Goal: Task Accomplishment & Management: Manage account settings

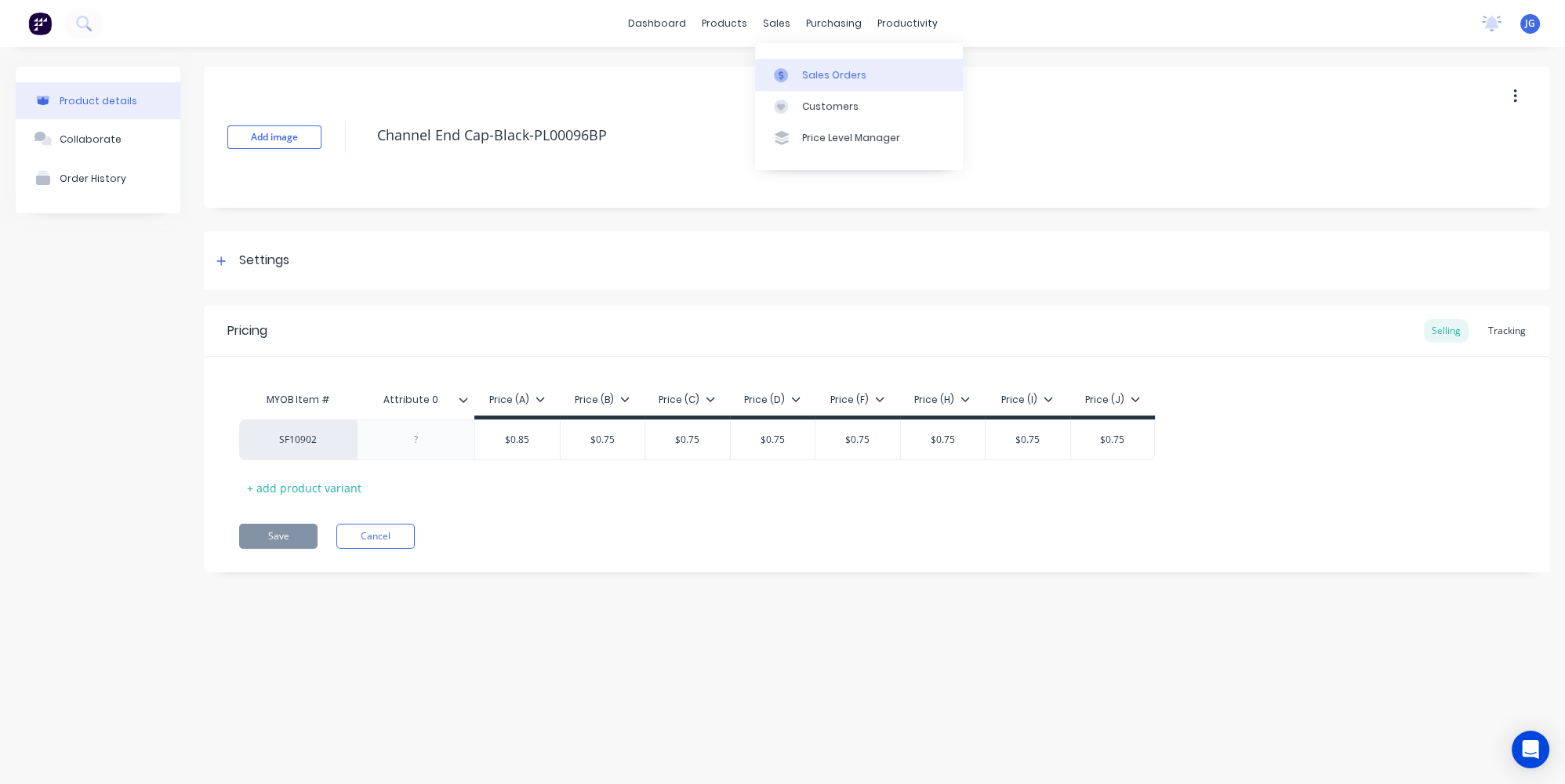
click at [789, 76] on div at bounding box center [785, 75] width 23 height 14
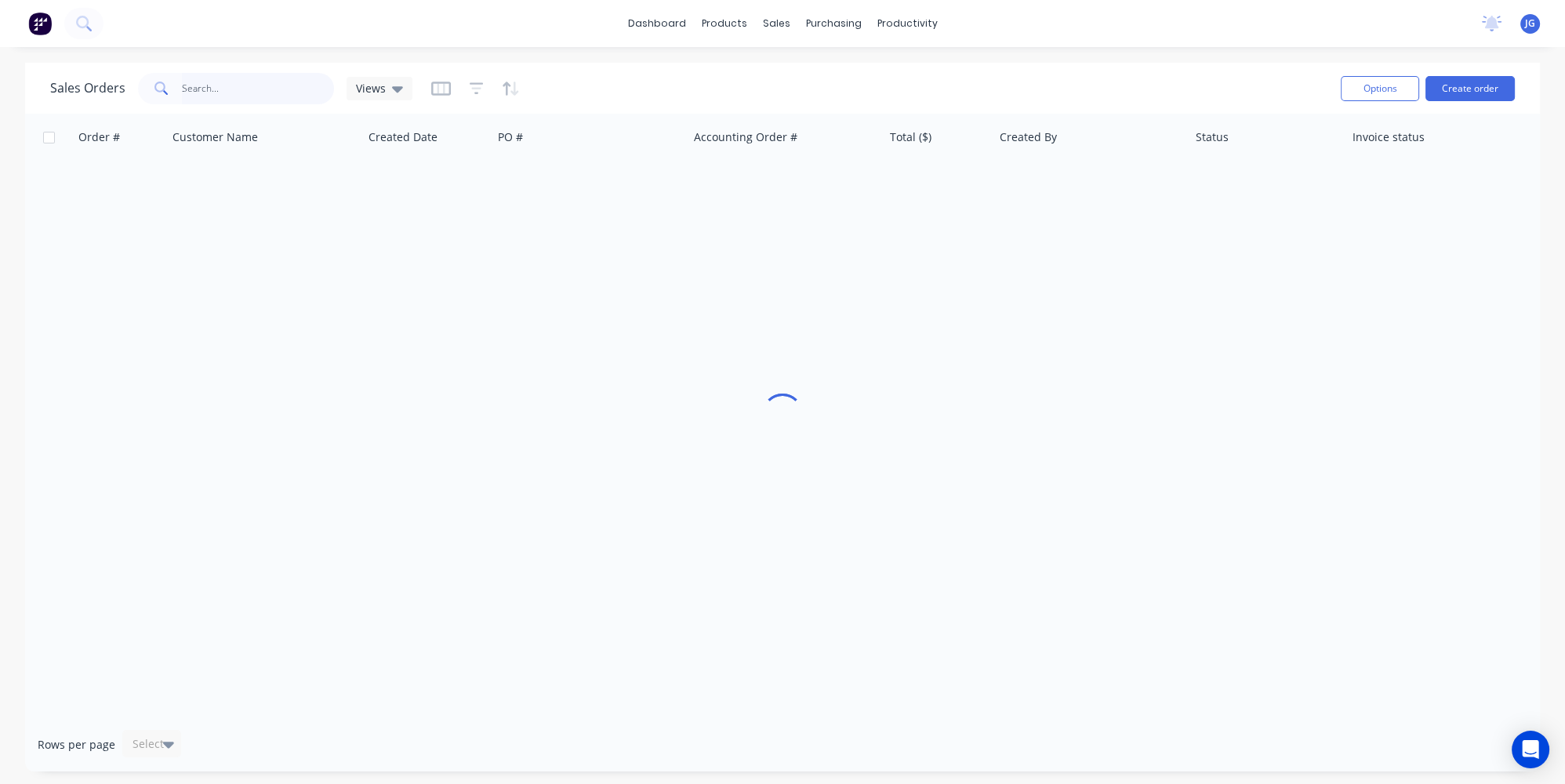
click at [264, 89] on input "text" at bounding box center [258, 89] width 153 height 31
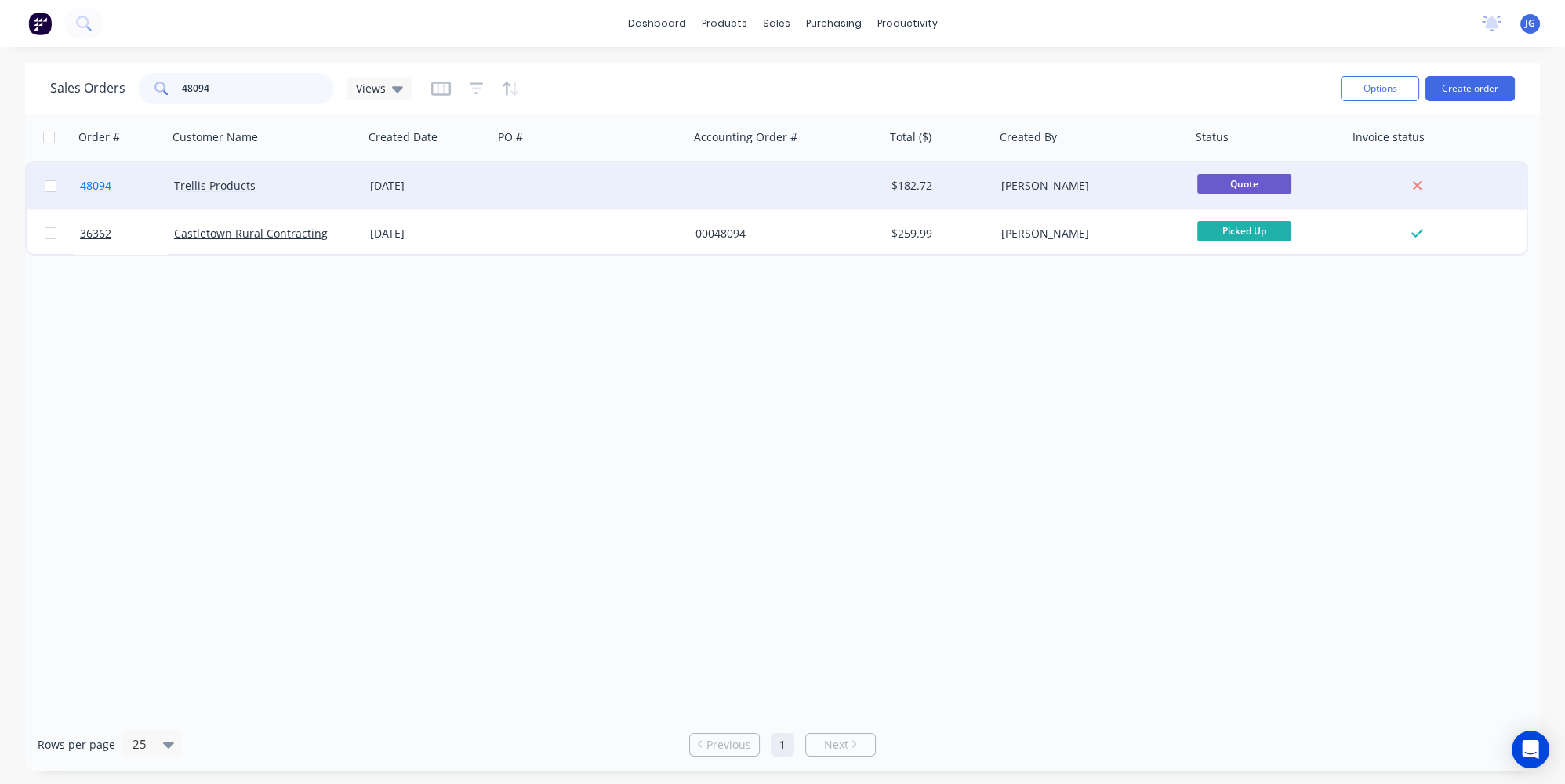
type input "48094"
click at [153, 189] on link "48094" at bounding box center [127, 185] width 94 height 47
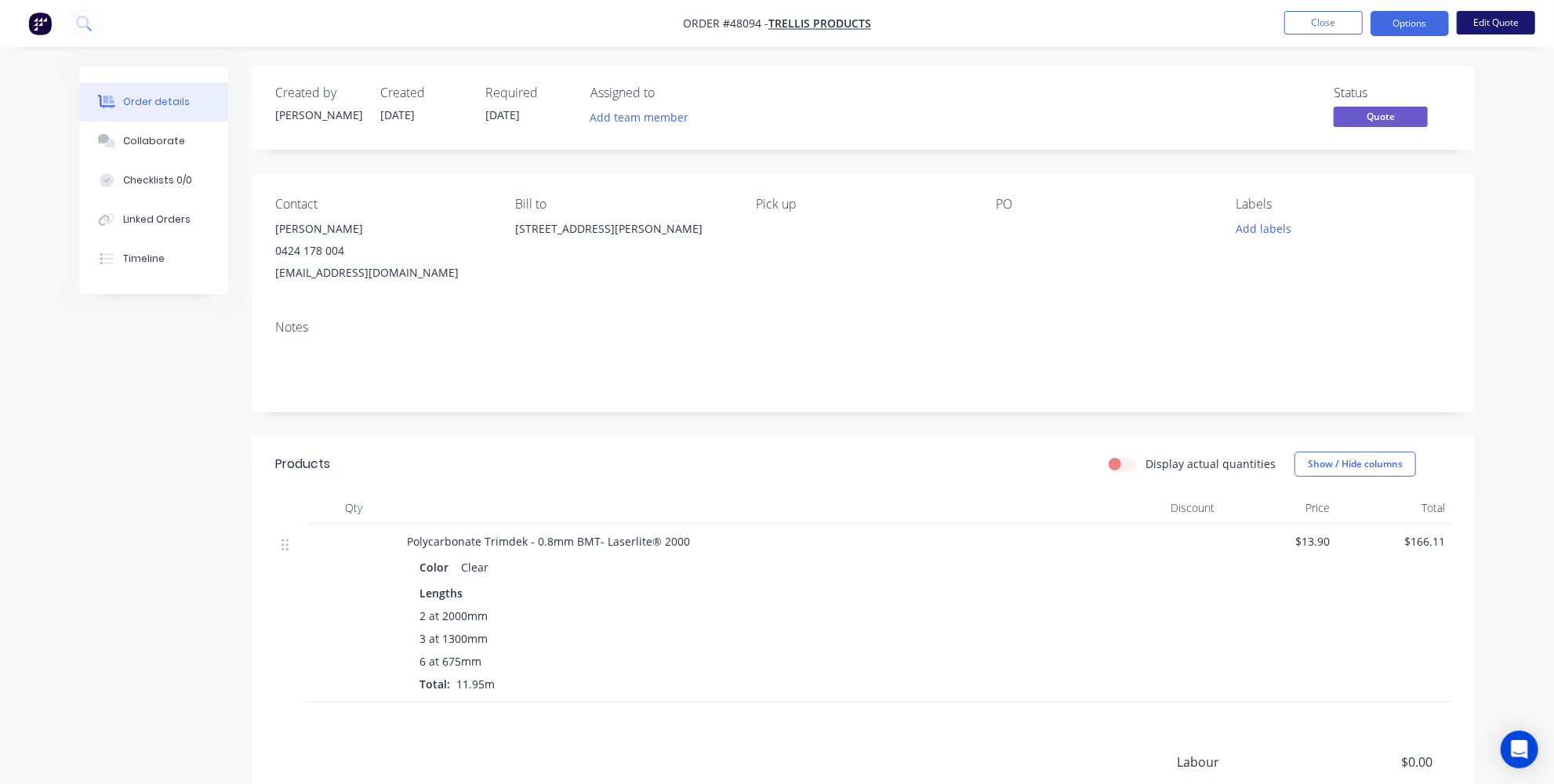
click at [1503, 29] on button "Edit Quote" at bounding box center [1495, 22] width 78 height 23
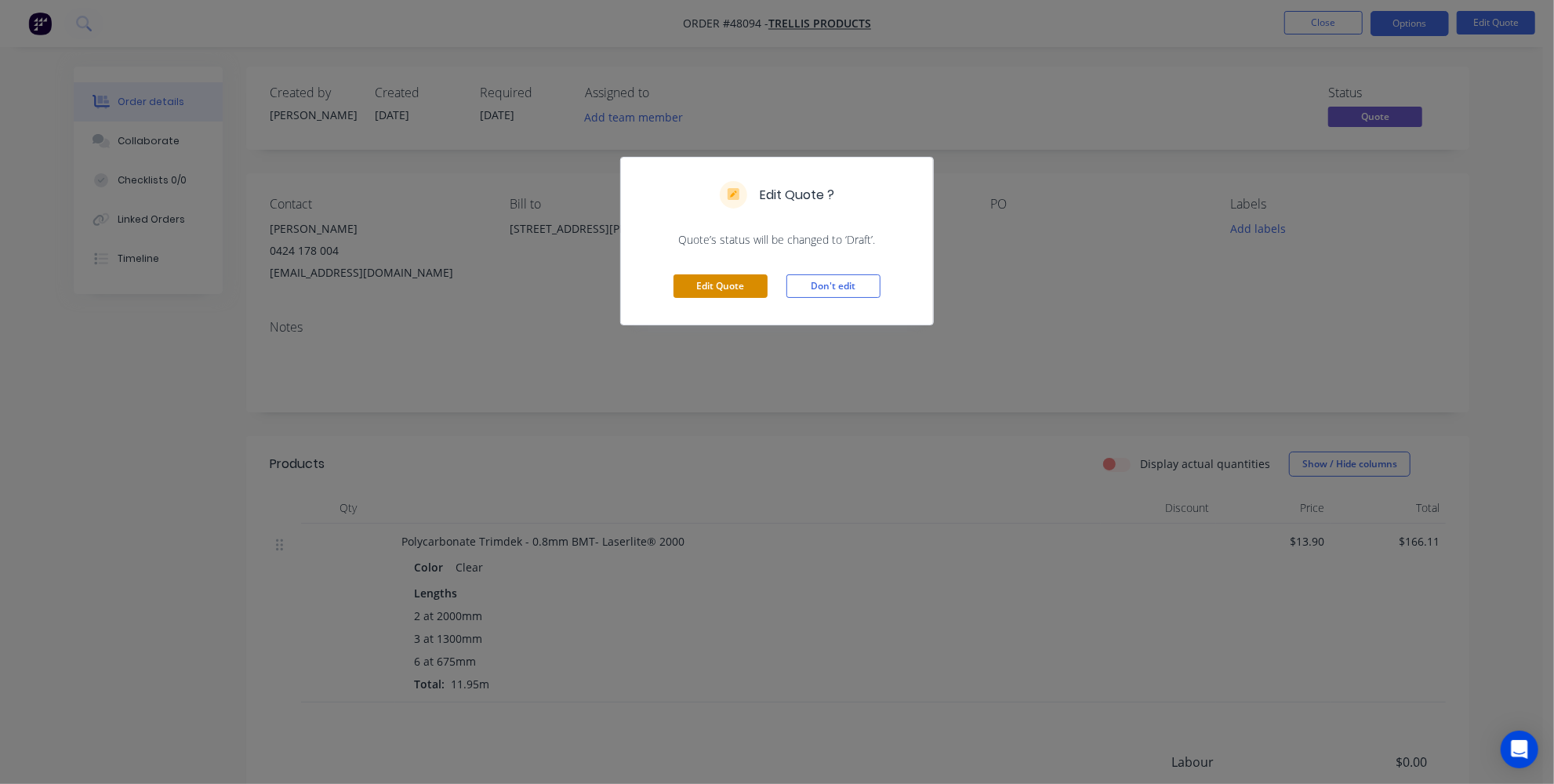
click at [697, 289] on button "Edit Quote" at bounding box center [720, 286] width 94 height 23
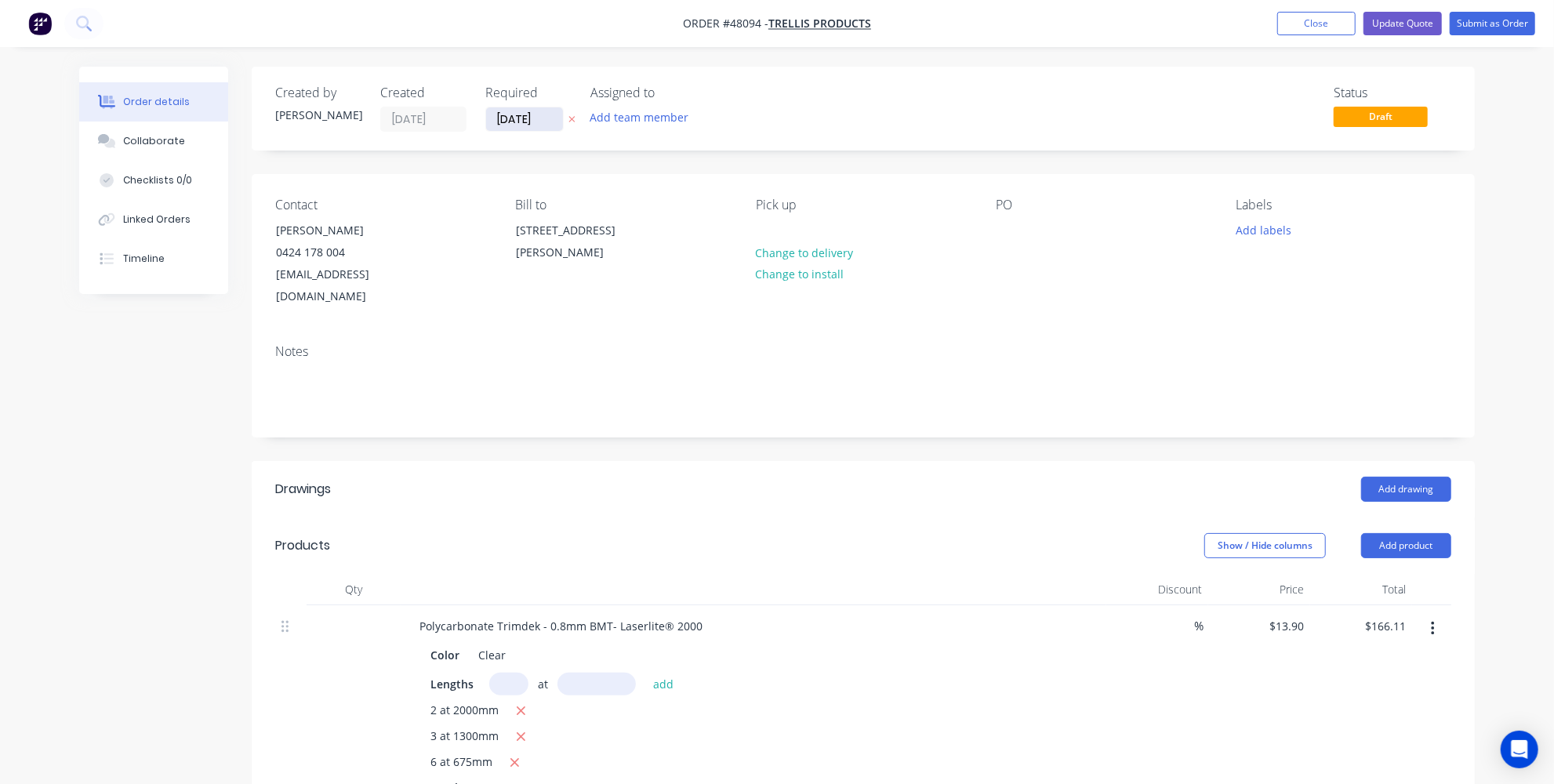
click at [511, 122] on input "[DATE]" at bounding box center [524, 119] width 77 height 23
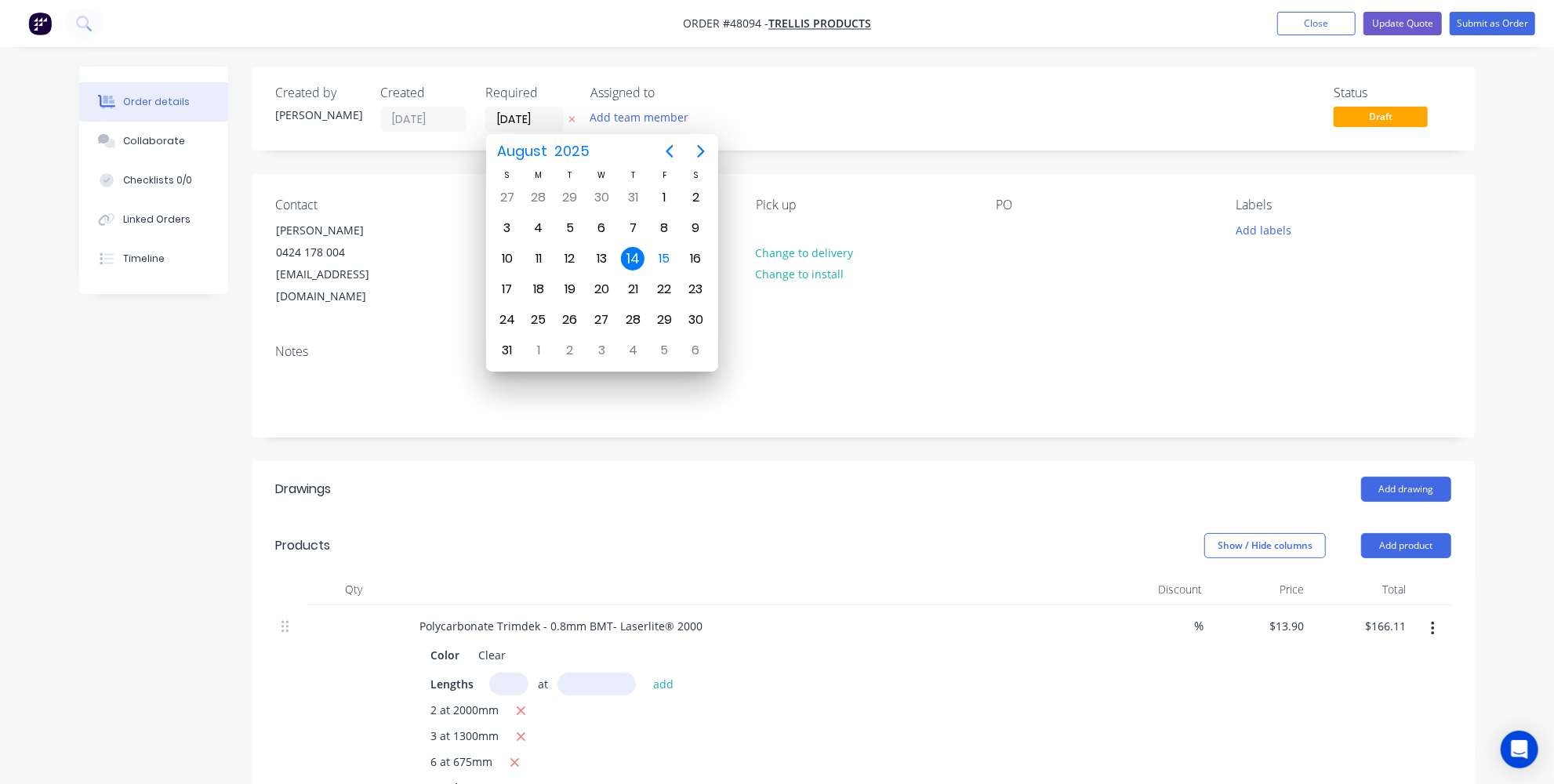
click at [331, 480] on div "Drawings" at bounding box center [302, 489] width 56 height 19
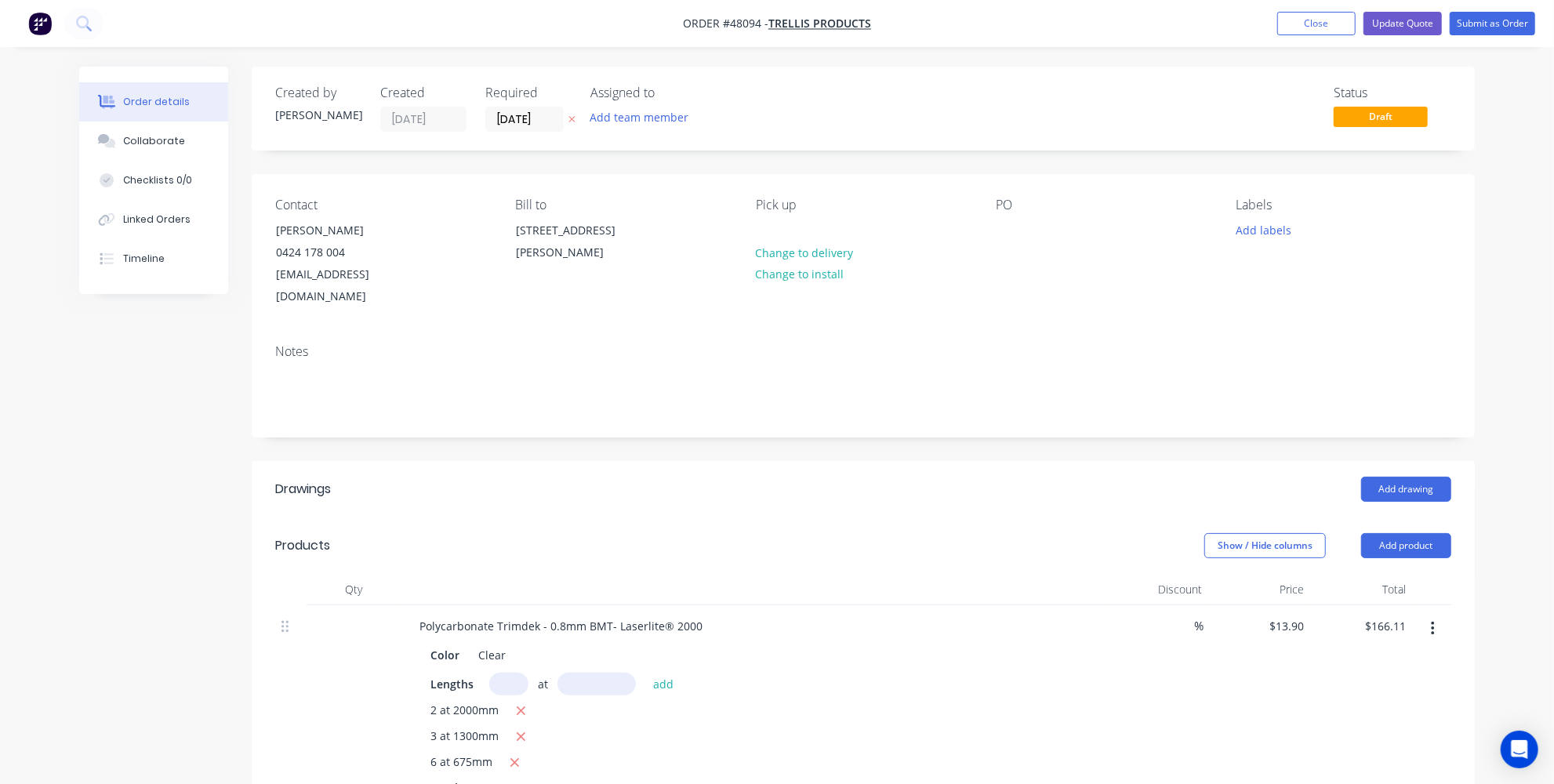
click at [328, 536] on div "Products" at bounding box center [302, 545] width 55 height 19
drag, startPoint x: 329, startPoint y: 521, endPoint x: 276, endPoint y: 517, distance: 53.2
click at [276, 536] on div "Products" at bounding box center [302, 545] width 55 height 19
click at [339, 532] on div "Products" at bounding box center [400, 545] width 250 height 25
drag, startPoint x: 330, startPoint y: 520, endPoint x: 313, endPoint y: 518, distance: 17.1
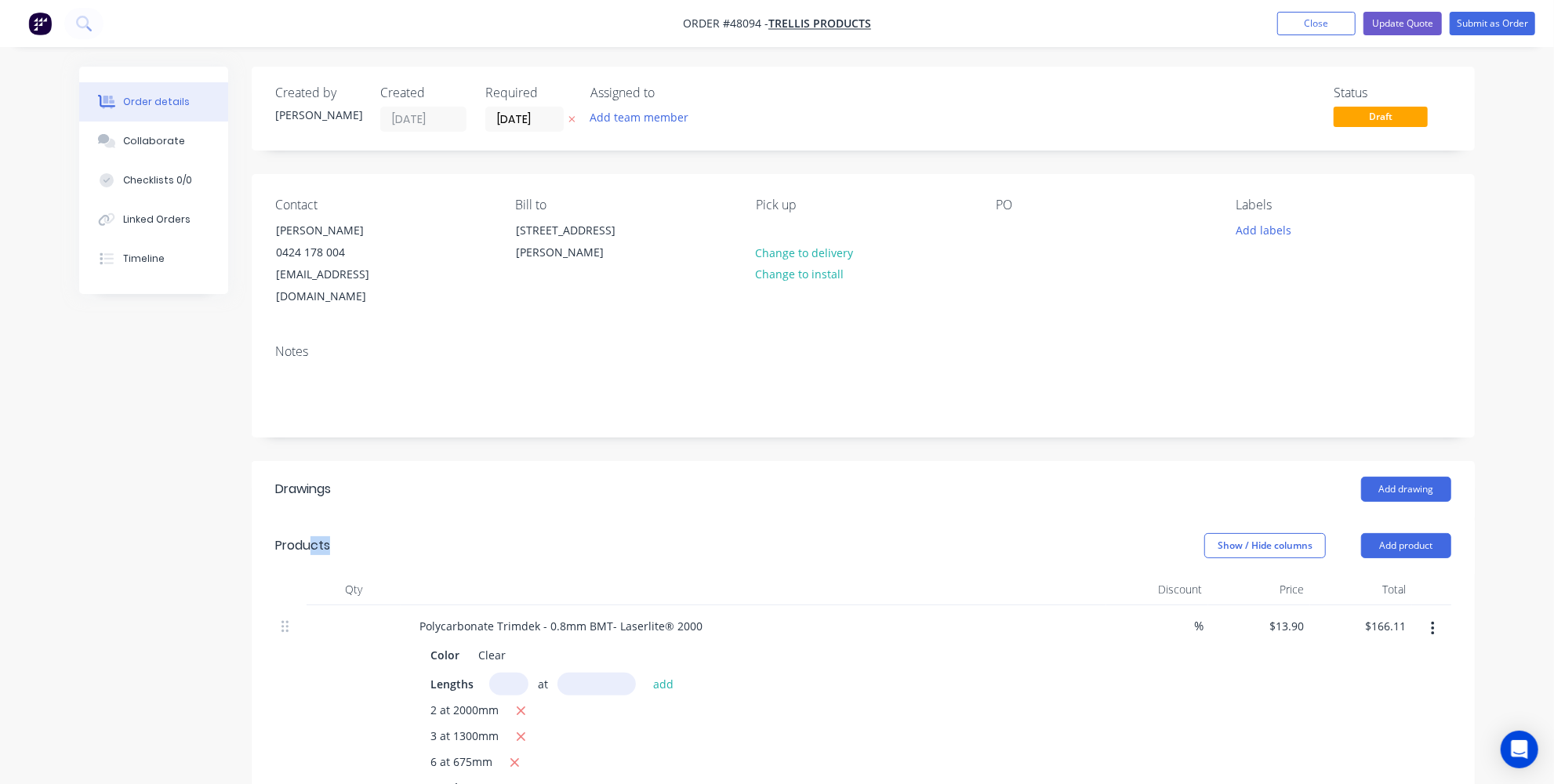
click at [313, 536] on div "Products" at bounding box center [302, 545] width 55 height 19
click at [351, 532] on div "Products" at bounding box center [400, 545] width 250 height 25
click at [145, 153] on button "Collaborate" at bounding box center [153, 141] width 149 height 39
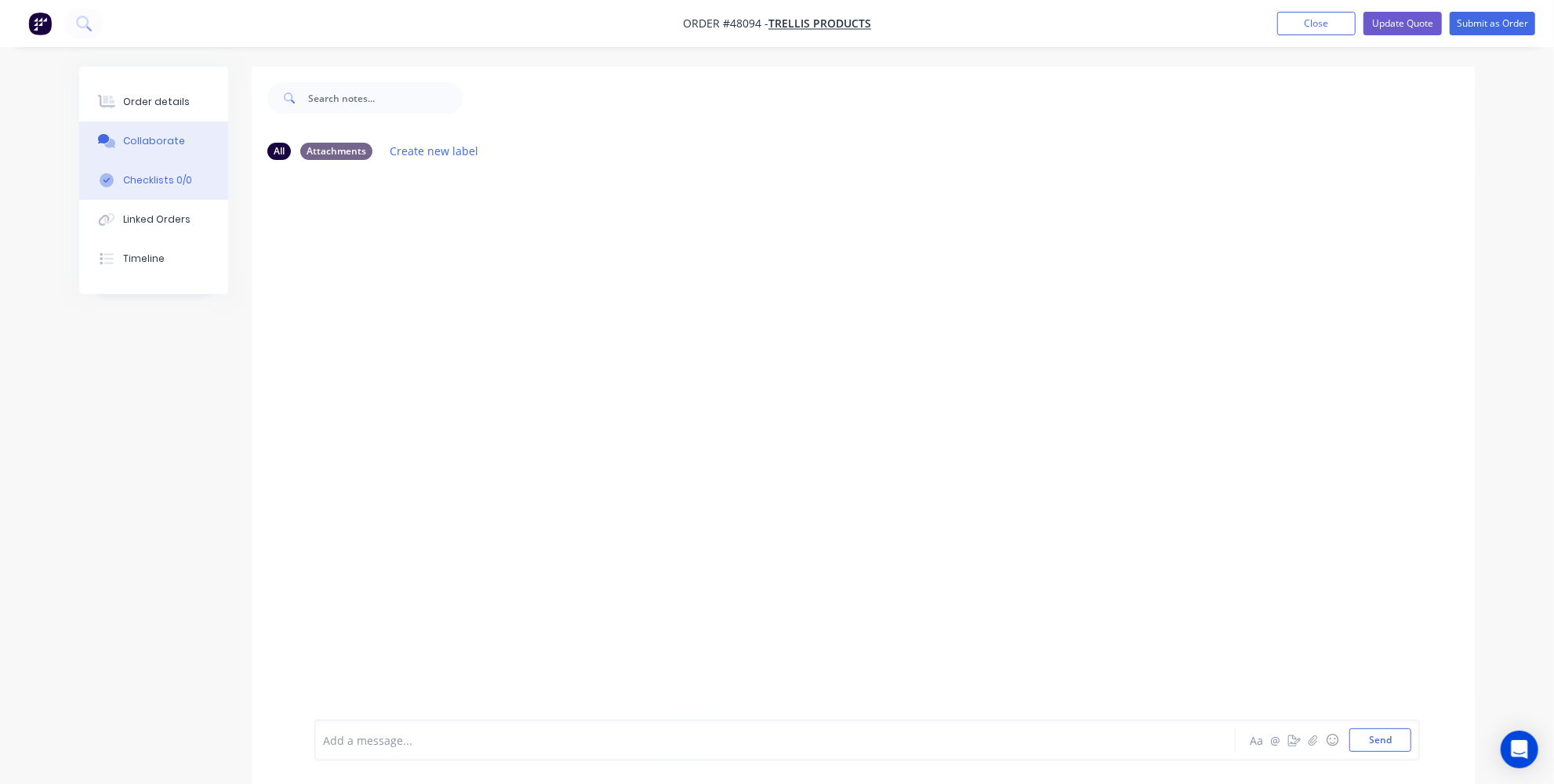
click at [149, 186] on div "Checklists 0/0" at bounding box center [157, 180] width 69 height 14
type textarea "x"
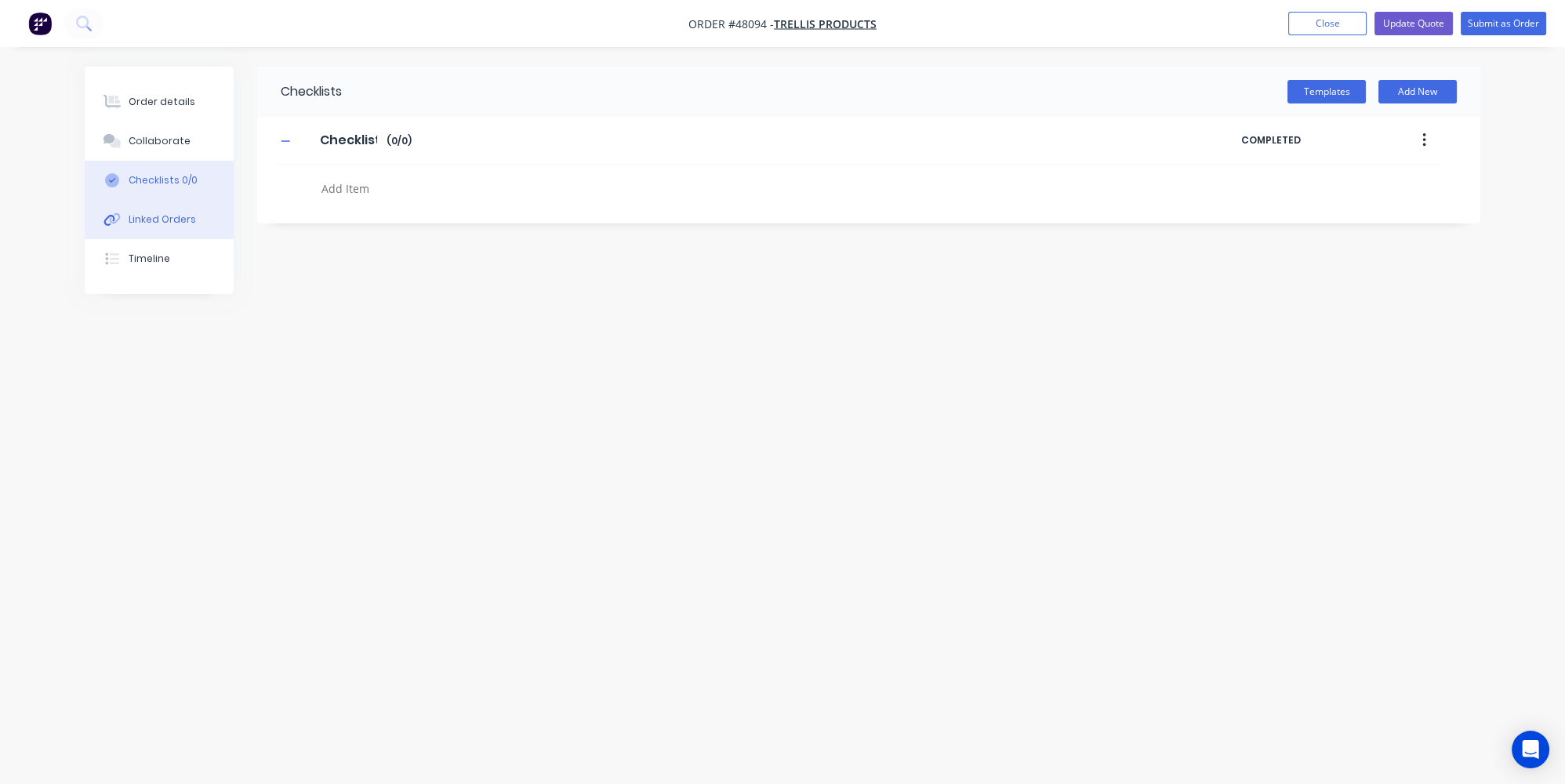
click at [152, 220] on div "Linked Orders" at bounding box center [162, 219] width 67 height 14
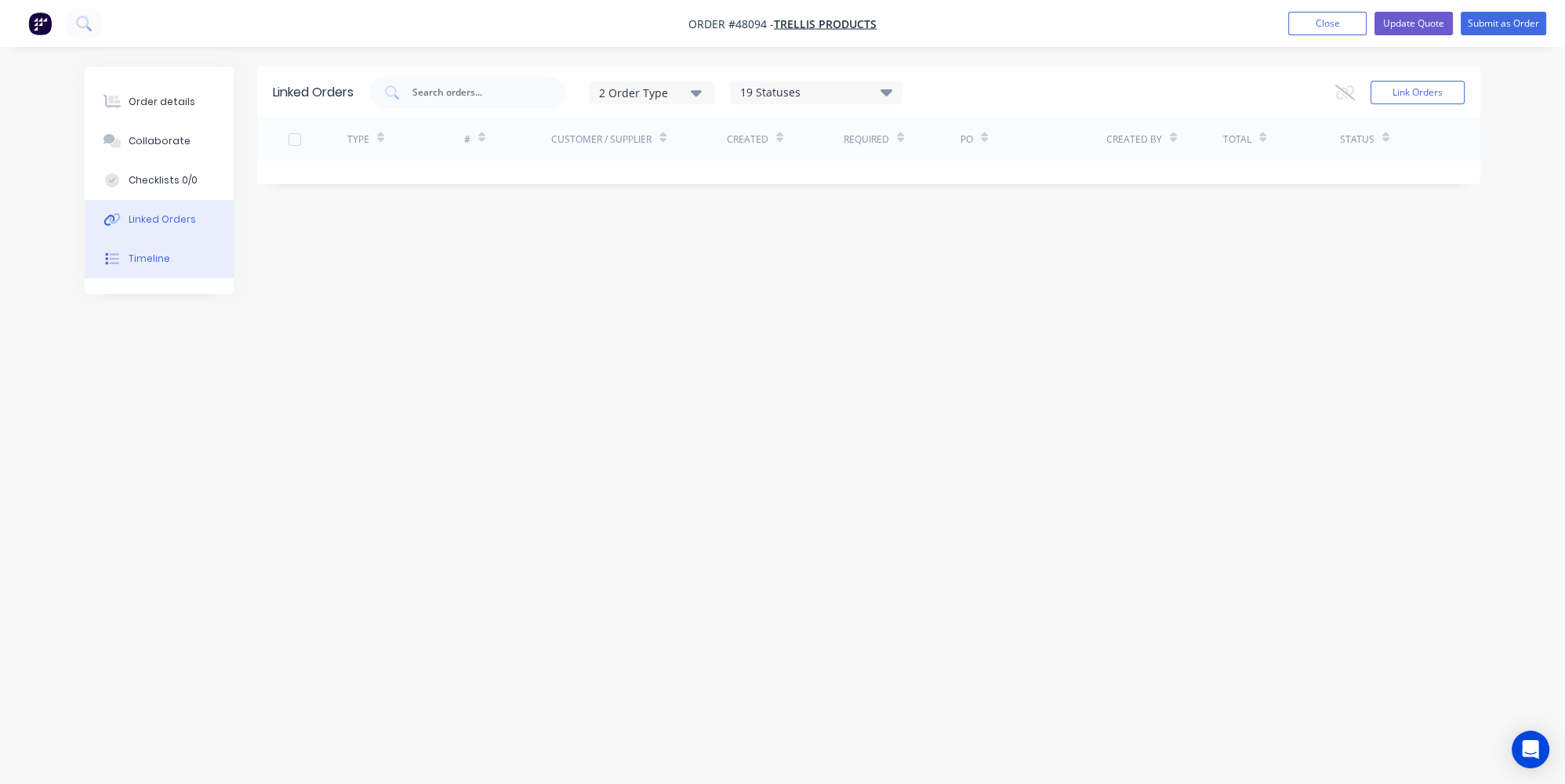
click at [162, 253] on div "Timeline" at bounding box center [149, 258] width 42 height 14
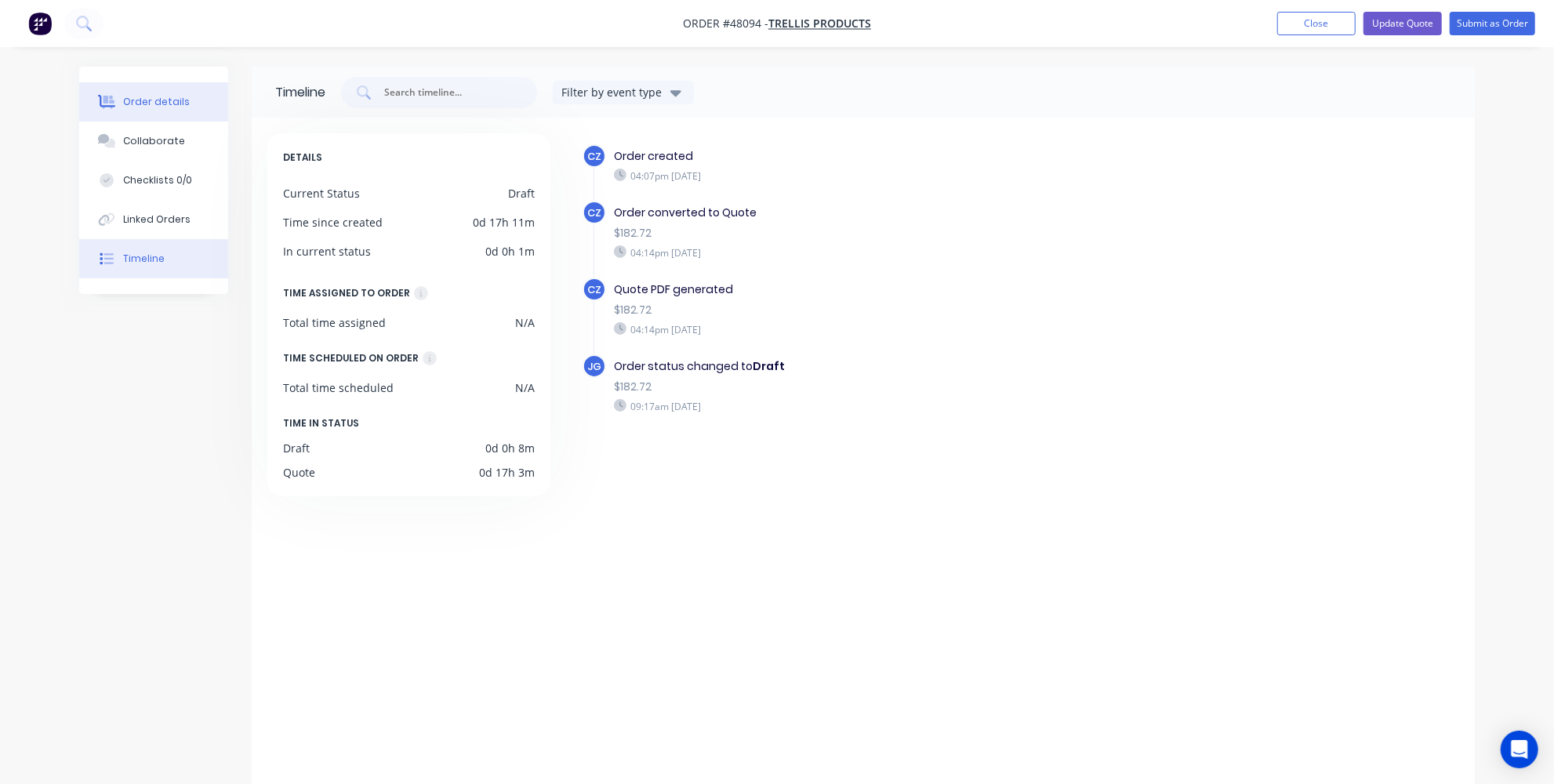
click at [139, 108] on div "Order details" at bounding box center [156, 101] width 66 height 14
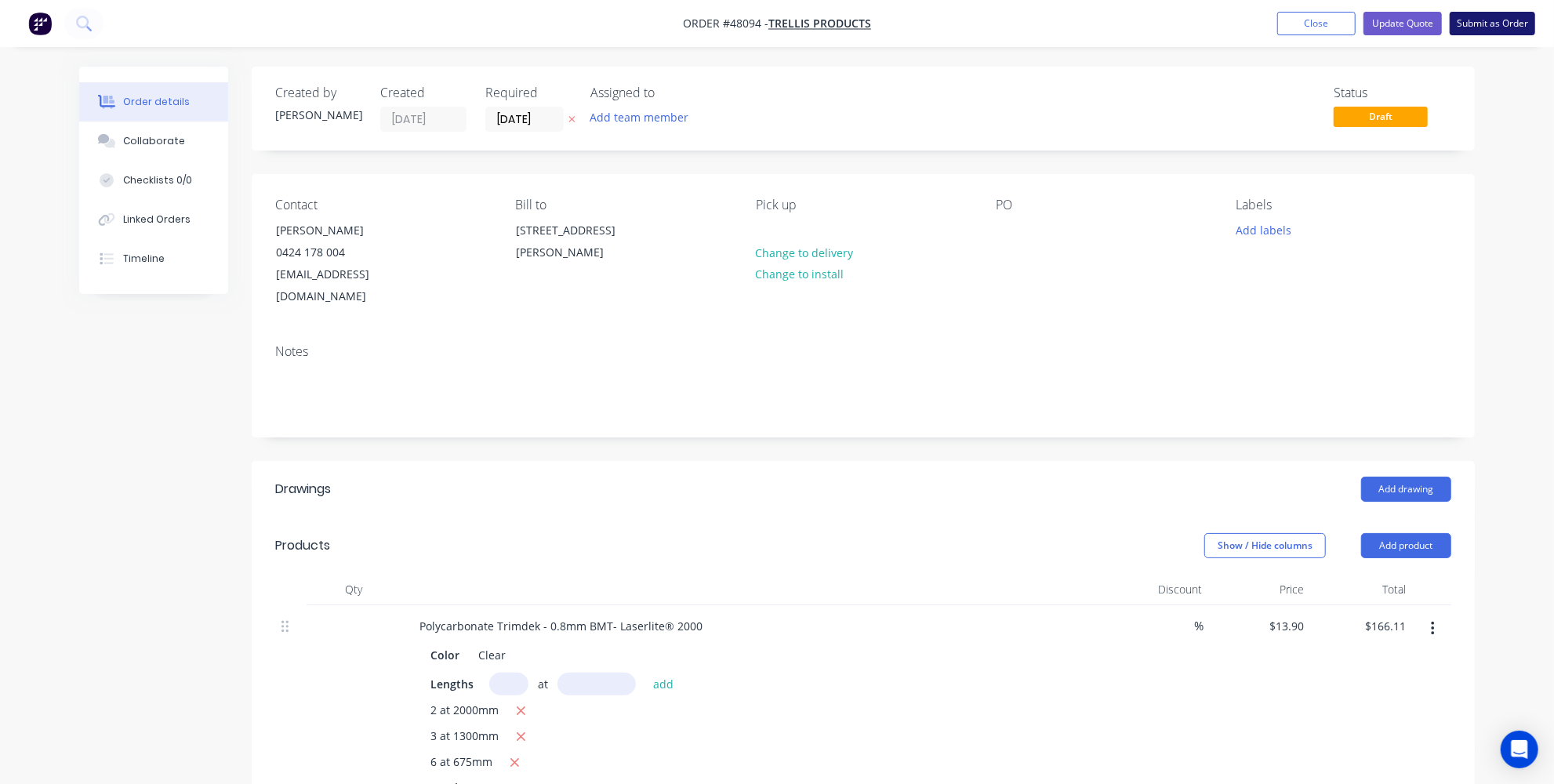
click at [1493, 23] on button "Submit as Order" at bounding box center [1493, 23] width 86 height 23
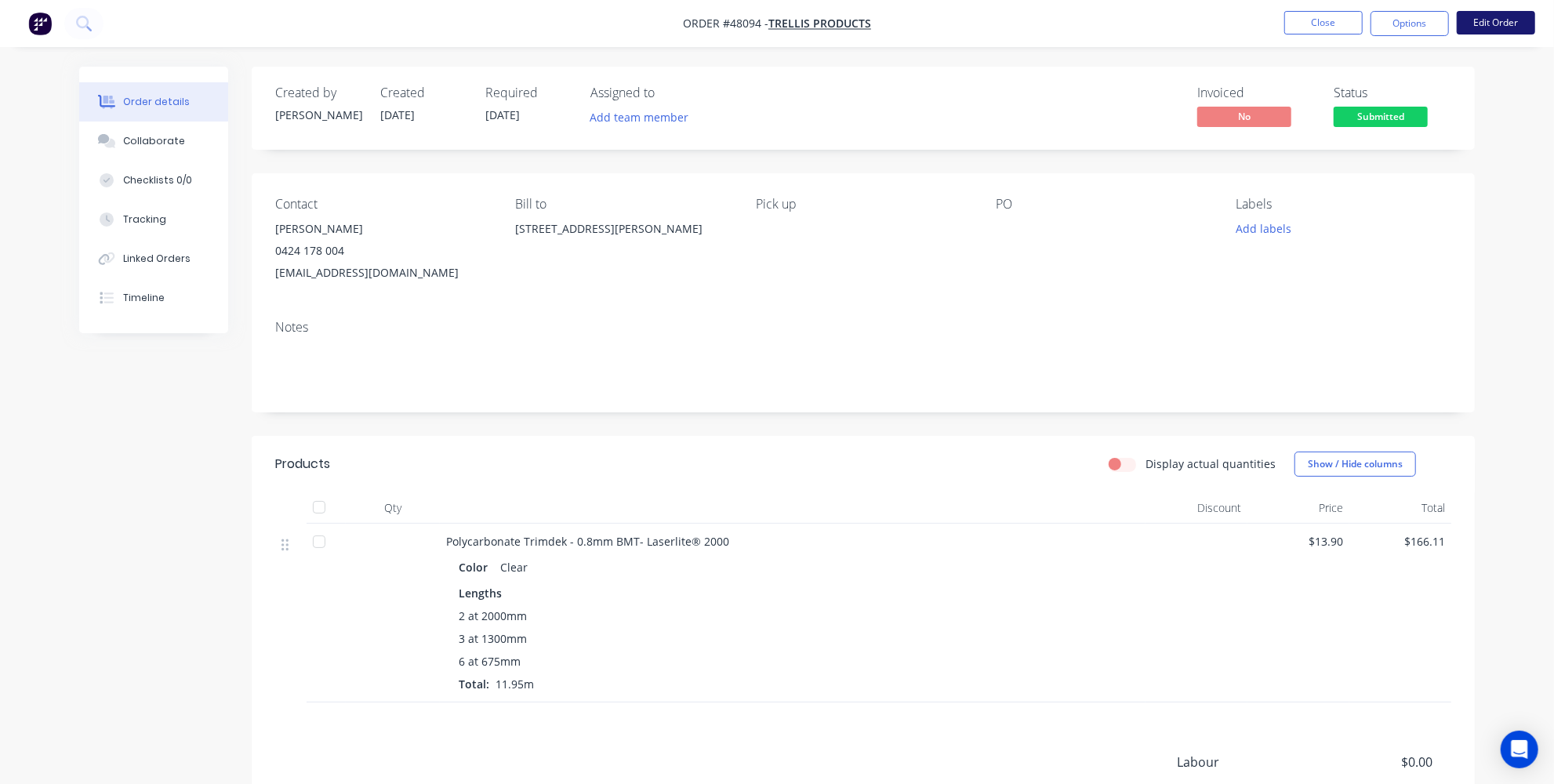
click at [1478, 28] on button "Edit Order" at bounding box center [1495, 22] width 78 height 23
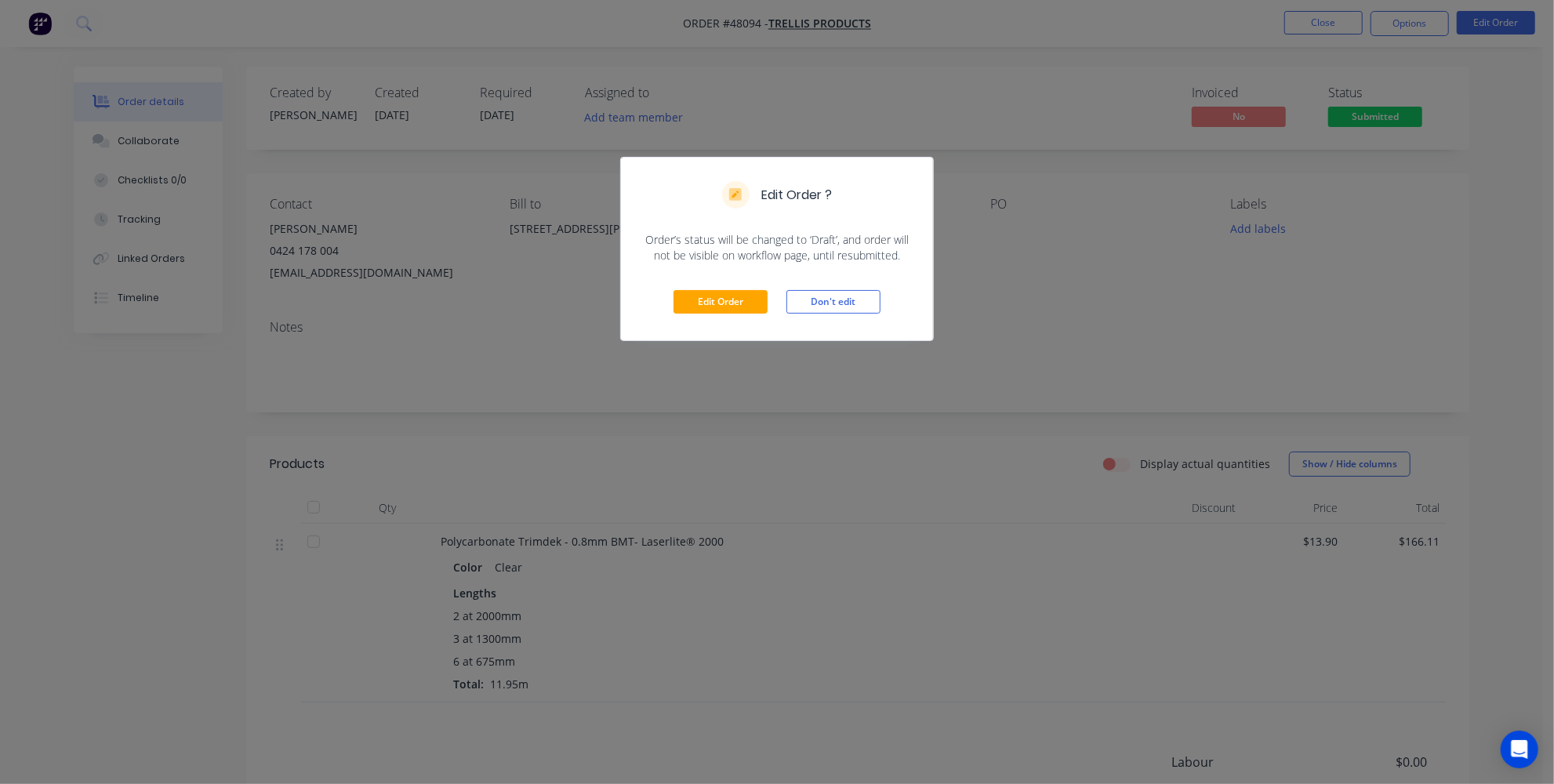
click at [713, 289] on div "Edit Order Don't edit" at bounding box center [777, 301] width 312 height 77
click at [708, 300] on button "Edit Order" at bounding box center [720, 301] width 94 height 23
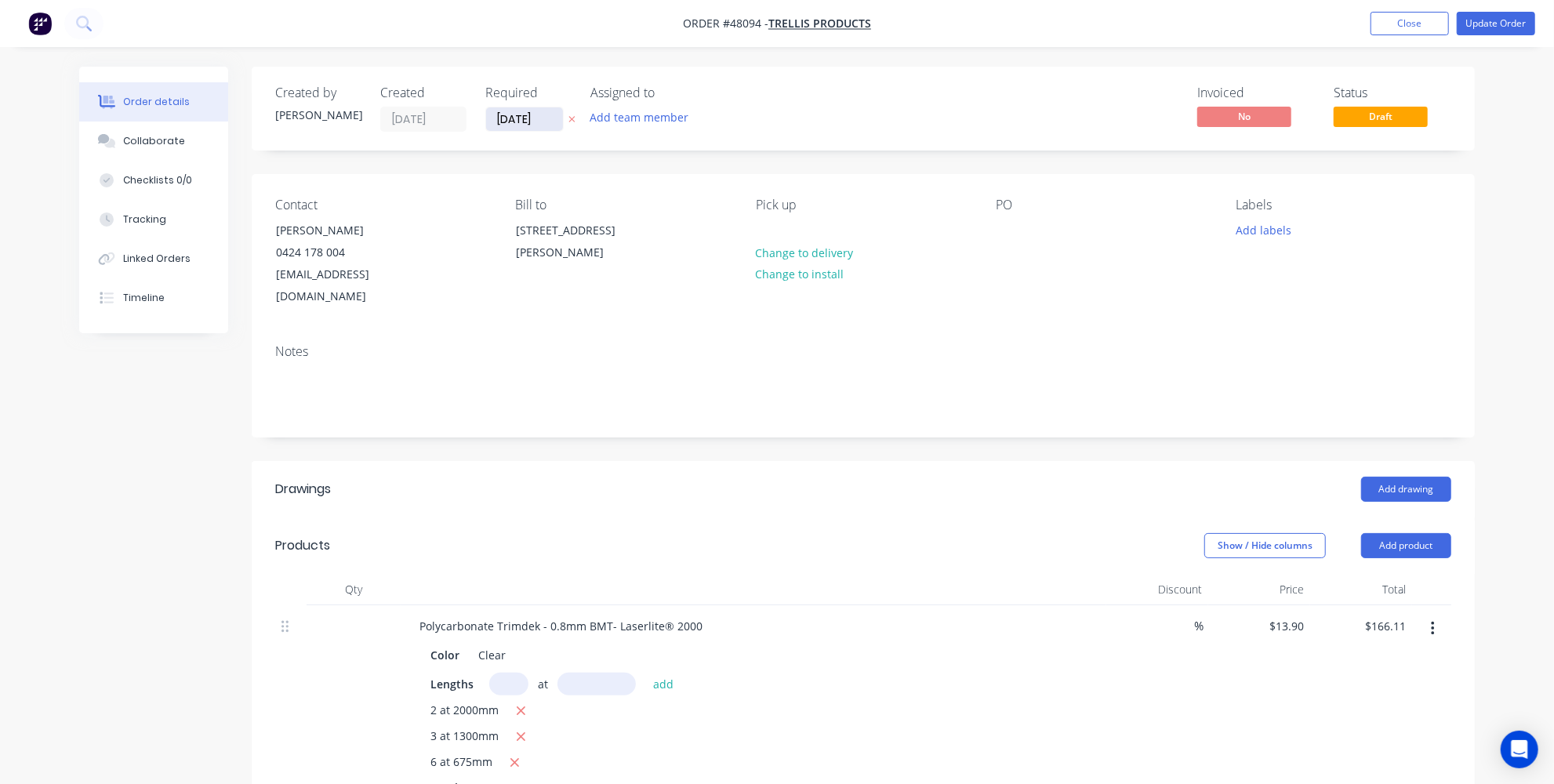
click at [538, 117] on input "[DATE]" at bounding box center [524, 119] width 77 height 23
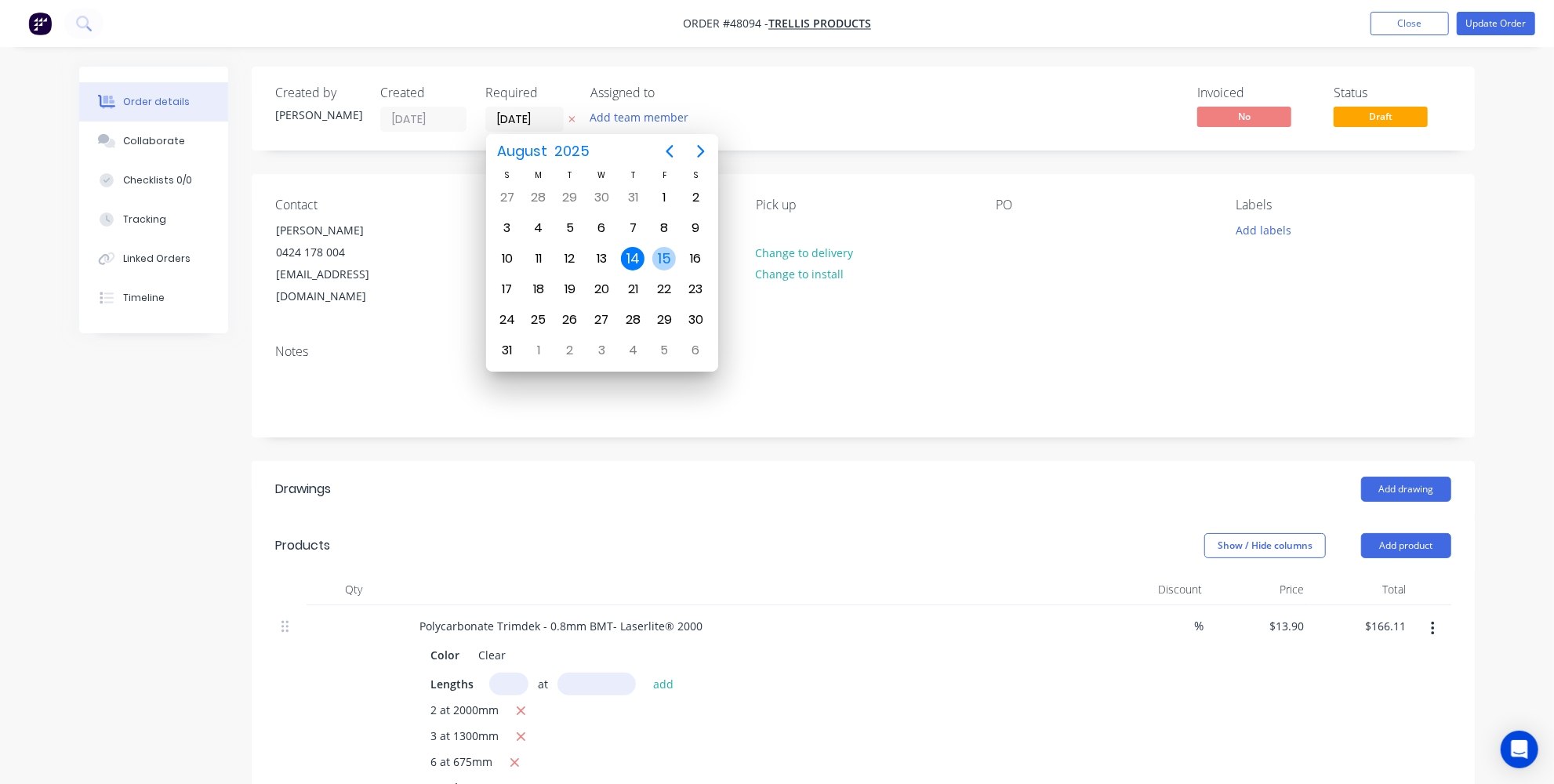
click at [660, 257] on div "15" at bounding box center [664, 258] width 23 height 23
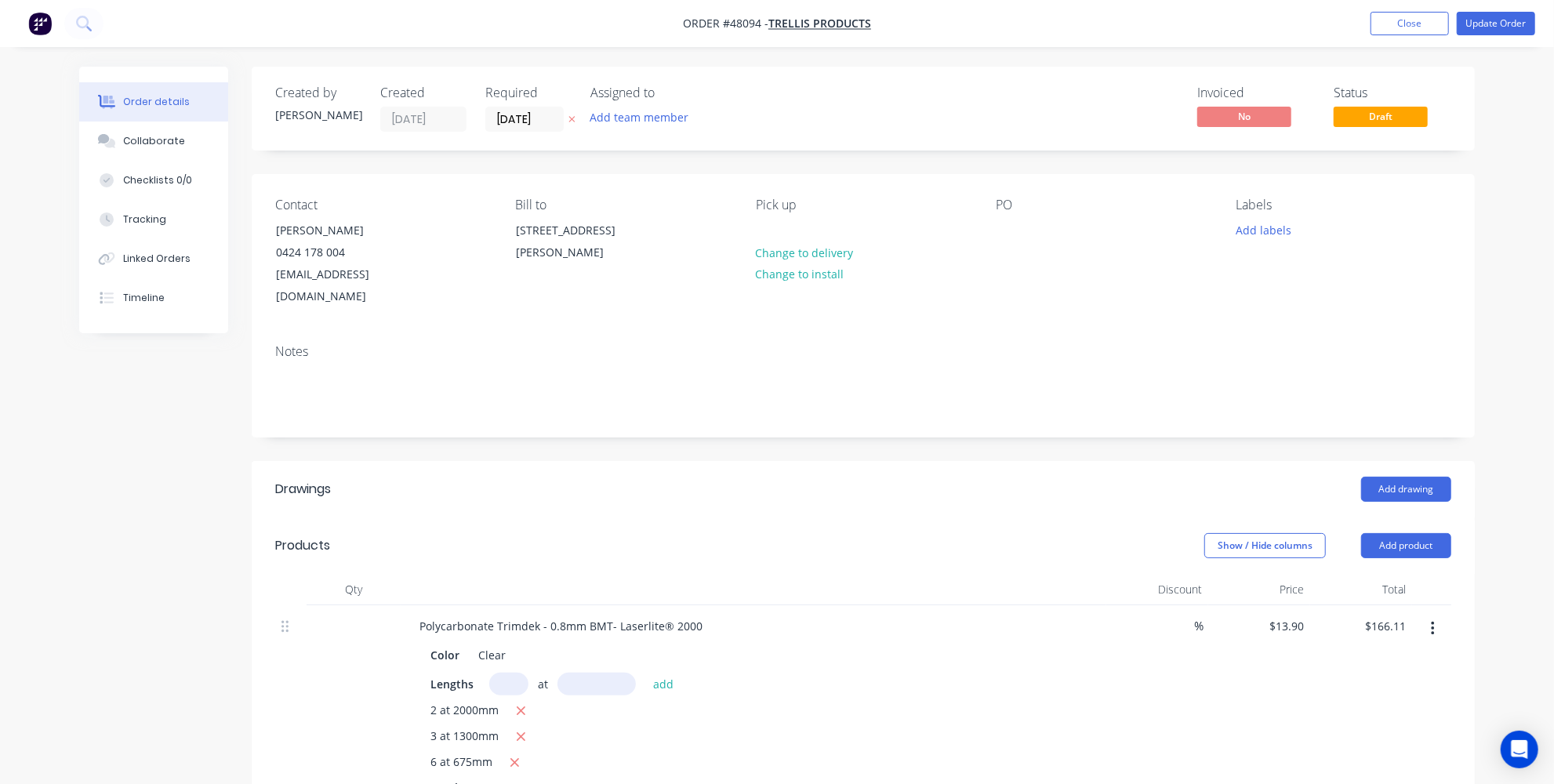
drag, startPoint x: 532, startPoint y: 104, endPoint x: 535, endPoint y: 118, distance: 14.3
click at [532, 105] on div "Required 15/08/25" at bounding box center [528, 108] width 86 height 46
click at [535, 118] on input "[DATE]" at bounding box center [524, 119] width 77 height 23
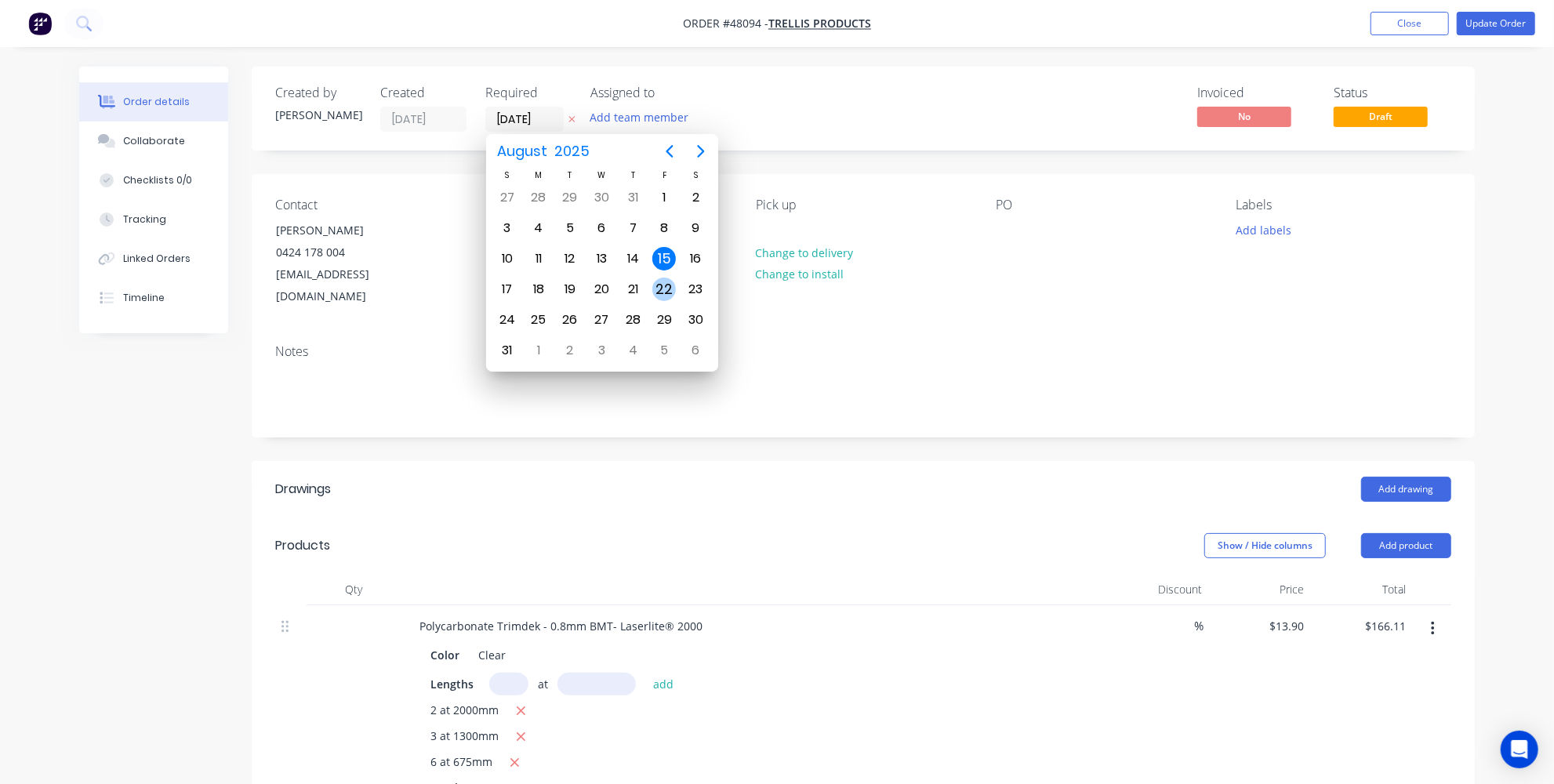
click at [659, 277] on div "22" at bounding box center [664, 289] width 23 height 23
type input "[DATE]"
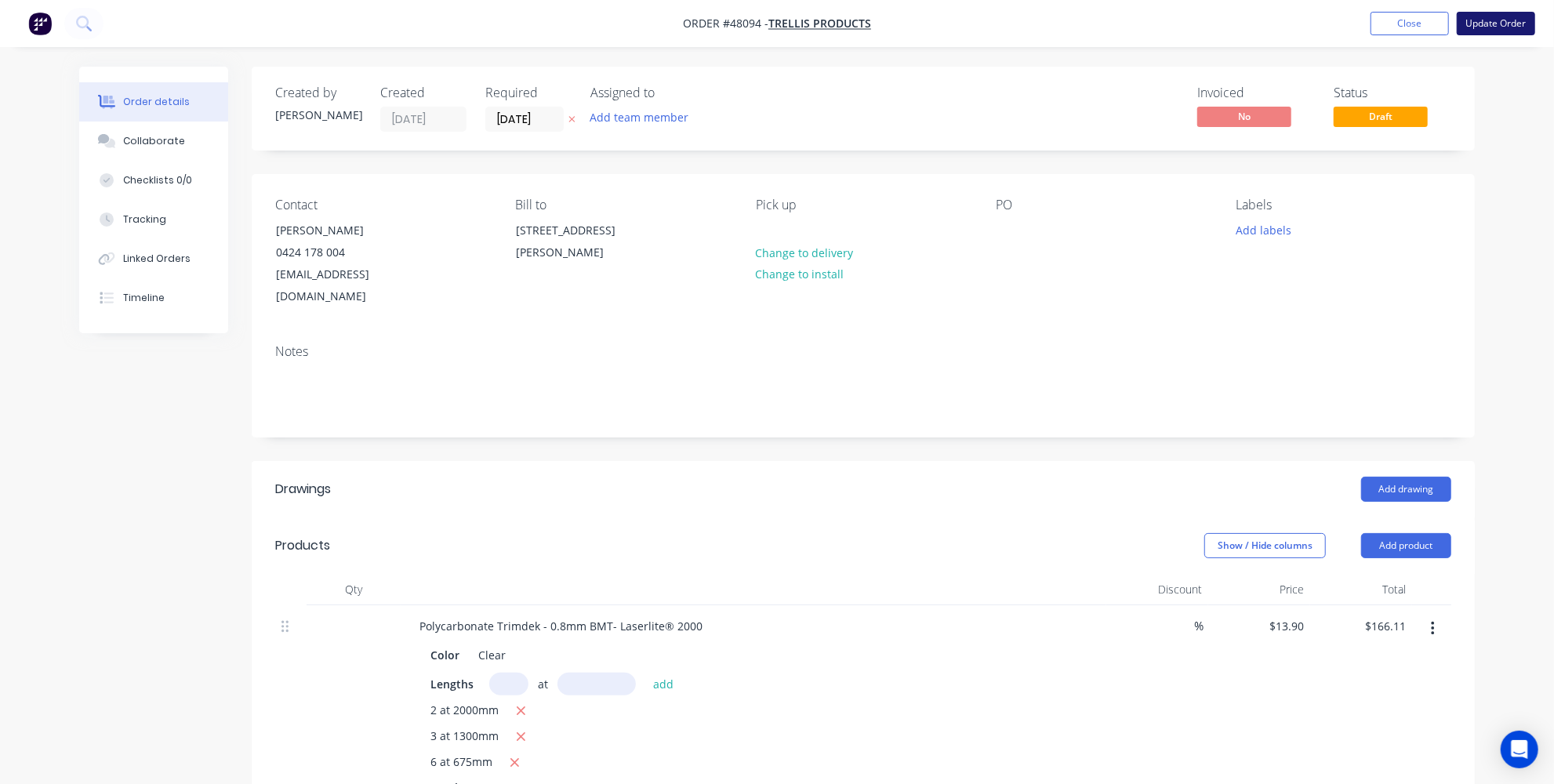
click at [1463, 31] on button "Update Order" at bounding box center [1495, 23] width 78 height 23
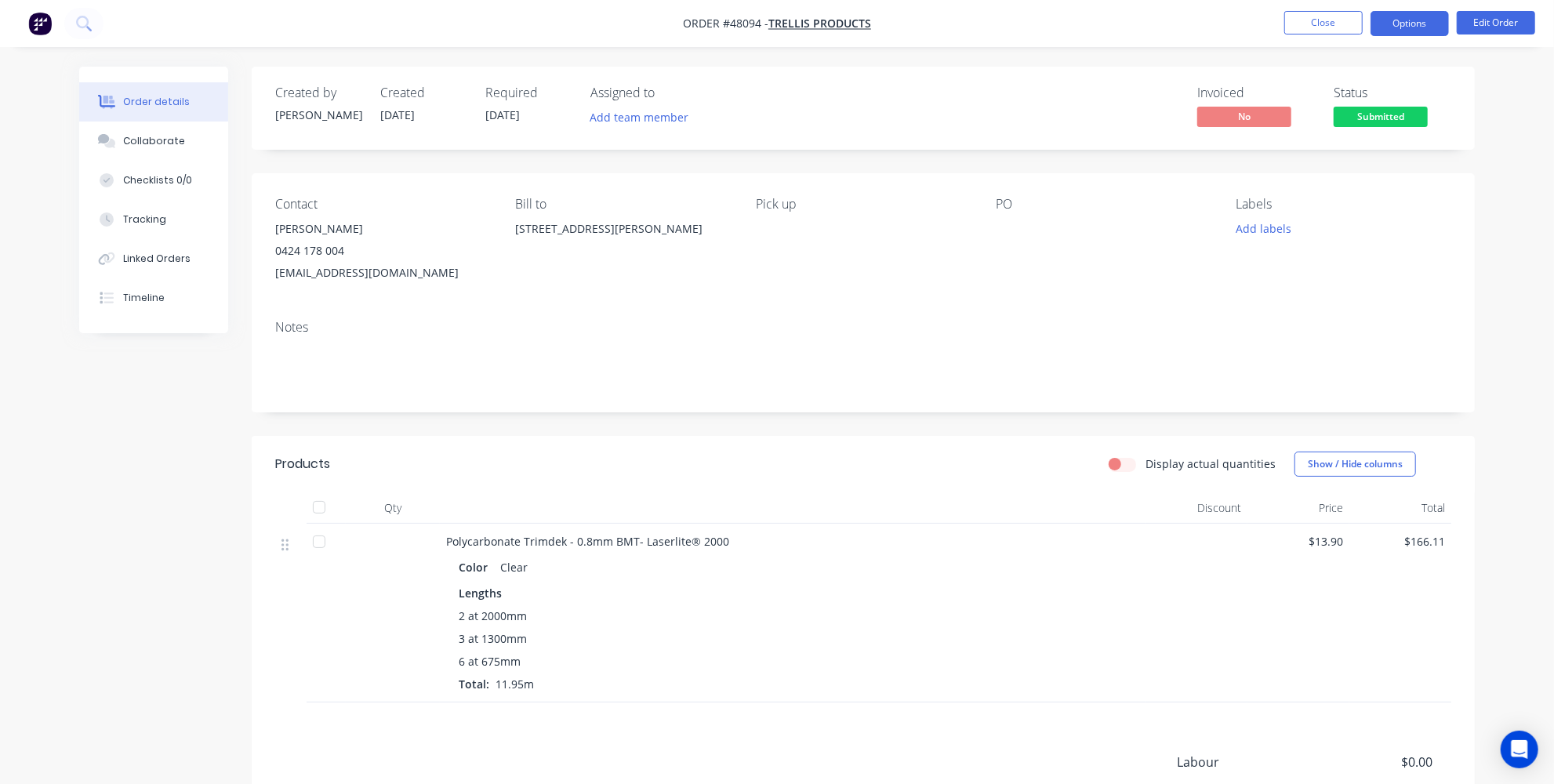
click at [1439, 21] on button "Options" at bounding box center [1410, 23] width 78 height 25
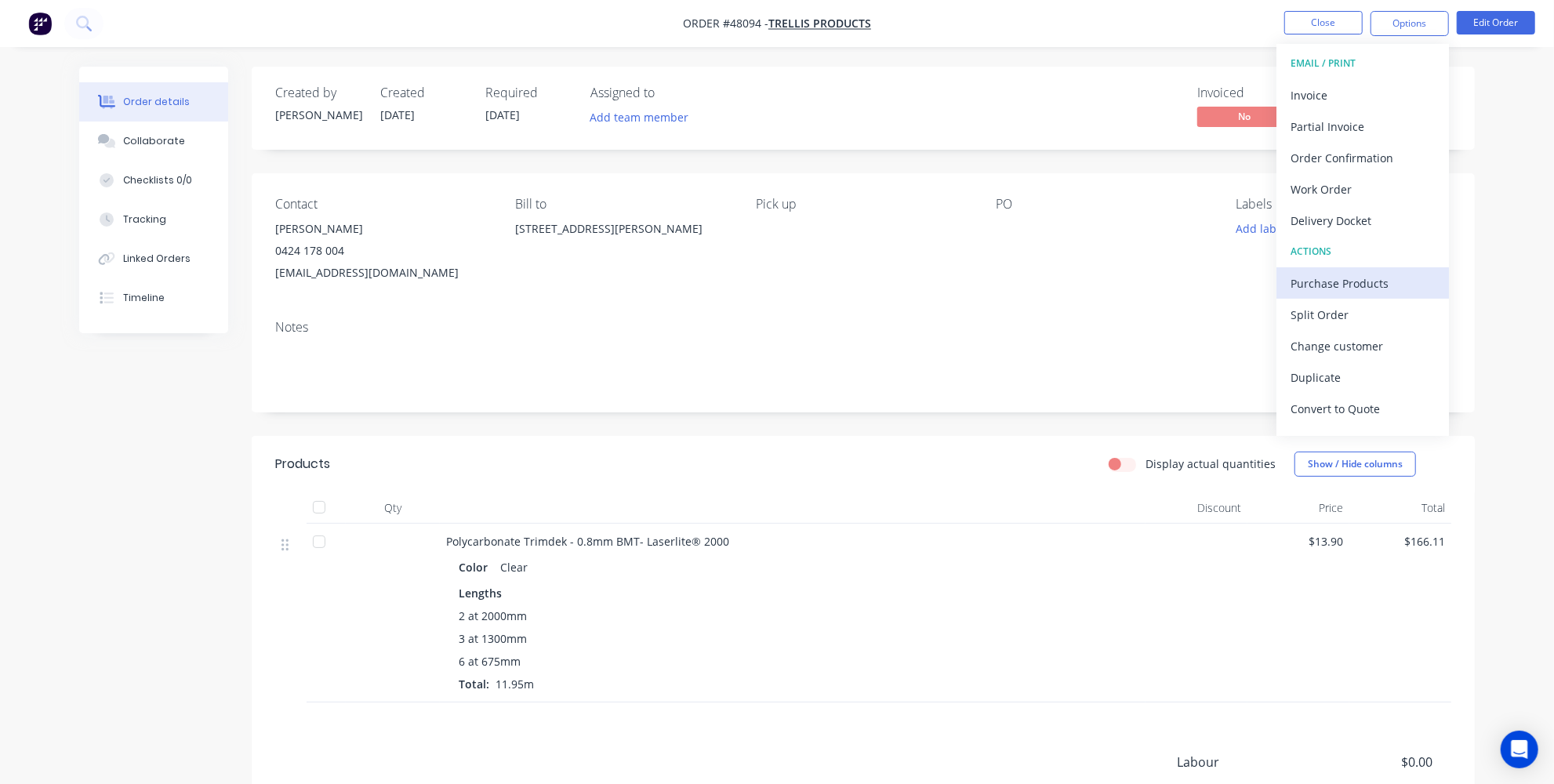
click at [1323, 277] on div "Purchase Products" at bounding box center [1363, 283] width 144 height 22
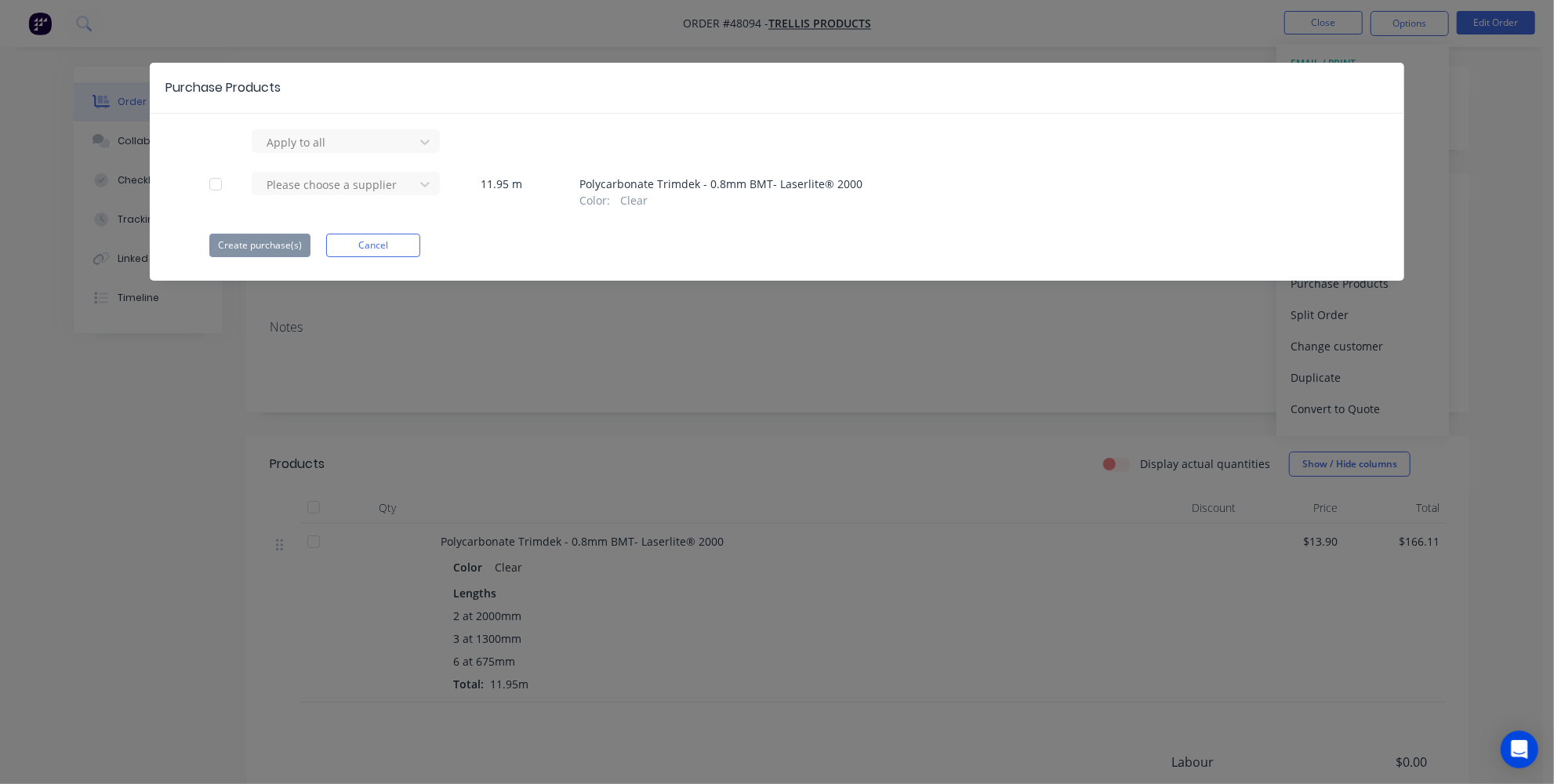
click at [448, 181] on div "11.95 m" at bounding box center [501, 190] width 118 height 34
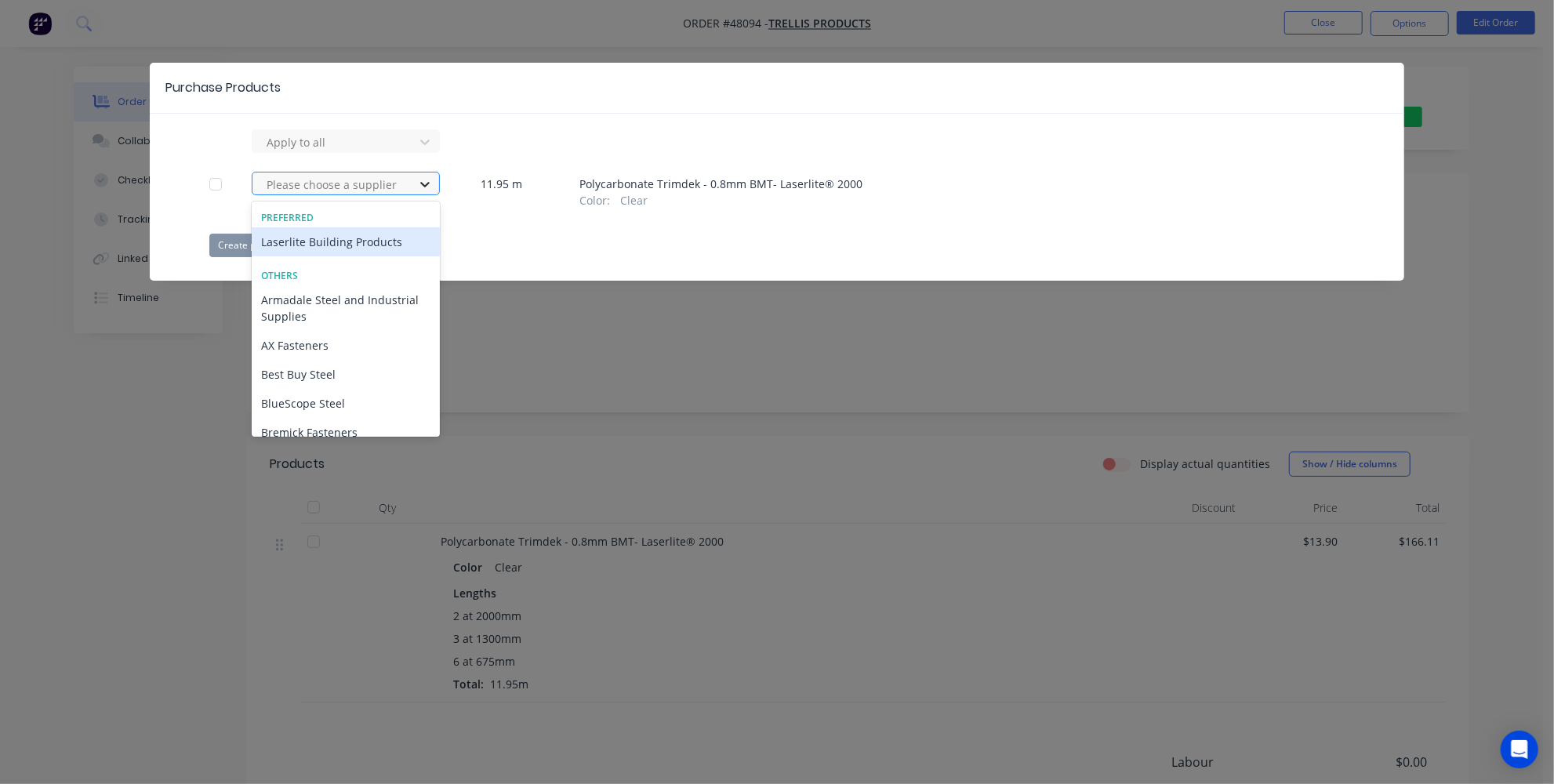
click at [431, 181] on icon at bounding box center [425, 184] width 16 height 16
click at [217, 192] on div at bounding box center [216, 184] width 31 height 31
click at [370, 244] on div "Laserlite Building Products" at bounding box center [345, 242] width 188 height 29
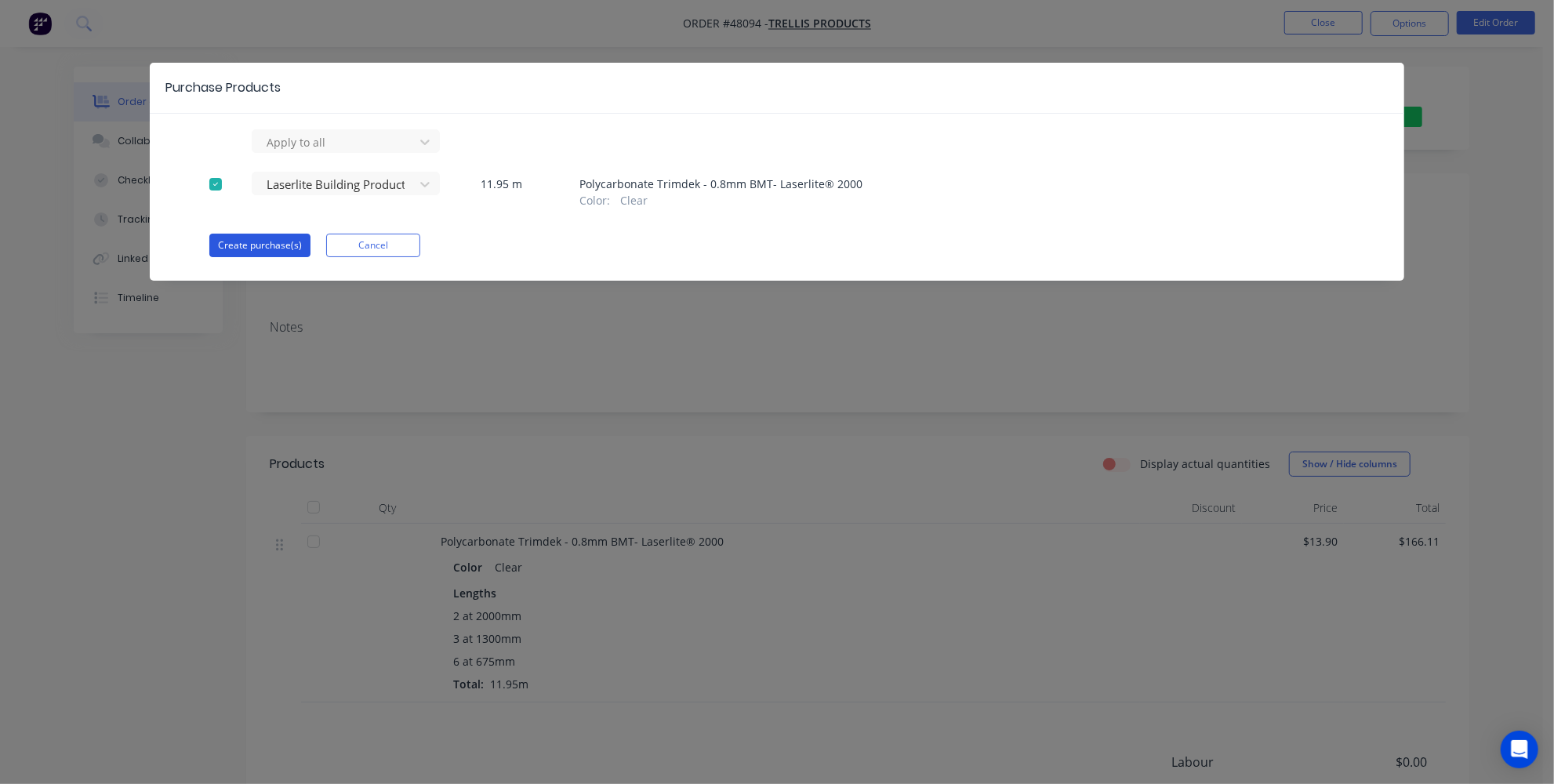
click at [258, 247] on button "Create purchase(s)" at bounding box center [260, 245] width 101 height 23
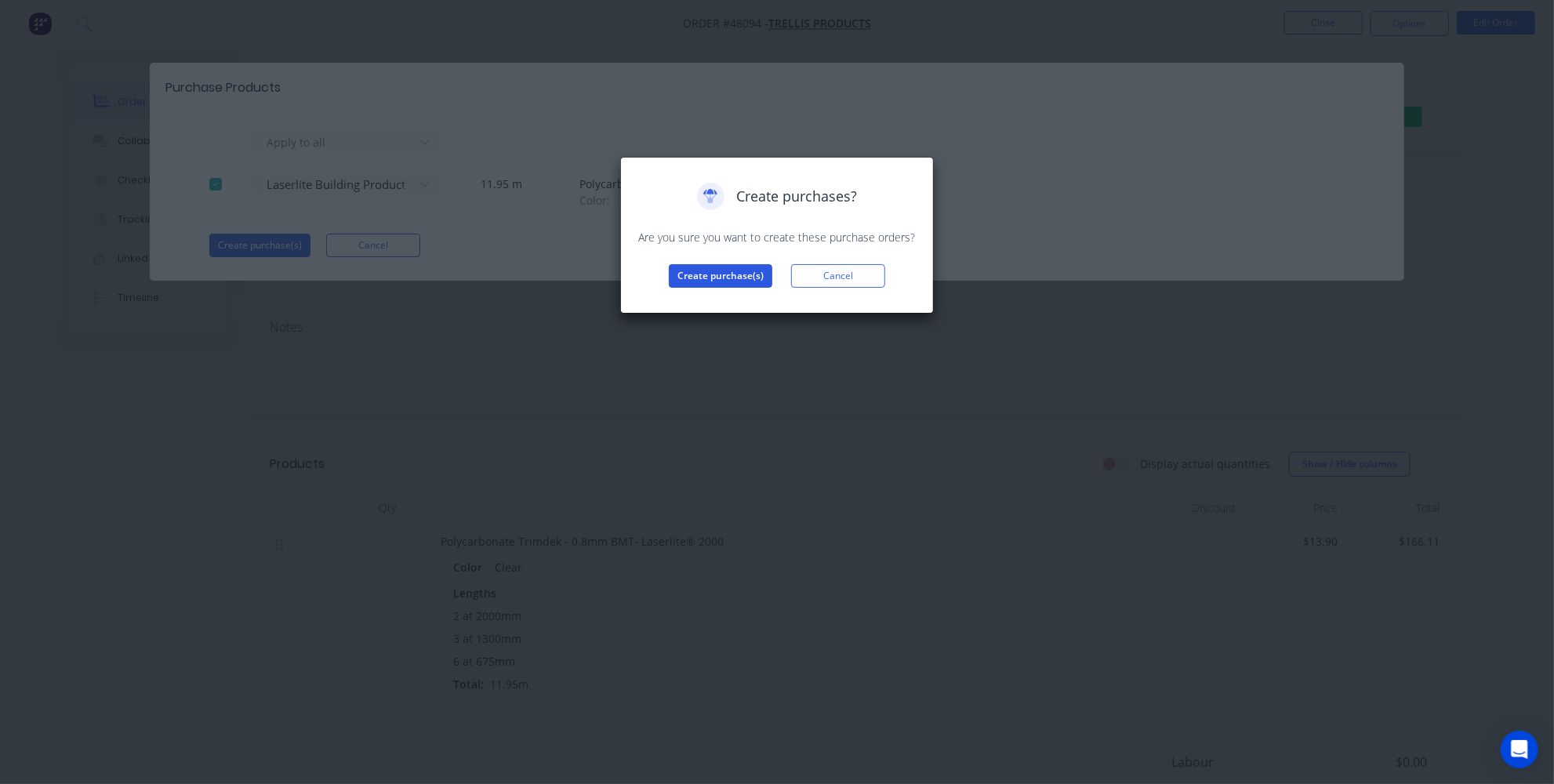
click at [734, 278] on button "Create purchase(s)" at bounding box center [720, 276] width 103 height 23
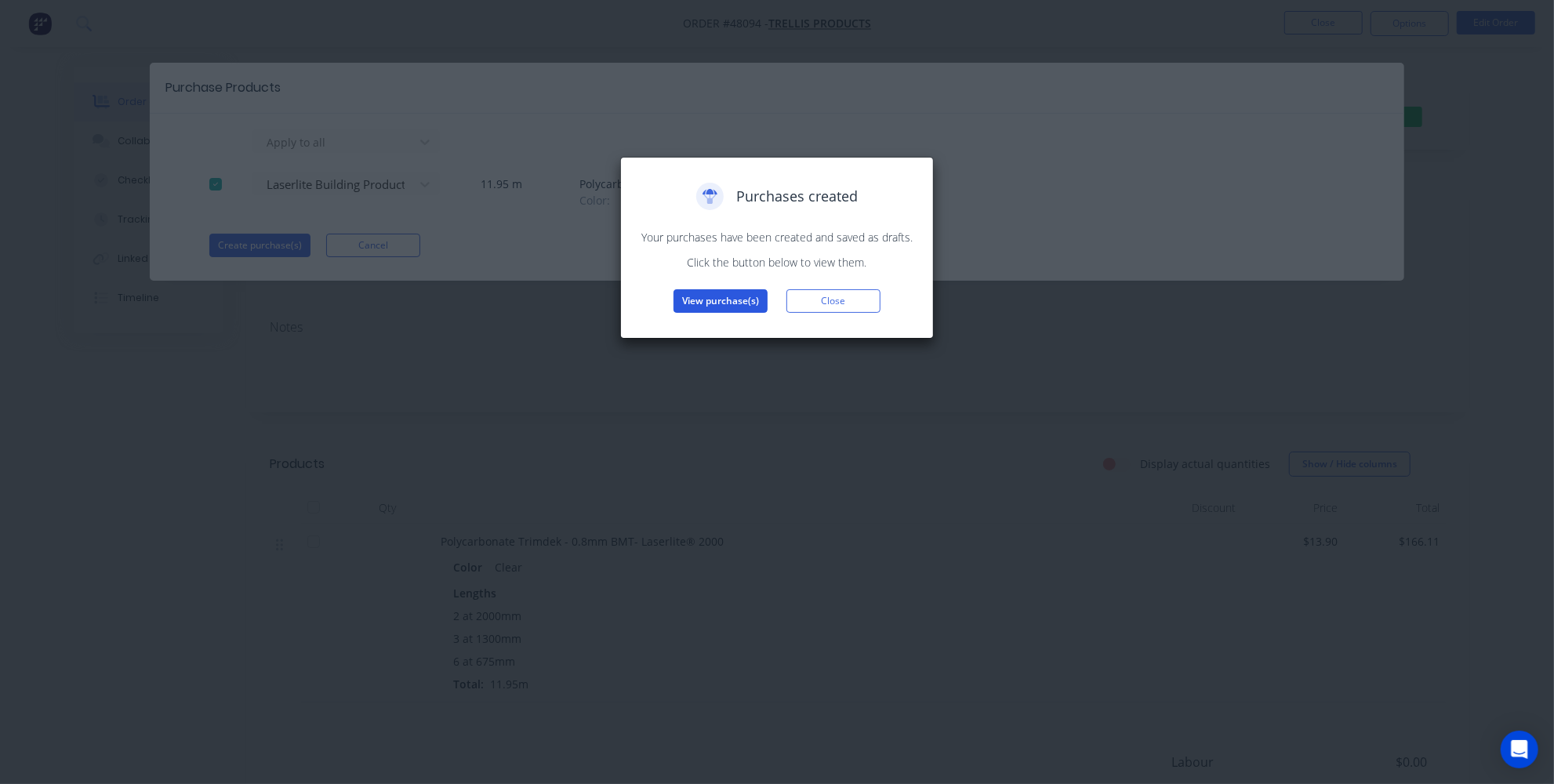
click at [737, 302] on button "View purchase(s)" at bounding box center [720, 301] width 94 height 23
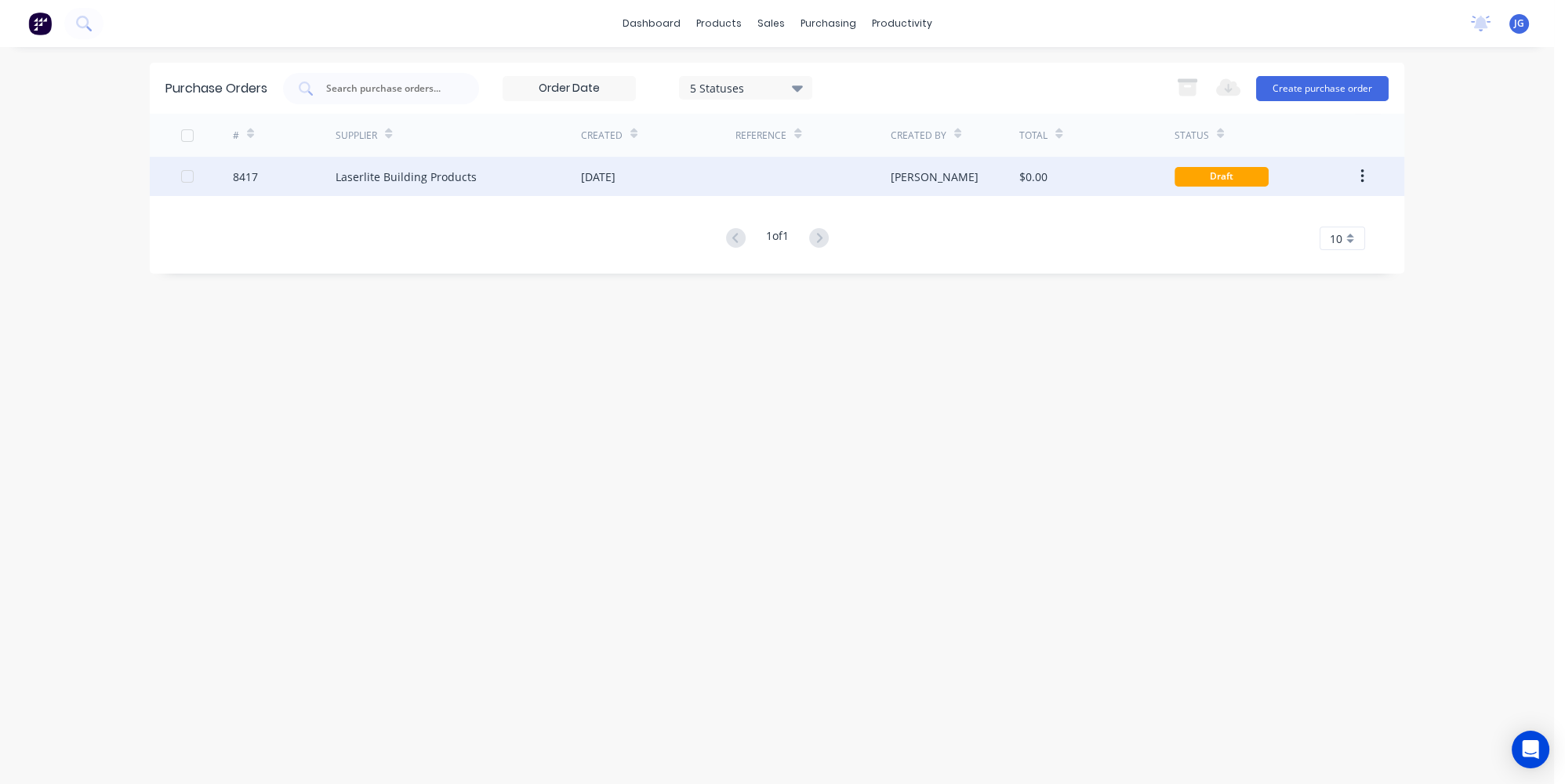
click at [708, 174] on div "[DATE]" at bounding box center [658, 176] width 154 height 39
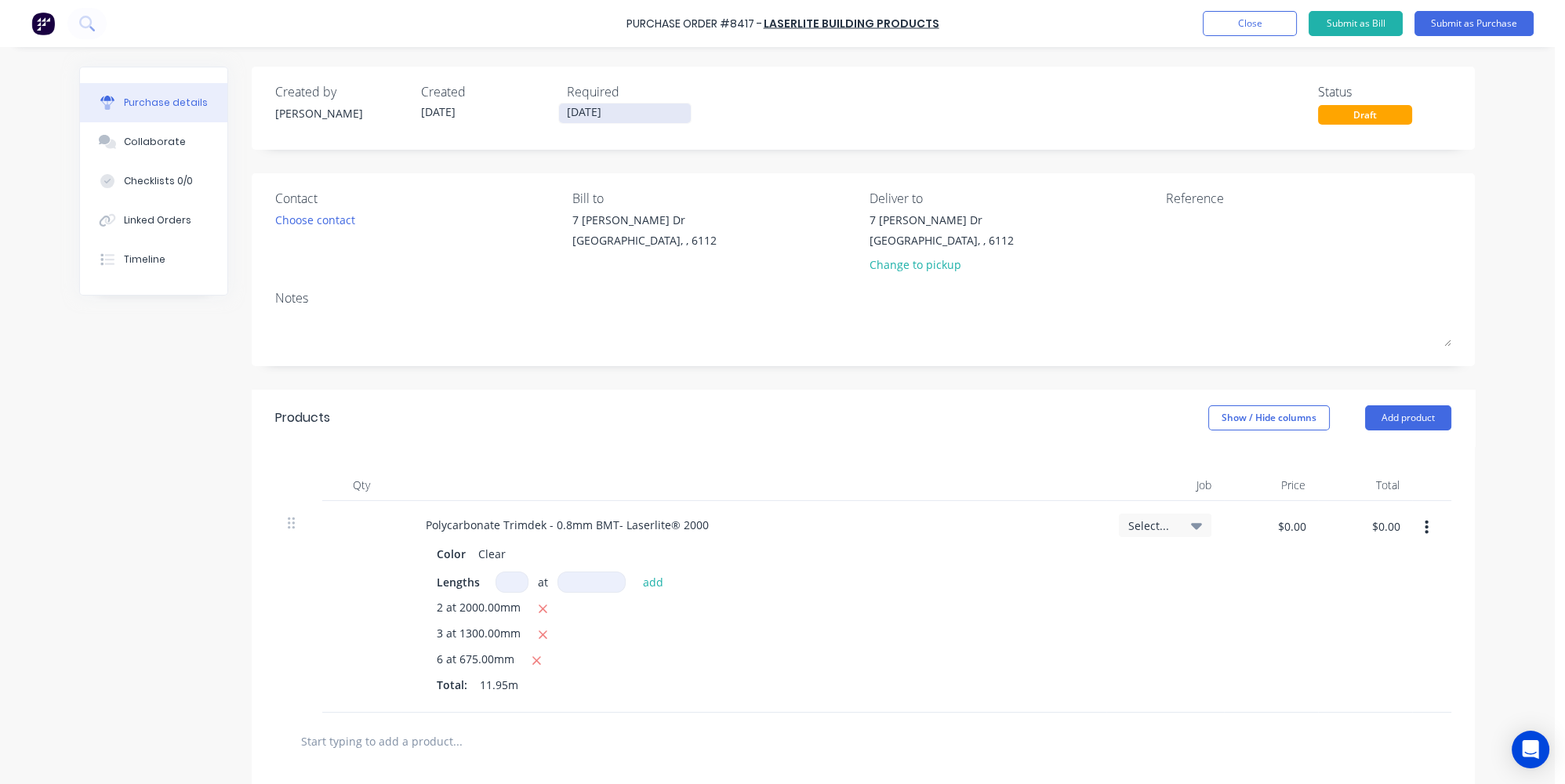
click at [610, 110] on input "15/08/25" at bounding box center [624, 113] width 132 height 20
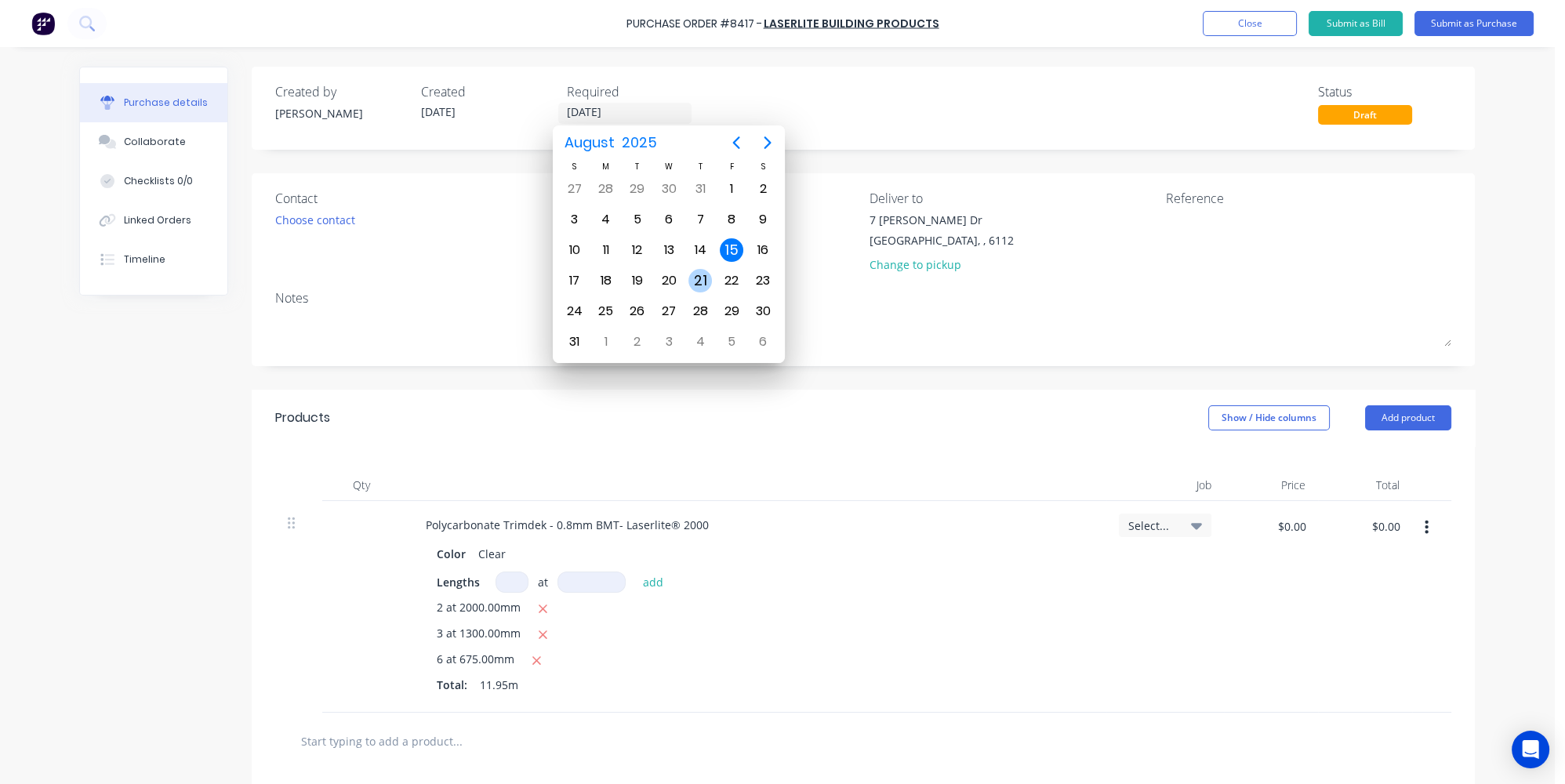
click at [700, 269] on div "21" at bounding box center [701, 281] width 23 height 23
type input "21/08/25"
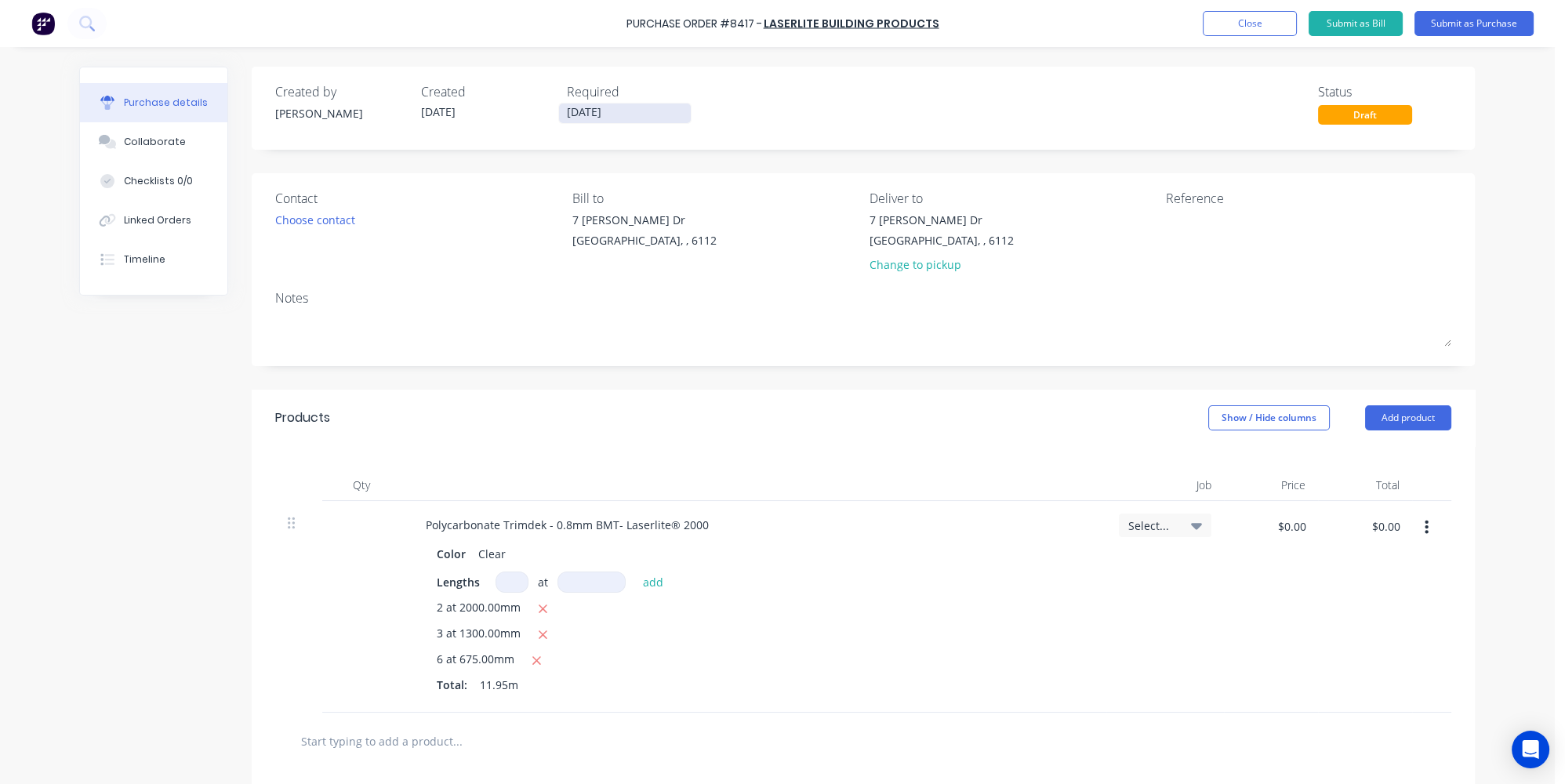
click at [634, 108] on input "21/08/25" at bounding box center [624, 113] width 132 height 20
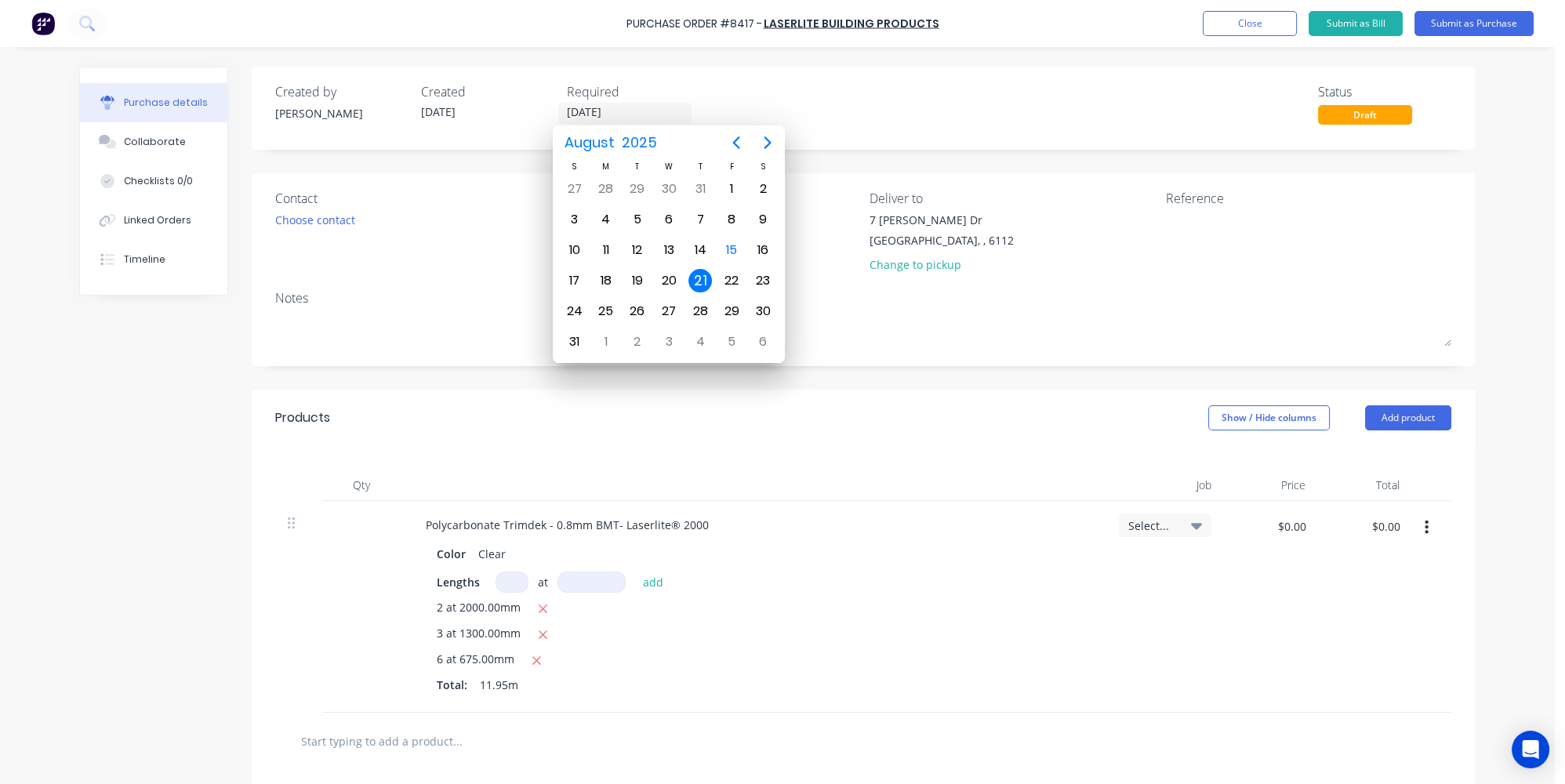
click at [765, 398] on div "Products Show / Hide columns Add product" at bounding box center [863, 417] width 1224 height 57
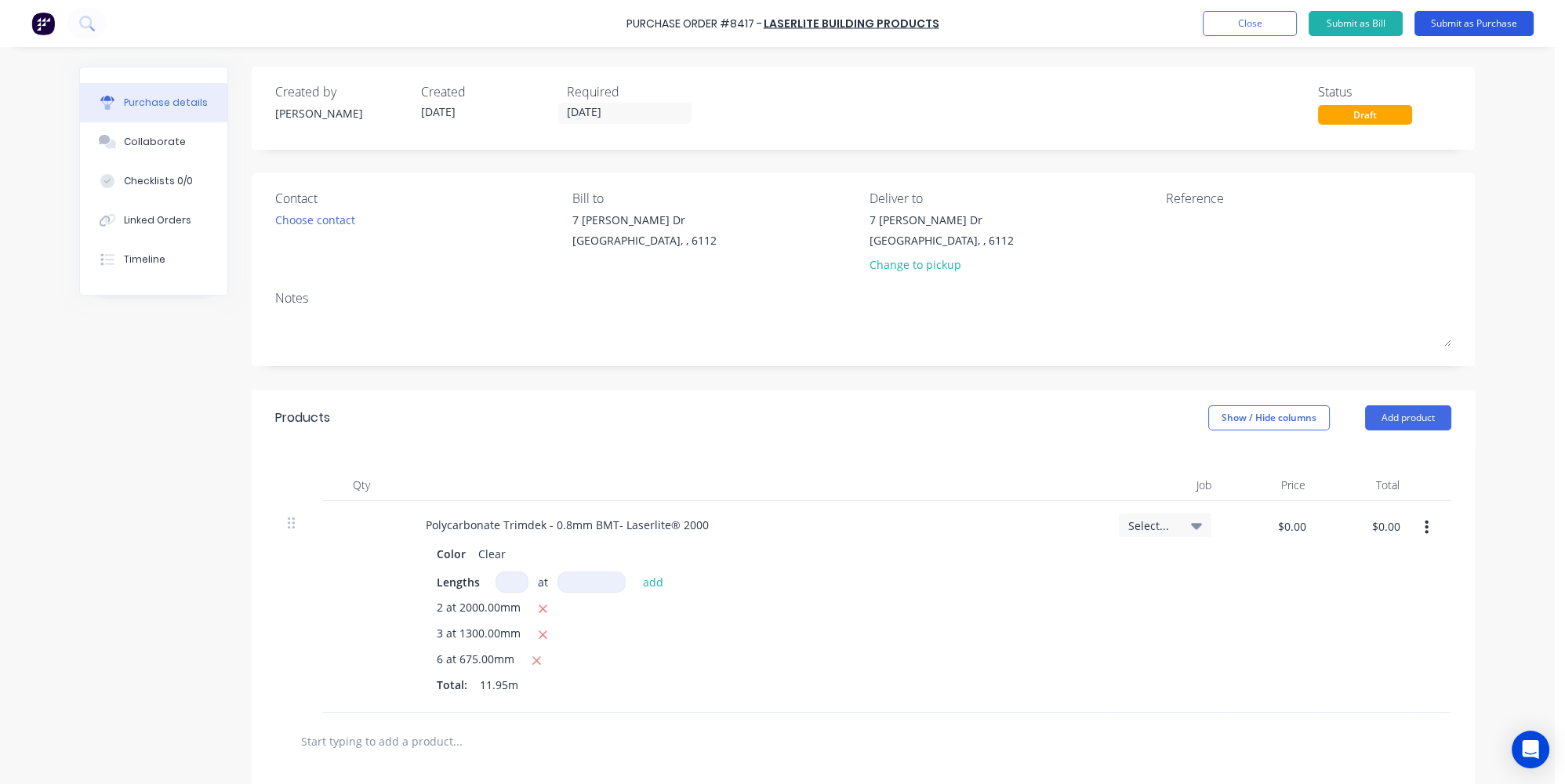
click at [1463, 18] on button "Submit as Purchase" at bounding box center [1474, 23] width 119 height 25
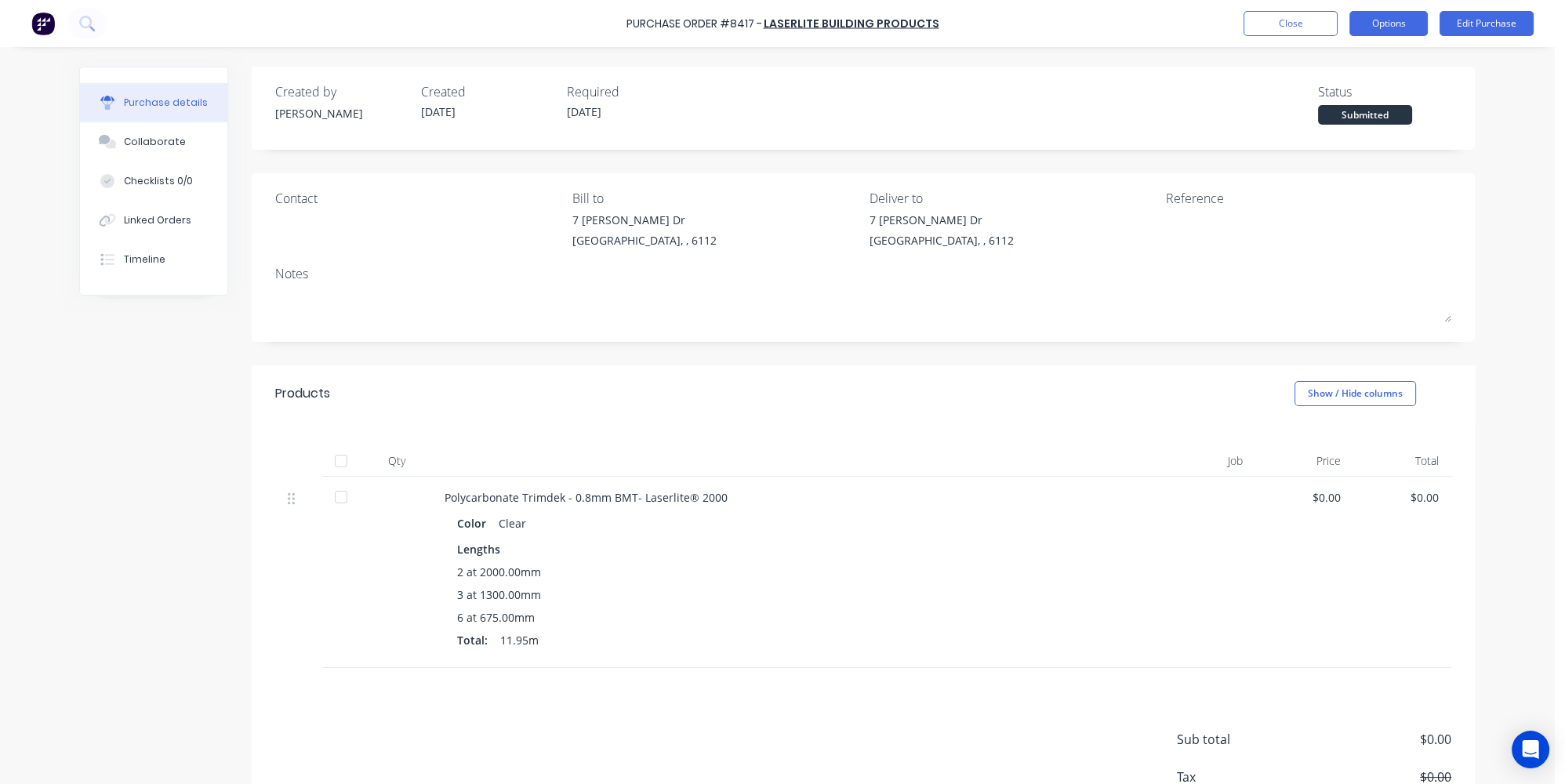
click at [1380, 25] on button "Options" at bounding box center [1388, 23] width 78 height 25
click at [1359, 65] on div "Print / Email" at bounding box center [1353, 63] width 121 height 22
click at [1334, 128] on div "Without pricing" at bounding box center [1353, 126] width 121 height 22
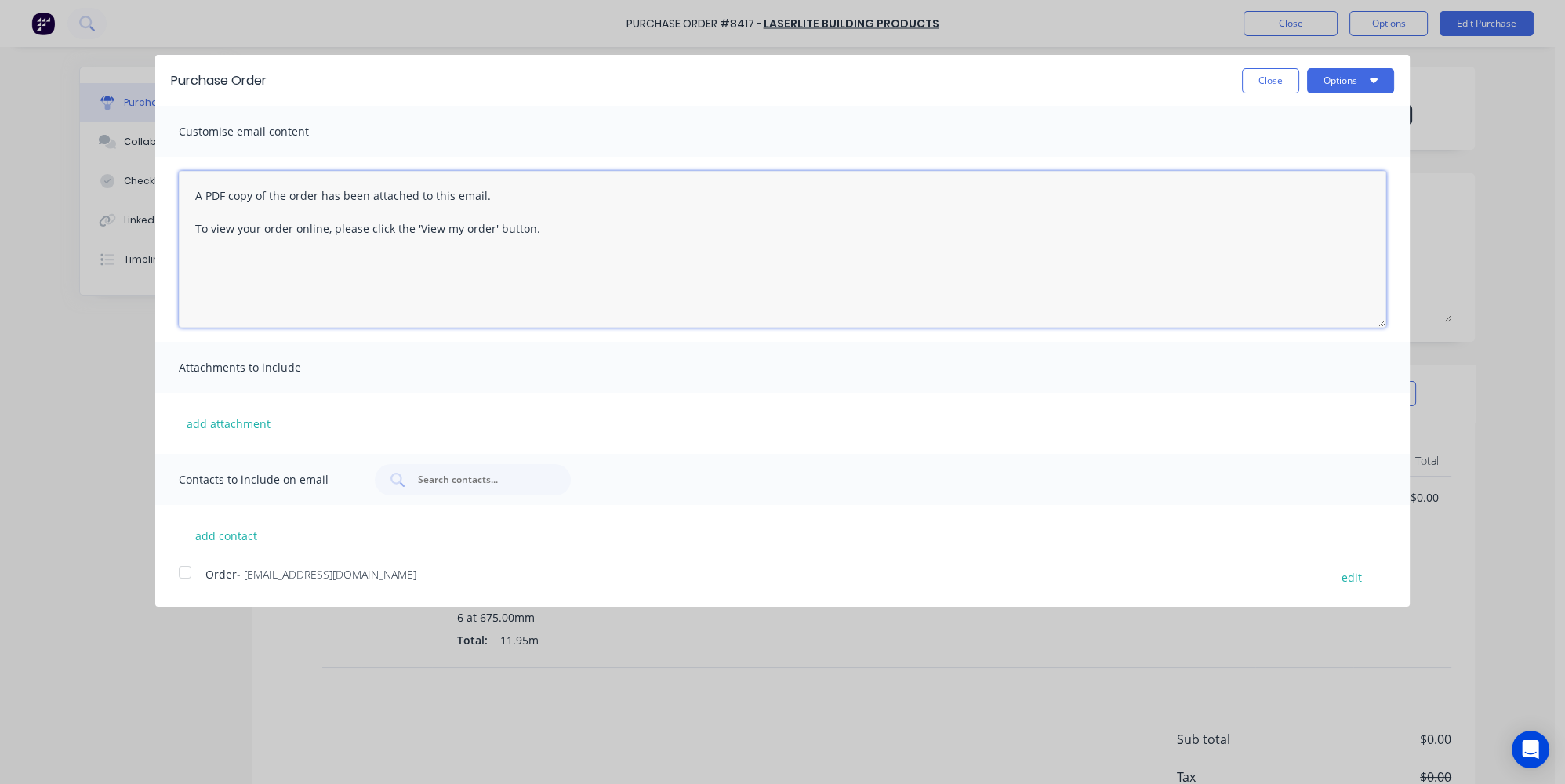
click at [189, 202] on textarea "A PDF copy of the order has been attached to this email. To view your order onl…" at bounding box center [782, 249] width 1208 height 157
click at [294, 250] on textarea "Hi team please find attached new order PO # 8417 A PDF copy of the order has be…" at bounding box center [782, 249] width 1208 height 157
click at [189, 576] on div at bounding box center [185, 572] width 31 height 31
click at [554, 238] on textarea "Hi team please find attached new order PO # 8417 A PDF copy of the order has be…" at bounding box center [782, 249] width 1208 height 157
type textarea "Hi team please find attached new order PO # 8417 A PDF copy of the order has be…"
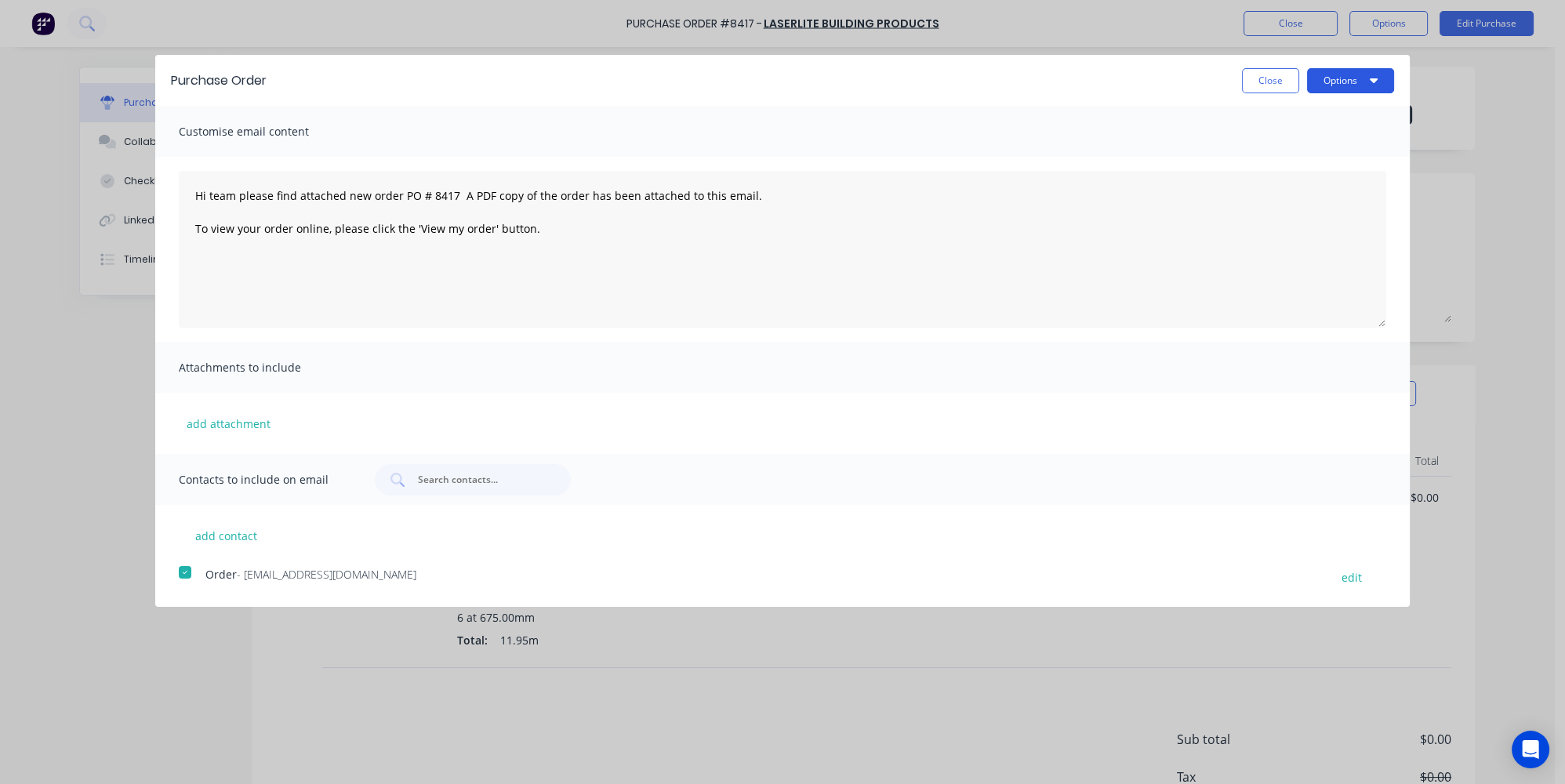
click at [1338, 85] on button "Options" at bounding box center [1350, 81] width 87 height 25
click at [1284, 149] on div "Email" at bounding box center [1320, 151] width 121 height 22
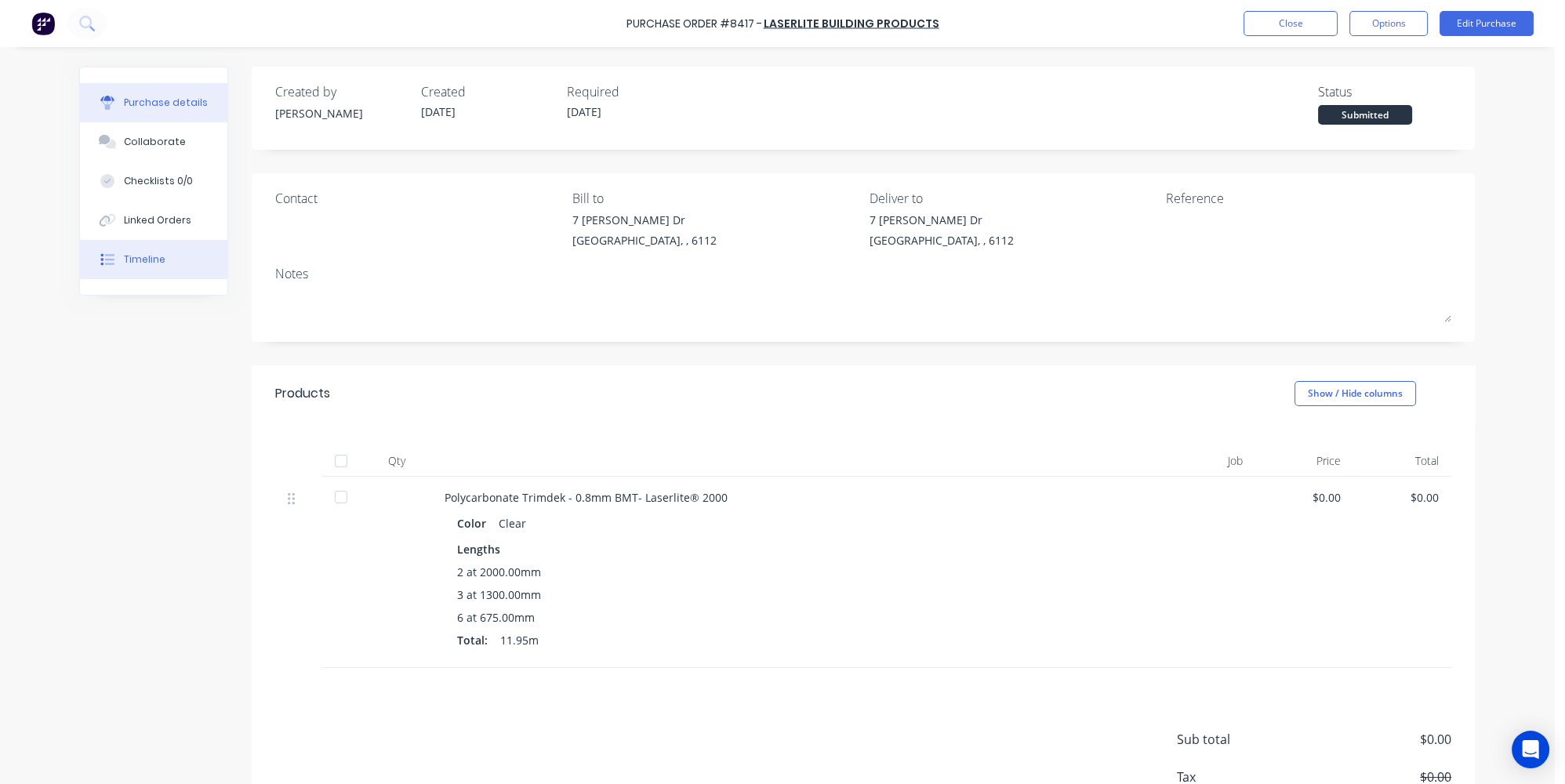
click at [158, 259] on button "Timeline" at bounding box center [153, 259] width 147 height 39
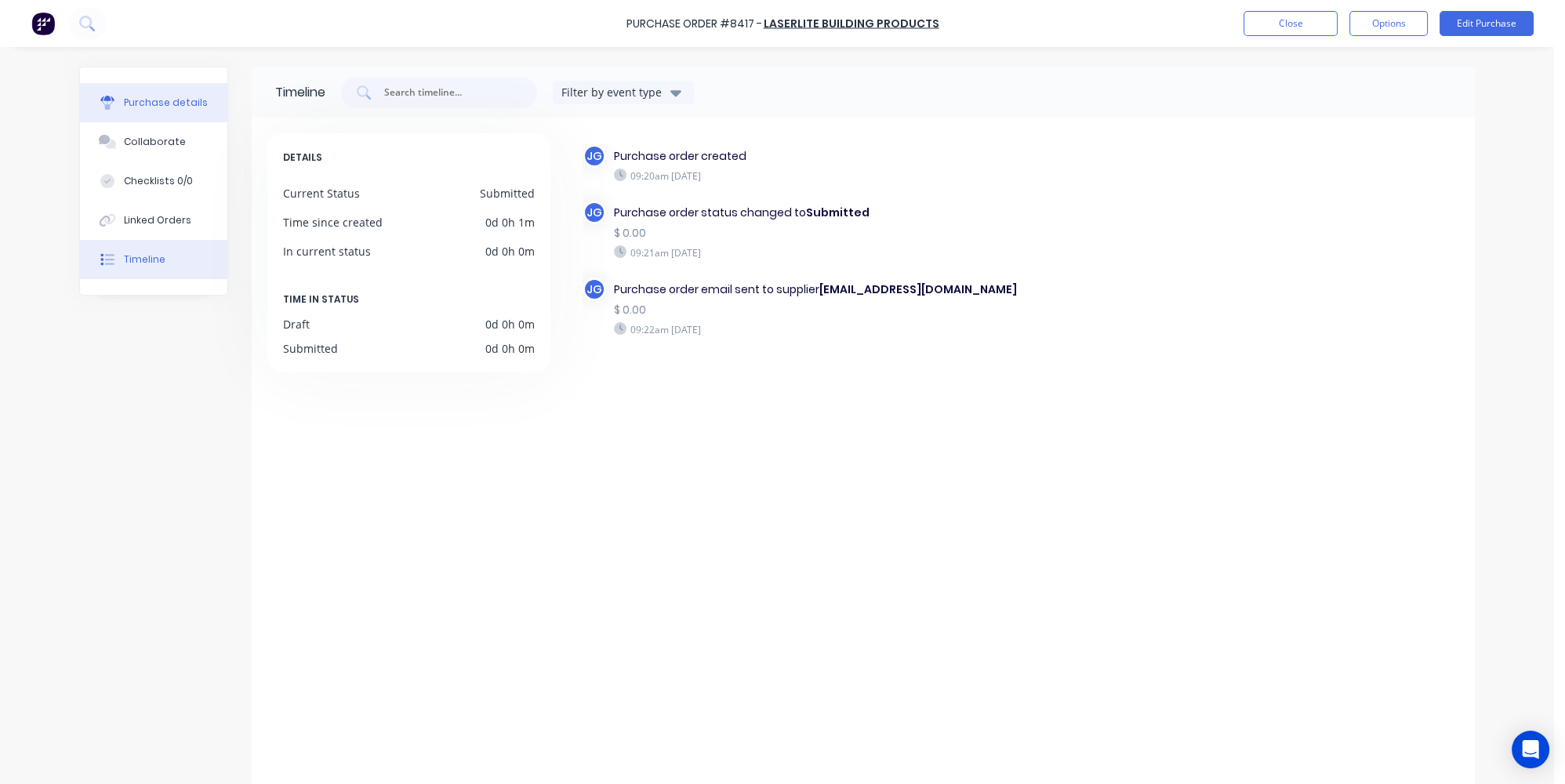
click at [158, 102] on div "Purchase details" at bounding box center [166, 102] width 84 height 14
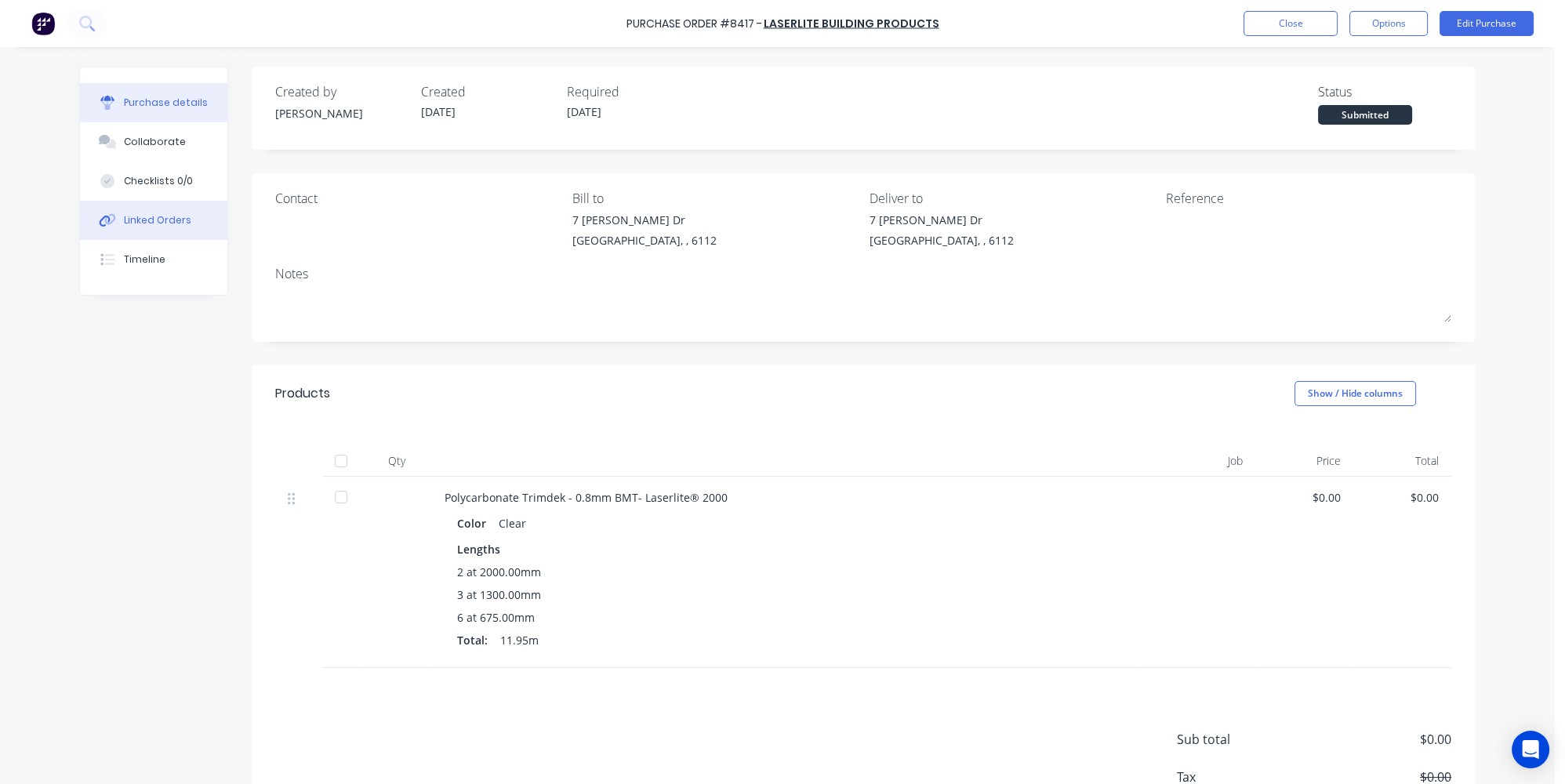
click at [154, 216] on div "Linked Orders" at bounding box center [157, 220] width 67 height 14
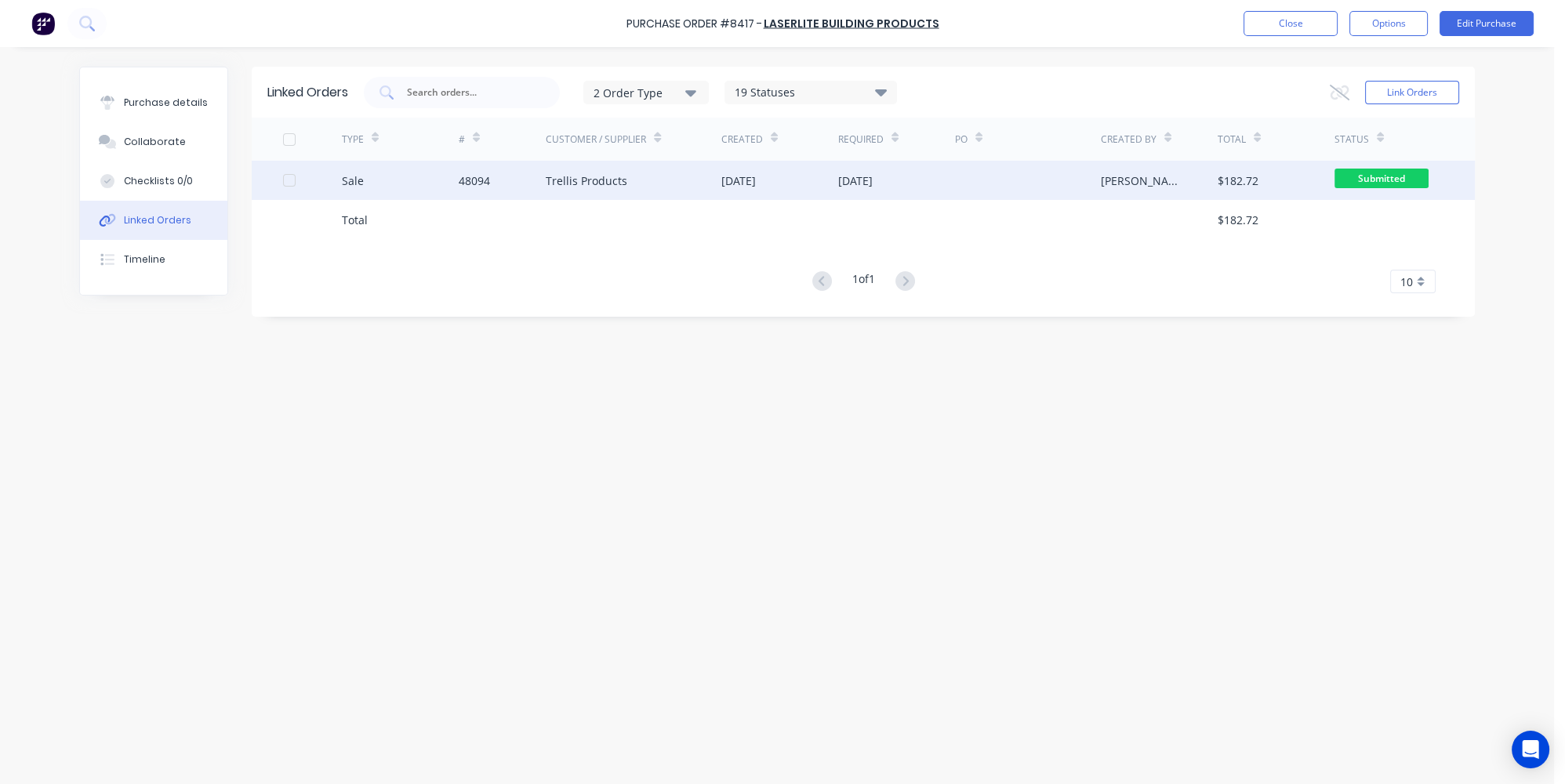
click at [416, 185] on div "Sale" at bounding box center [400, 180] width 117 height 39
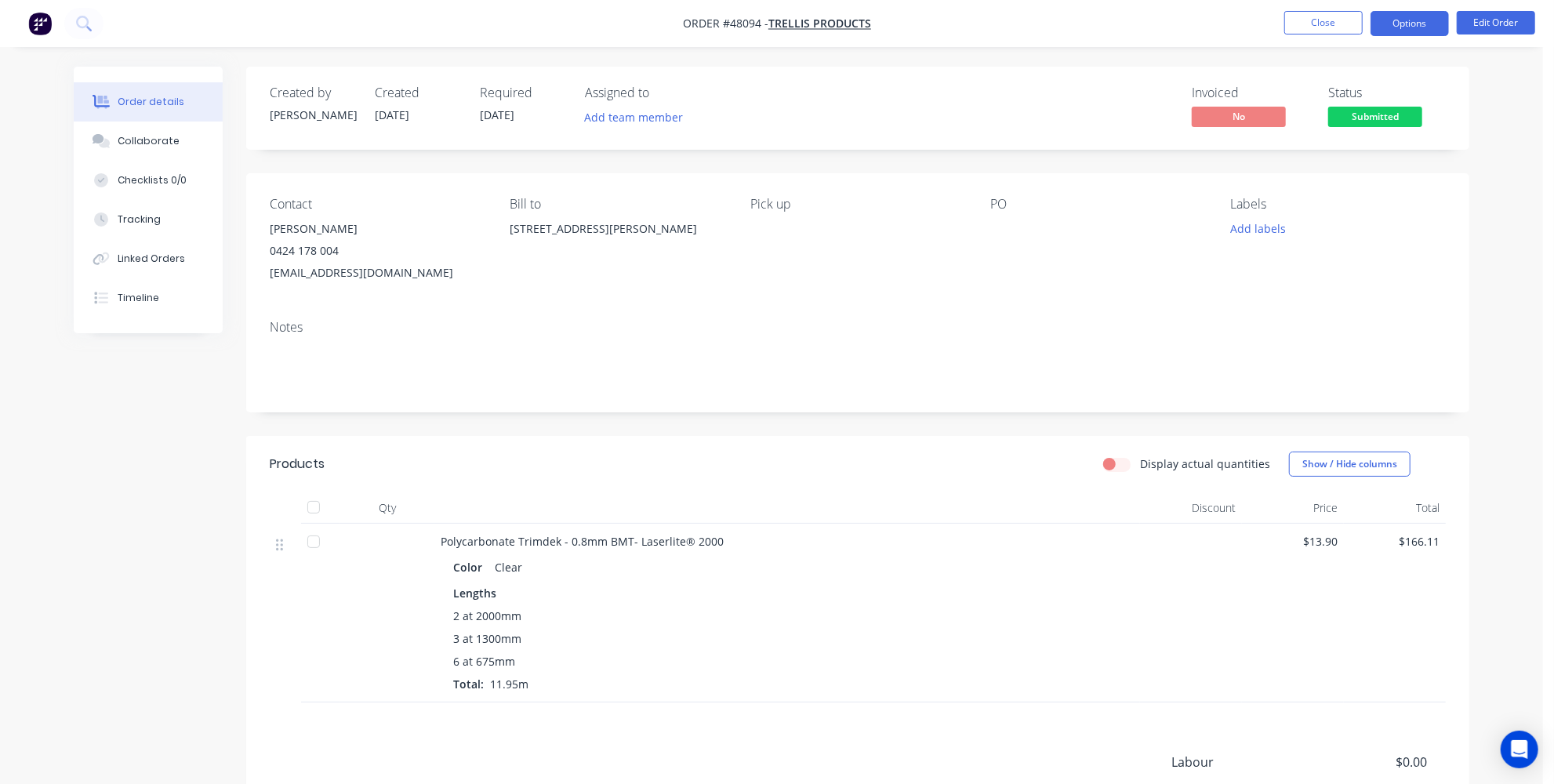
click at [1399, 23] on button "Options" at bounding box center [1410, 23] width 78 height 25
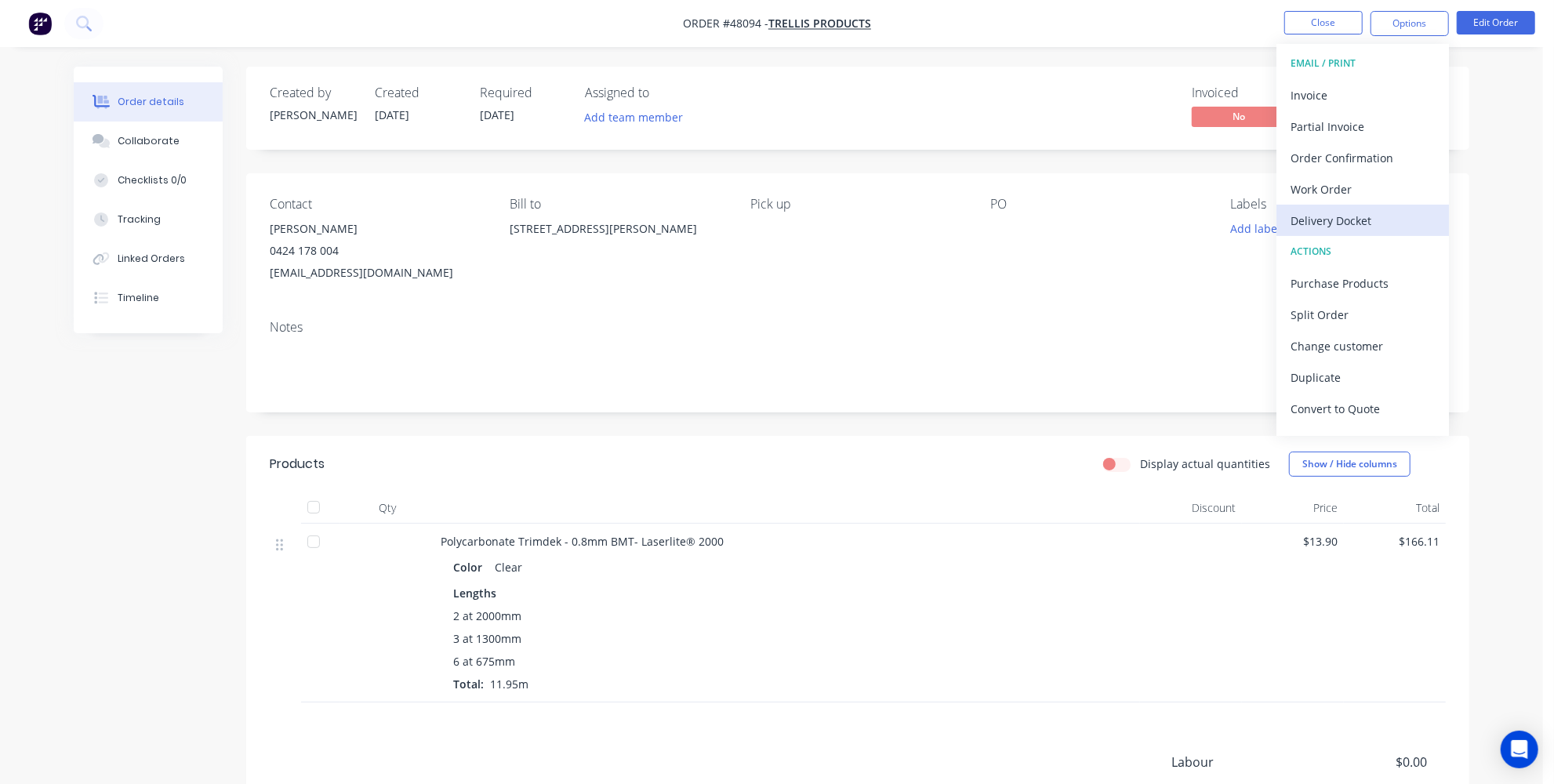
click at [1335, 221] on div "Delivery Docket" at bounding box center [1363, 220] width 144 height 22
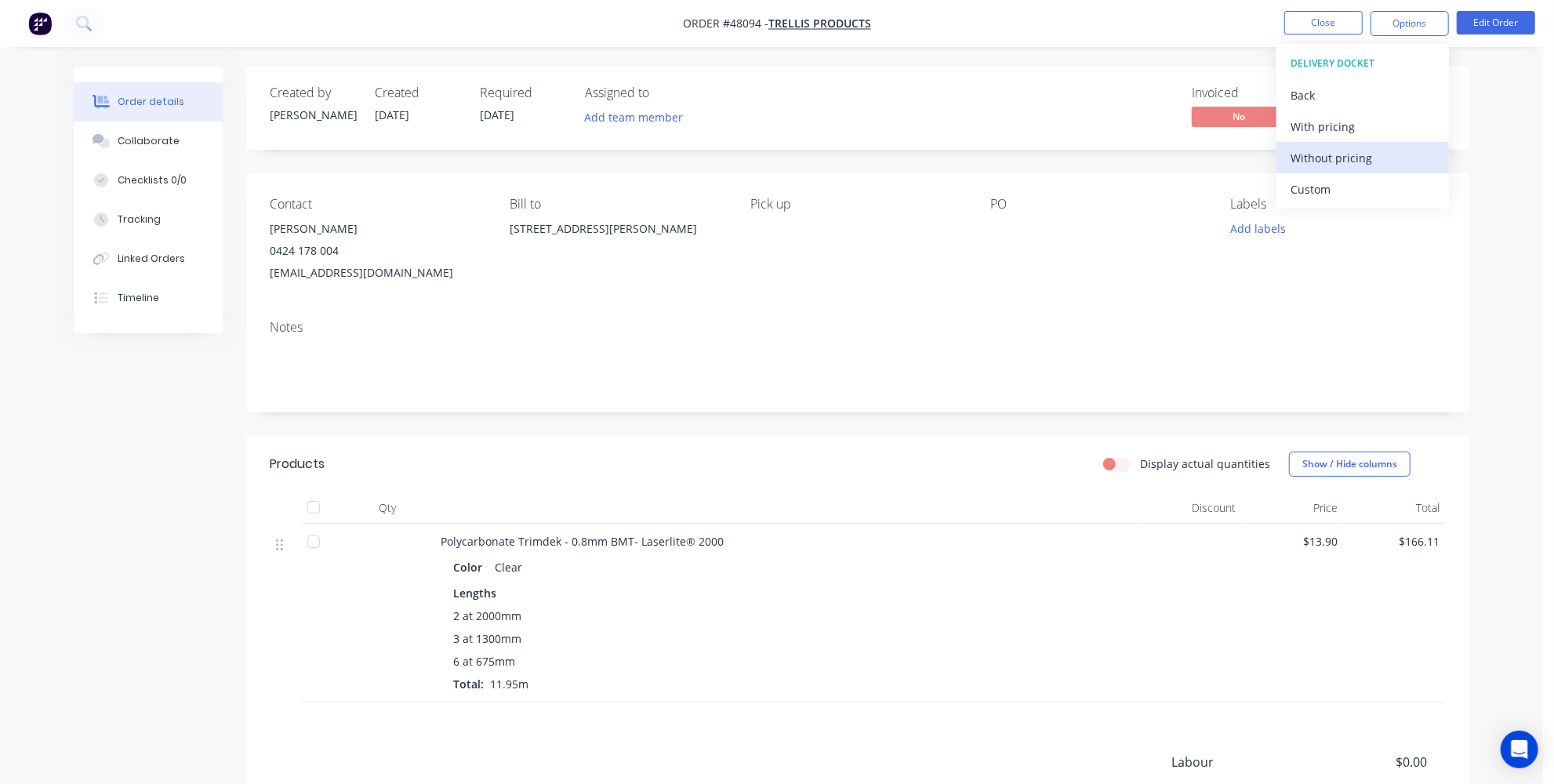
click at [1332, 161] on div "Without pricing" at bounding box center [1363, 157] width 144 height 22
click at [1398, 159] on div "Order Confirmation" at bounding box center [1363, 157] width 144 height 22
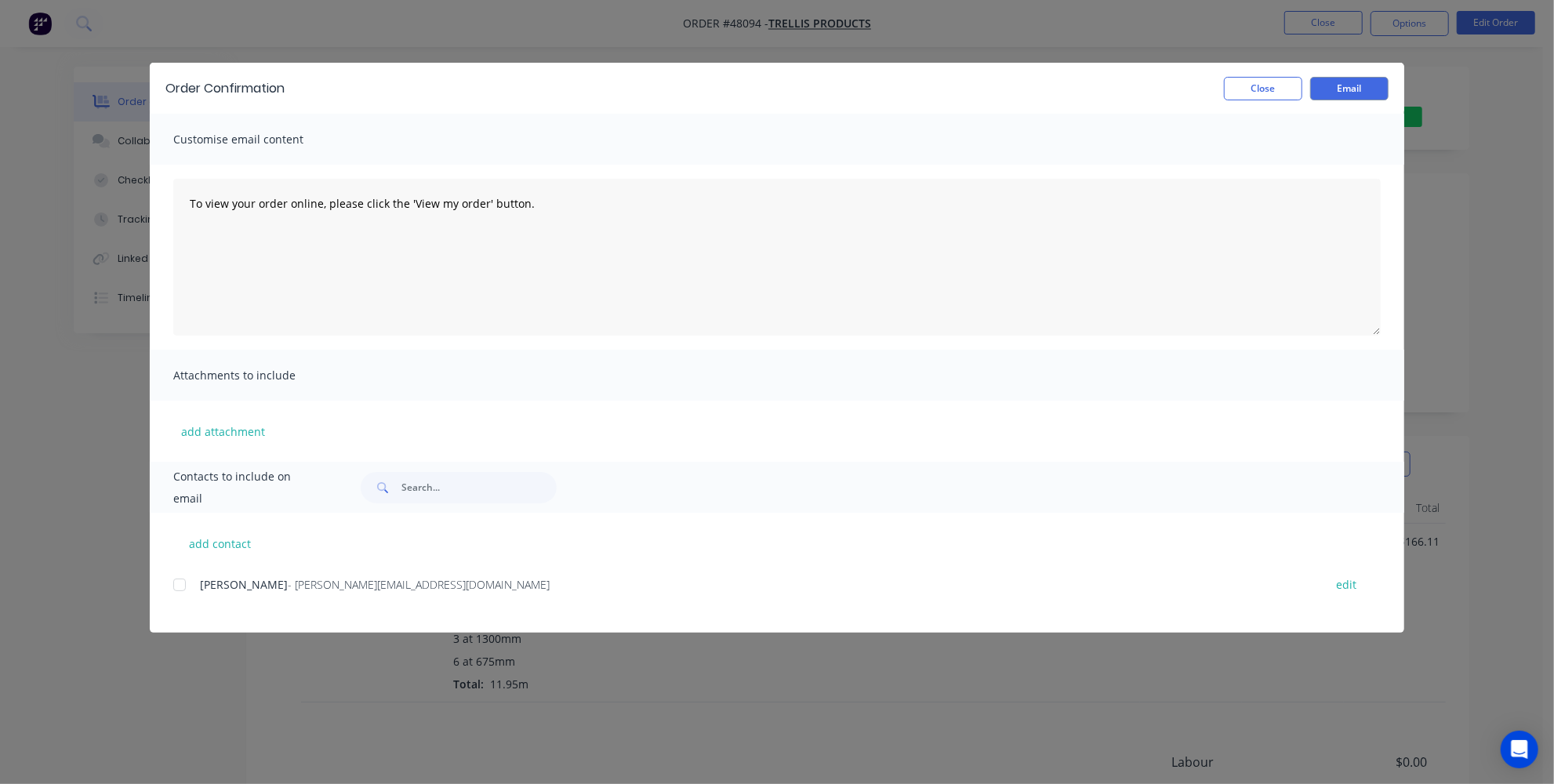
click at [177, 590] on div at bounding box center [179, 584] width 31 height 31
click at [1348, 90] on button "Email" at bounding box center [1349, 89] width 78 height 23
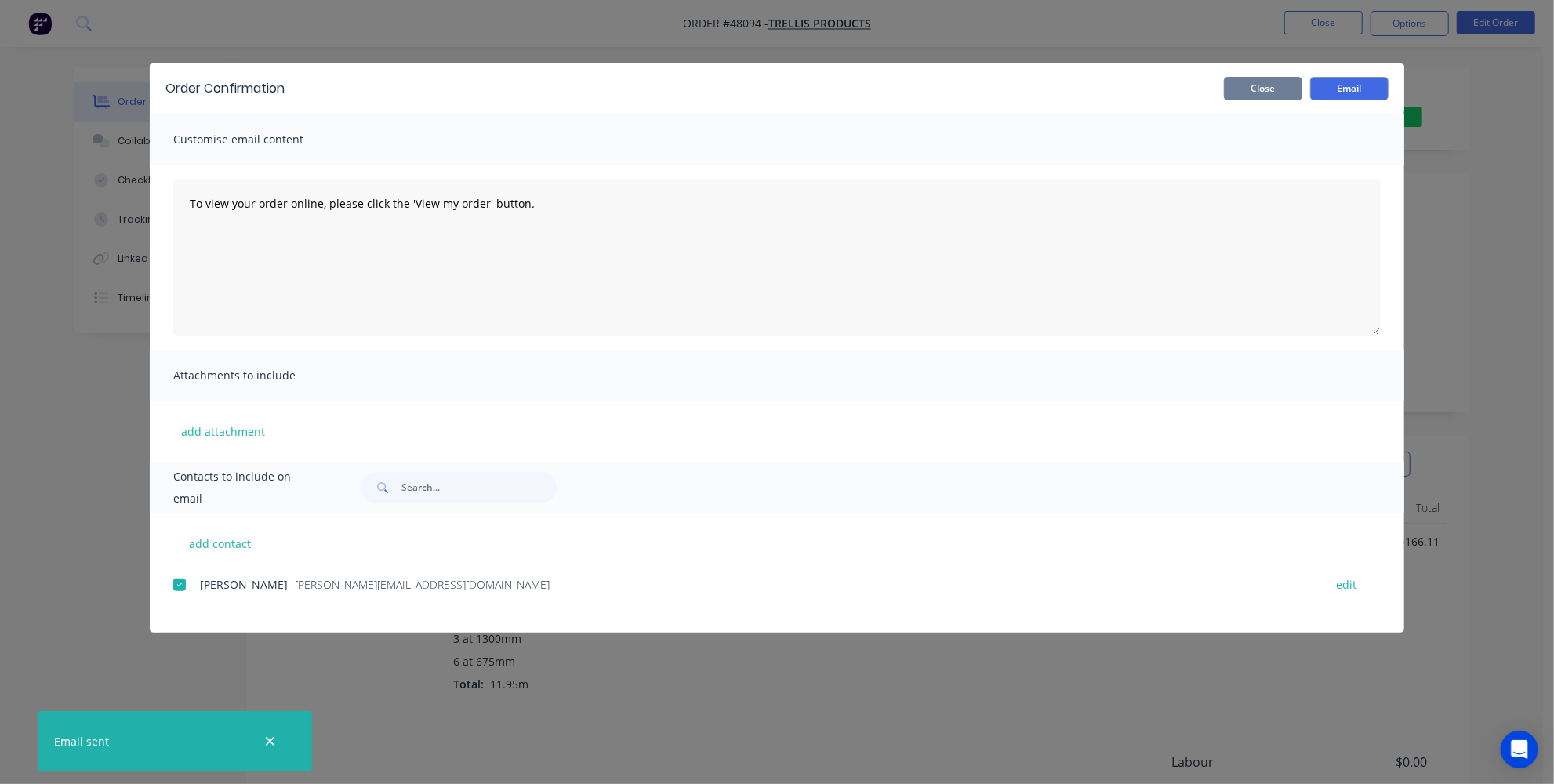
click at [1272, 87] on button "Close" at bounding box center [1262, 89] width 78 height 23
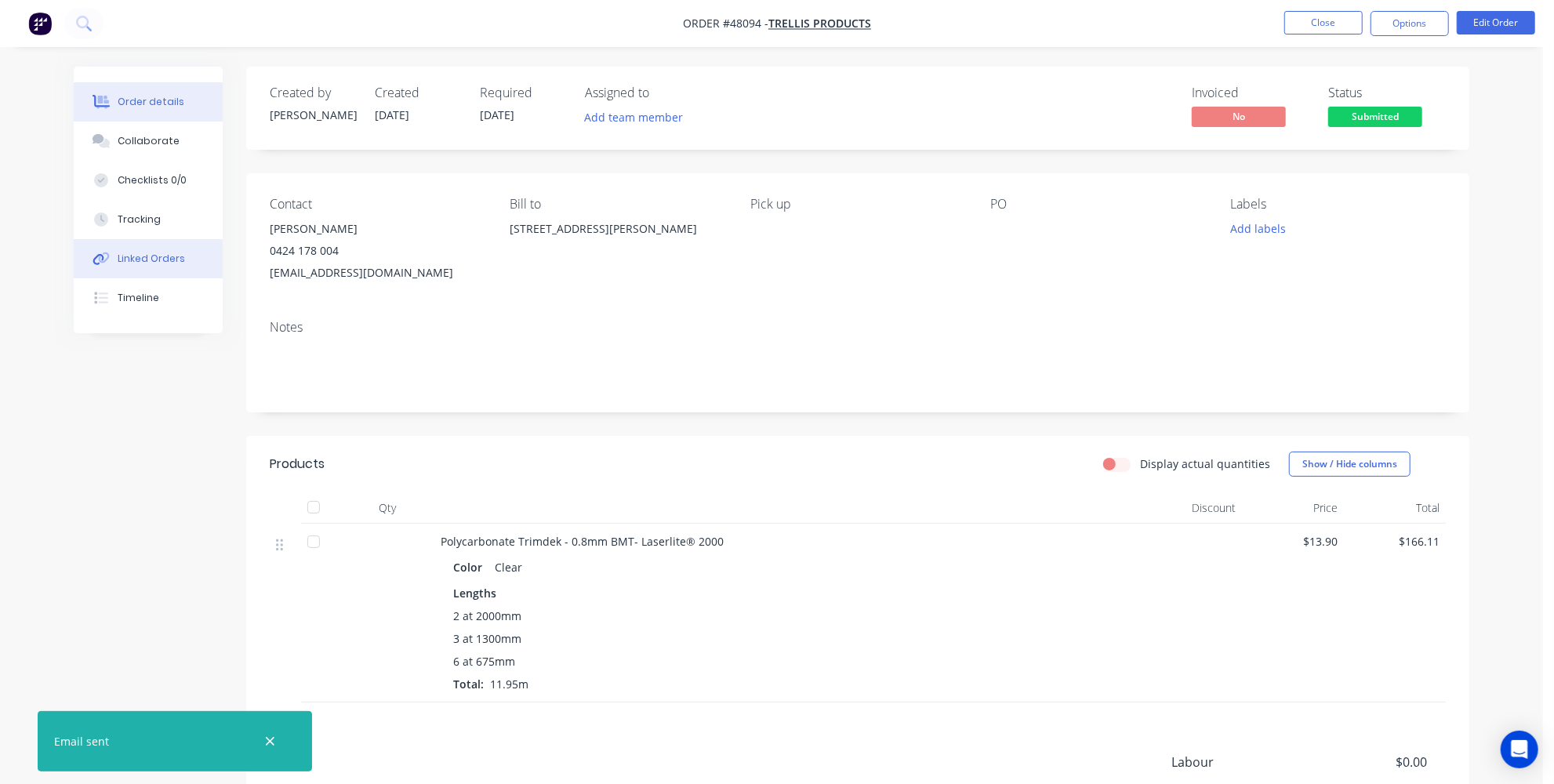
click at [188, 264] on button "Linked Orders" at bounding box center [148, 258] width 149 height 39
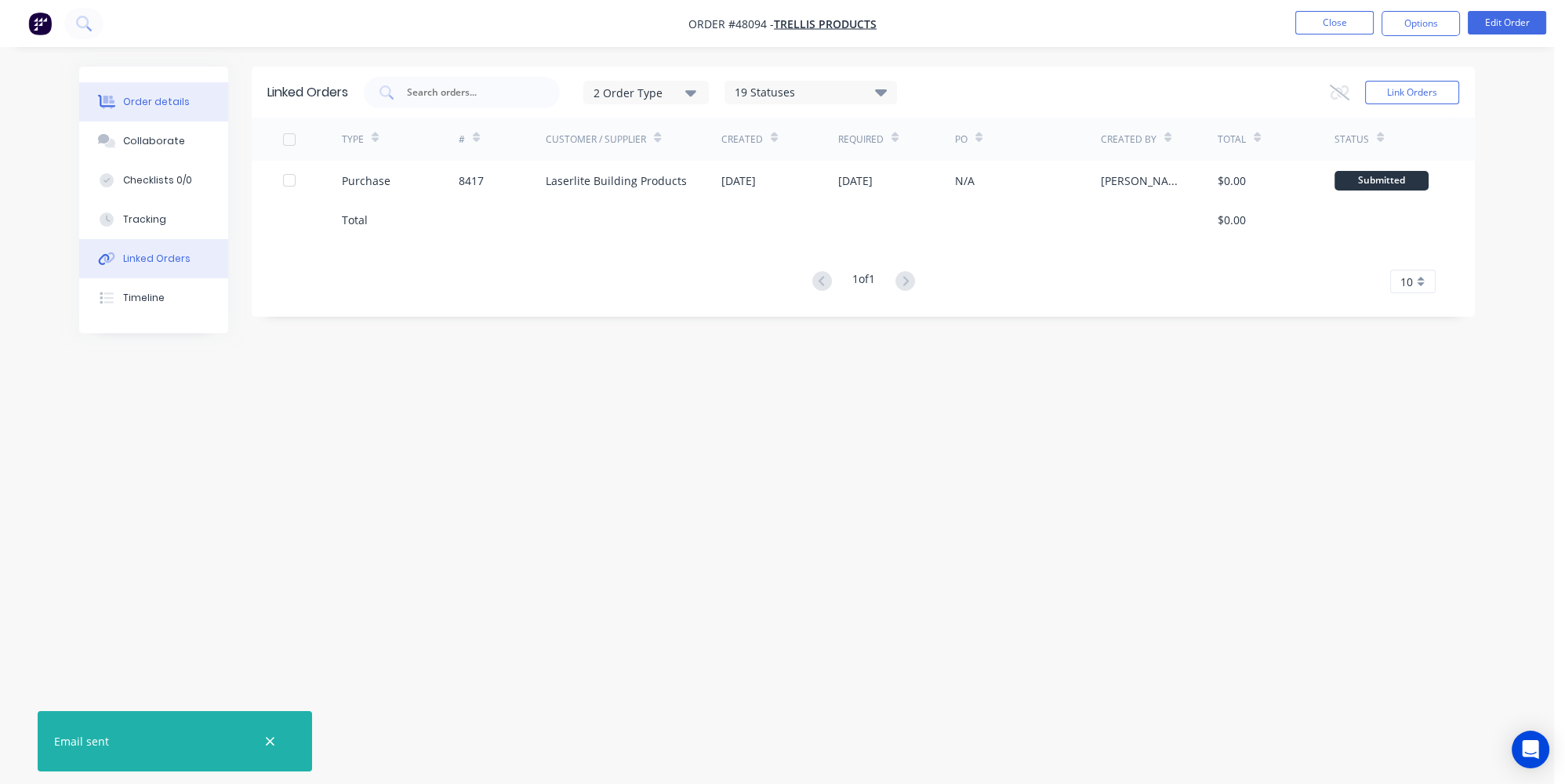
click at [146, 105] on div "Order details" at bounding box center [156, 101] width 66 height 14
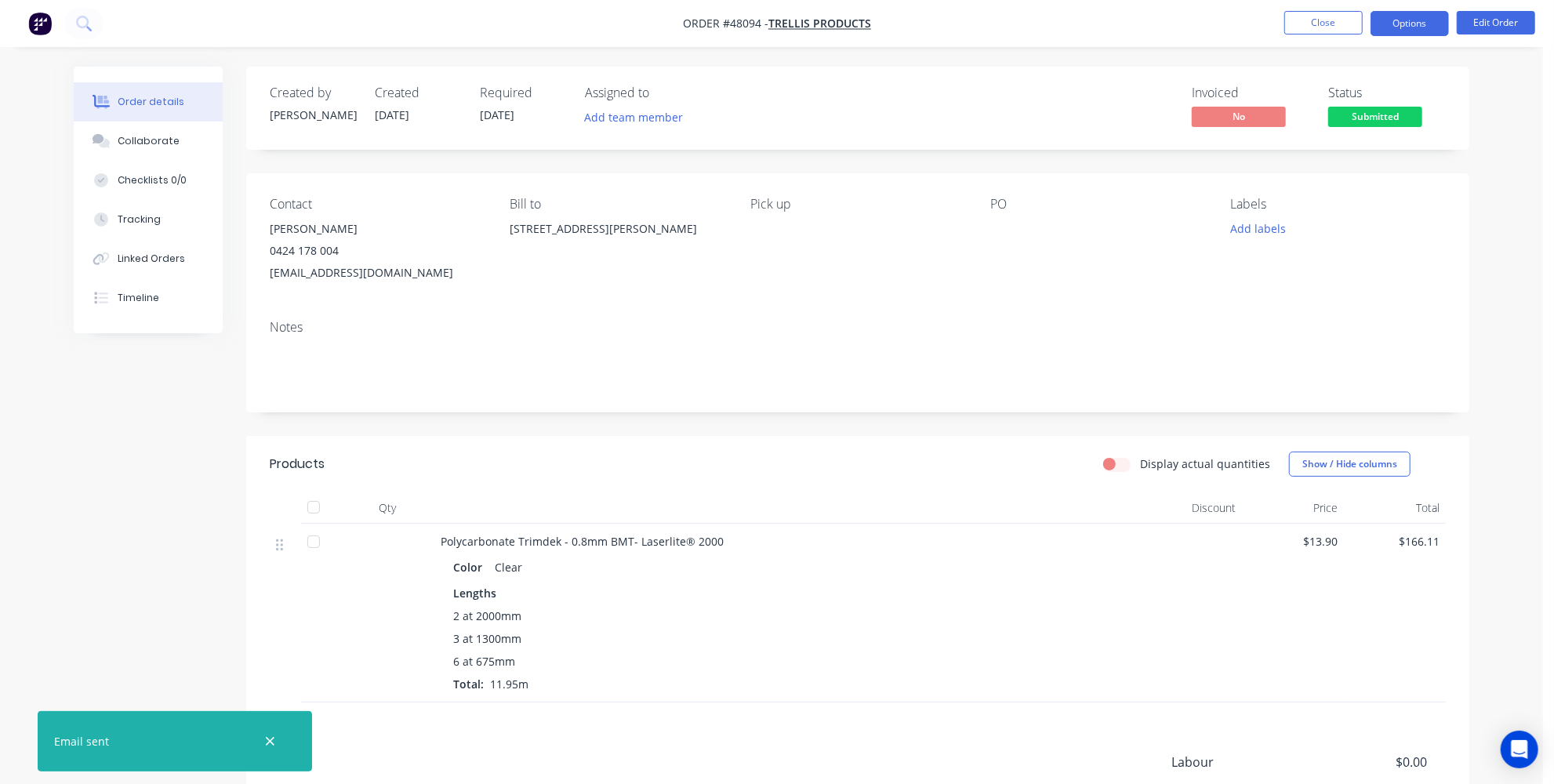
click at [1432, 18] on button "Options" at bounding box center [1410, 23] width 78 height 25
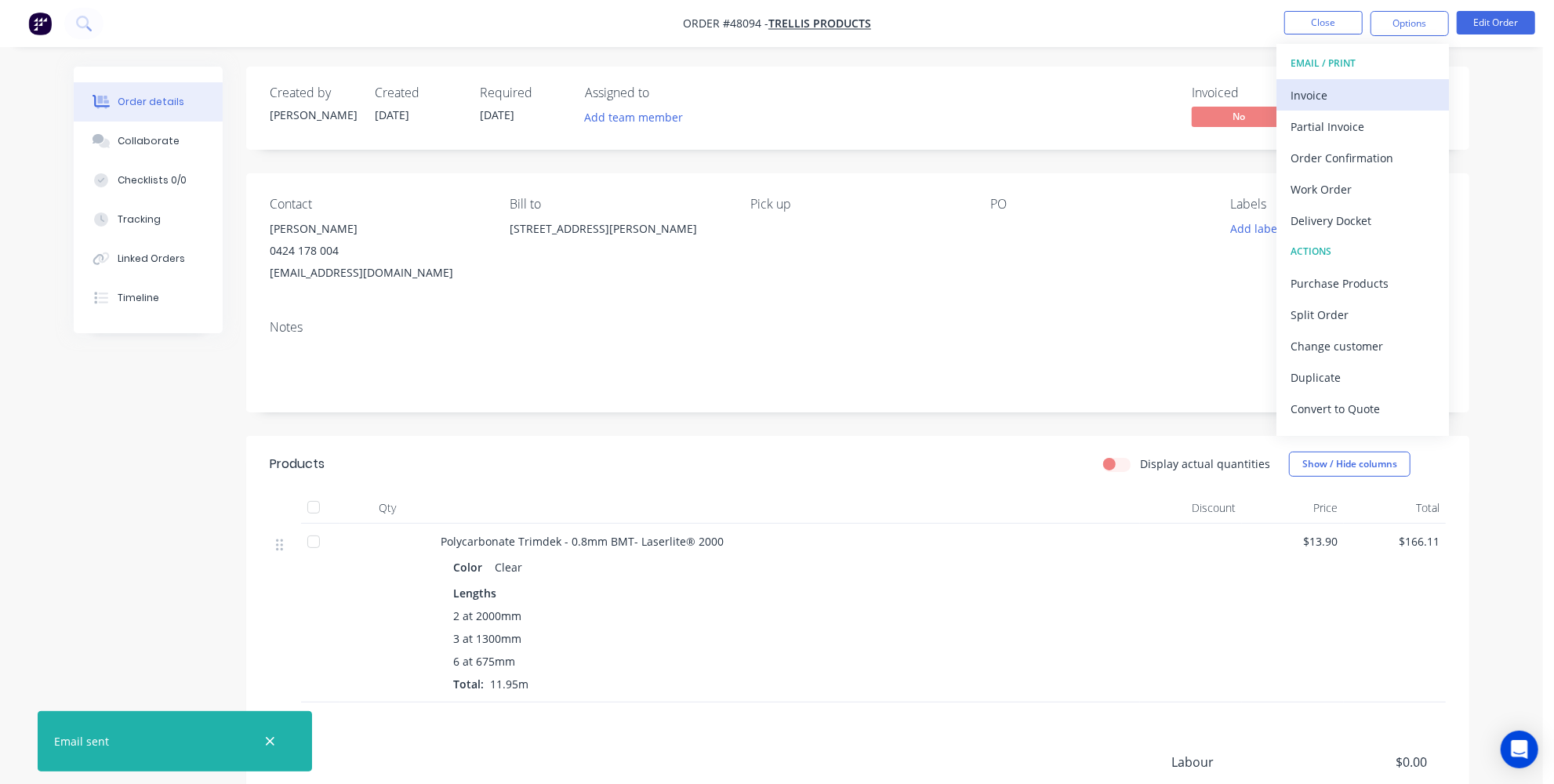
click at [1363, 92] on div "Invoice" at bounding box center [1363, 95] width 144 height 22
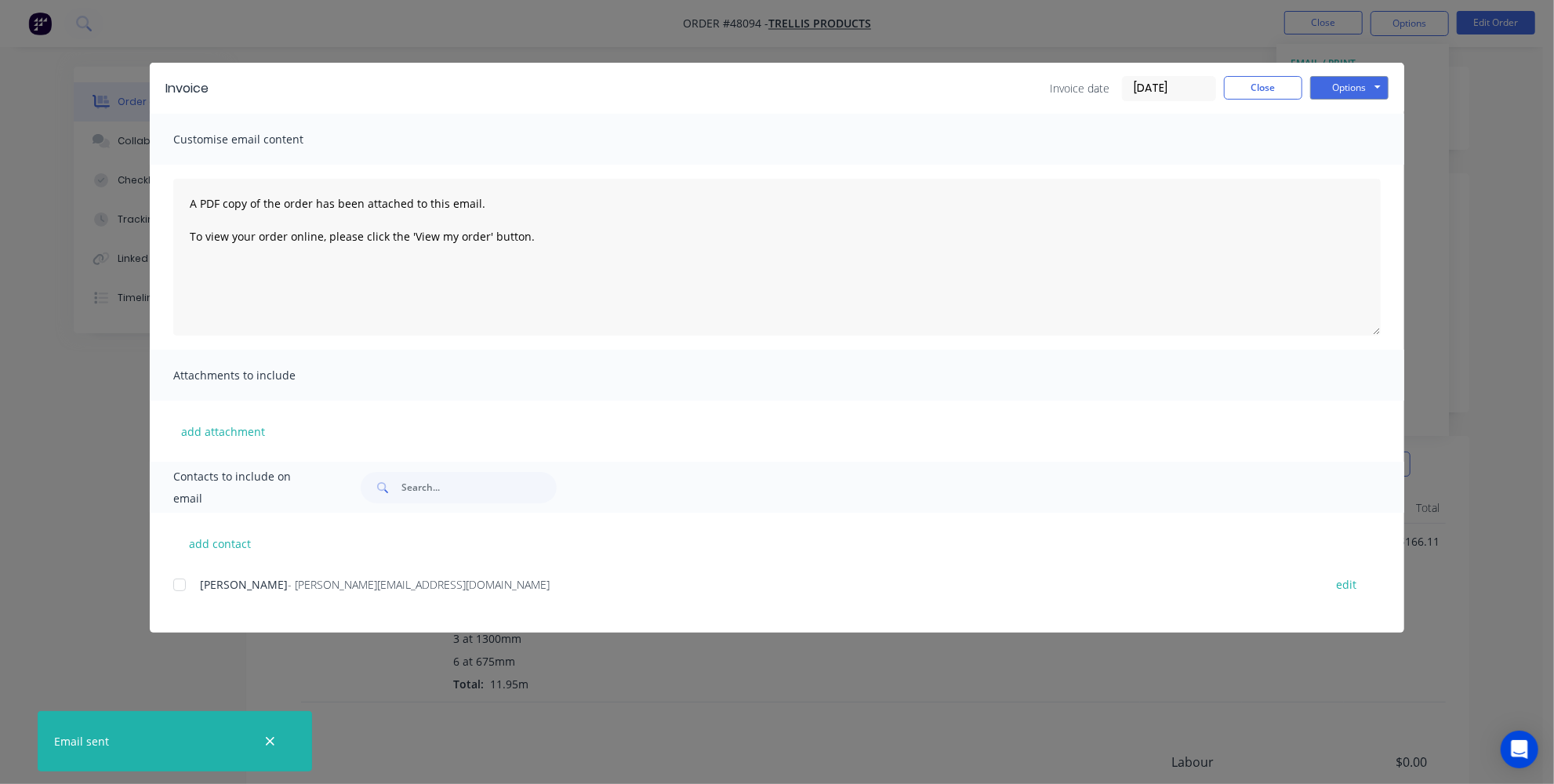
click at [184, 588] on div at bounding box center [179, 584] width 31 height 31
click at [1358, 94] on button "Options" at bounding box center [1349, 88] width 78 height 23
click at [1335, 170] on button "Email" at bounding box center [1360, 167] width 100 height 26
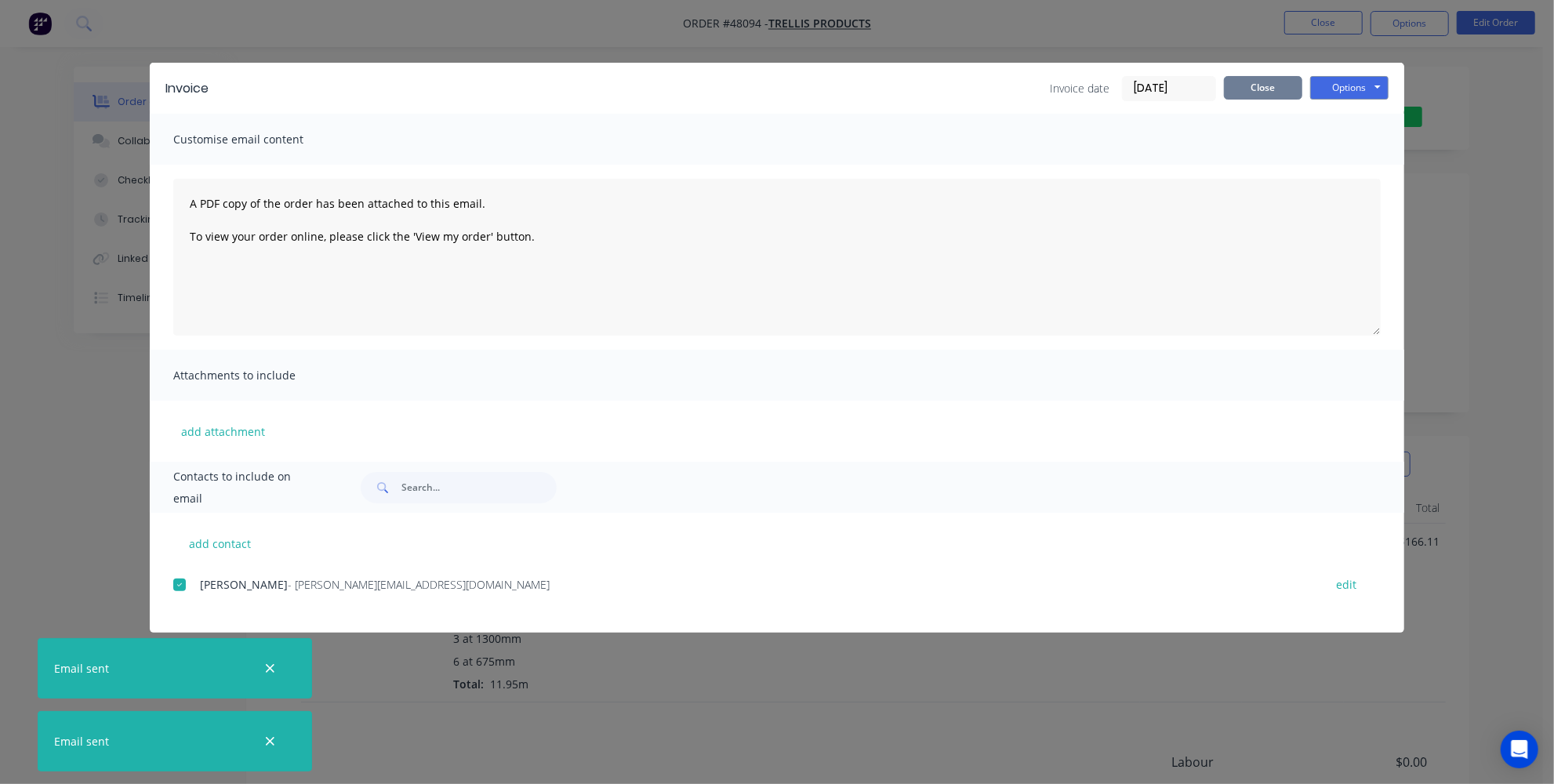
click at [1284, 94] on button "Close" at bounding box center [1262, 88] width 78 height 23
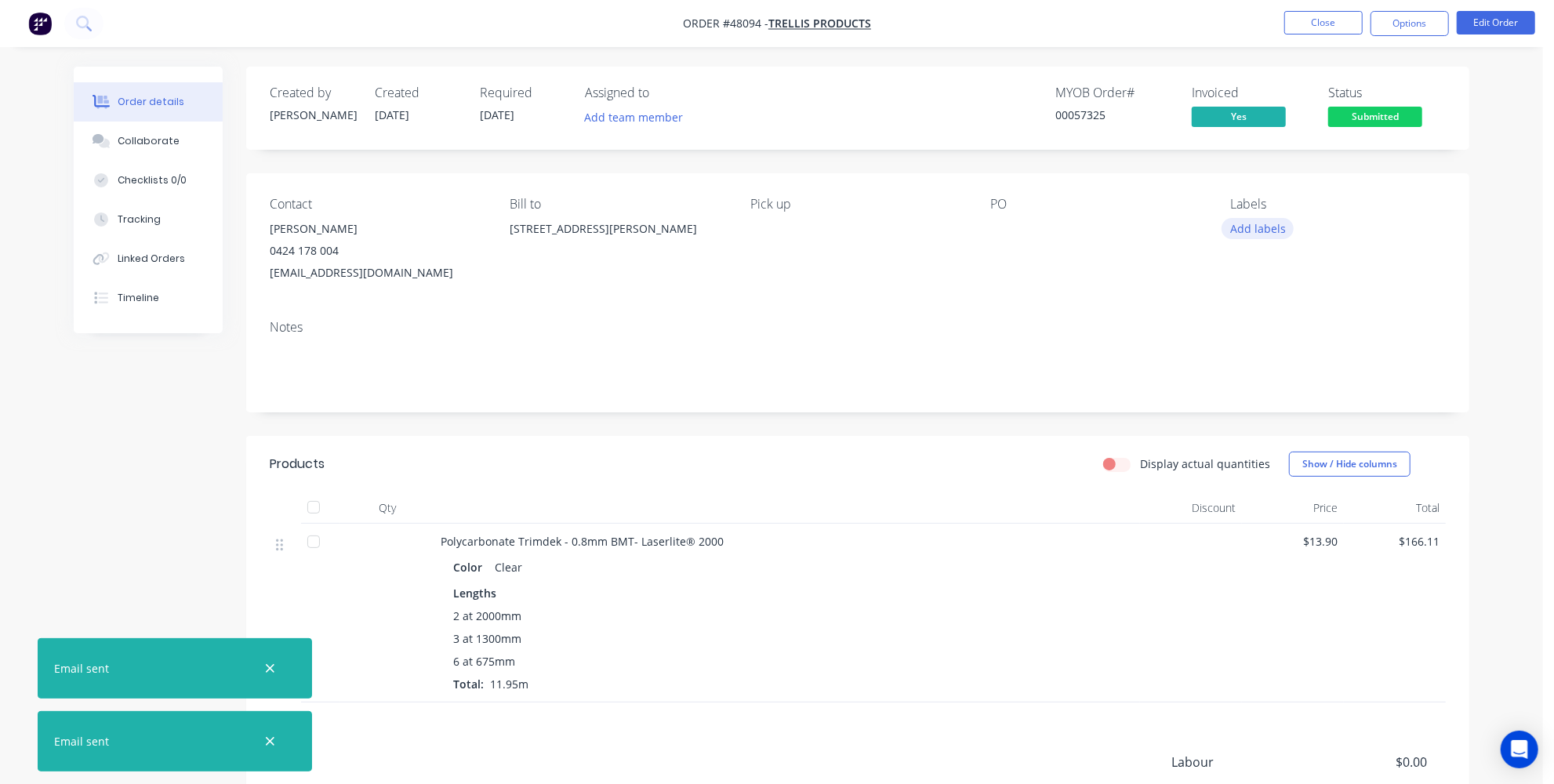
click at [1247, 224] on button "Add labels" at bounding box center [1257, 228] width 72 height 21
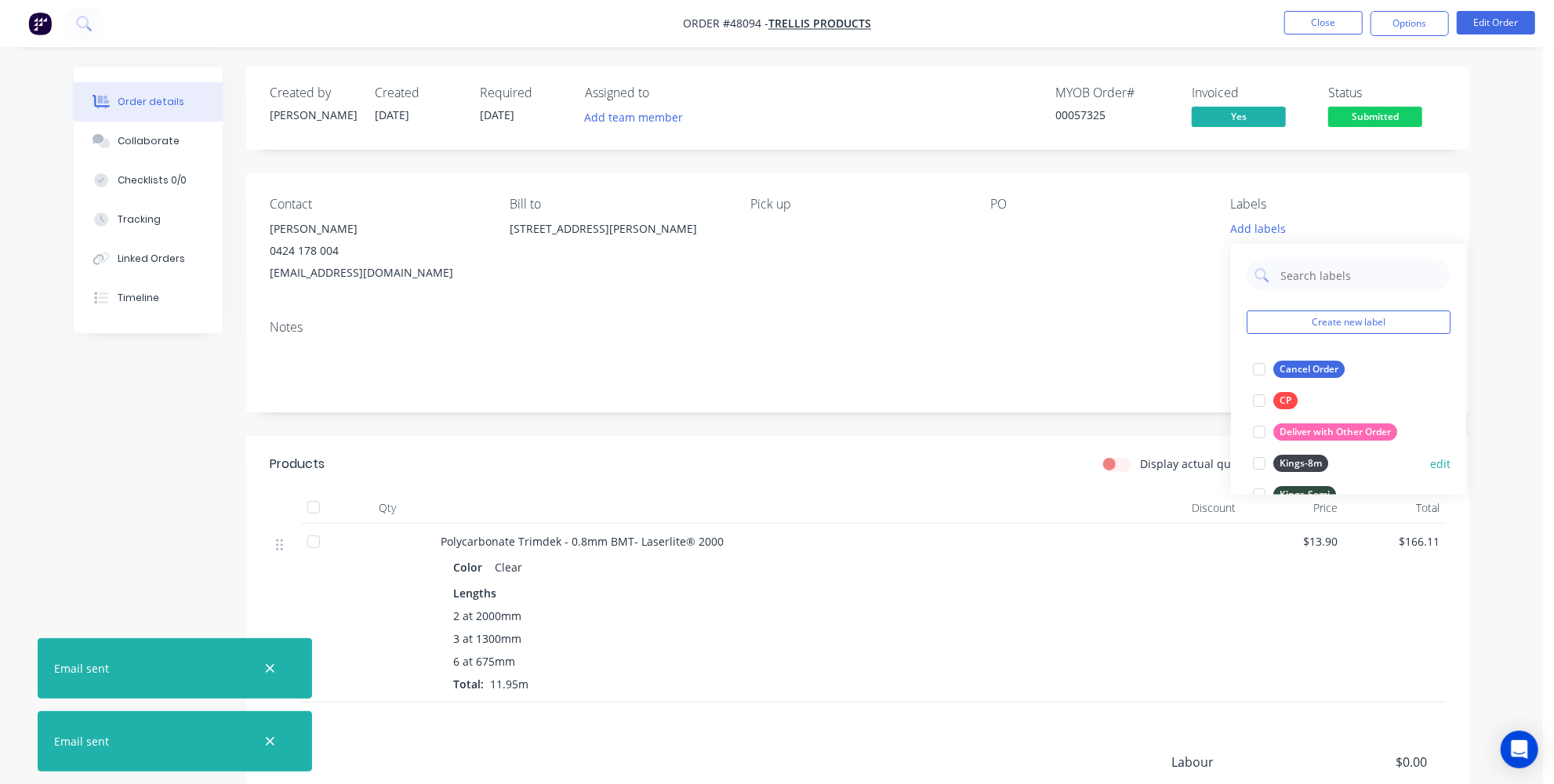
scroll to position [356, 0]
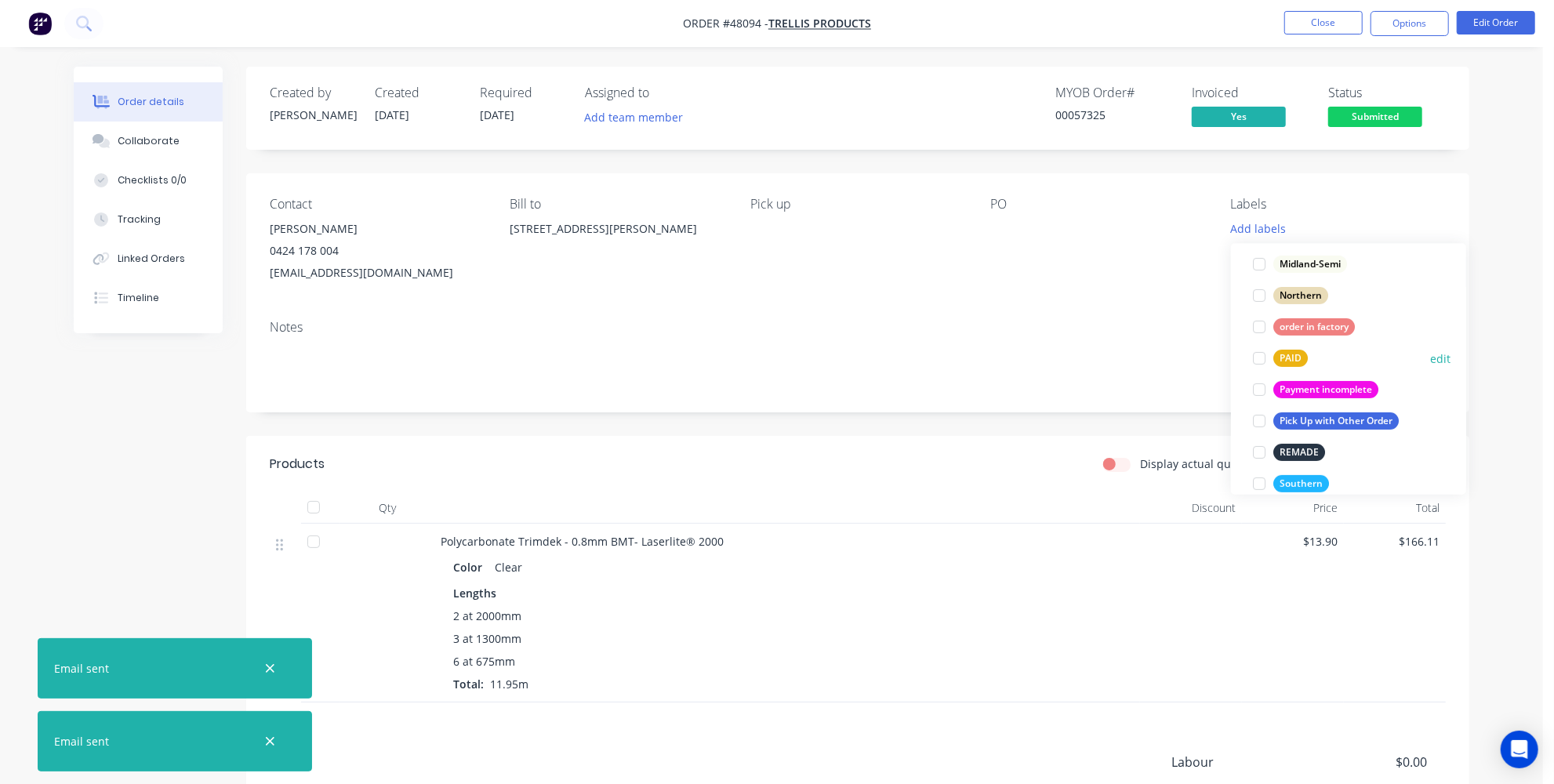
click at [1308, 357] on button "PAID" at bounding box center [1280, 358] width 67 height 22
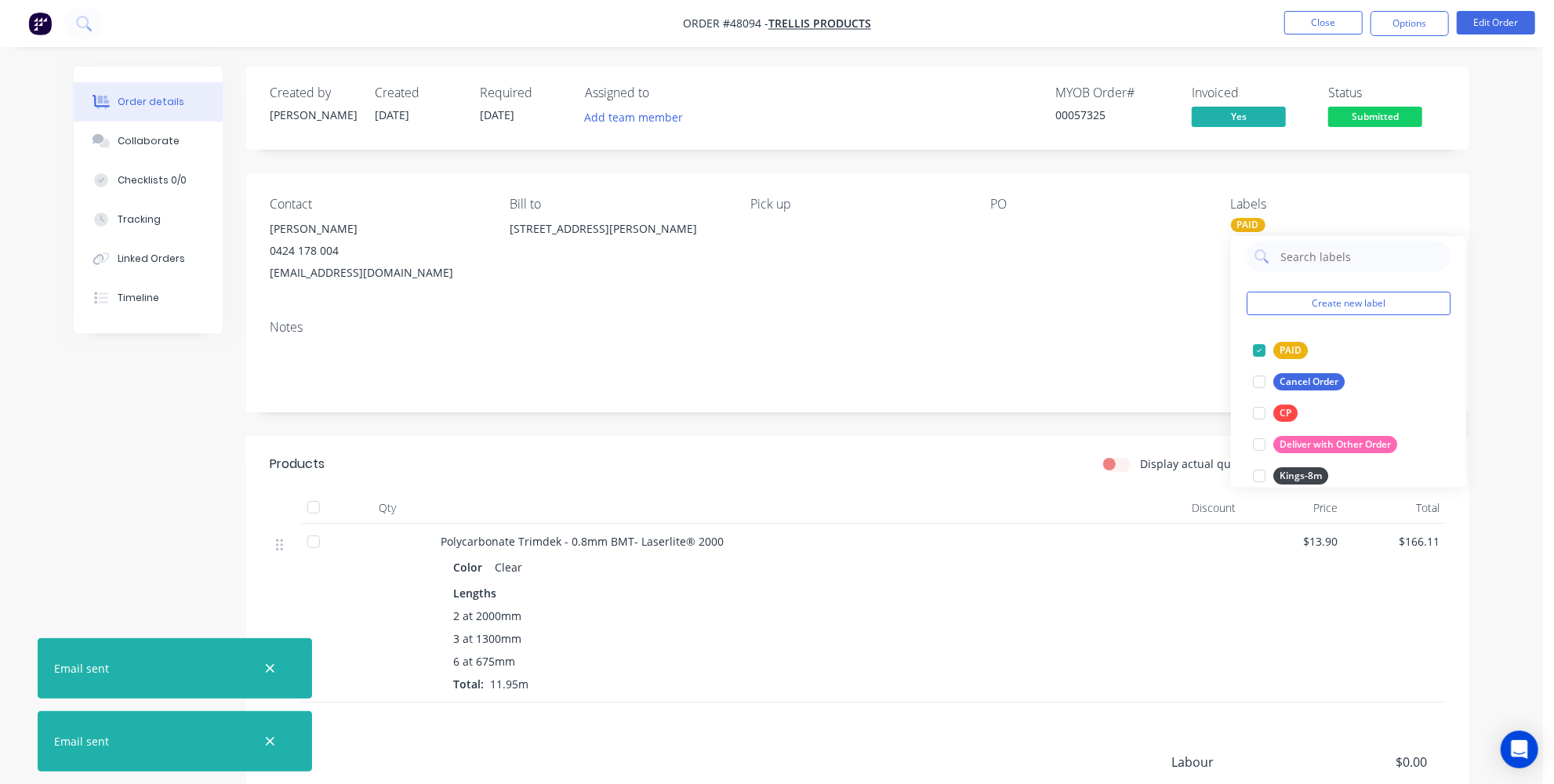
scroll to position [70, 0]
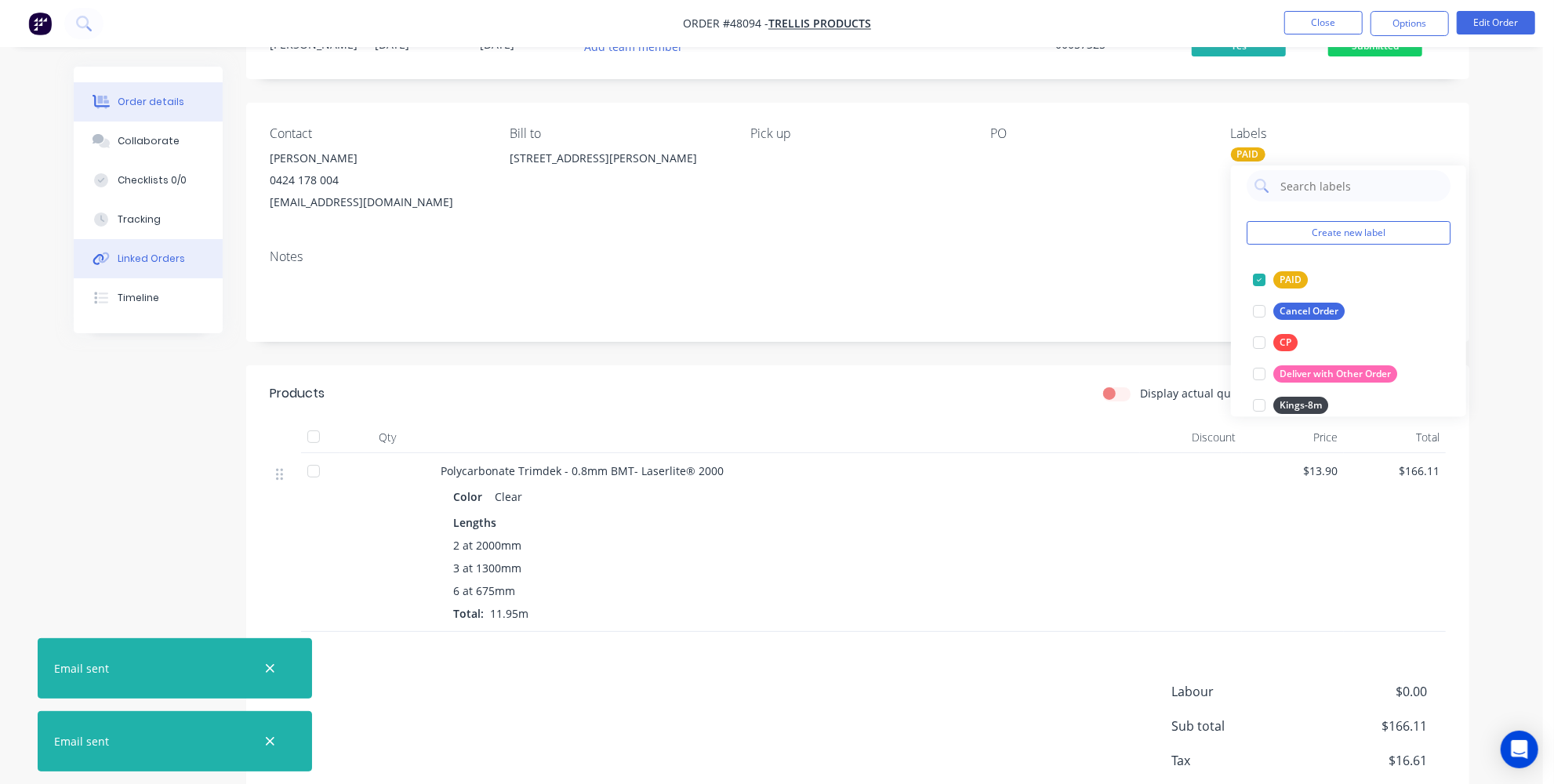
click at [145, 265] on div "Linked Orders" at bounding box center [151, 258] width 67 height 14
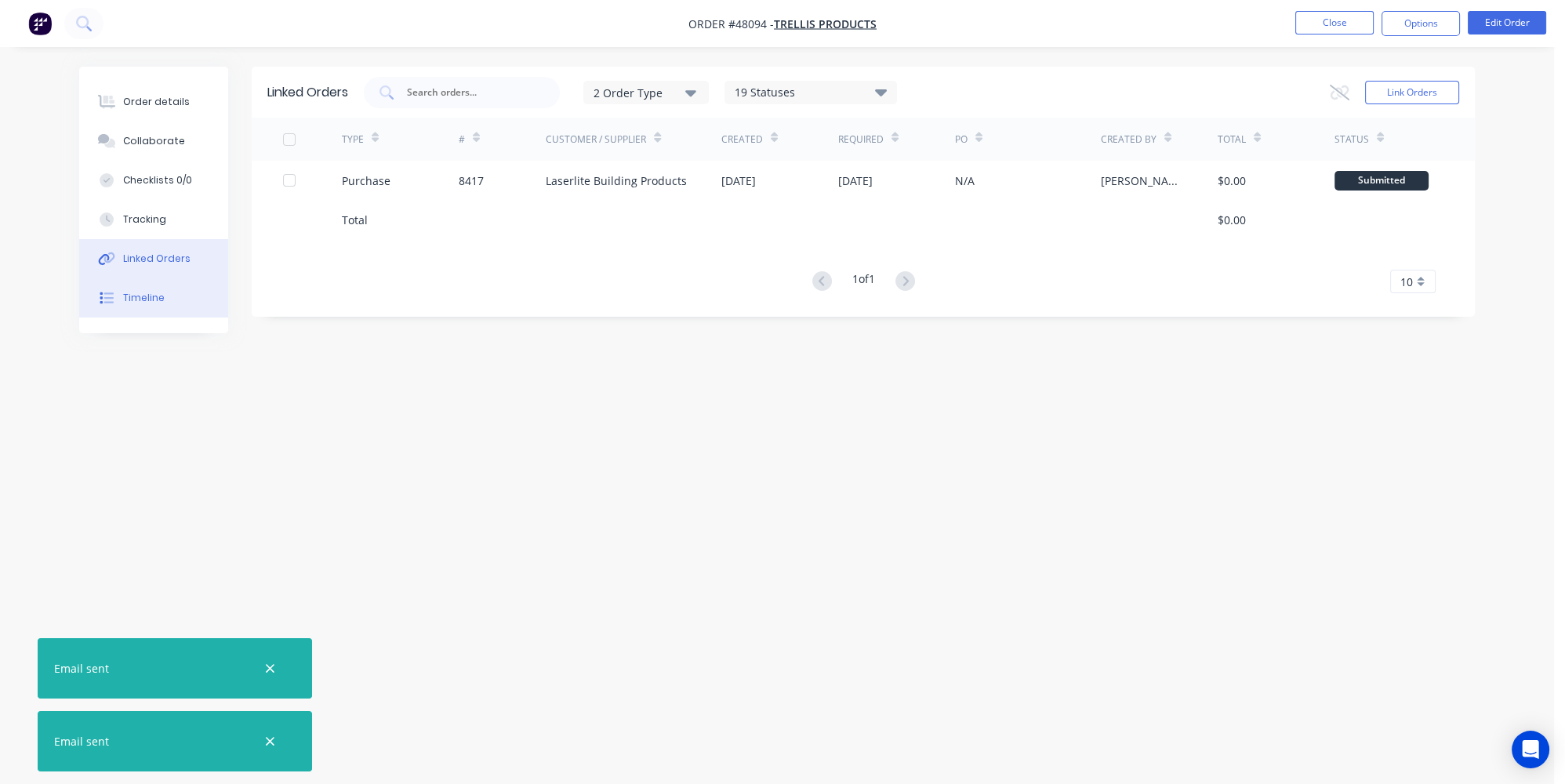
click at [151, 299] on div "Timeline" at bounding box center [143, 297] width 42 height 14
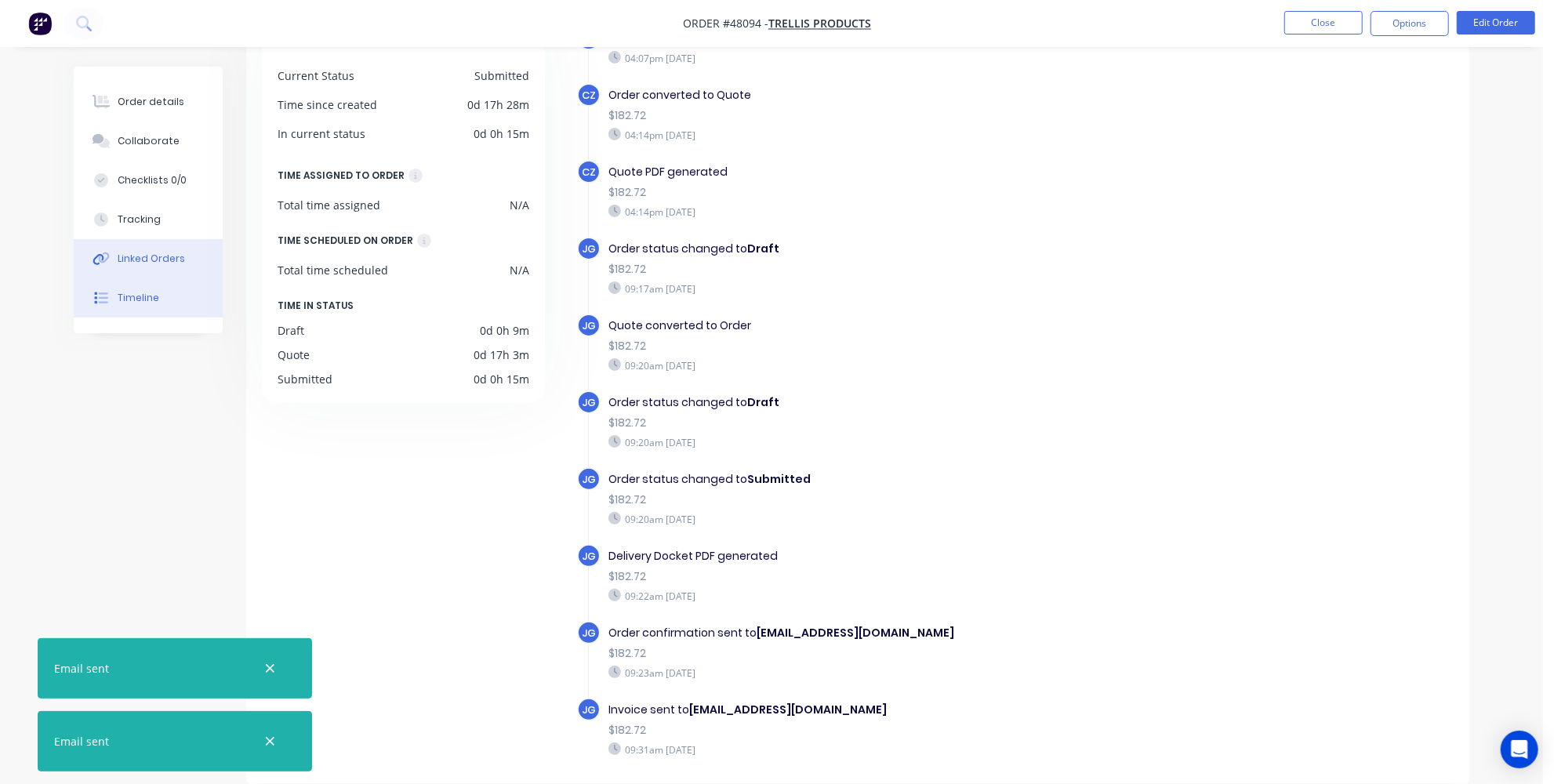
click at [113, 251] on button "Linked Orders" at bounding box center [148, 258] width 149 height 39
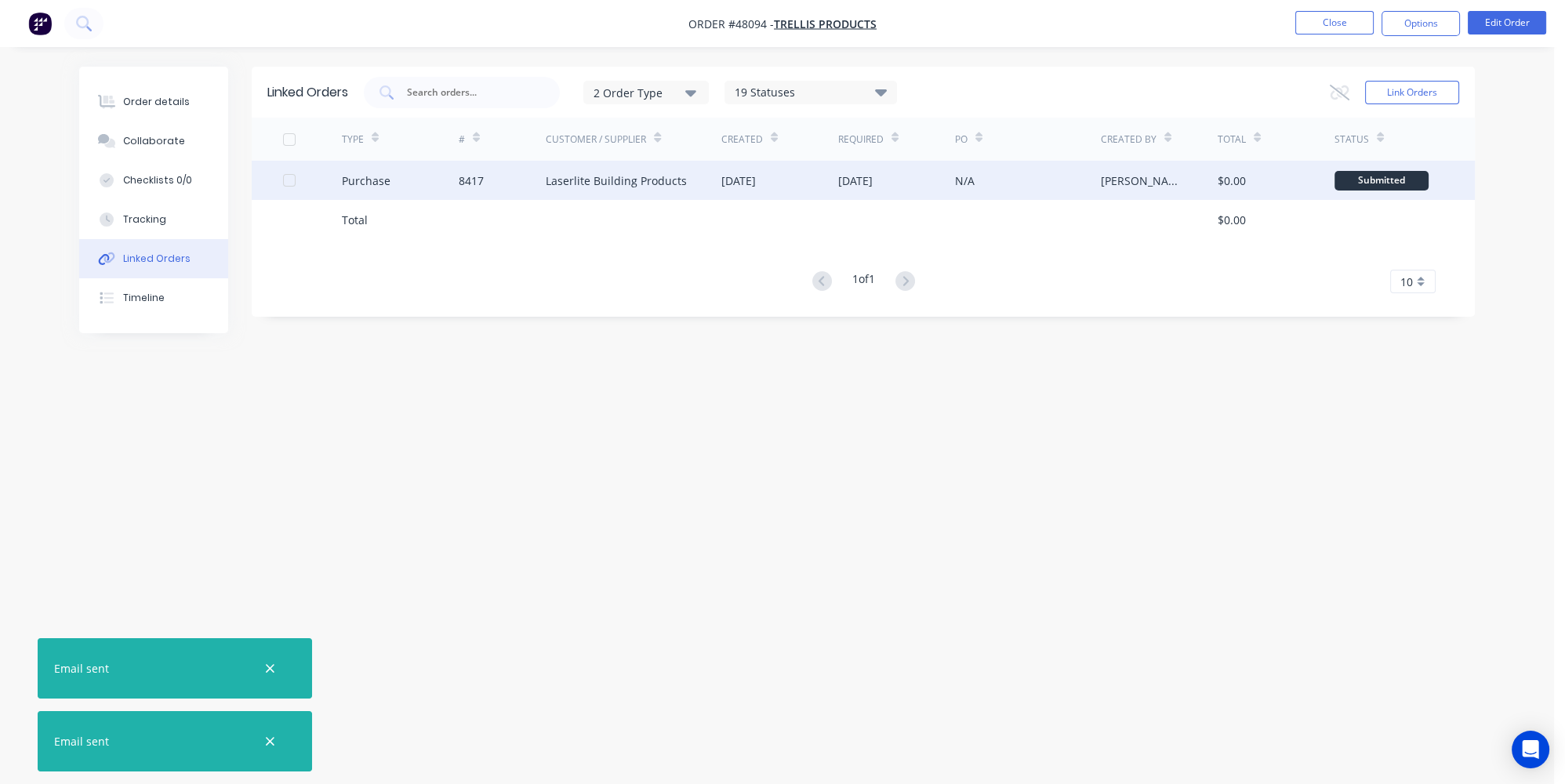
click at [398, 176] on div "Purchase" at bounding box center [400, 180] width 117 height 39
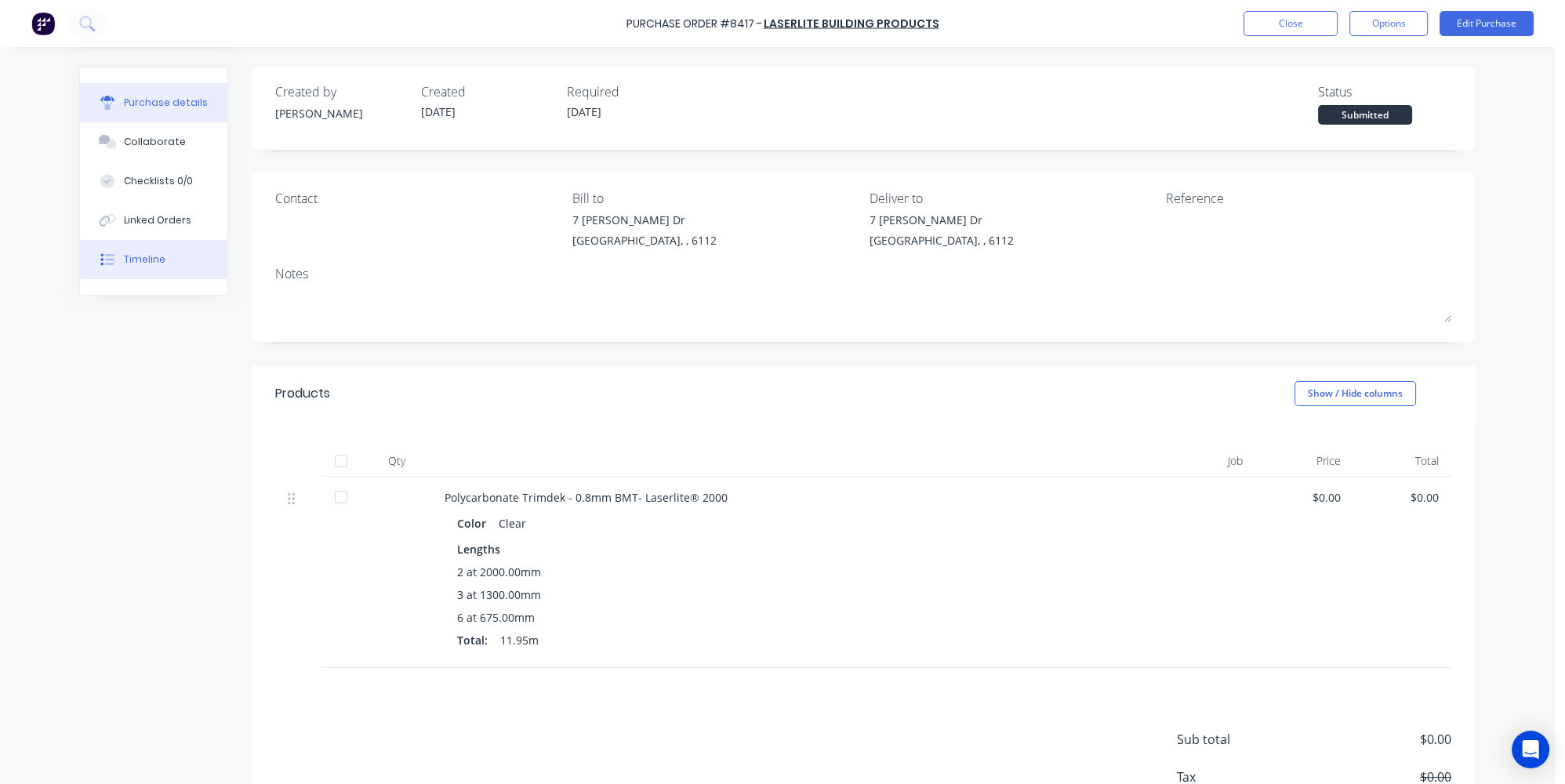
click at [137, 247] on button "Timeline" at bounding box center [153, 259] width 147 height 39
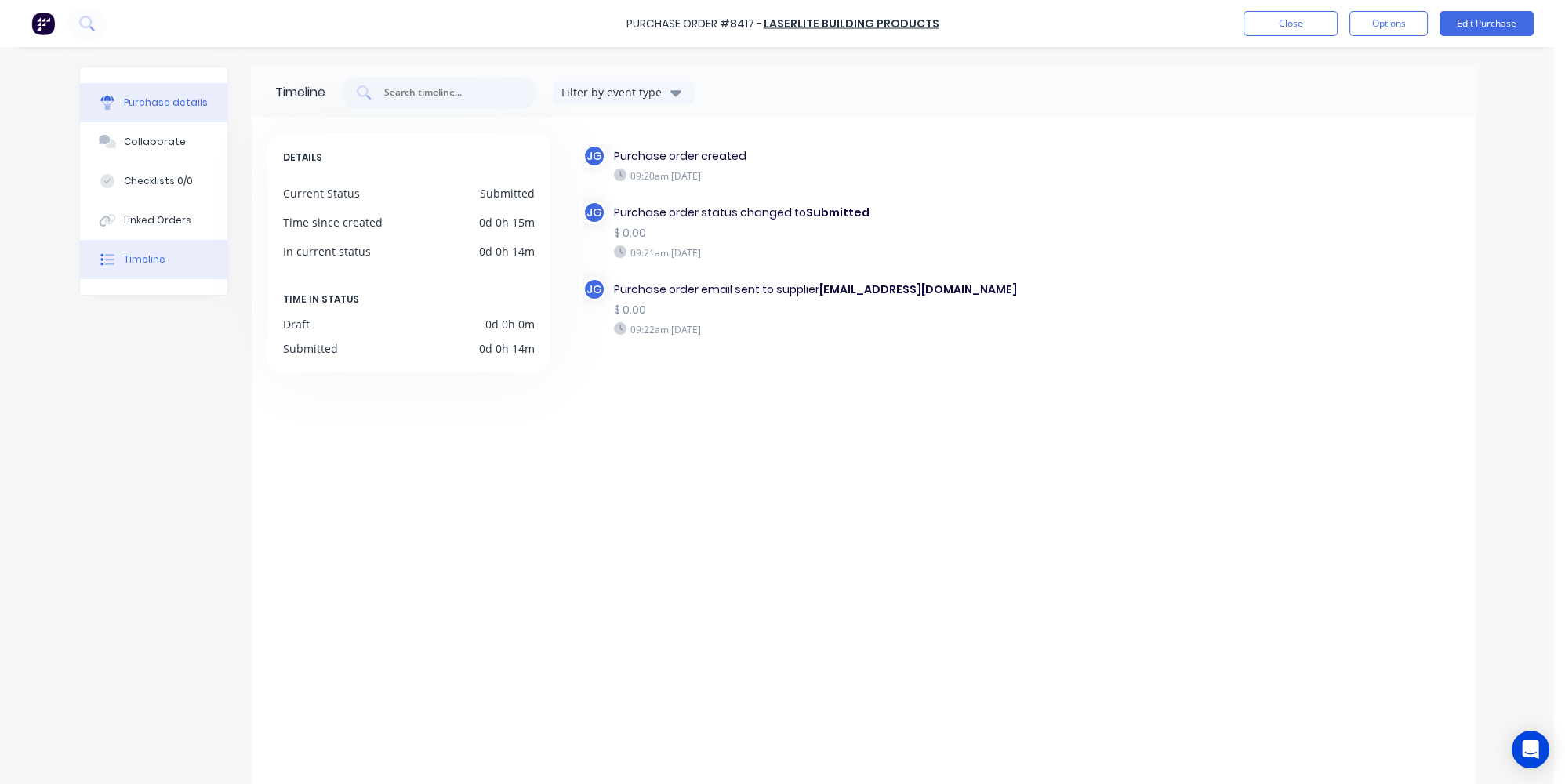
click at [140, 107] on div "Purchase details" at bounding box center [166, 102] width 84 height 14
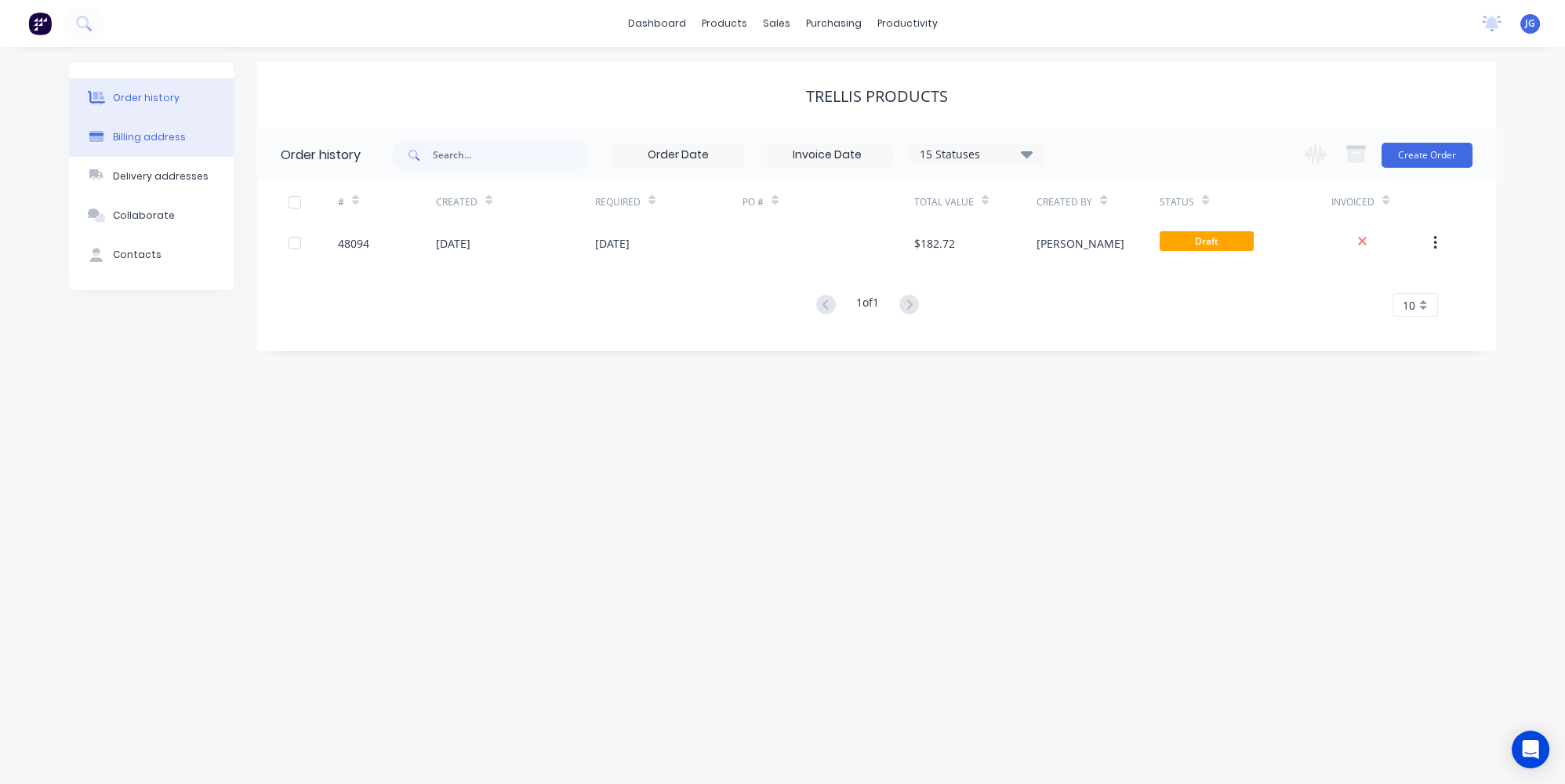
click at [142, 137] on div "Billing address" at bounding box center [149, 137] width 73 height 14
select select "AU"
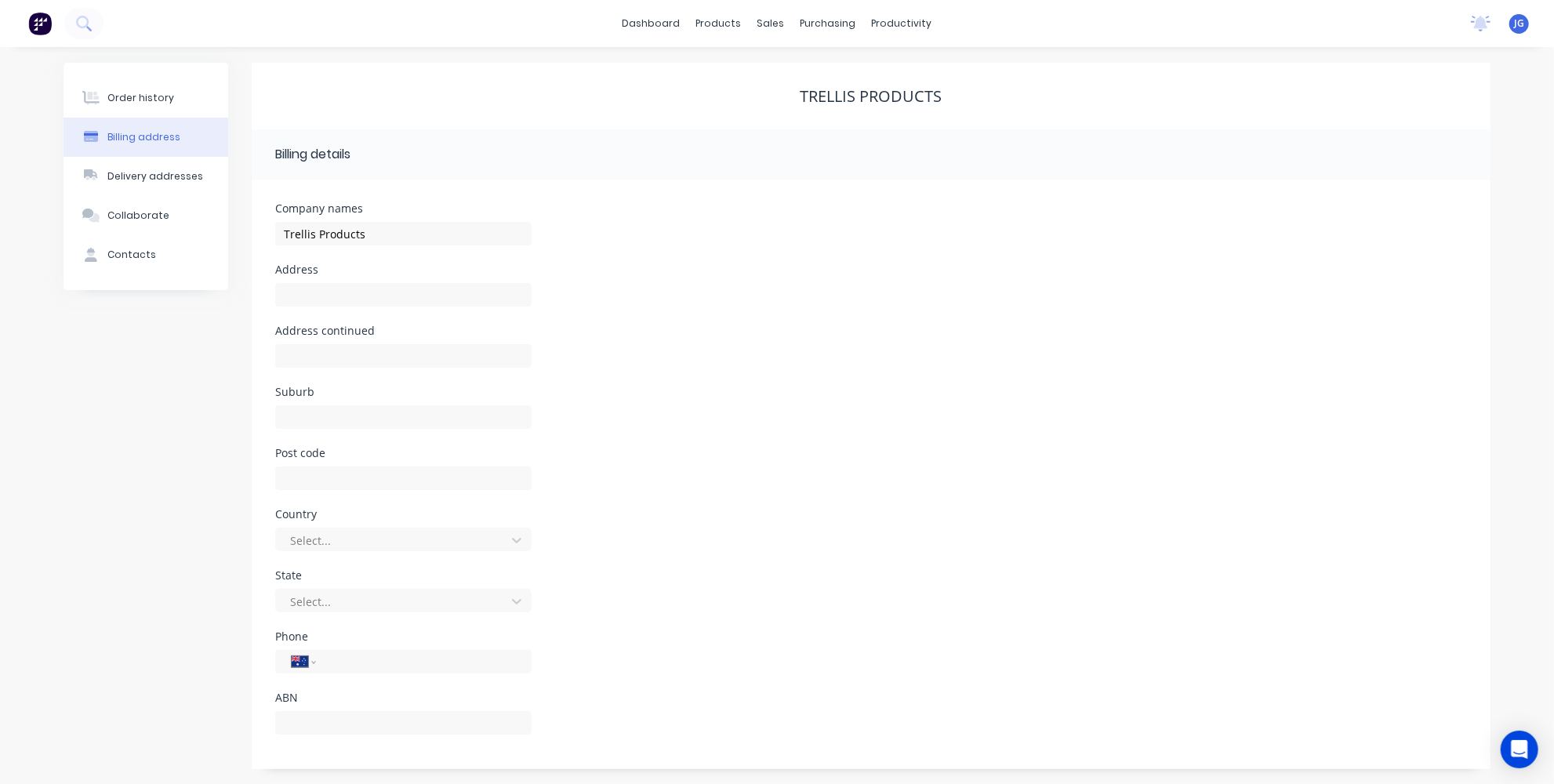
scroll to position [1, 0]
click at [149, 177] on div "Delivery addresses" at bounding box center [155, 176] width 96 height 14
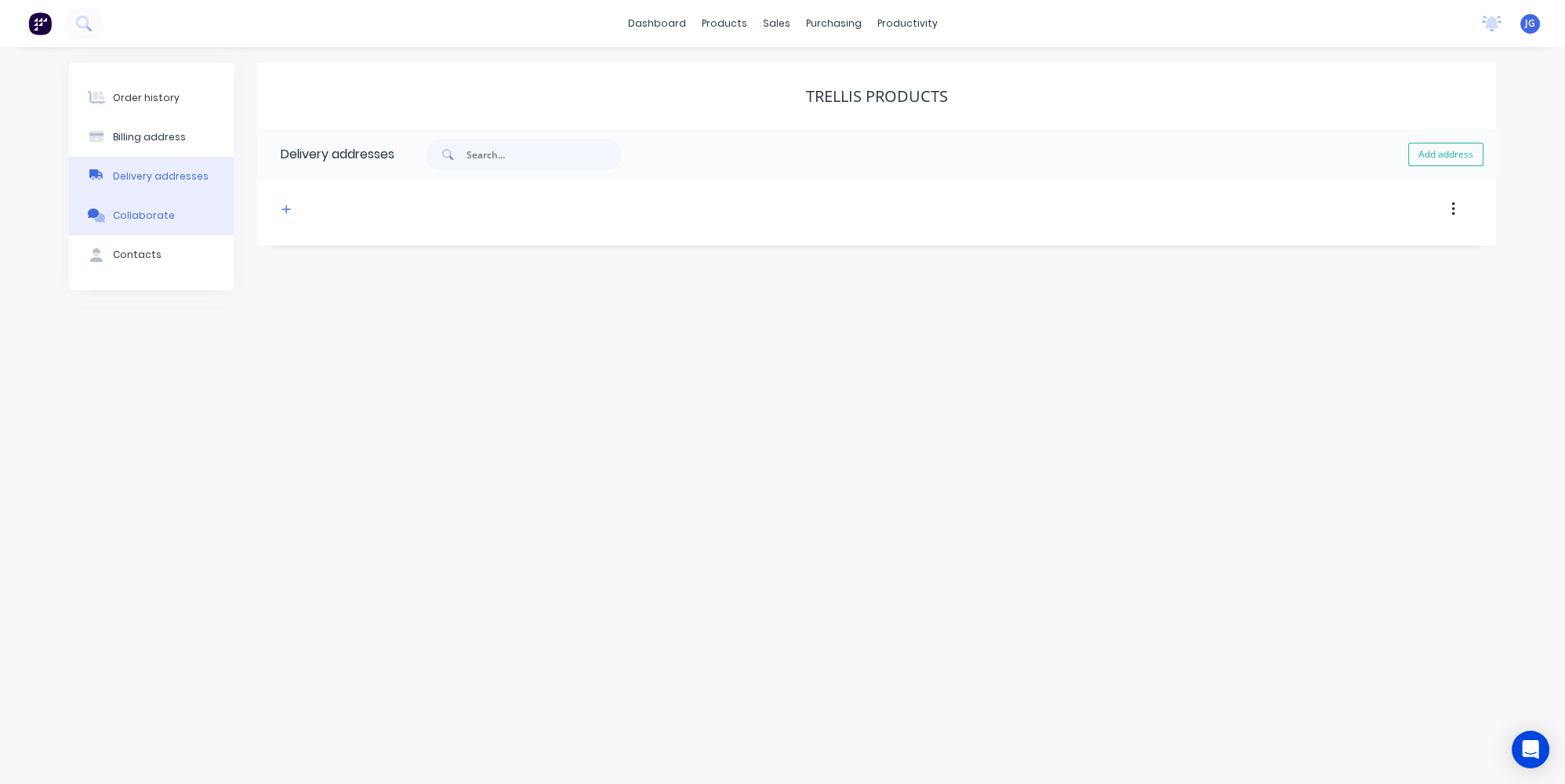
click at [153, 214] on div "Collaborate" at bounding box center [143, 216] width 61 height 14
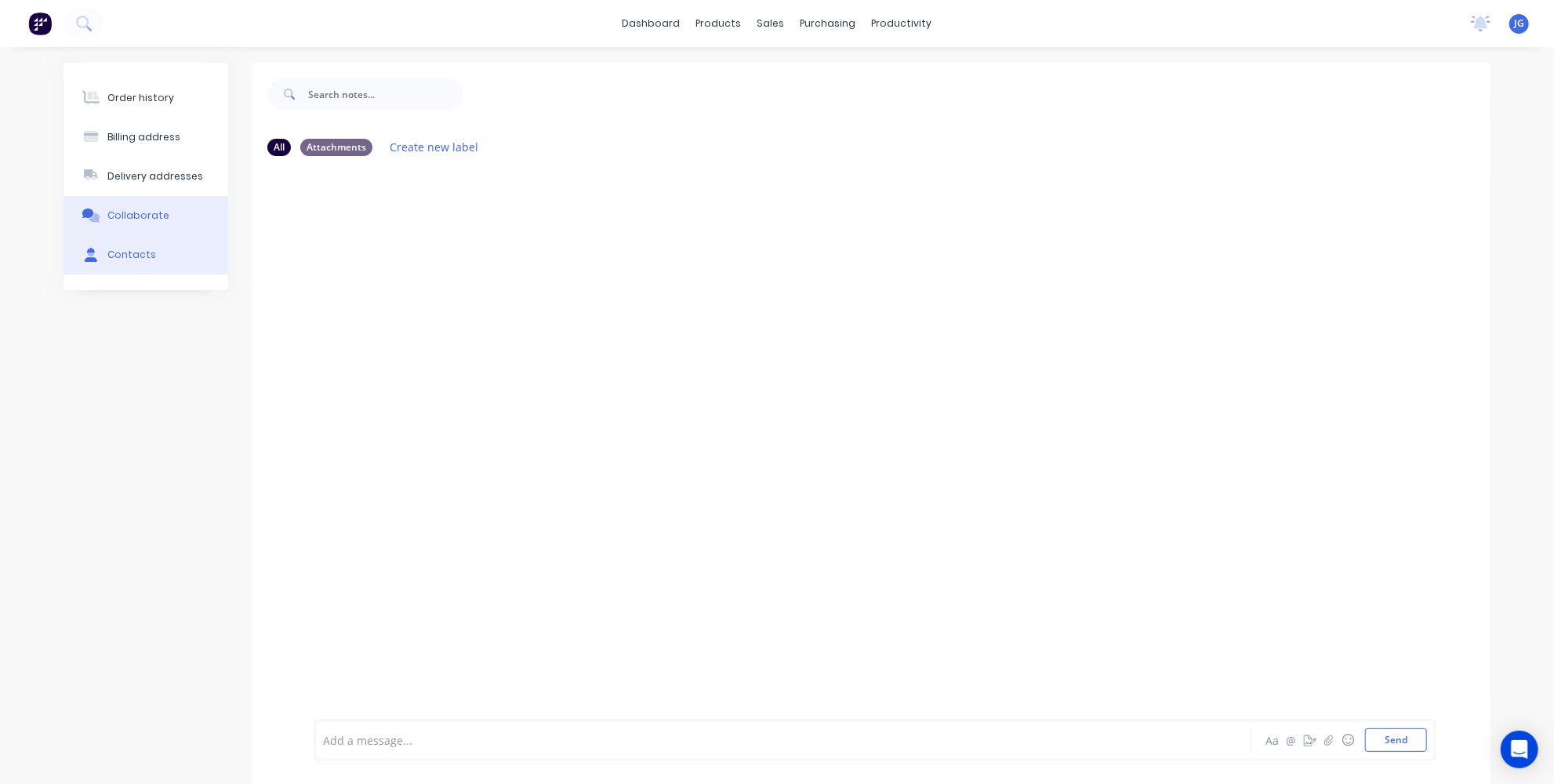
click at [139, 267] on button "Contacts" at bounding box center [145, 255] width 165 height 39
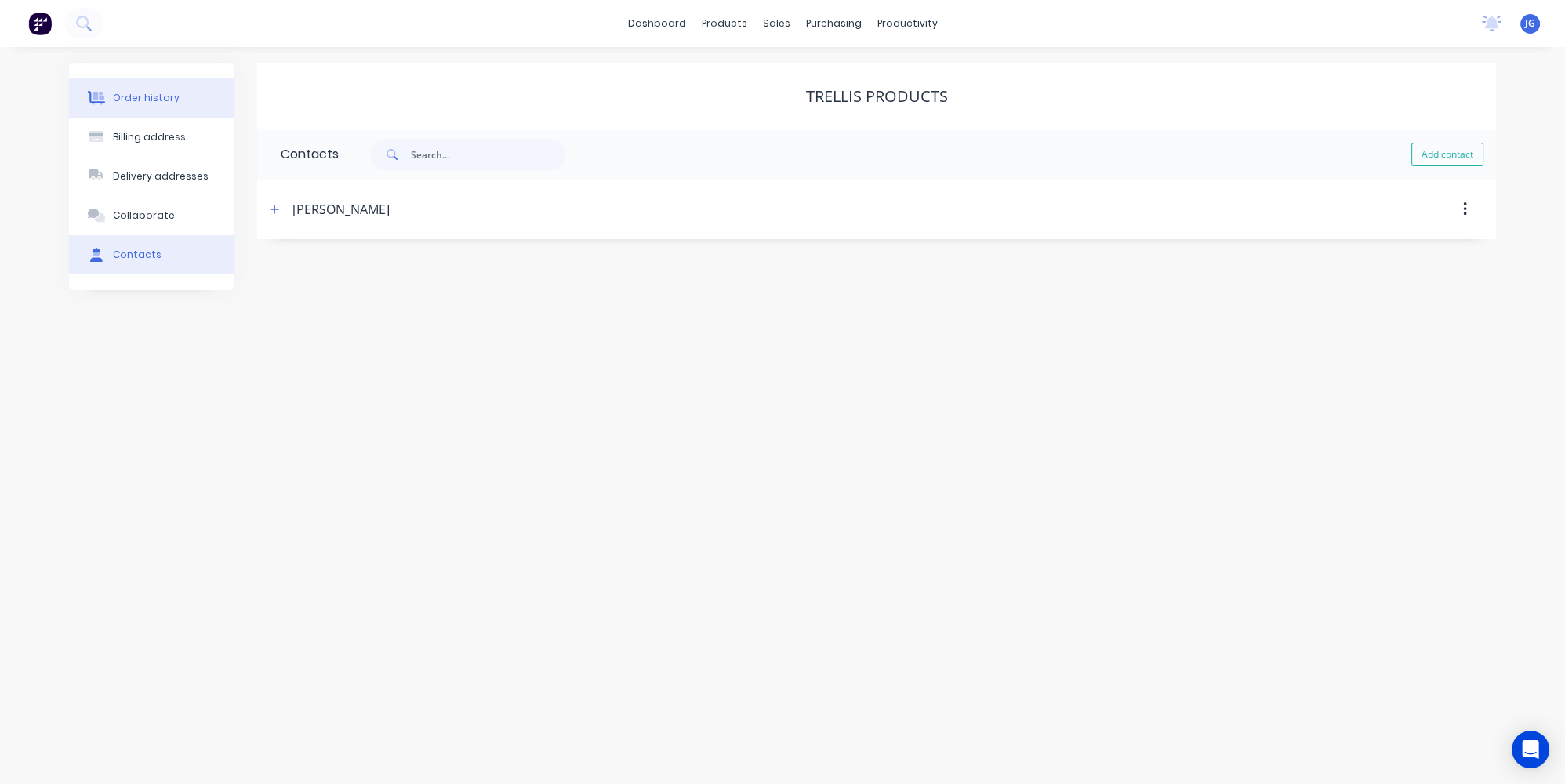
click at [134, 87] on button "Order history" at bounding box center [151, 98] width 165 height 39
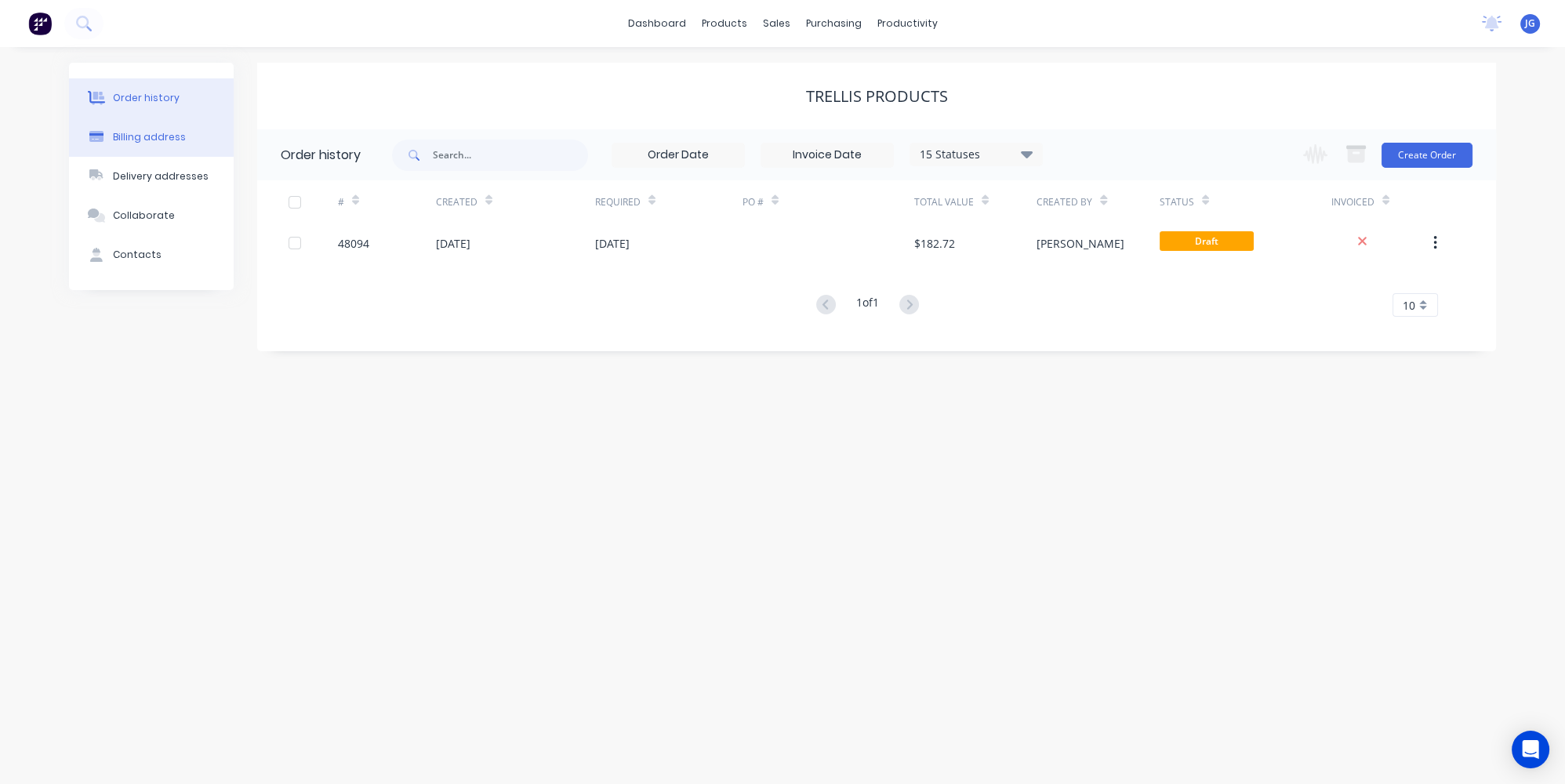
click at [124, 145] on button "Billing address" at bounding box center [151, 137] width 165 height 39
select select "AU"
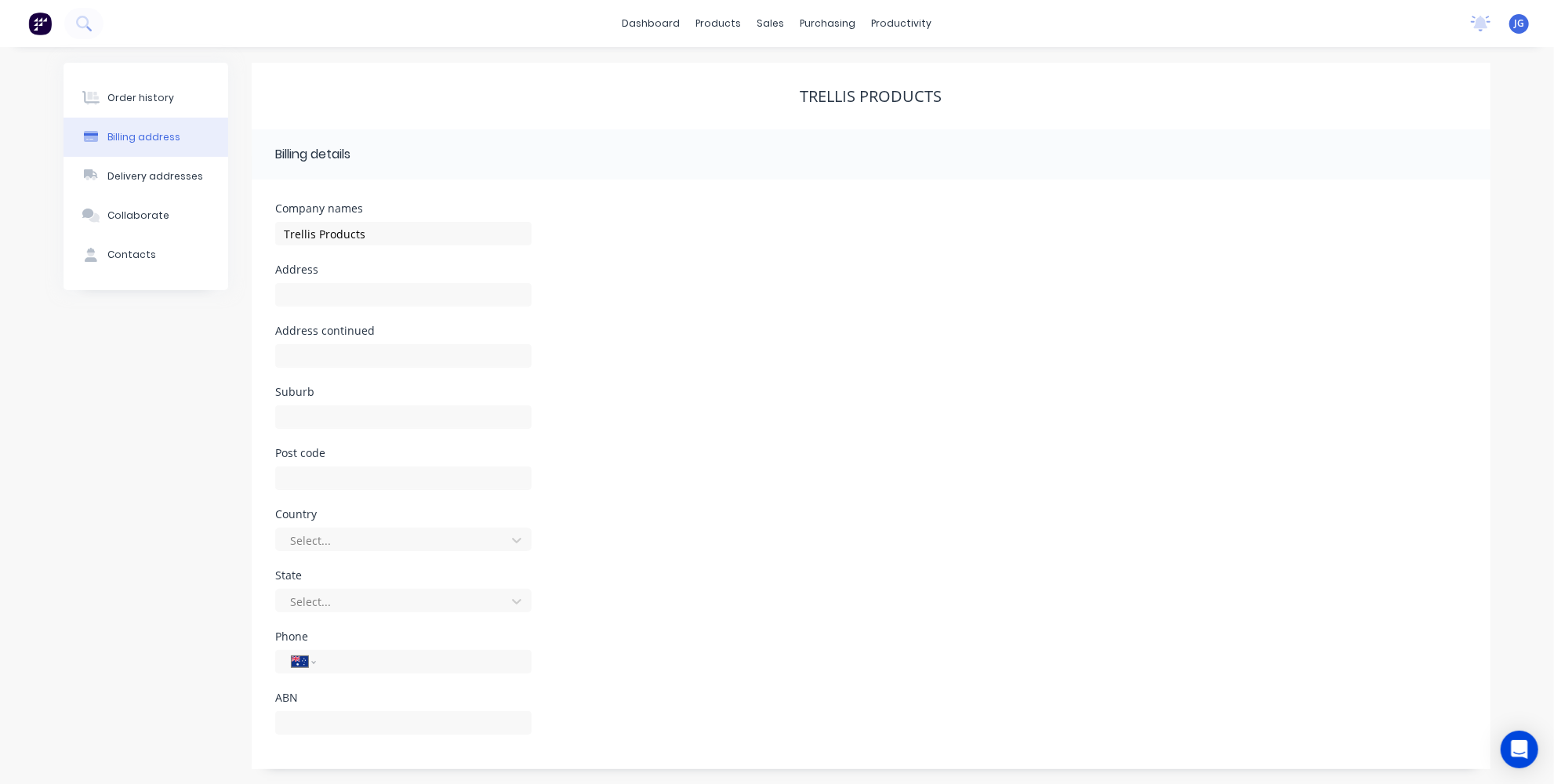
scroll to position [1, 0]
click at [93, 166] on button "Delivery addresses" at bounding box center [145, 176] width 165 height 39
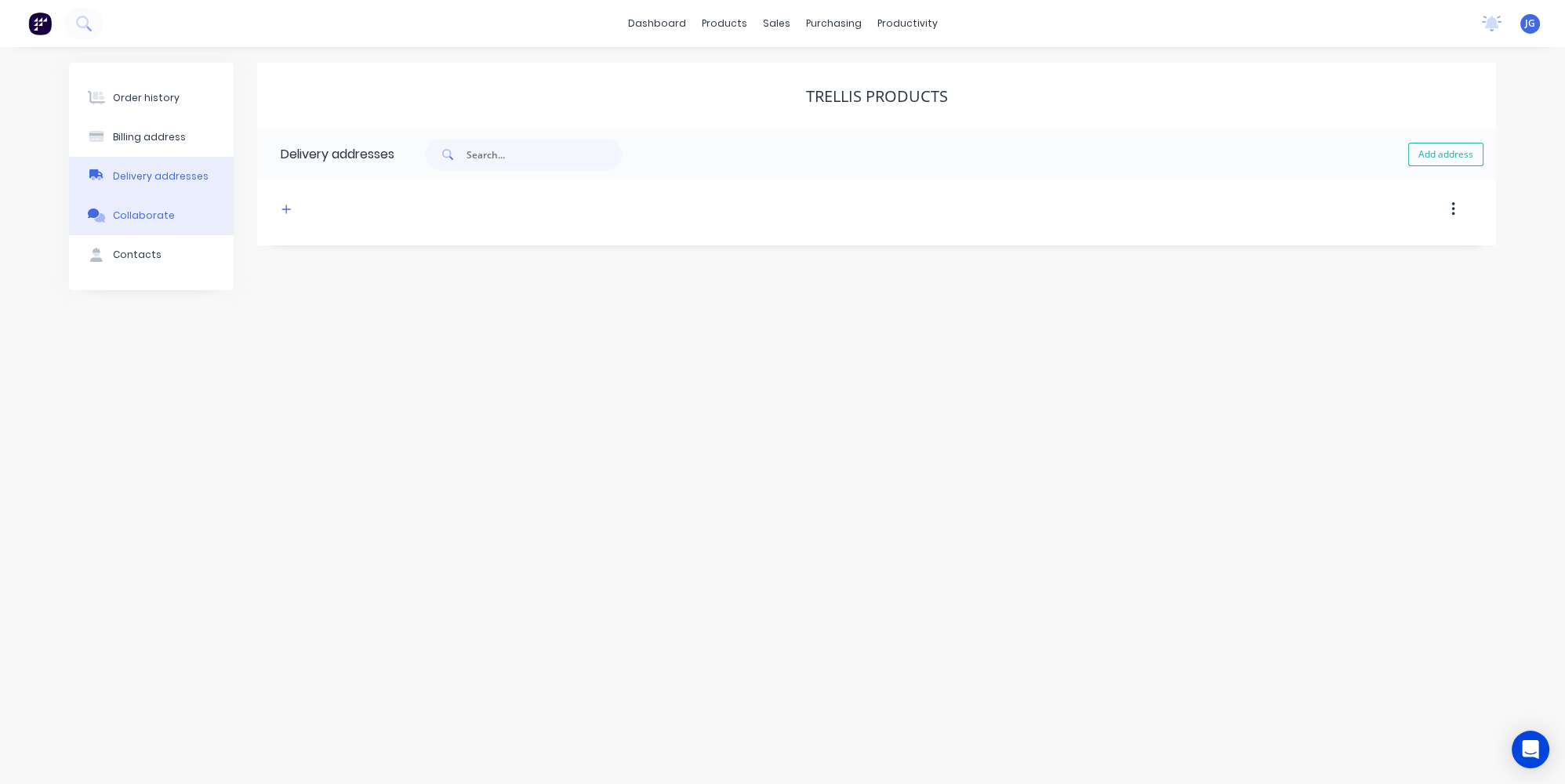
click at [117, 213] on div "Collaborate" at bounding box center [143, 216] width 61 height 14
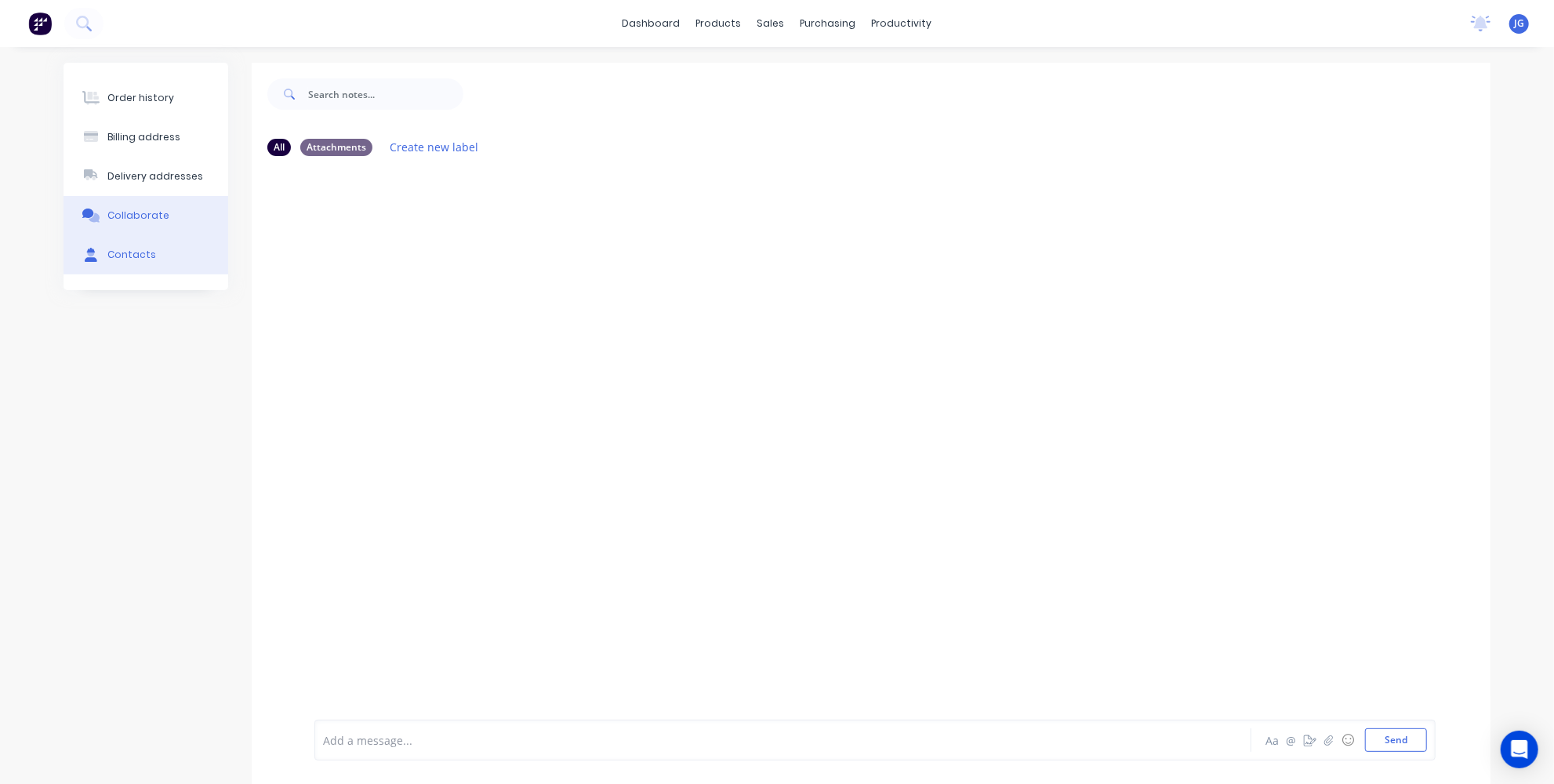
click at [124, 255] on div "Contacts" at bounding box center [132, 255] width 49 height 14
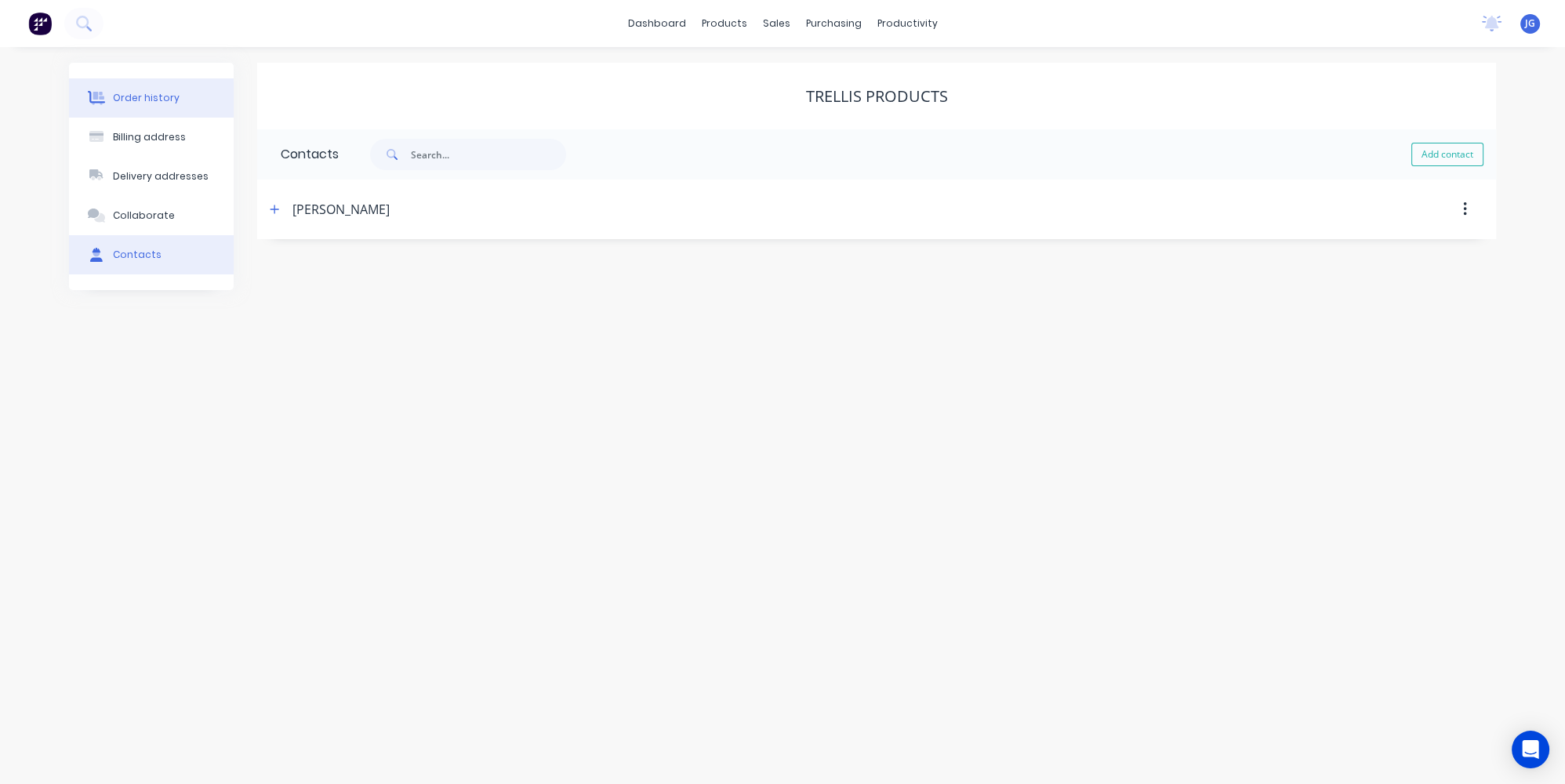
click at [132, 94] on div "Order history" at bounding box center [146, 98] width 66 height 14
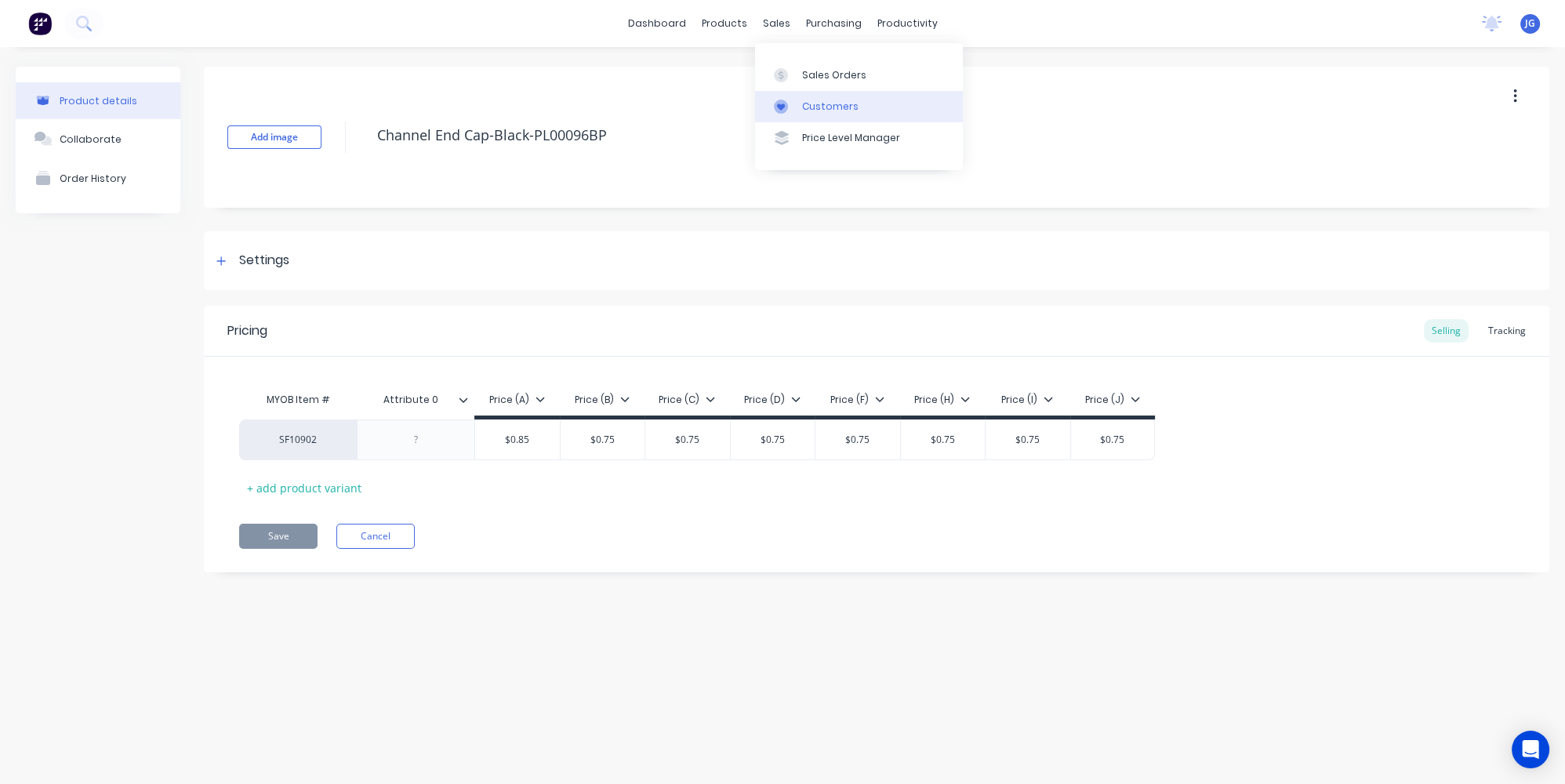
click at [802, 109] on div "Customers" at bounding box center [830, 106] width 57 height 14
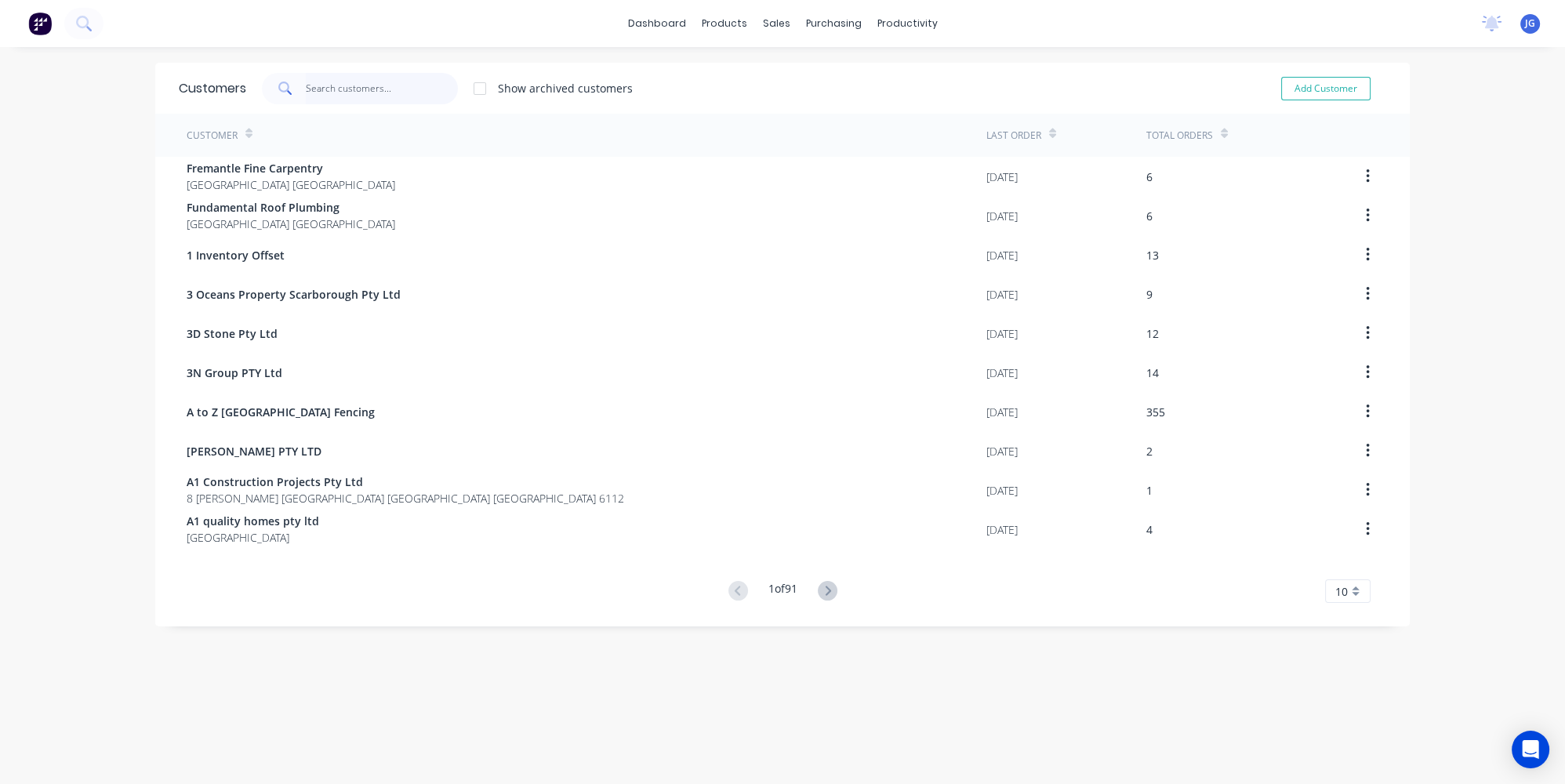
click at [326, 92] on input "text" at bounding box center [381, 89] width 153 height 31
click at [381, 92] on input "text" at bounding box center [381, 89] width 153 height 31
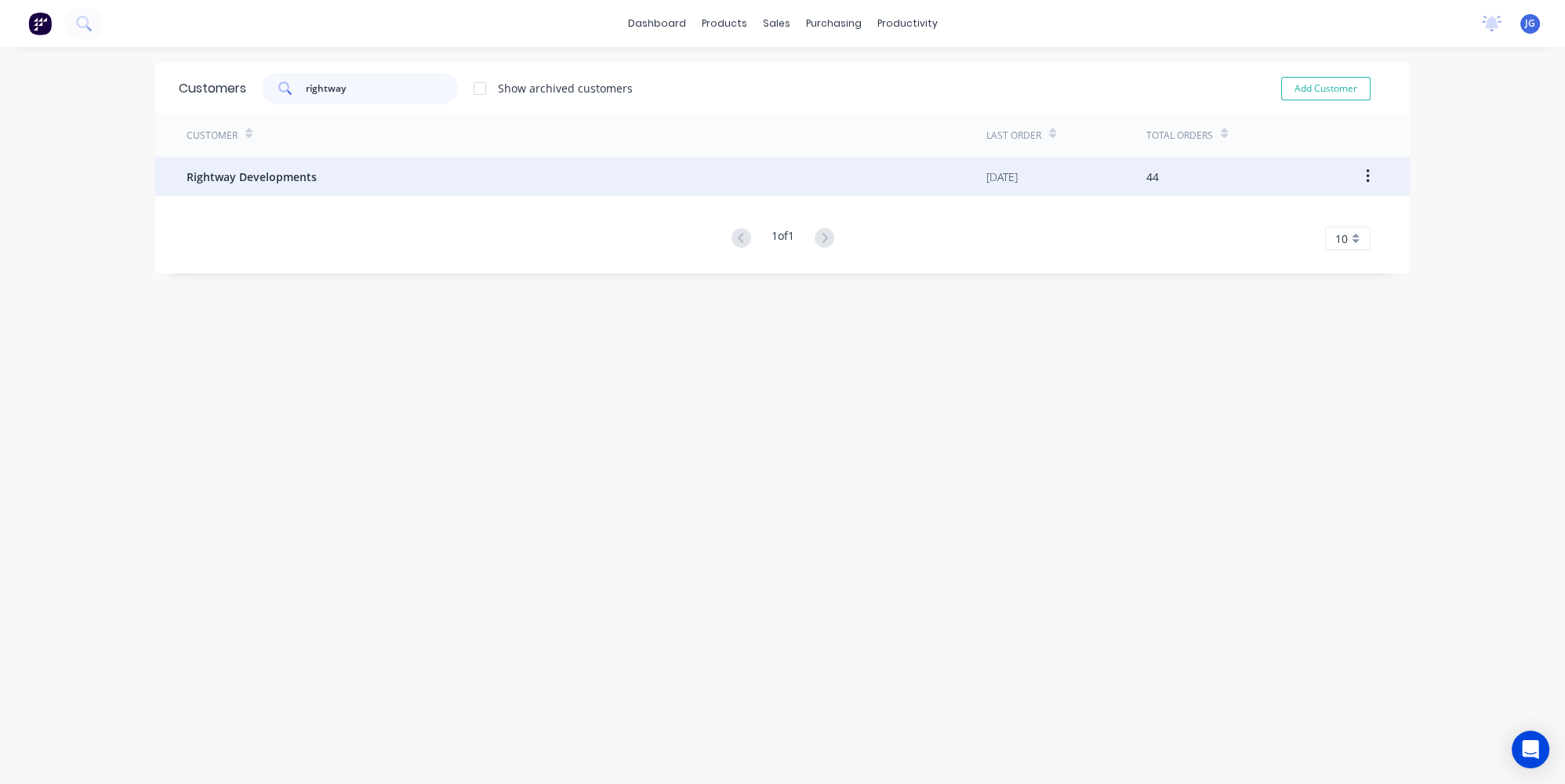
type input "rightway"
click at [374, 171] on div "Rightway Developments" at bounding box center [586, 176] width 800 height 39
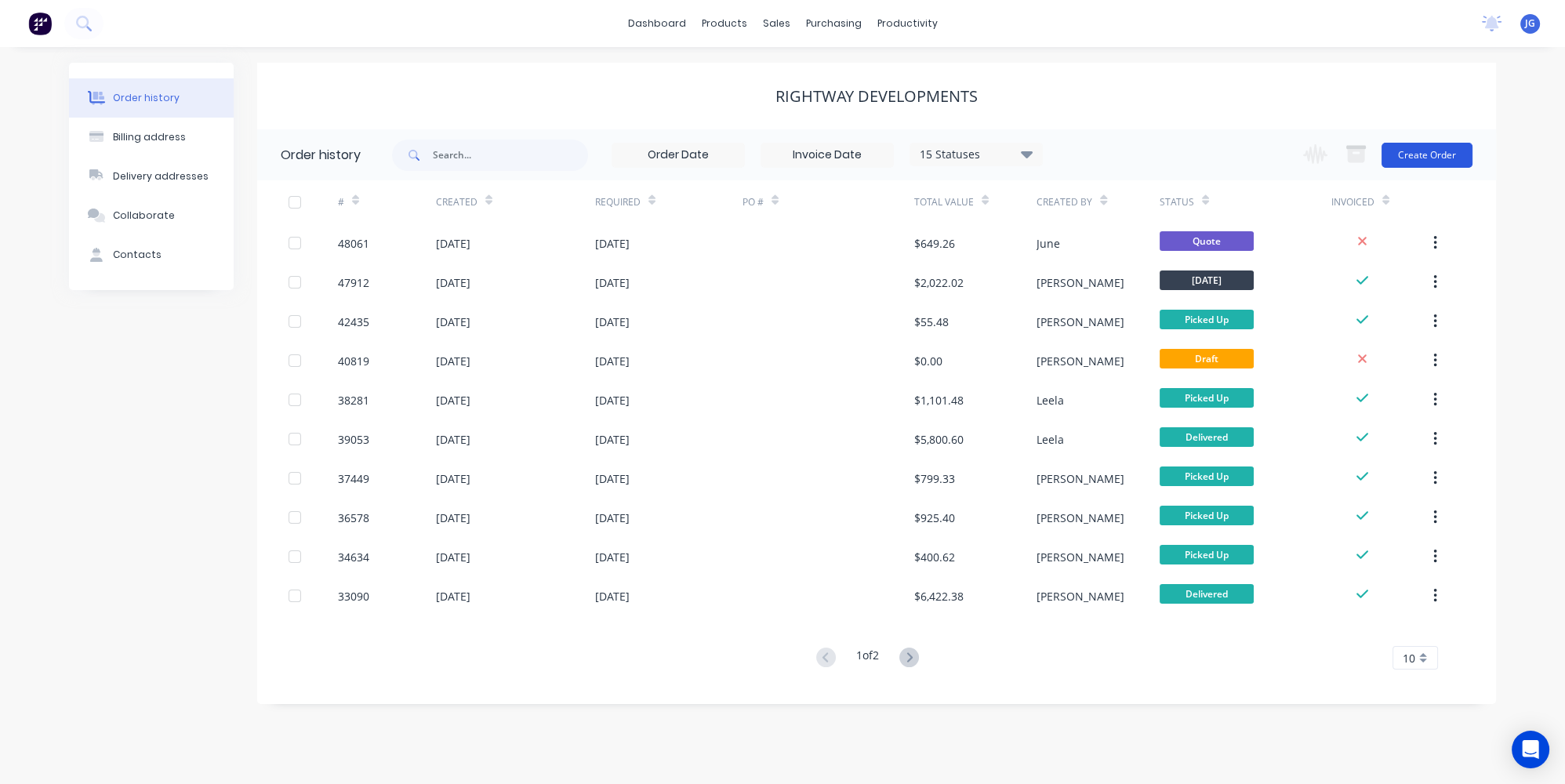
click at [1395, 156] on button "Create Order" at bounding box center [1426, 155] width 91 height 25
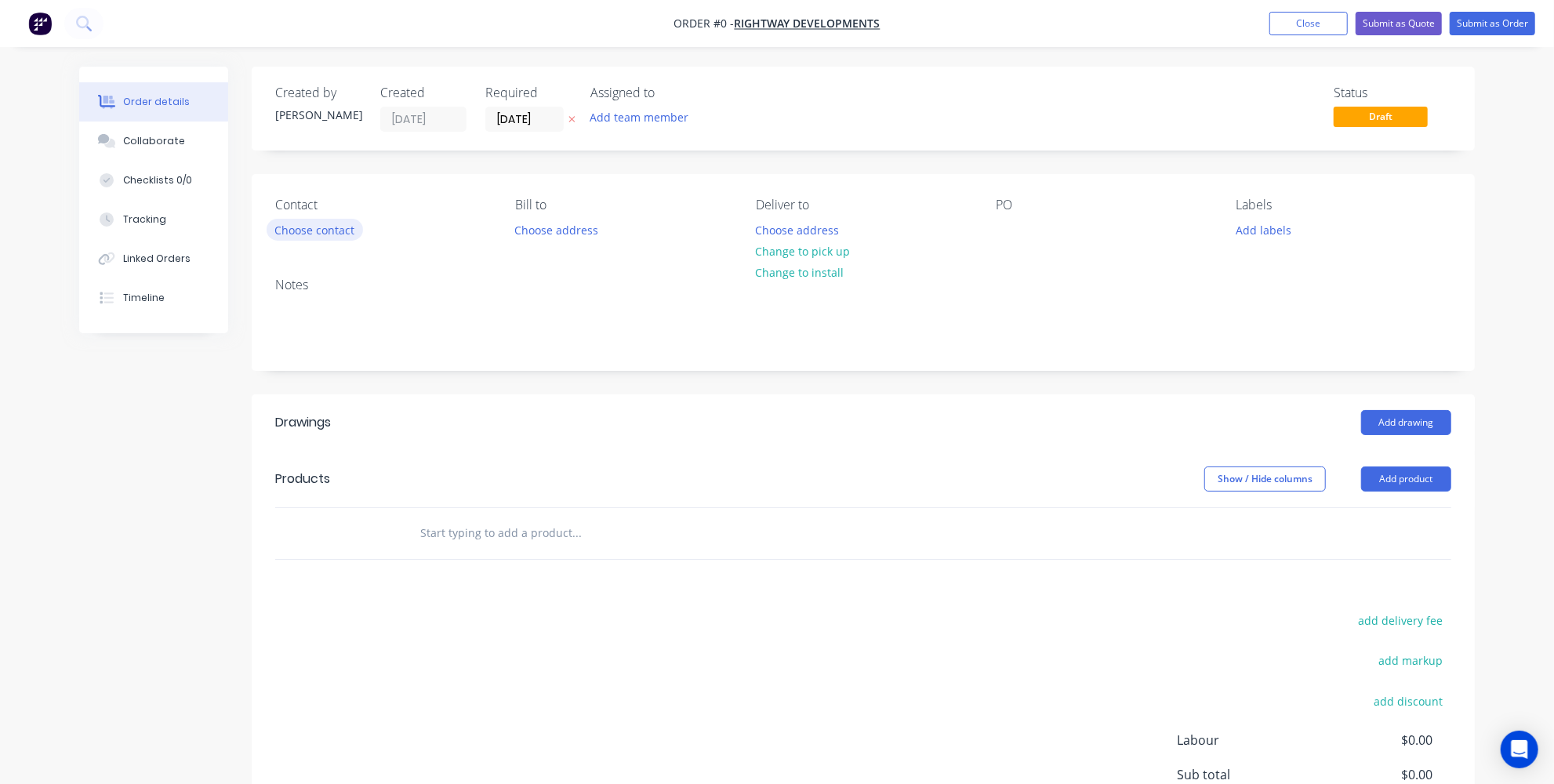
click at [354, 225] on button "Choose contact" at bounding box center [314, 229] width 97 height 21
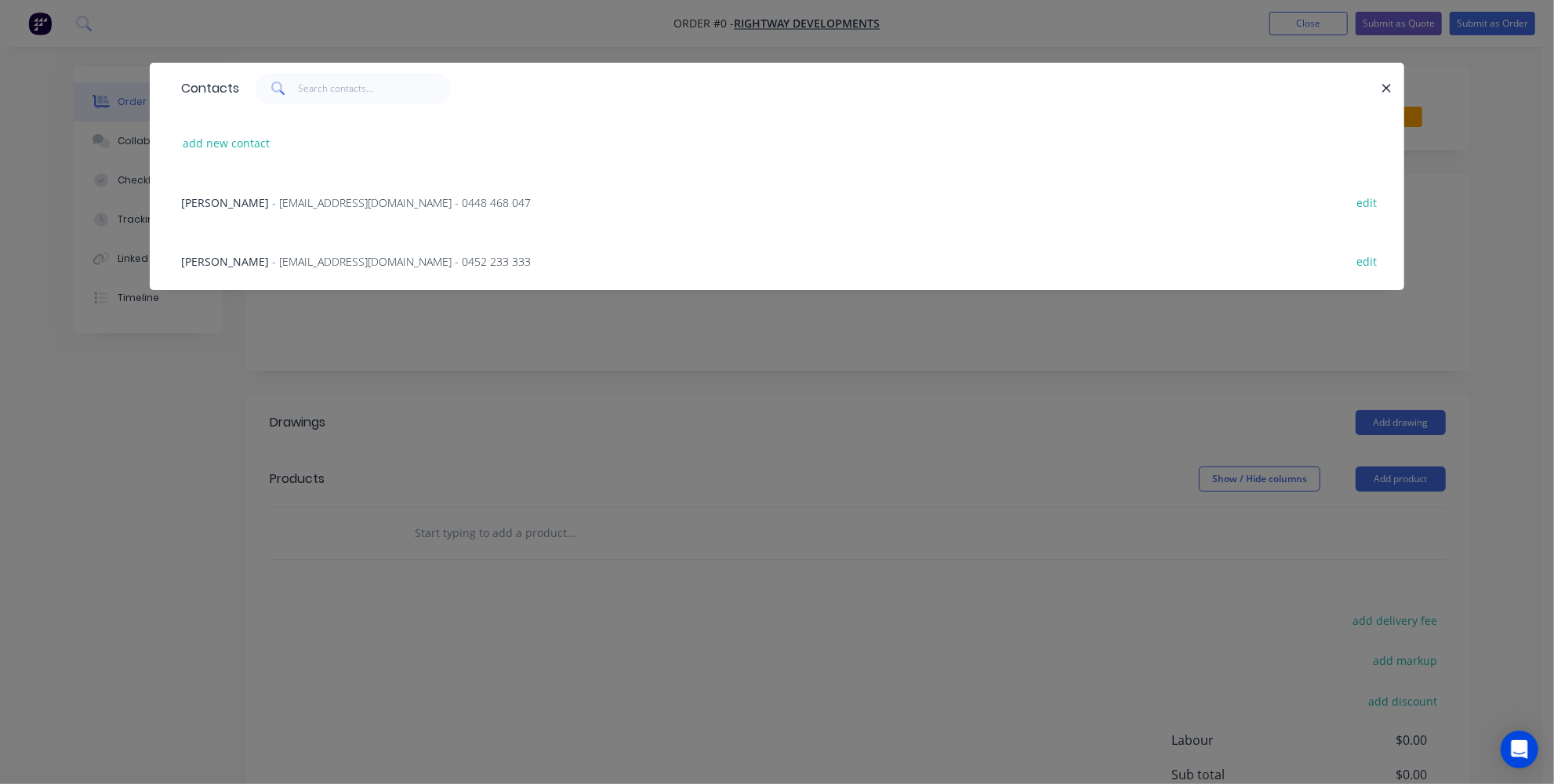
click at [321, 209] on span "- paulgroomblue@gmail.com - 0448 468 047" at bounding box center [401, 202] width 259 height 15
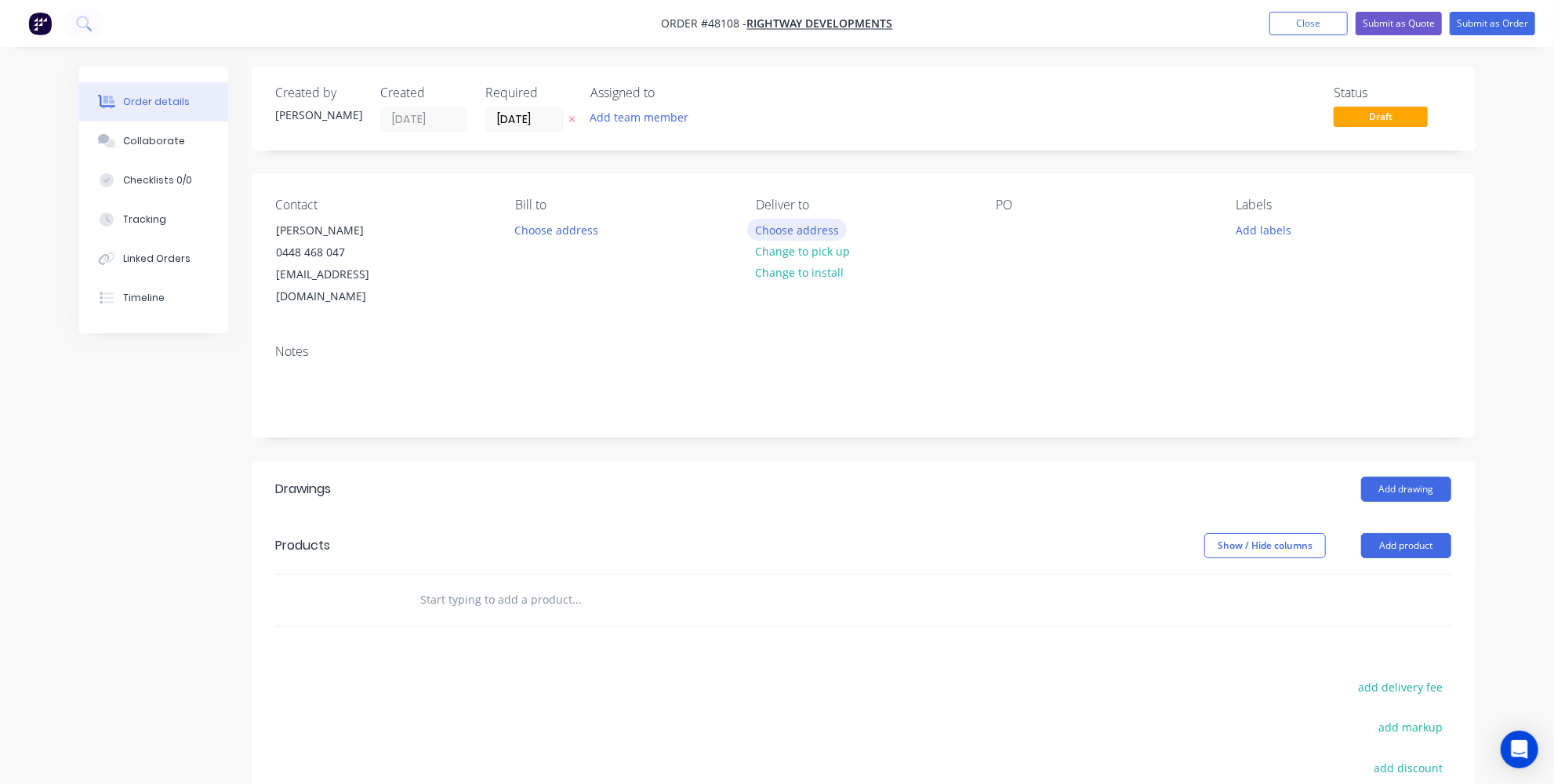
click at [768, 225] on button "Choose address" at bounding box center [797, 229] width 100 height 21
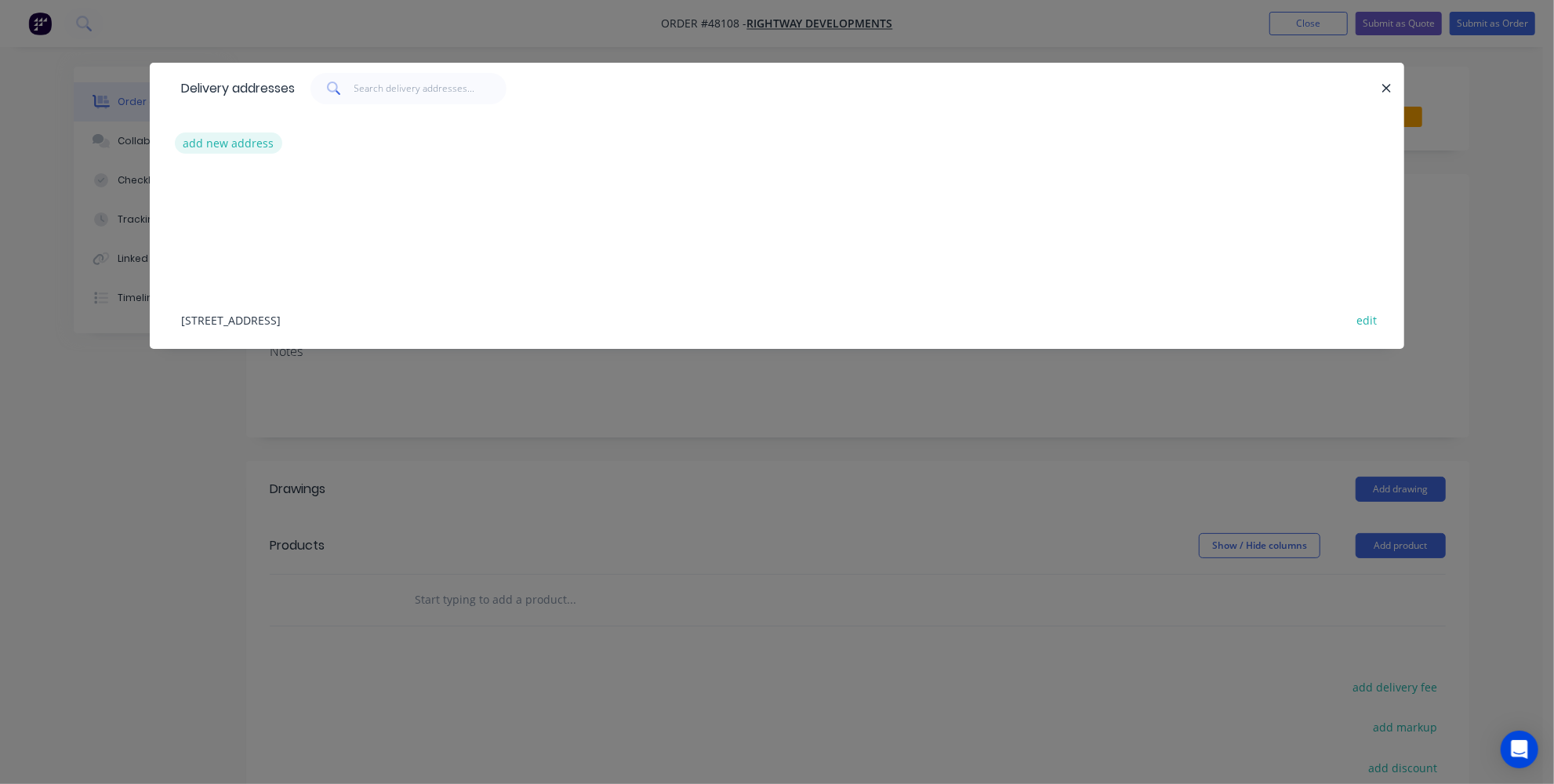
click at [242, 145] on button "add new address" at bounding box center [228, 143] width 107 height 21
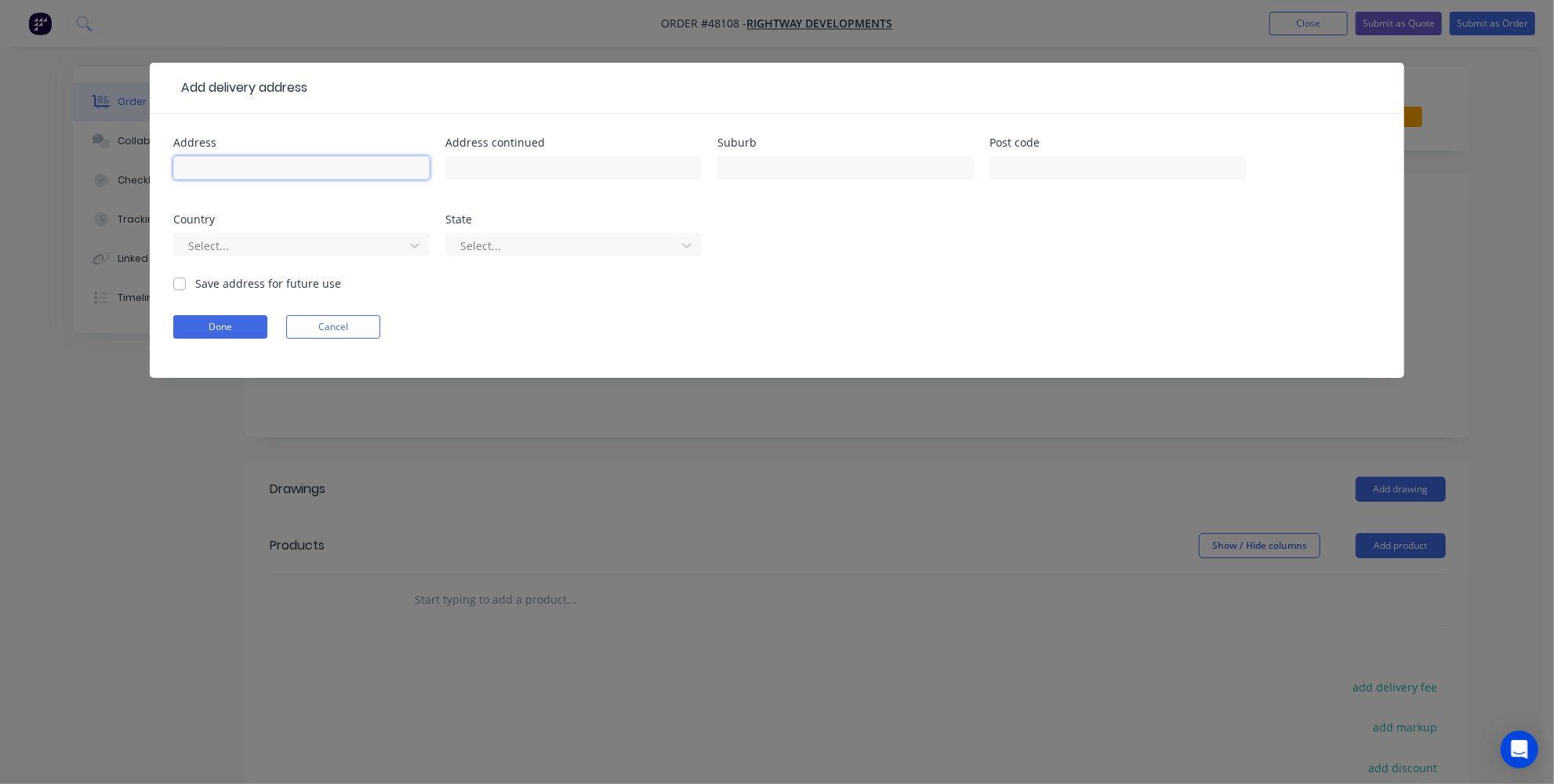
click at [197, 165] on input "text" at bounding box center [301, 168] width 257 height 23
type input "Lot 136 deviation Way"
click at [863, 163] on input "text" at bounding box center [845, 168] width 257 height 23
type input "Nerrabup"
click at [1030, 164] on input "text" at bounding box center [1117, 168] width 257 height 23
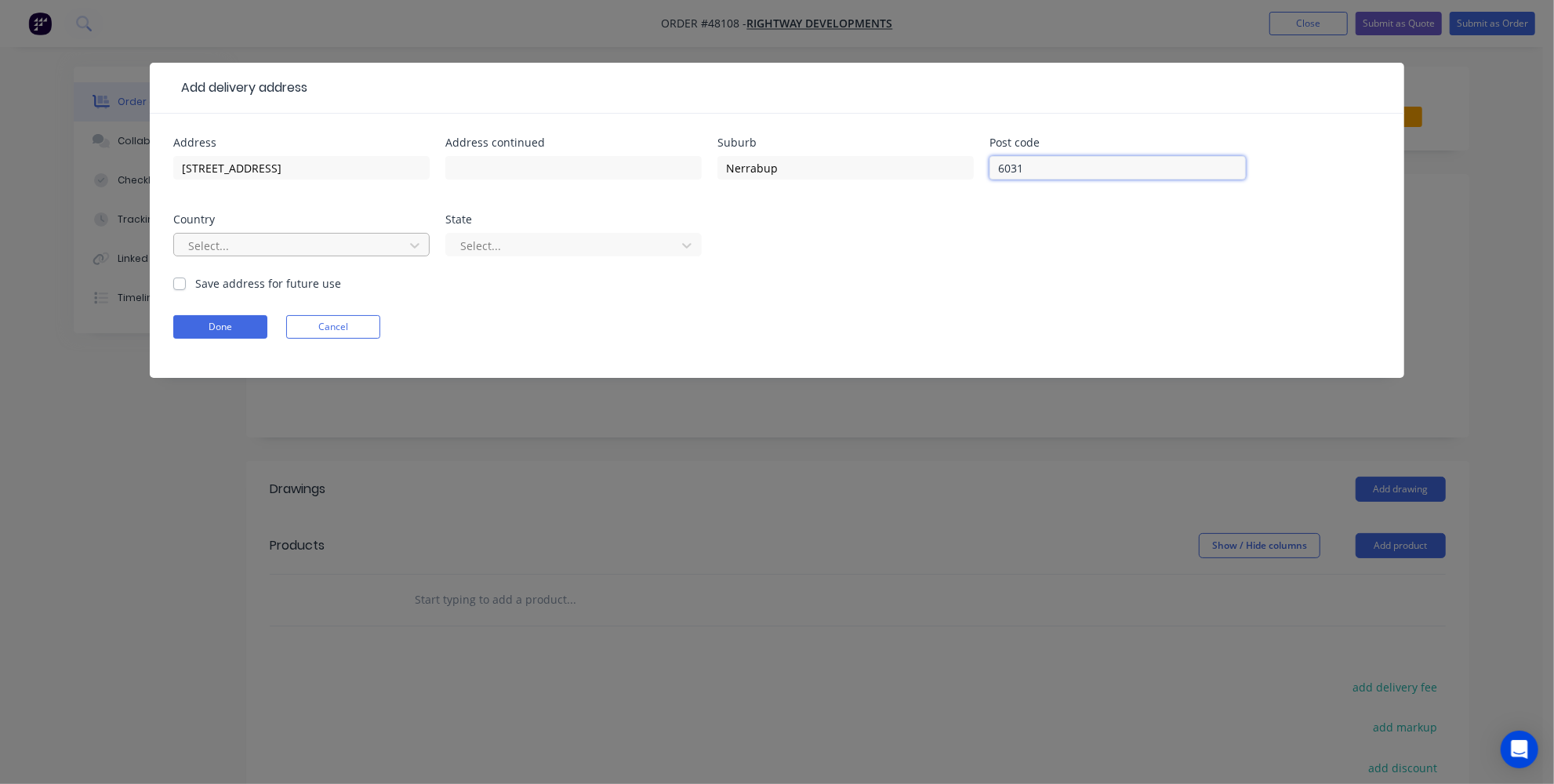
type input "6031"
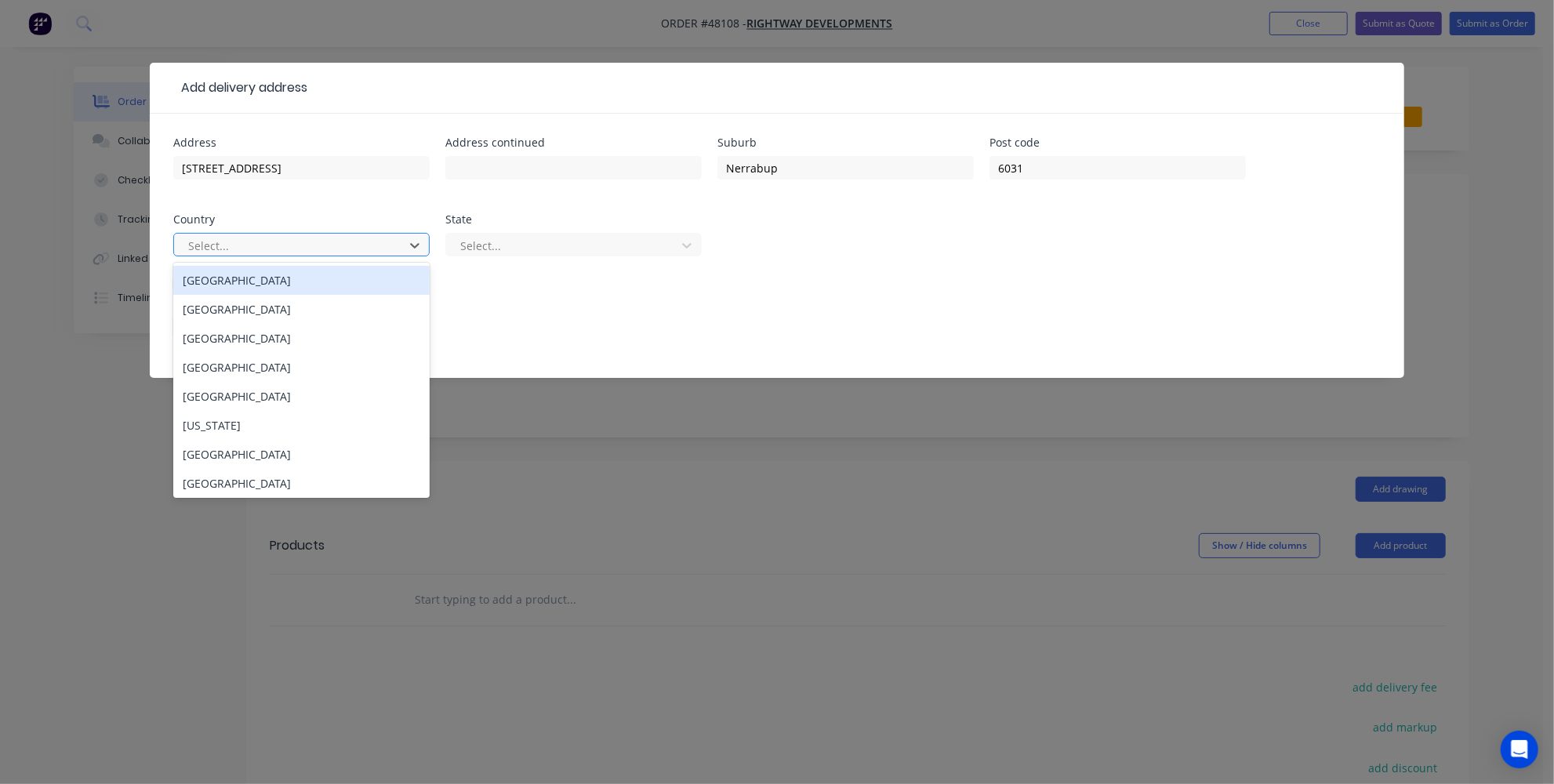
click at [322, 243] on div at bounding box center [291, 246] width 210 height 20
click at [290, 277] on div "Australia" at bounding box center [301, 280] width 257 height 29
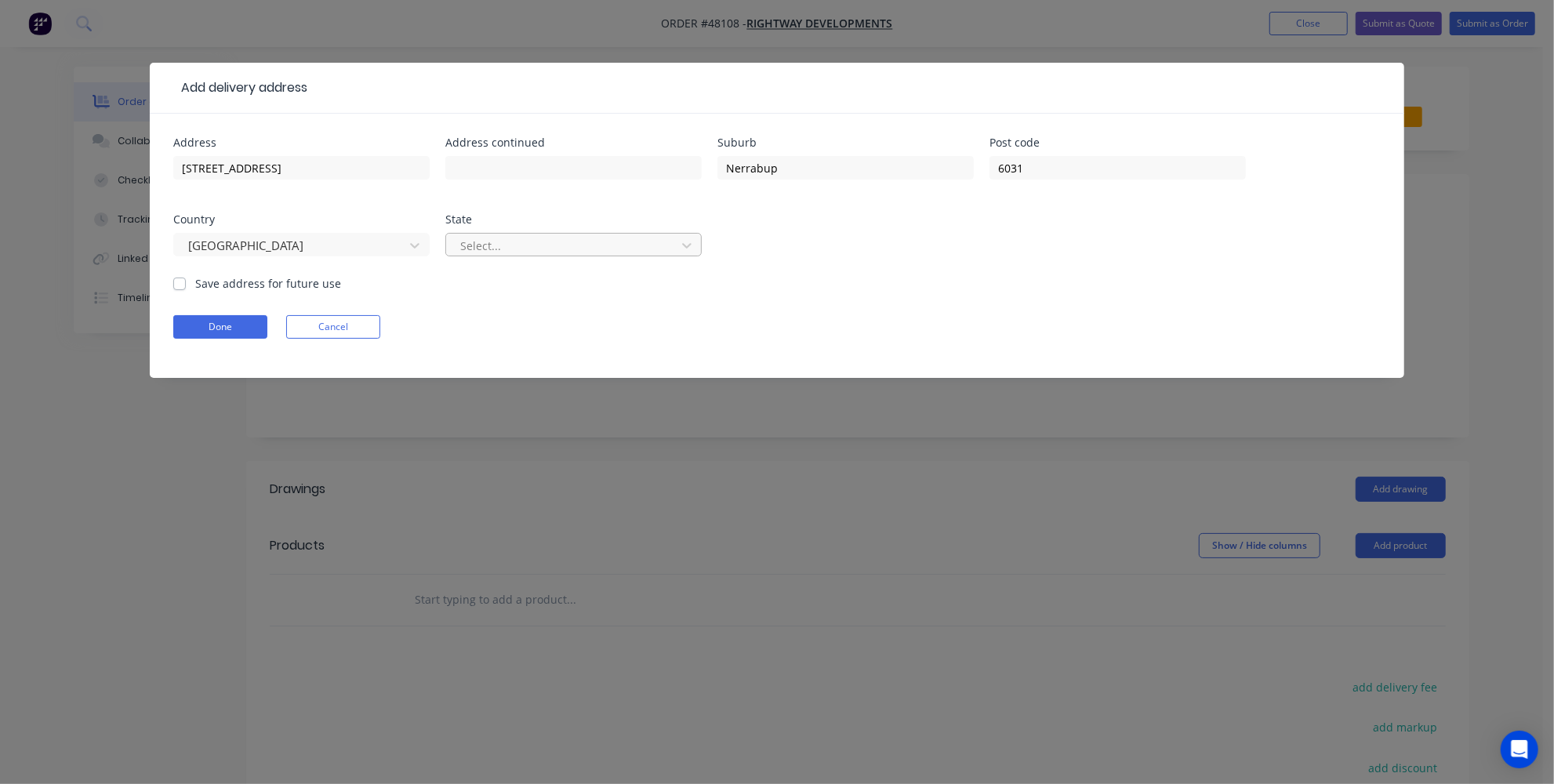
click at [447, 240] on div "Select..." at bounding box center [573, 245] width 257 height 23
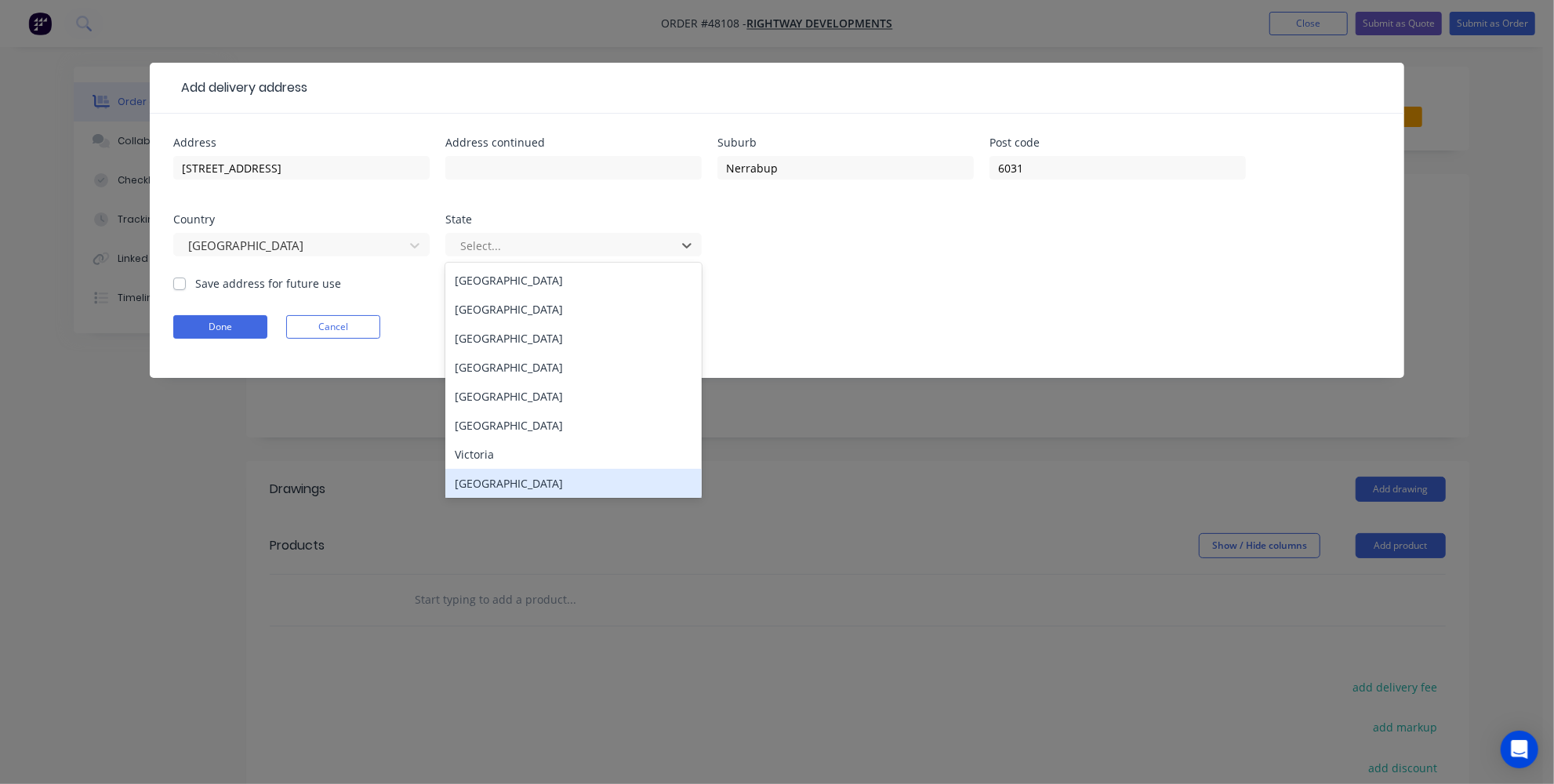
click at [465, 482] on div "Western Australia" at bounding box center [573, 484] width 257 height 29
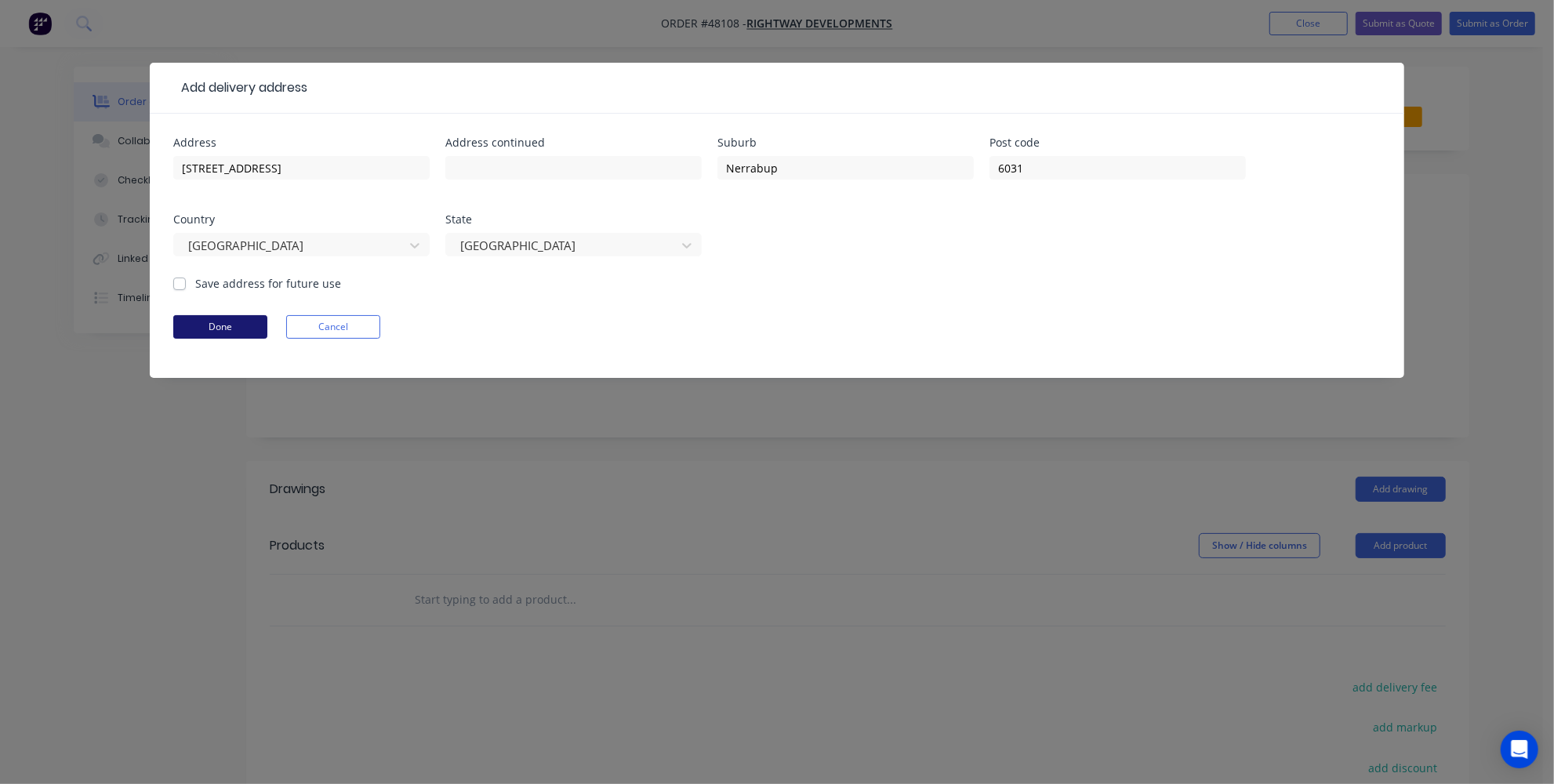
click at [219, 333] on button "Done" at bounding box center [220, 327] width 94 height 23
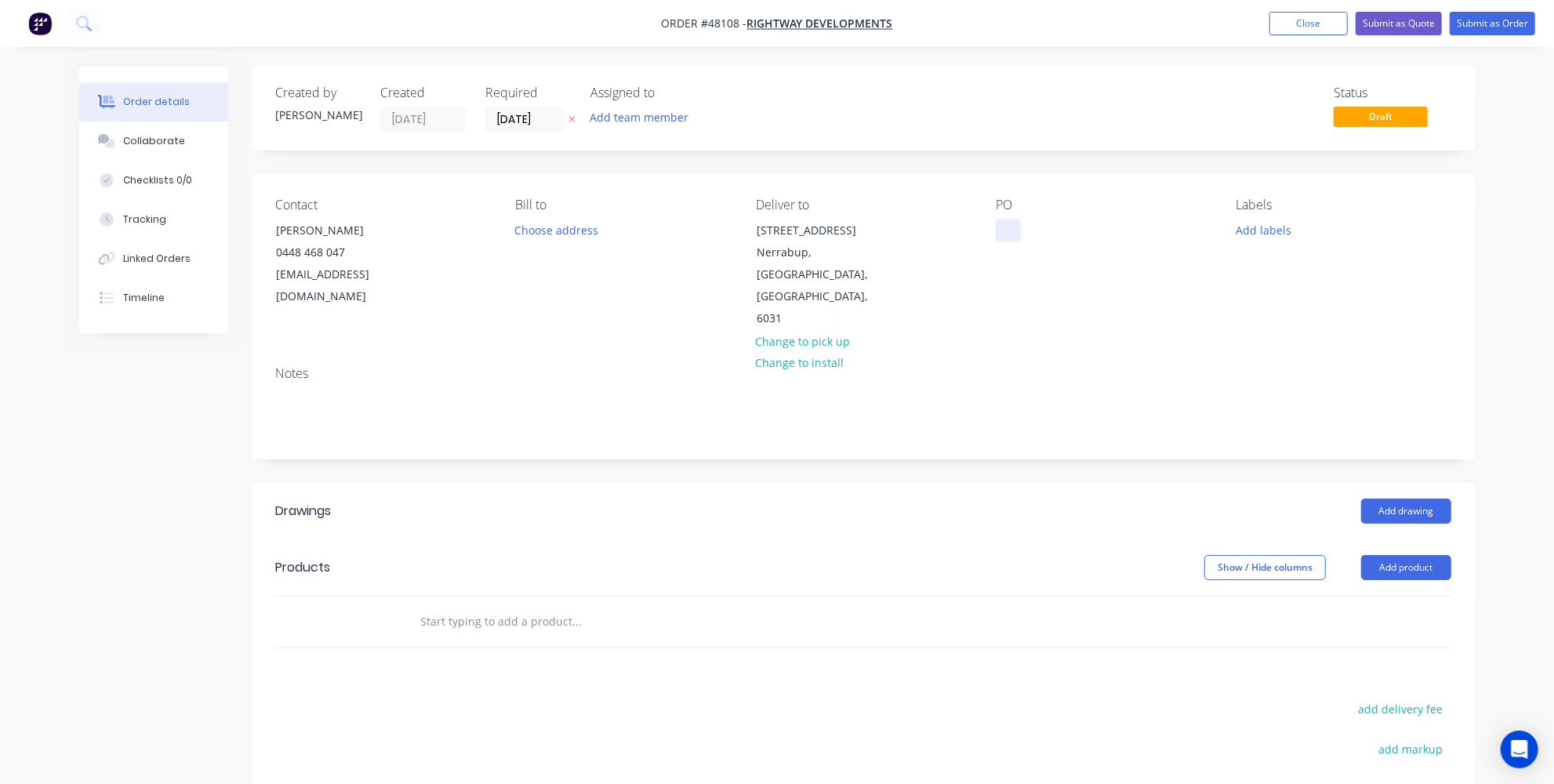
click at [1004, 228] on div at bounding box center [1009, 229] width 25 height 22
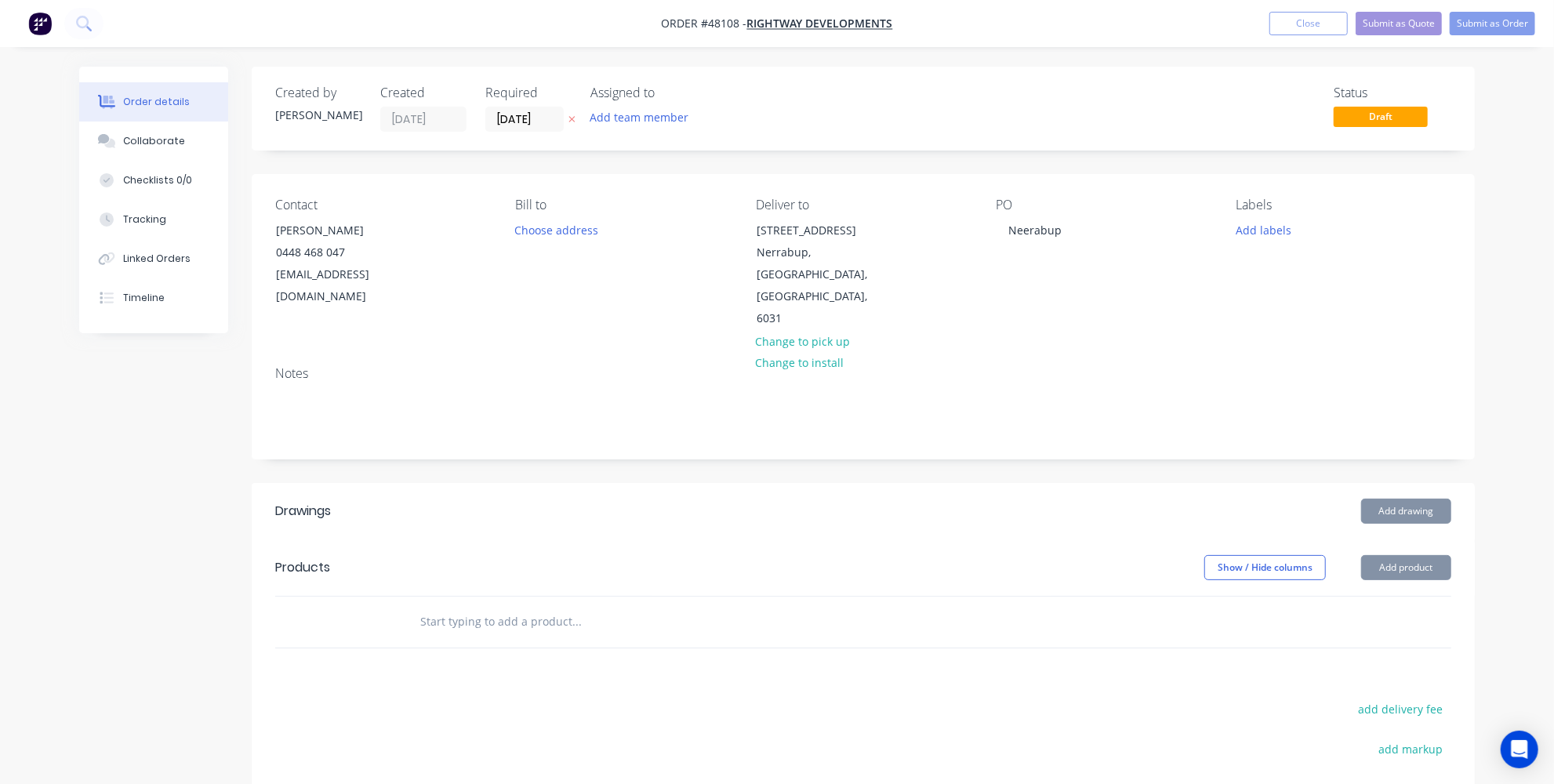
click at [780, 400] on div "Notes" at bounding box center [863, 406] width 1223 height 105
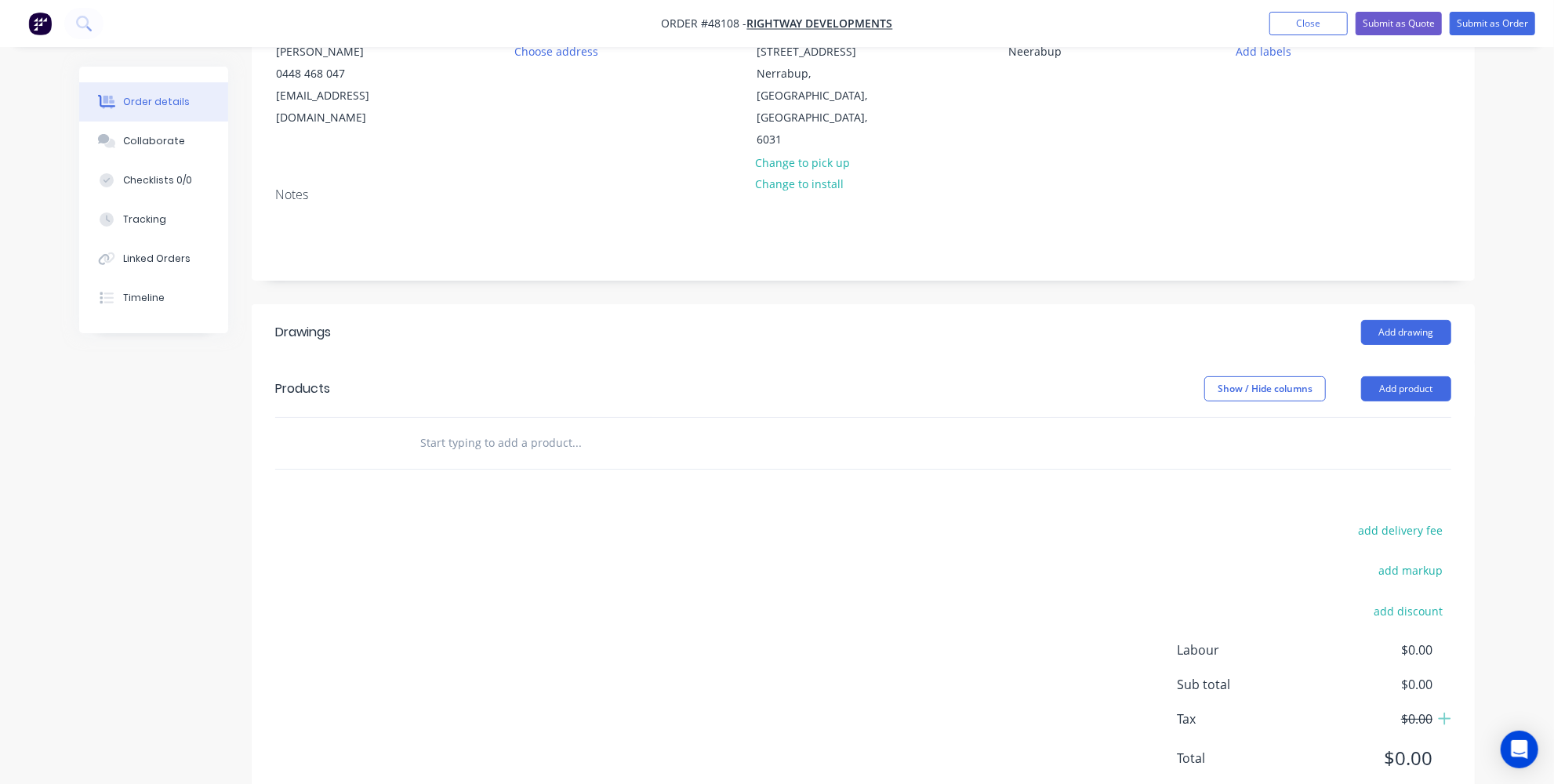
scroll to position [181, 0]
click at [1402, 517] on button "add delivery fee" at bounding box center [1401, 528] width 101 height 21
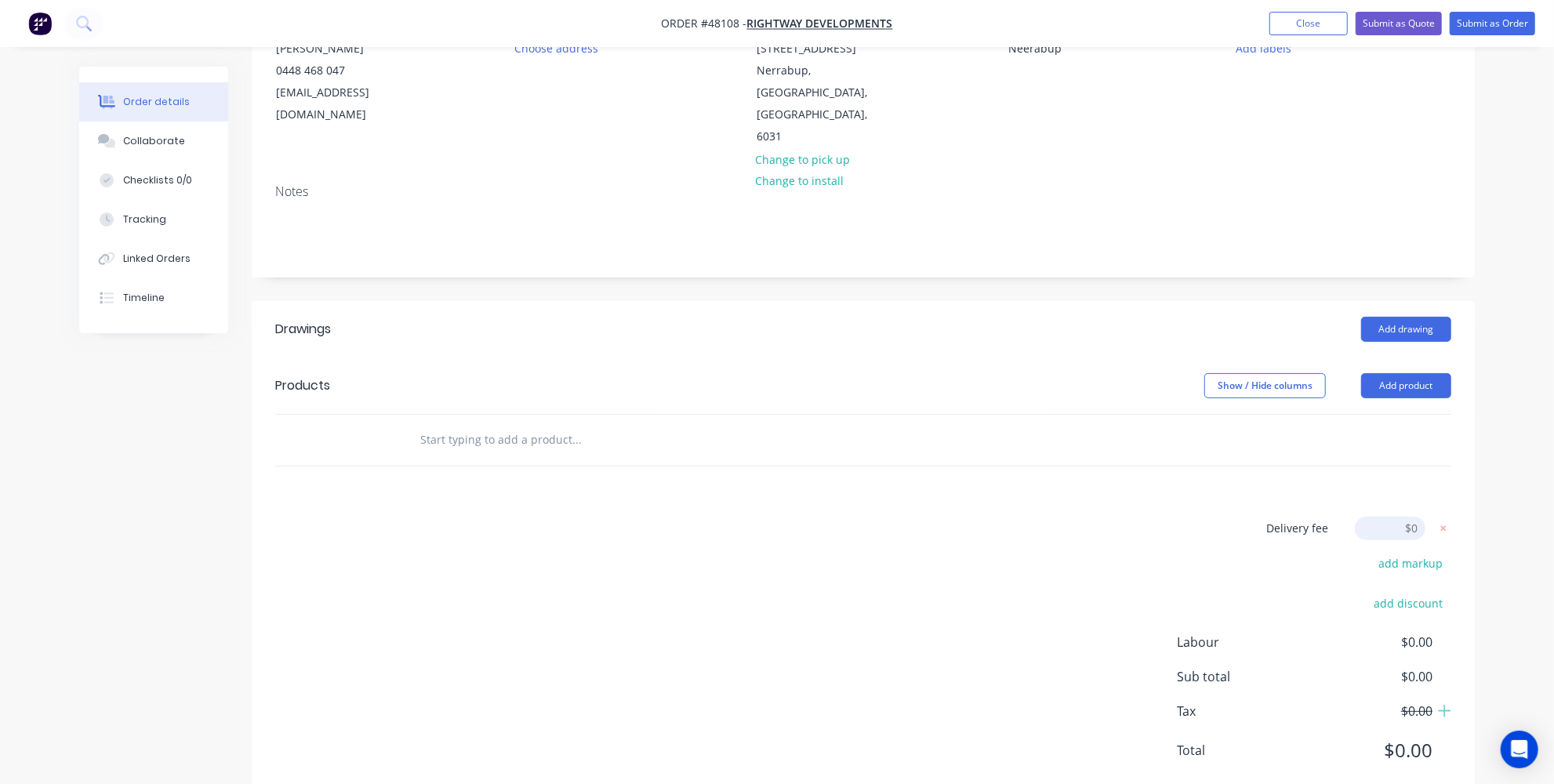
scroll to position [177, 0]
type input "6"
type input "650"
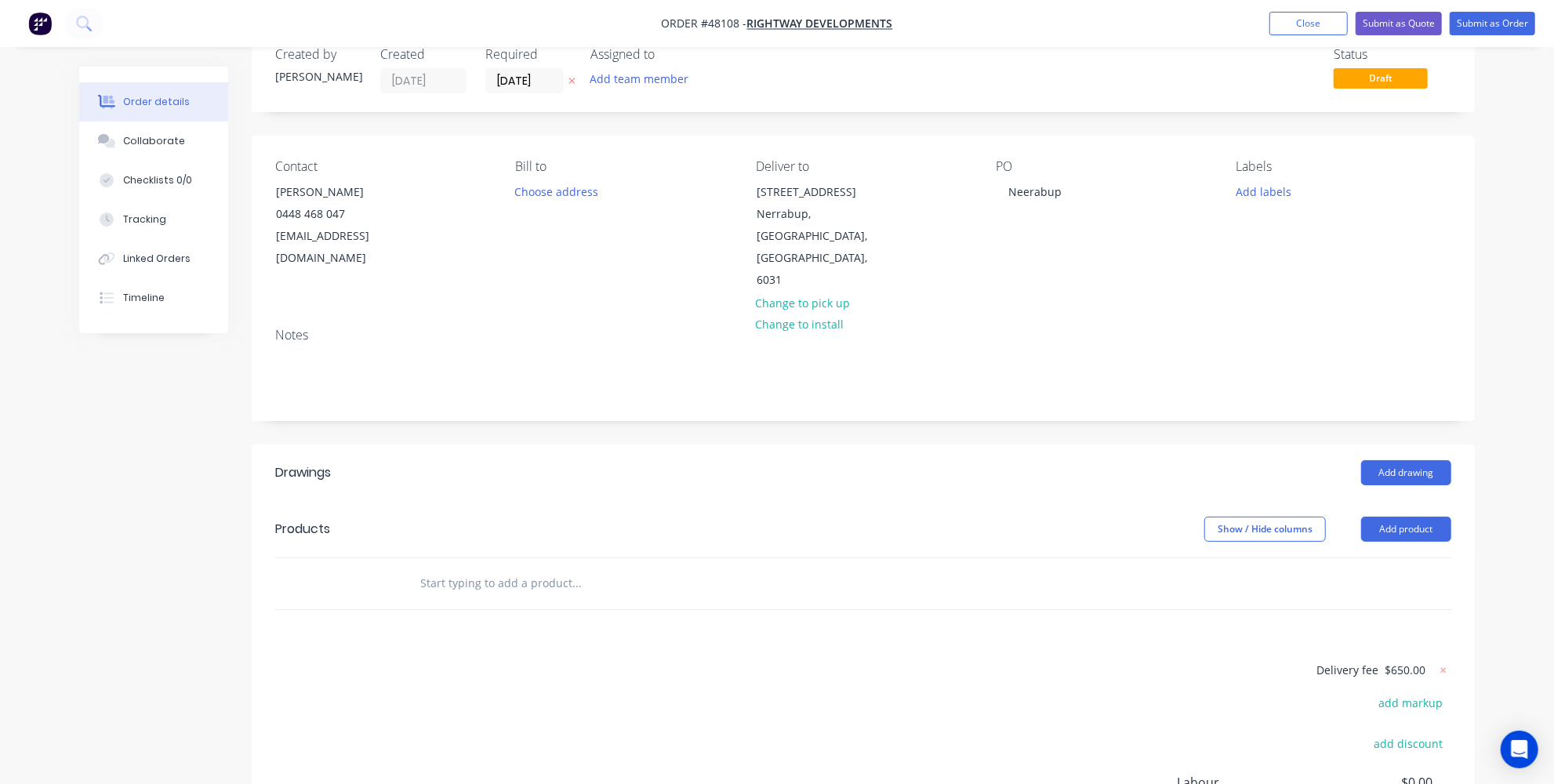
scroll to position [0, 0]
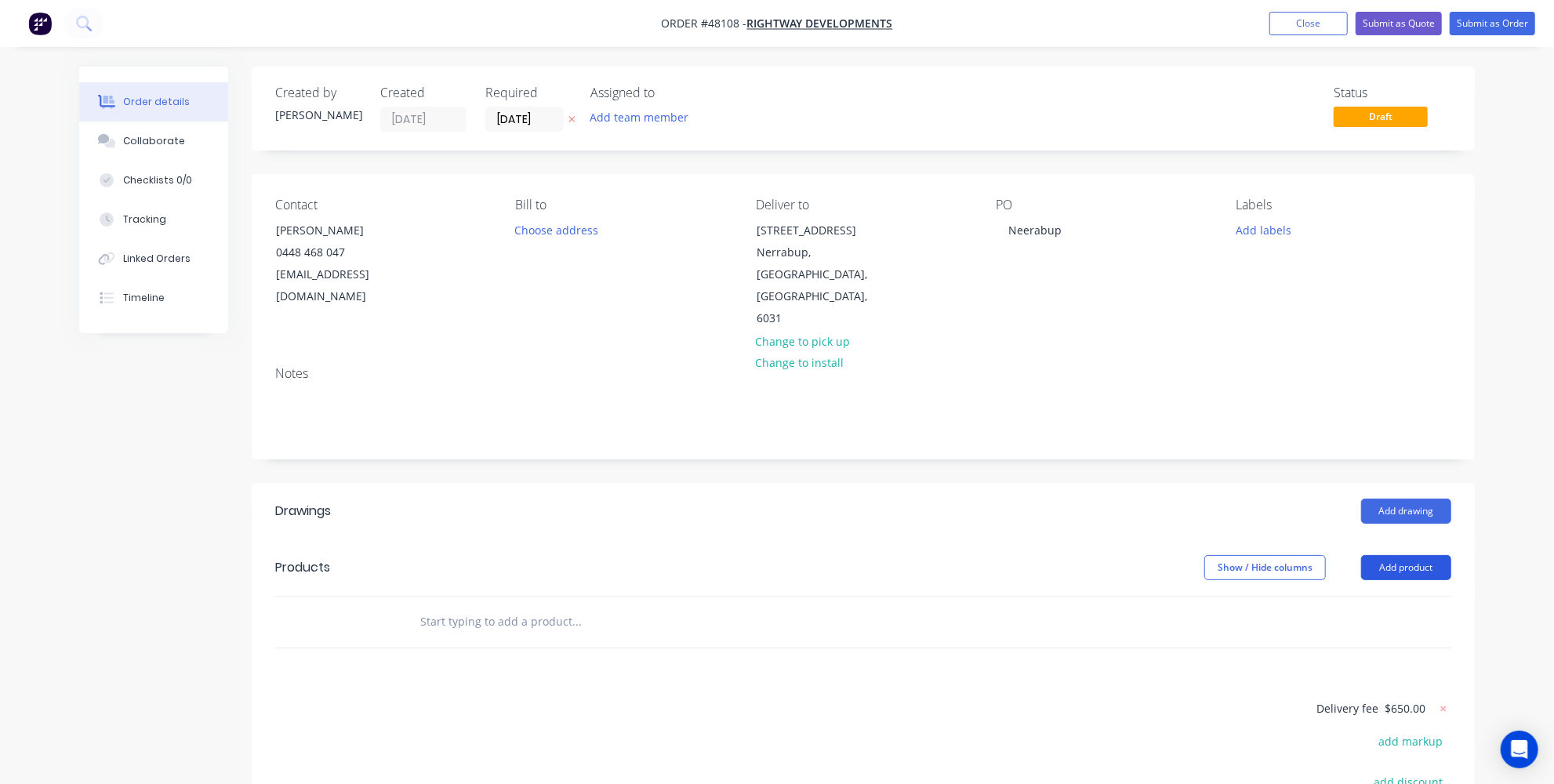
click at [1380, 555] on button "Add product" at bounding box center [1406, 568] width 90 height 25
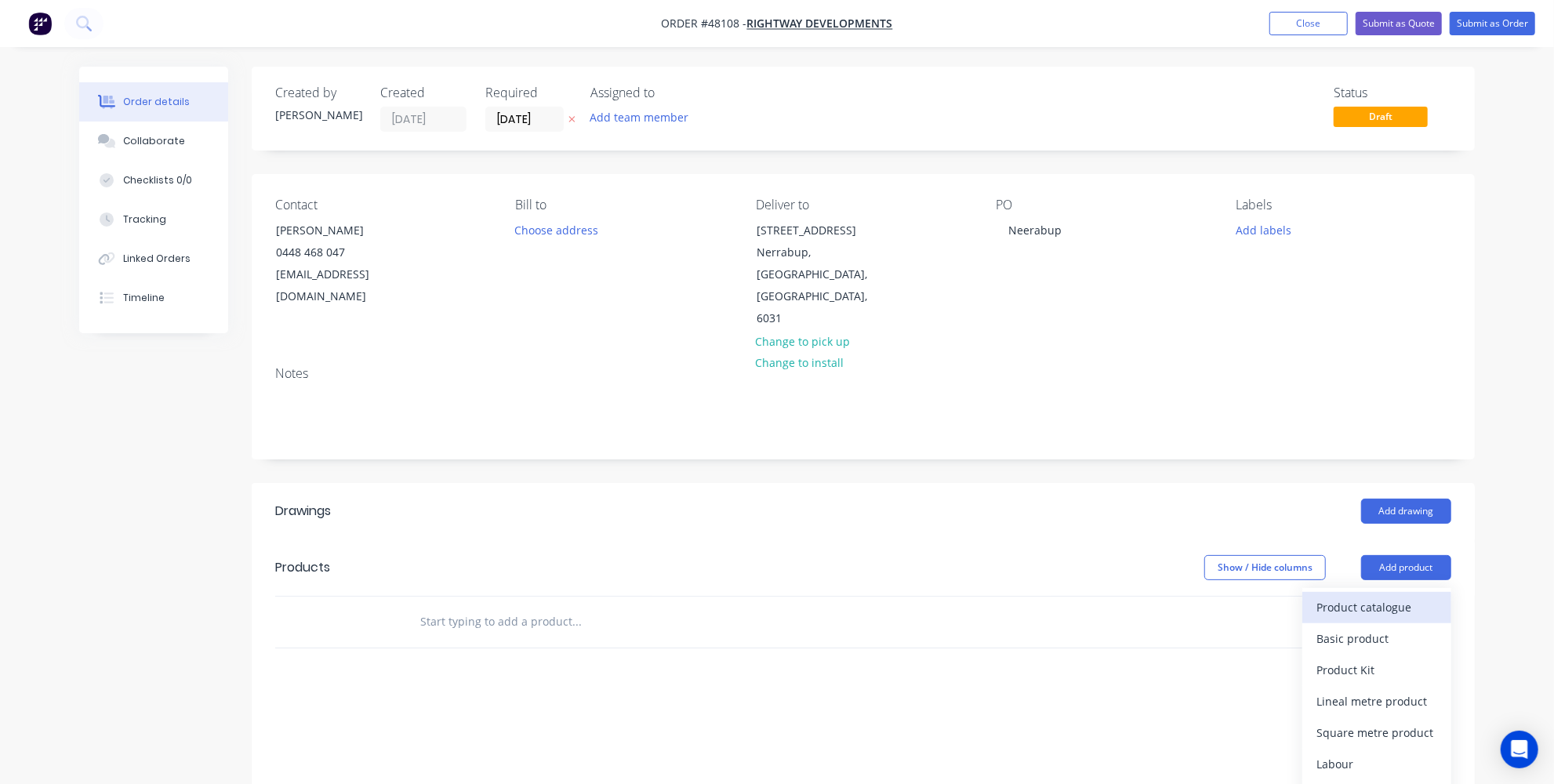
click at [1364, 596] on div "Product catalogue" at bounding box center [1376, 607] width 121 height 22
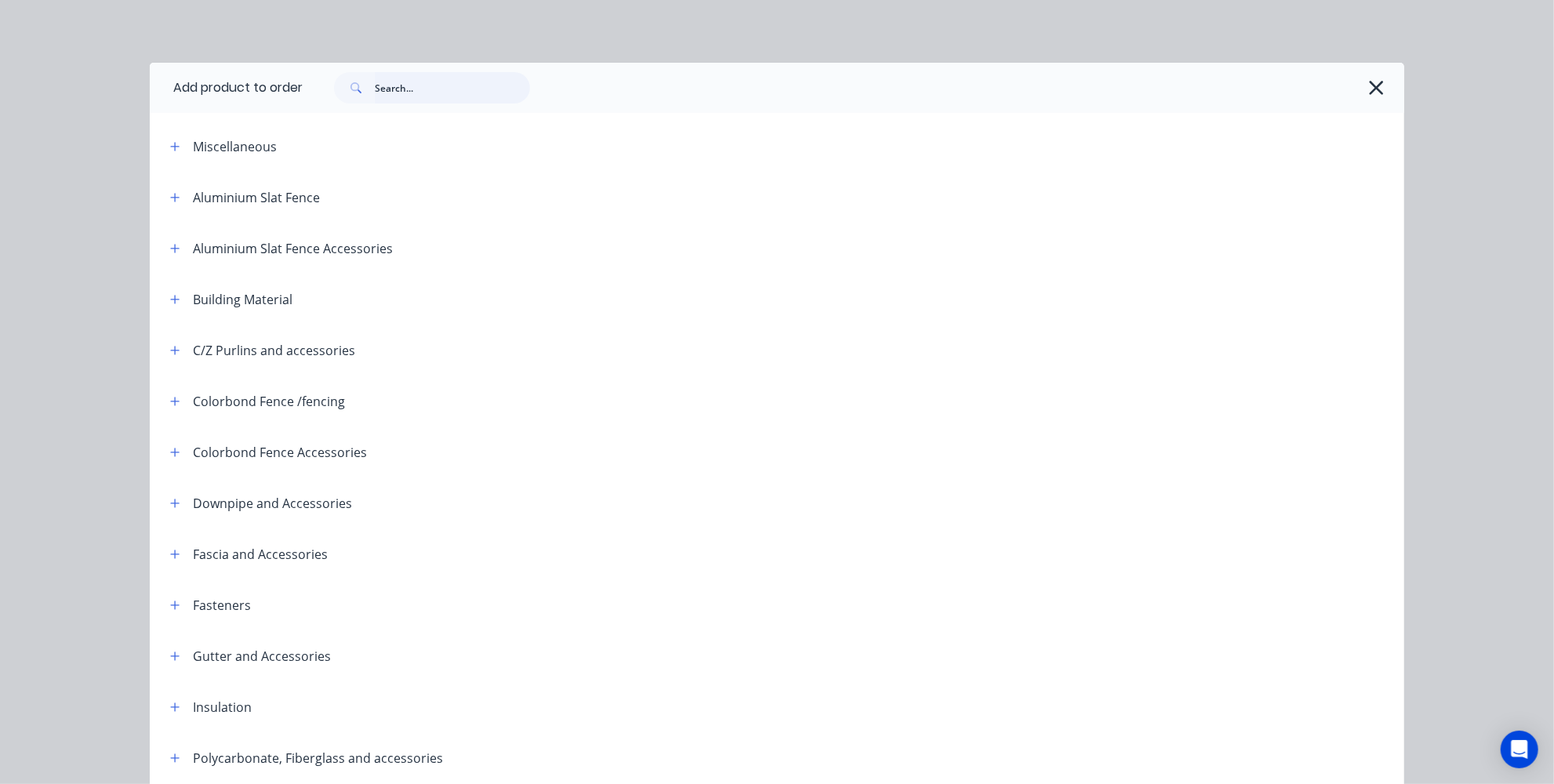
click at [481, 93] on input "text" at bounding box center [452, 88] width 155 height 31
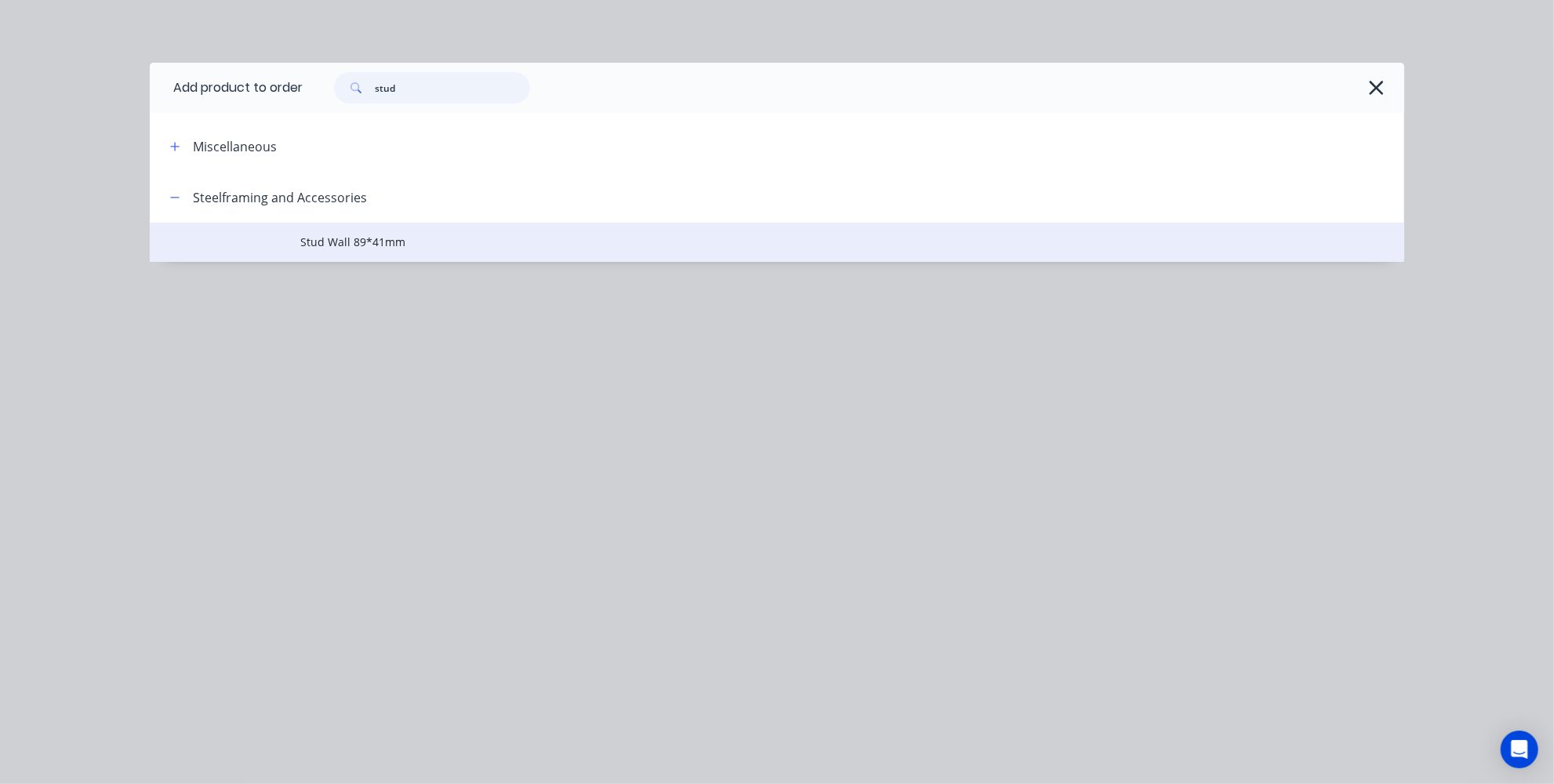
type input "stud"
click at [425, 233] on span "Stud Wall 89*41mm" at bounding box center [741, 241] width 883 height 17
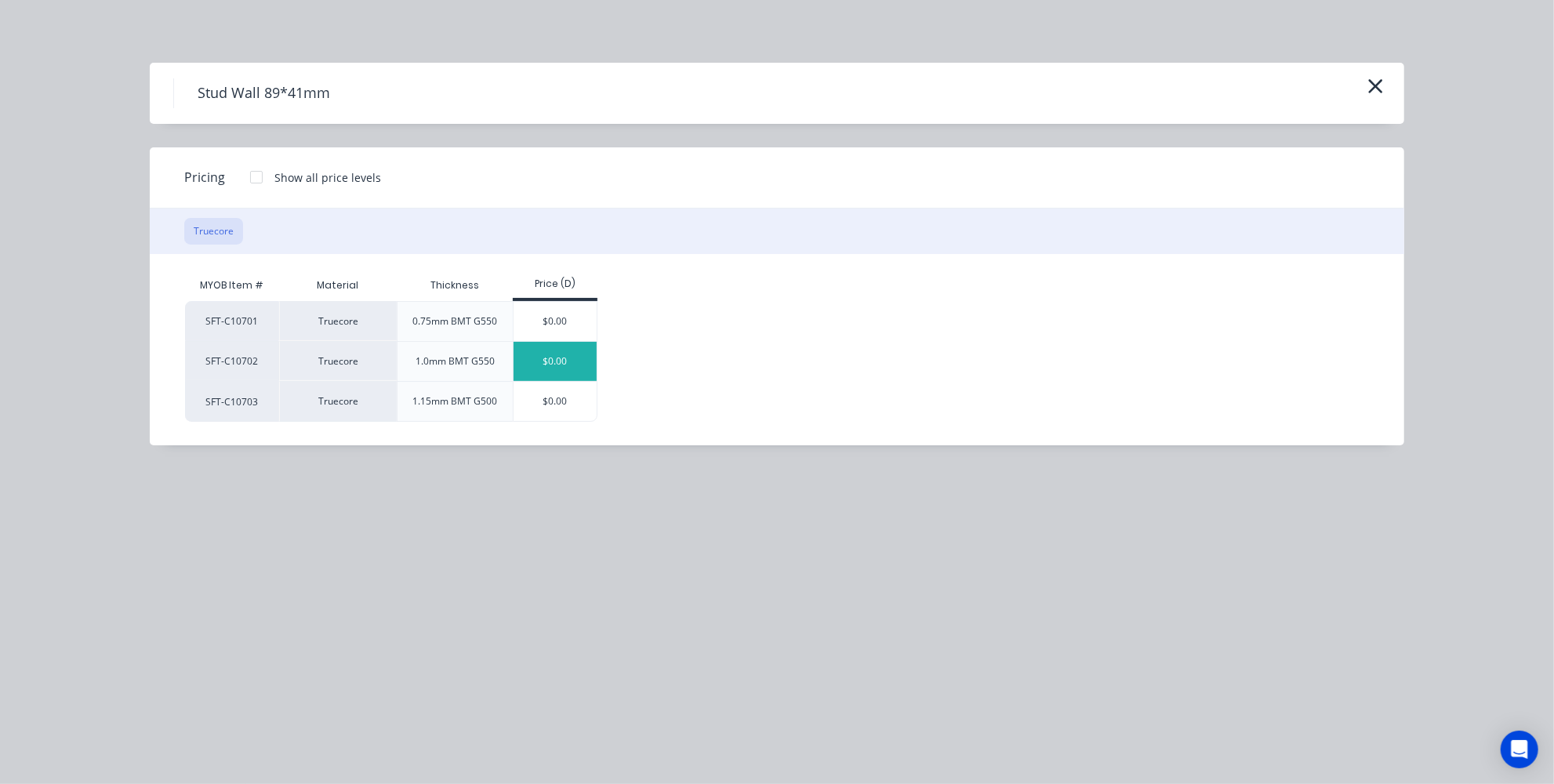
click at [565, 356] on div "$0.00" at bounding box center [555, 361] width 84 height 39
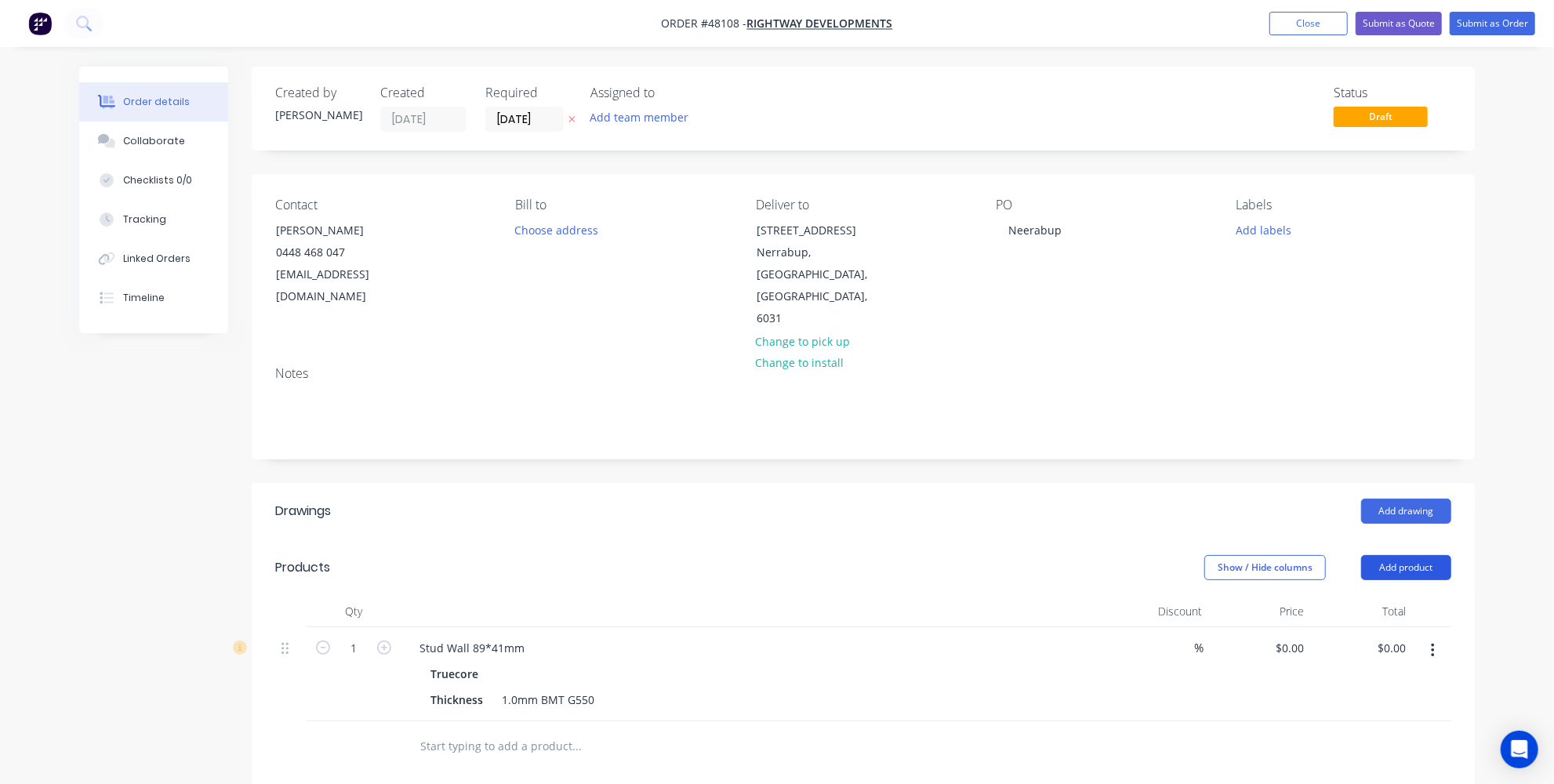
click at [1403, 555] on button "Add product" at bounding box center [1406, 568] width 90 height 25
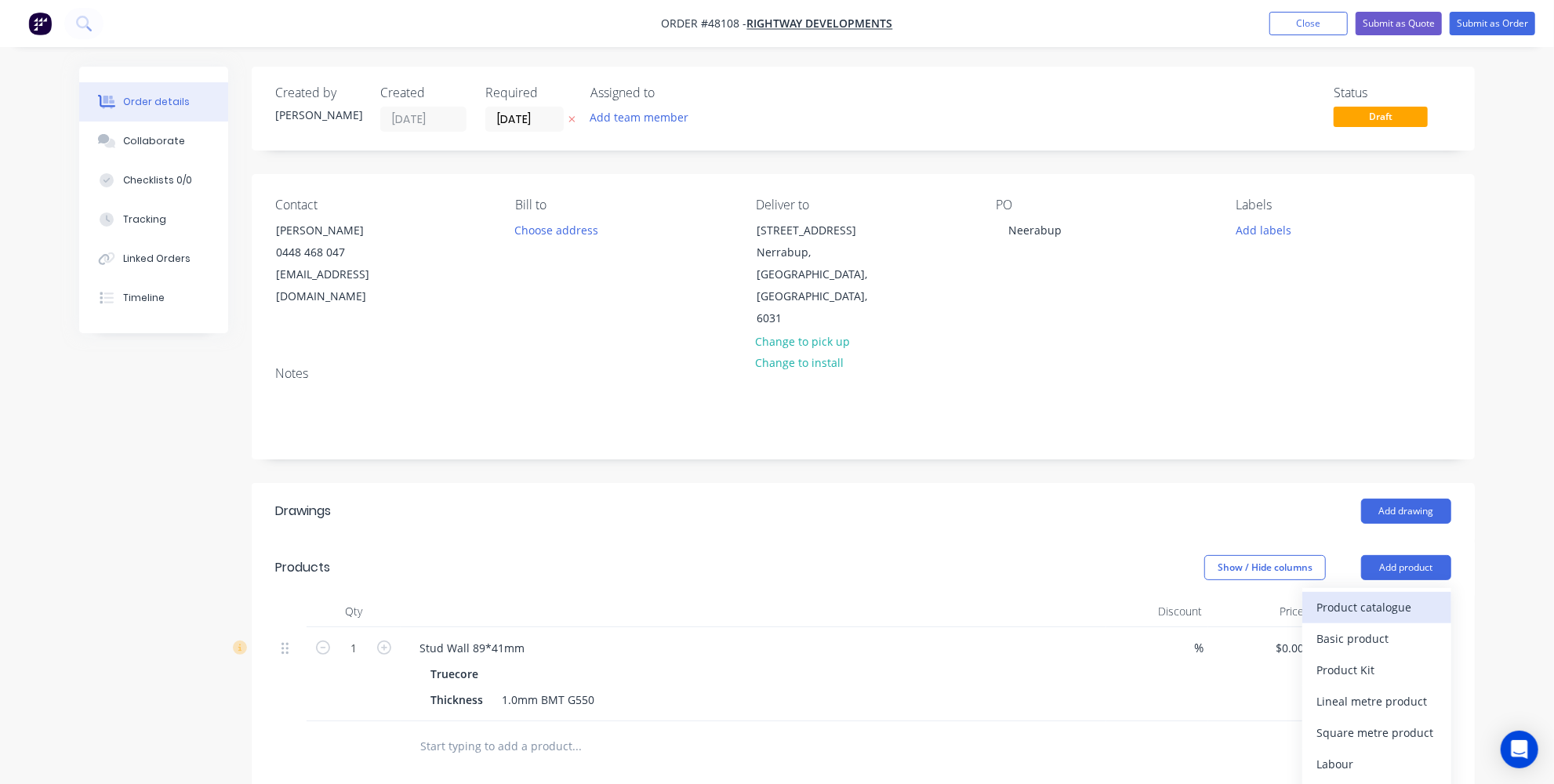
click at [1391, 596] on div "Product catalogue" at bounding box center [1376, 607] width 121 height 22
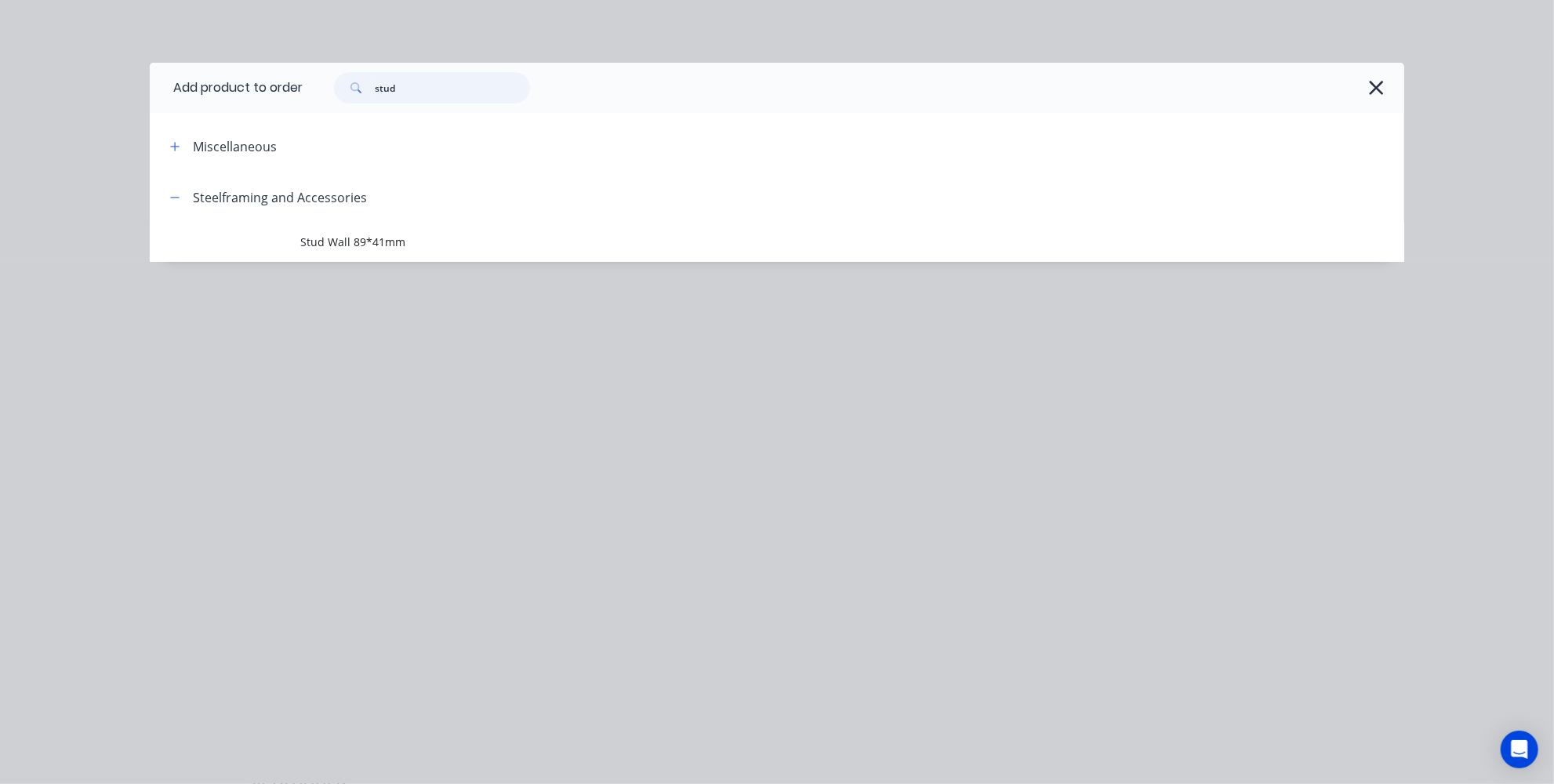
drag, startPoint x: 455, startPoint y: 82, endPoint x: 245, endPoint y: 76, distance: 210.1
click at [245, 76] on header "Add product to order stud" at bounding box center [777, 87] width 1255 height 50
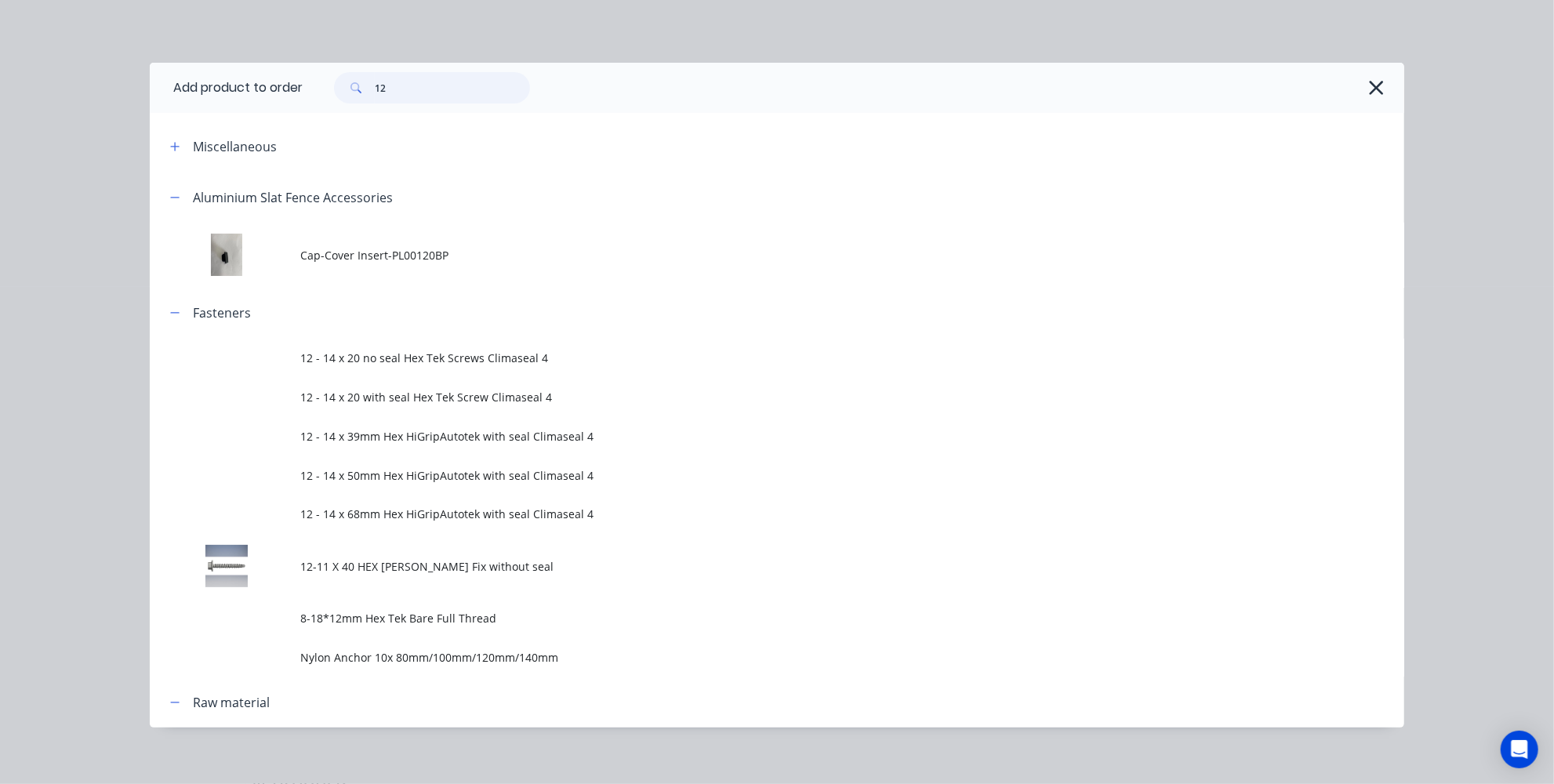
type input "12"
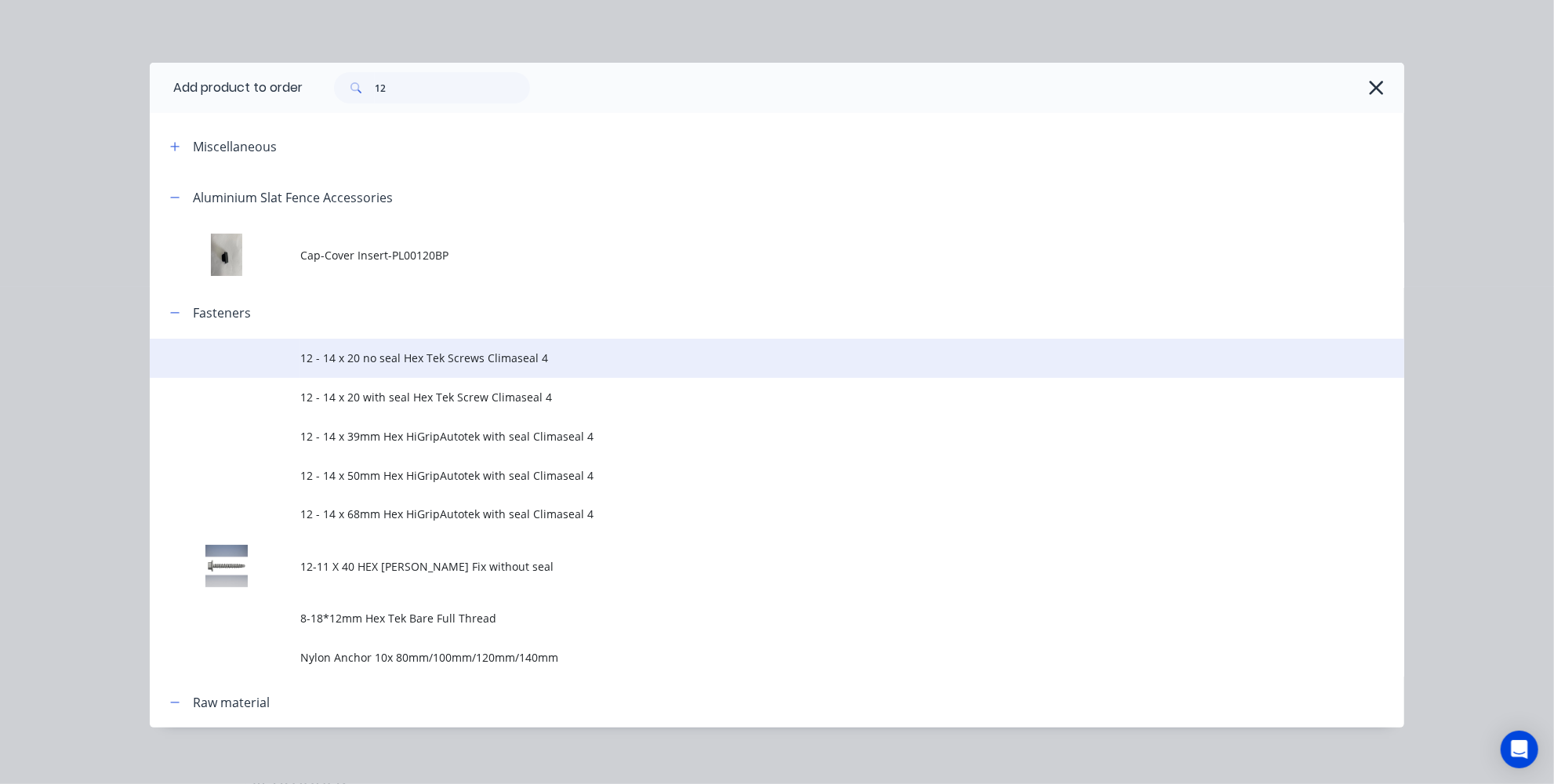
click at [466, 361] on span "12 - 14 x 20 no seal Hex Tek Screws Climaseal 4" at bounding box center [741, 357] width 883 height 17
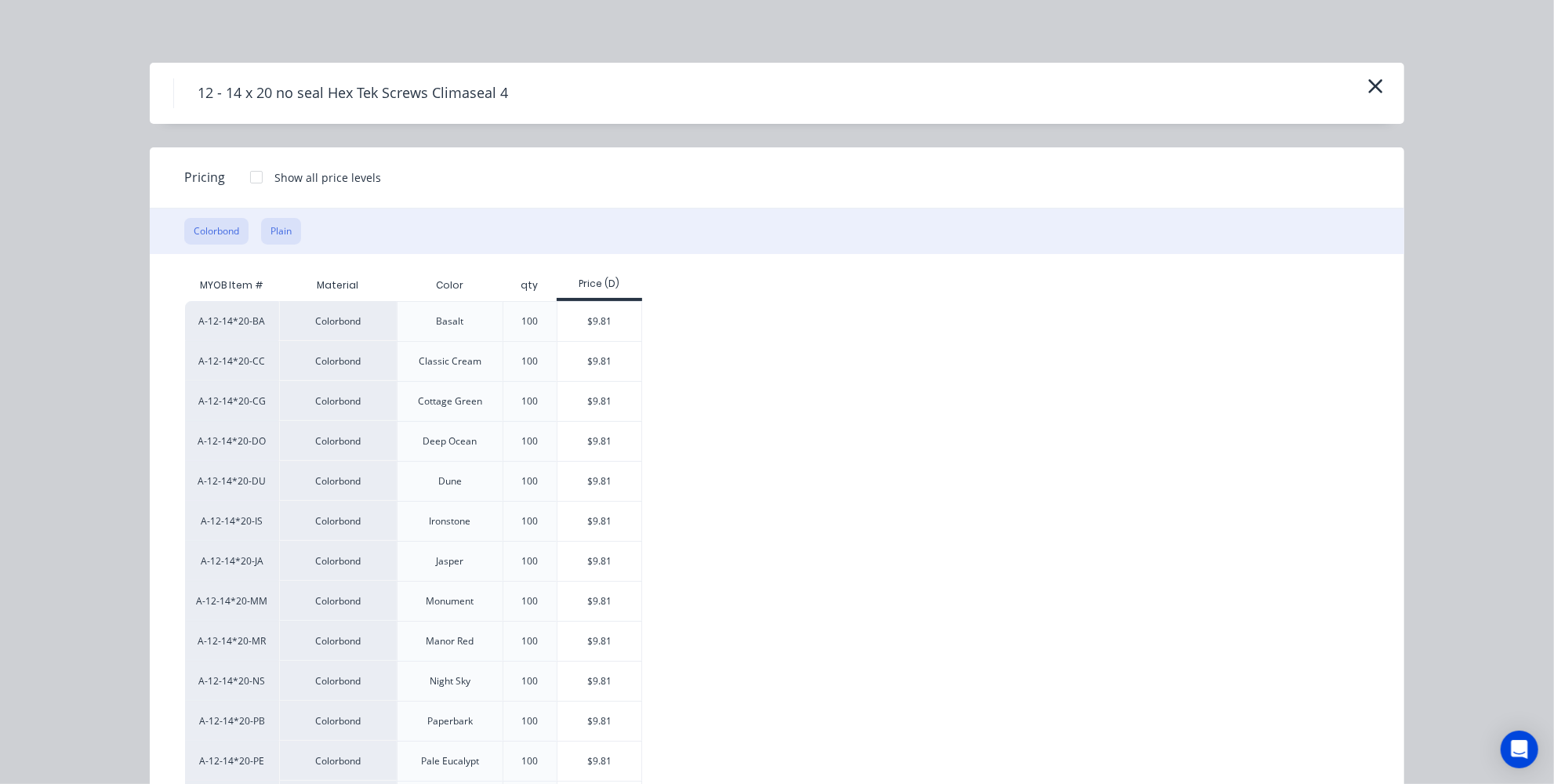
click at [269, 224] on button "Plain" at bounding box center [281, 230] width 40 height 26
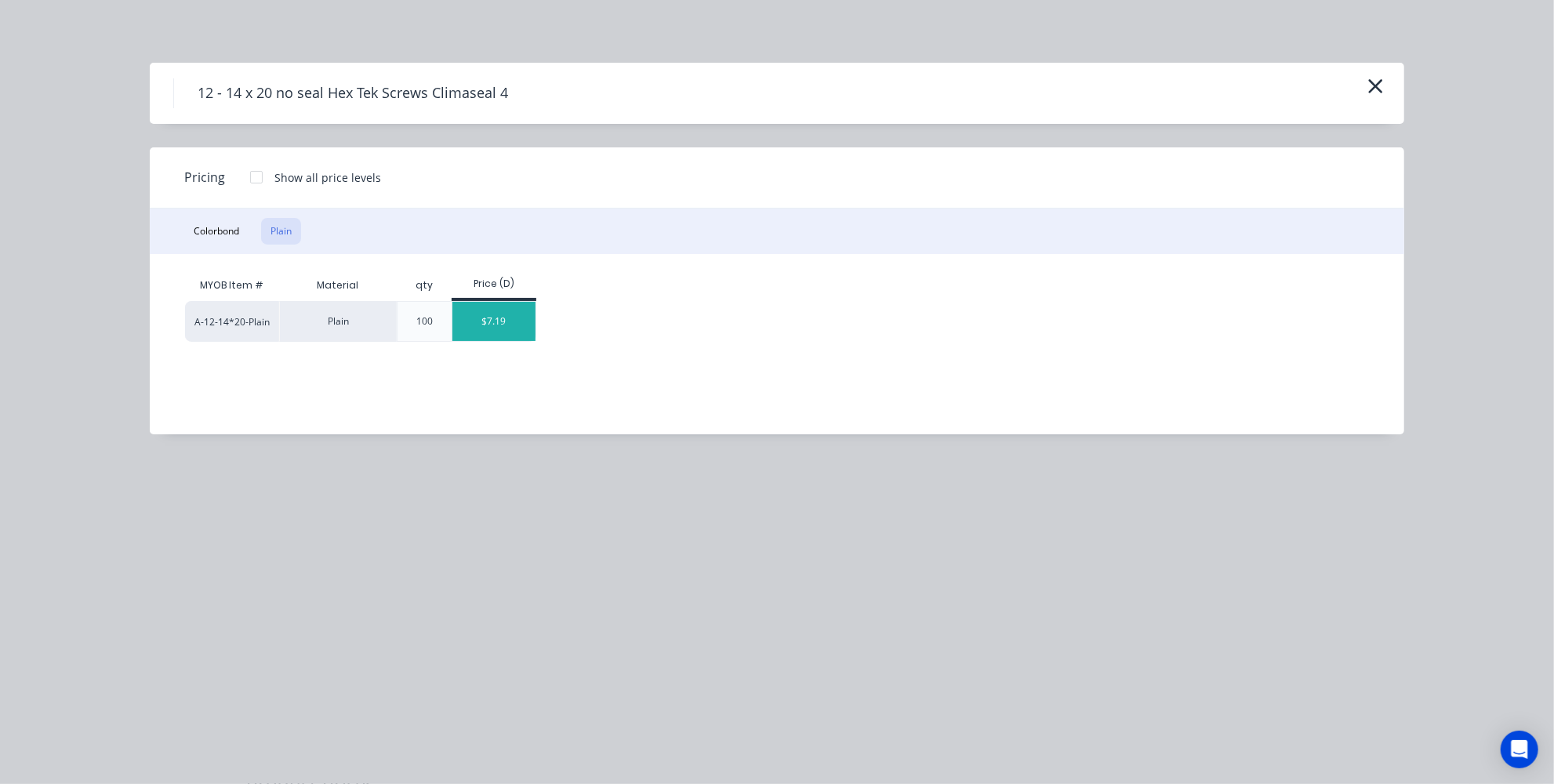
click at [494, 321] on div "$7.19" at bounding box center [495, 321] width 84 height 39
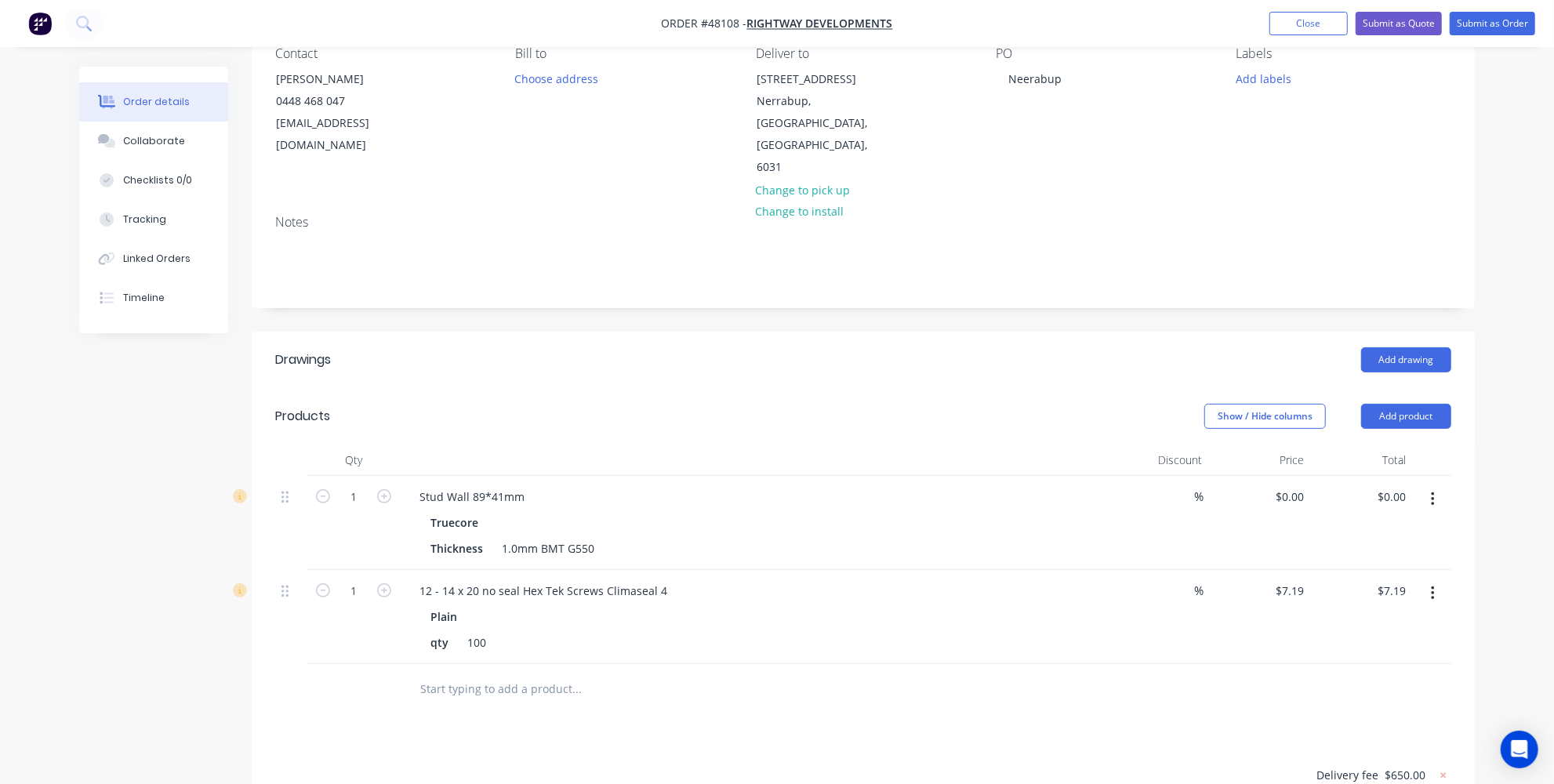
scroll to position [285, 0]
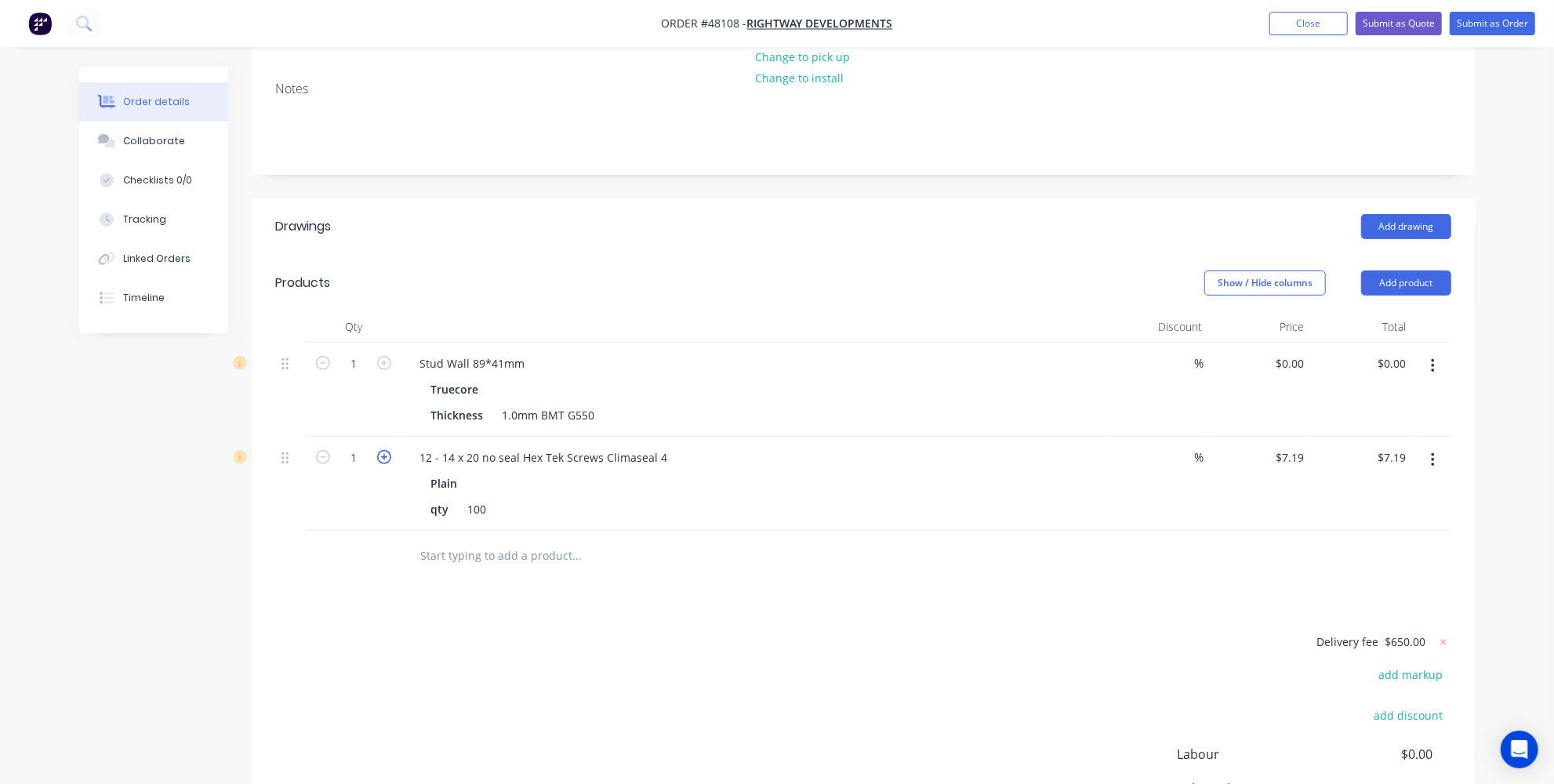
click at [385, 450] on icon "button" at bounding box center [384, 456] width 14 height 14
type input "2"
type input "$14.38"
click at [385, 450] on icon "button" at bounding box center [384, 456] width 14 height 14
type input "3"
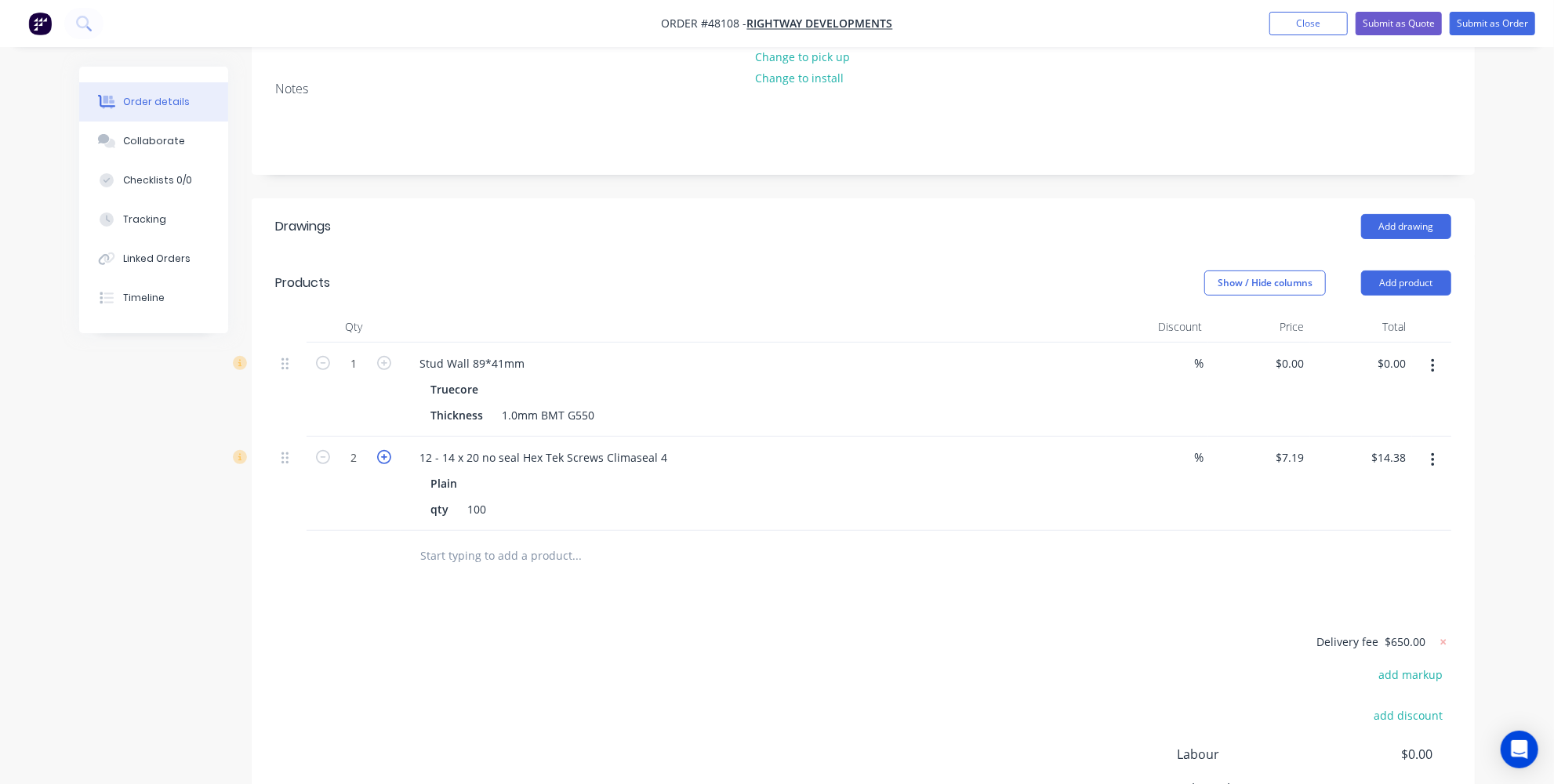
type input "$21.57"
click at [385, 450] on icon "button" at bounding box center [384, 456] width 14 height 14
type input "4"
type input "$28.76"
click at [385, 450] on icon "button" at bounding box center [384, 456] width 14 height 14
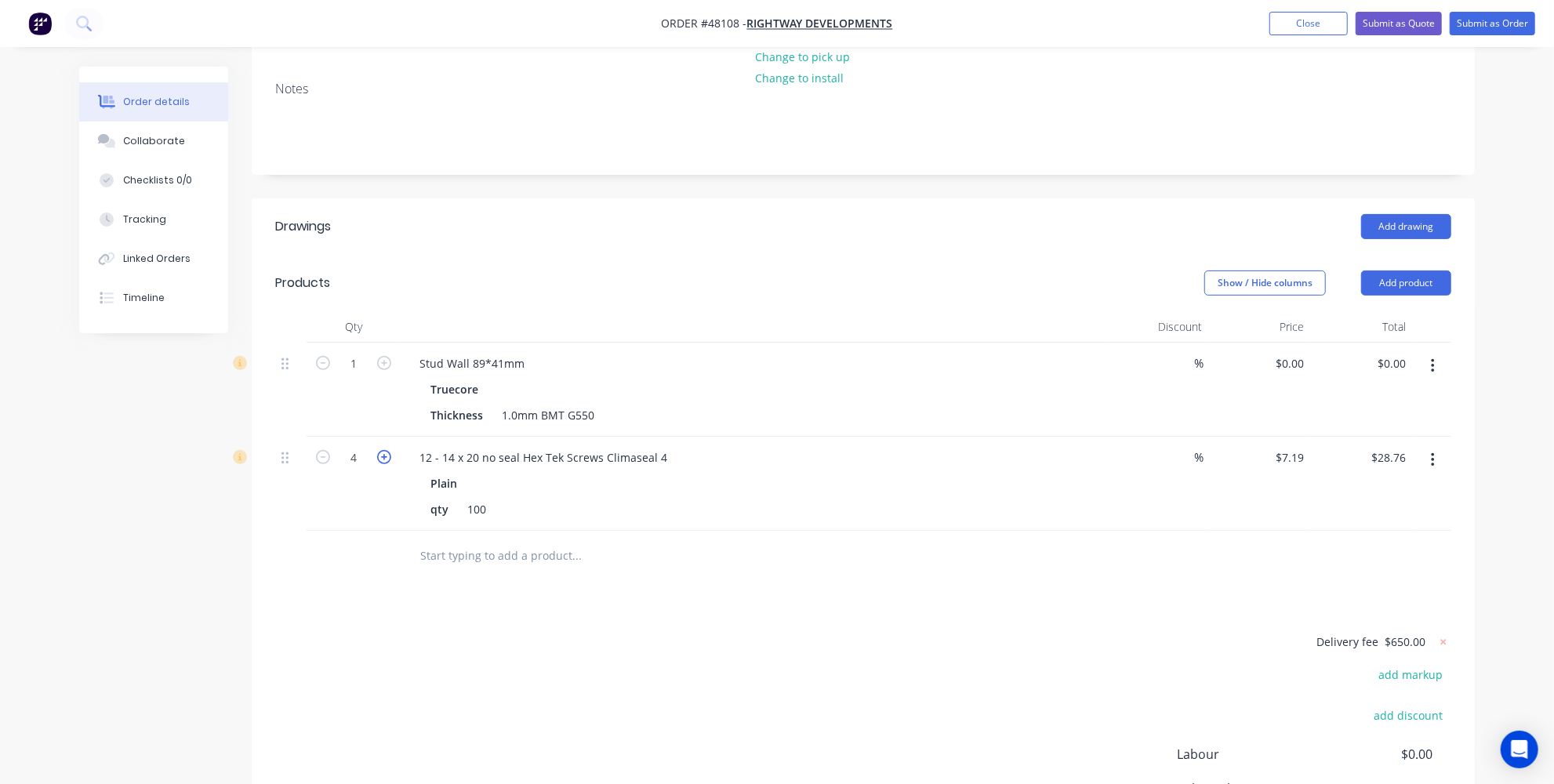
type input "5"
type input "$35.95"
click at [379, 537] on div "Drawings Add drawing Products Show / Hide columns Add product Qty Discount Pric…" at bounding box center [863, 556] width 1223 height 717
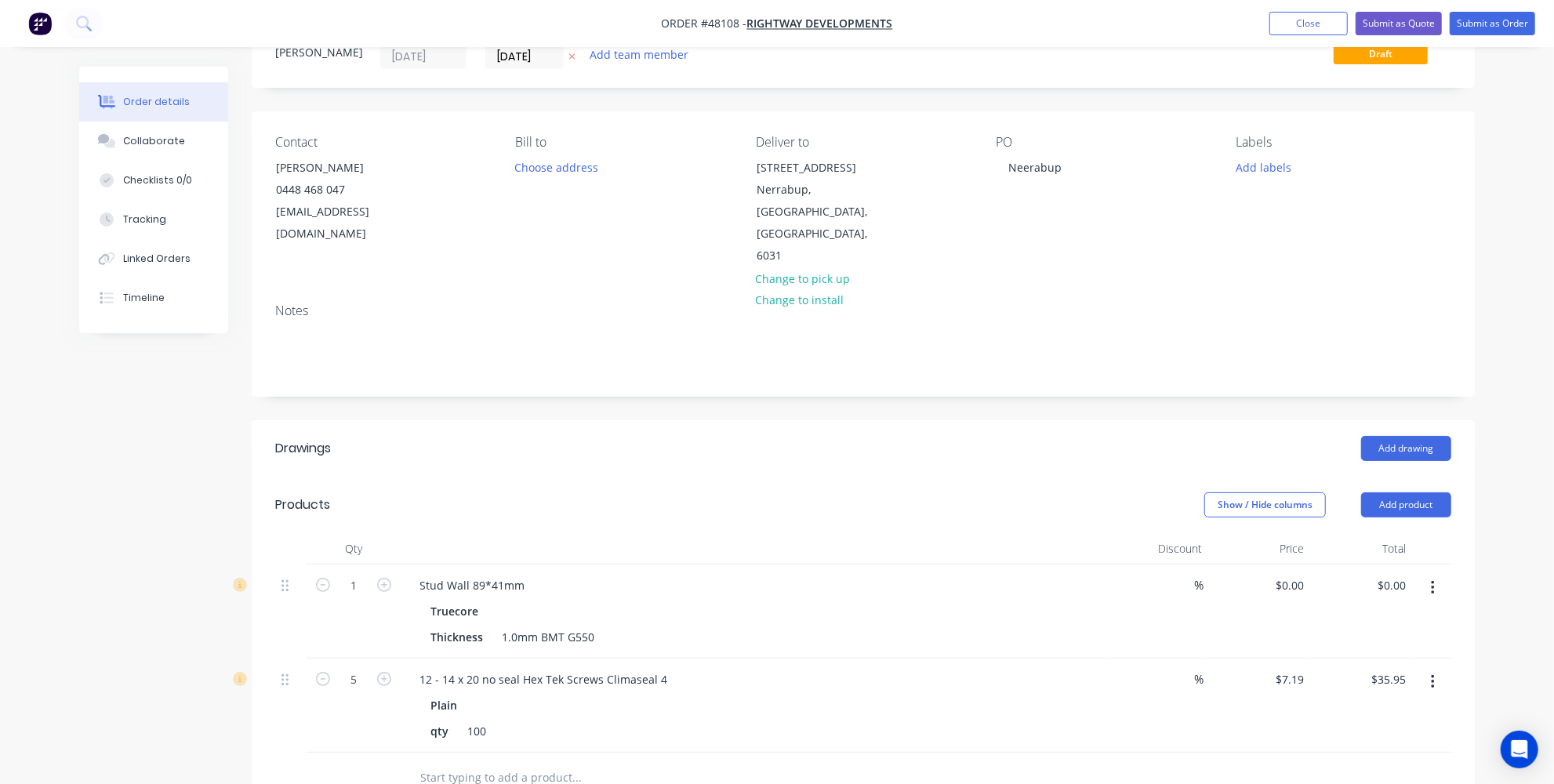
scroll to position [141, 0]
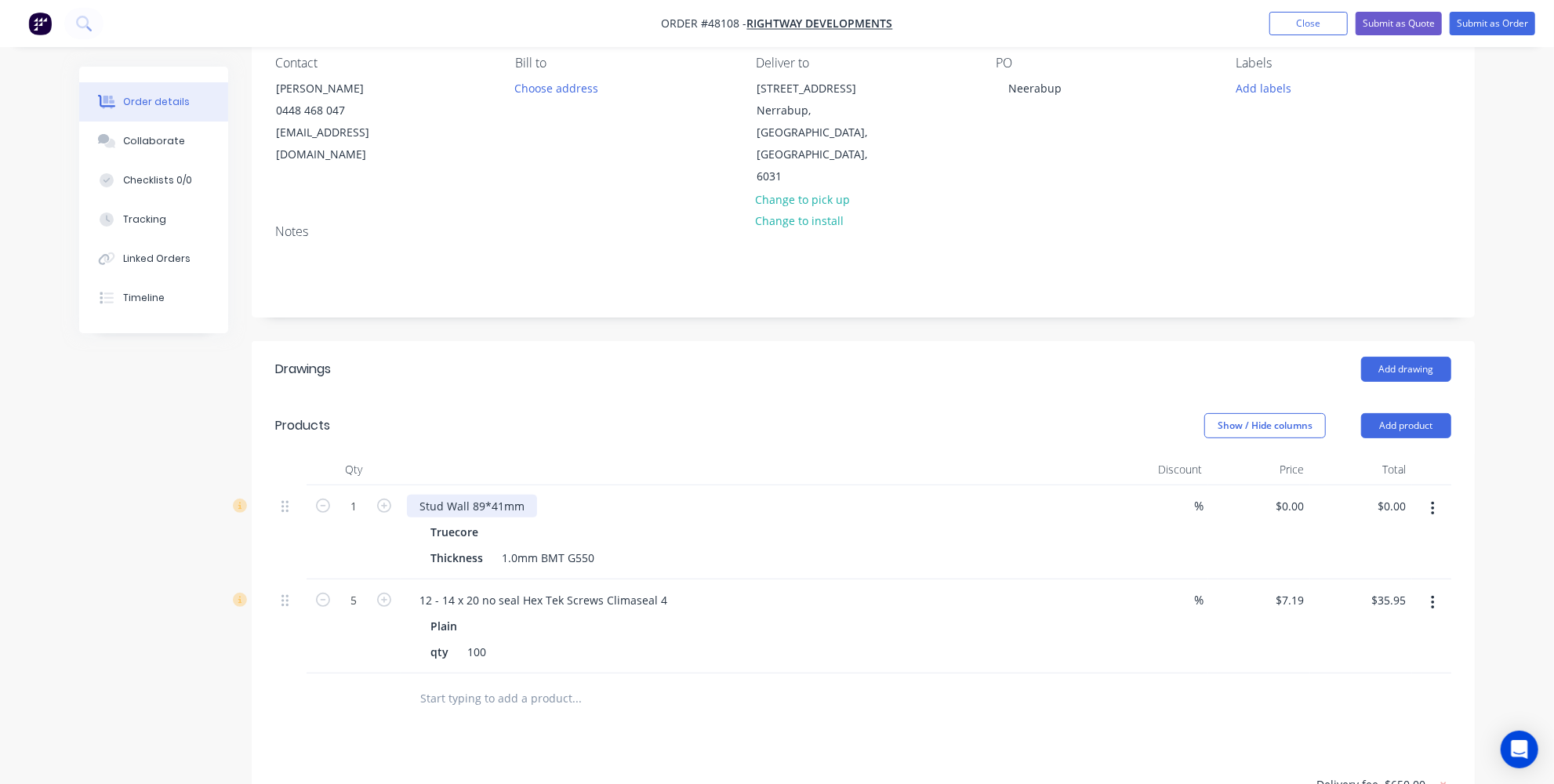
click at [523, 494] on div "Stud Wall 89*41mm" at bounding box center [471, 505] width 130 height 22
click at [605, 641] on div "qty 100" at bounding box center [750, 651] width 653 height 22
click at [597, 494] on div "Stud Wall 89*41mm-1.0mm BMT -" at bounding box center [508, 505] width 204 height 22
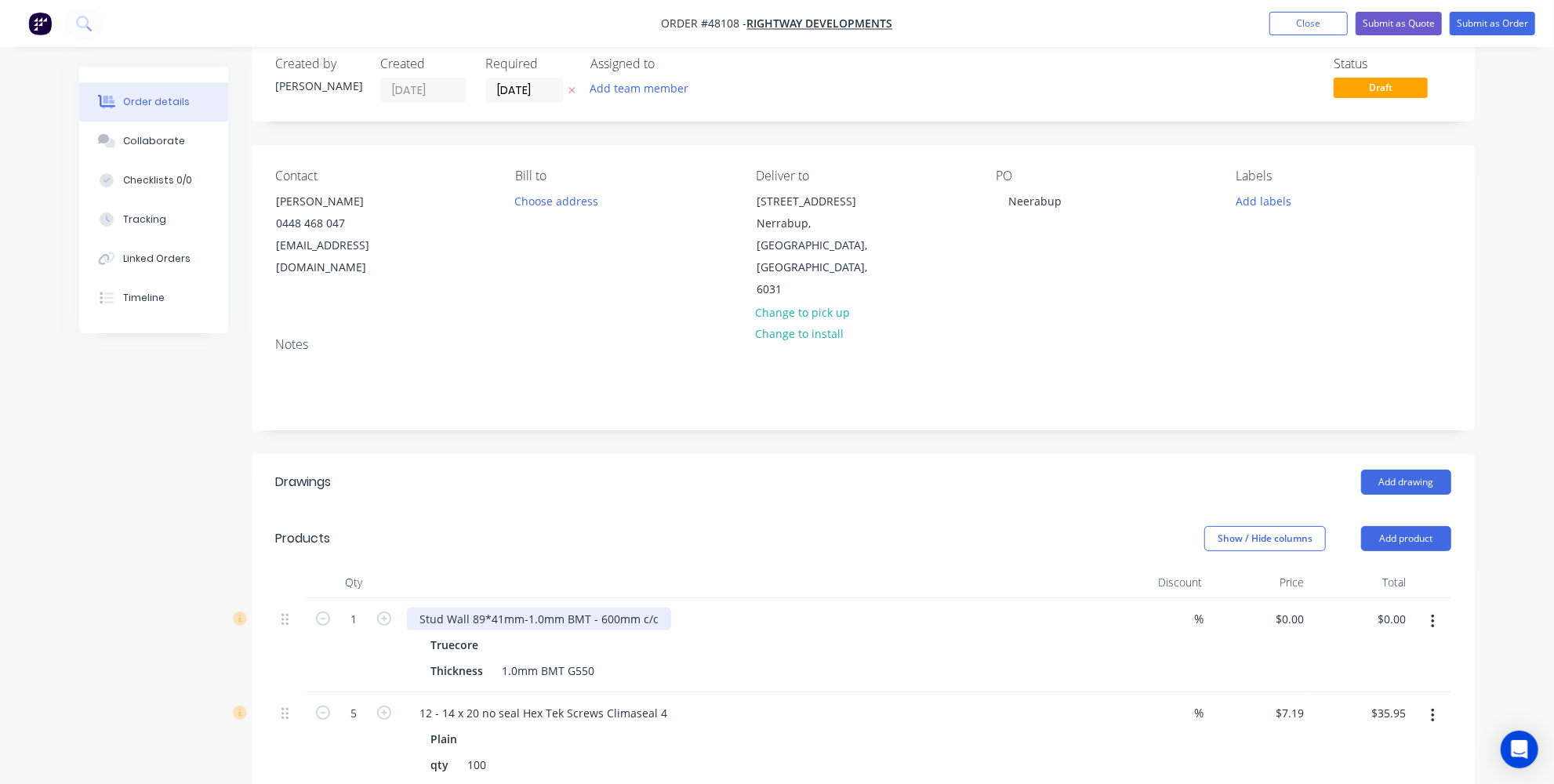
scroll to position [0, 0]
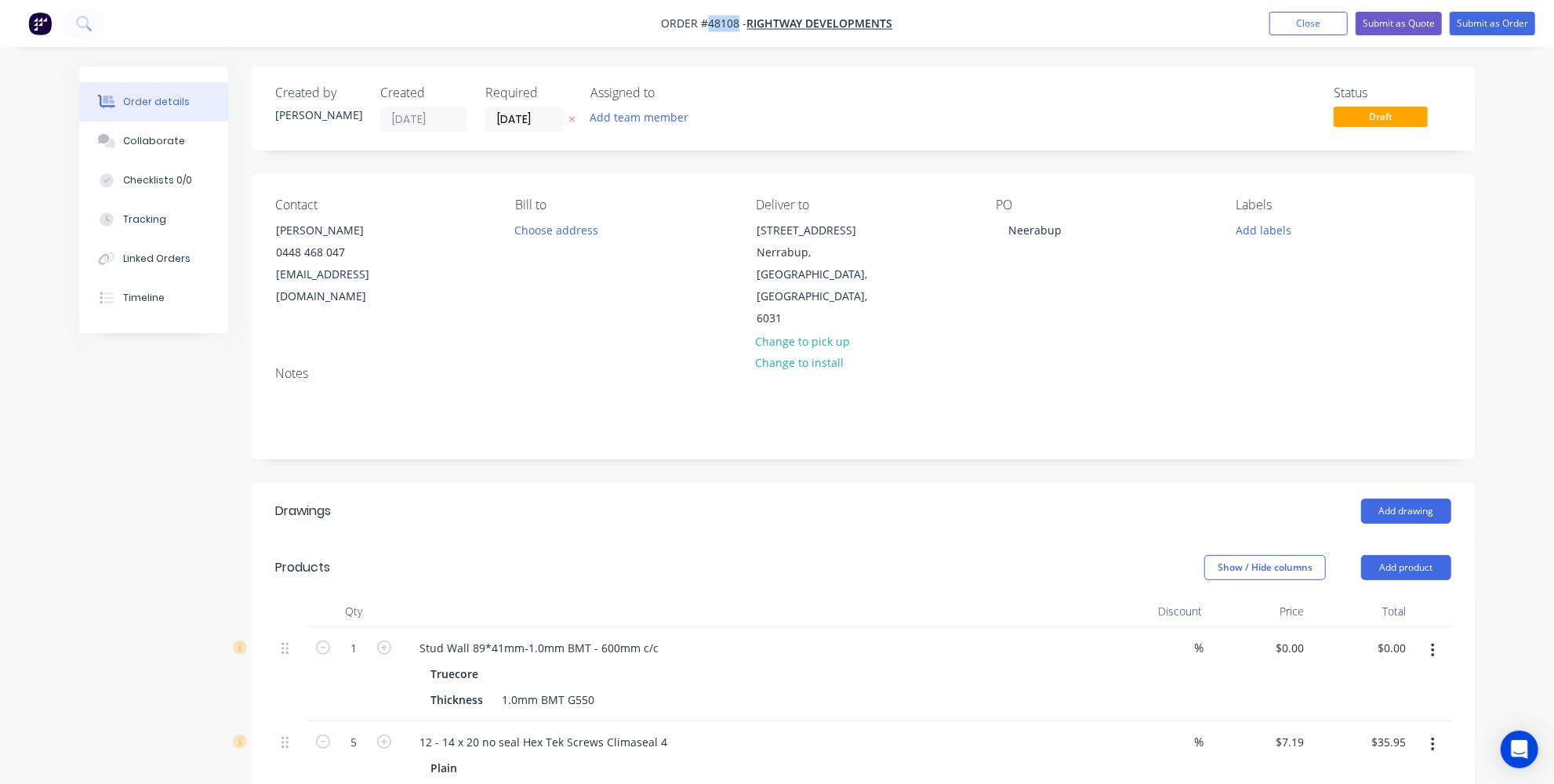
drag, startPoint x: 732, startPoint y: 20, endPoint x: 708, endPoint y: 26, distance: 24.7
click at [708, 26] on span "Order #48108 -" at bounding box center [704, 23] width 86 height 15
copy span "48108"
drag, startPoint x: 902, startPoint y: 15, endPoint x: 766, endPoint y: 30, distance: 136.8
click at [766, 30] on nav "Order #48108 - Rightway Developments Add product Close Submit as Quote Submit a…" at bounding box center [777, 23] width 1554 height 47
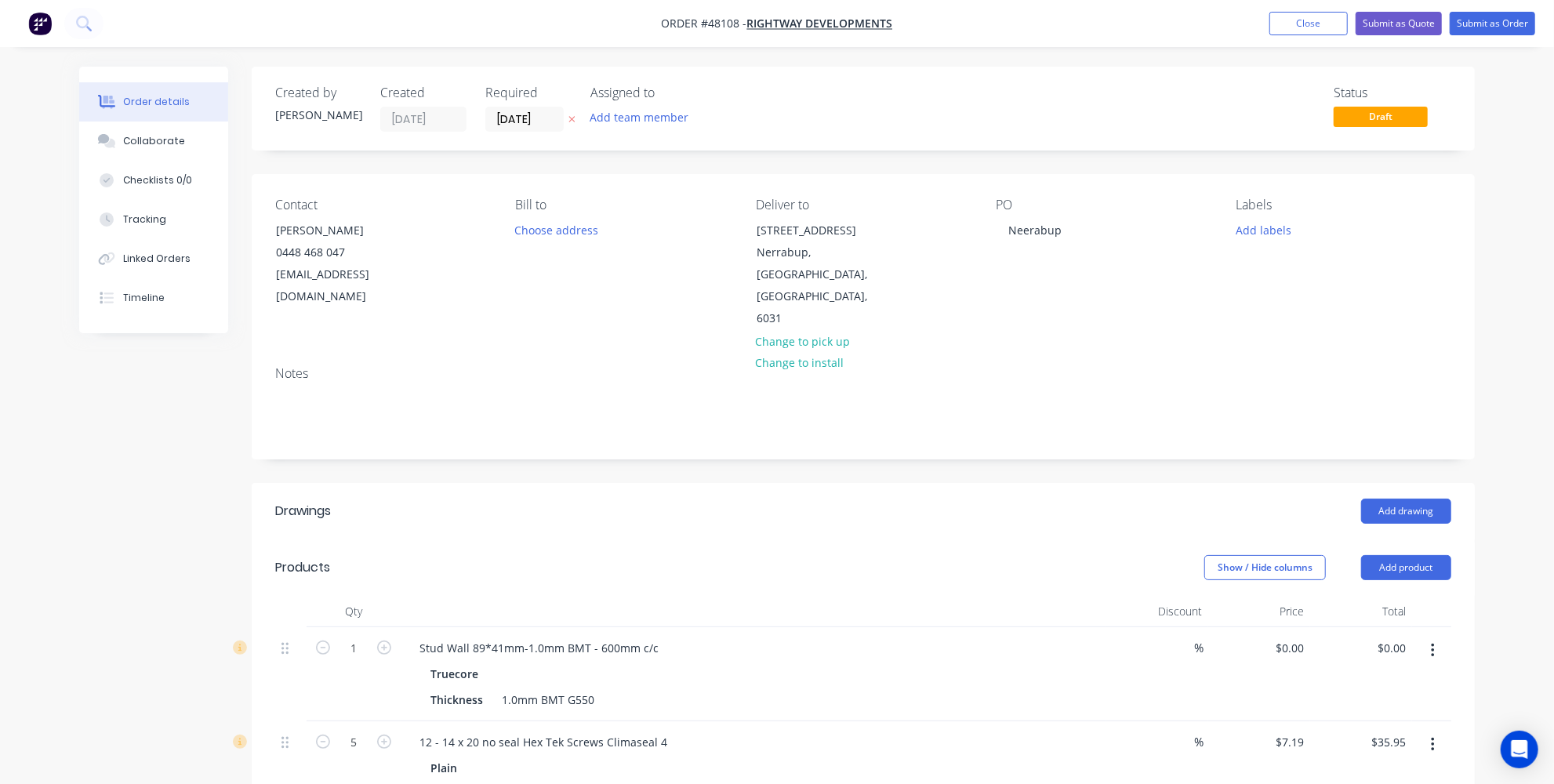
click at [899, 20] on nav "Order #48108 - Rightway Developments Add product Close Submit as Quote Submit a…" at bounding box center [777, 23] width 1554 height 47
click at [1426, 22] on button "Submit as Quote" at bounding box center [1398, 23] width 86 height 23
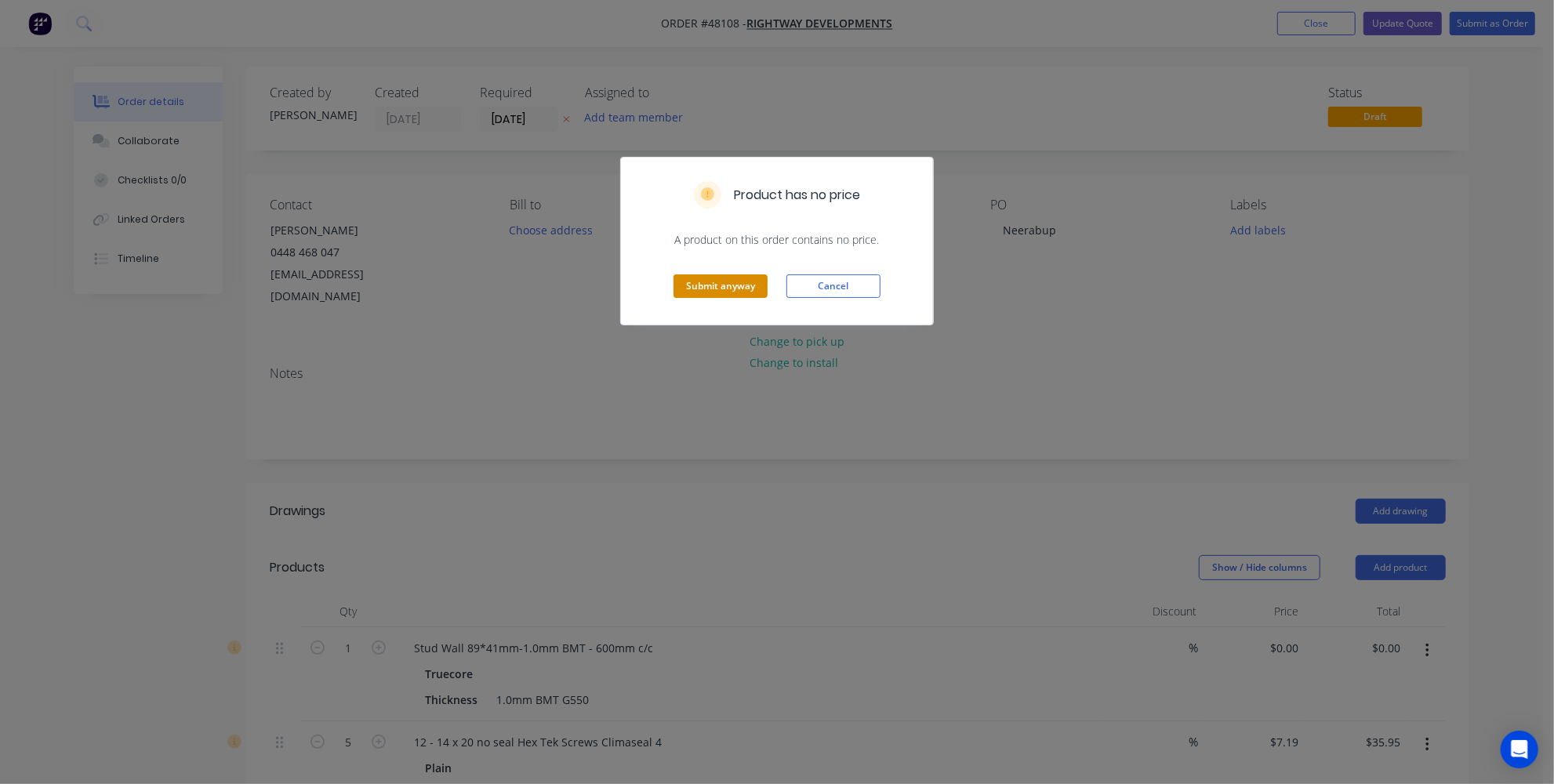
click at [693, 281] on button "Submit anyway" at bounding box center [720, 286] width 94 height 23
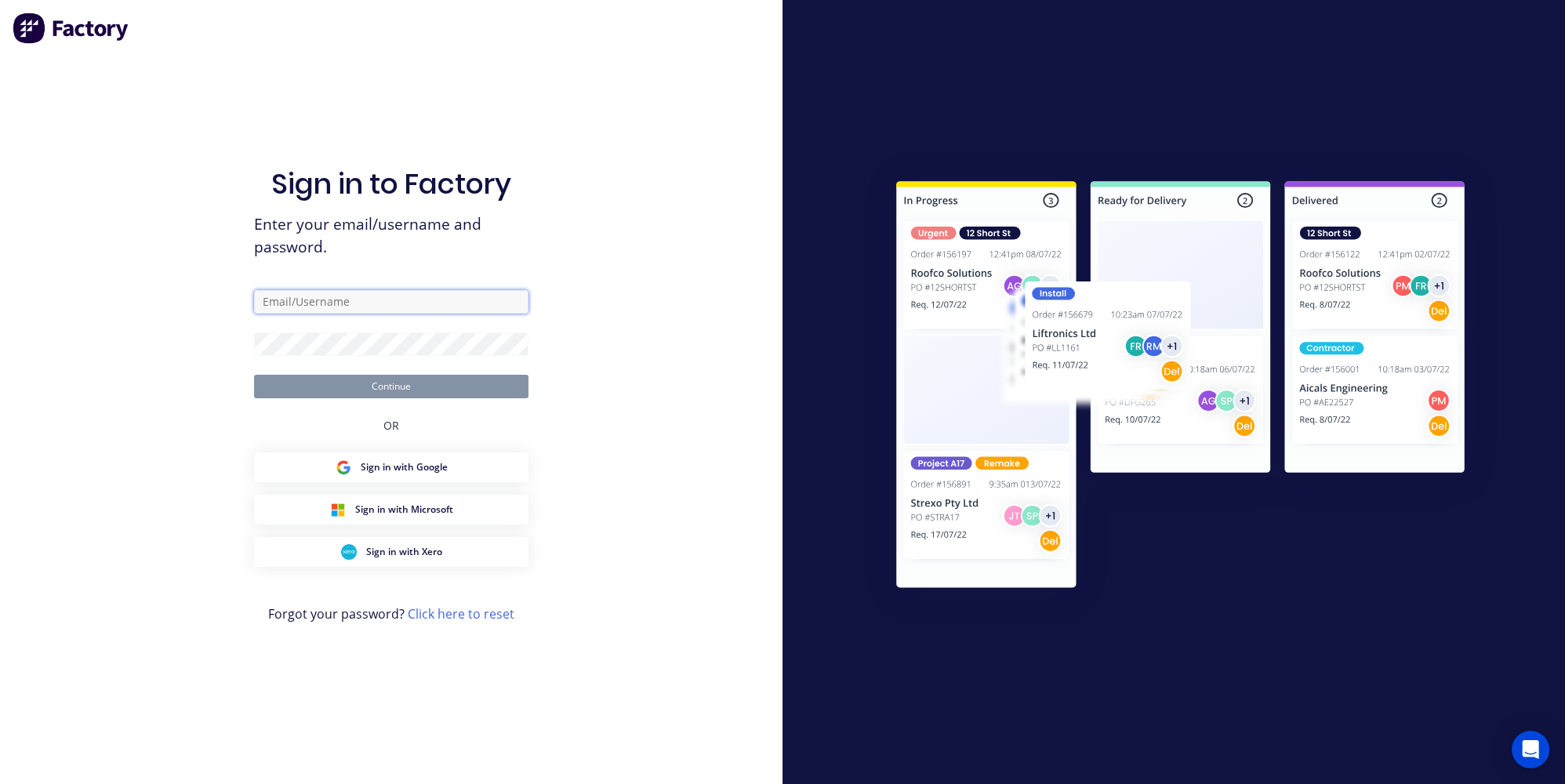
type input "jessica@dynamicsteelform.com.au"
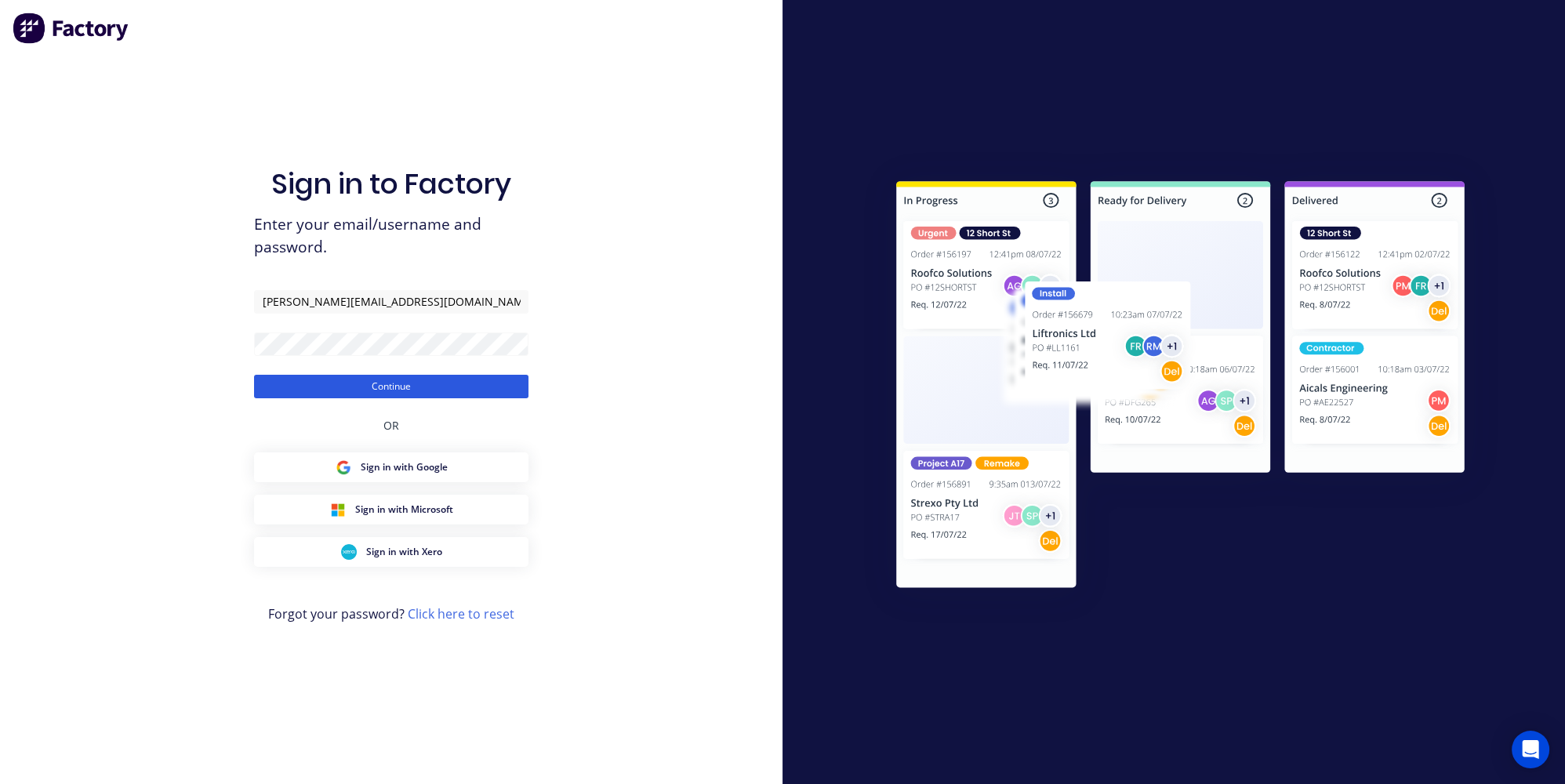
click at [331, 386] on button "Continue" at bounding box center [390, 386] width 274 height 23
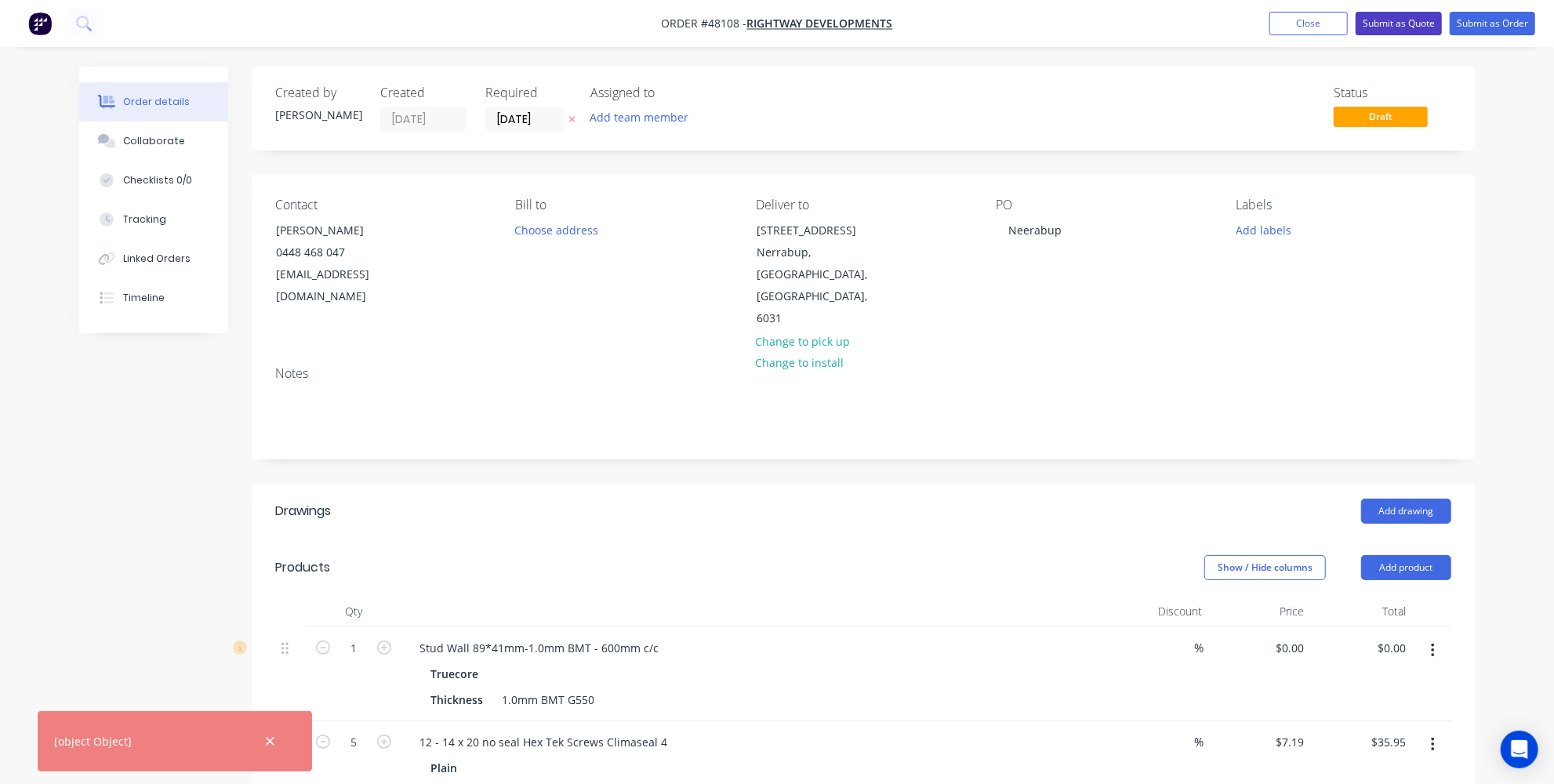
click at [1402, 28] on button "Submit as Quote" at bounding box center [1398, 23] width 86 height 23
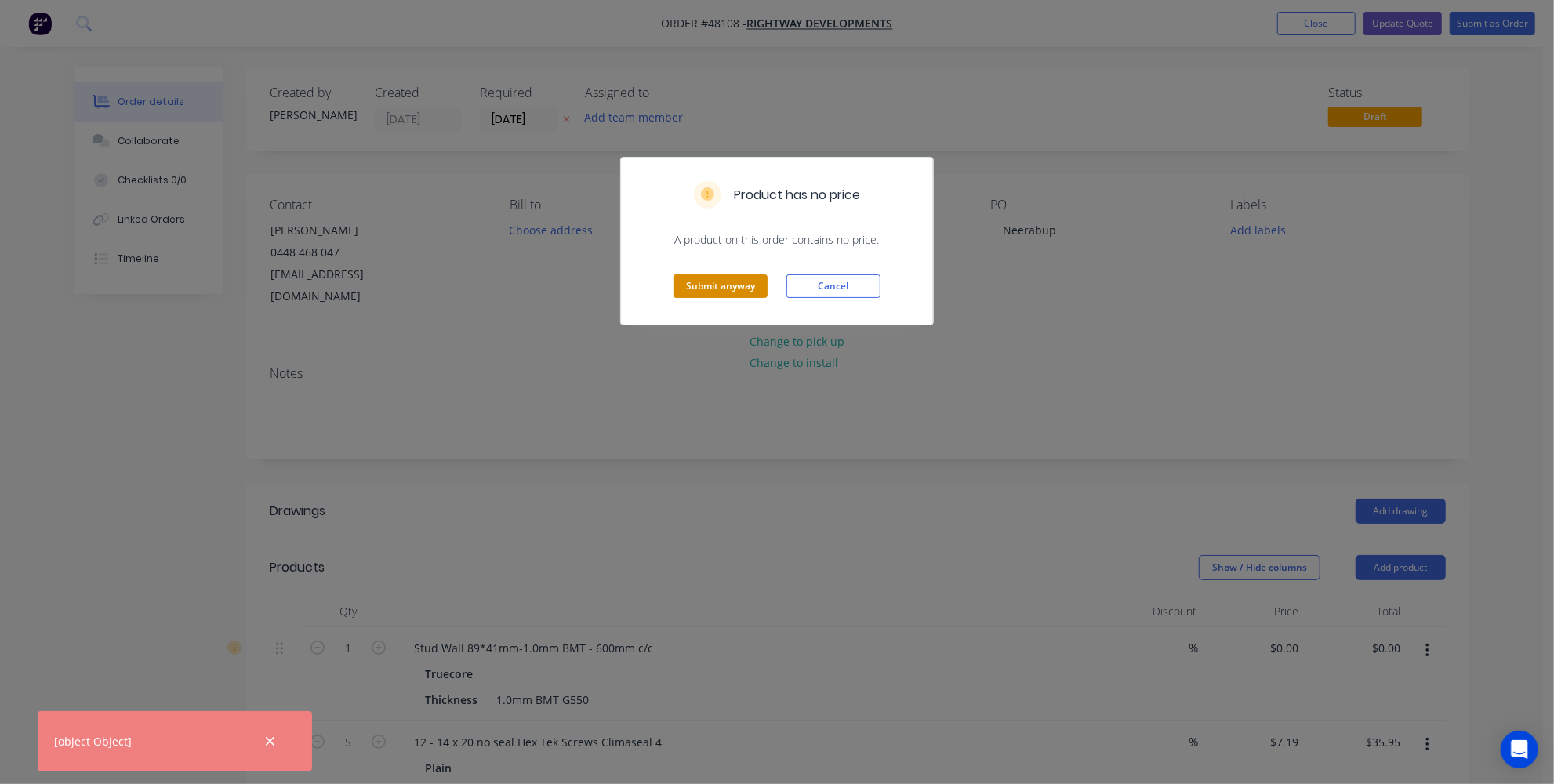
click at [711, 290] on button "Submit anyway" at bounding box center [720, 286] width 94 height 23
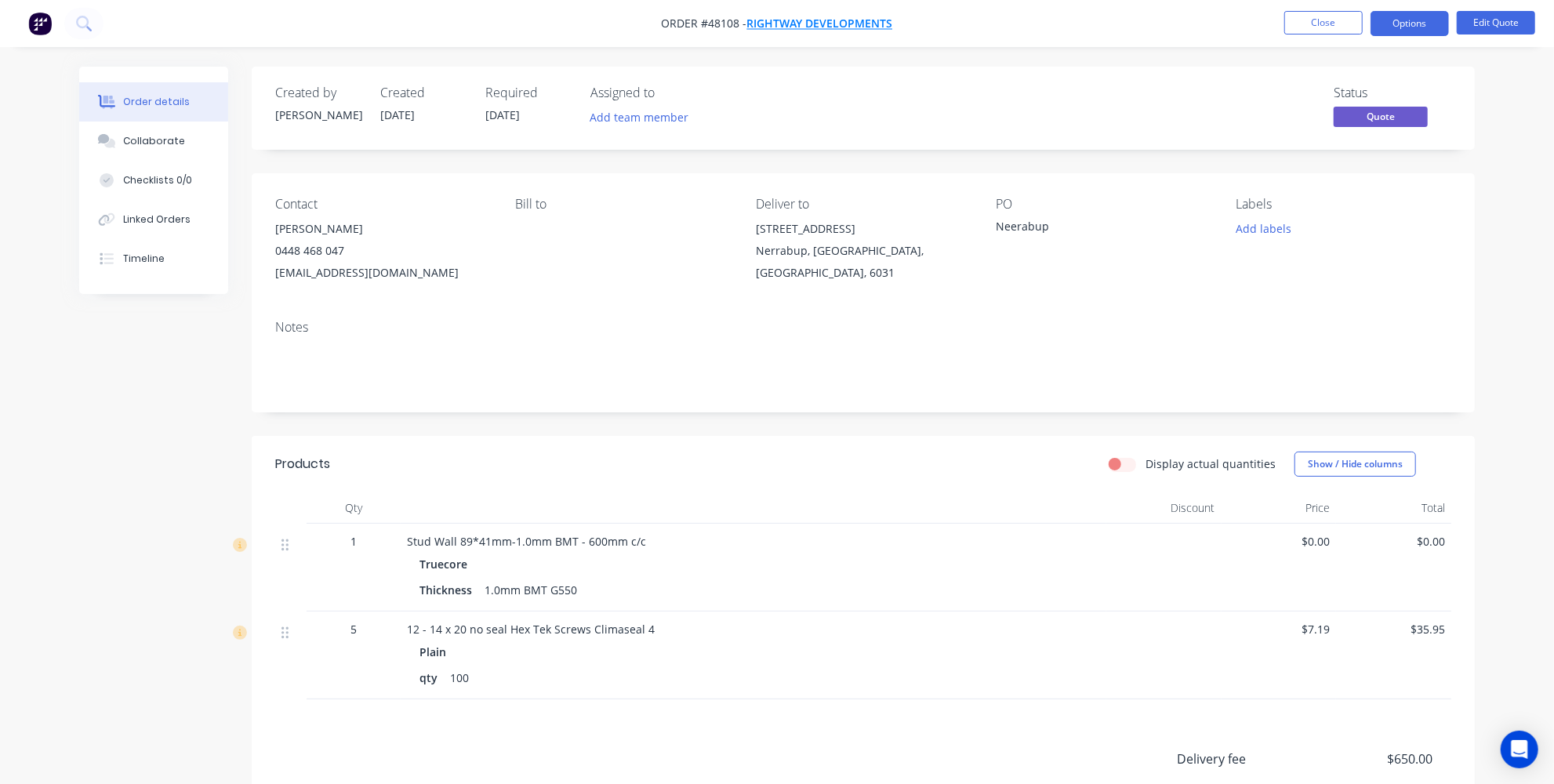
drag, startPoint x: 927, startPoint y: 22, endPoint x: 751, endPoint y: 22, distance: 176.0
click at [751, 22] on nav "Order #48108 - Rightway Developments Close Options Edit Quote" at bounding box center [777, 23] width 1554 height 47
drag, startPoint x: 820, startPoint y: 251, endPoint x: 721, endPoint y: 229, distance: 101.4
click at [721, 229] on div "Contact Paul Groom 0448 468 047 paulgroomblue@gmail.com Bill to Deliver to Lot …" at bounding box center [863, 240] width 1223 height 134
click at [874, 267] on div "Nerrabup, Western Australia, Australia, 6031" at bounding box center [863, 261] width 215 height 44
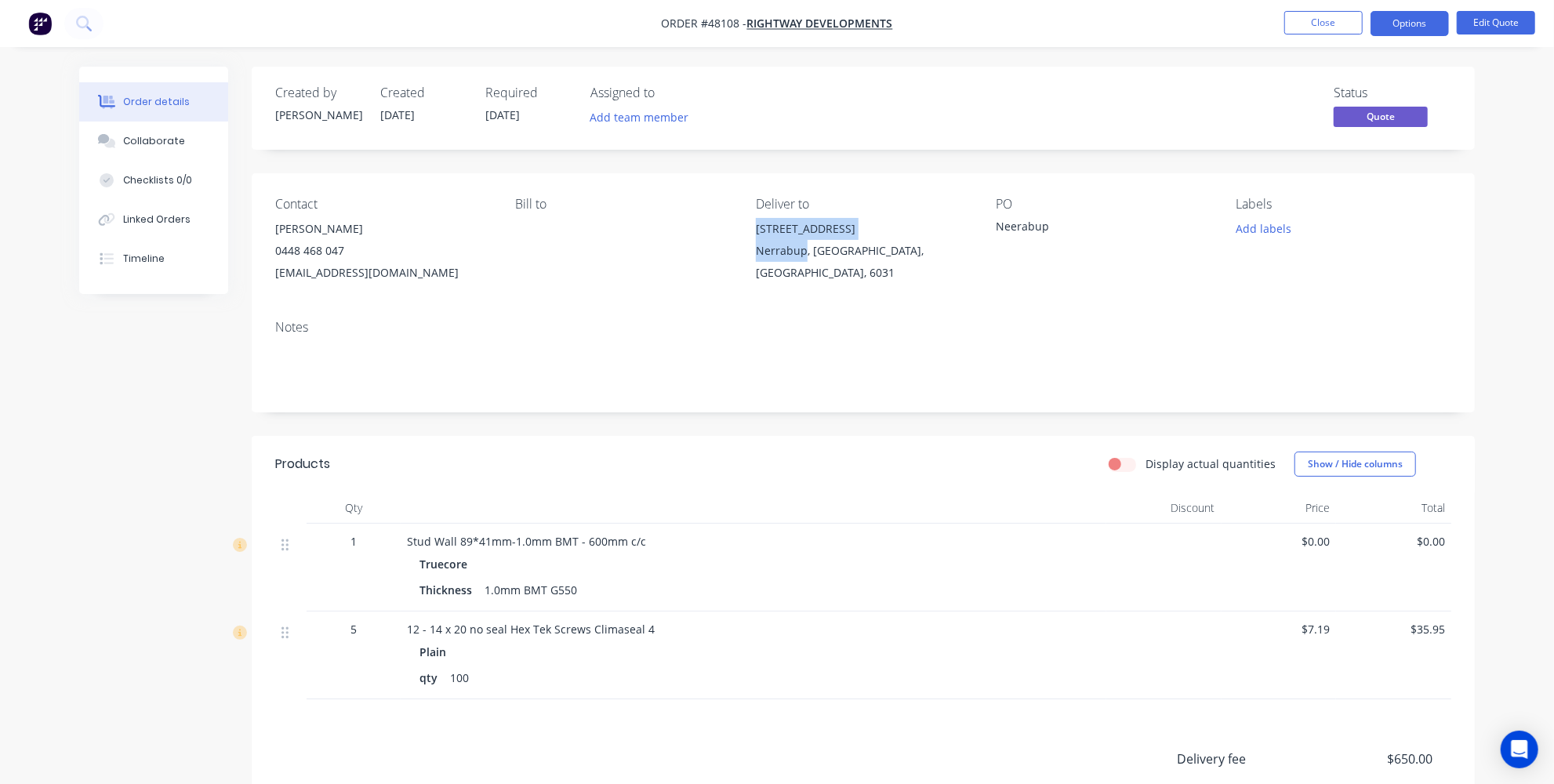
drag, startPoint x: 776, startPoint y: 234, endPoint x: 804, endPoint y: 255, distance: 35.0
click at [804, 255] on div "Contact Paul Groom 0448 468 047 paulgroomblue@gmail.com Bill to Deliver to Lot …" at bounding box center [863, 240] width 1223 height 134
copy div "Lot 136 deviation Way Nerrabup"
drag, startPoint x: 841, startPoint y: 297, endPoint x: 872, endPoint y: 250, distance: 56.3
click at [843, 297] on div "Contact Paul Groom 0448 468 047 paulgroomblue@gmail.com Bill to Deliver to Lot …" at bounding box center [863, 240] width 1223 height 134
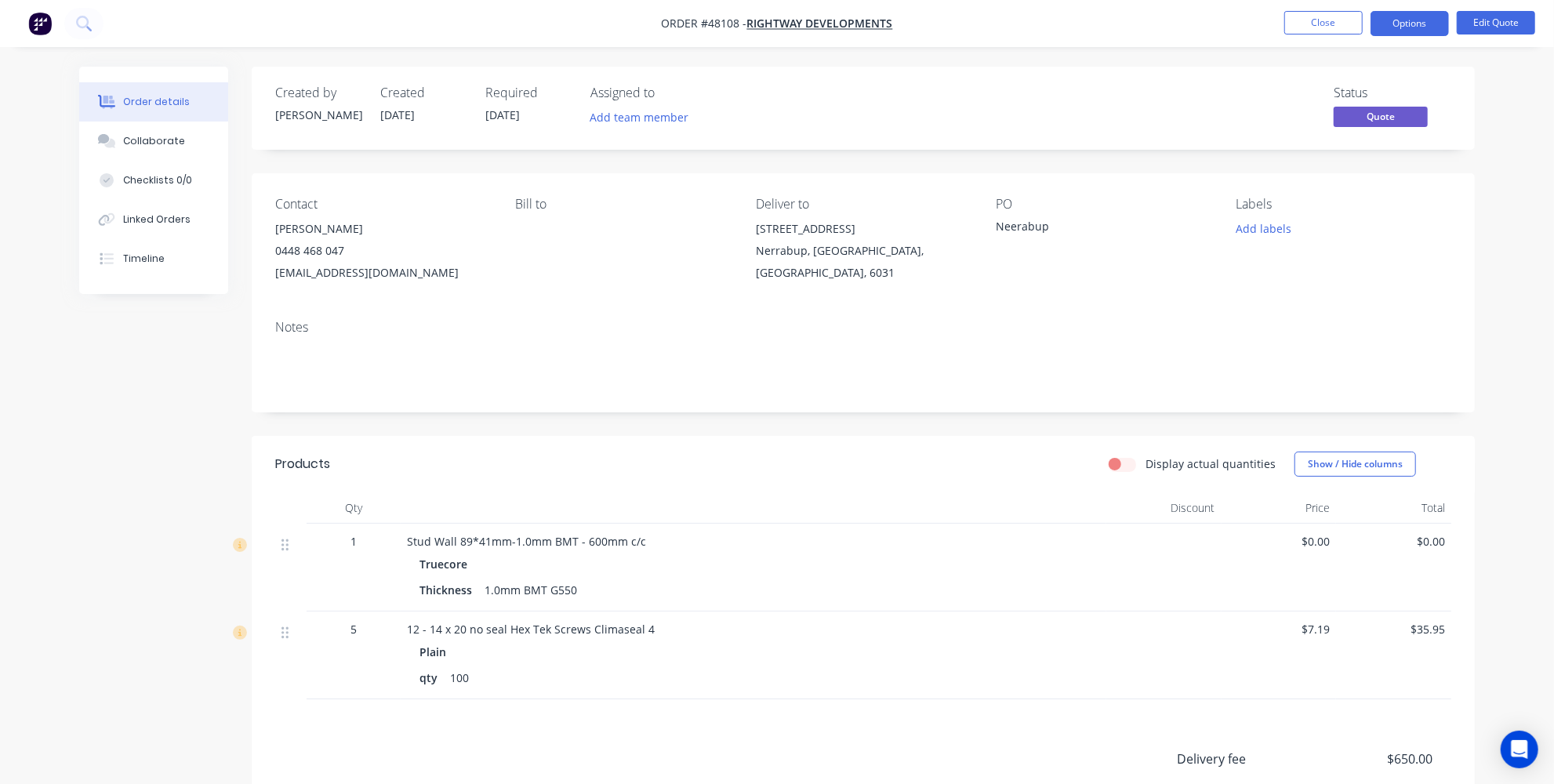
drag, startPoint x: 892, startPoint y: 223, endPoint x: 717, endPoint y: 232, distance: 175.2
click at [717, 232] on div "Contact Paul Groom 0448 468 047 paulgroomblue@gmail.com Bill to Deliver to Lot …" at bounding box center [863, 240] width 1223 height 134
click at [911, 229] on div "Lot 136 deviation Way" at bounding box center [863, 228] width 215 height 22
drag, startPoint x: 880, startPoint y: 227, endPoint x: 735, endPoint y: 229, distance: 145.0
click at [735, 229] on div "Contact Paul Groom 0448 468 047 paulgroomblue@gmail.com Bill to Deliver to Lot …" at bounding box center [863, 240] width 1223 height 134
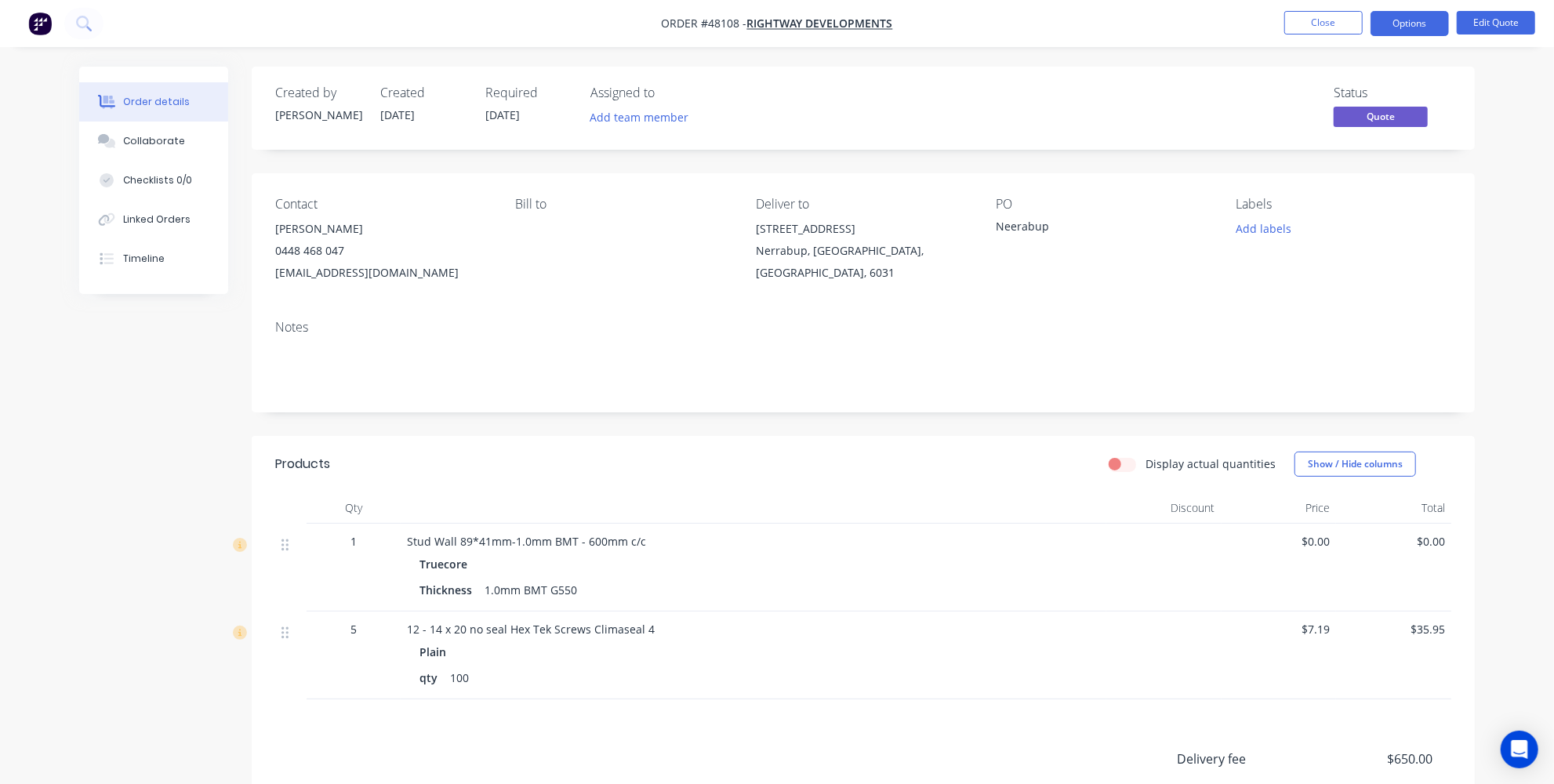
click at [744, 229] on div "Contact Paul Groom 0448 468 047 paulgroomblue@gmail.com Bill to Deliver to Lot …" at bounding box center [863, 240] width 1223 height 134
click at [870, 312] on div "Notes" at bounding box center [863, 360] width 1223 height 105
drag, startPoint x: 859, startPoint y: 229, endPoint x: 750, endPoint y: 227, distance: 109.0
click at [752, 225] on div "Contact Paul Groom 0448 468 047 paulgroomblue@gmail.com Bill to Deliver to Lot …" at bounding box center [863, 240] width 1223 height 134
copy div "Lot 136 deviation Way"
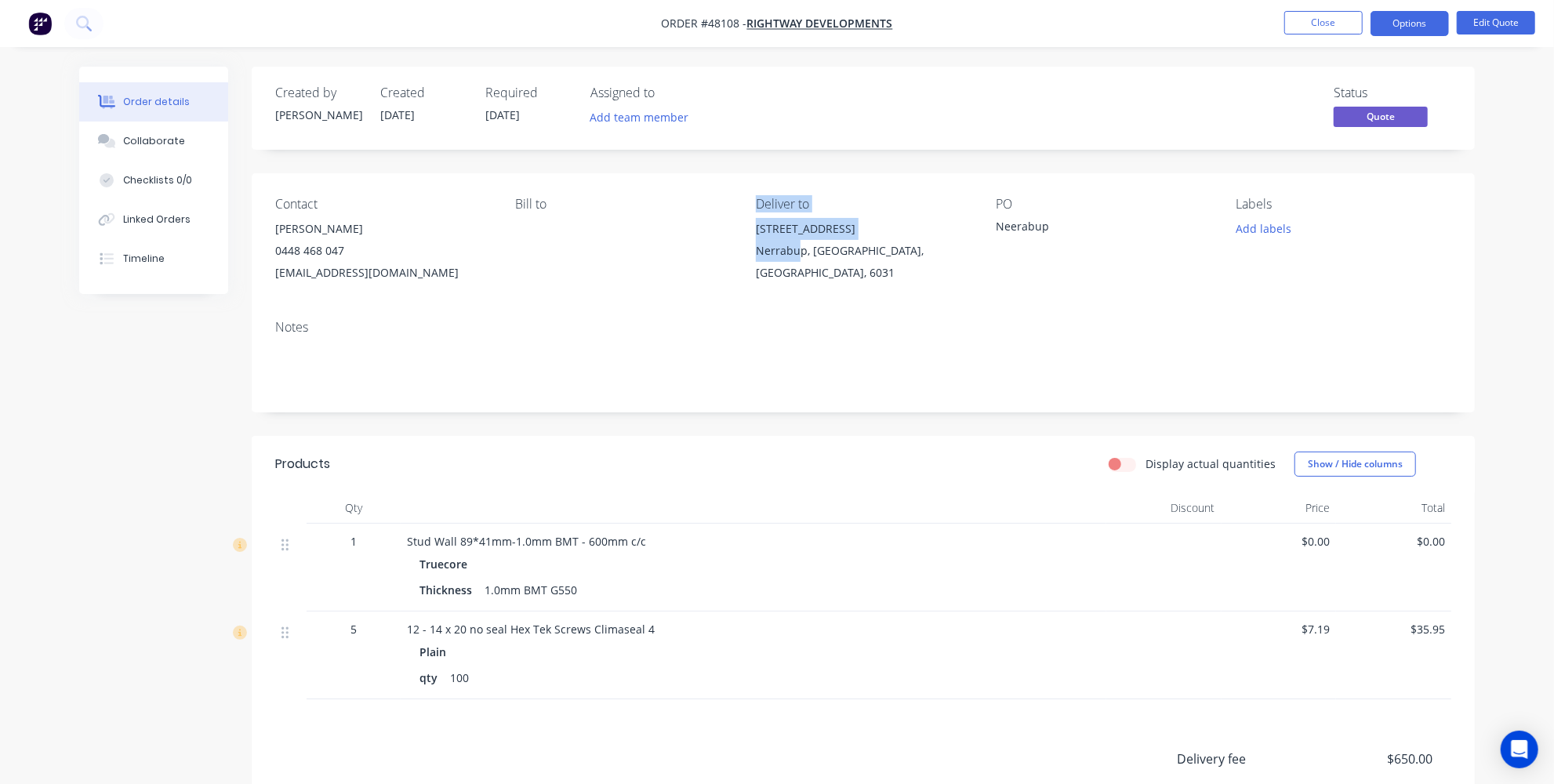
drag, startPoint x: 801, startPoint y: 253, endPoint x: 742, endPoint y: 255, distance: 59.0
click at [742, 255] on div "Contact Paul Groom 0448 468 047 paulgroomblue@gmail.com Bill to Deliver to Lot …" at bounding box center [863, 240] width 1223 height 134
click at [748, 281] on div "Contact Paul Groom 0448 468 047 paulgroomblue@gmail.com Bill to Deliver to Lot …" at bounding box center [863, 240] width 1223 height 134
drag, startPoint x: 805, startPoint y: 250, endPoint x: 743, endPoint y: 252, distance: 62.0
click at [743, 252] on div "Contact Paul Groom 0448 468 047 paulgroomblue@gmail.com Bill to Deliver to Lot …" at bounding box center [863, 240] width 1223 height 134
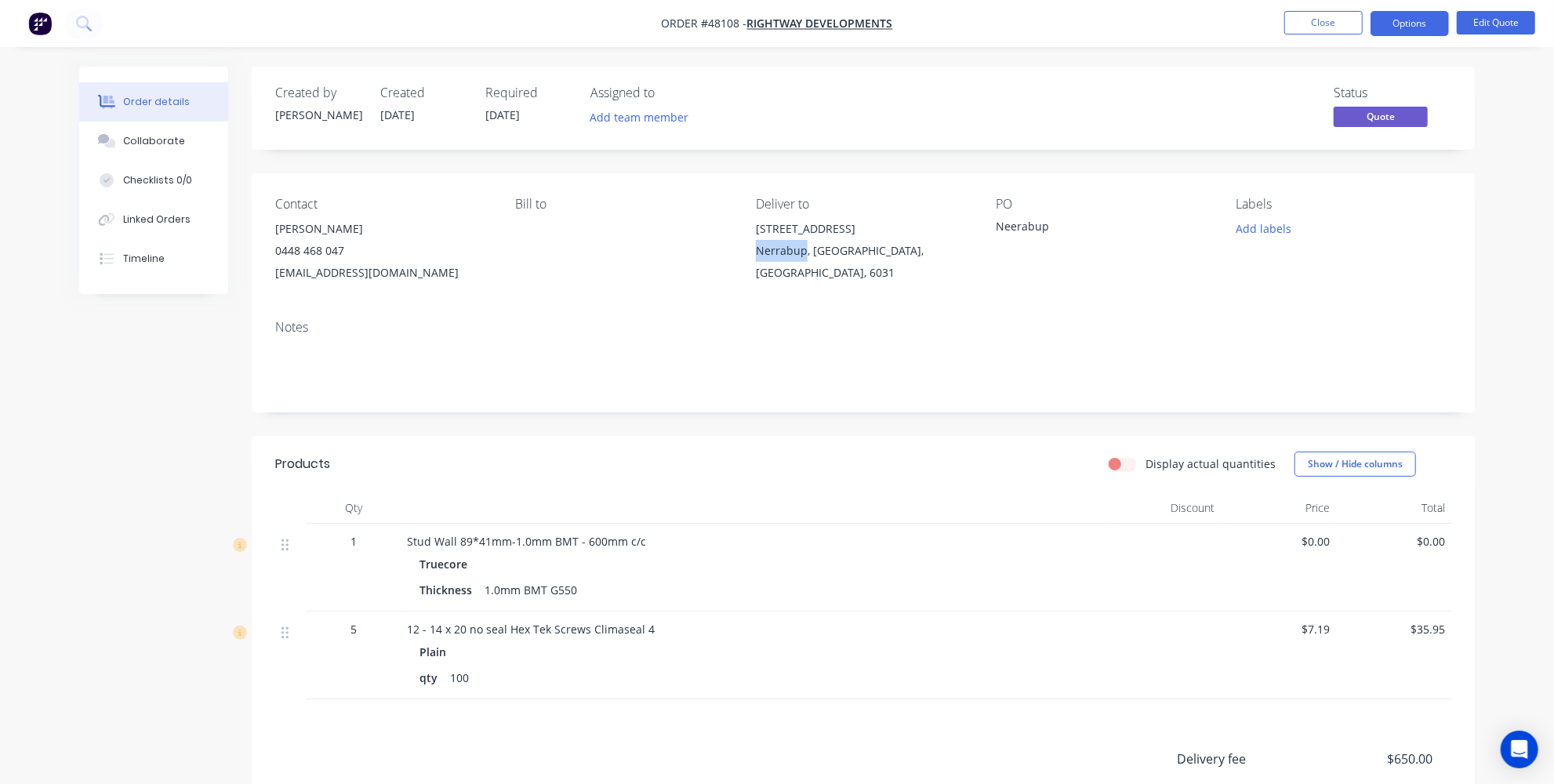
copy div "Nerrabup"
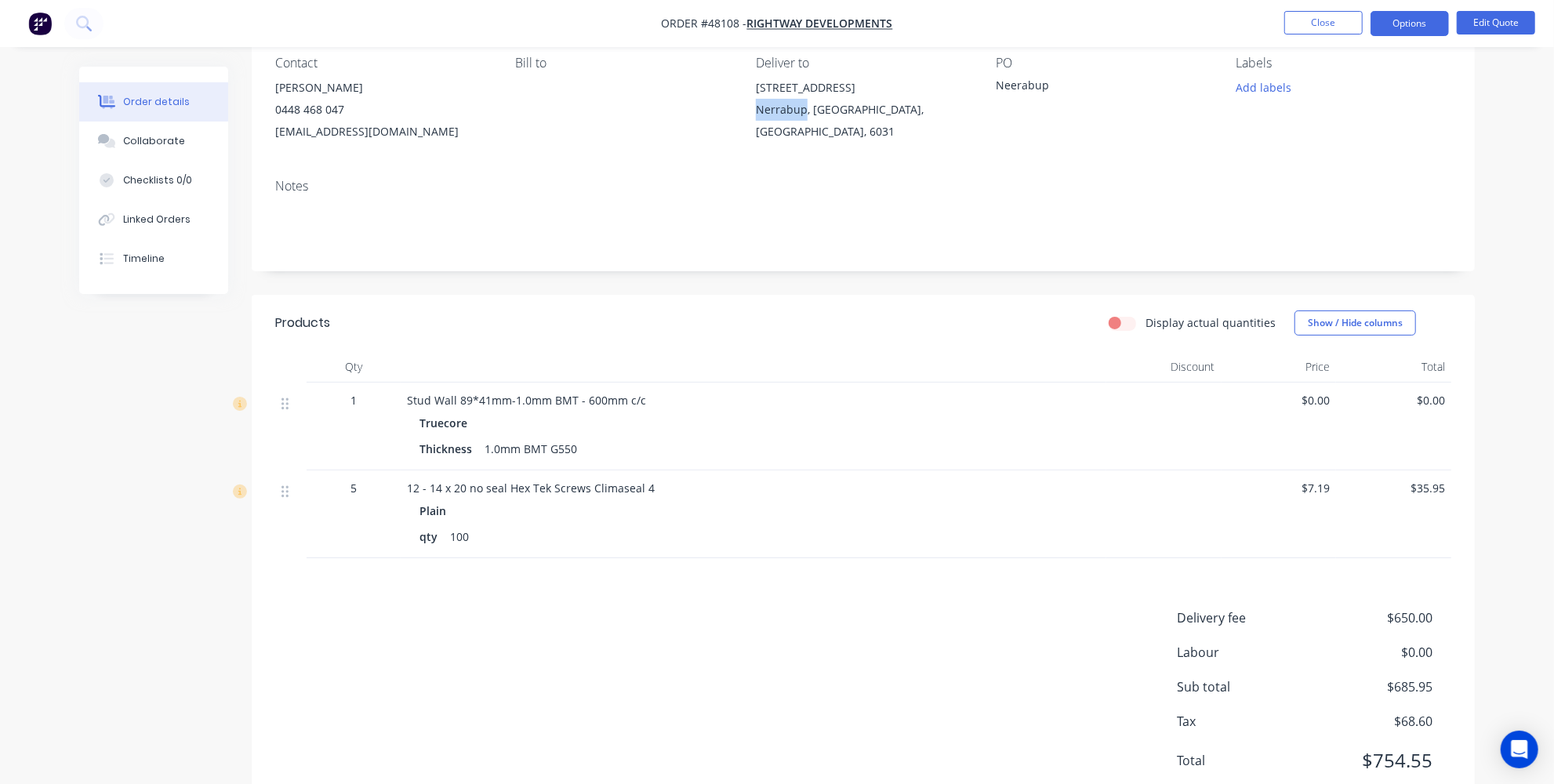
scroll to position [141, 0]
click at [608, 480] on span "12 - 14 x 20 no seal Hex Tek Screws Climaseal 4" at bounding box center [531, 487] width 248 height 15
click at [654, 488] on div "12 - 14 x 20 no seal Hex Tek Screws Climaseal 4" at bounding box center [753, 487] width 693 height 17
drag, startPoint x: 650, startPoint y: 480, endPoint x: 1333, endPoint y: 168, distance: 750.9
click at [651, 481] on div "12 - 14 x 20 no seal Hex Tek Screws Climaseal 4" at bounding box center [753, 487] width 693 height 17
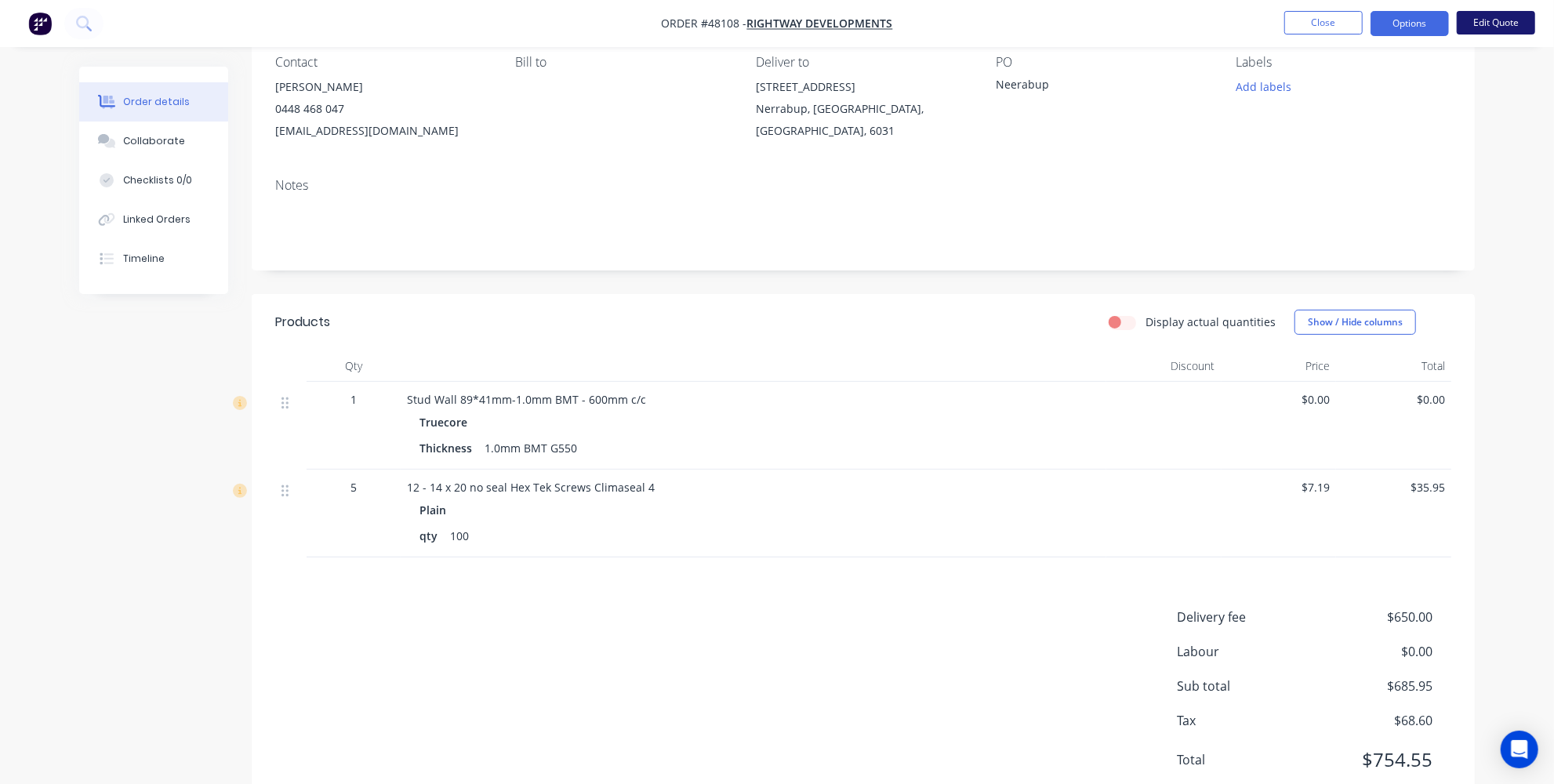
click at [1498, 24] on button "Edit Quote" at bounding box center [1495, 22] width 78 height 23
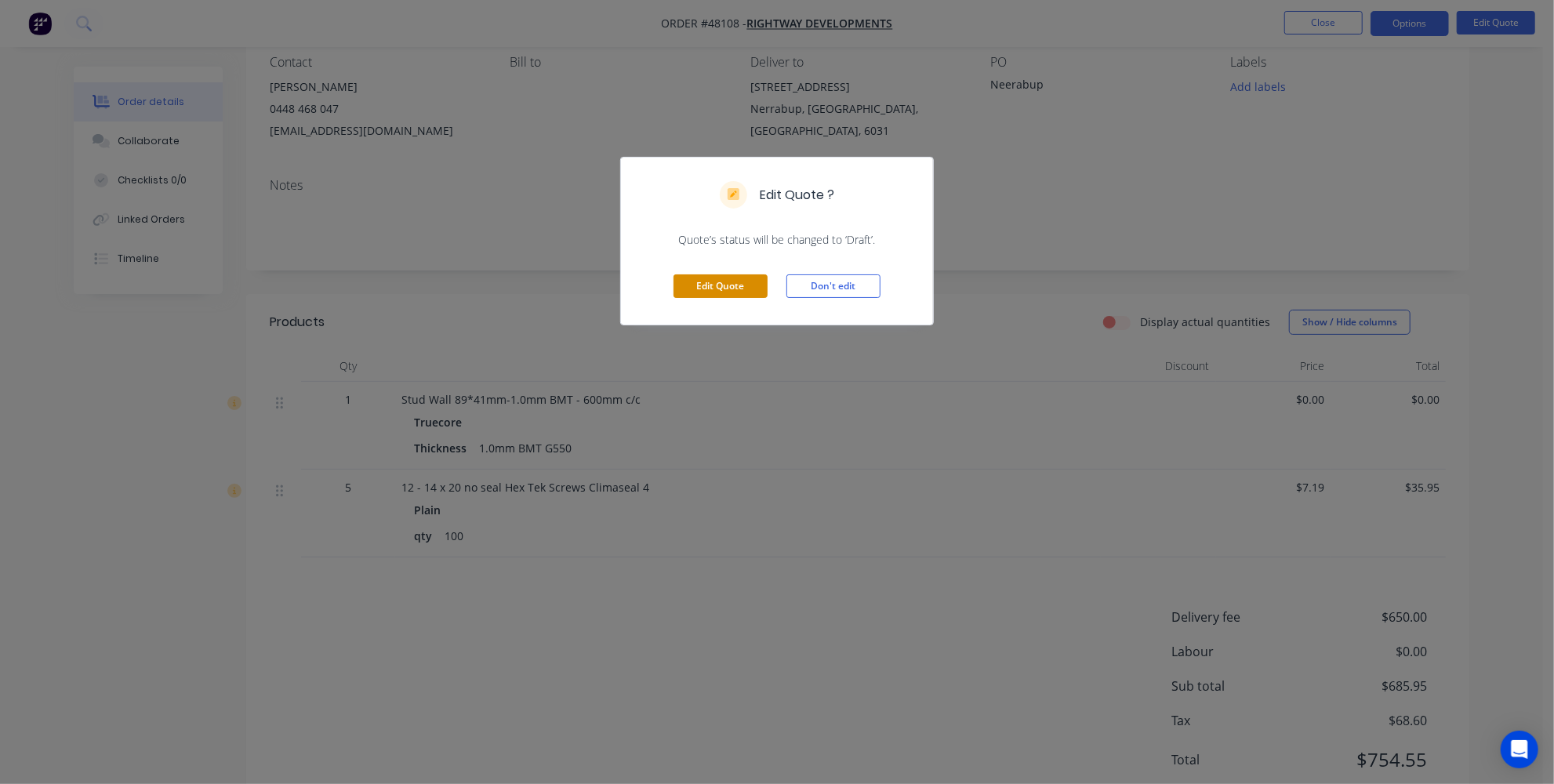
click at [725, 289] on button "Edit Quote" at bounding box center [720, 286] width 94 height 23
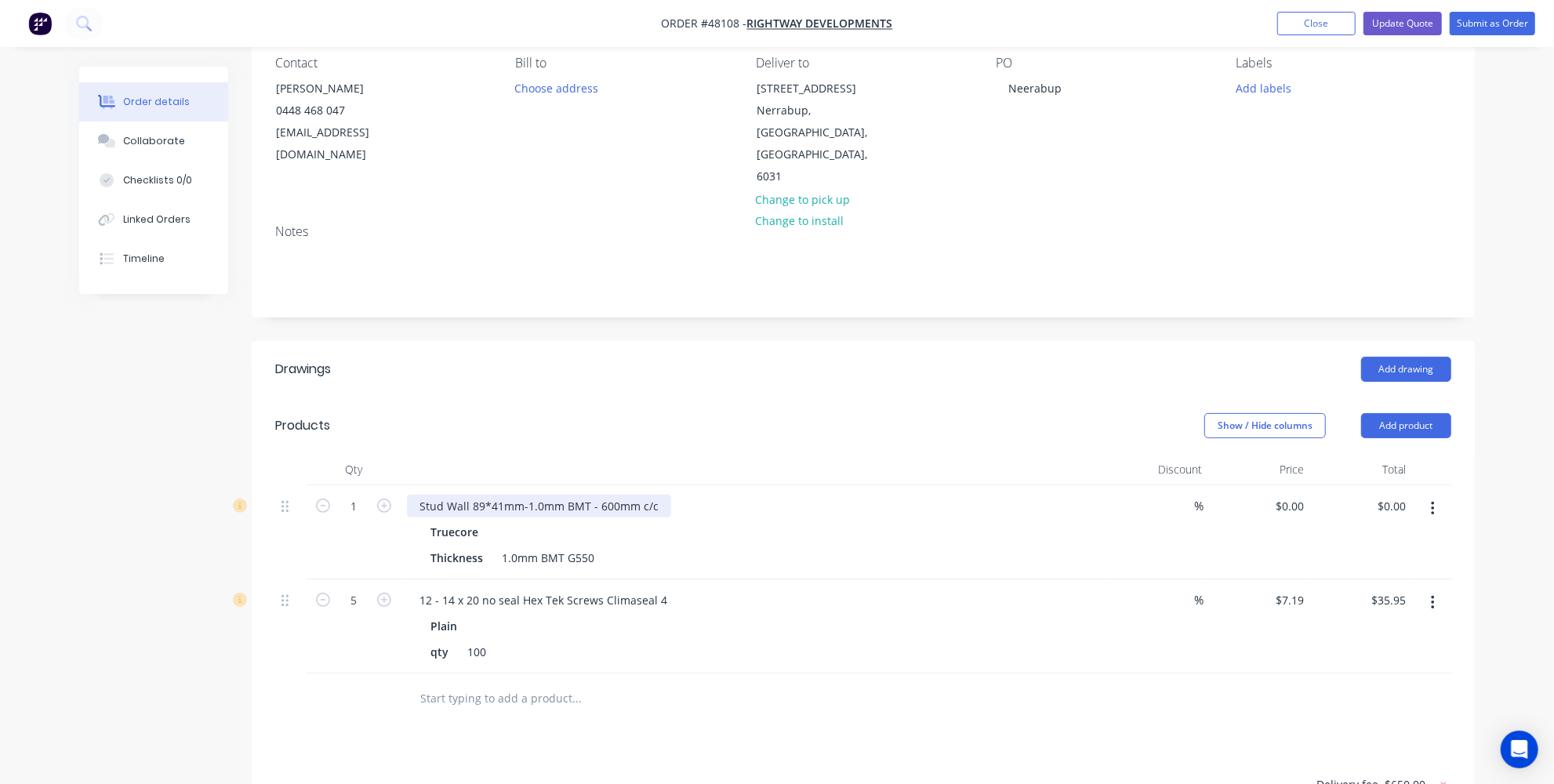
click at [663, 494] on div "Stud Wall 89*41mm-1.0mm BMT - 600mm c/c" at bounding box center [538, 505] width 264 height 22
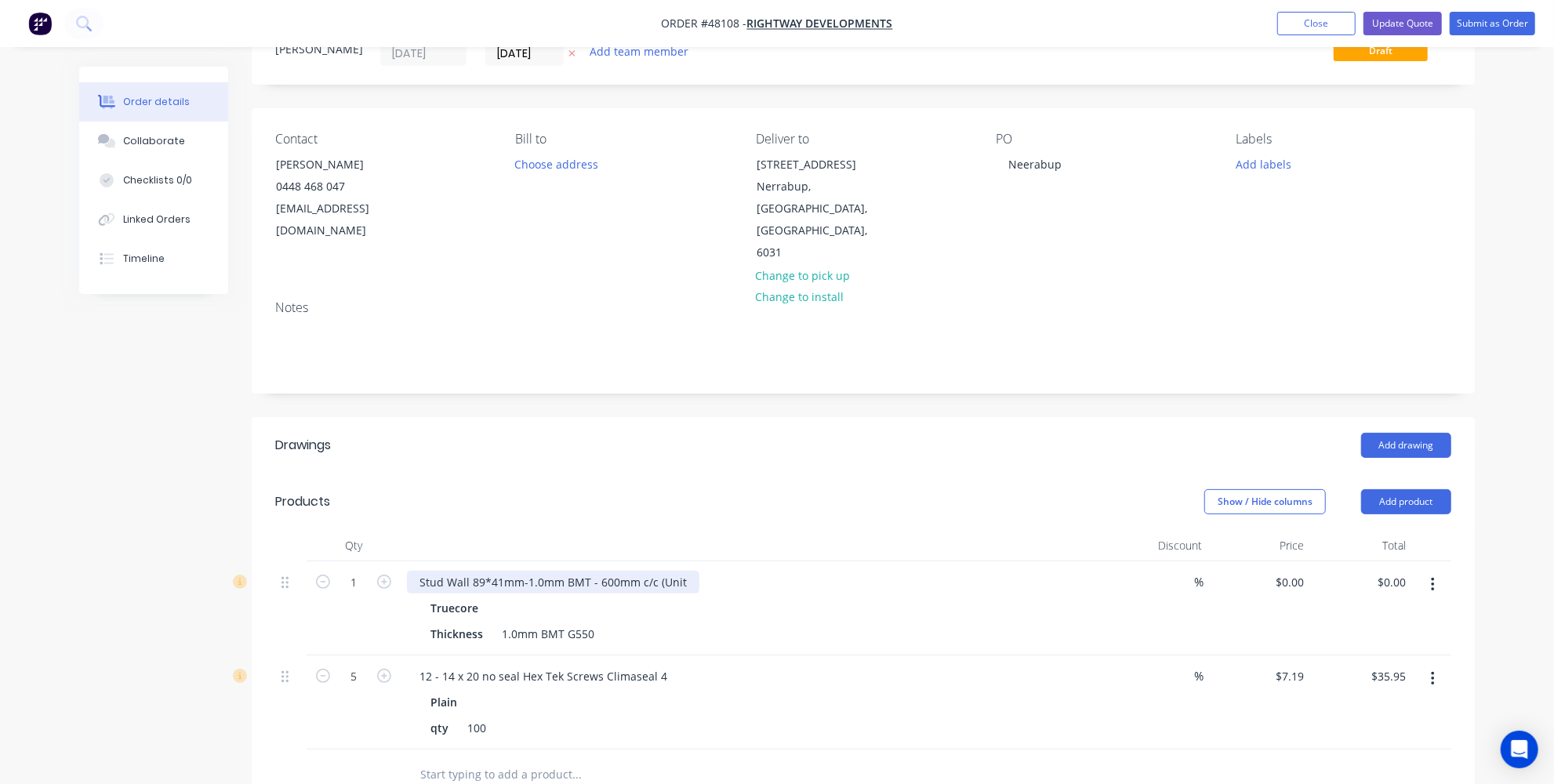
scroll to position [0, 0]
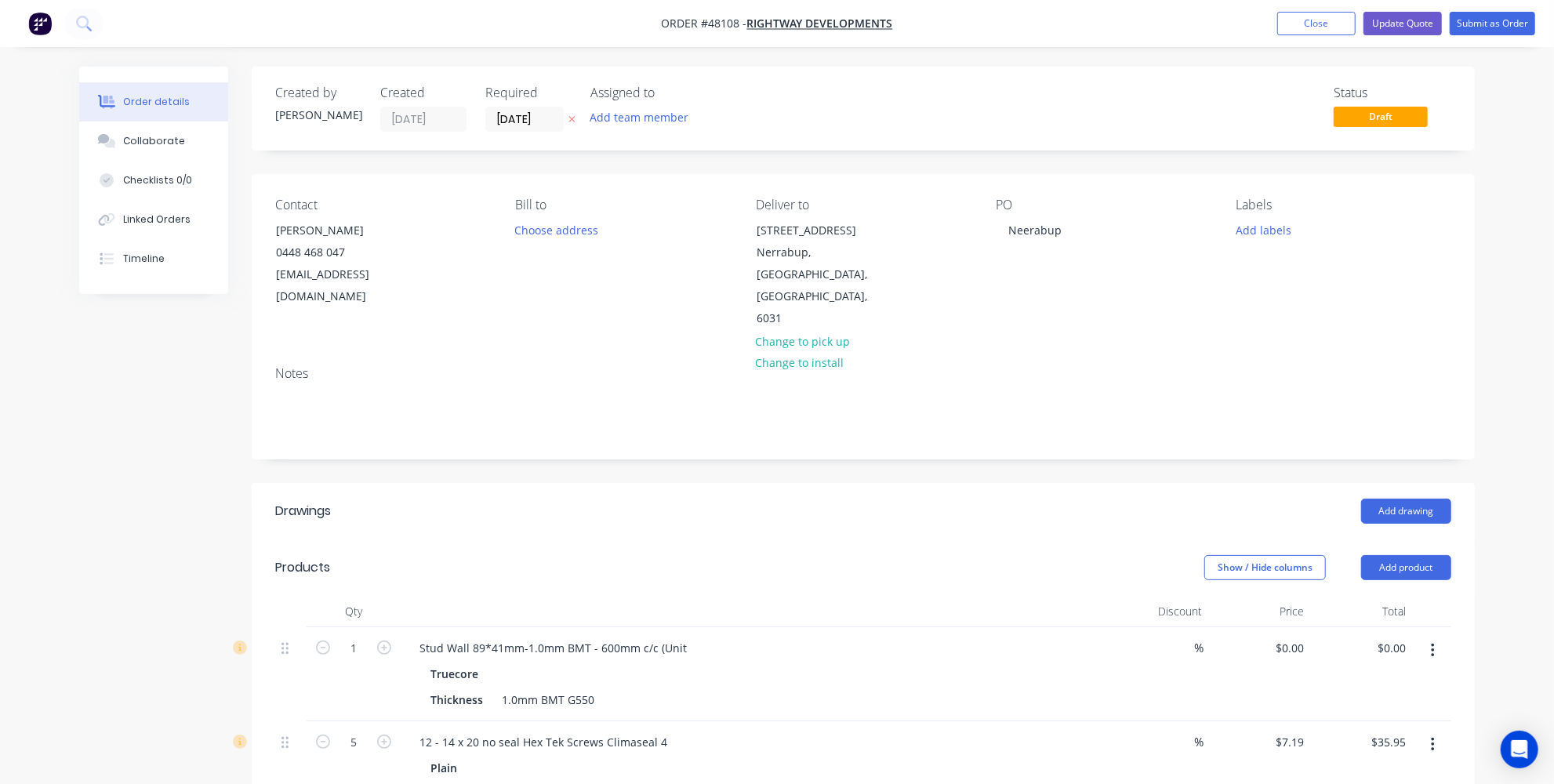
click at [697, 555] on div "Show / Hide columns Add product" at bounding box center [987, 568] width 926 height 25
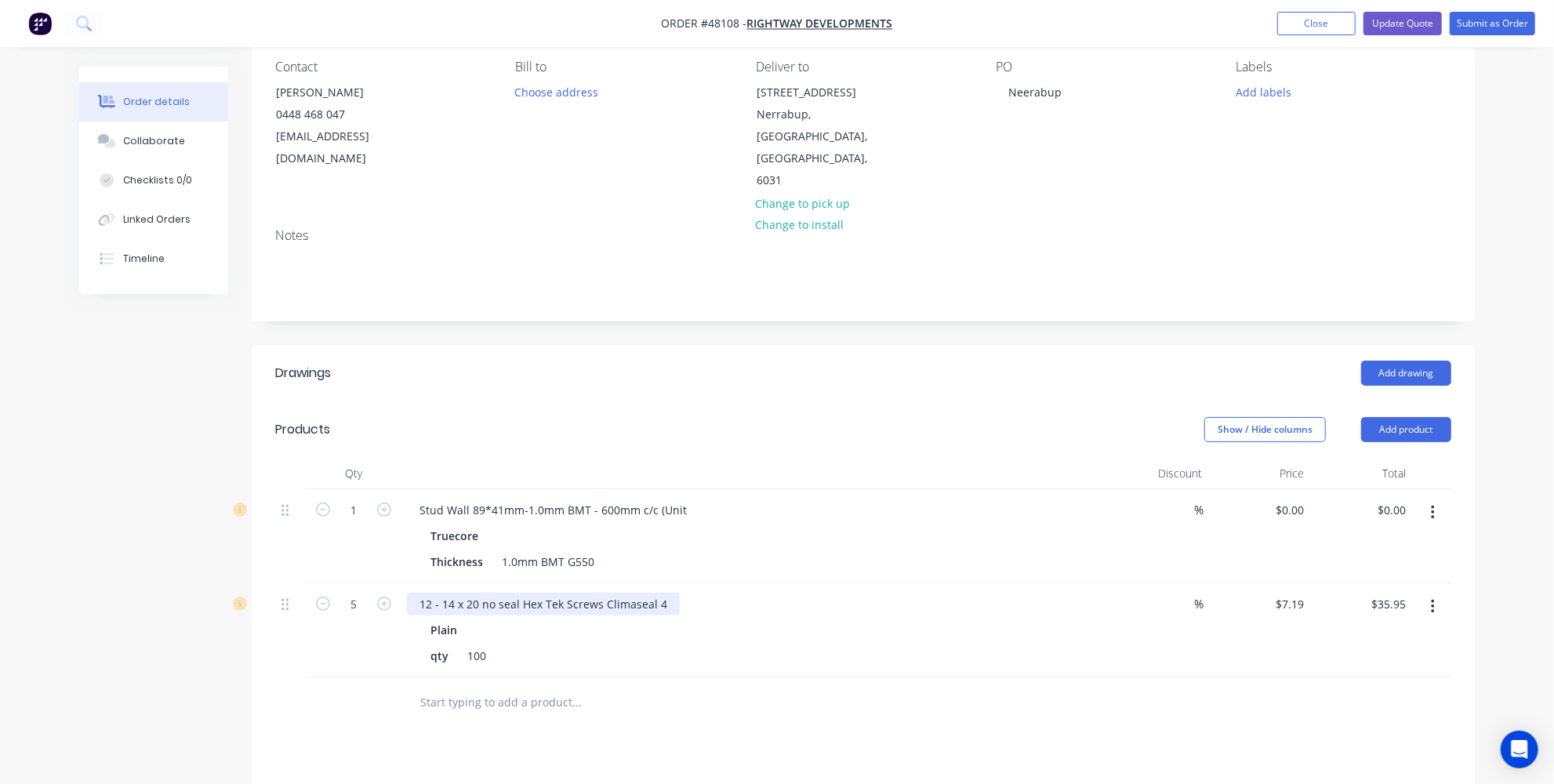
scroll to position [141, 0]
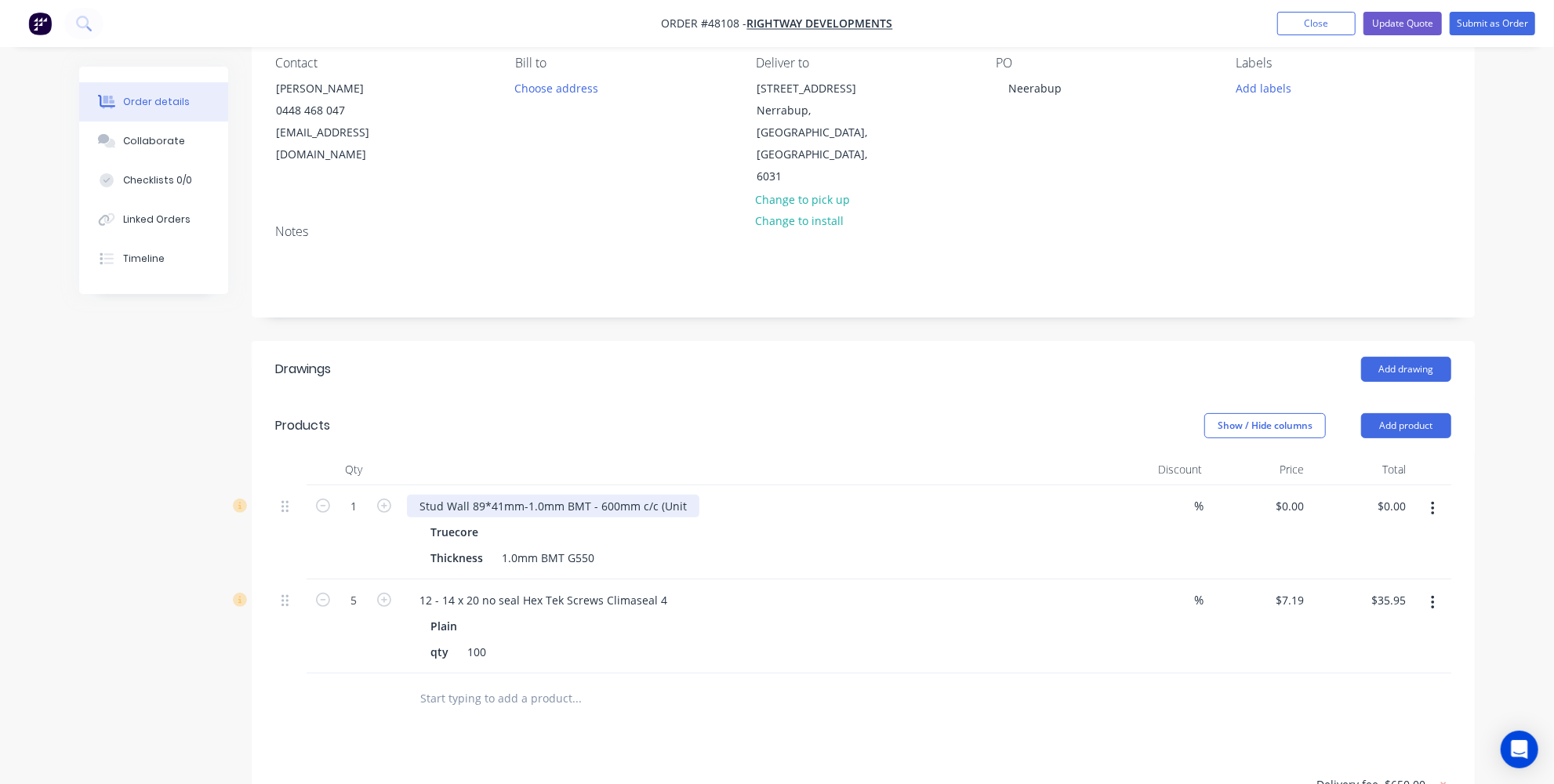
click at [685, 494] on div "Stud Wall 89*41mm-1.0mm BMT - 600mm c/c (Unit" at bounding box center [553, 505] width 293 height 22
click at [1427, 494] on button "button" at bounding box center [1433, 508] width 37 height 28
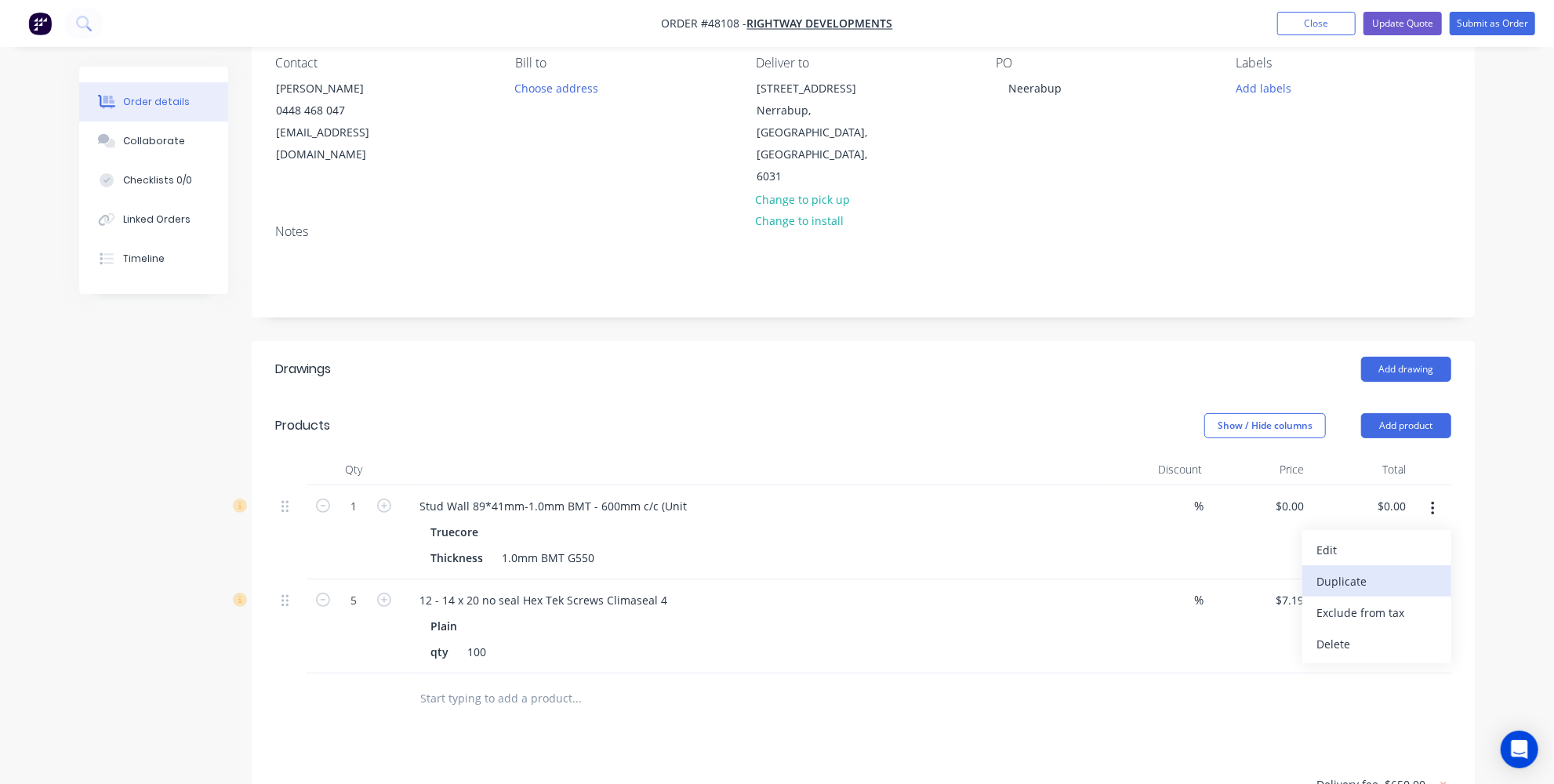
click at [1346, 569] on div "Duplicate" at bounding box center [1376, 580] width 121 height 22
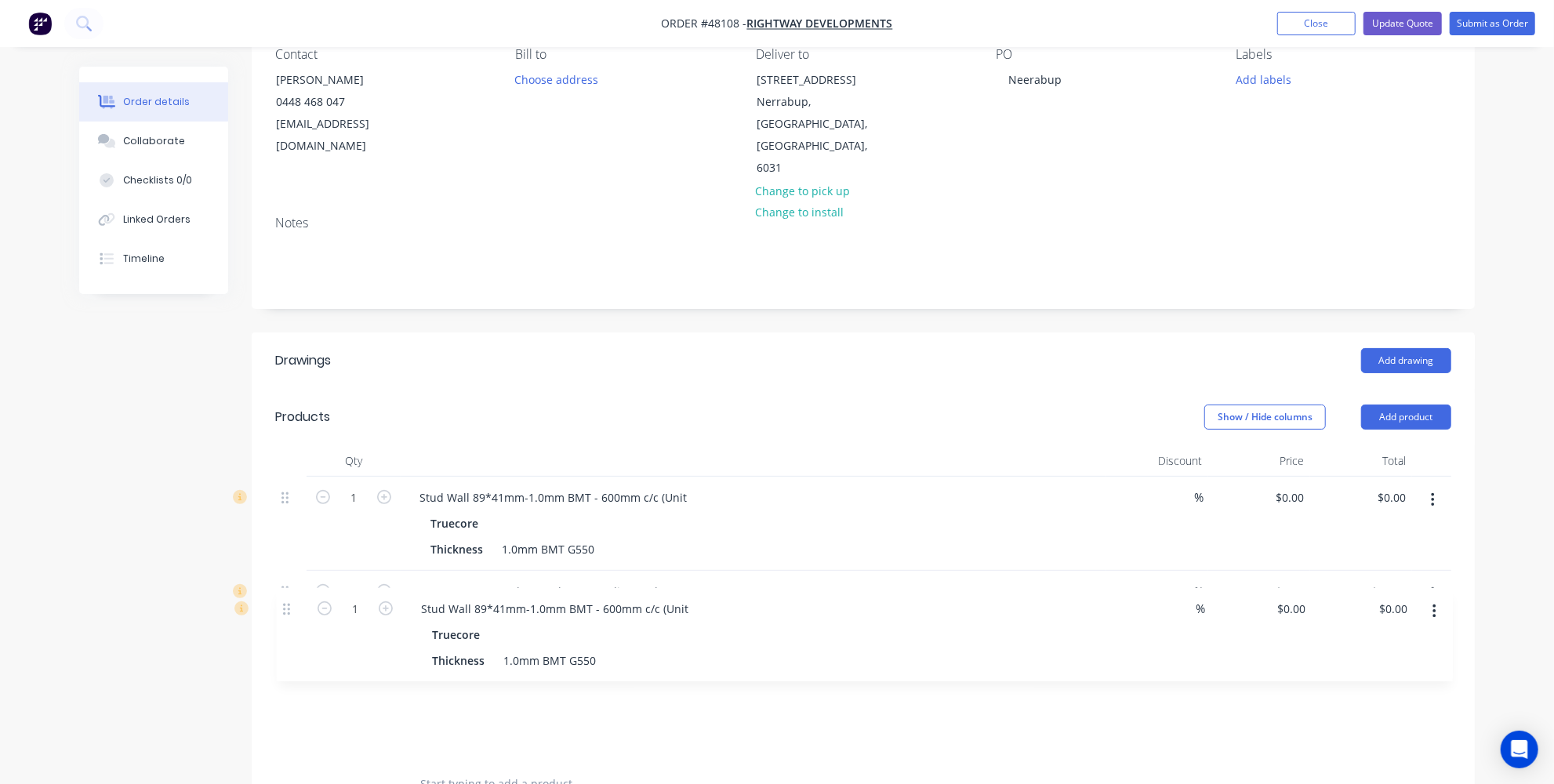
scroll to position [156, 0]
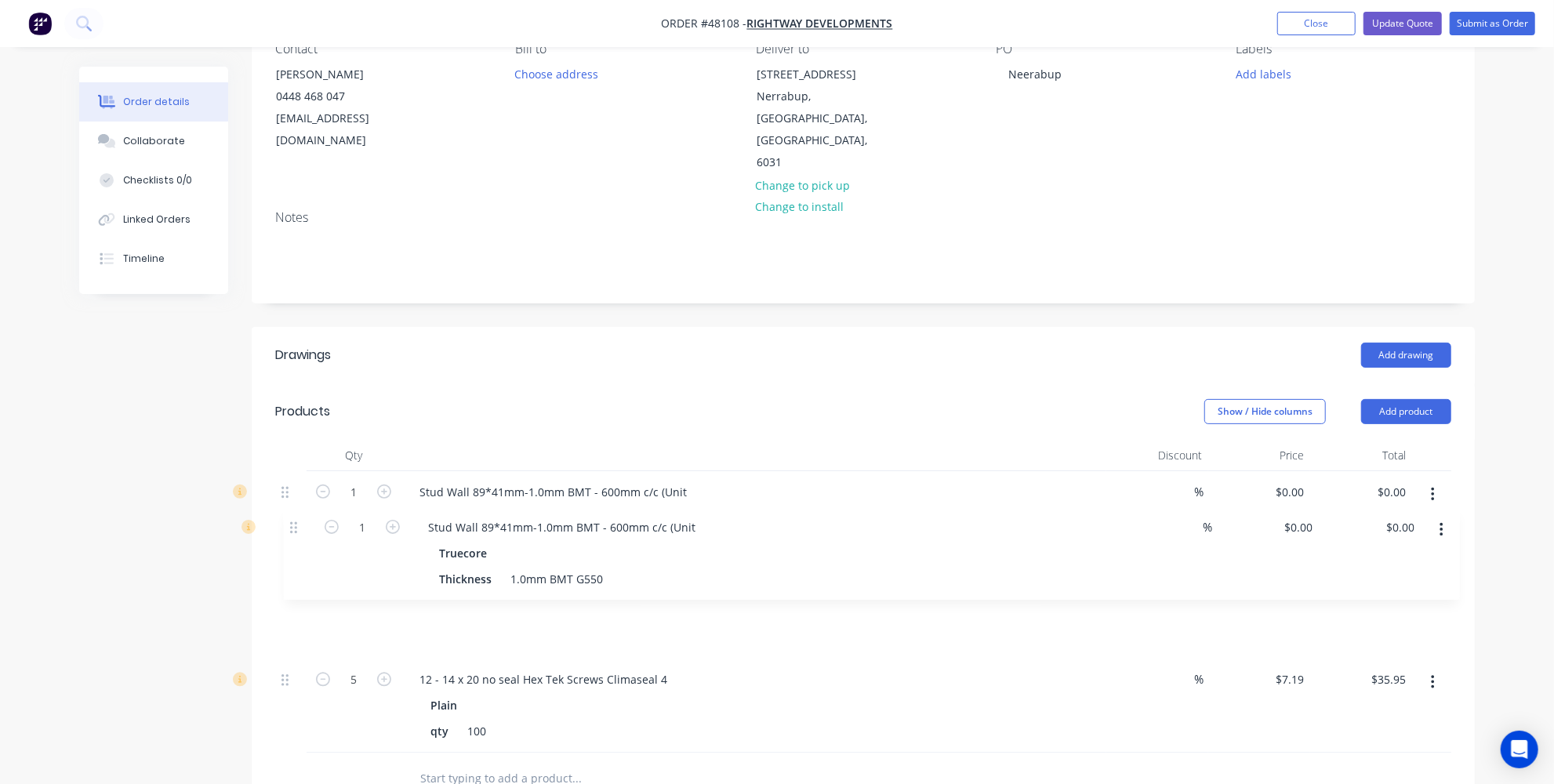
drag, startPoint x: 287, startPoint y: 652, endPoint x: 295, endPoint y: 529, distance: 123.3
click at [295, 529] on div "1 Stud Wall 89*41mm-1.0mm BMT - 600mm c/c (Unit Truecore Thickness 1.0mm BMT G5…" at bounding box center [862, 611] width 1175 height 281
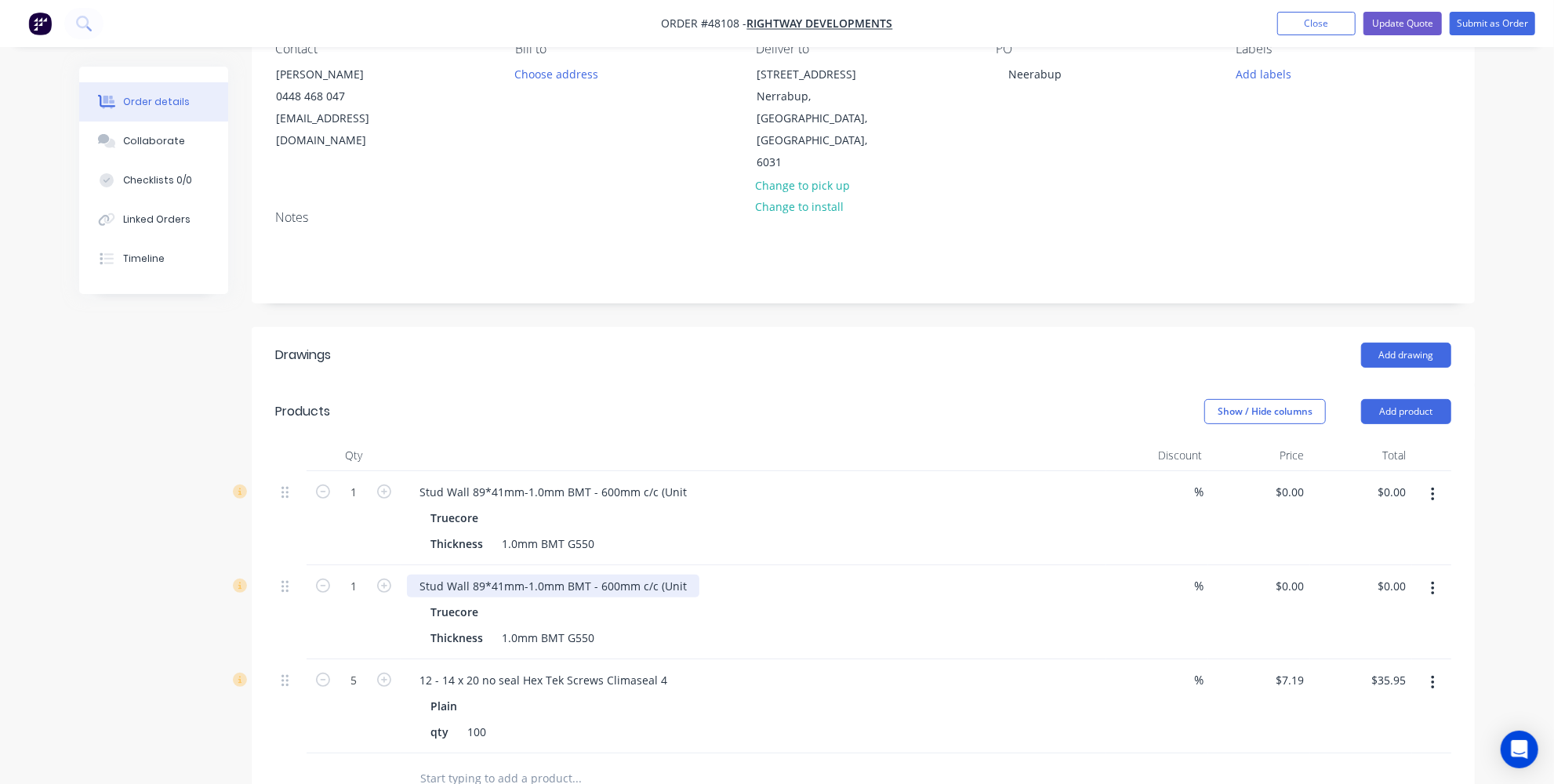
click at [636, 574] on div "Stud Wall 89*41mm-1.0mm BMT - 600mm c/c (Unit" at bounding box center [553, 585] width 293 height 22
click at [685, 574] on div "Stud Wall 89*41mm-1.0mm BMT - 600mm c/c (Unit" at bounding box center [553, 585] width 293 height 22
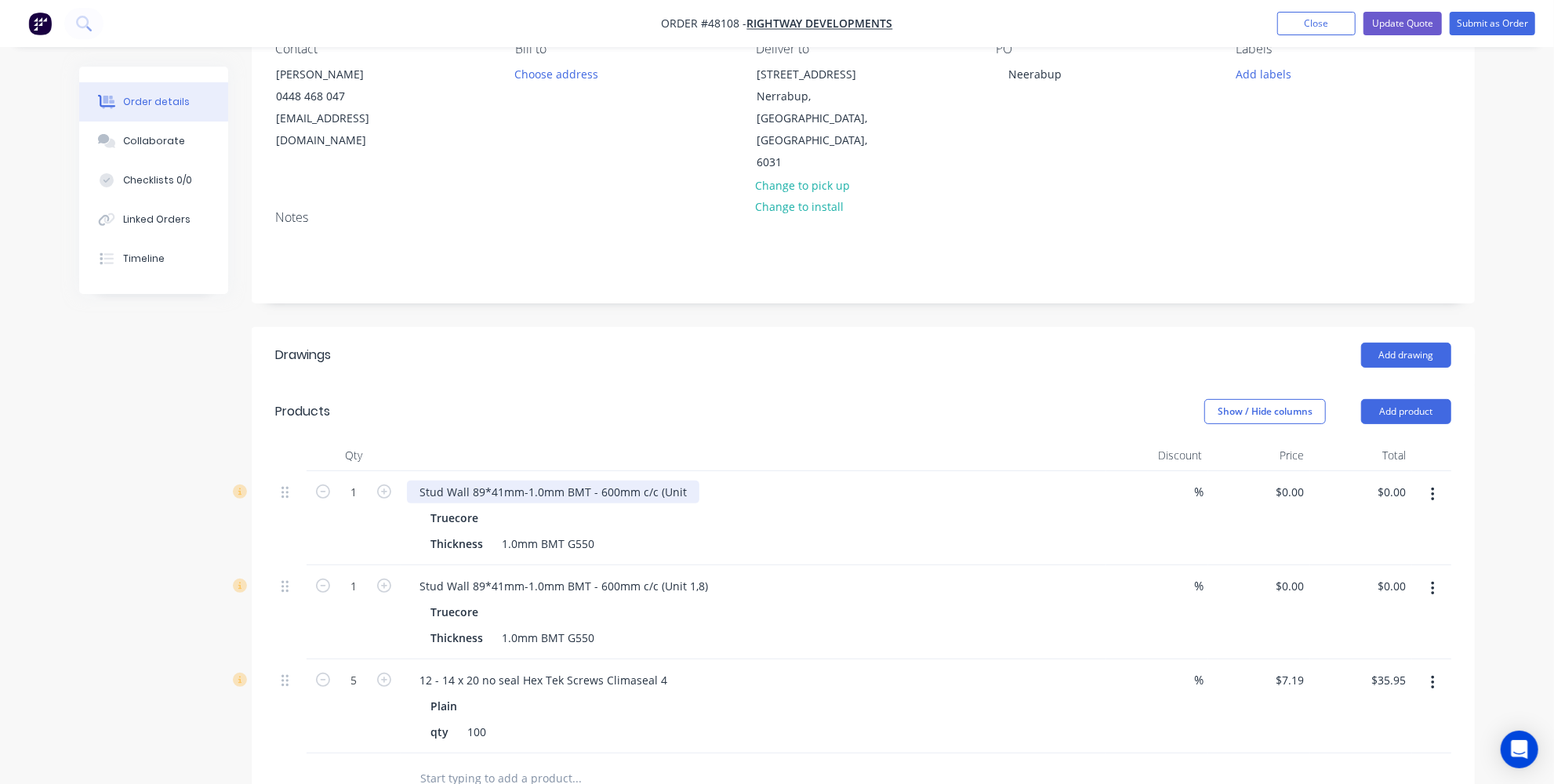
click at [684, 481] on div "Stud Wall 89*41mm-1.0mm BMT - 600mm c/c (Unit" at bounding box center [553, 491] width 293 height 22
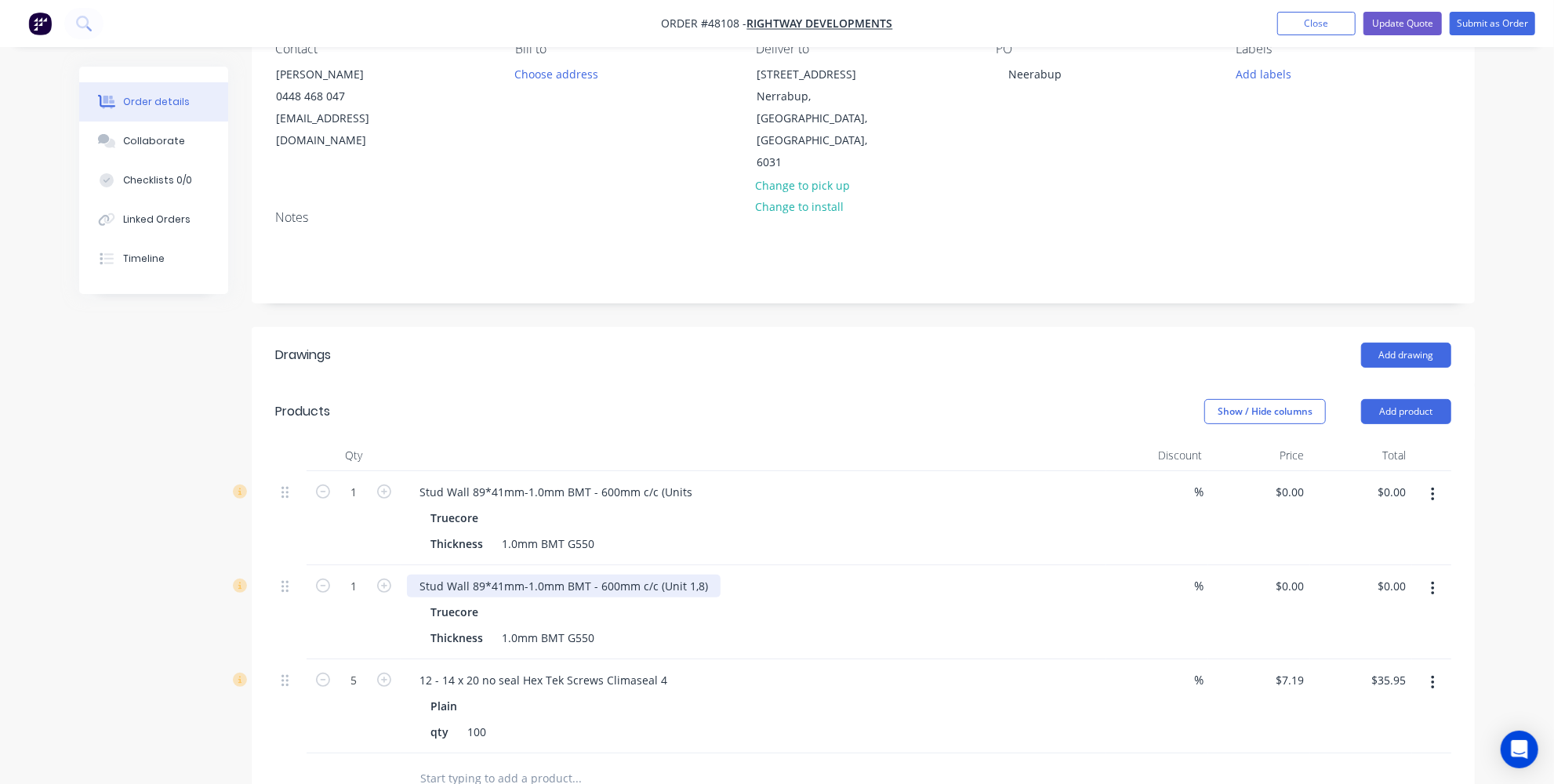
click at [692, 574] on div "Stud Wall 89*41mm-1.0mm BMT - 600mm c/c (Unit 1,8)" at bounding box center [563, 585] width 313 height 22
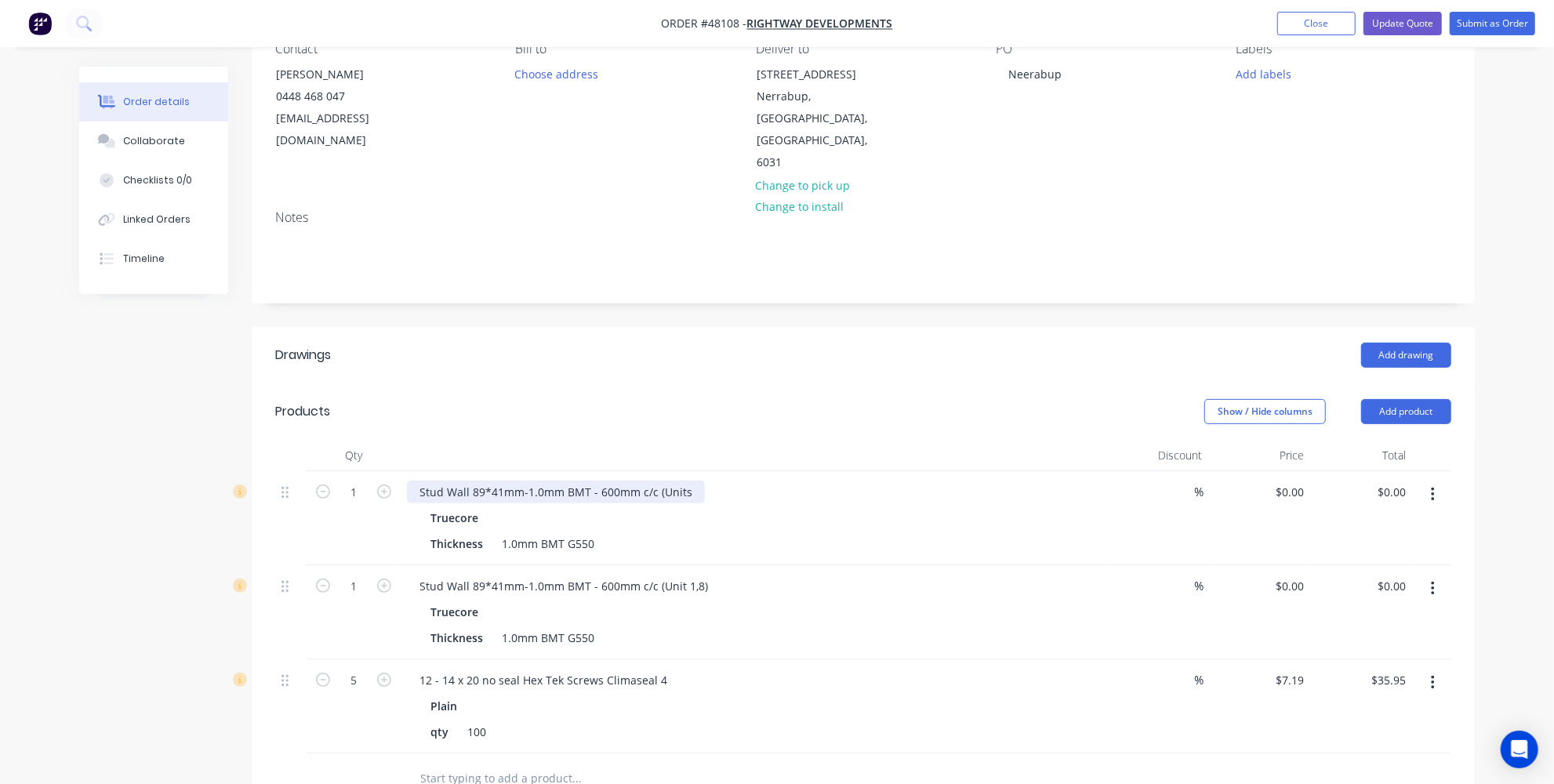
click at [693, 481] on div "Stud Wall 89*41mm-1.0mm BMT - 600mm c/c (Units" at bounding box center [555, 491] width 298 height 22
click at [1289, 471] on div "0 0" at bounding box center [1258, 518] width 101 height 94
type input "$5,025.00"
click at [1044, 574] on div "Stud Wall 89*41mm-1.0mm BMT - 600mm c/c (Unit 1,8)" at bounding box center [753, 585] width 693 height 22
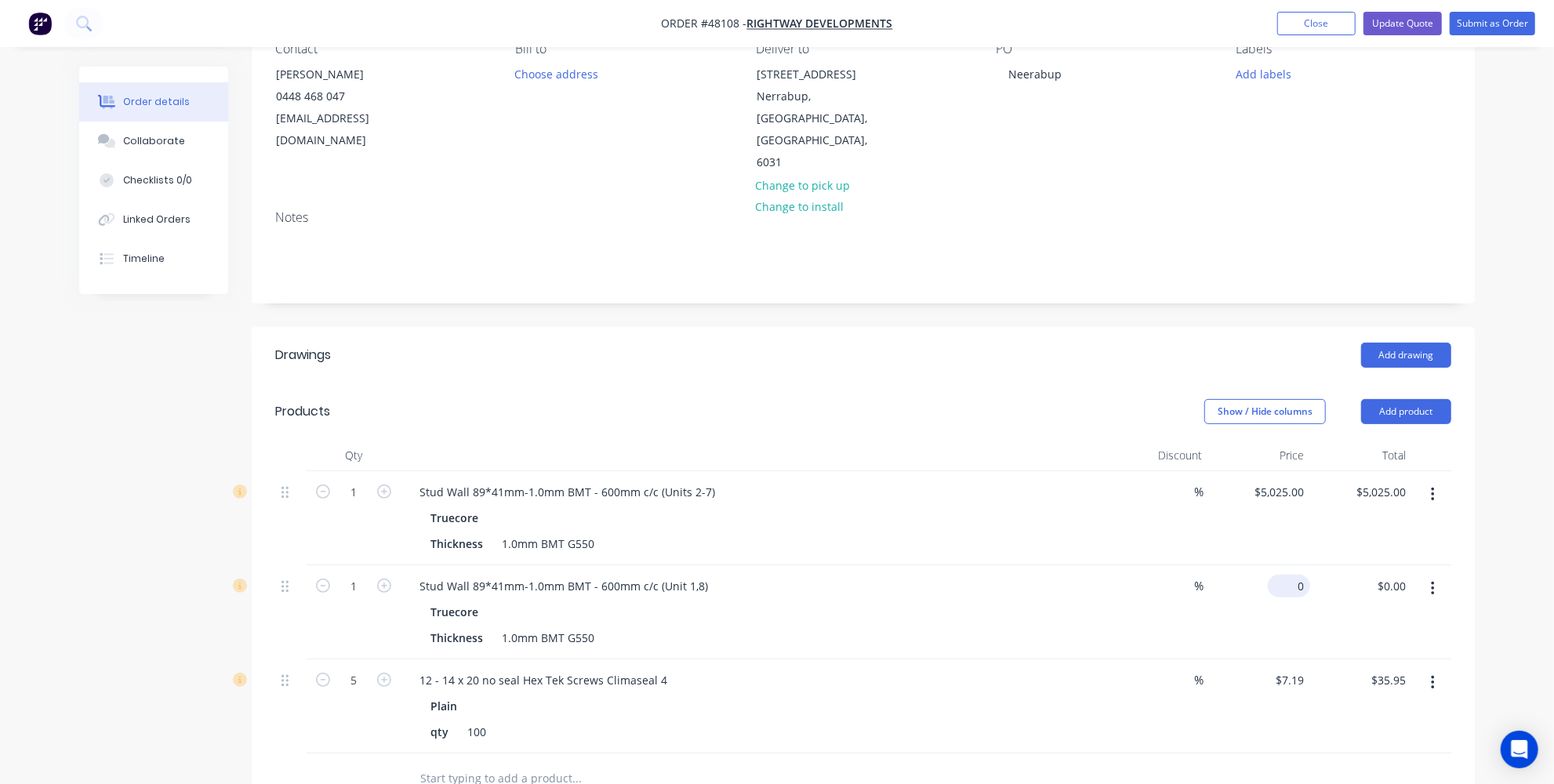
click at [1295, 574] on input "0" at bounding box center [1292, 585] width 36 height 22
type input "$2,262.00"
click at [695, 668] on div "12 - 14 x 20 no seal Hex Tek Screws Climaseal 4" at bounding box center [753, 679] width 693 height 22
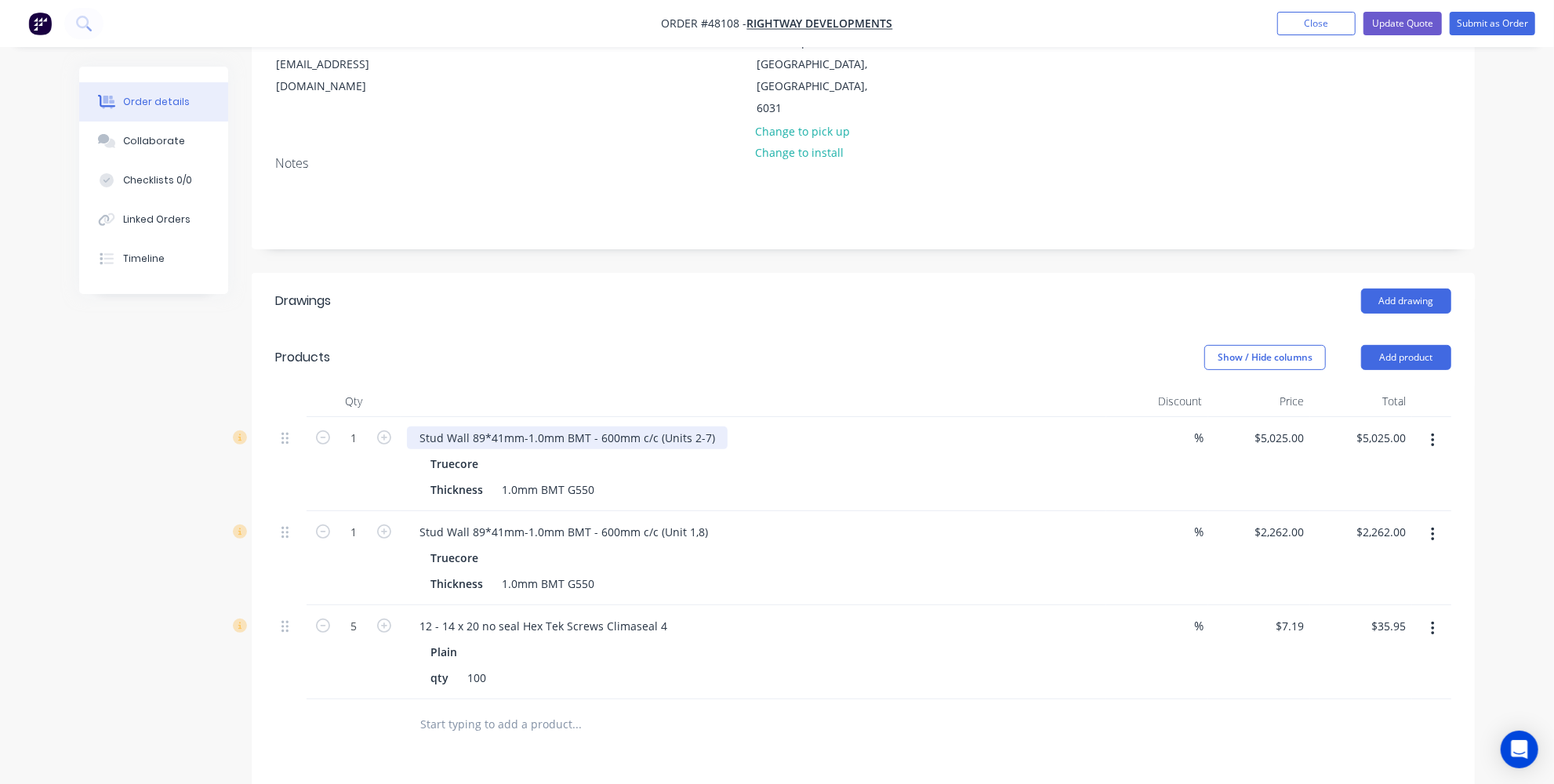
scroll to position [272, 0]
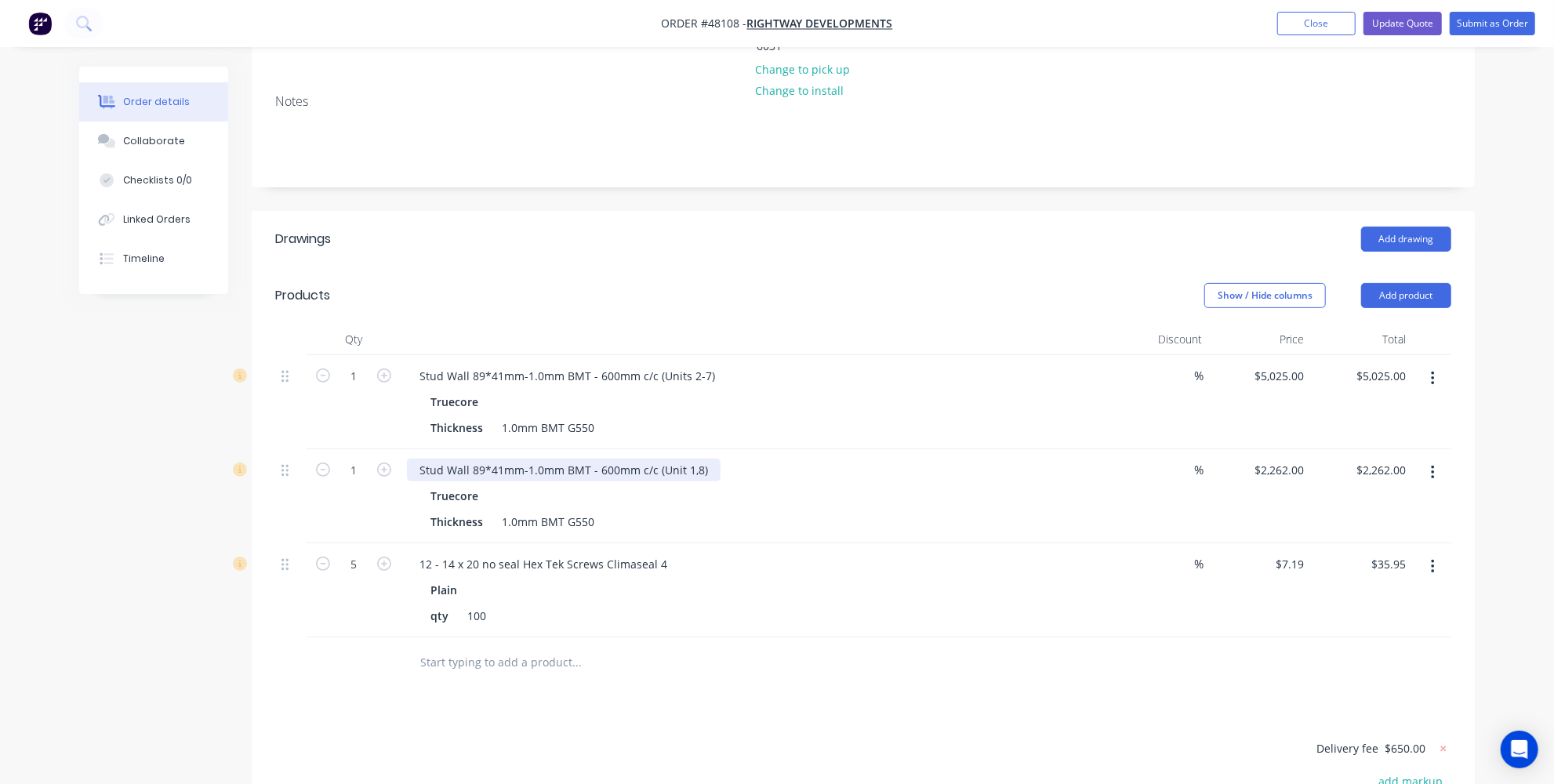
click at [704, 458] on div "Stud Wall 89*41mm-1.0mm BMT - 600mm c/c (Unit 1,8)" at bounding box center [563, 469] width 313 height 22
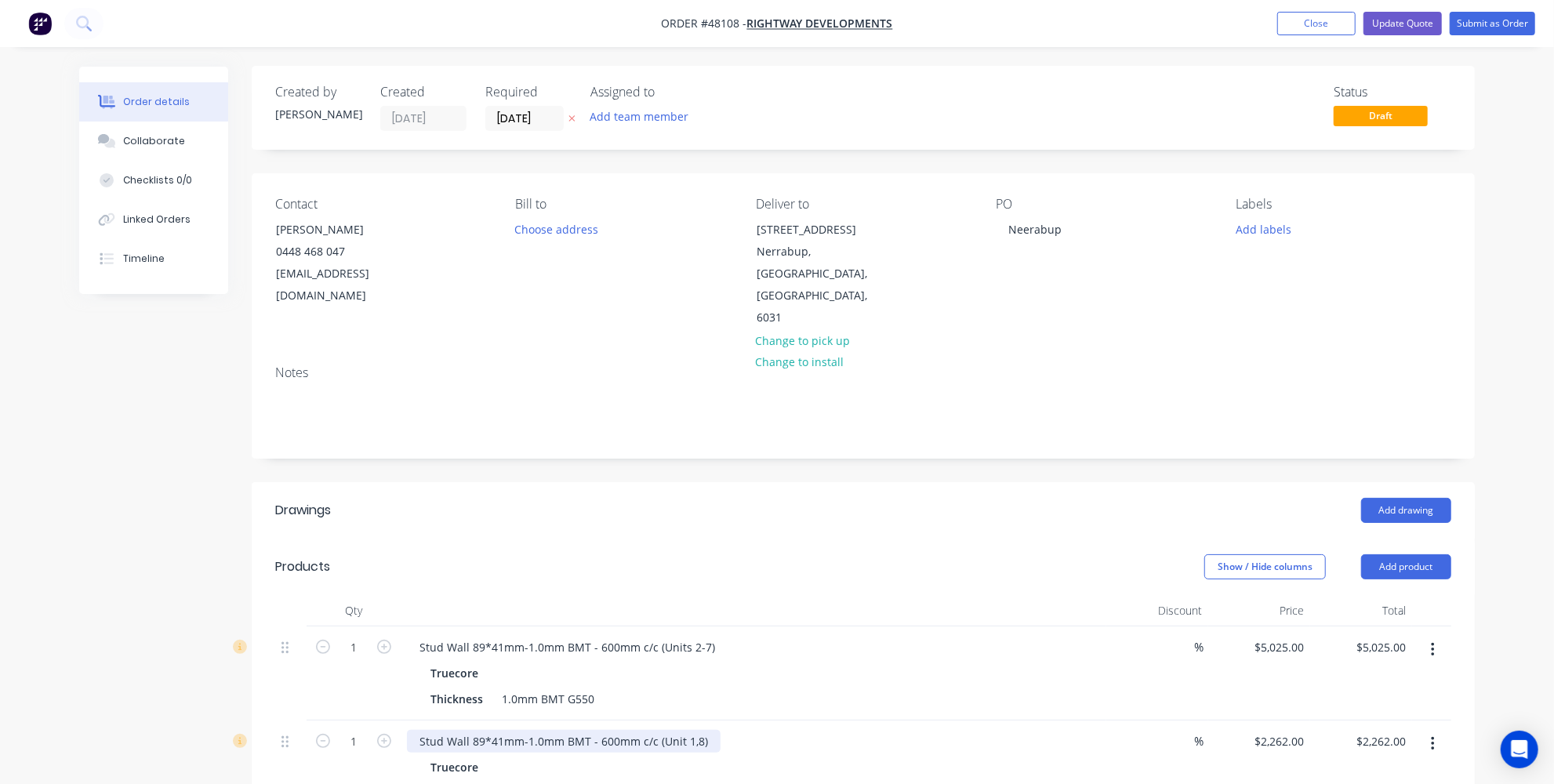
scroll to position [0, 0]
click at [1415, 27] on button "Update Quote" at bounding box center [1402, 23] width 78 height 23
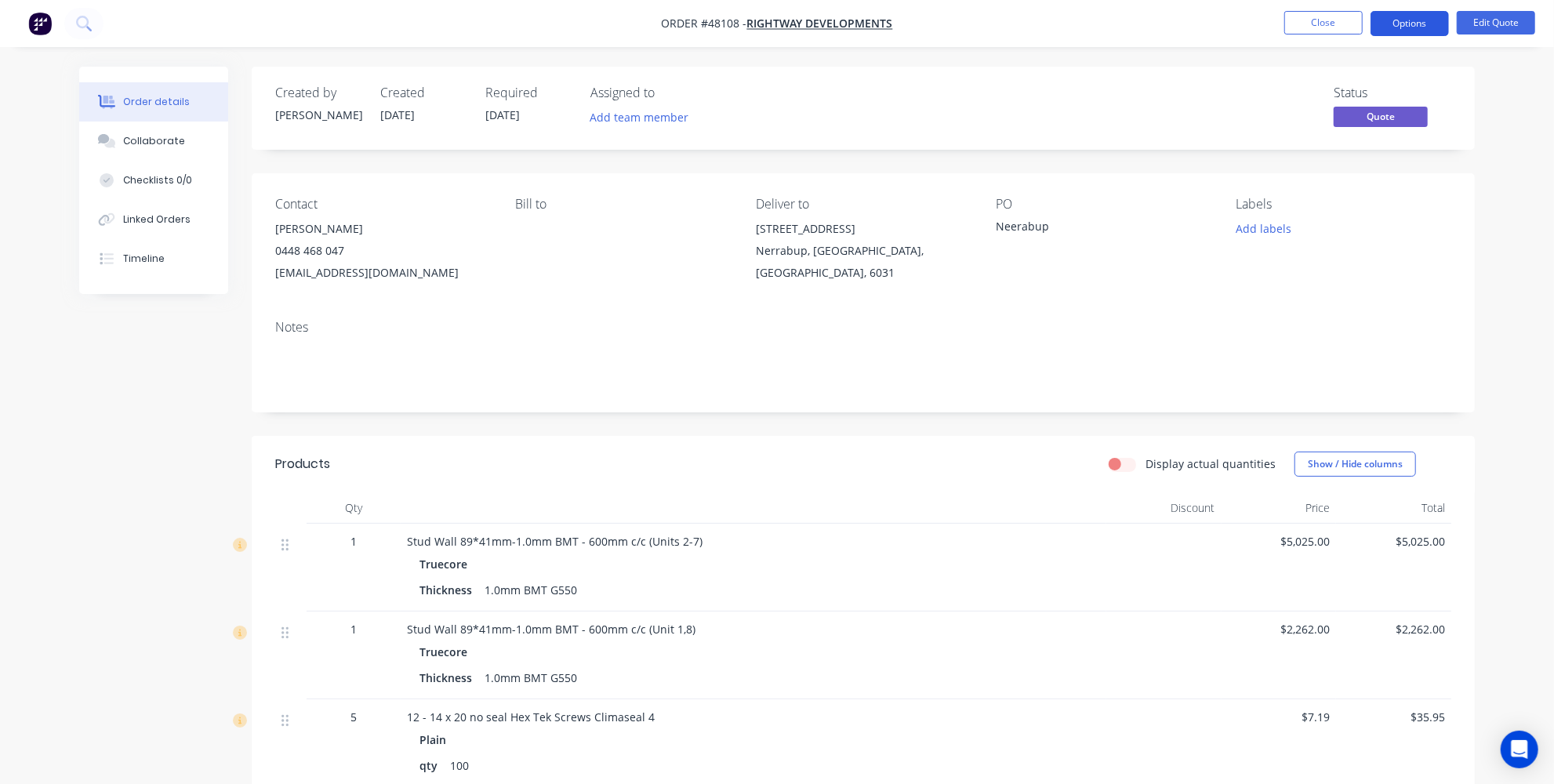
click at [1425, 23] on button "Options" at bounding box center [1410, 23] width 78 height 25
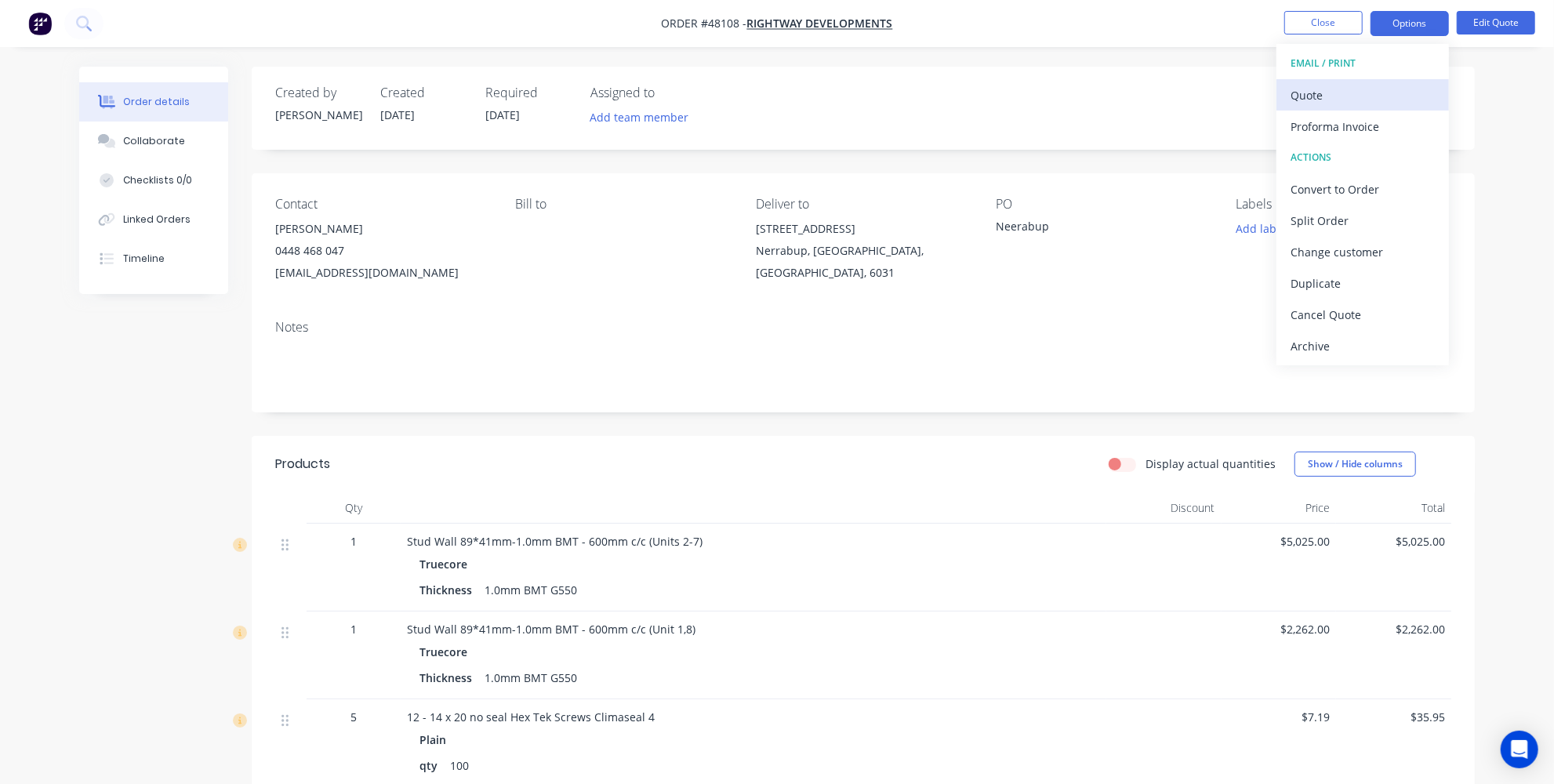
click at [1335, 98] on div "Quote" at bounding box center [1363, 95] width 144 height 22
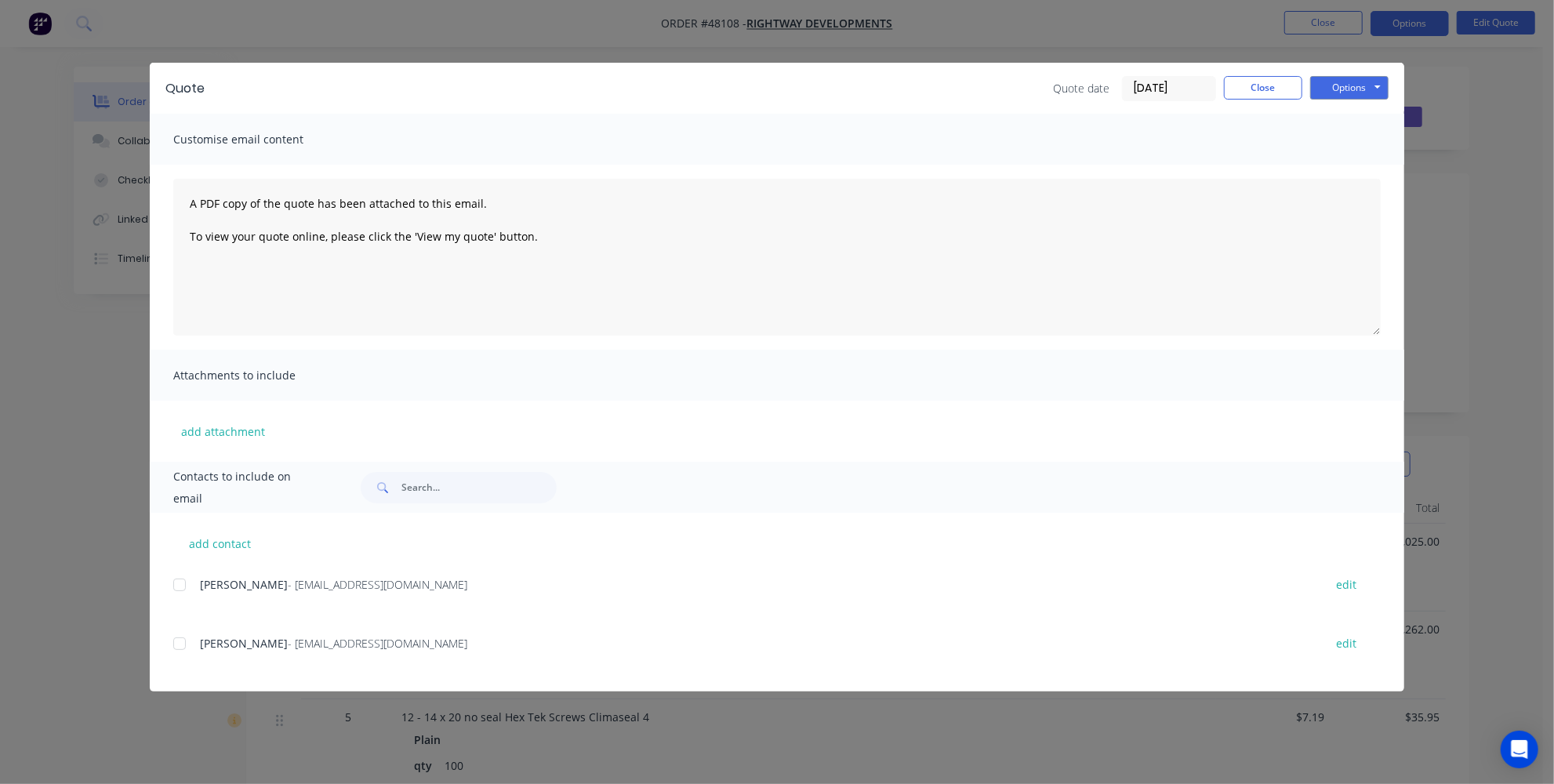
click at [174, 591] on div at bounding box center [179, 584] width 31 height 31
drag, startPoint x: 152, startPoint y: 397, endPoint x: 844, endPoint y: 189, distance: 722.6
click at [153, 397] on div "Attachments to include" at bounding box center [777, 374] width 1255 height 51
click at [1263, 97] on button "Close" at bounding box center [1262, 88] width 78 height 23
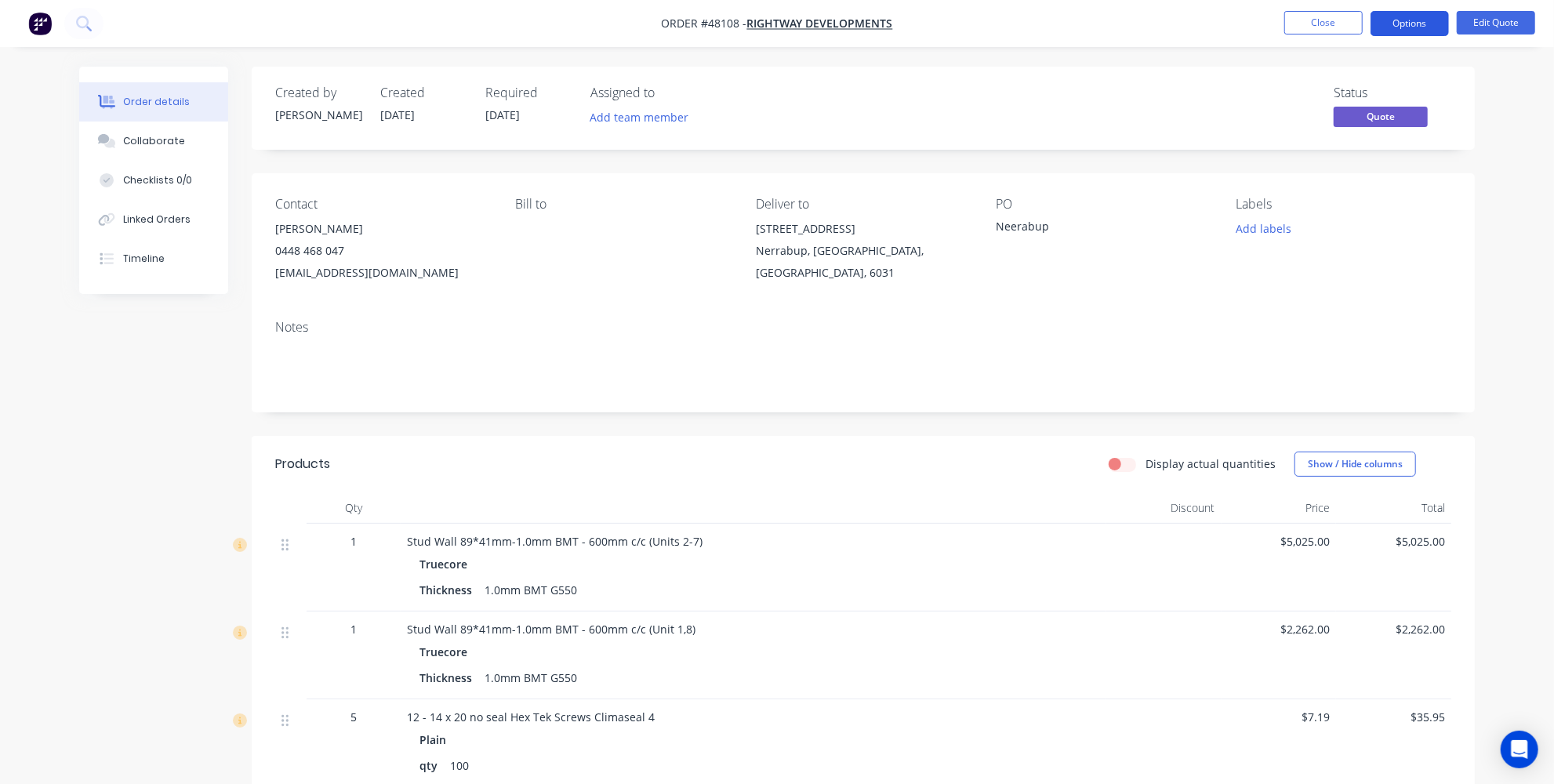
click at [1440, 17] on button "Options" at bounding box center [1410, 23] width 78 height 25
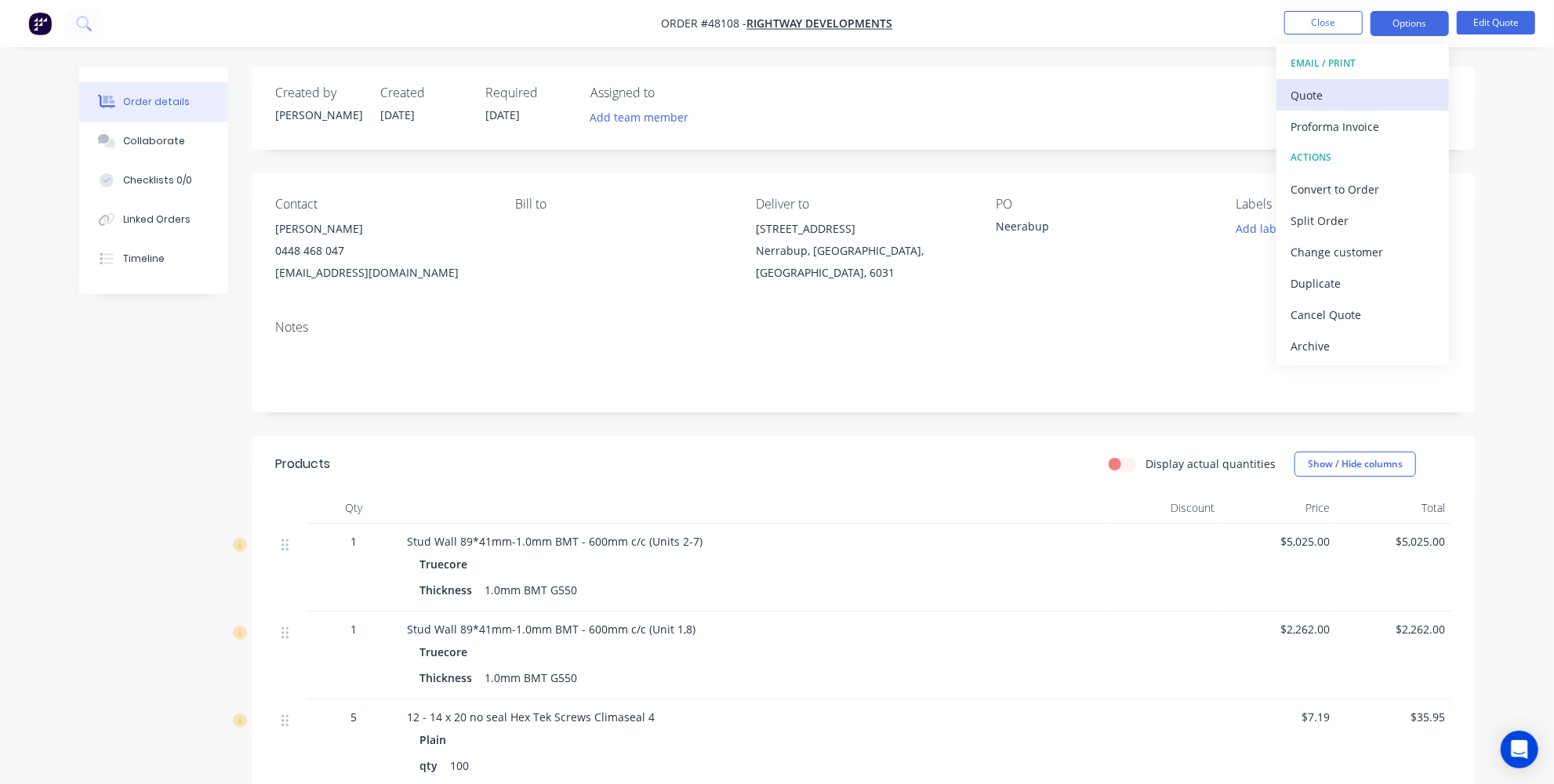
click at [1326, 90] on div "Quote" at bounding box center [1363, 95] width 144 height 22
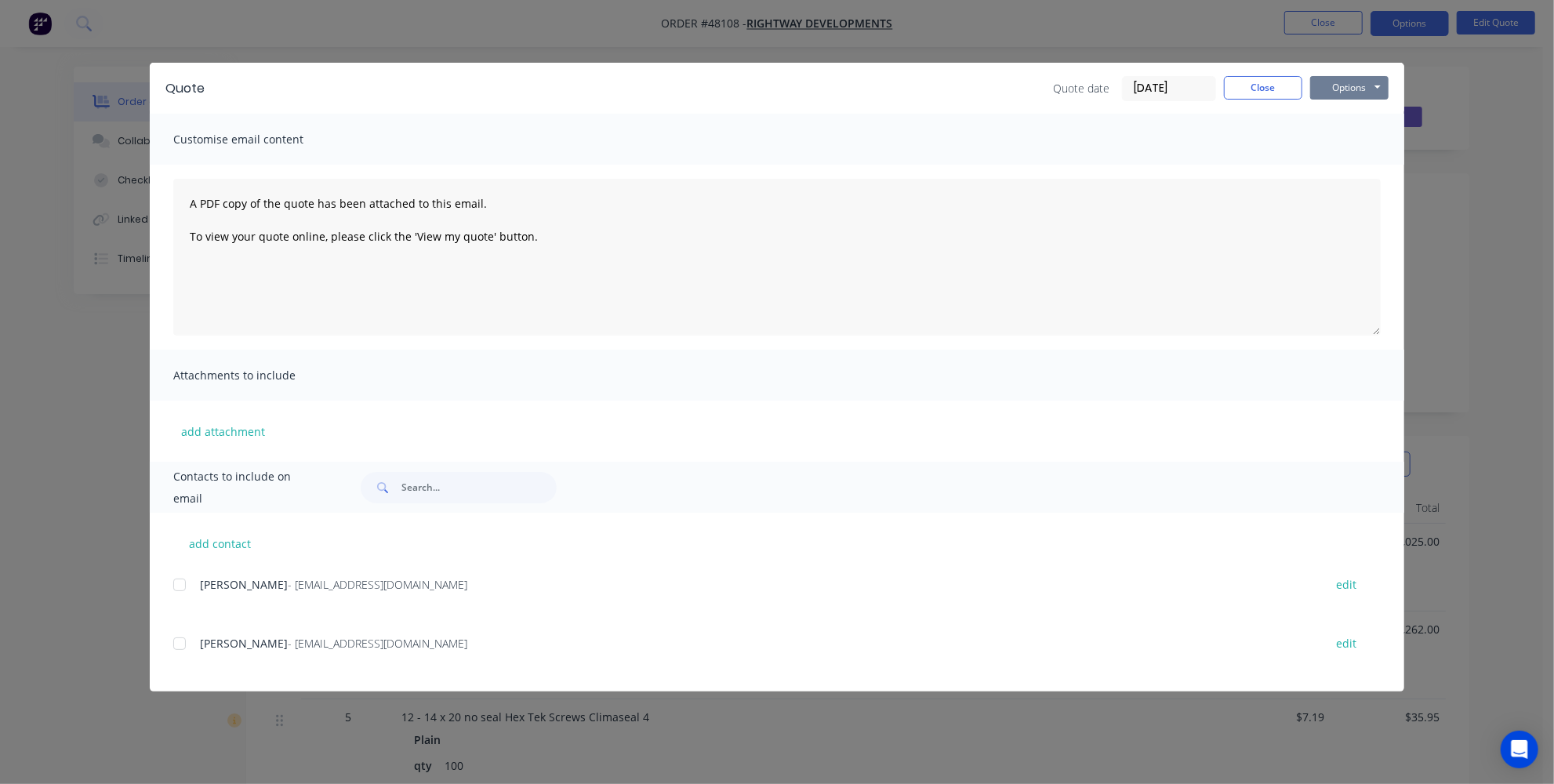
click at [1339, 80] on button "Options" at bounding box center [1349, 88] width 78 height 23
click at [1343, 148] on button "Print" at bounding box center [1360, 141] width 100 height 26
click at [1245, 78] on button "Close" at bounding box center [1262, 88] width 78 height 23
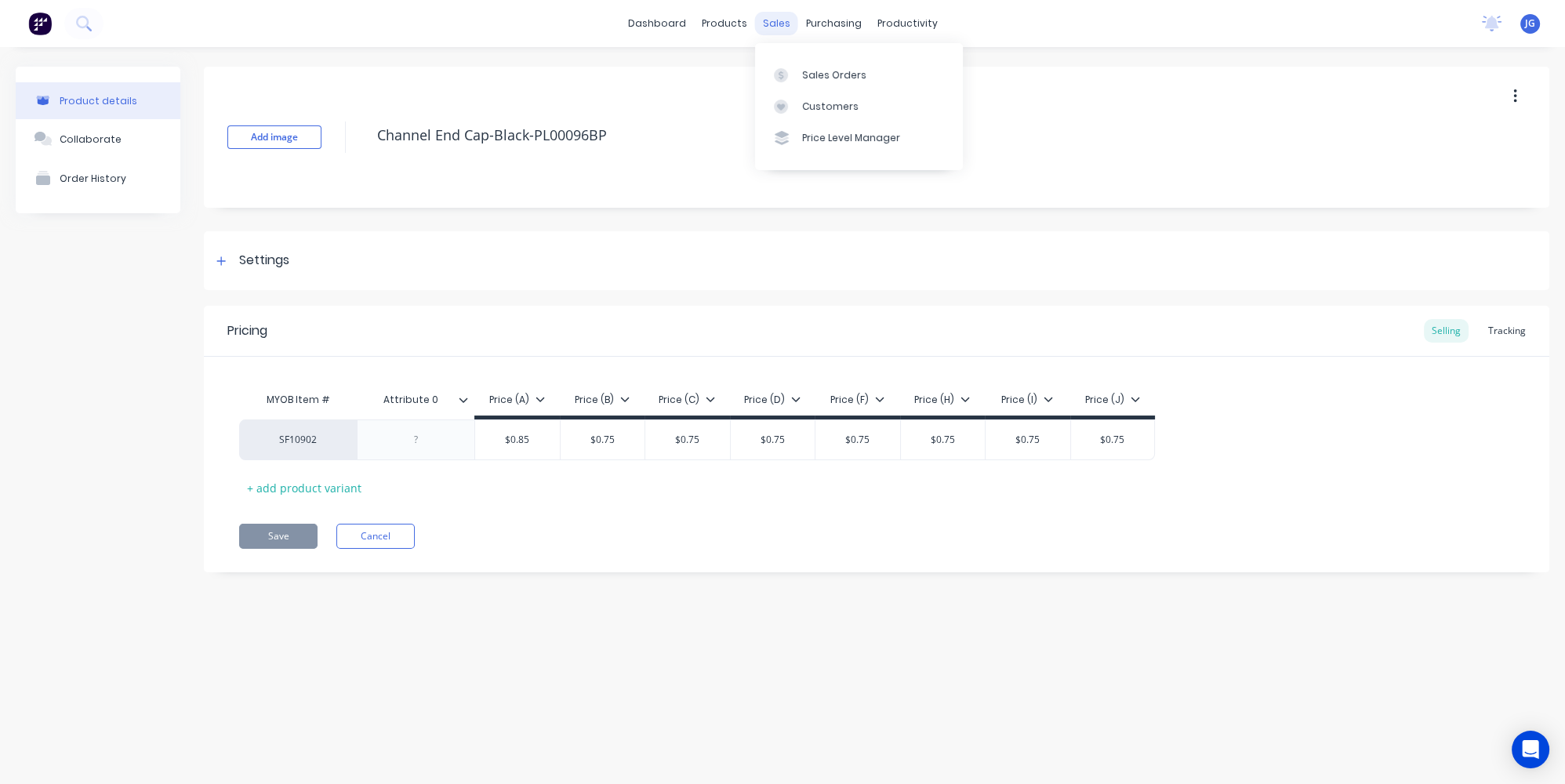
click at [778, 21] on div "sales" at bounding box center [777, 23] width 43 height 23
type textarea "x"
click at [789, 70] on div at bounding box center [785, 75] width 23 height 14
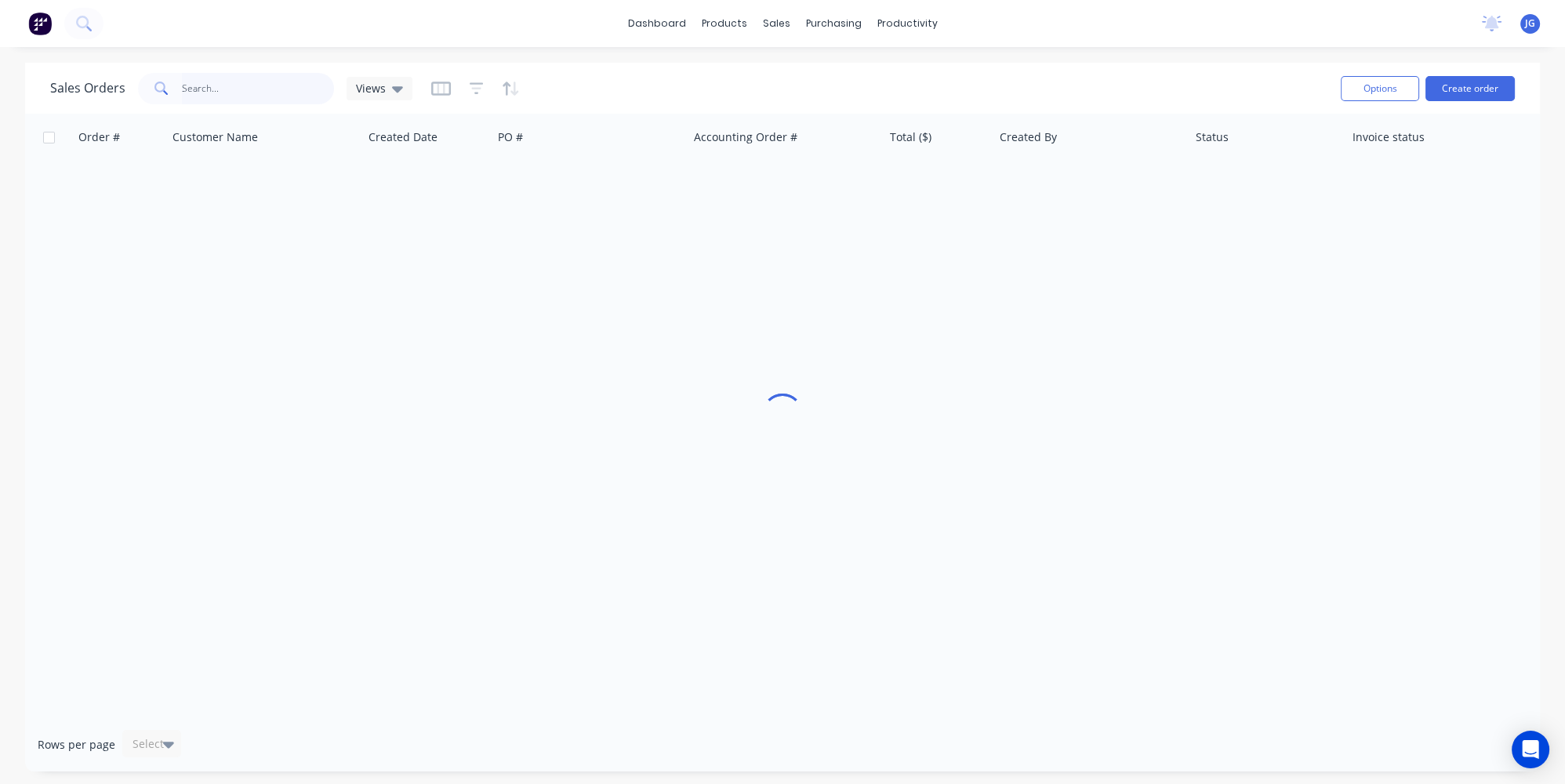
click at [213, 88] on input "text" at bounding box center [258, 89] width 153 height 31
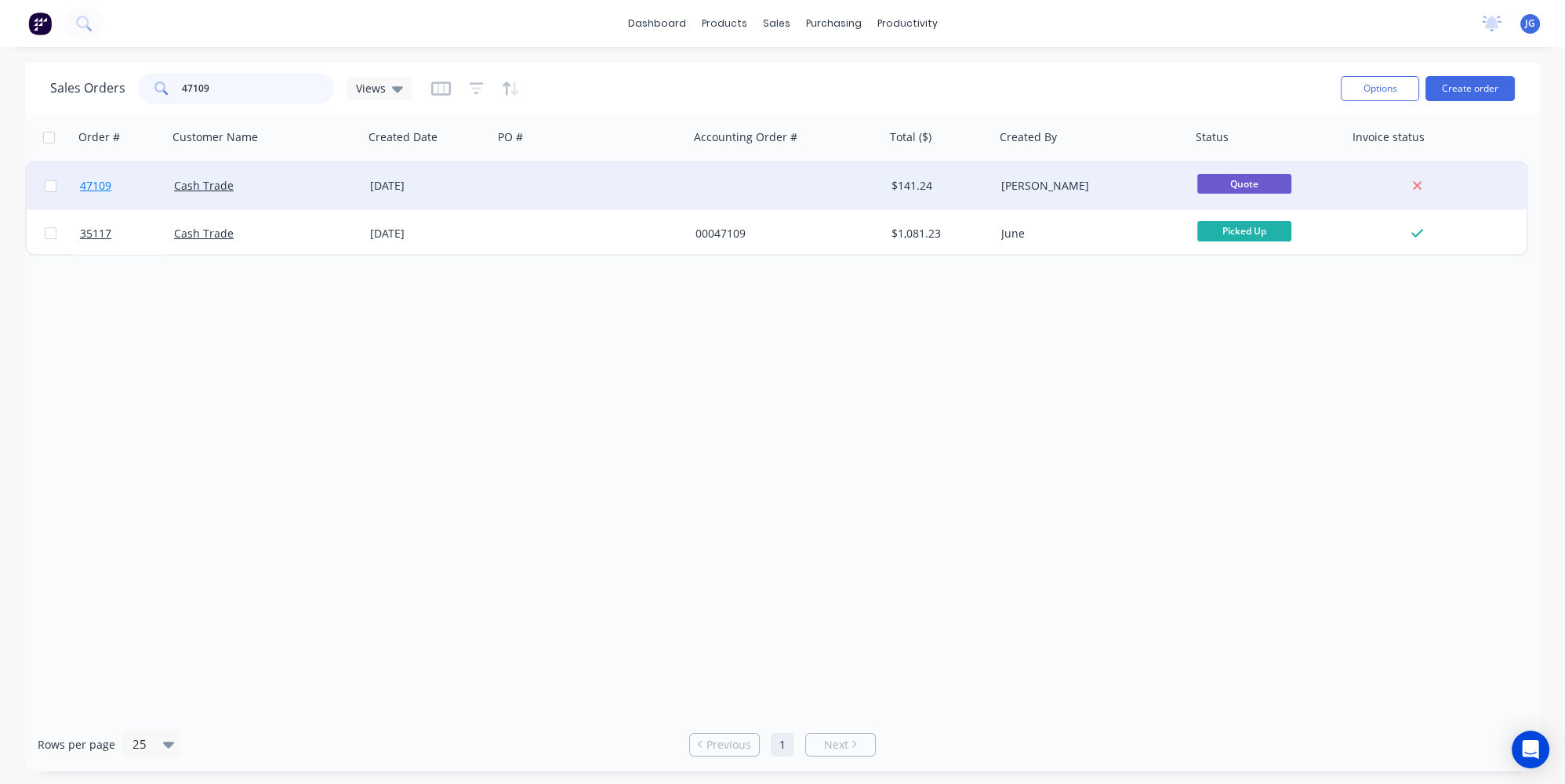
type input "47109"
click at [133, 192] on link "47109" at bounding box center [127, 185] width 94 height 47
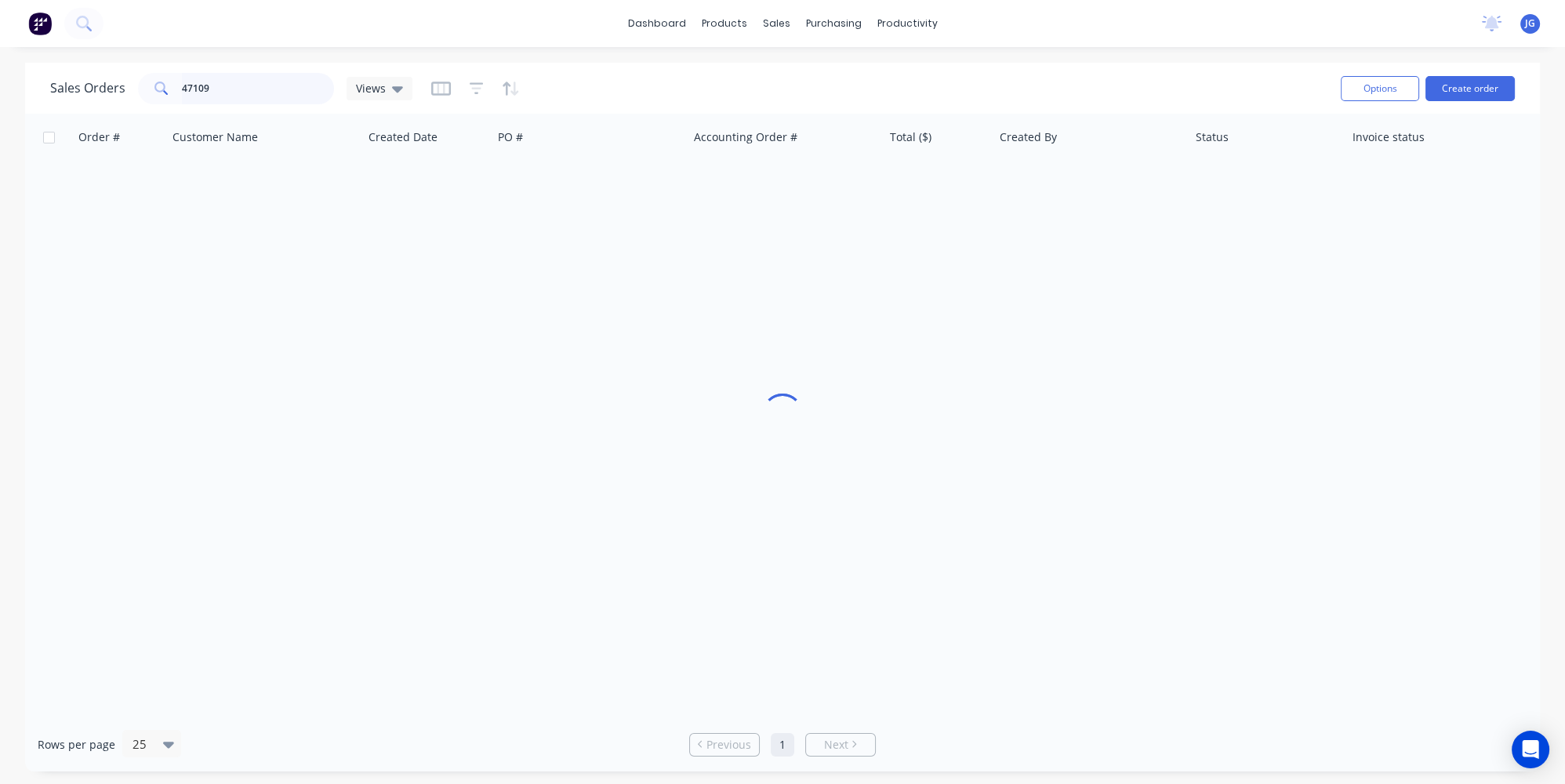
click at [229, 86] on input "47109" at bounding box center [258, 89] width 153 height 31
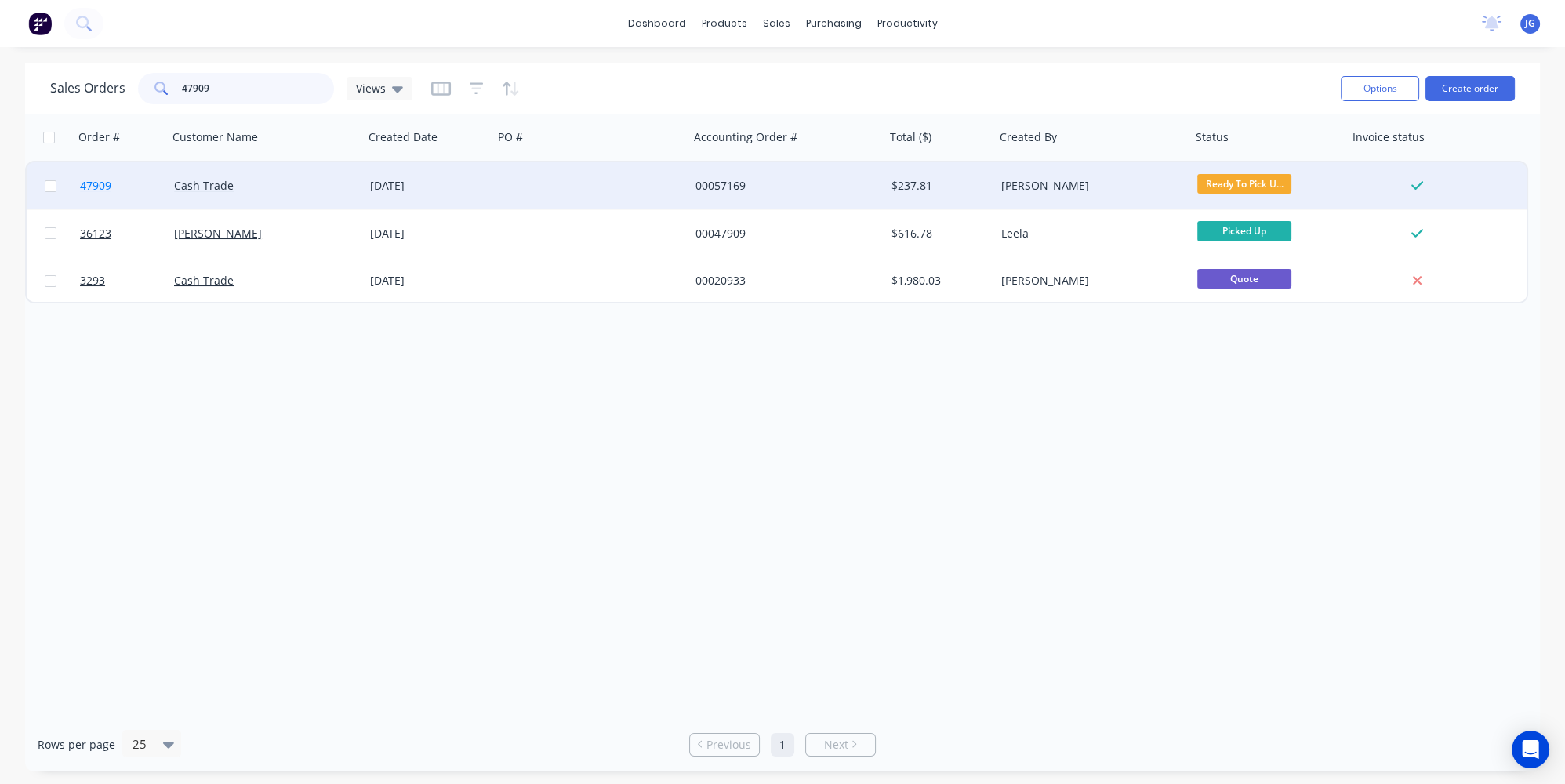
type input "47909"
click at [140, 193] on link "47909" at bounding box center [127, 185] width 94 height 47
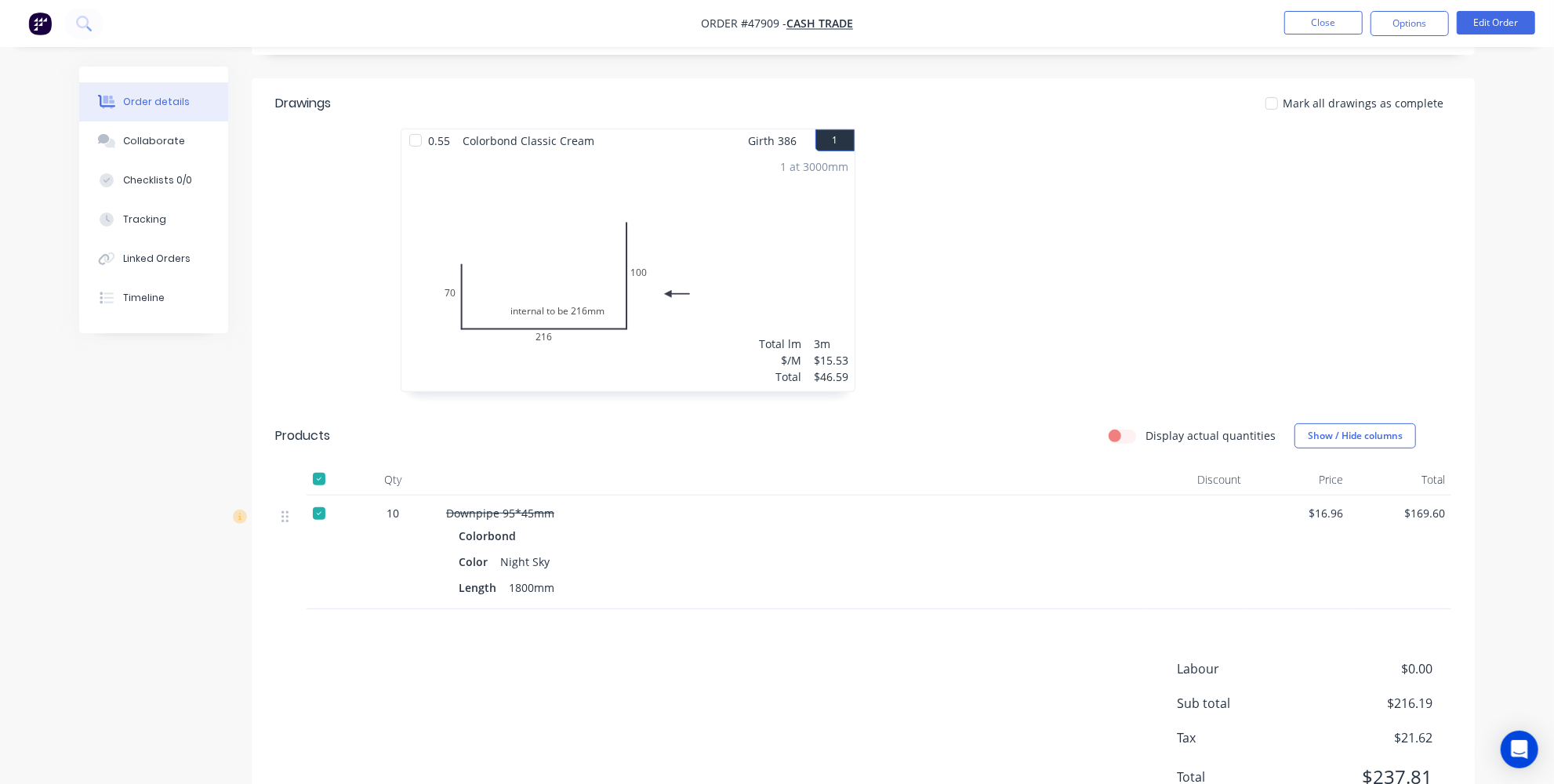
scroll to position [267, 0]
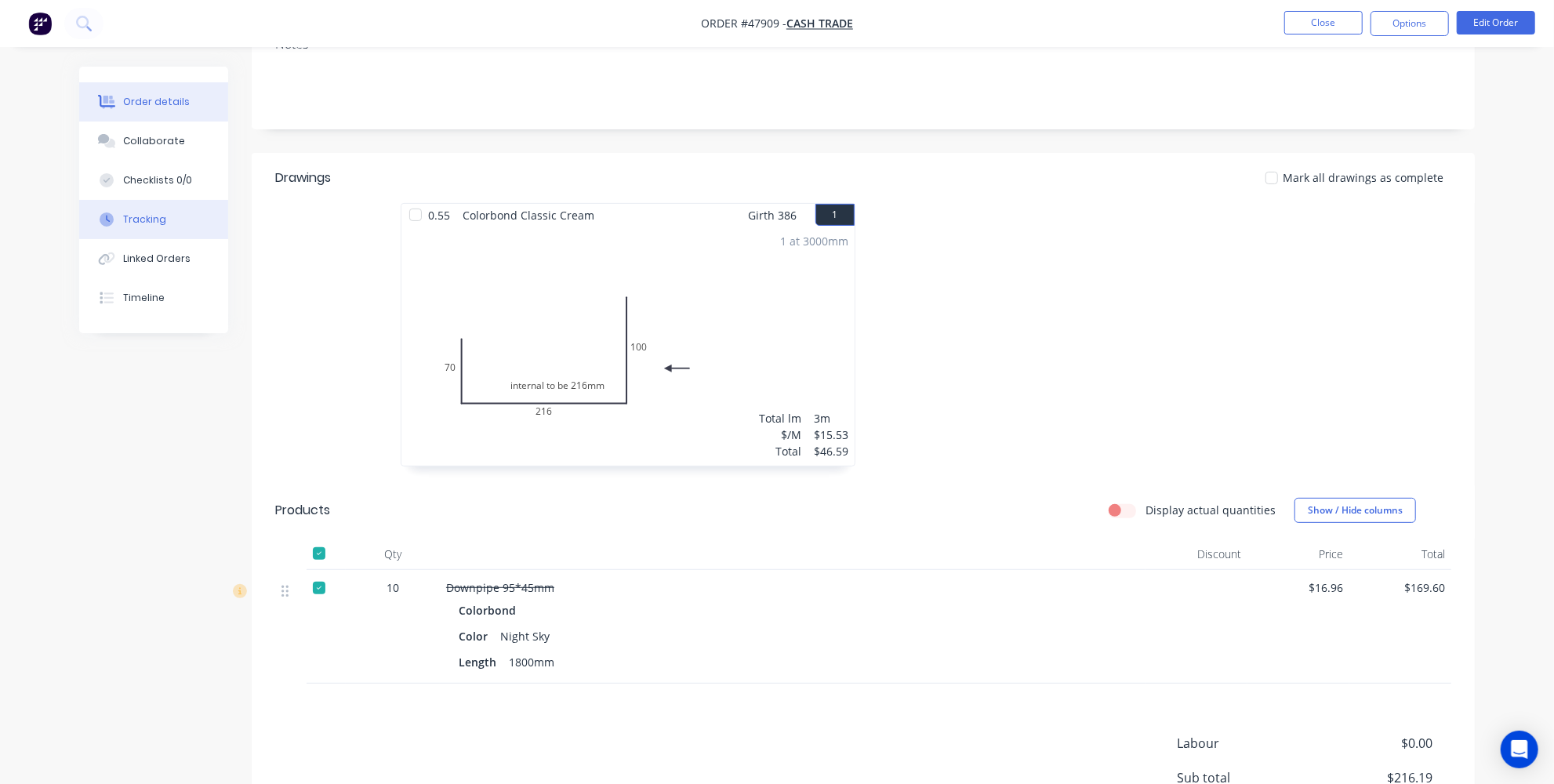
click at [139, 216] on div "Tracking" at bounding box center [144, 219] width 43 height 14
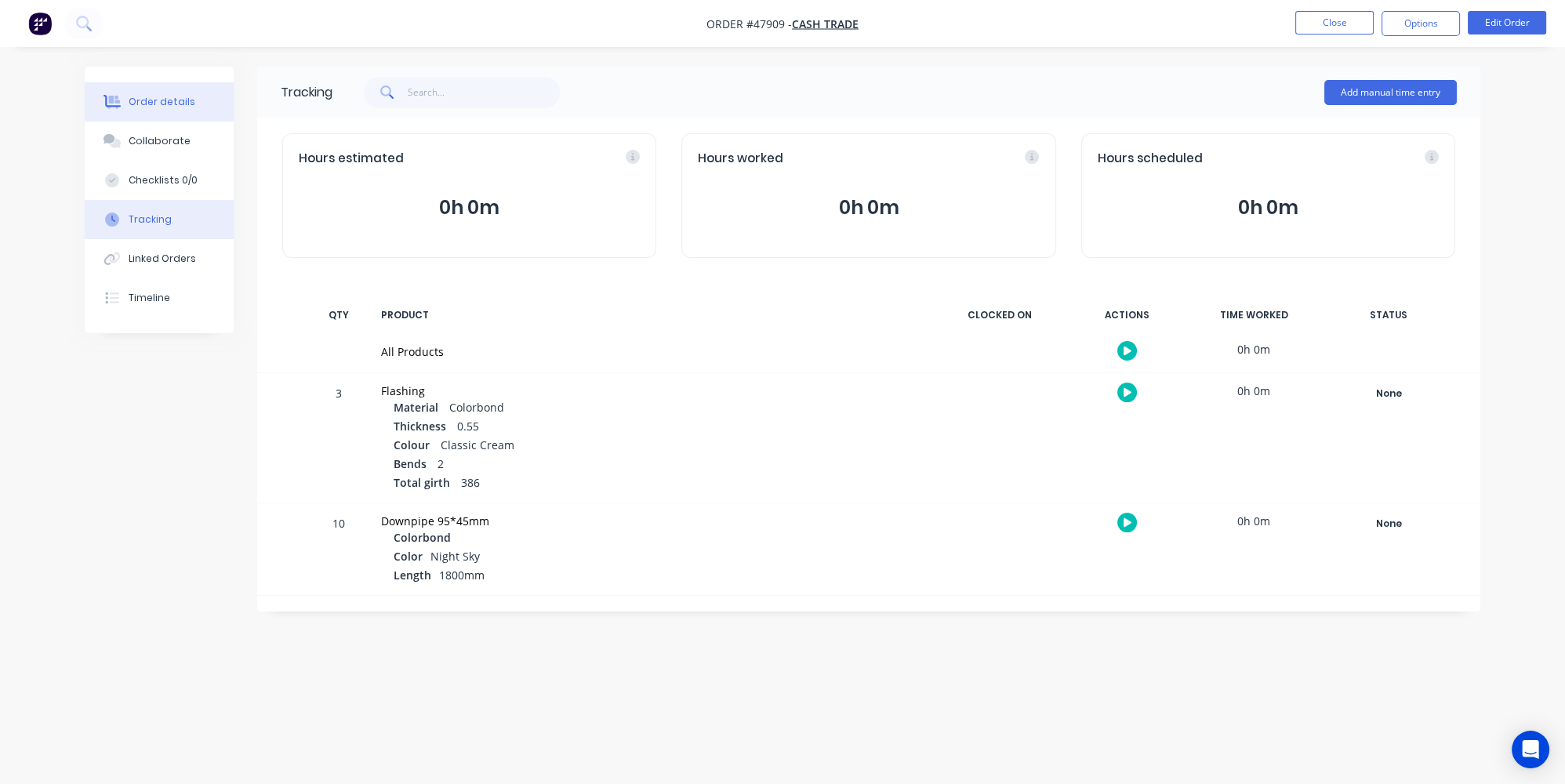
click at [151, 94] on button "Order details" at bounding box center [159, 101] width 149 height 39
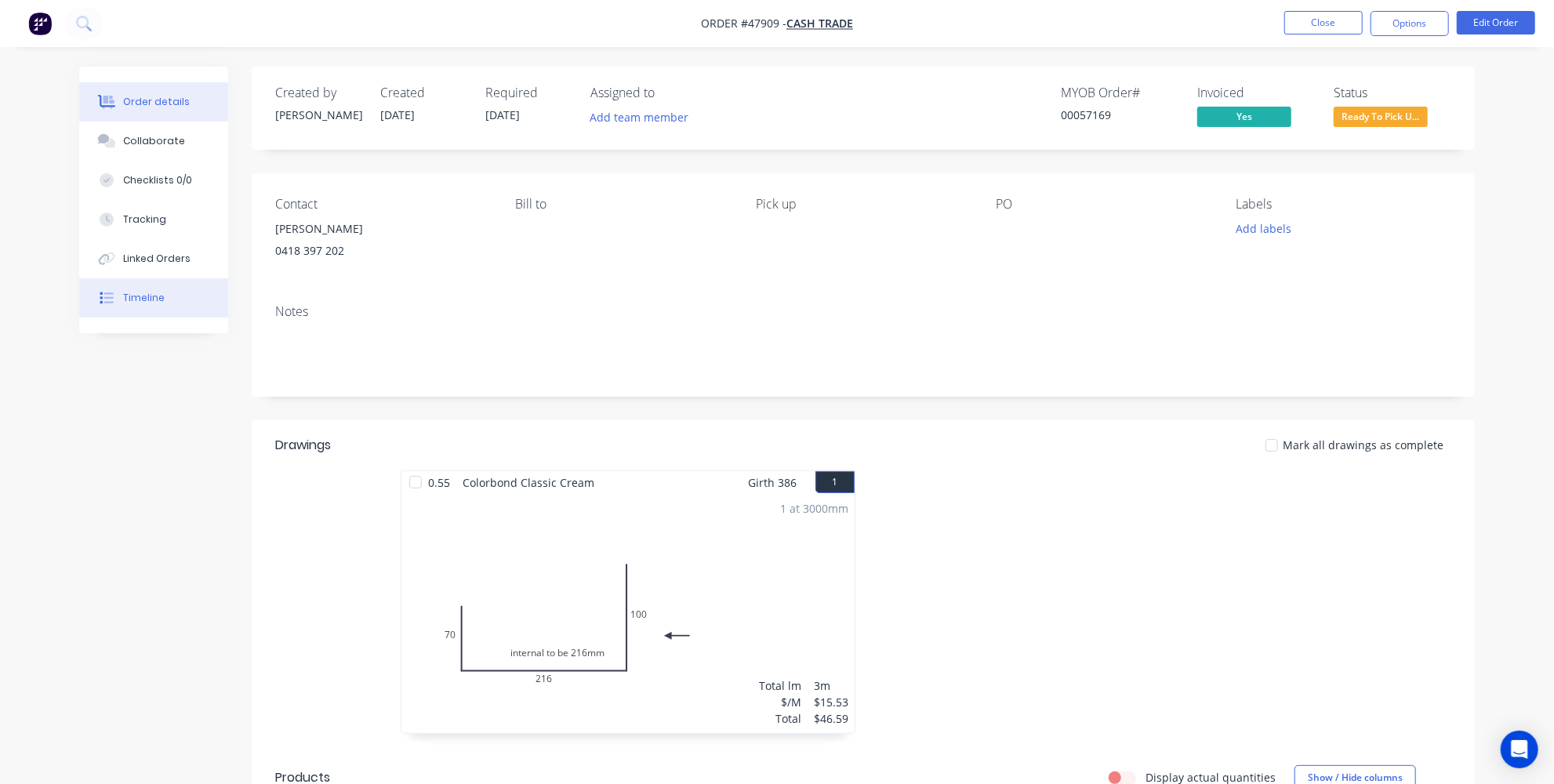
click at [145, 295] on div "Timeline" at bounding box center [143, 297] width 42 height 14
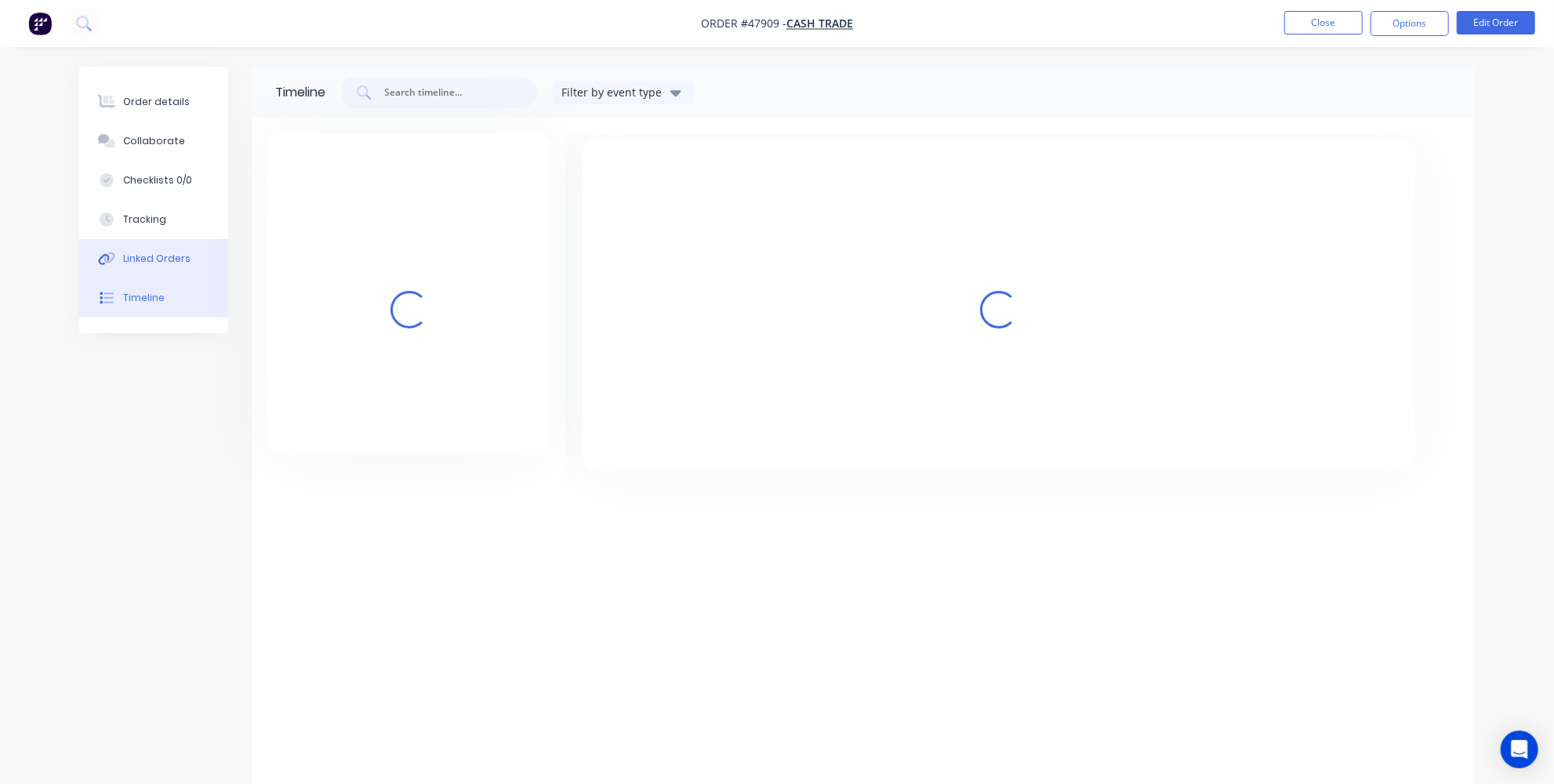
click at [155, 257] on div "Linked Orders" at bounding box center [156, 258] width 67 height 14
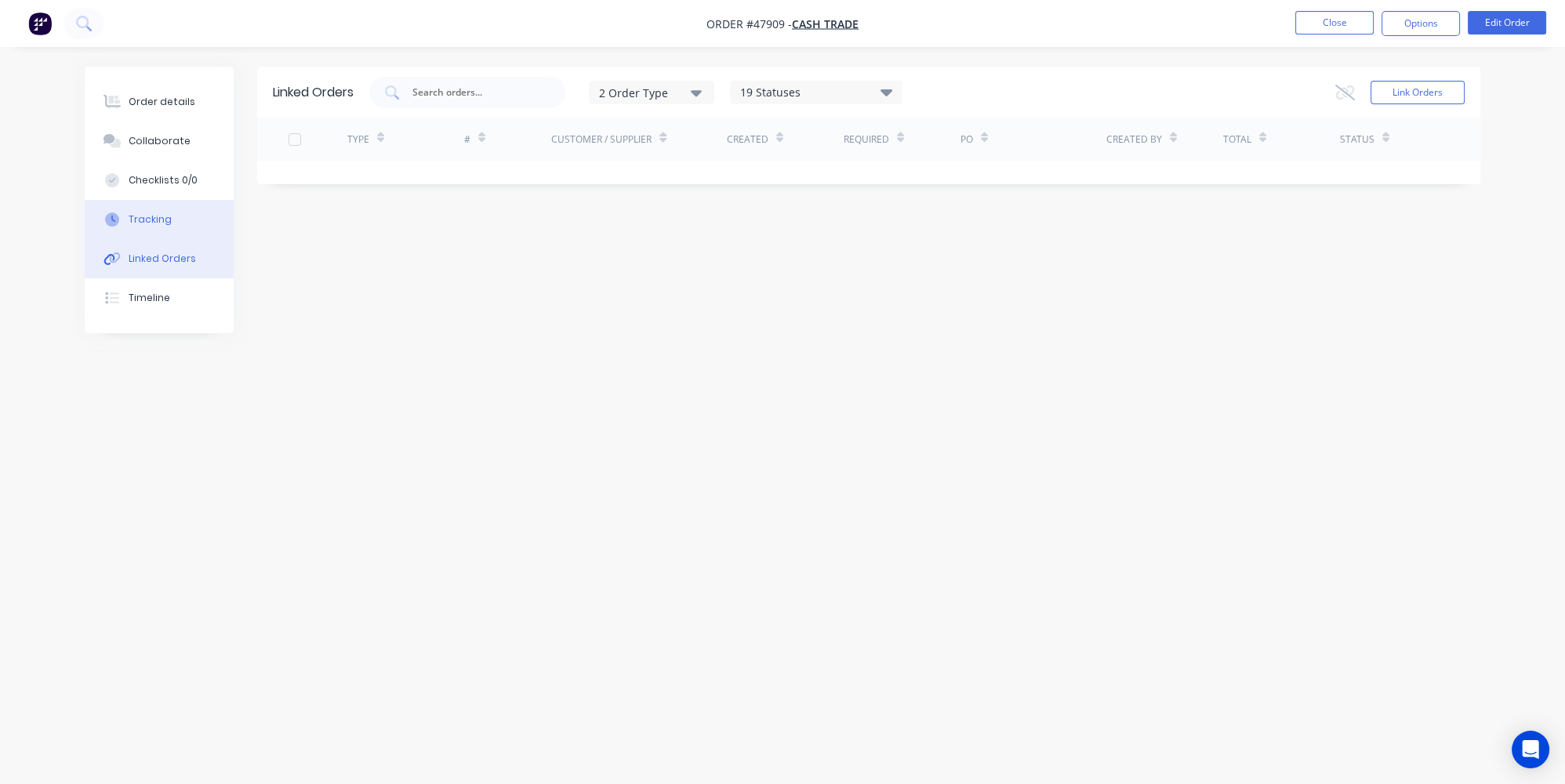
click at [153, 227] on button "Tracking" at bounding box center [159, 219] width 149 height 39
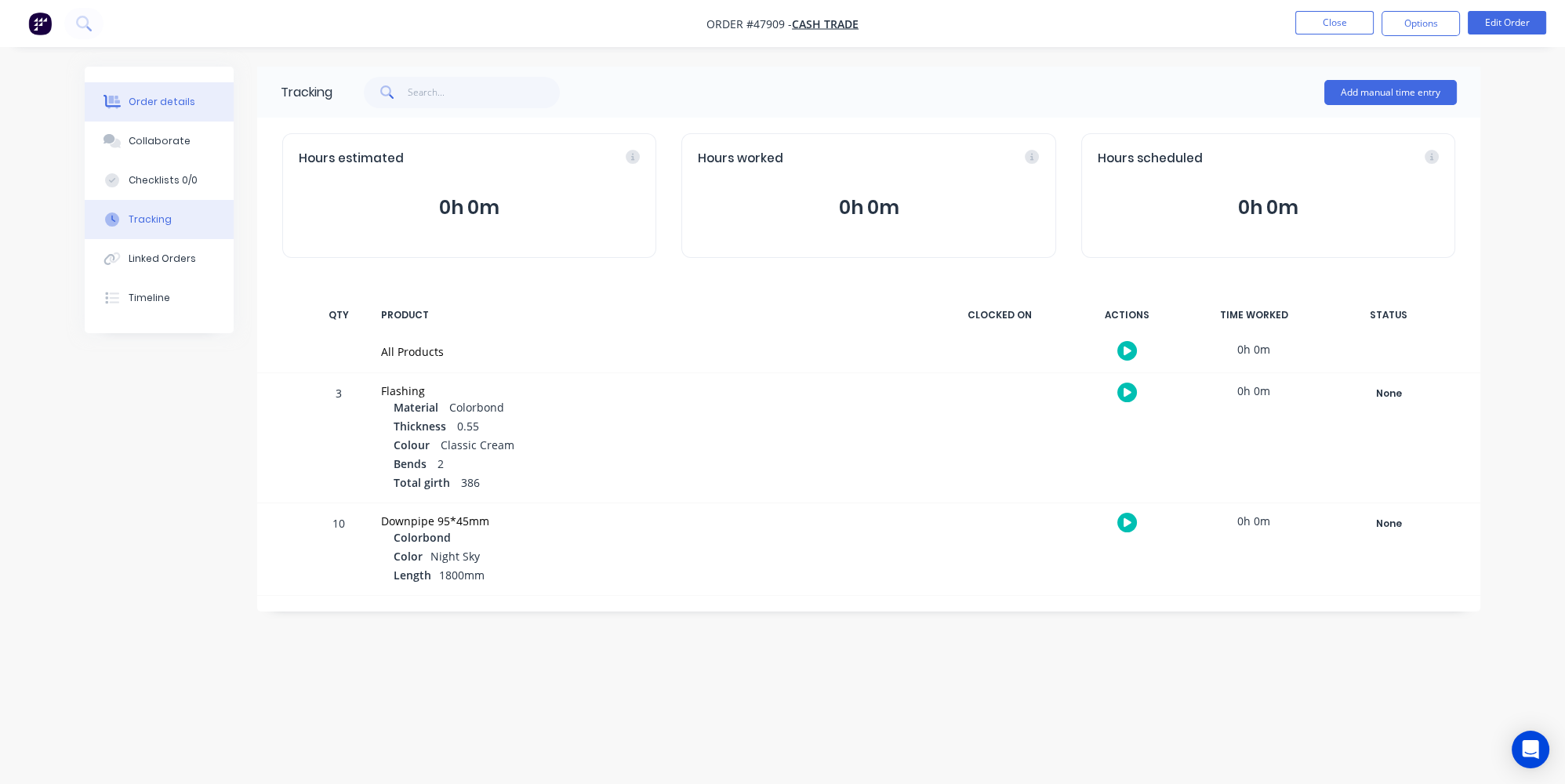
click at [140, 98] on div "Order details" at bounding box center [162, 101] width 66 height 14
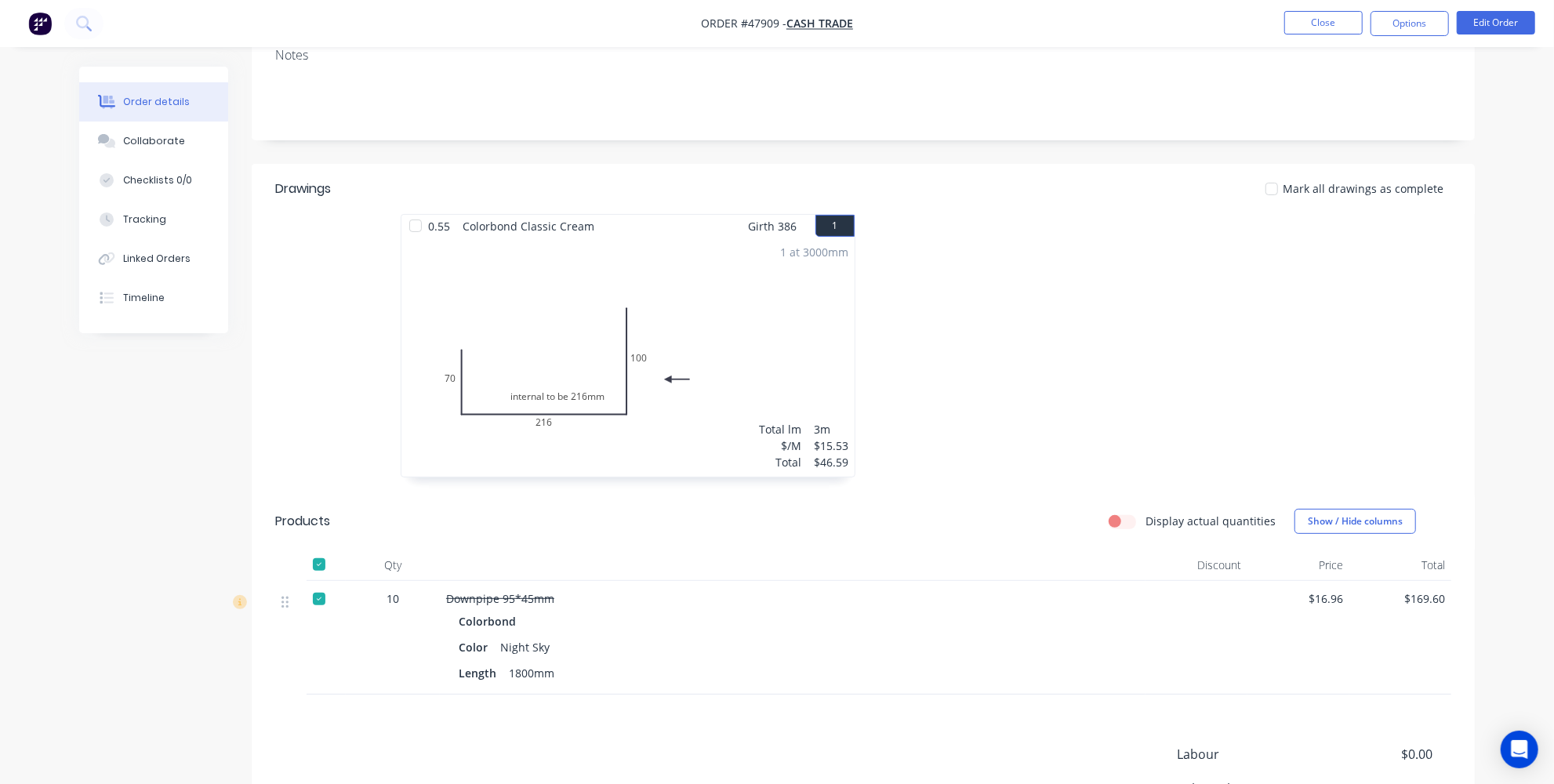
scroll to position [285, 0]
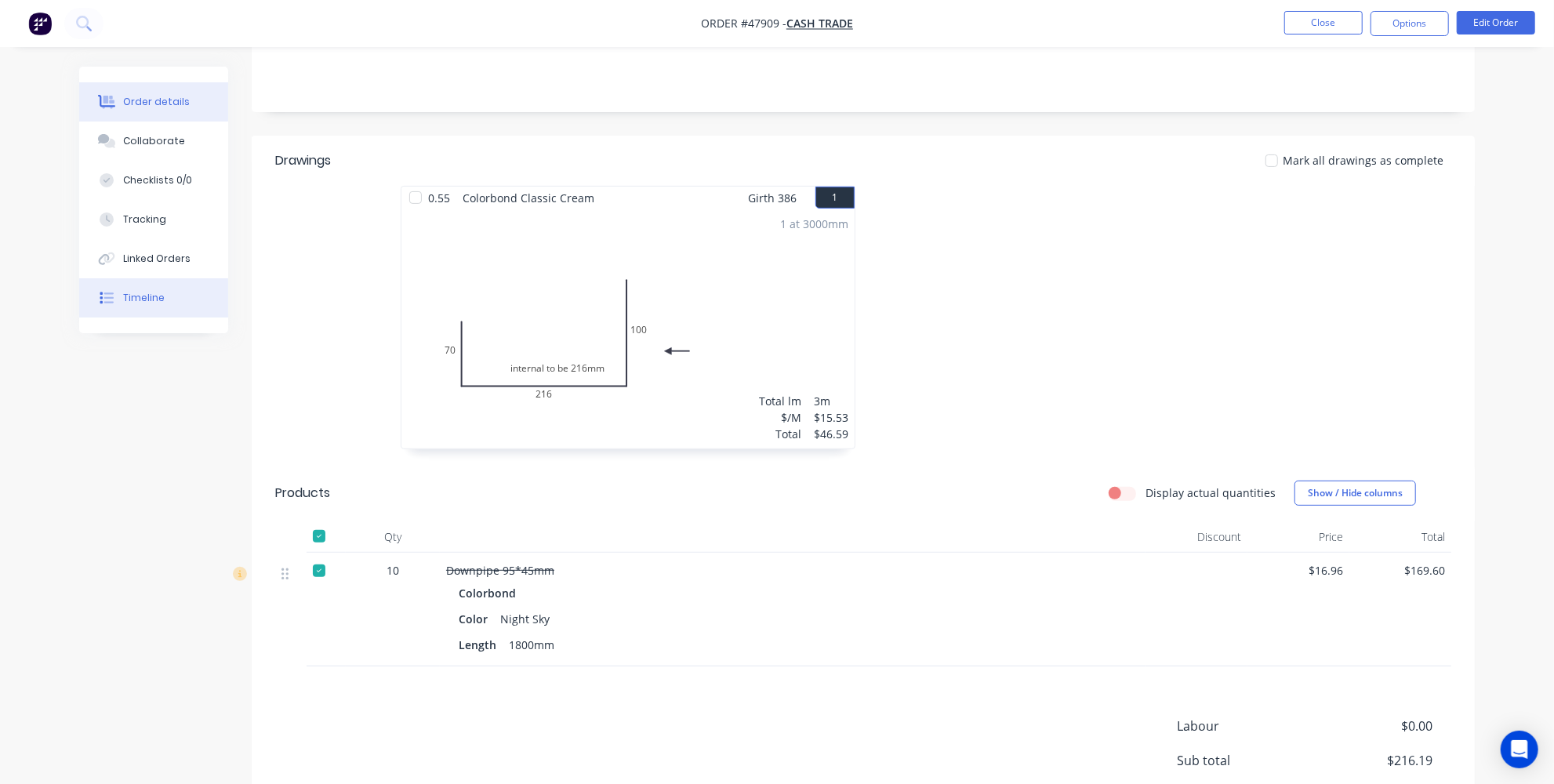
click at [147, 305] on button "Timeline" at bounding box center [153, 297] width 149 height 39
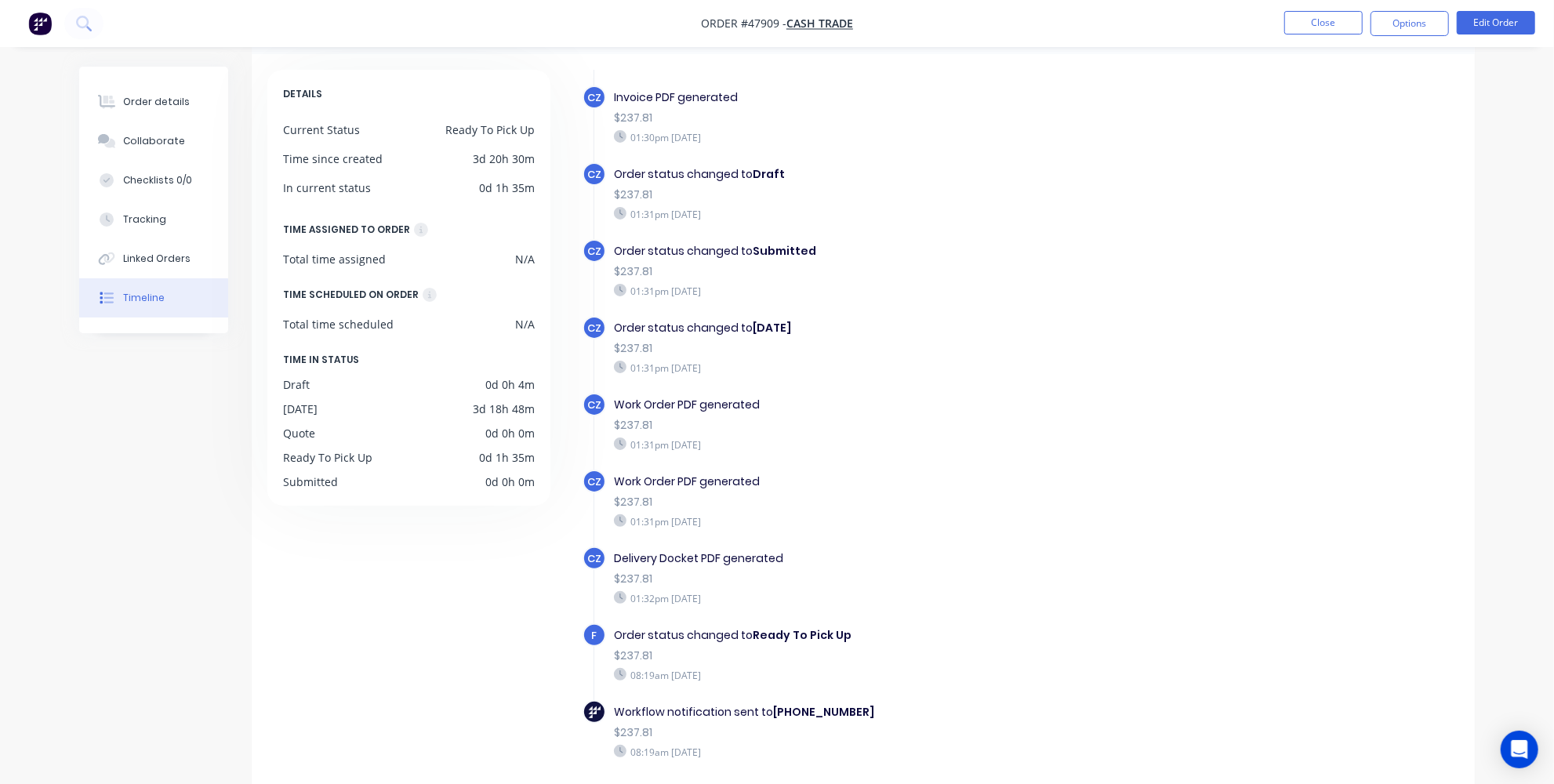
scroll to position [118, 0]
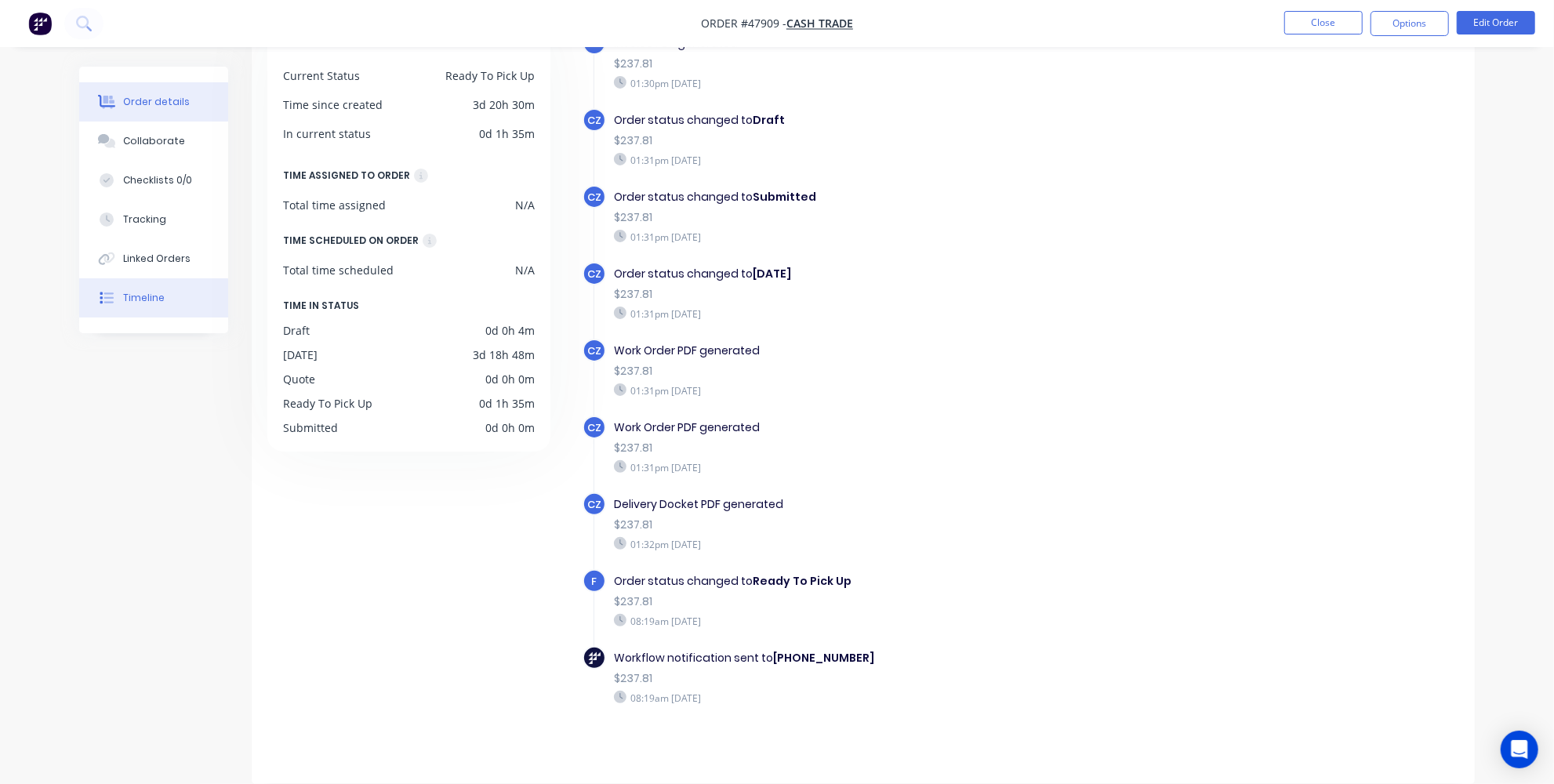
click at [165, 111] on button "Order details" at bounding box center [153, 101] width 149 height 39
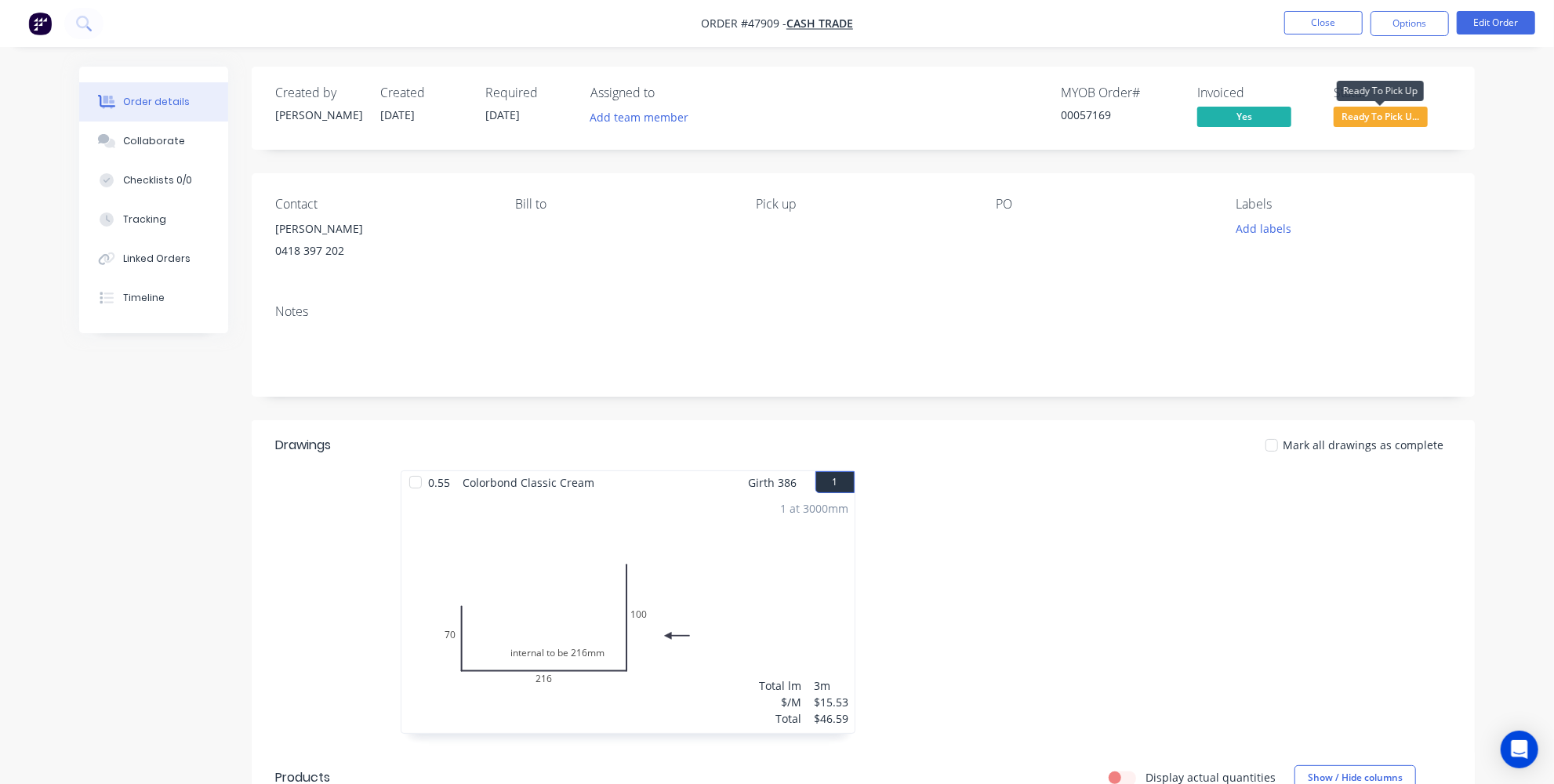
click at [1395, 112] on span "Ready To Pick U..." at bounding box center [1380, 116] width 94 height 20
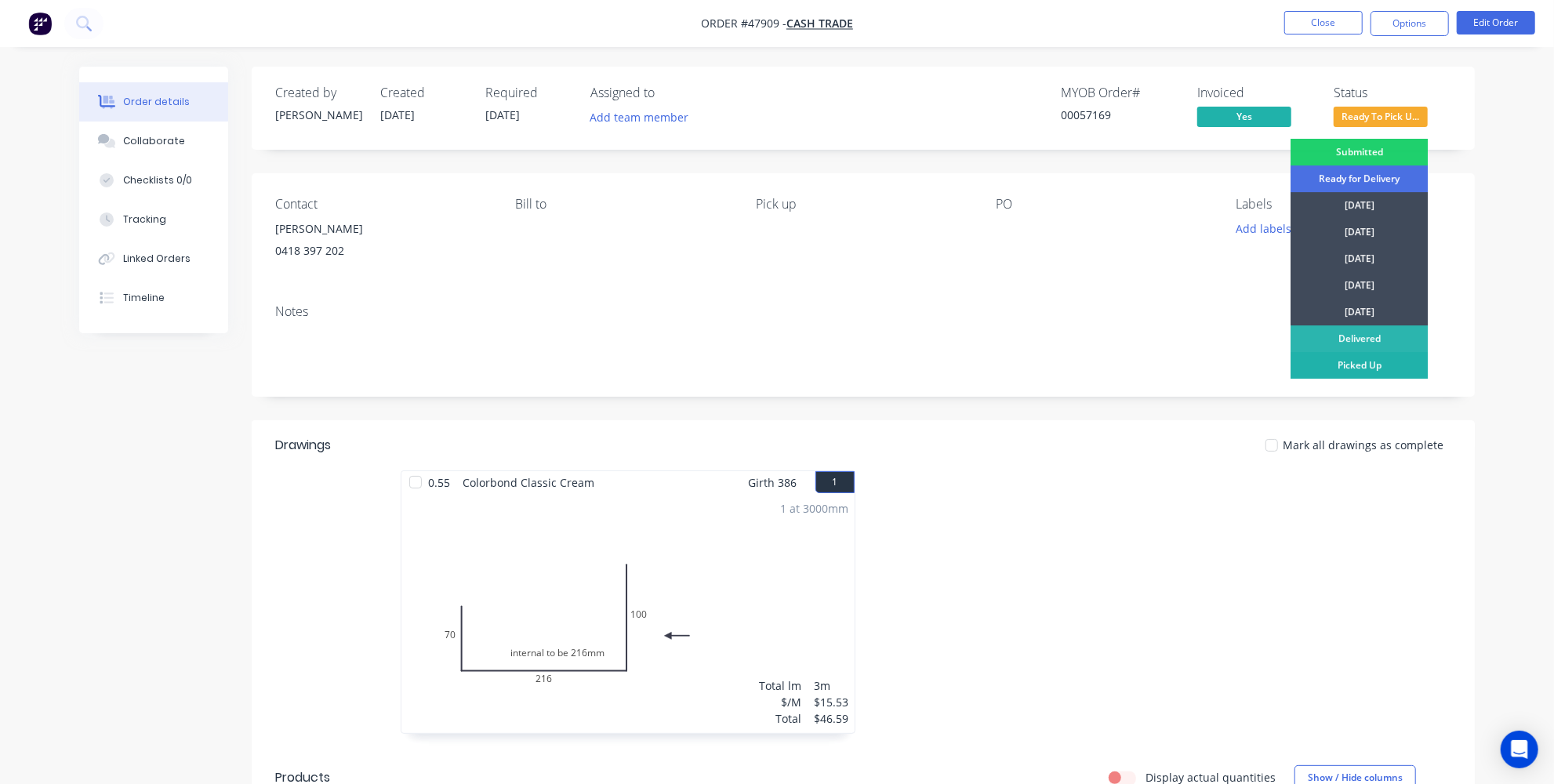
click at [1357, 361] on div "Picked Up" at bounding box center [1359, 365] width 138 height 26
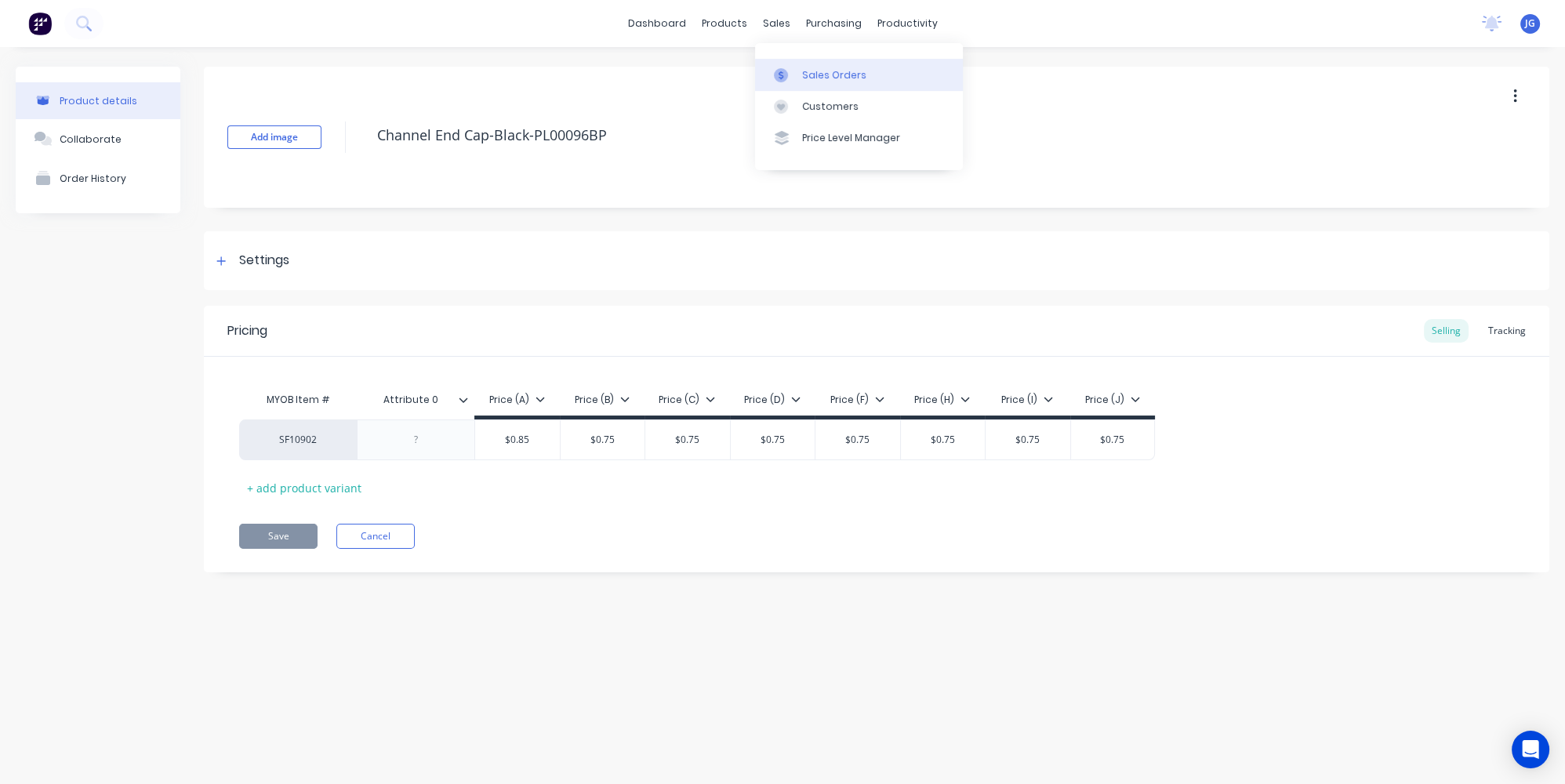
click at [790, 66] on link "Sales Orders" at bounding box center [859, 74] width 208 height 31
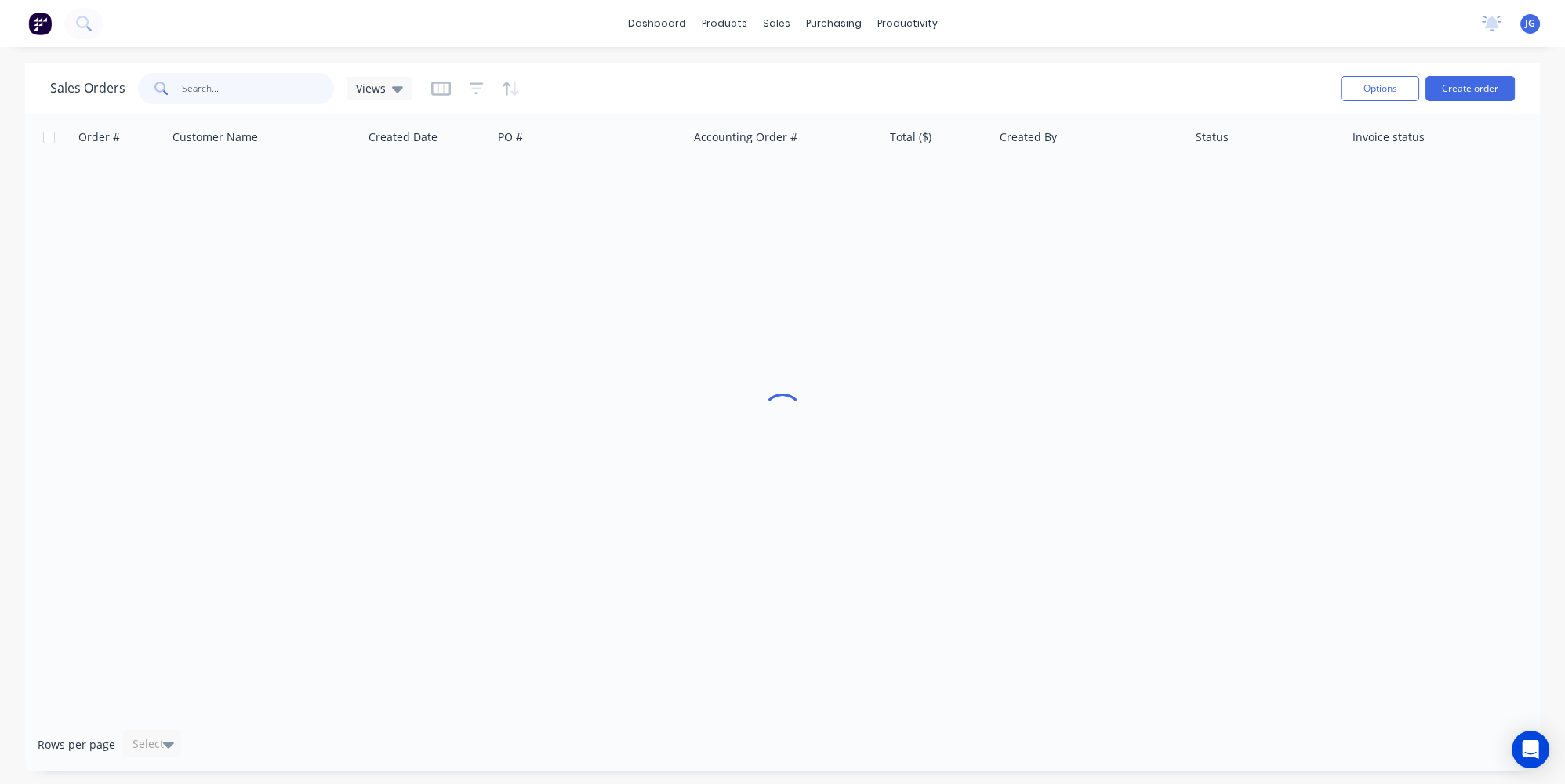
click at [197, 83] on input "text" at bounding box center [258, 89] width 153 height 31
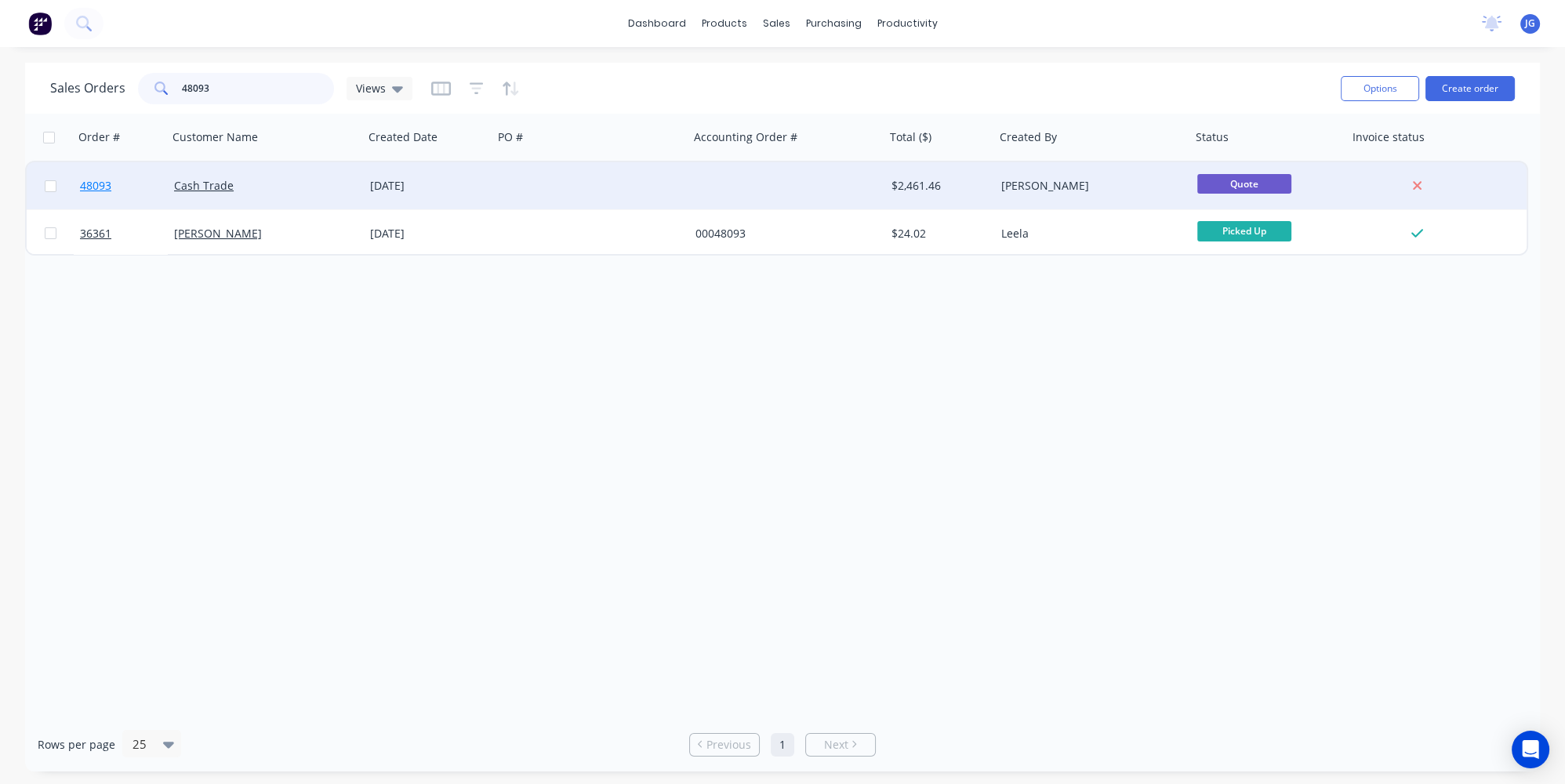
type input "48093"
click at [140, 183] on link "48093" at bounding box center [127, 185] width 94 height 47
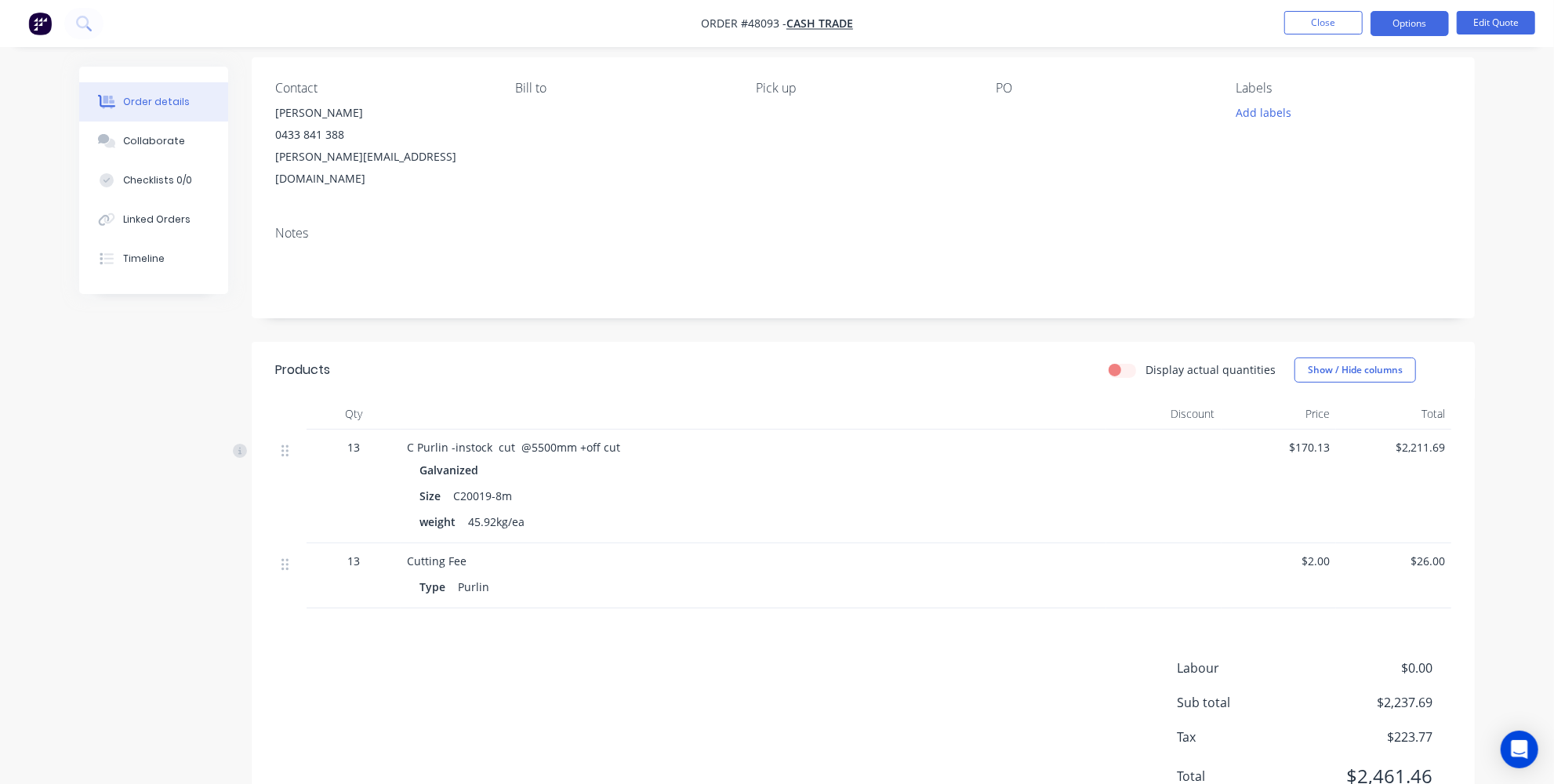
scroll to position [162, 0]
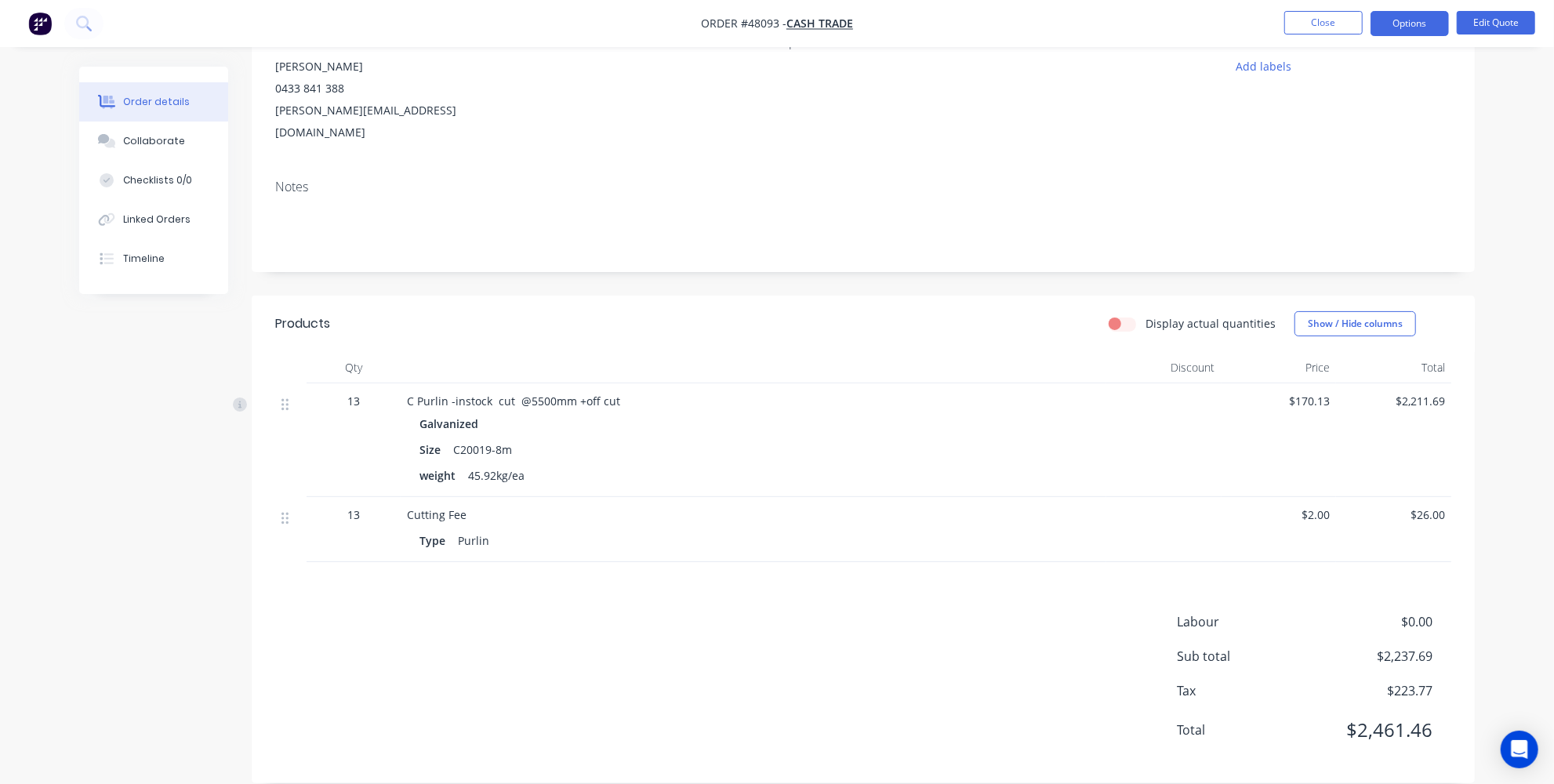
click at [1018, 625] on div "Labour $0.00 Sub total $2,237.69 Tax $223.77 Total $2,461.46" at bounding box center [862, 686] width 1175 height 147
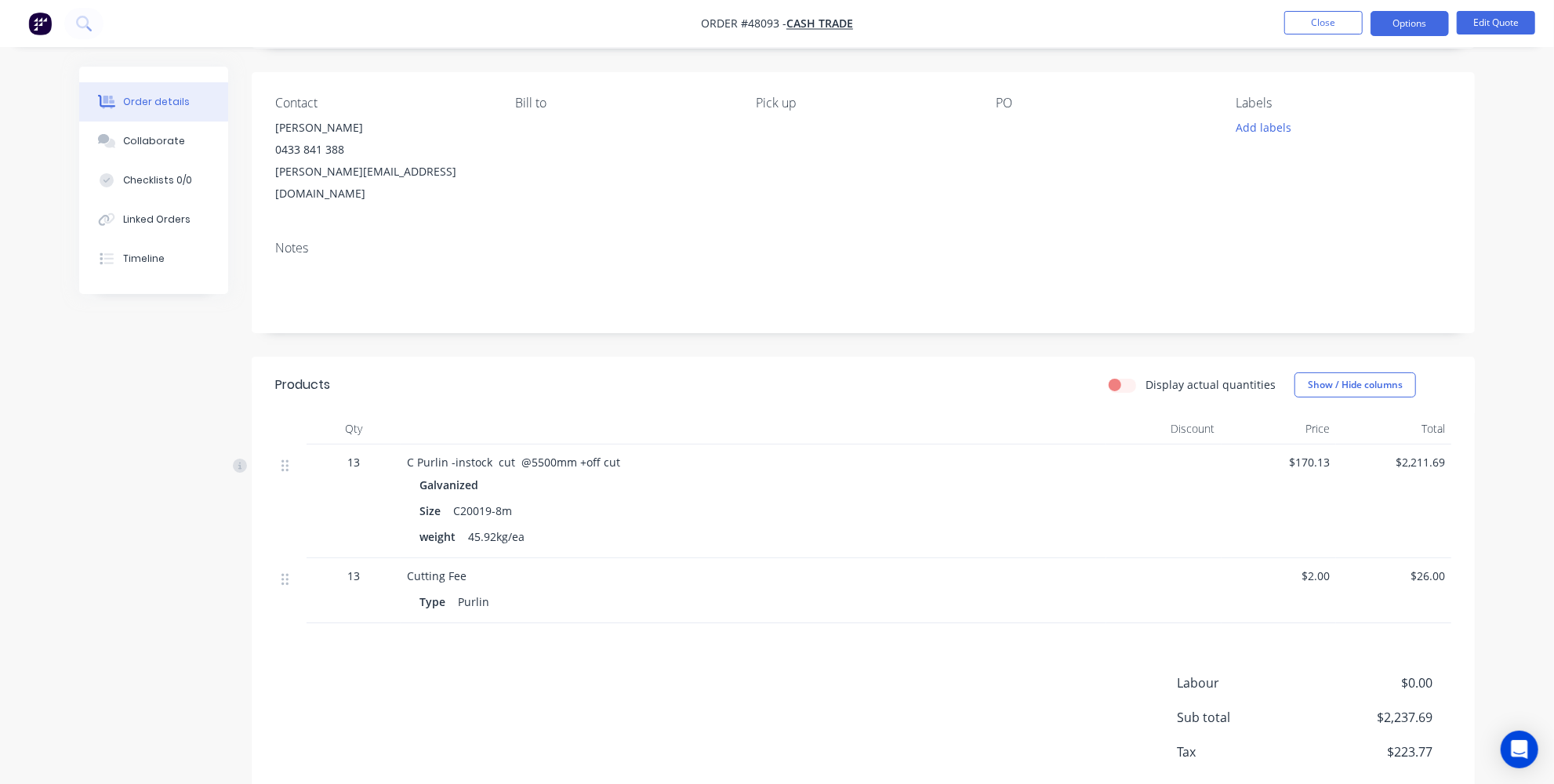
scroll to position [0, 0]
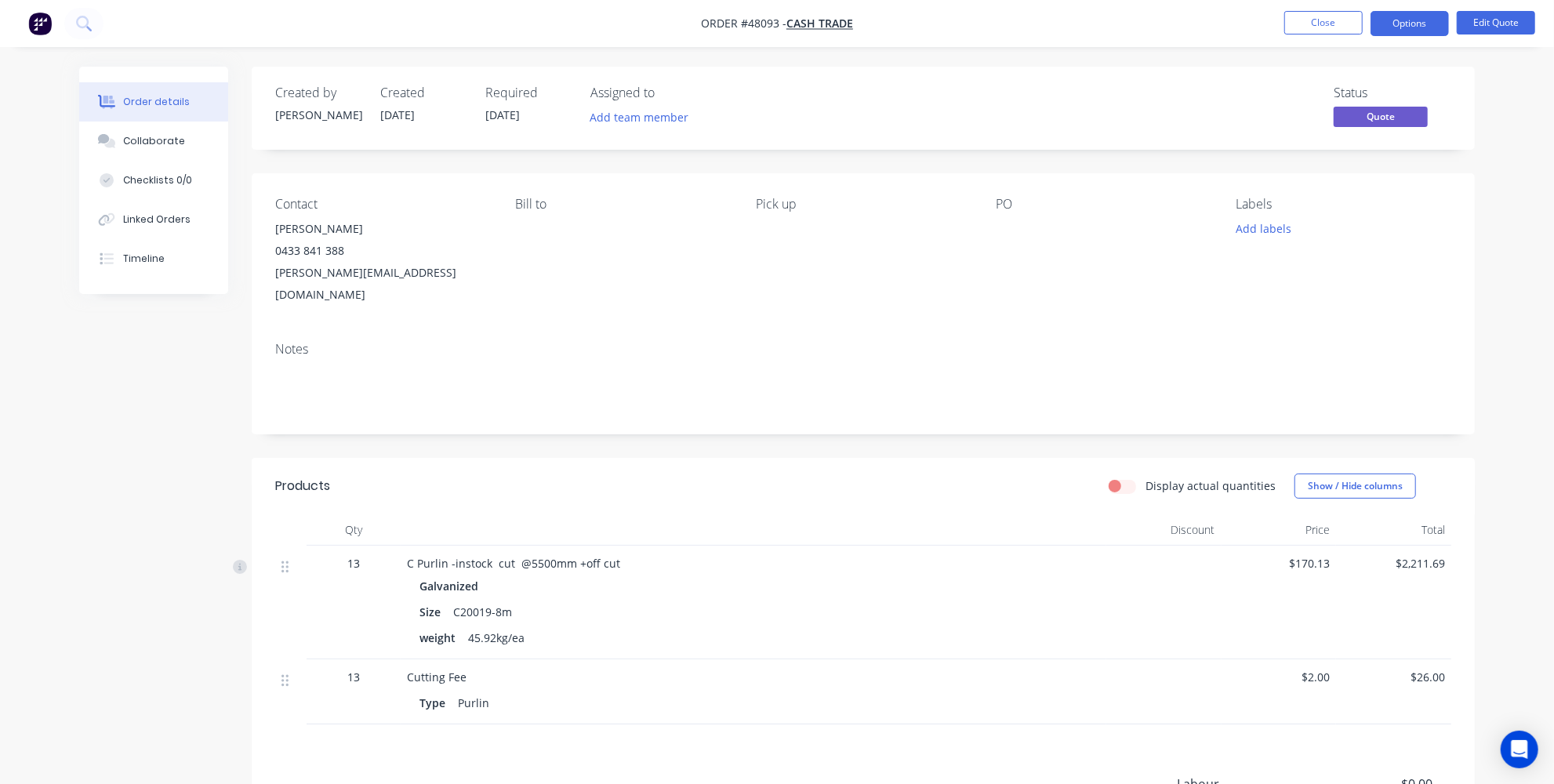
click at [505, 121] on span "[DATE]" at bounding box center [501, 114] width 34 height 15
click at [1481, 21] on button "Edit Quote" at bounding box center [1495, 22] width 78 height 23
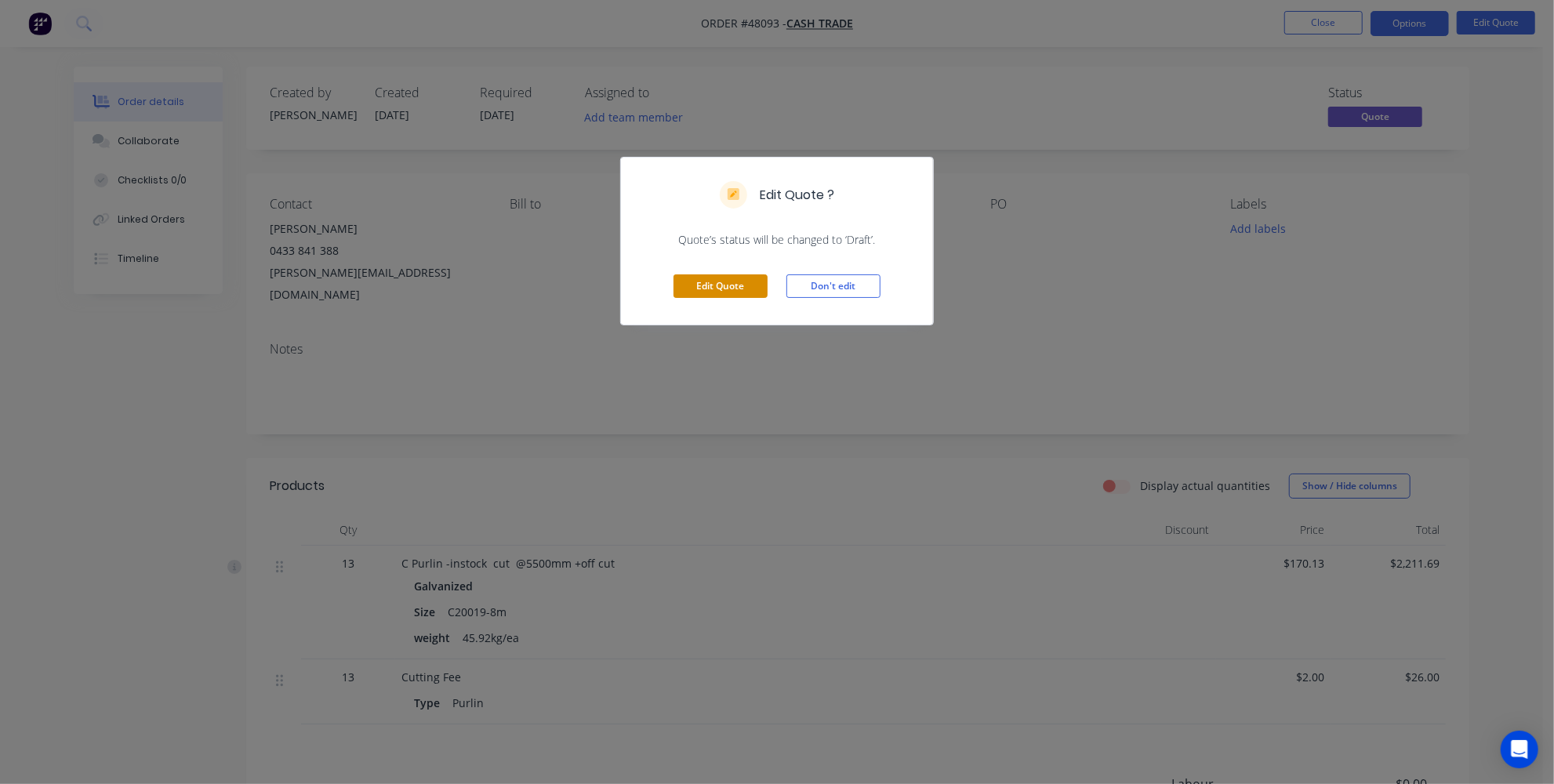
click at [711, 281] on button "Edit Quote" at bounding box center [720, 286] width 94 height 23
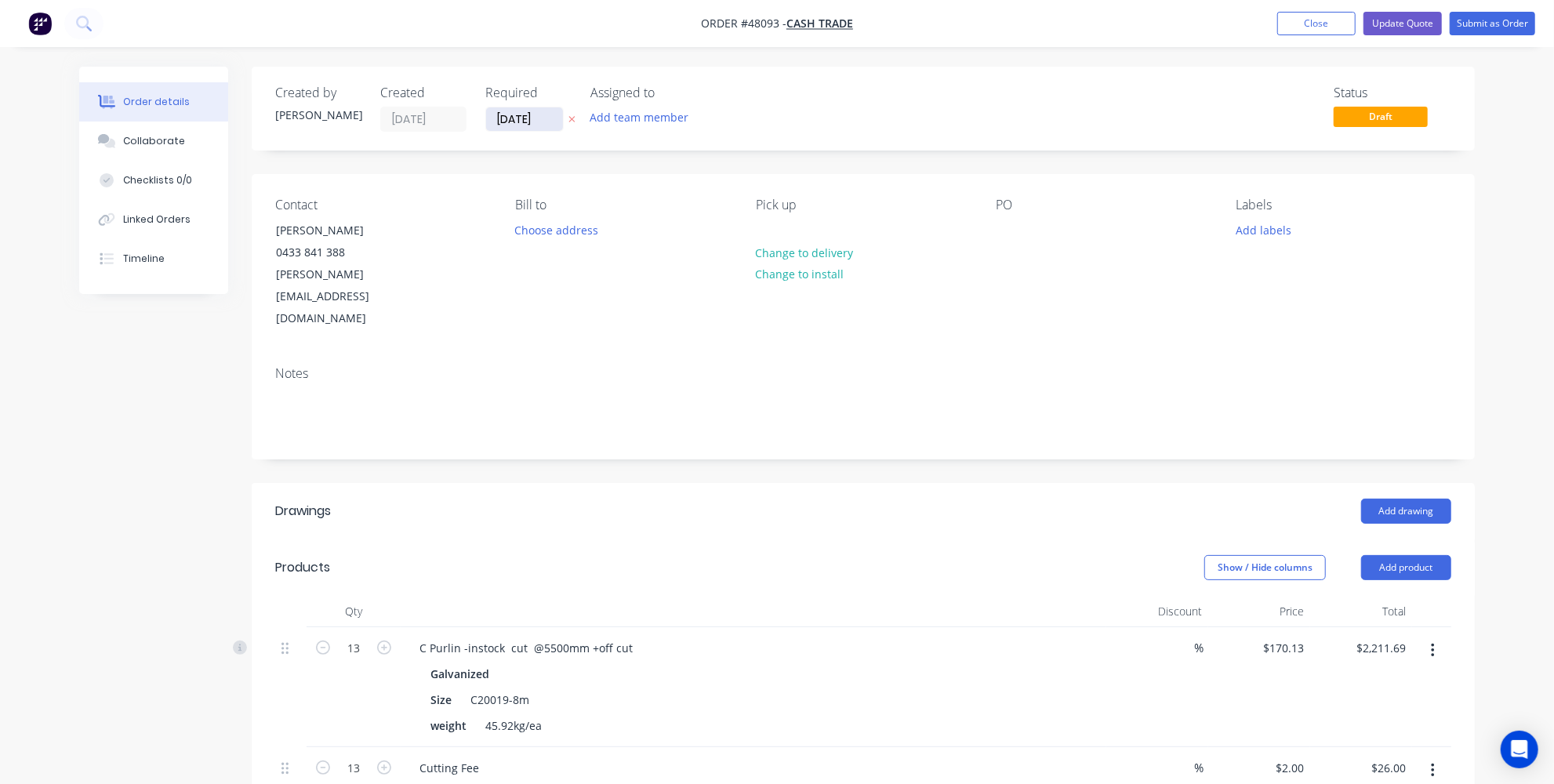
click at [509, 115] on input "21/08/25" at bounding box center [524, 119] width 77 height 23
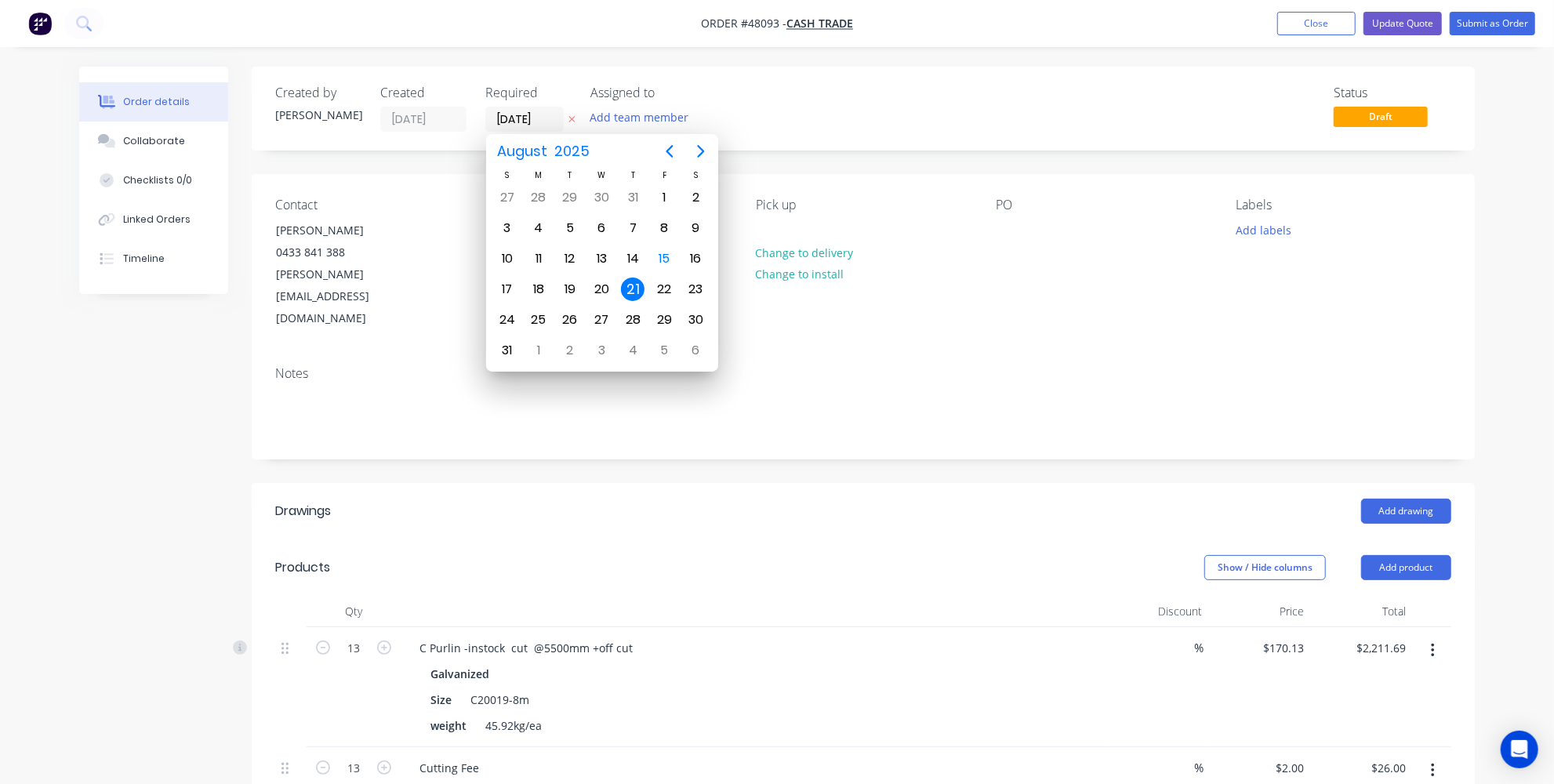
click at [588, 498] on div "Add drawing" at bounding box center [987, 511] width 926 height 25
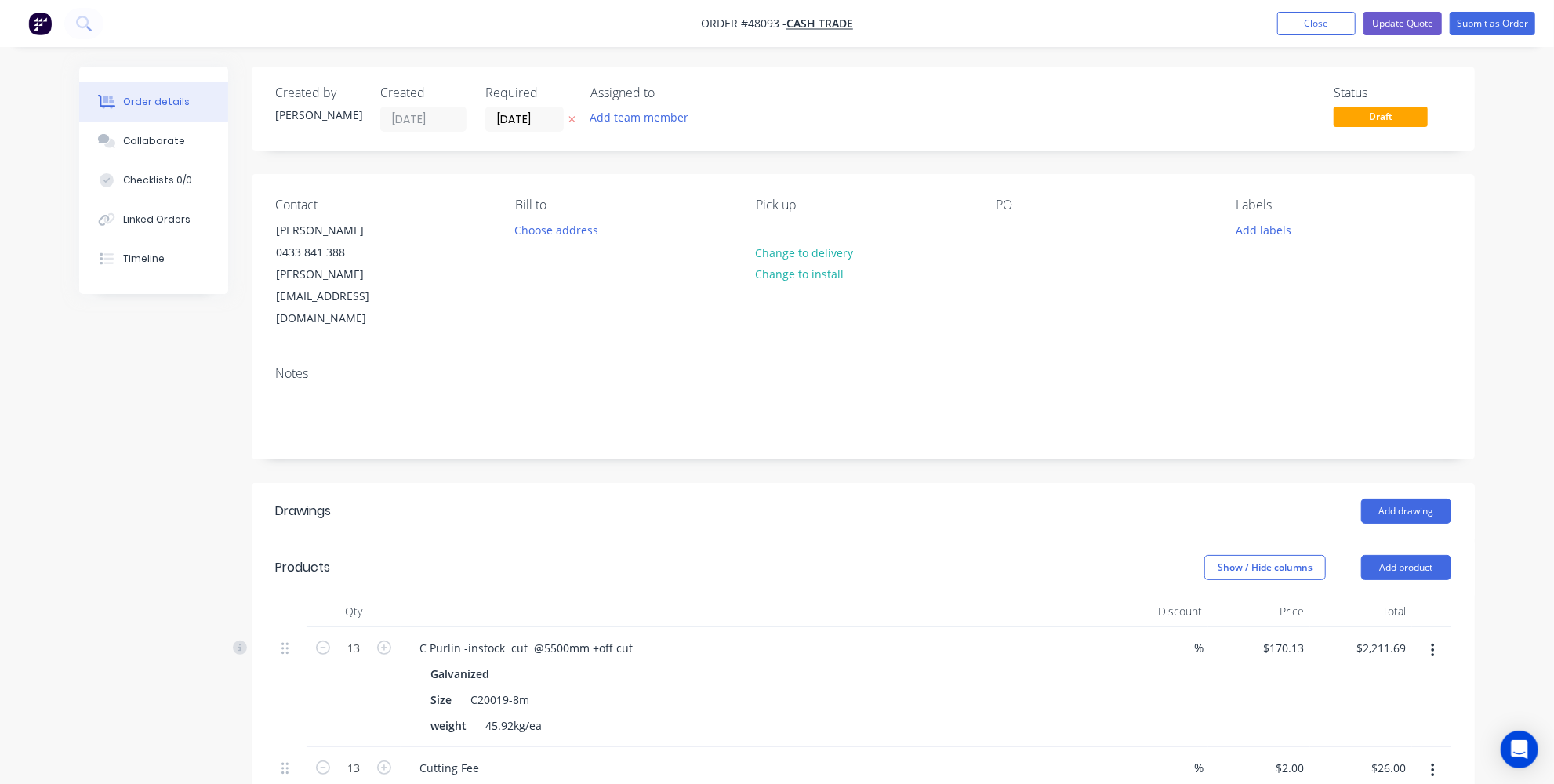
click at [1497, 234] on div "Order details Collaborate Checklists 0/0 Linked Orders Timeline Order details C…" at bounding box center [777, 617] width 1554 height 1235
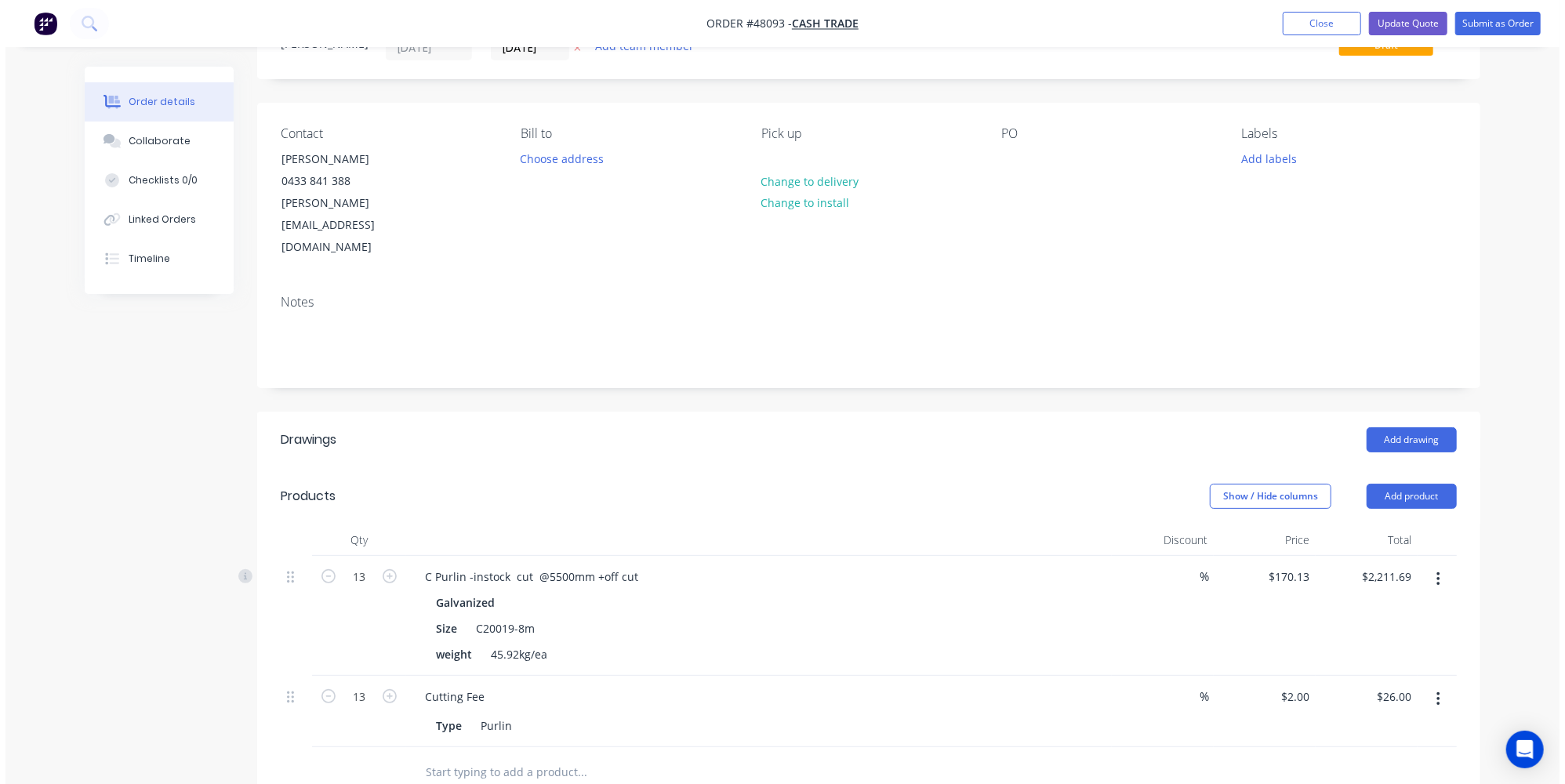
scroll to position [70, 0]
click at [1483, 28] on button "Submit as Order" at bounding box center [1493, 23] width 86 height 23
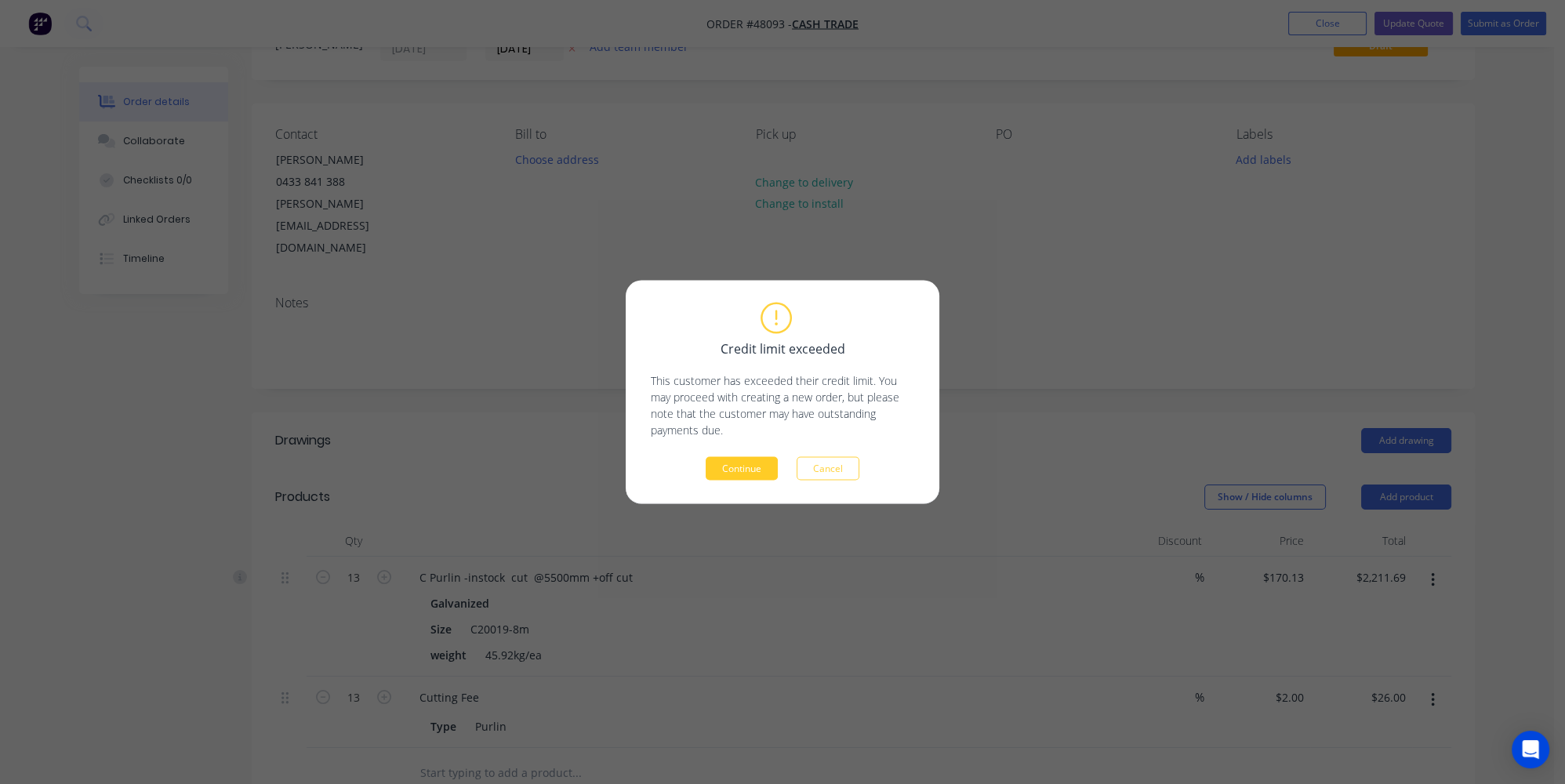
click at [749, 470] on button "Continue" at bounding box center [742, 468] width 72 height 23
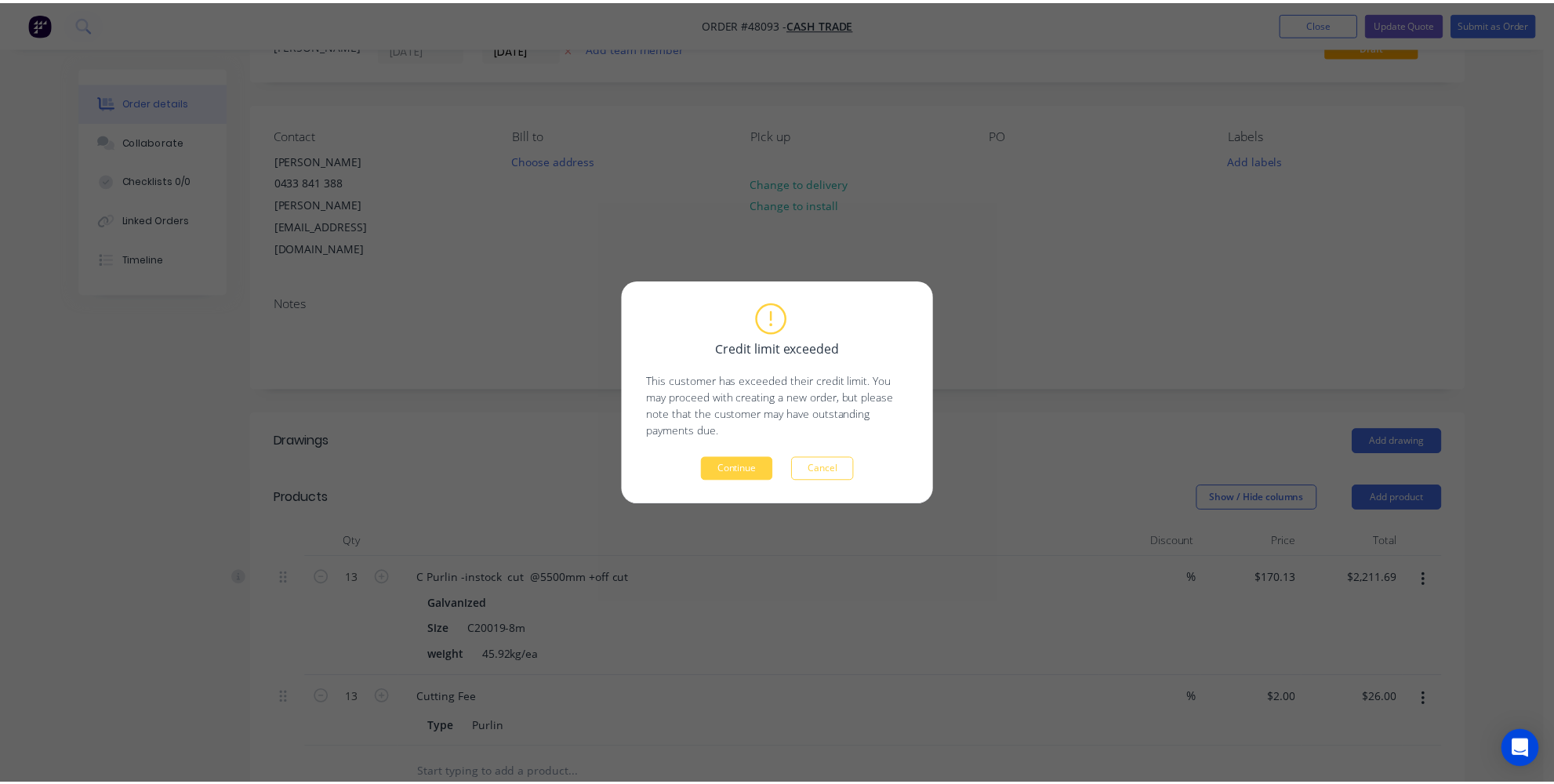
scroll to position [0, 0]
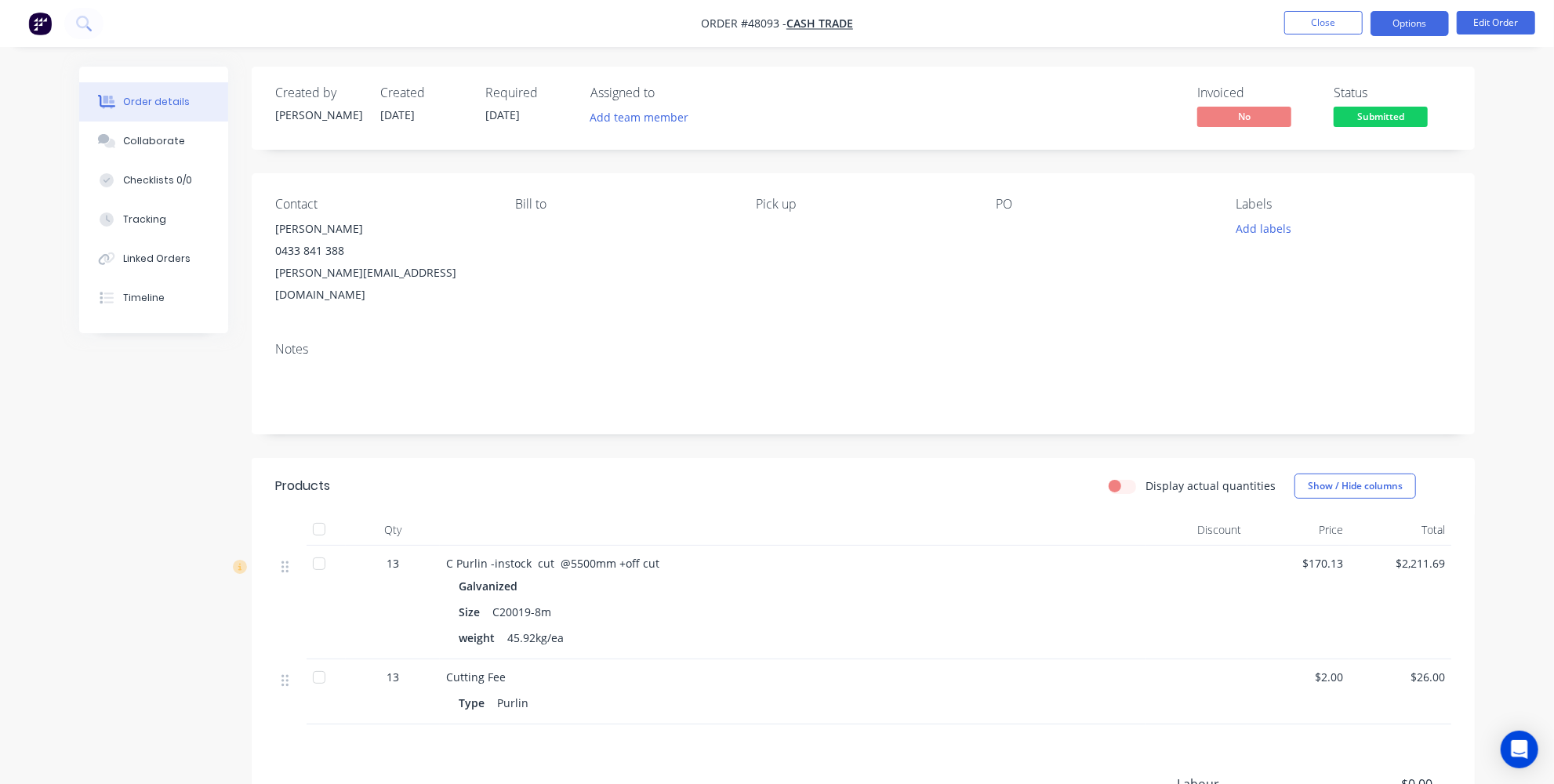
click at [1412, 21] on button "Options" at bounding box center [1410, 23] width 78 height 25
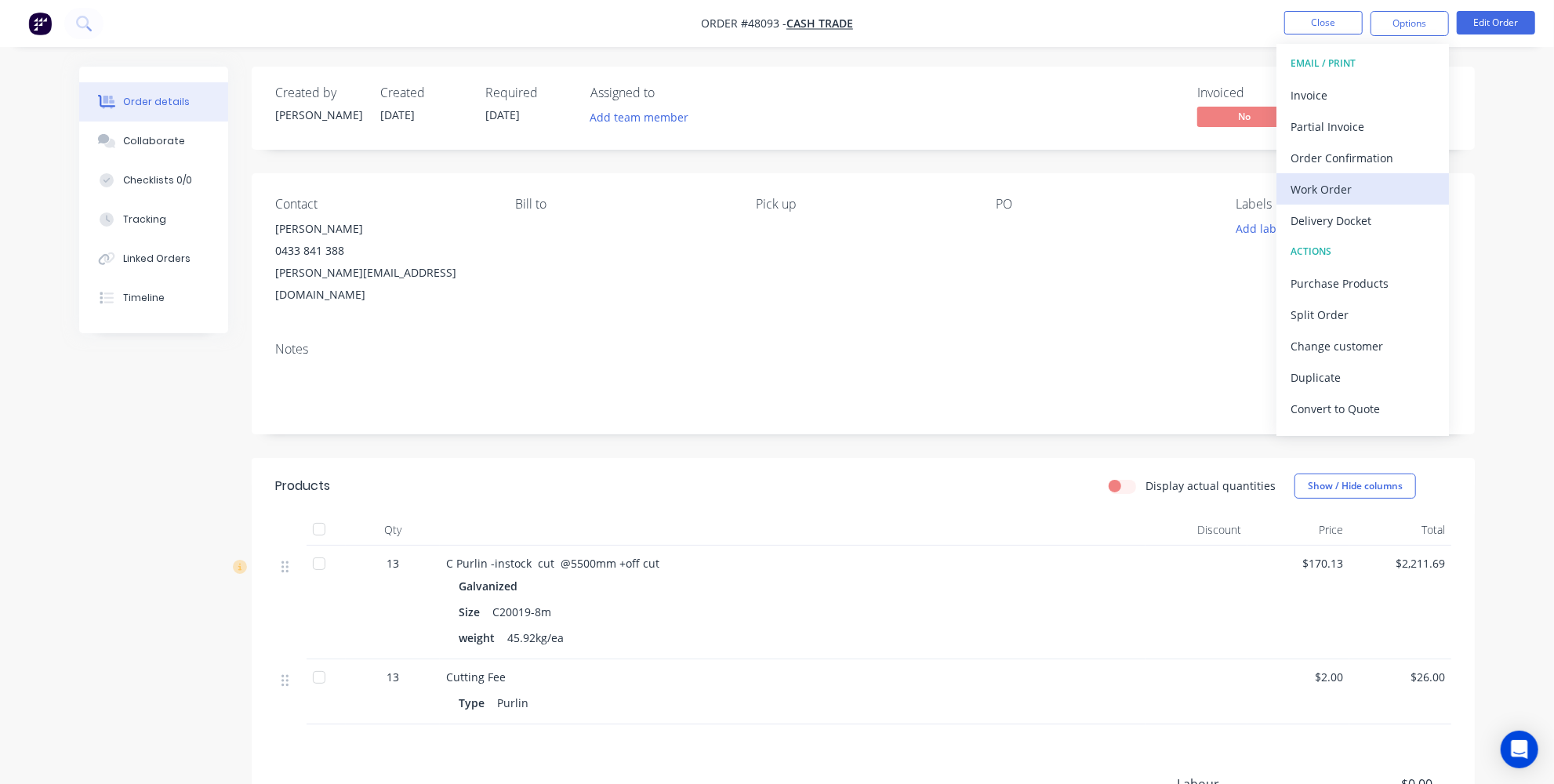
click at [1360, 195] on div "Work Order" at bounding box center [1363, 188] width 144 height 22
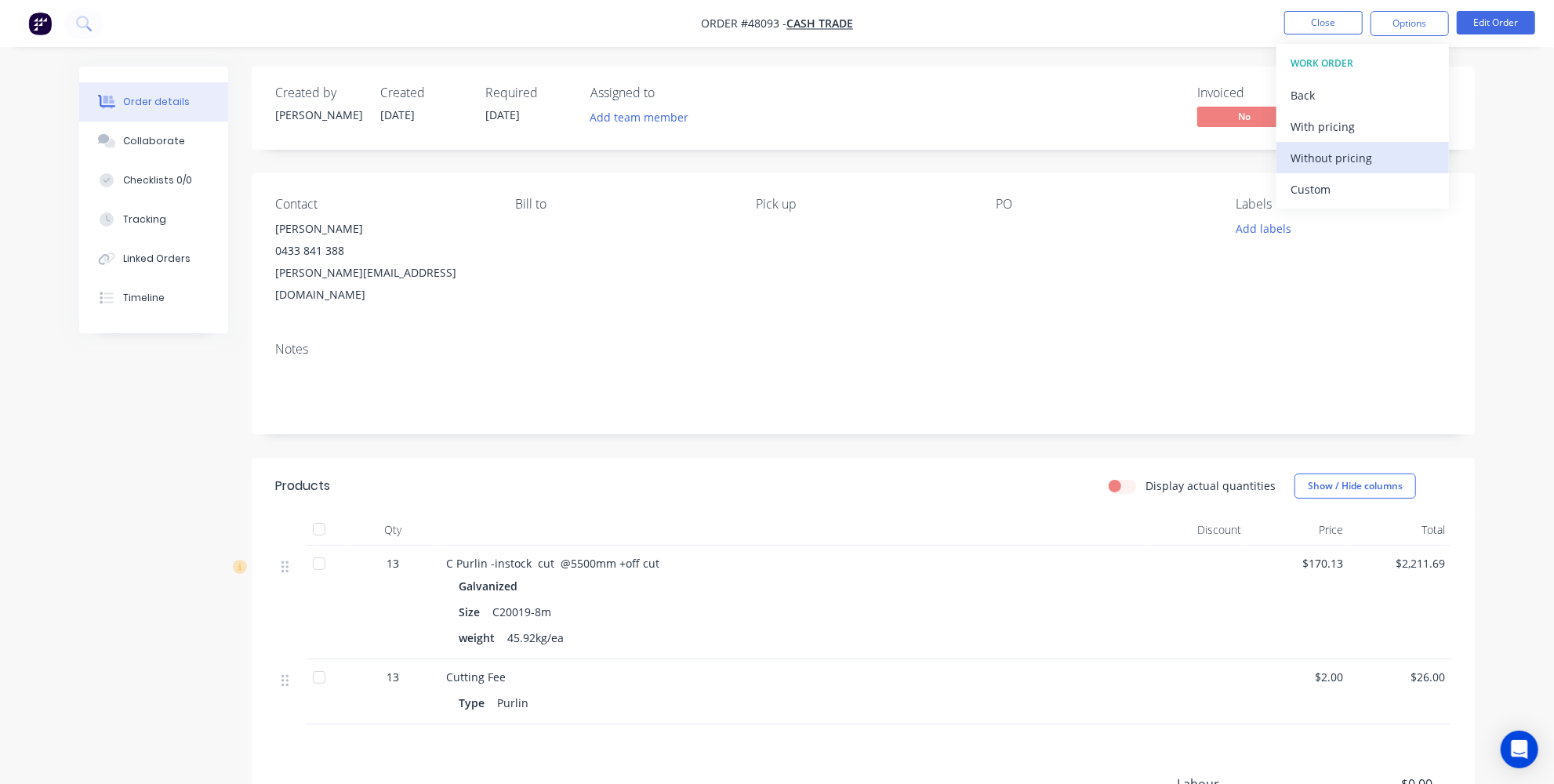
click at [1343, 162] on div "Without pricing" at bounding box center [1363, 157] width 144 height 22
click at [956, 514] on div at bounding box center [792, 529] width 705 height 31
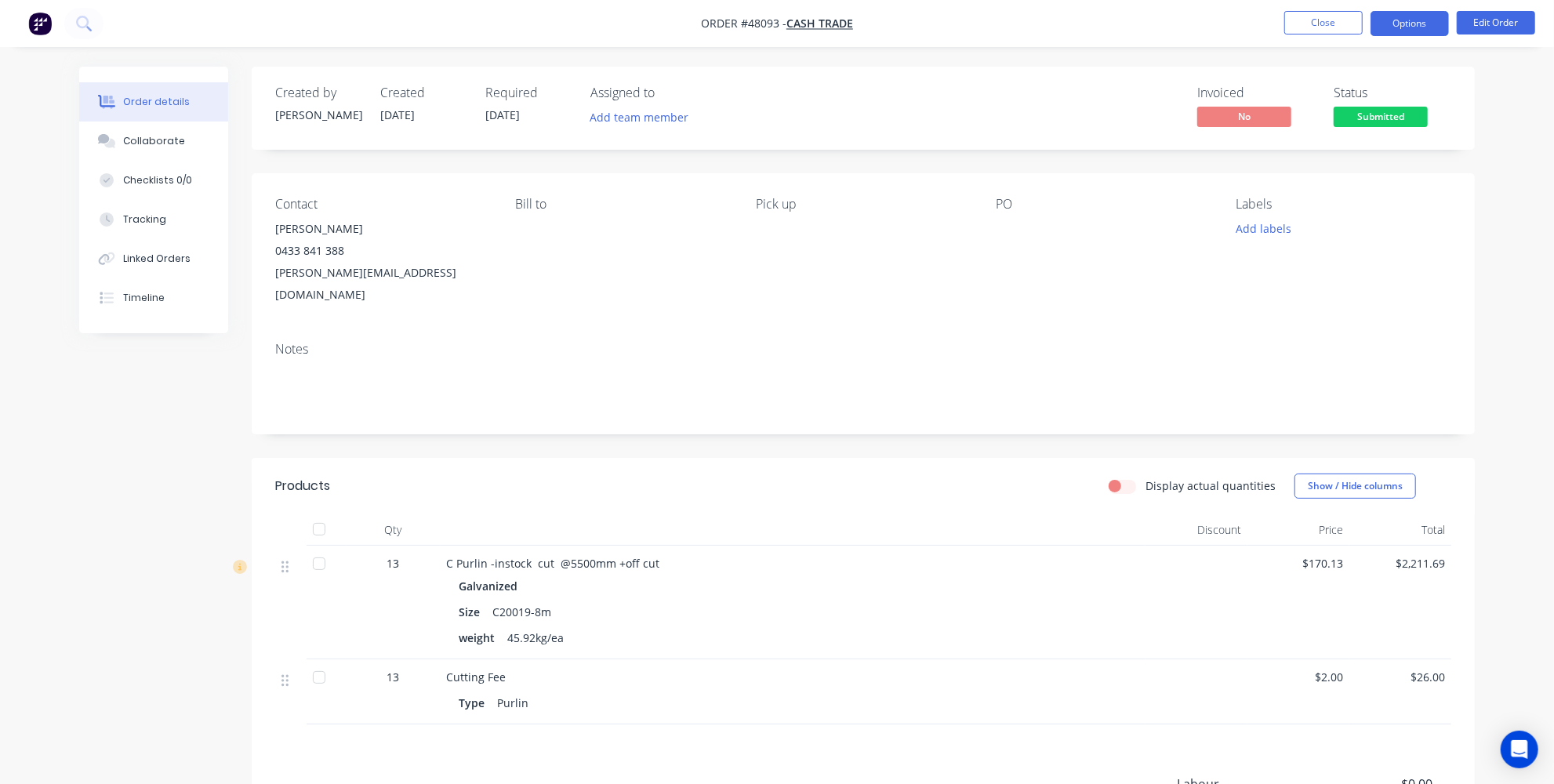
click at [1420, 22] on button "Options" at bounding box center [1410, 23] width 78 height 25
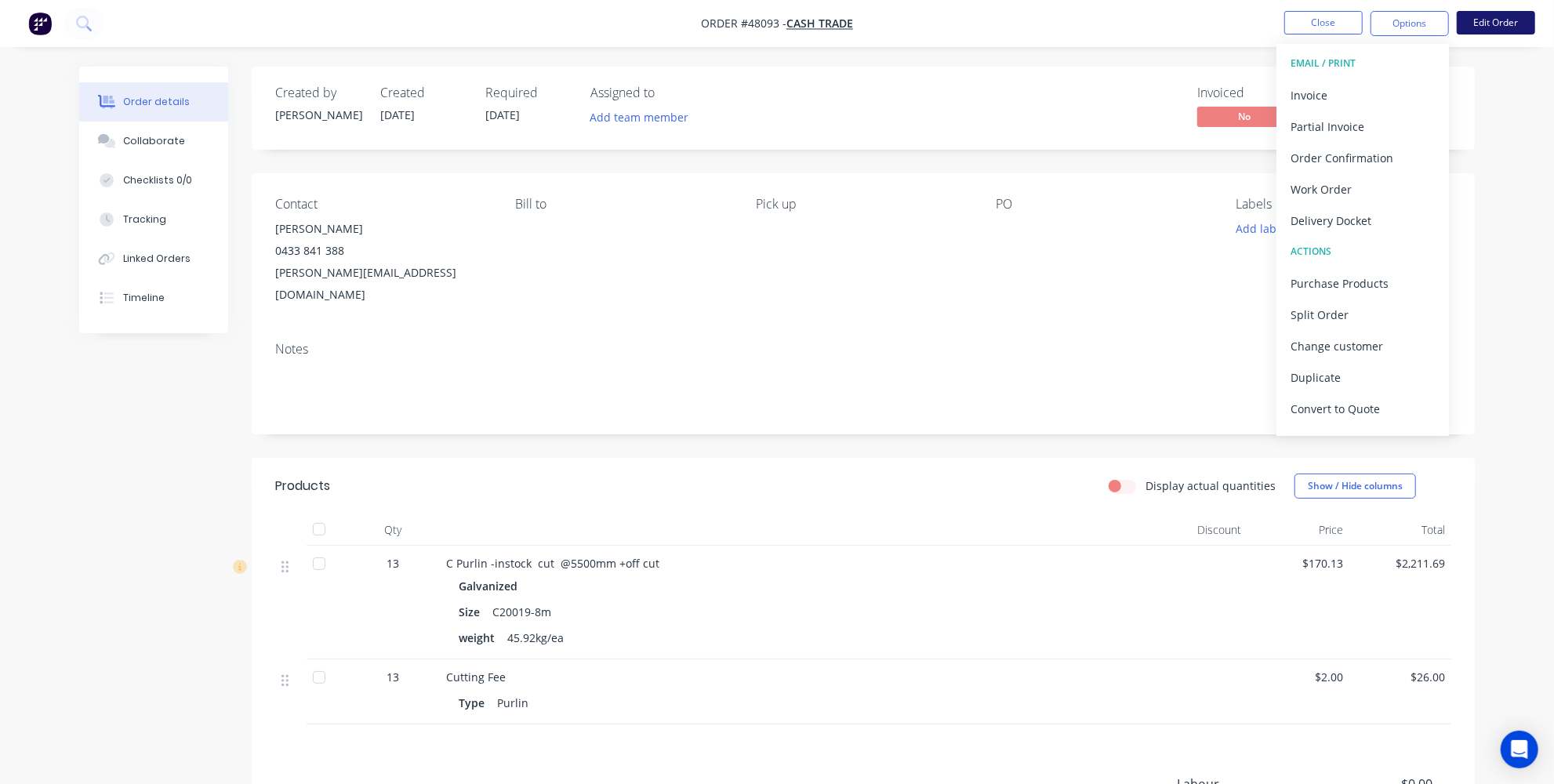
click at [1487, 22] on button "Edit Order" at bounding box center [1495, 22] width 78 height 23
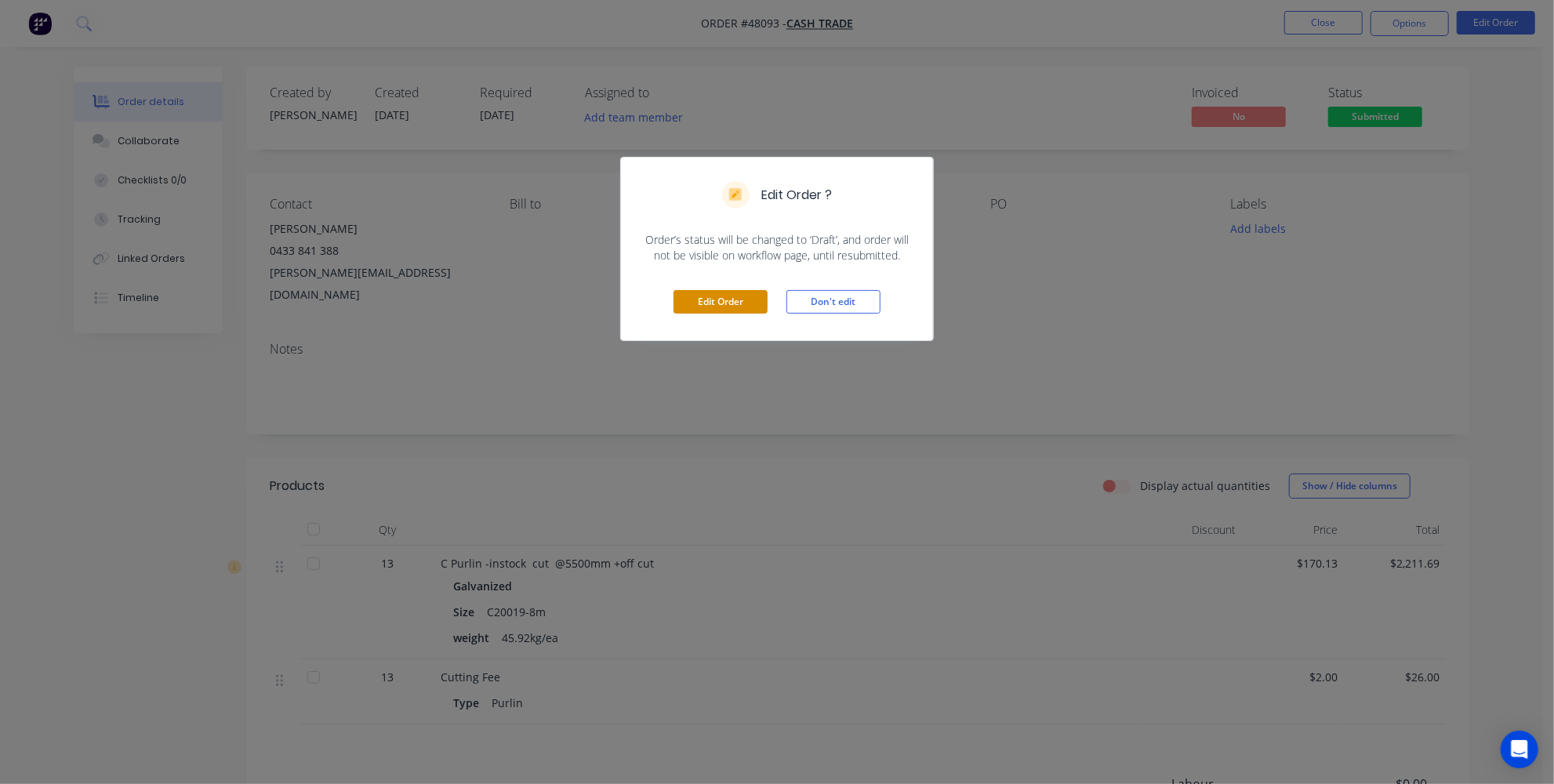
click at [712, 311] on button "Edit Order" at bounding box center [720, 301] width 94 height 23
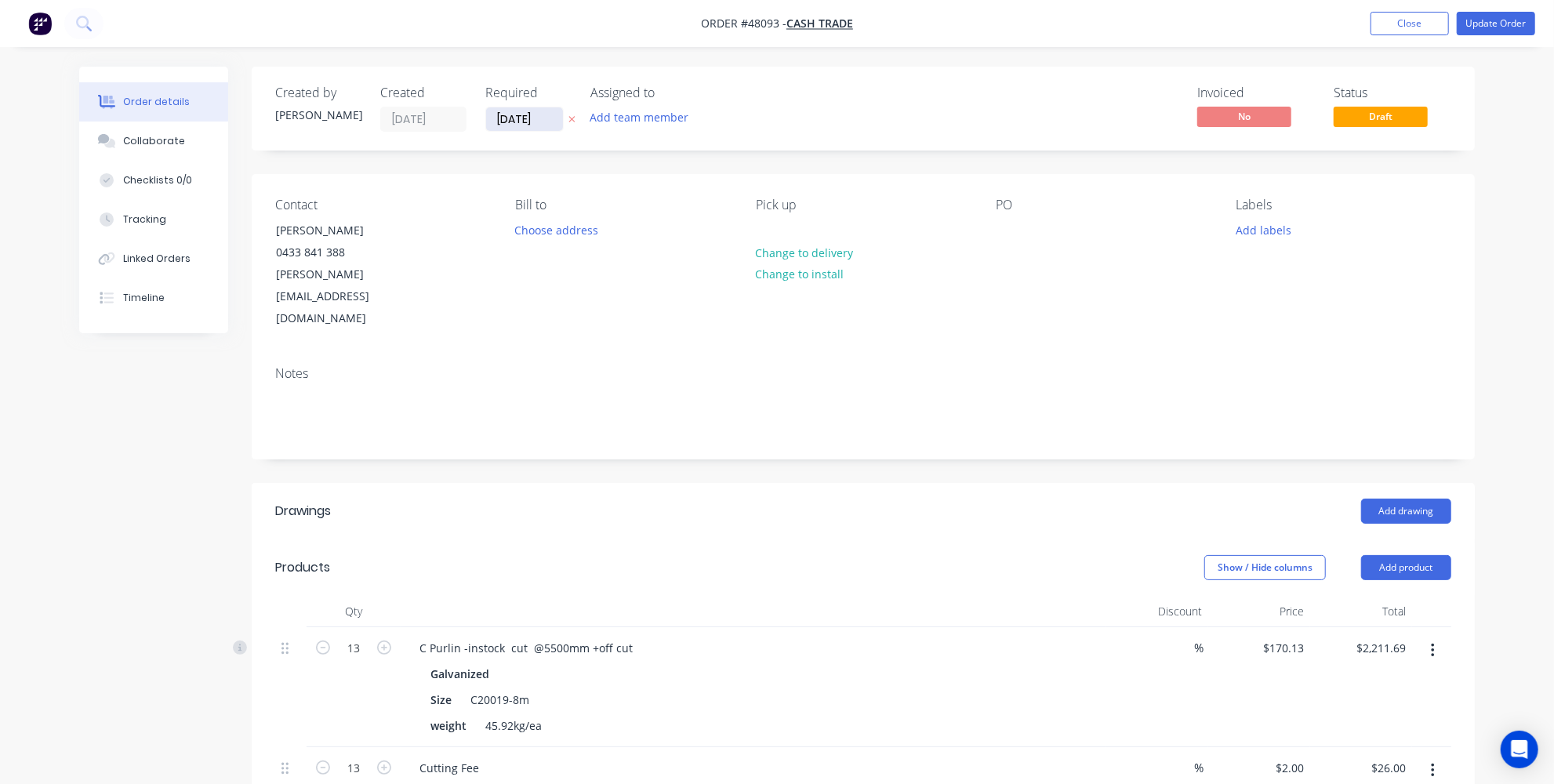
click at [517, 122] on input "21/08/25" at bounding box center [524, 119] width 77 height 23
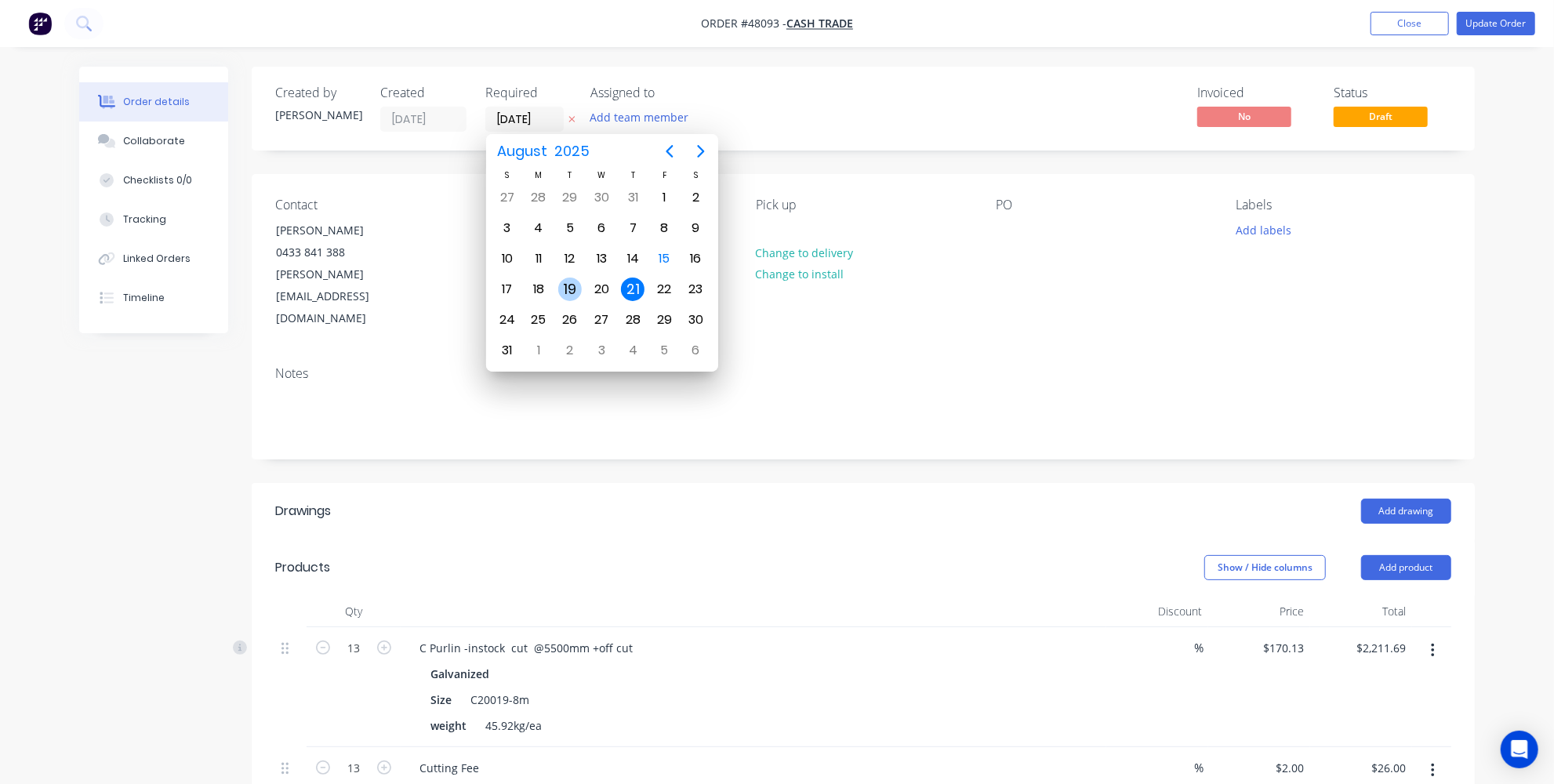
click at [572, 282] on div "19" at bounding box center [570, 289] width 23 height 23
type input "19/08/25"
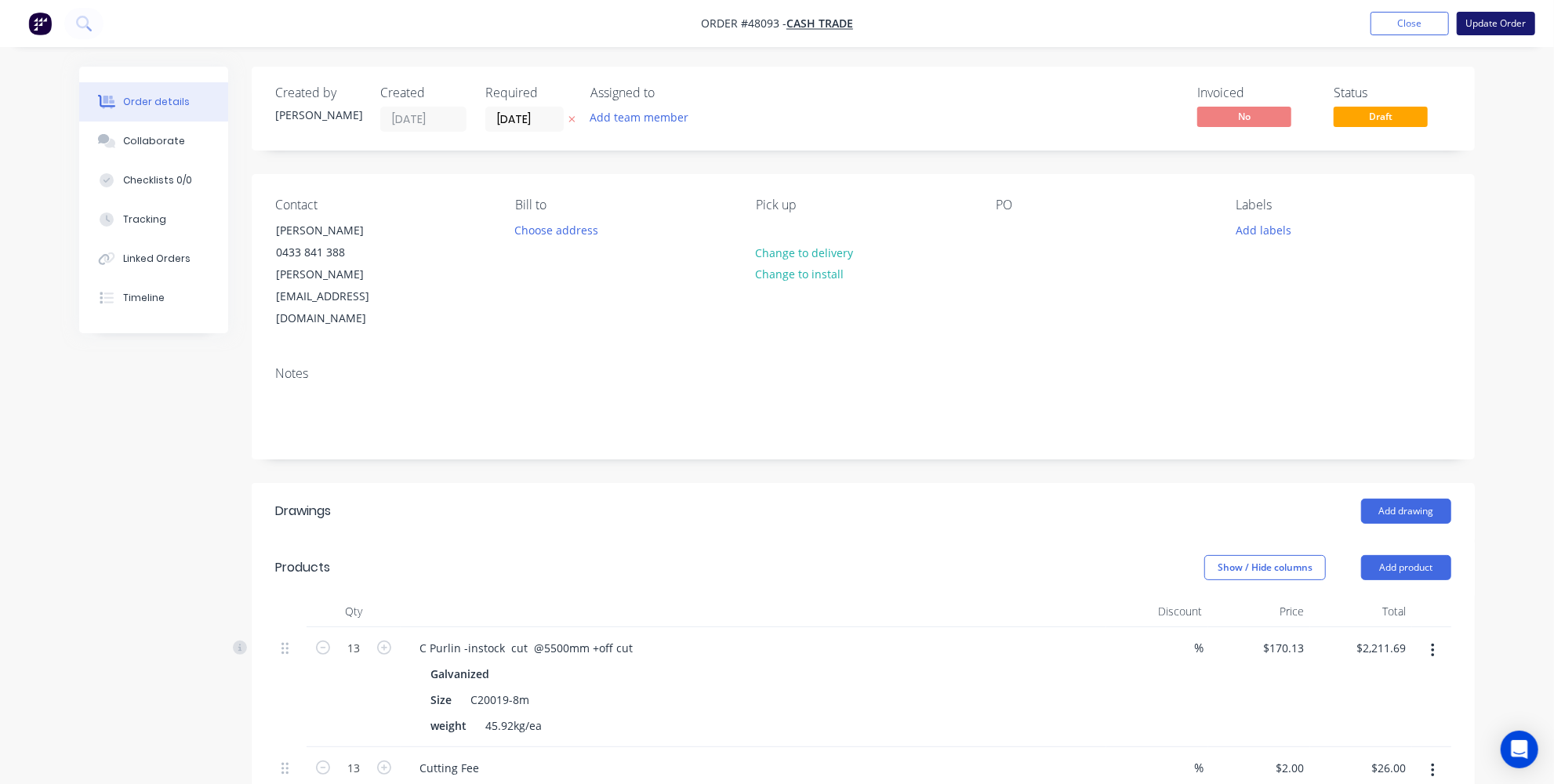
click at [1497, 27] on button "Update Order" at bounding box center [1495, 23] width 78 height 23
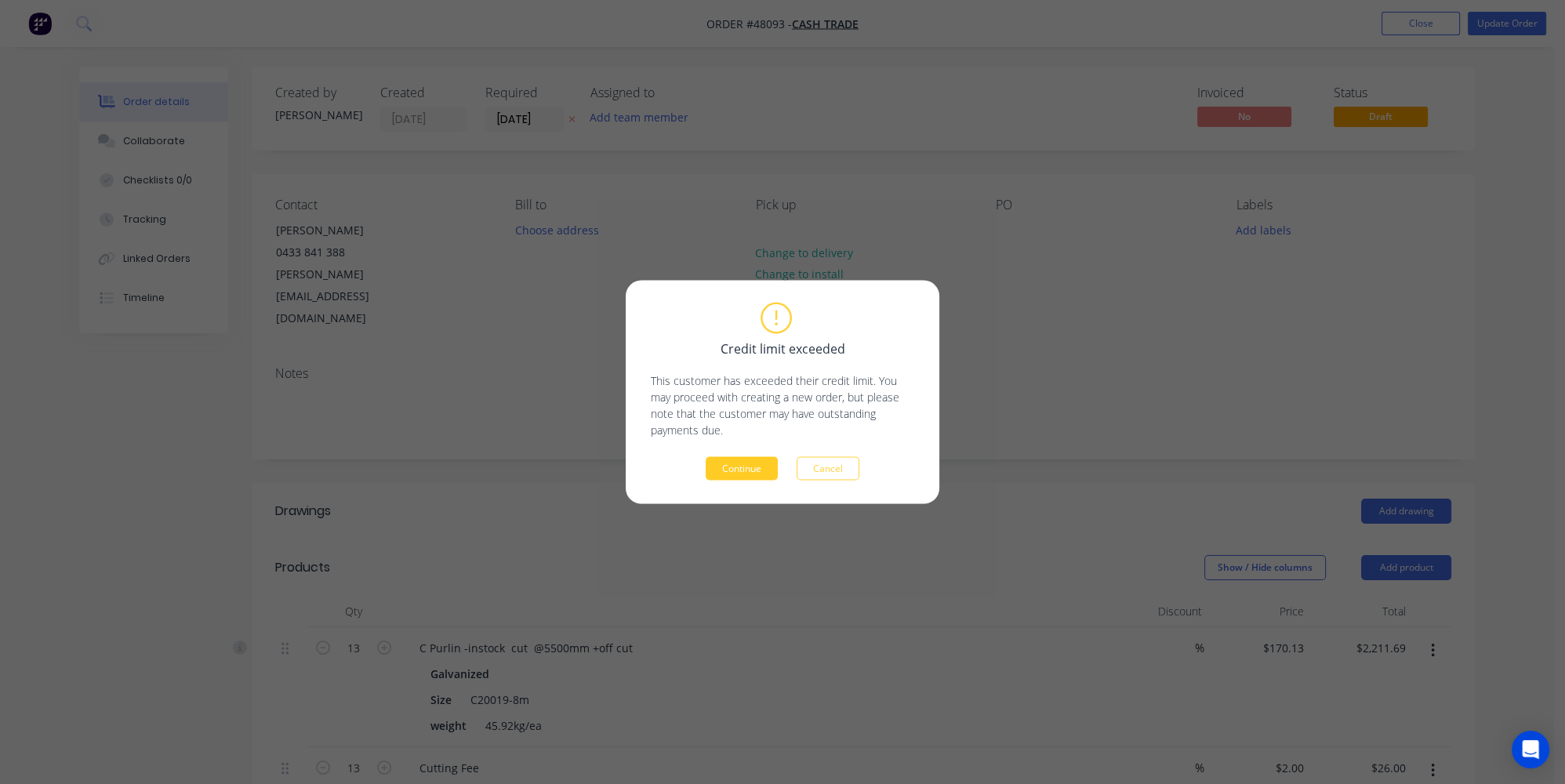
click at [746, 469] on button "Continue" at bounding box center [742, 468] width 72 height 23
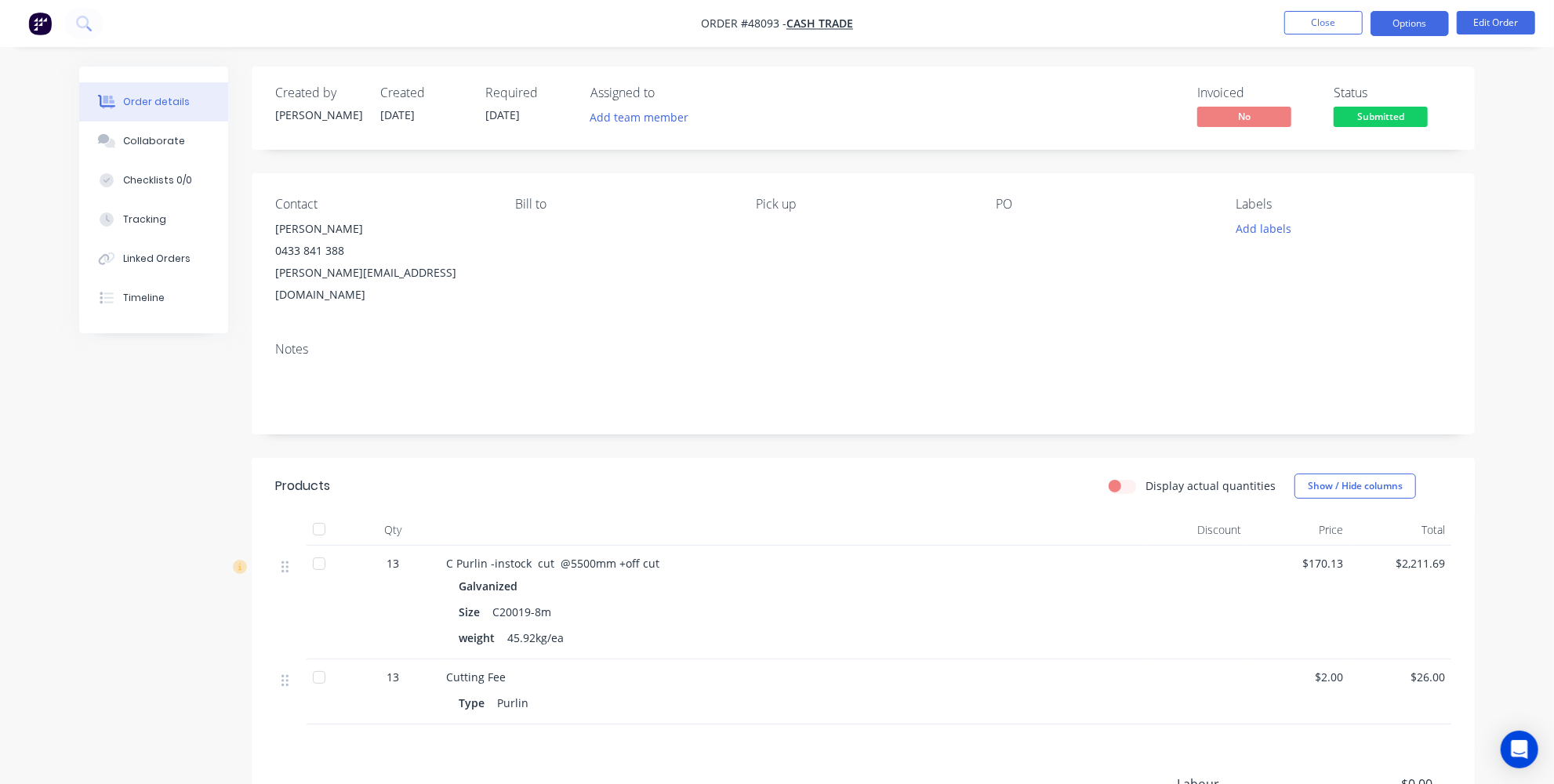
click at [1417, 24] on button "Options" at bounding box center [1410, 23] width 78 height 25
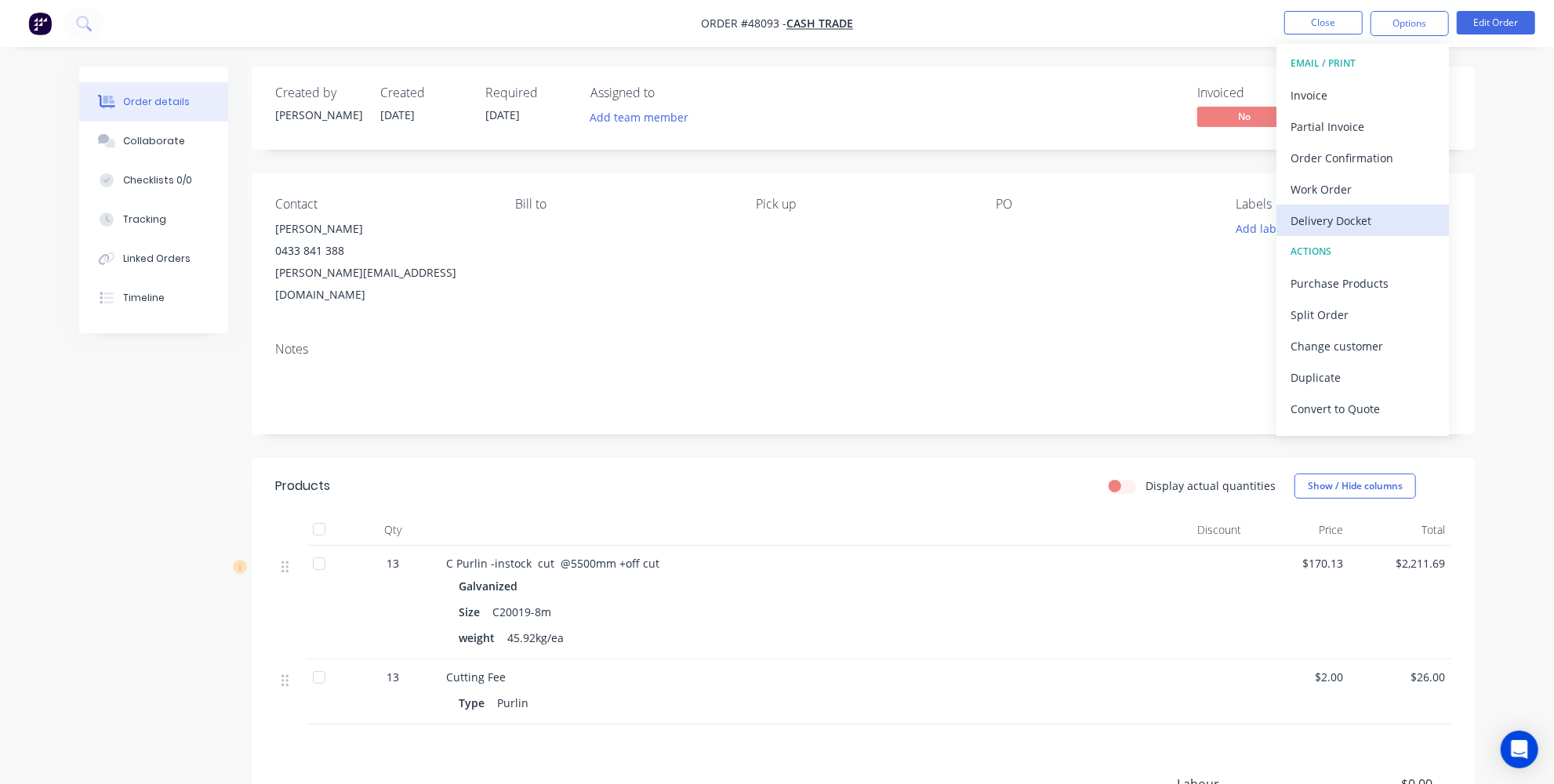
click at [1338, 218] on div "Delivery Docket" at bounding box center [1363, 220] width 144 height 22
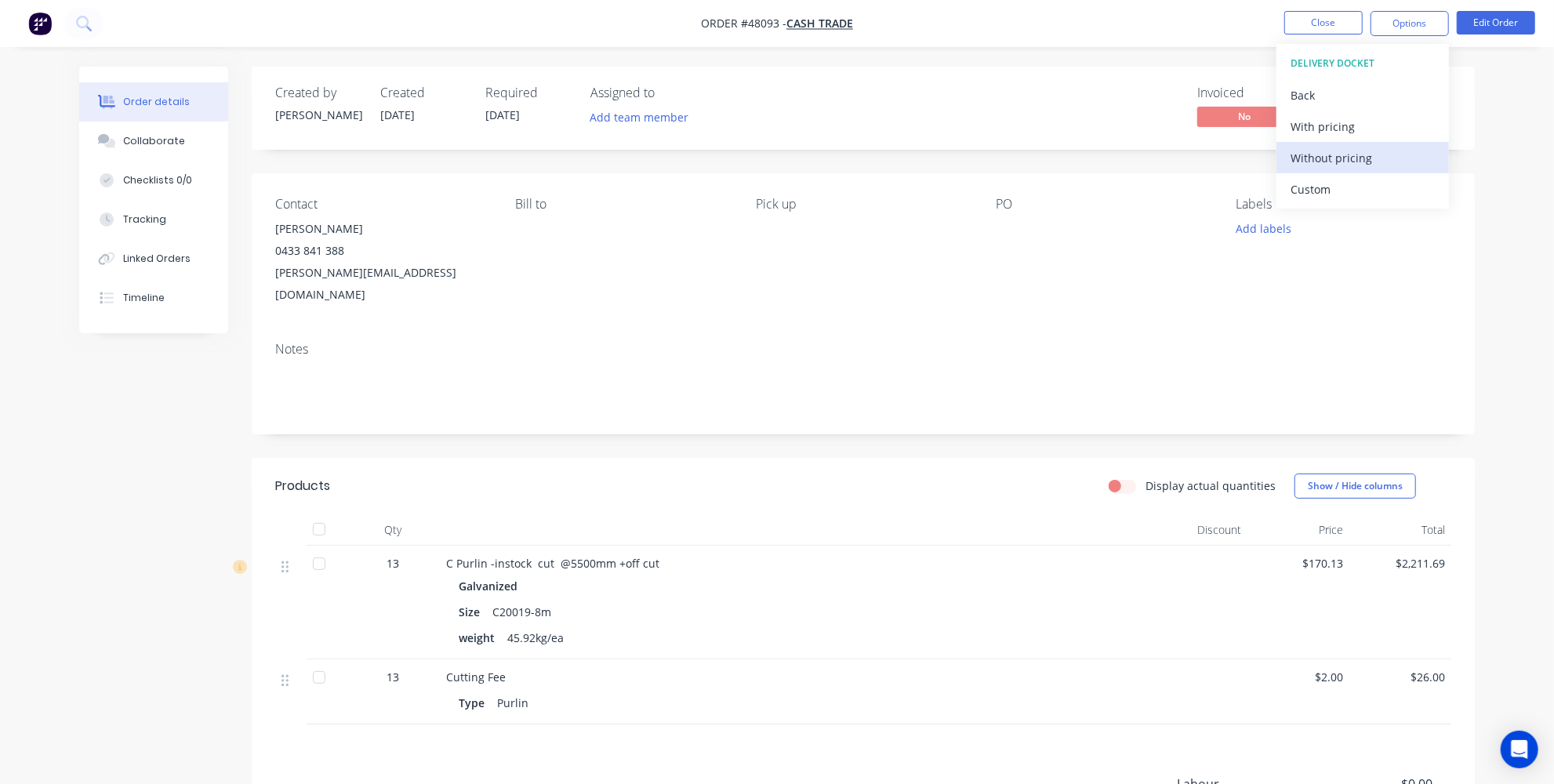
click at [1340, 157] on div "Without pricing" at bounding box center [1363, 157] width 144 height 22
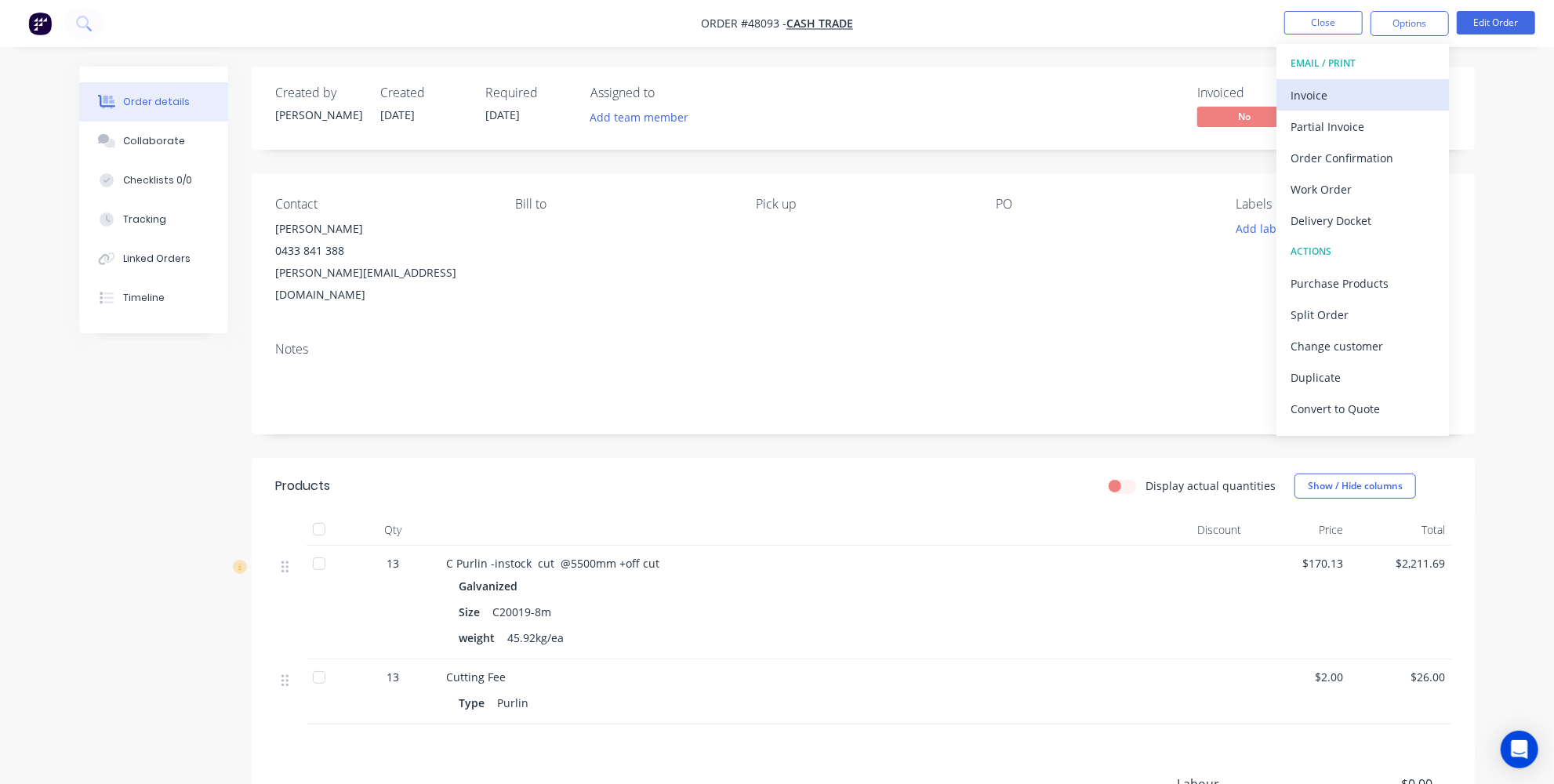
click at [1335, 90] on div "Invoice" at bounding box center [1363, 95] width 144 height 22
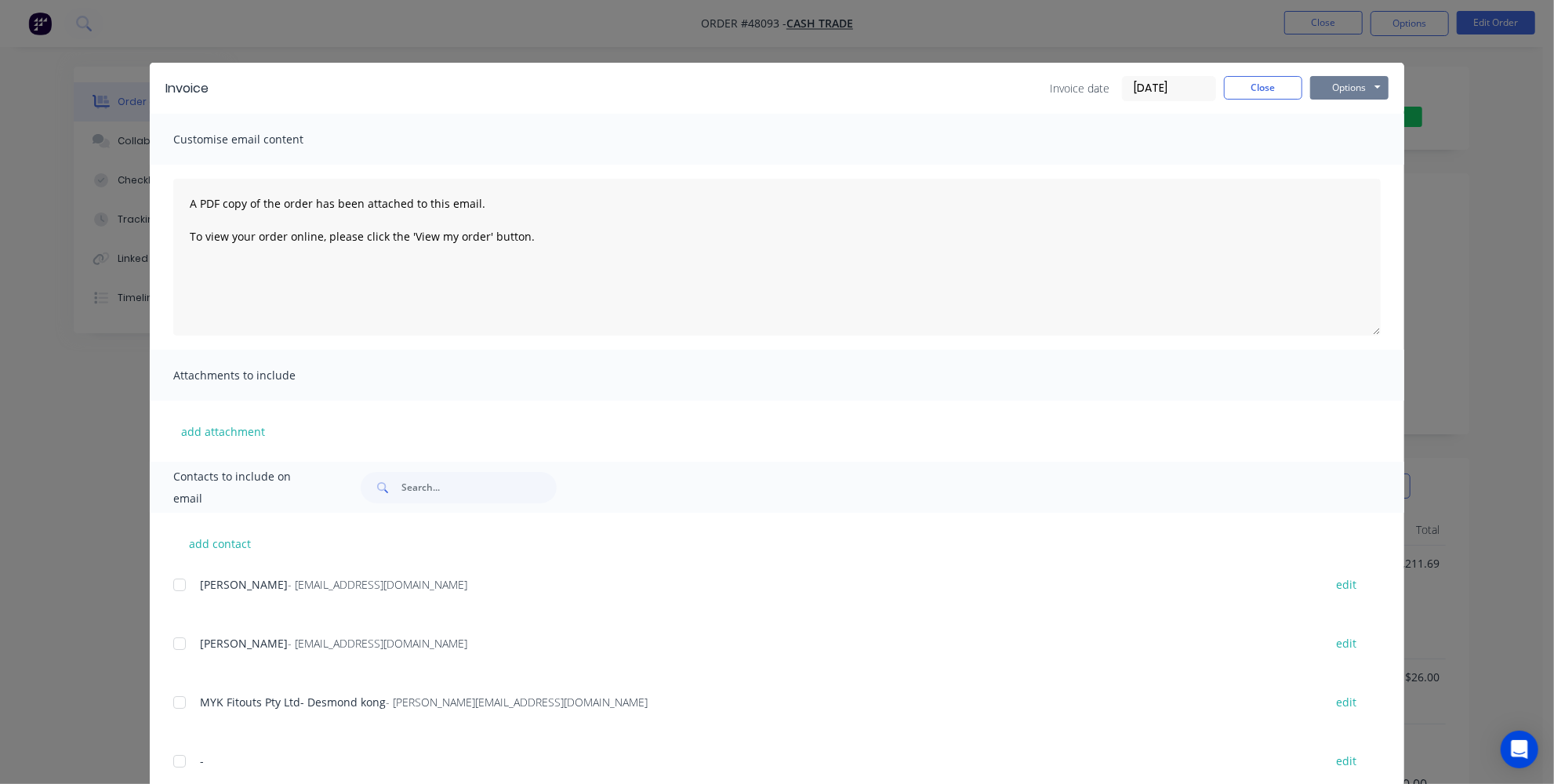
click at [1351, 89] on button "Options" at bounding box center [1349, 88] width 78 height 23
click at [1341, 161] on button "Email" at bounding box center [1360, 167] width 100 height 26
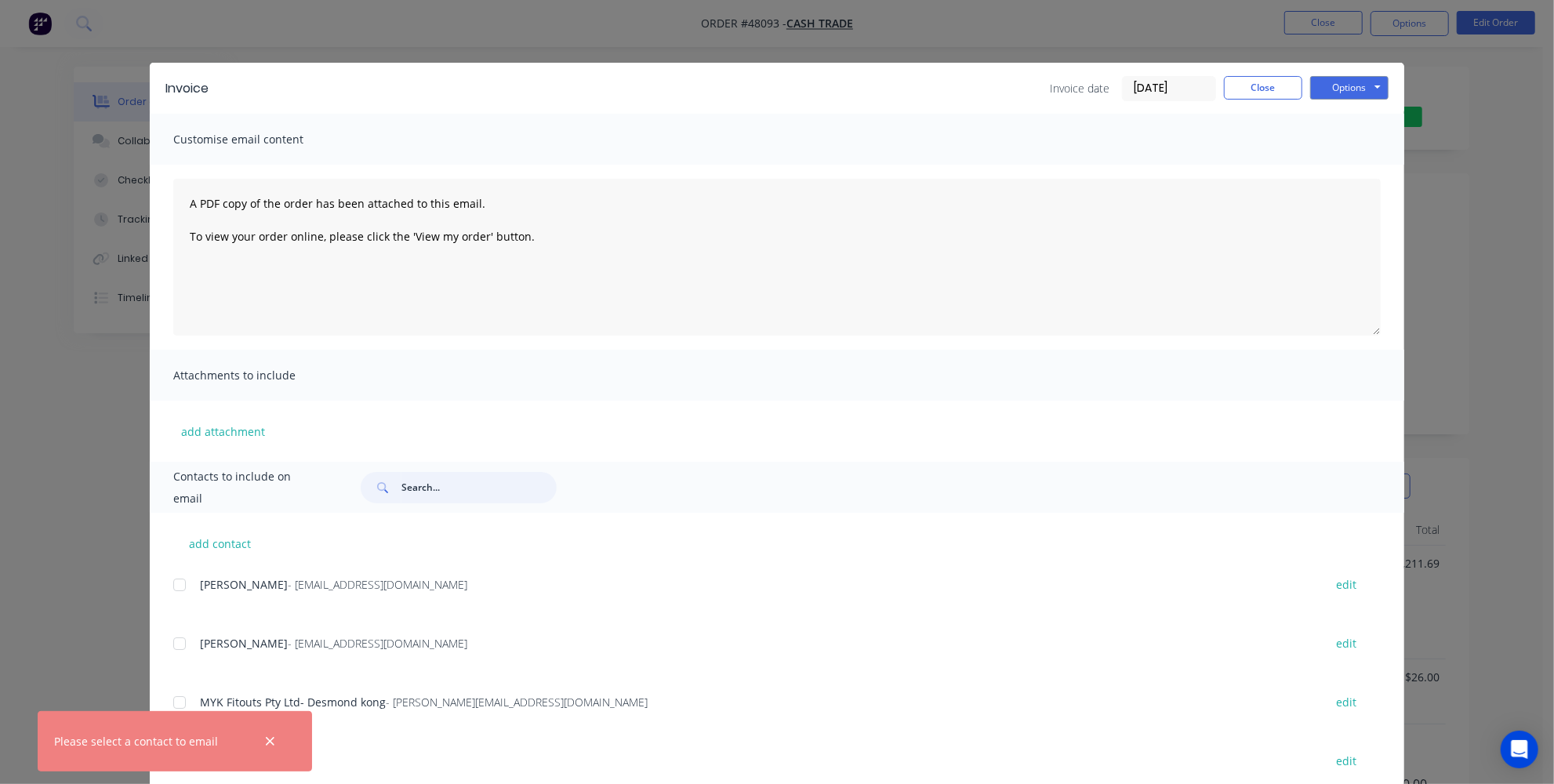
click at [442, 494] on input "text" at bounding box center [478, 488] width 155 height 31
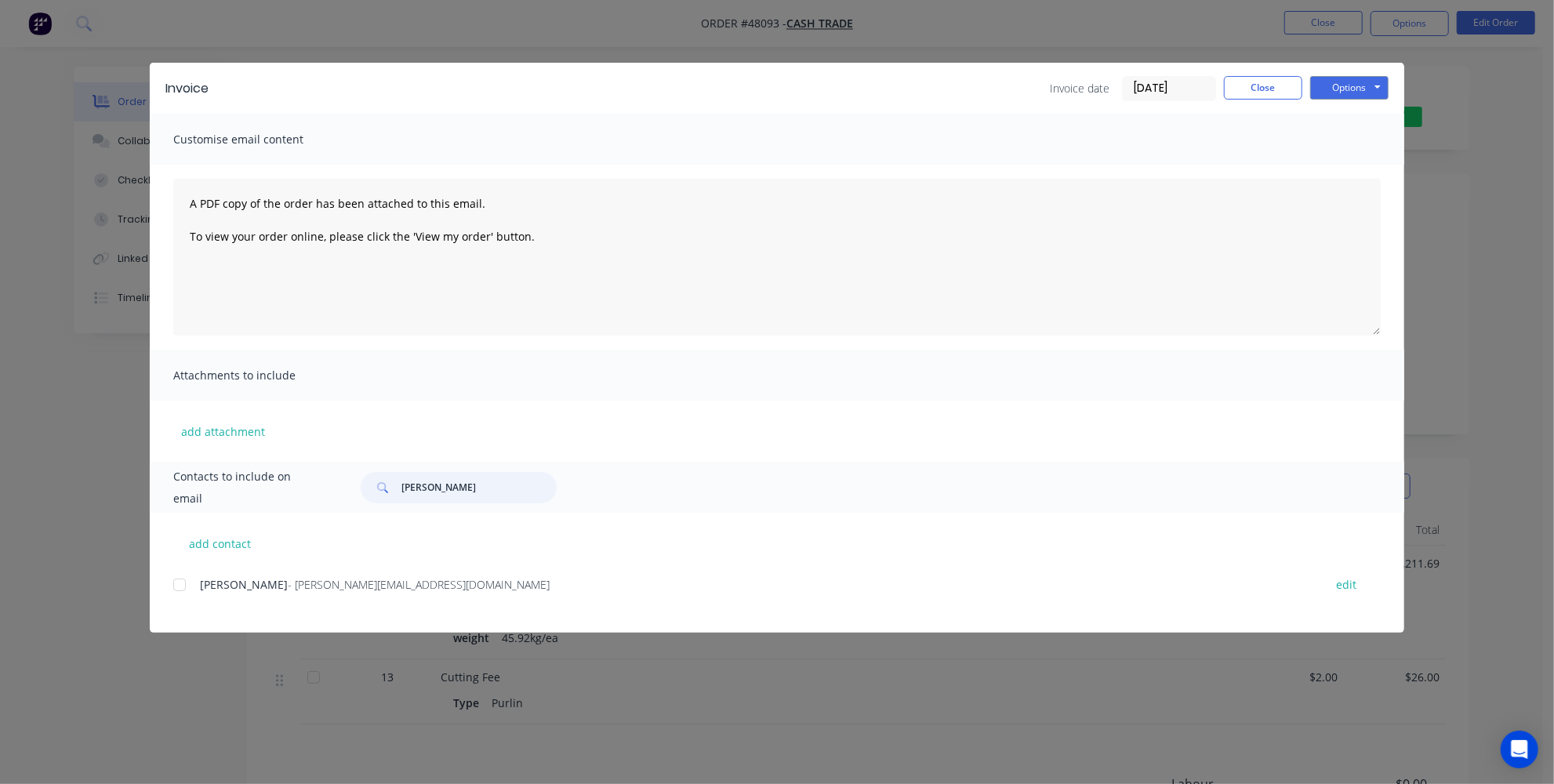
click at [179, 584] on div at bounding box center [179, 584] width 31 height 31
type input "simon busby"
click at [1363, 81] on button "Options" at bounding box center [1349, 88] width 78 height 23
click at [1347, 170] on button "Email" at bounding box center [1360, 167] width 100 height 26
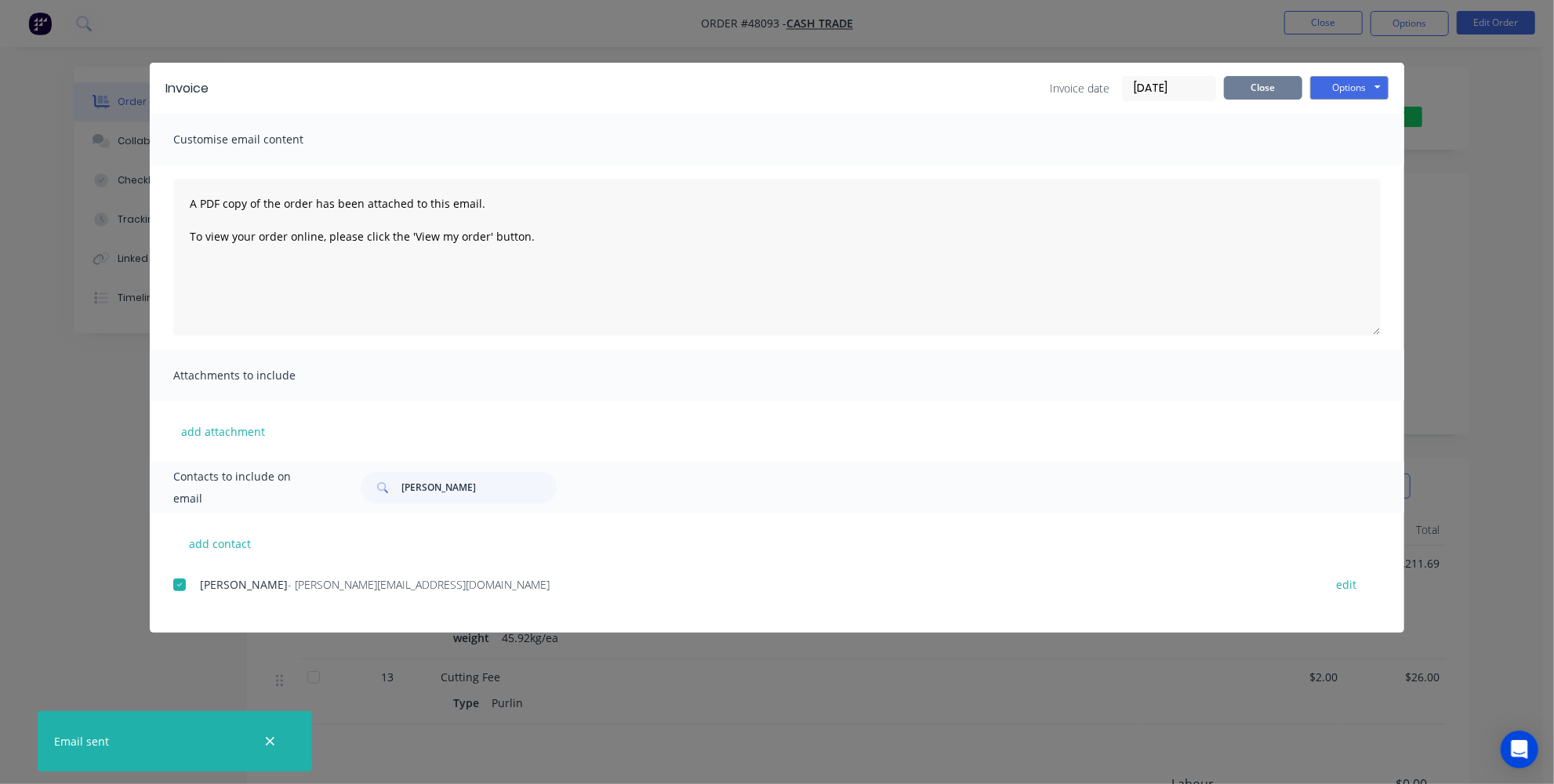
click at [1260, 90] on button "Close" at bounding box center [1262, 88] width 78 height 23
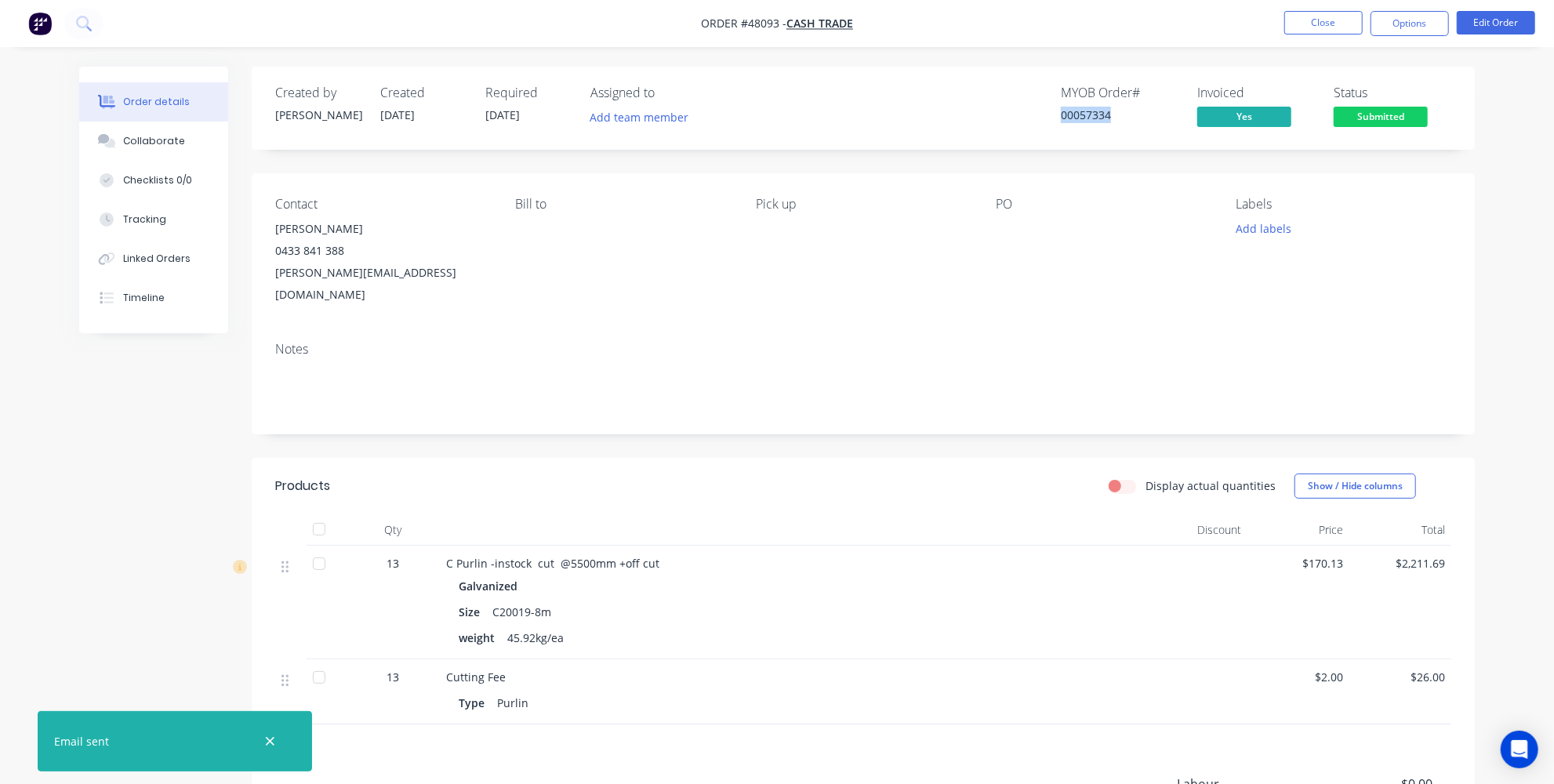
drag, startPoint x: 1136, startPoint y: 108, endPoint x: 998, endPoint y: 112, distance: 138.1
click at [1002, 114] on div "MYOB Order # 00057334 Invoiced Yes Status Submitted" at bounding box center [1099, 108] width 704 height 46
copy div "00057334"
click at [175, 410] on div "Created by Jessica Created 15/08/25 Required 19/08/25 Assigned to Add team memb…" at bounding box center [777, 517] width 1395 height 902
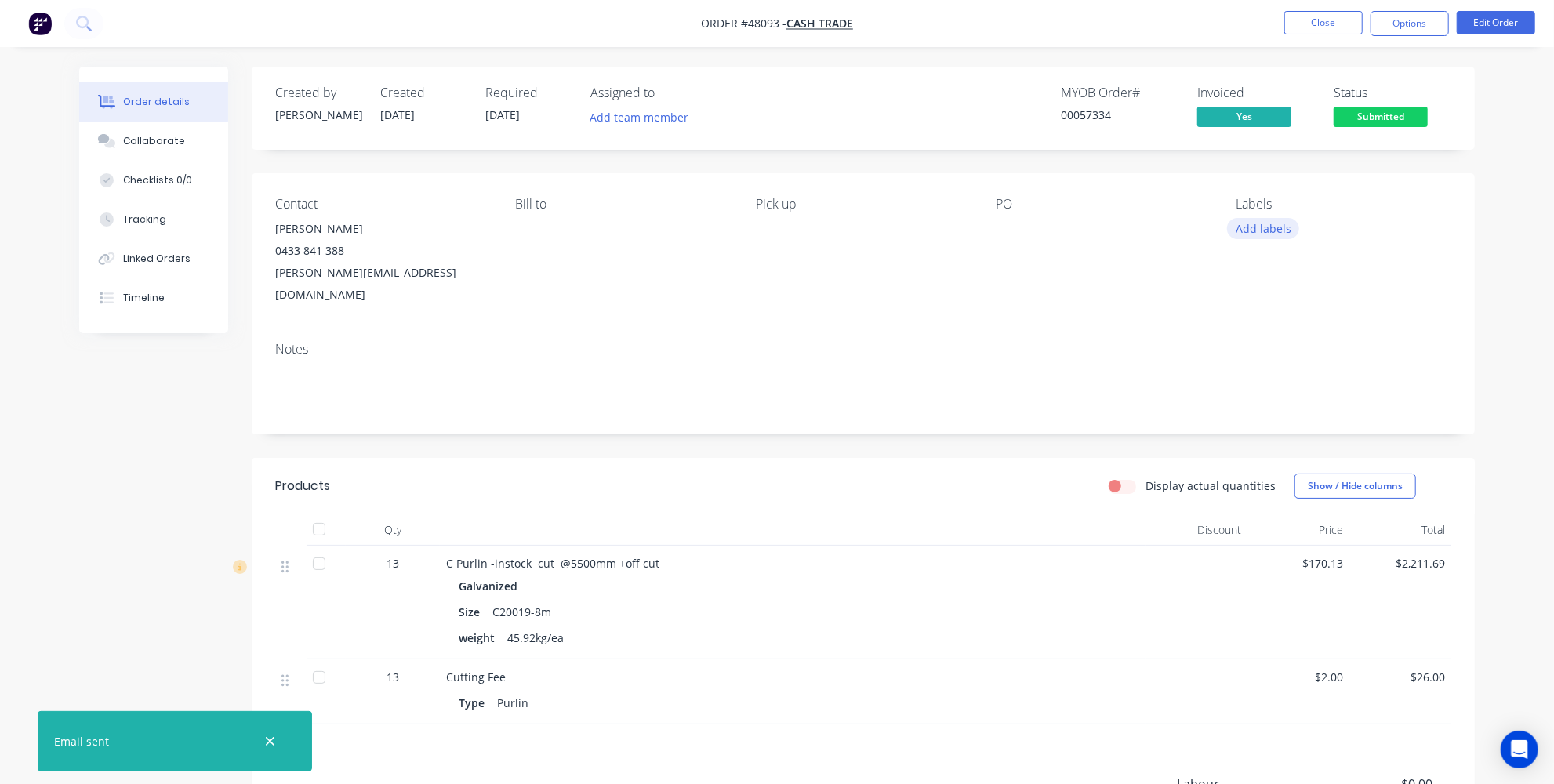
click at [1272, 229] on button "Add labels" at bounding box center [1263, 228] width 72 height 21
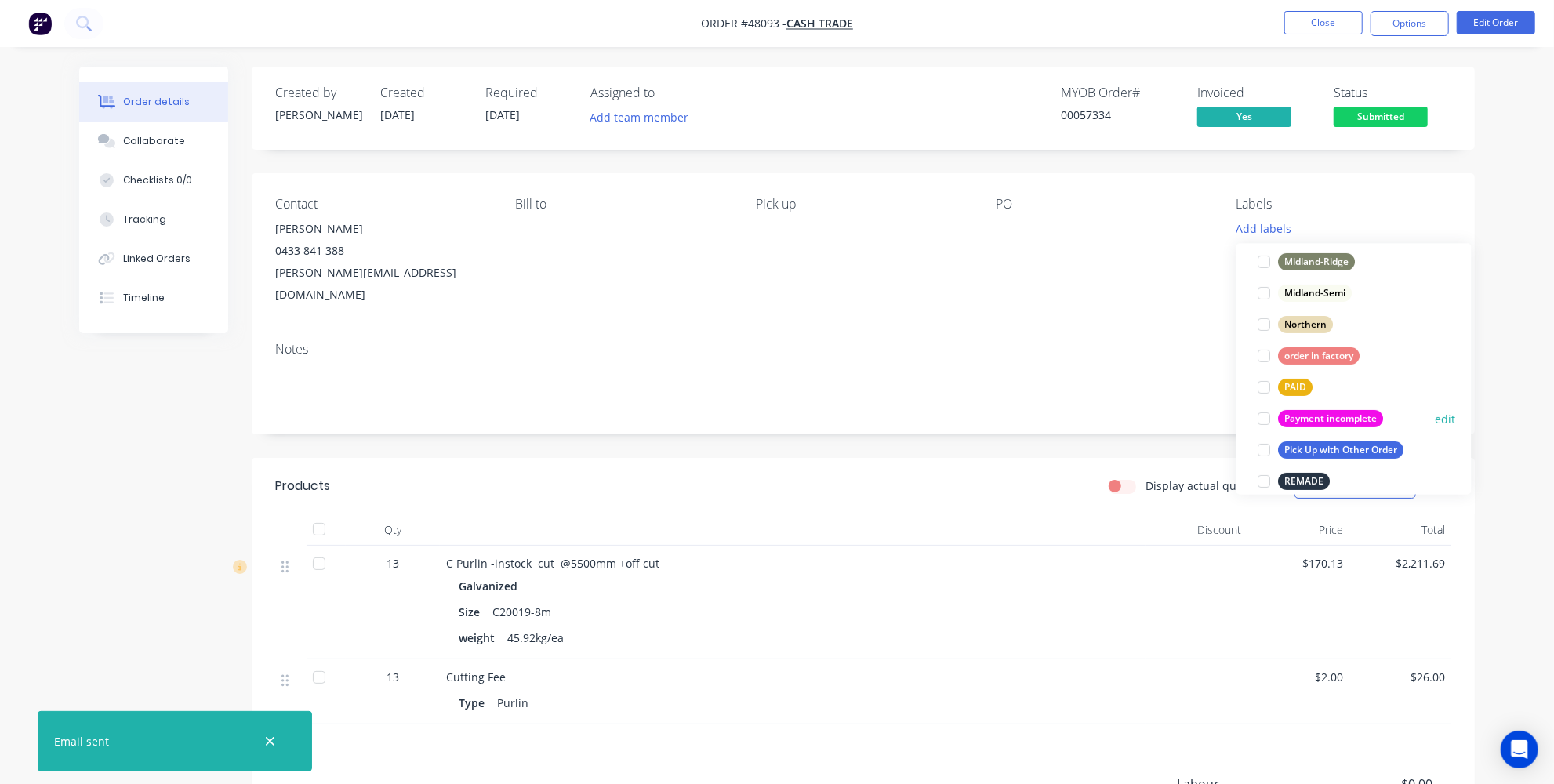
scroll to position [356, 0]
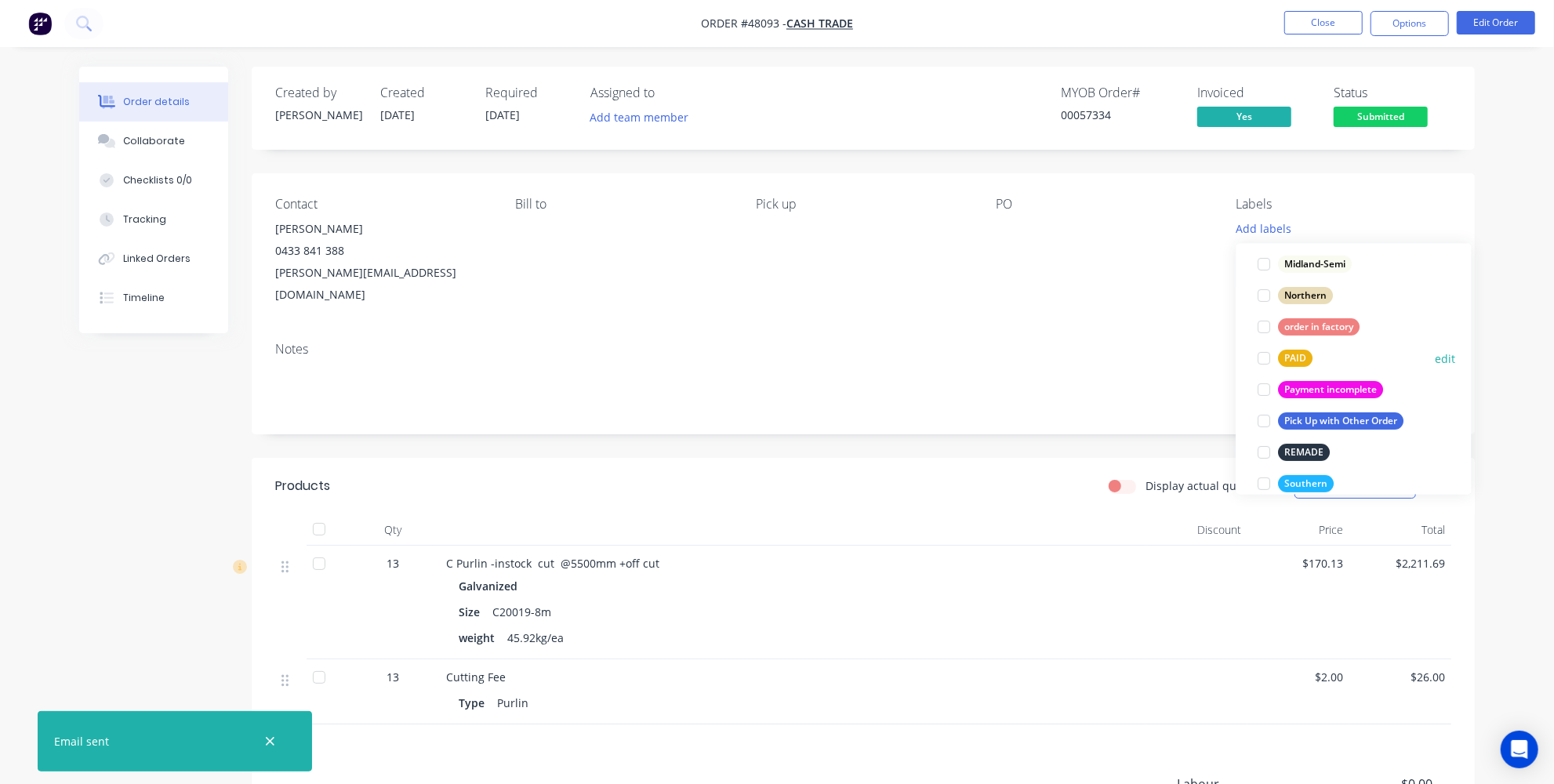
click at [1263, 355] on div at bounding box center [1264, 358] width 31 height 31
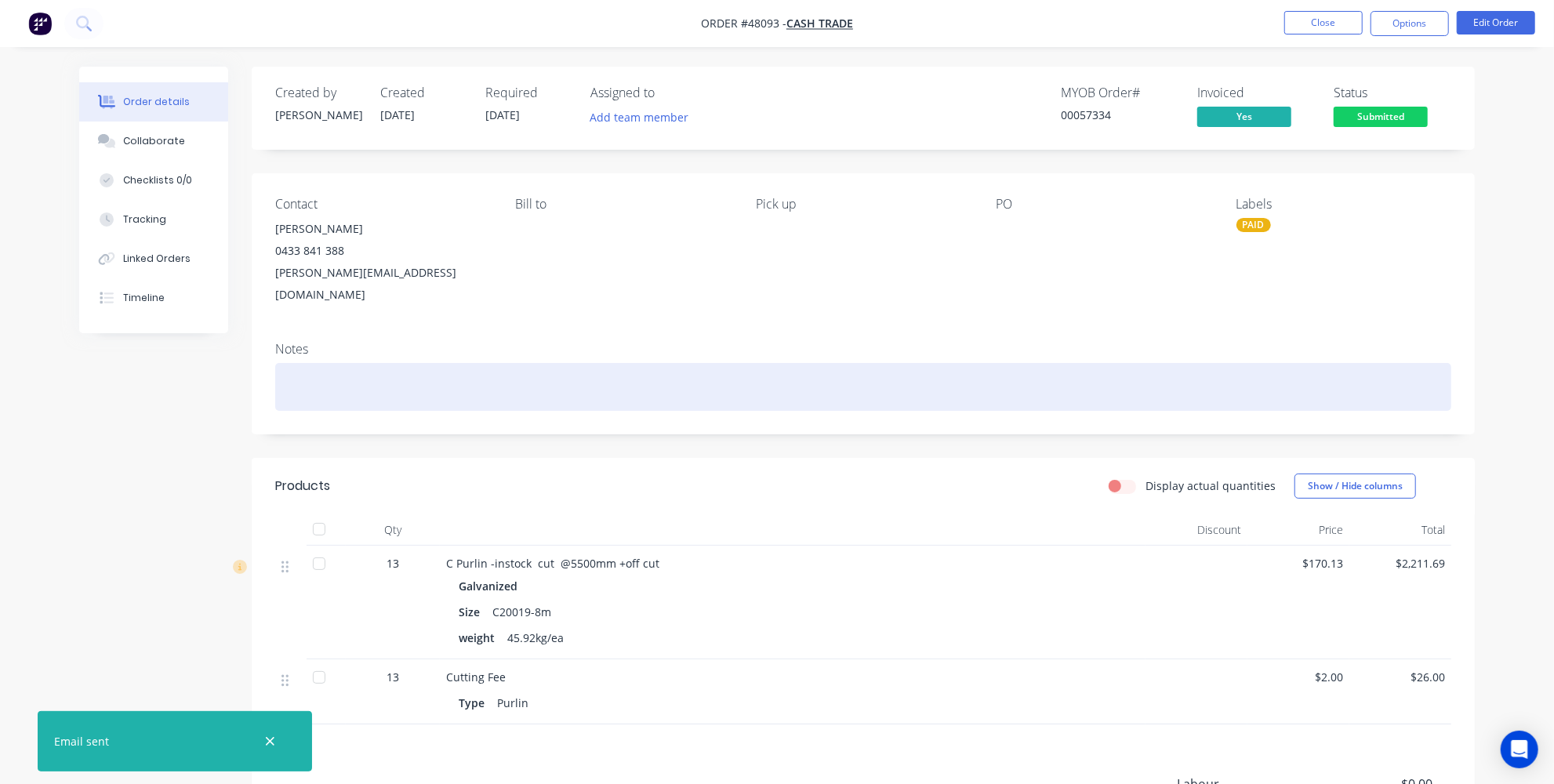
click at [1163, 372] on div at bounding box center [862, 386] width 1175 height 48
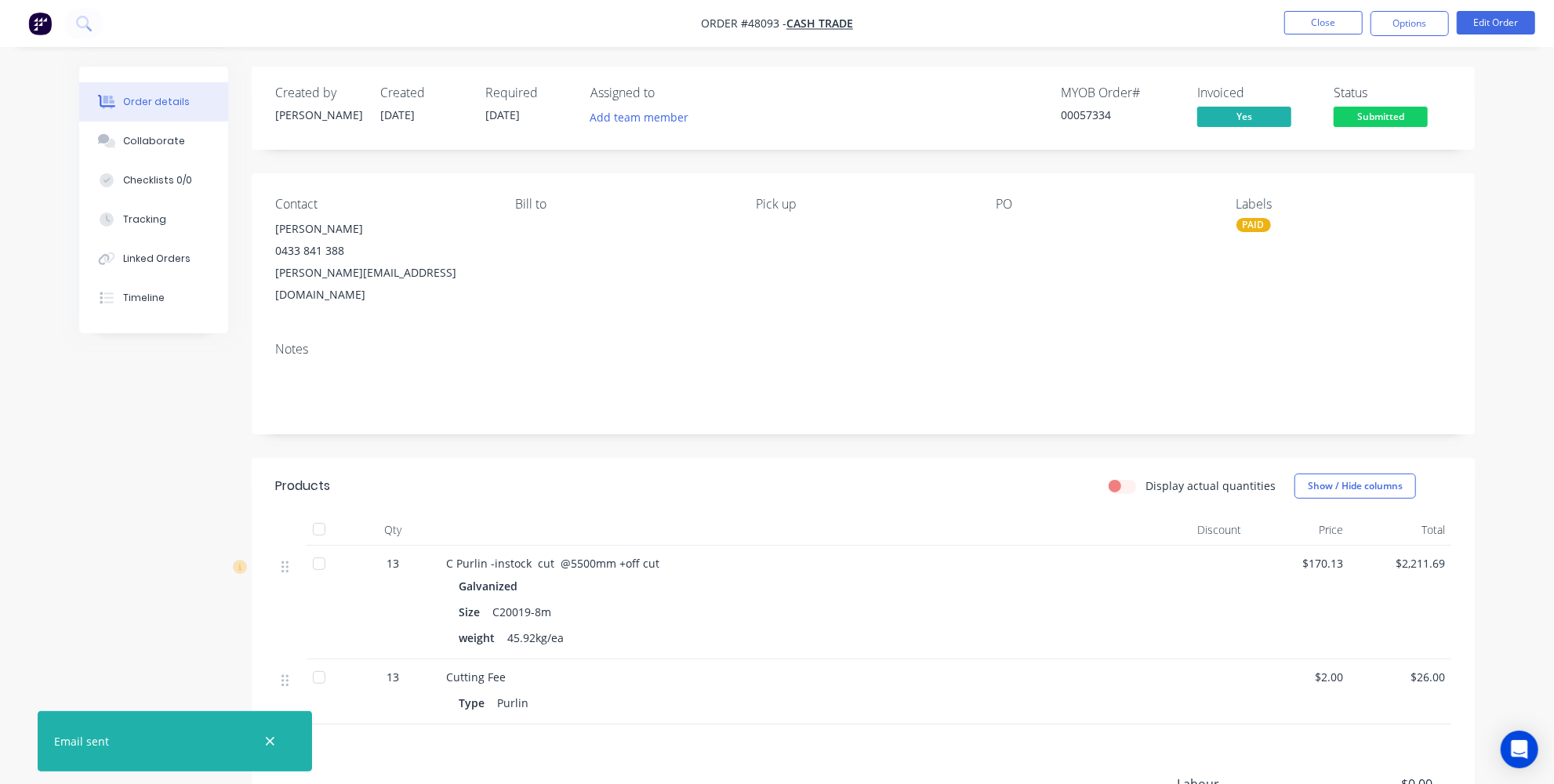
click at [1273, 226] on div "PAID" at bounding box center [1343, 224] width 215 height 14
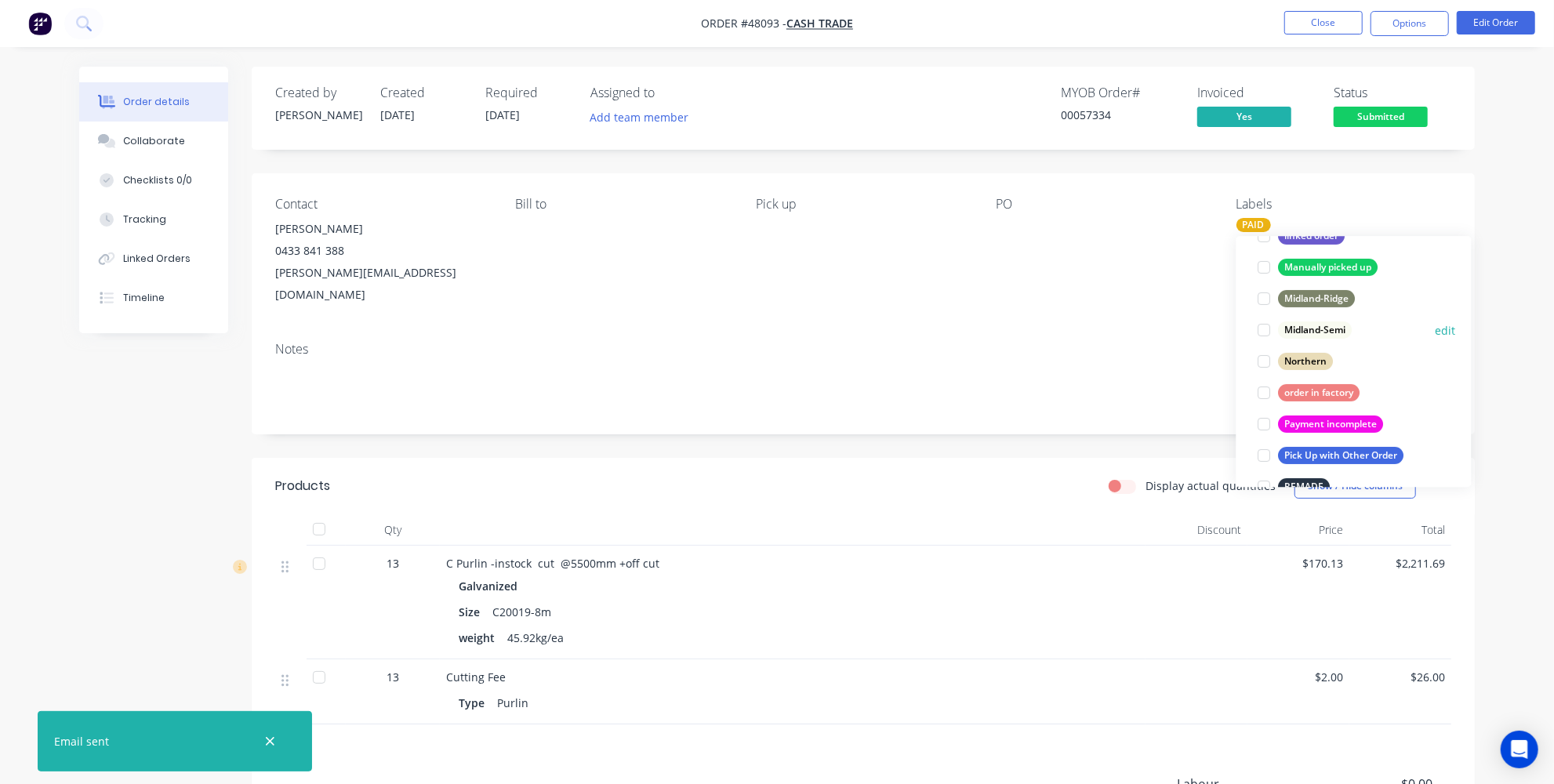
scroll to position [285, 0]
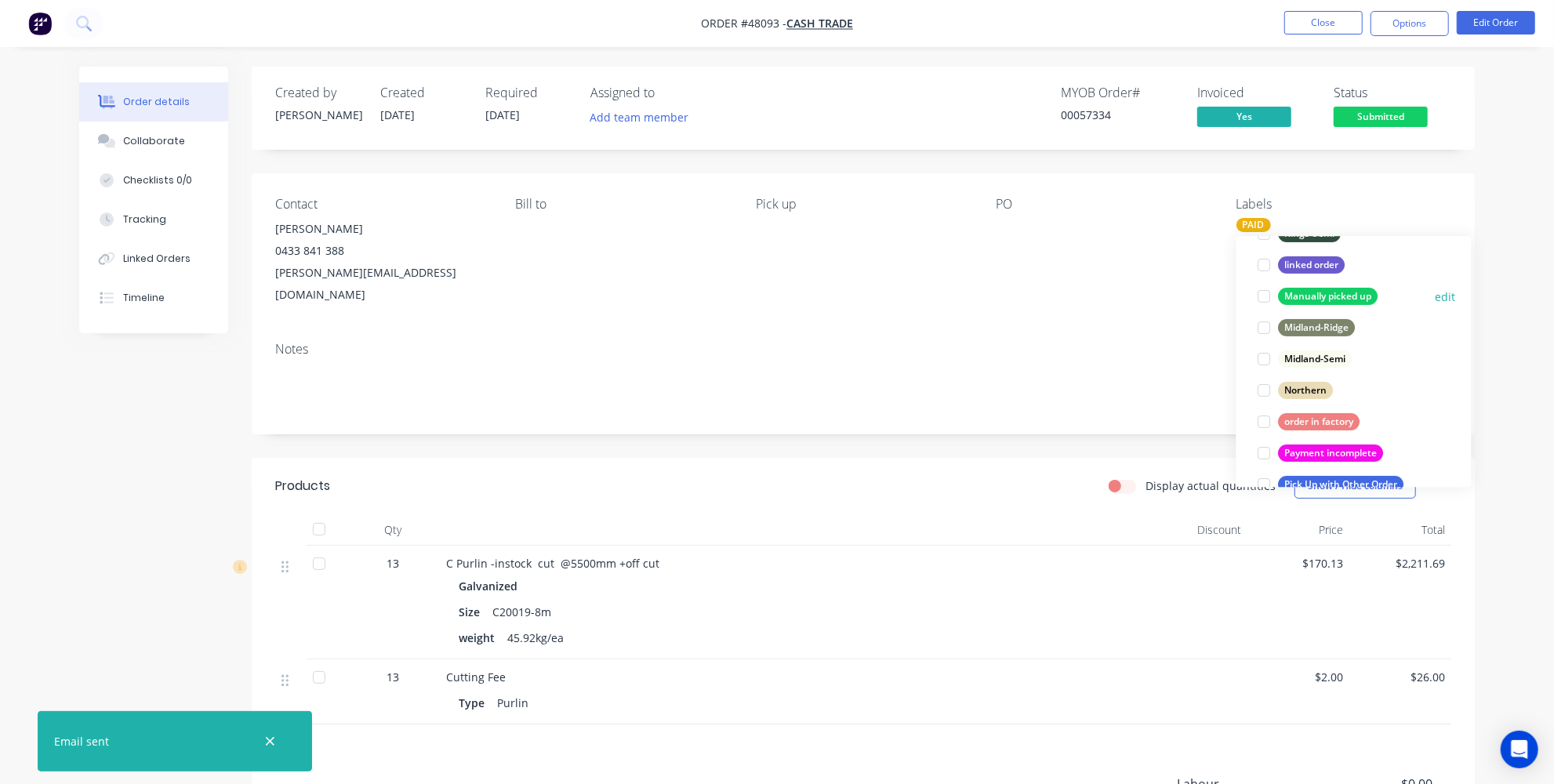
click at [1269, 292] on div at bounding box center [1264, 296] width 31 height 31
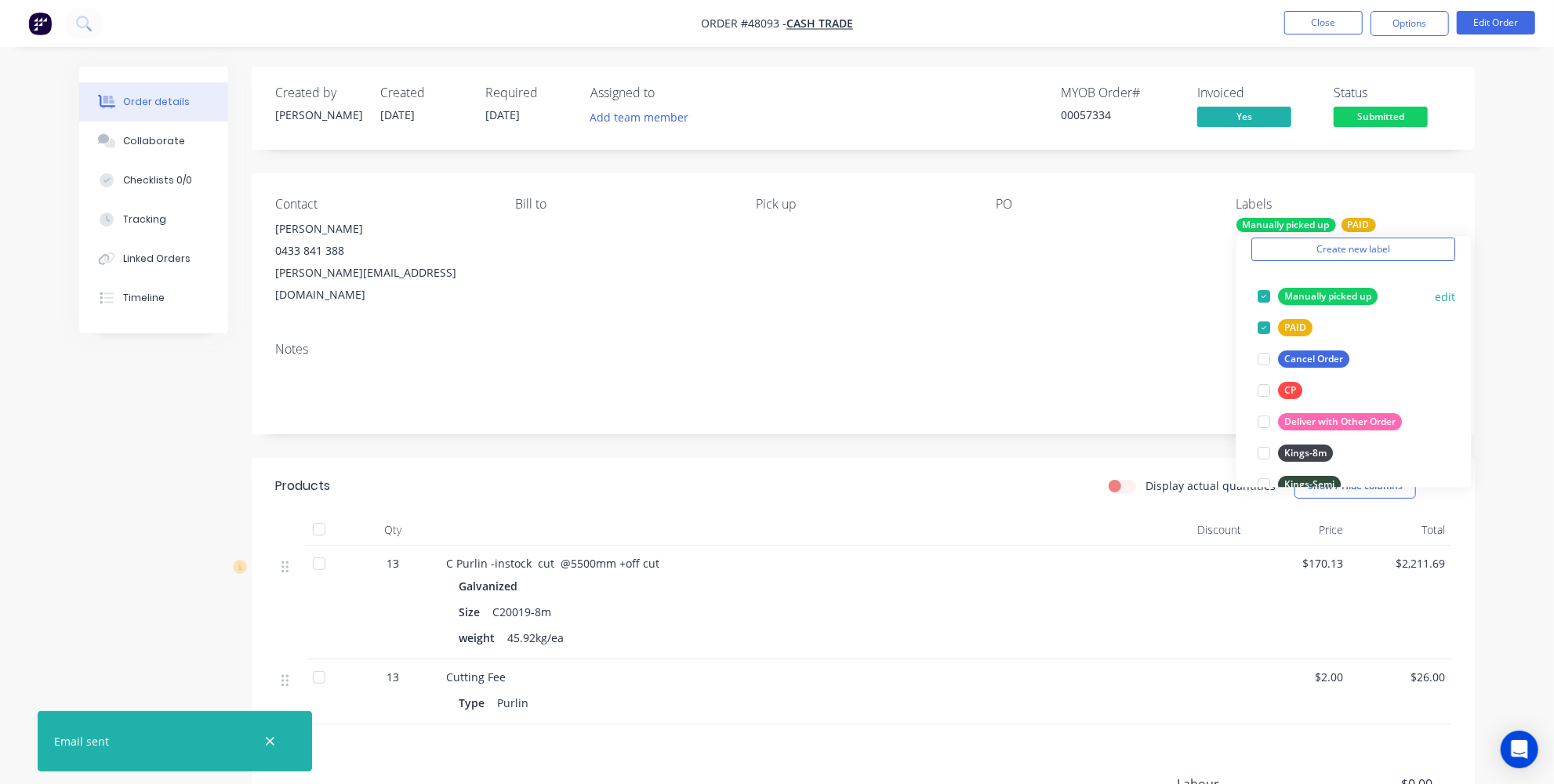
click at [1266, 294] on div at bounding box center [1264, 296] width 31 height 31
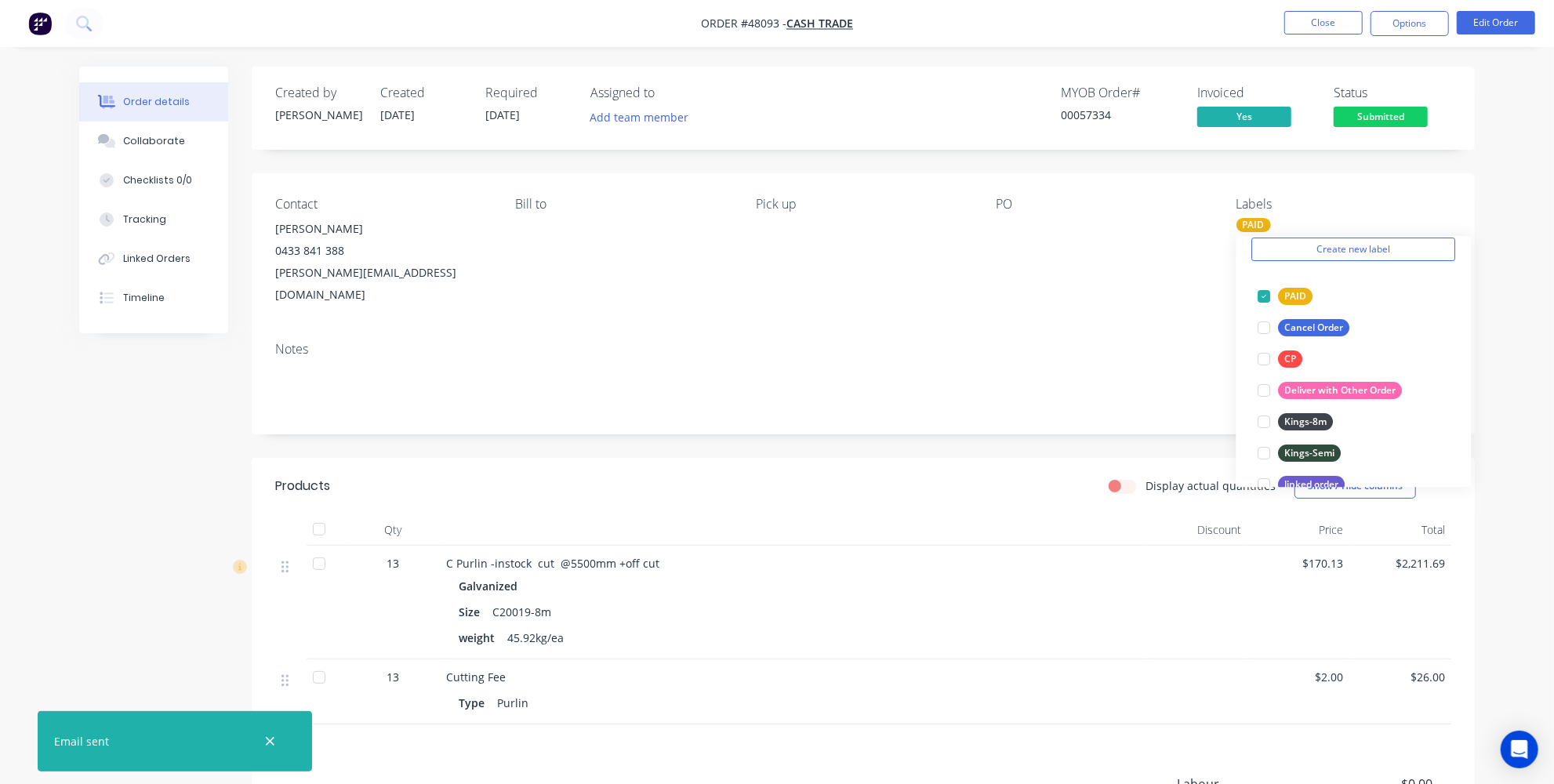
click at [1524, 261] on div "Order details Collaborate Checklists 0/0 Tracking Linked Orders Timeline Order …" at bounding box center [777, 484] width 1554 height 968
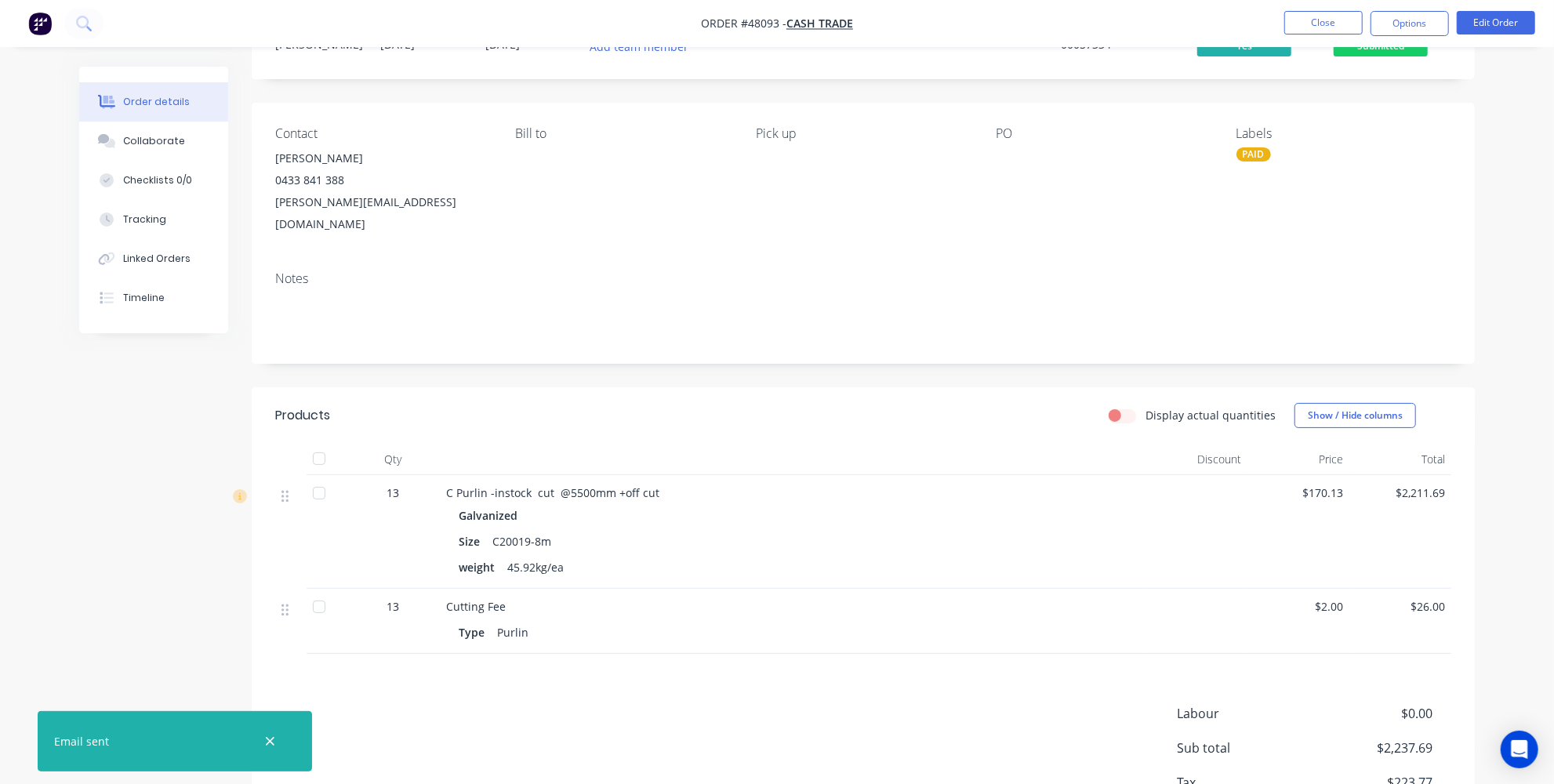
scroll to position [0, 0]
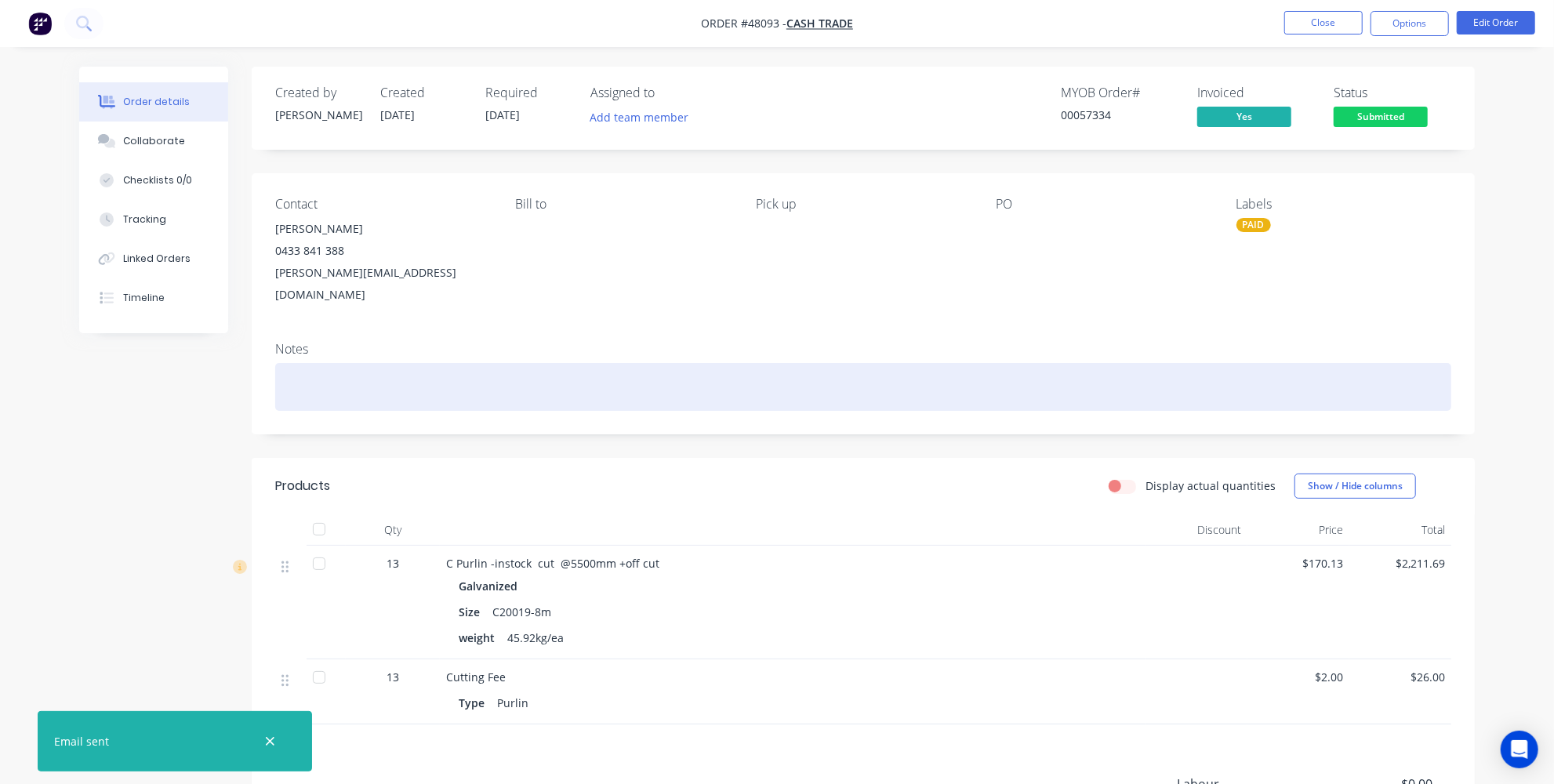
click at [529, 373] on div at bounding box center [862, 386] width 1175 height 48
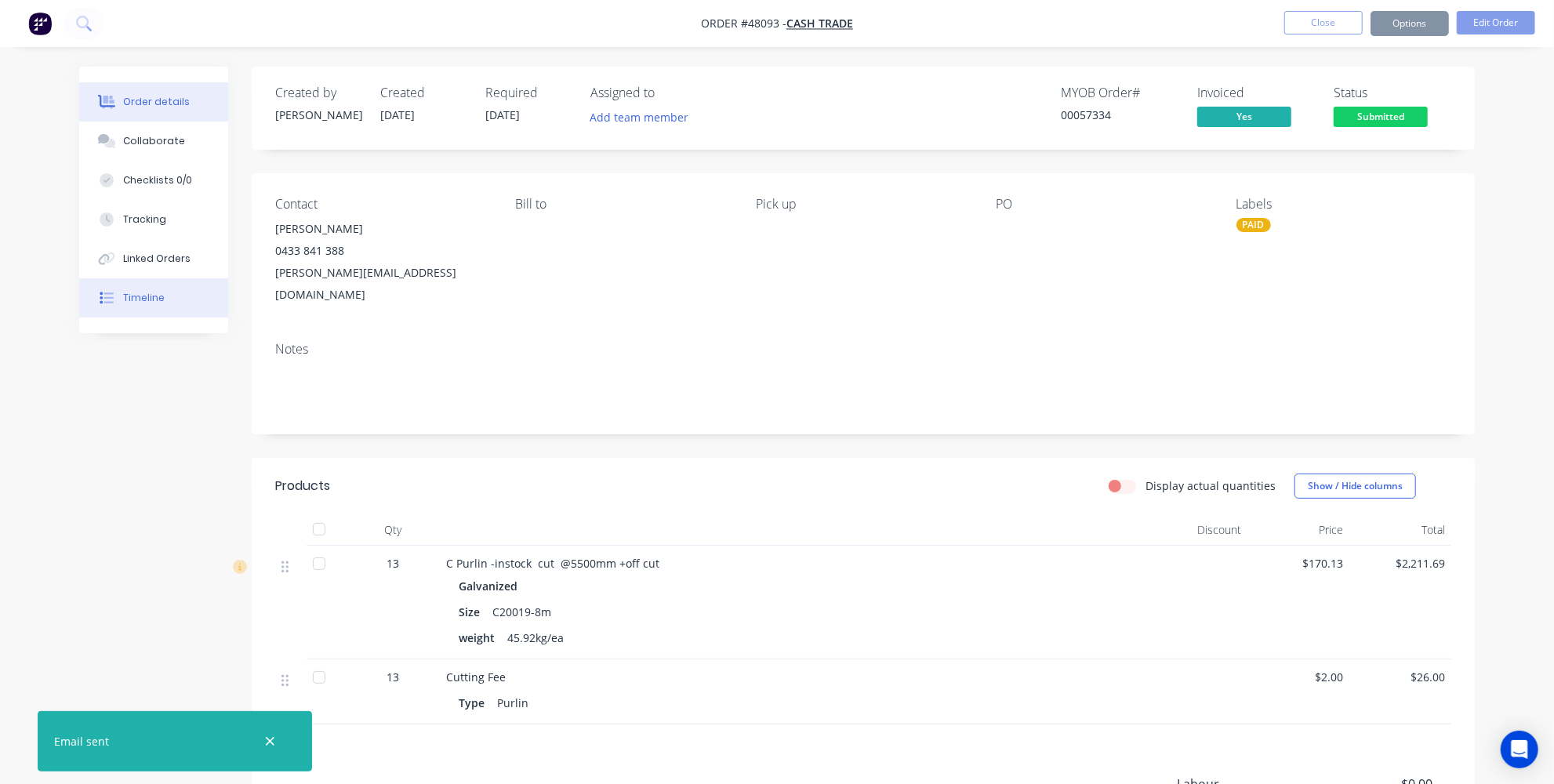
click at [127, 312] on button "Timeline" at bounding box center [153, 297] width 149 height 39
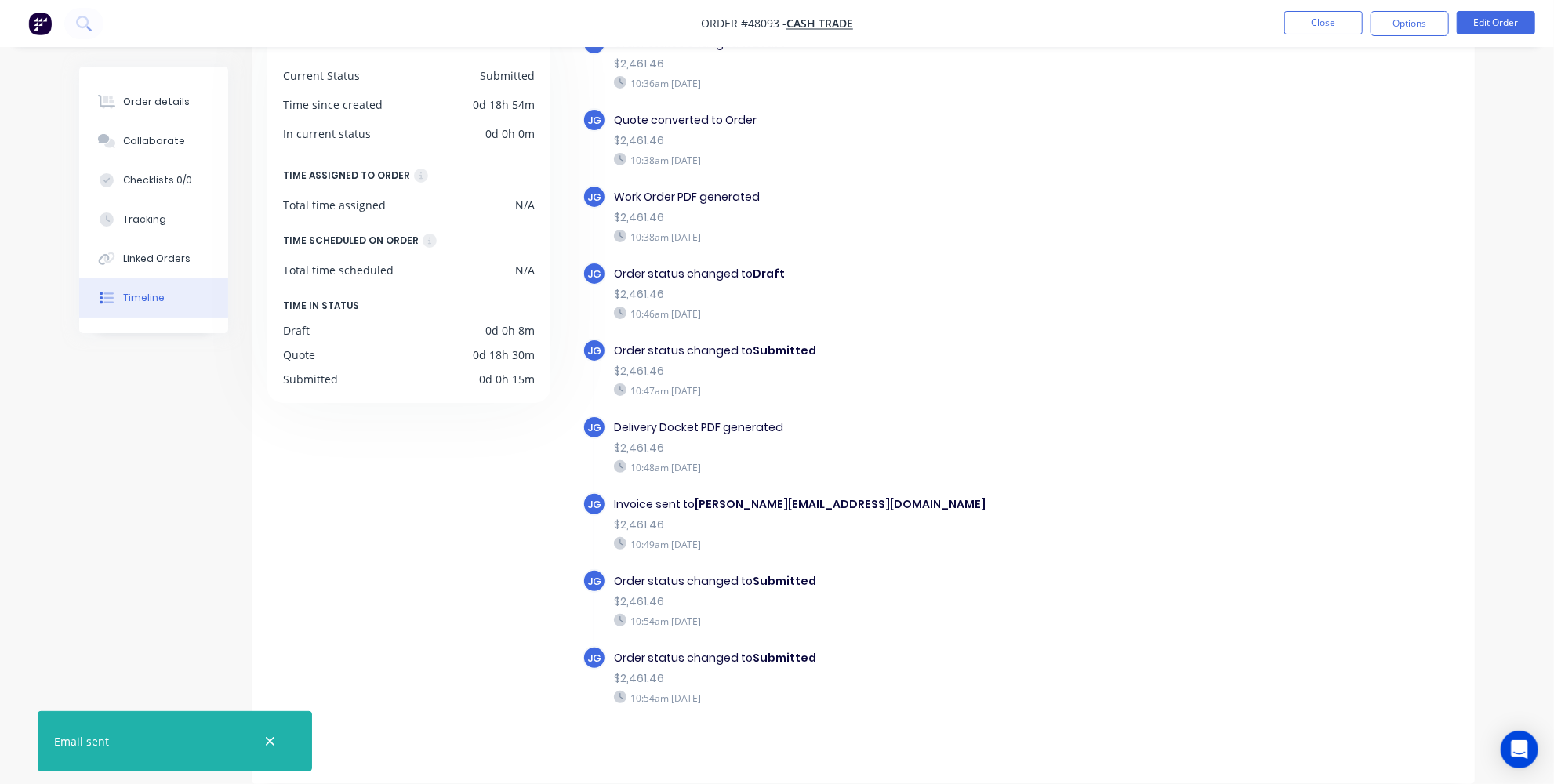
scroll to position [134, 0]
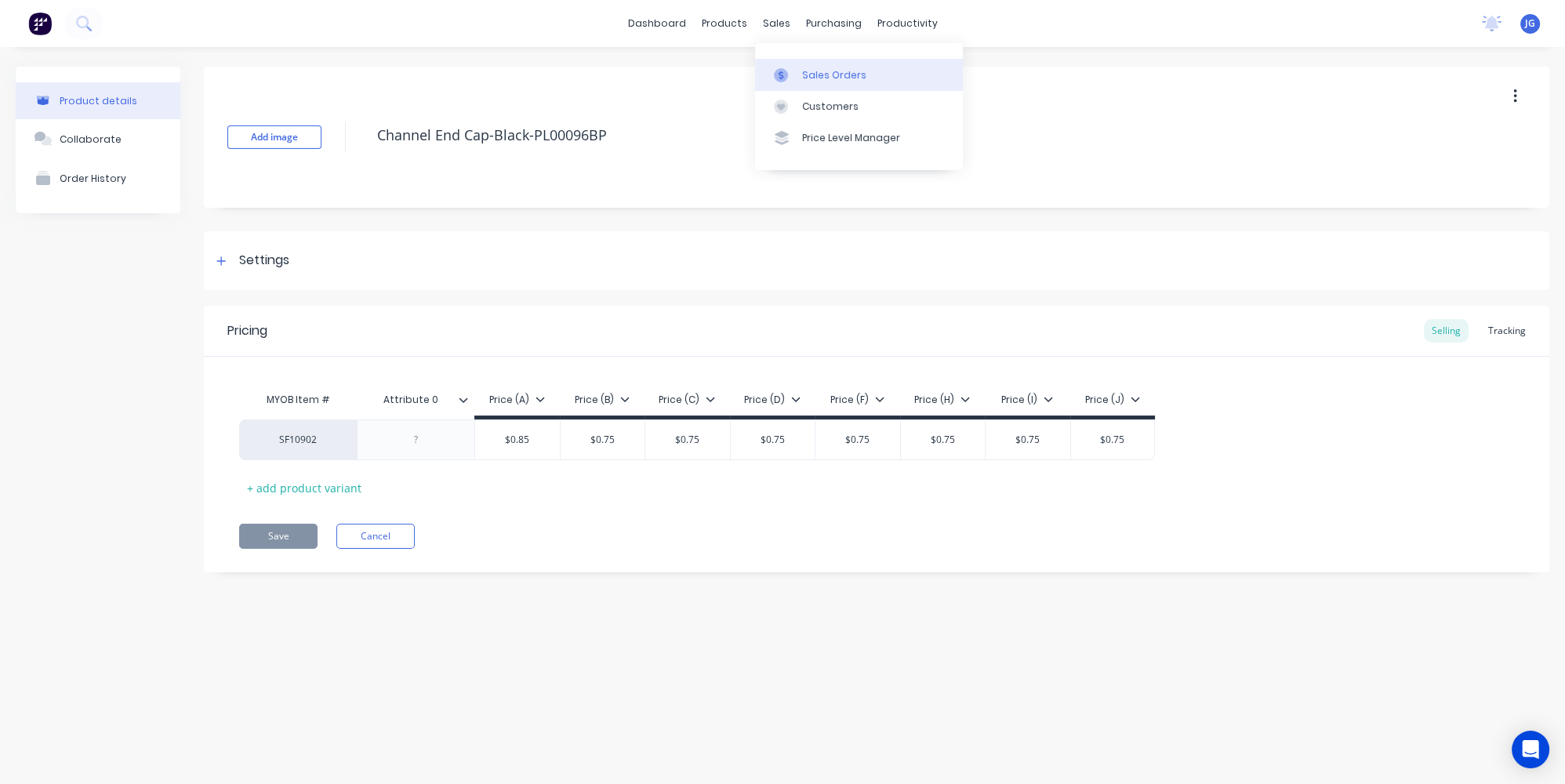
click at [802, 72] on div "Sales Orders" at bounding box center [834, 75] width 64 height 14
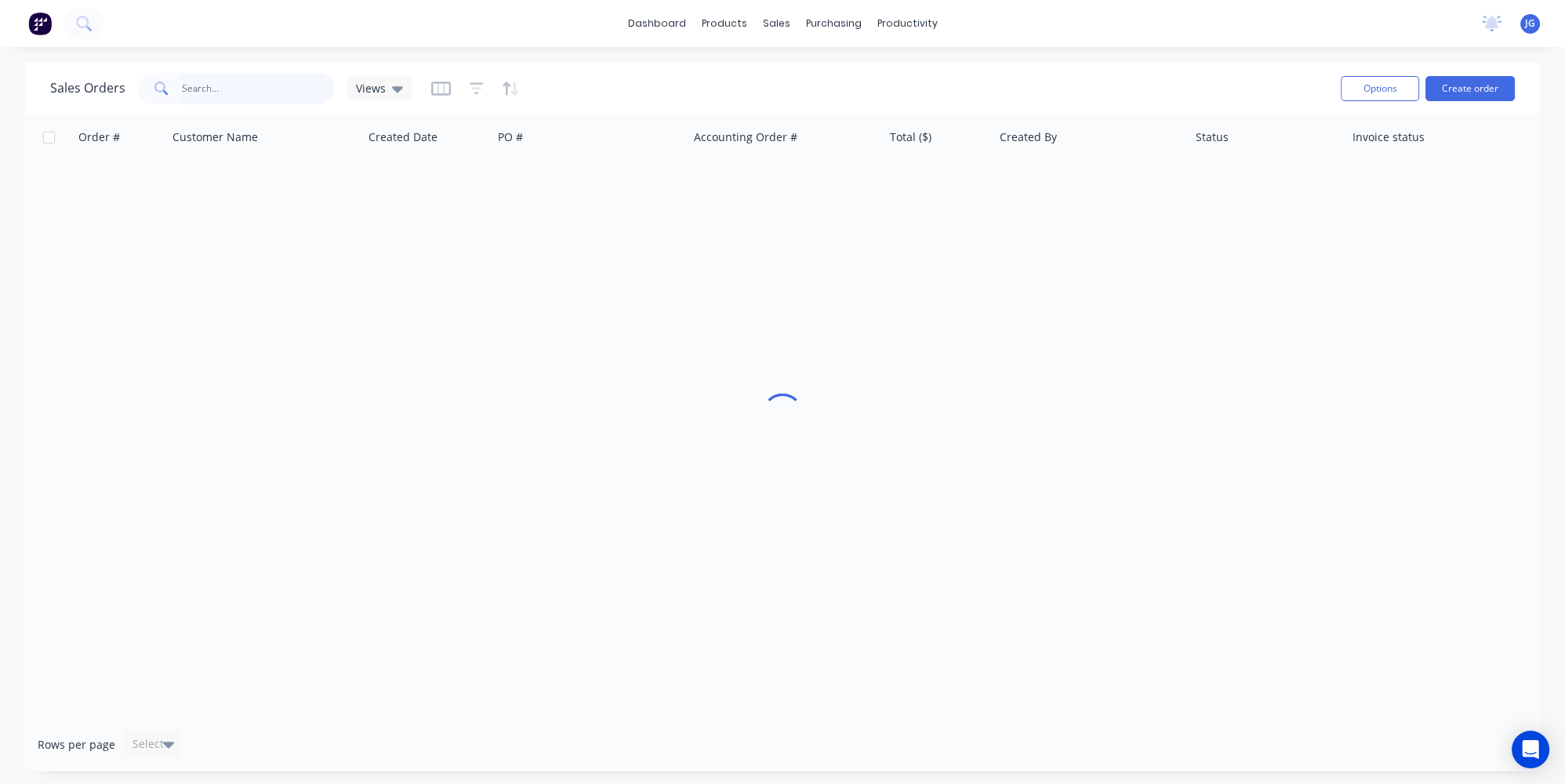
click at [203, 95] on input "text" at bounding box center [258, 89] width 153 height 31
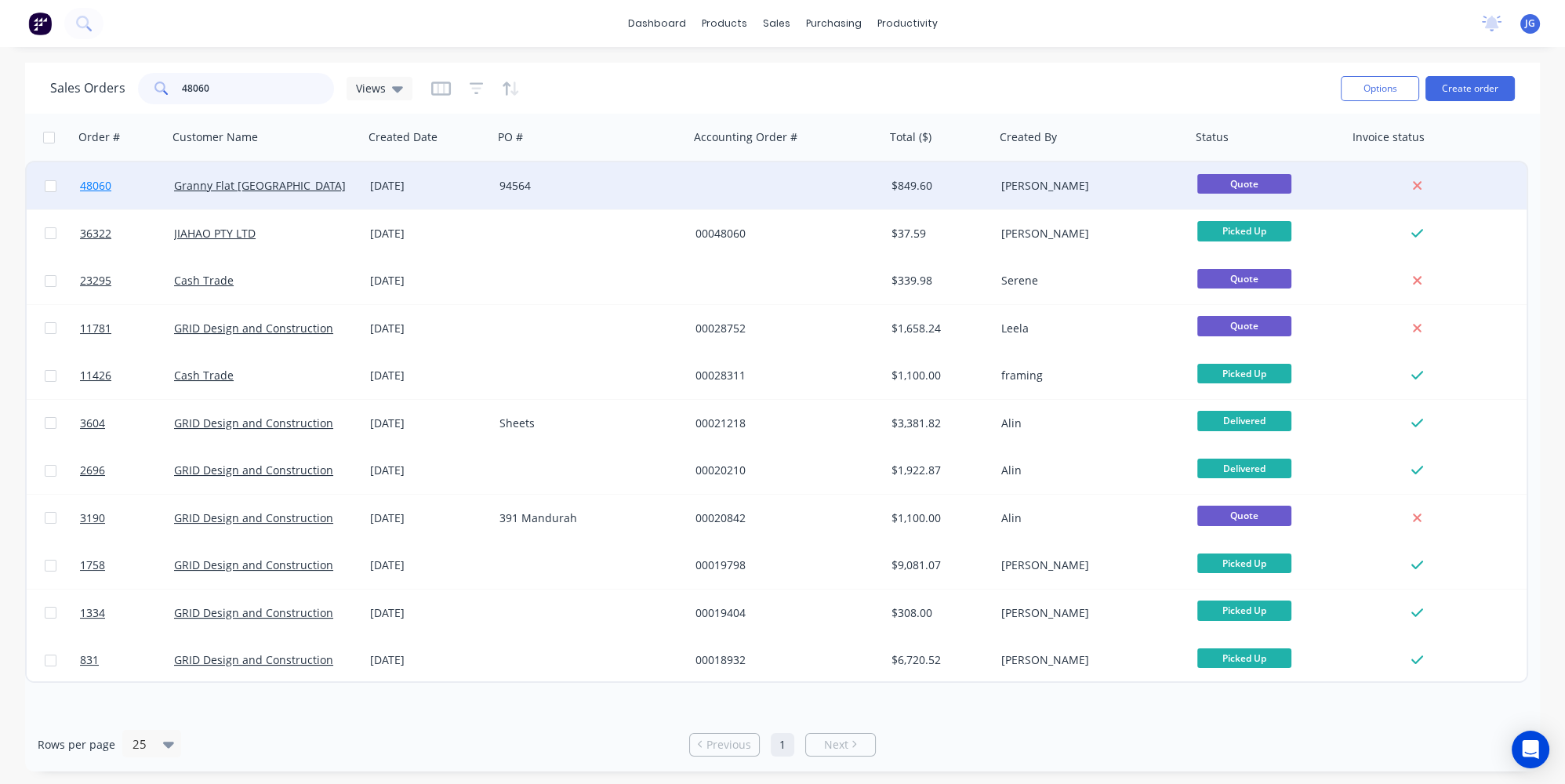
type input "48060"
click at [157, 181] on link "48060" at bounding box center [127, 185] width 94 height 47
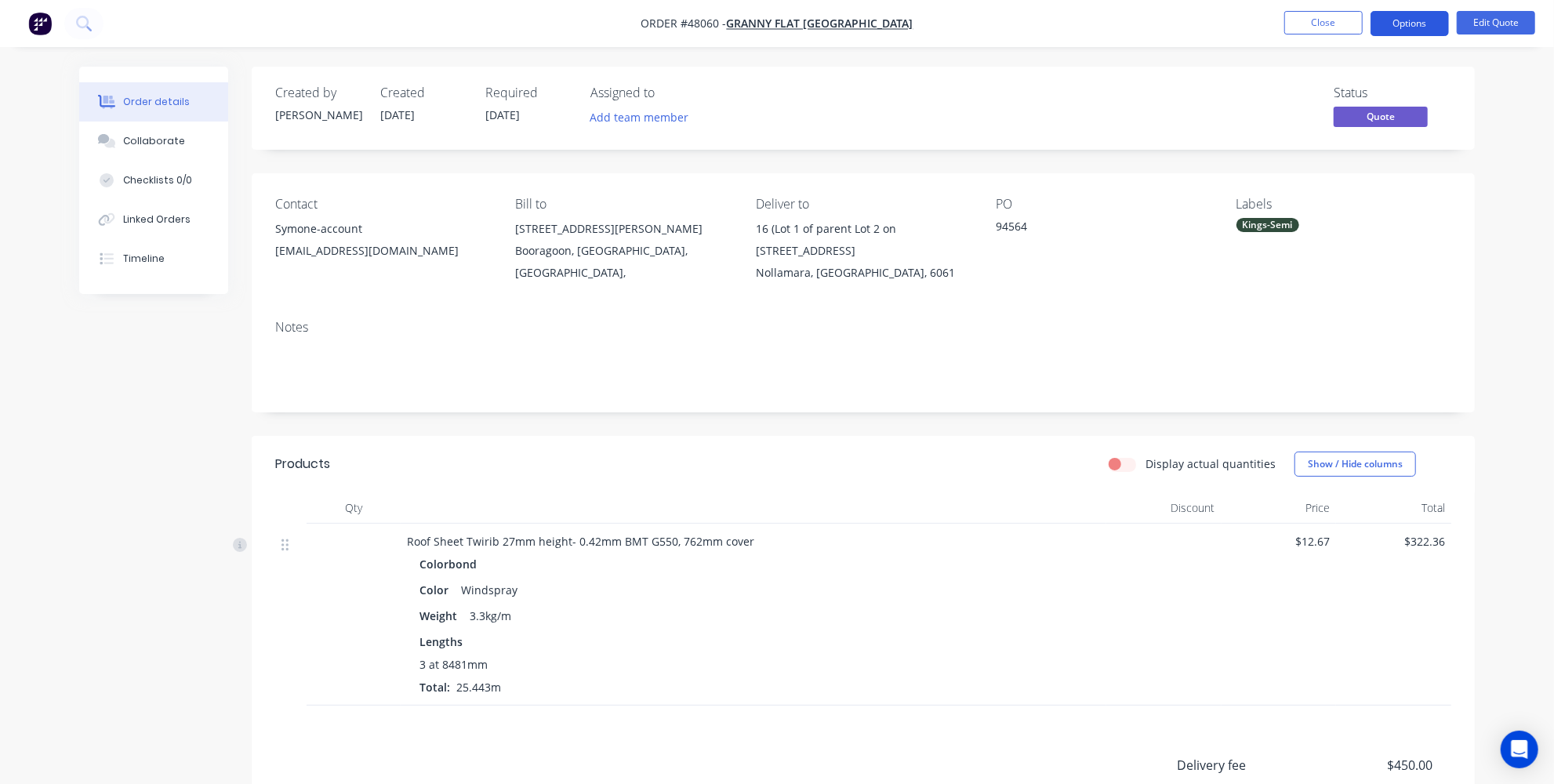
click at [1428, 23] on button "Options" at bounding box center [1410, 23] width 78 height 25
click at [1506, 15] on button "Edit Quote" at bounding box center [1495, 22] width 78 height 23
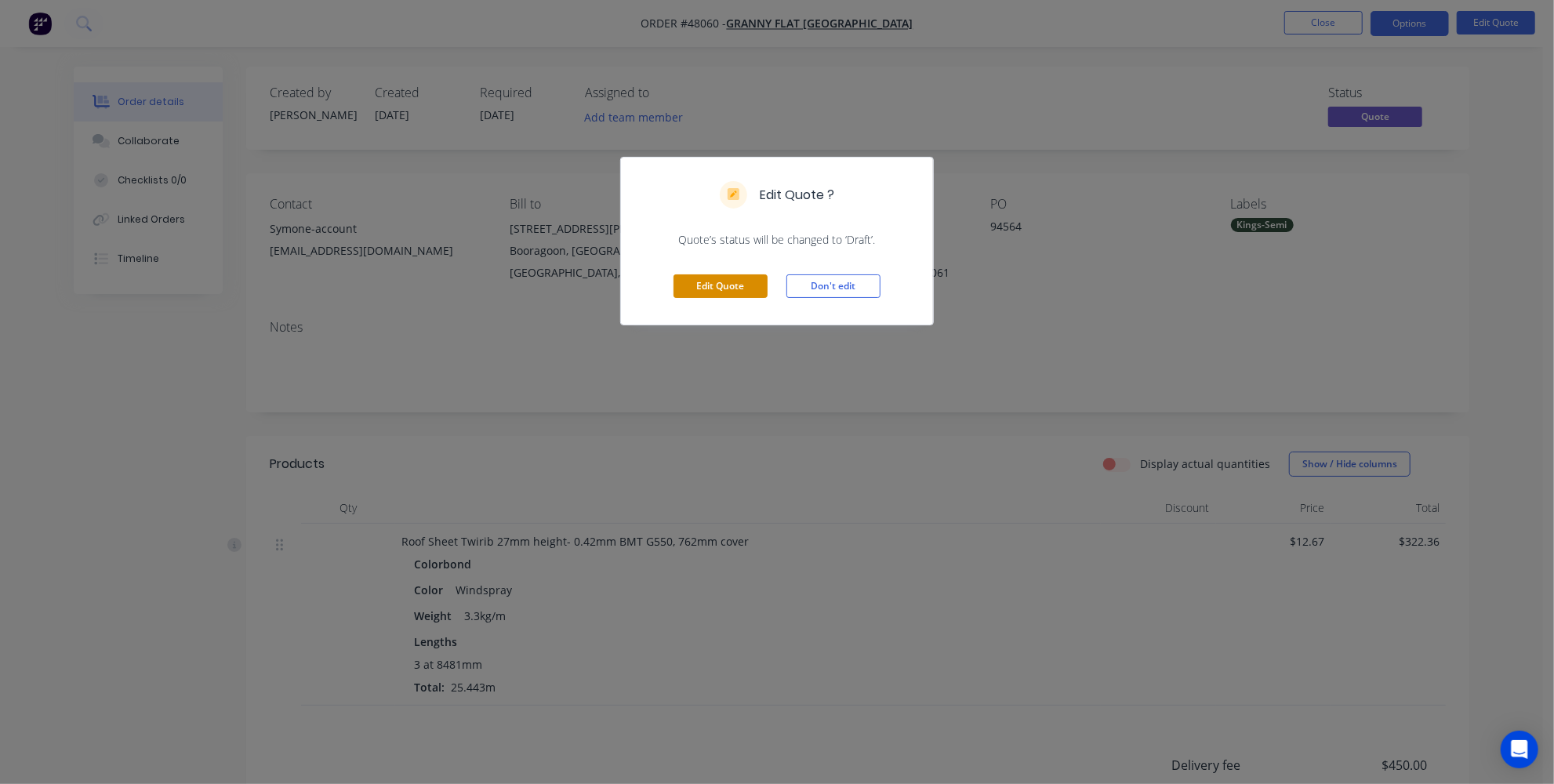
click at [693, 290] on button "Edit Quote" at bounding box center [720, 286] width 94 height 23
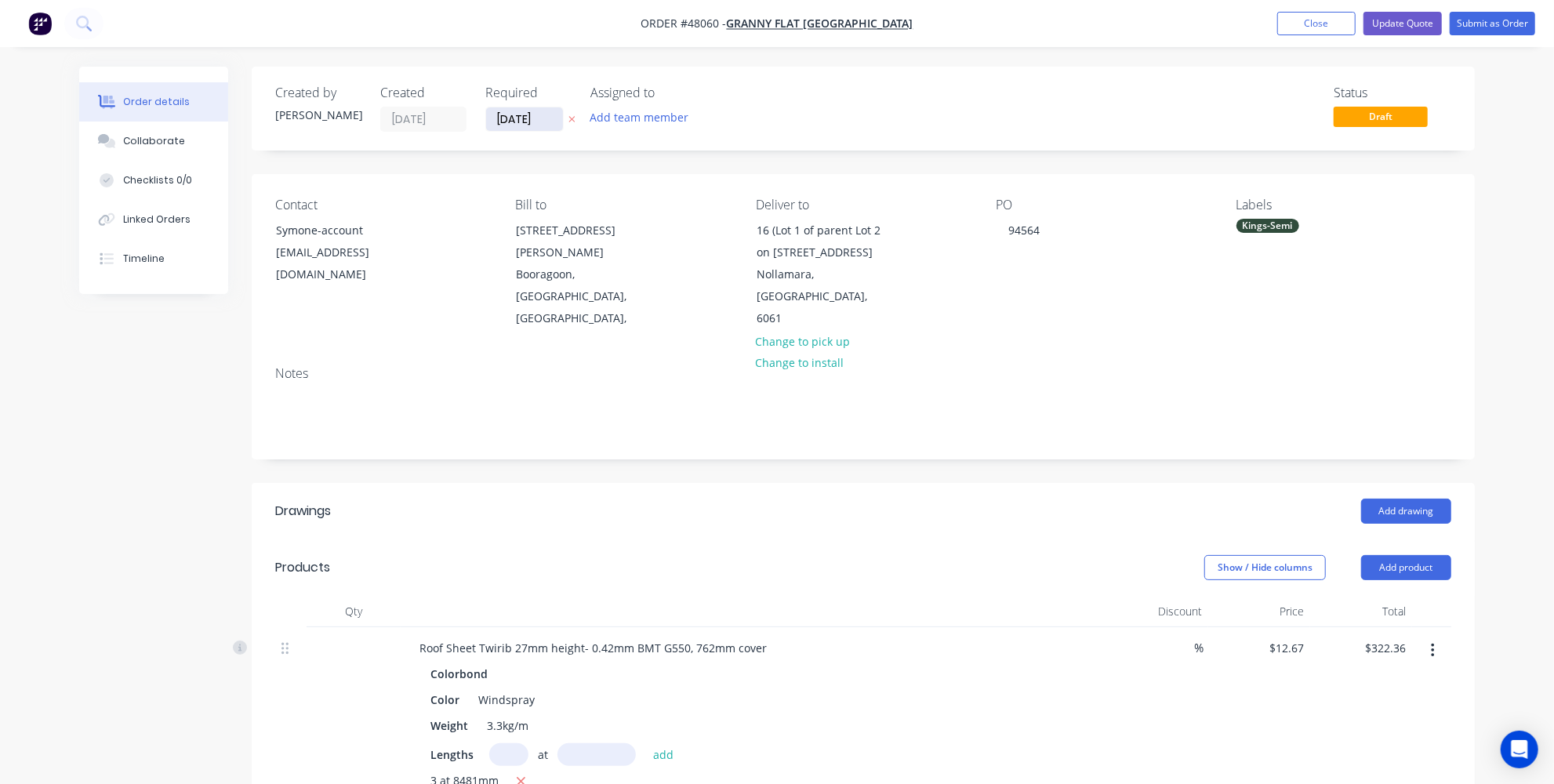
click at [497, 120] on input "[DATE]" at bounding box center [524, 119] width 77 height 23
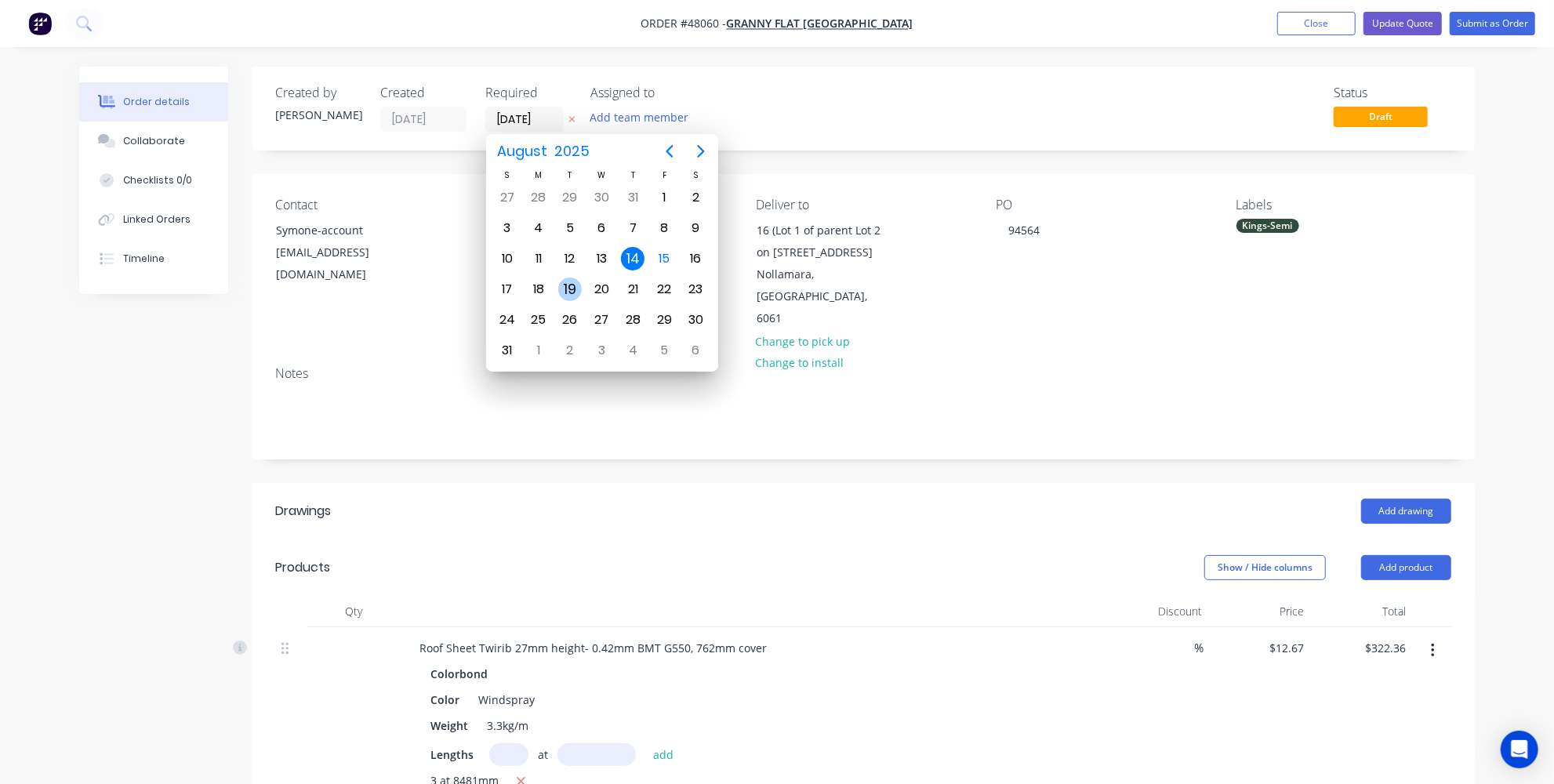
drag, startPoint x: 578, startPoint y: 280, endPoint x: 569, endPoint y: 282, distance: 9.2
click at [578, 279] on div "19" at bounding box center [570, 289] width 23 height 23
type input "[DATE]"
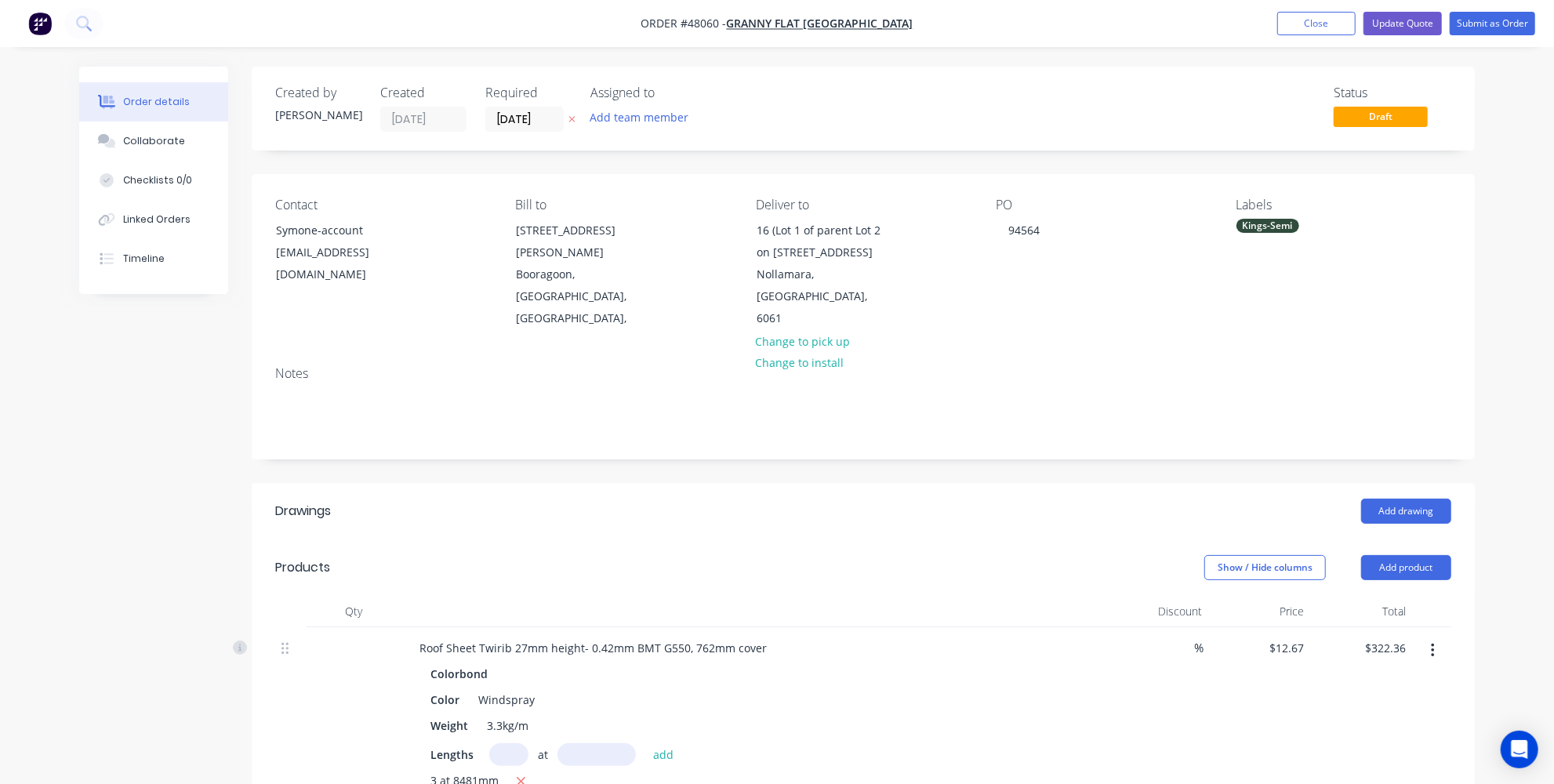
click at [158, 398] on div "Created by [PERSON_NAME] Created [DATE] Required [DATE] Assigned to Add team me…" at bounding box center [777, 649] width 1395 height 1166
click at [509, 124] on input "[DATE]" at bounding box center [524, 119] width 77 height 23
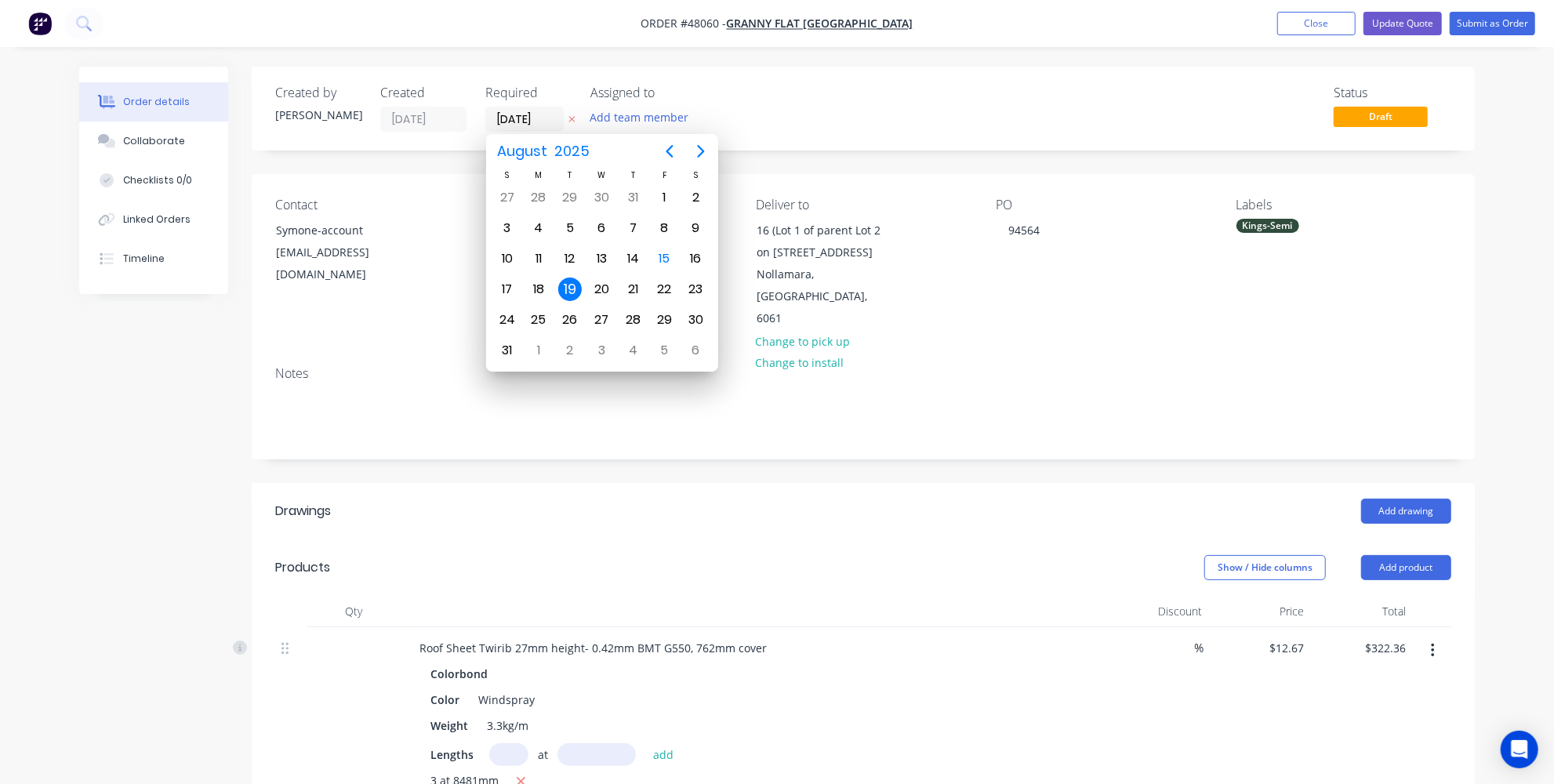
click at [269, 339] on div "Contact Symone-account [EMAIL_ADDRESS][DOMAIN_NAME] [PERSON_NAME] to [STREET_AD…" at bounding box center [863, 263] width 1223 height 179
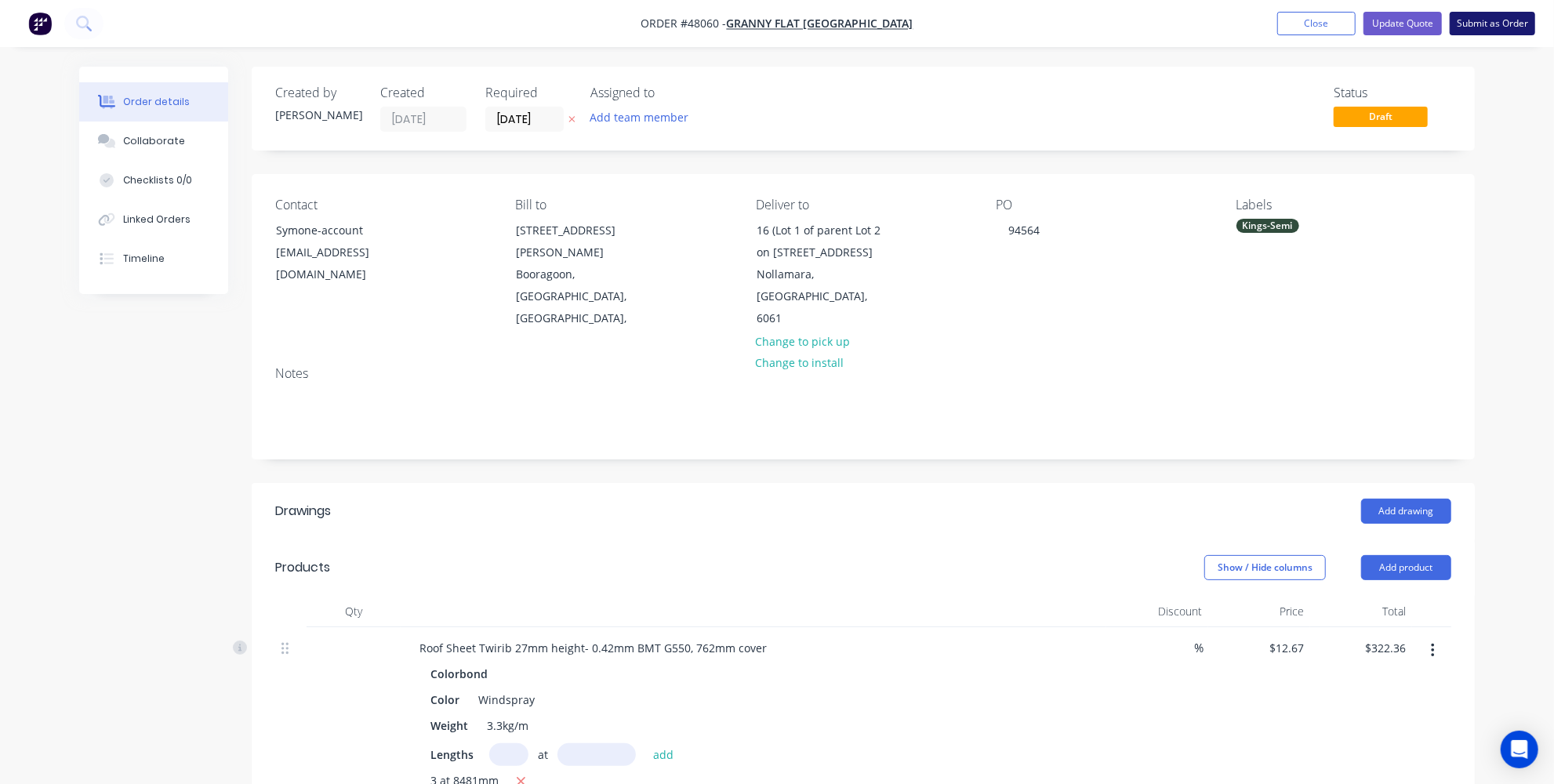
click at [1498, 26] on button "Submit as Order" at bounding box center [1493, 23] width 86 height 23
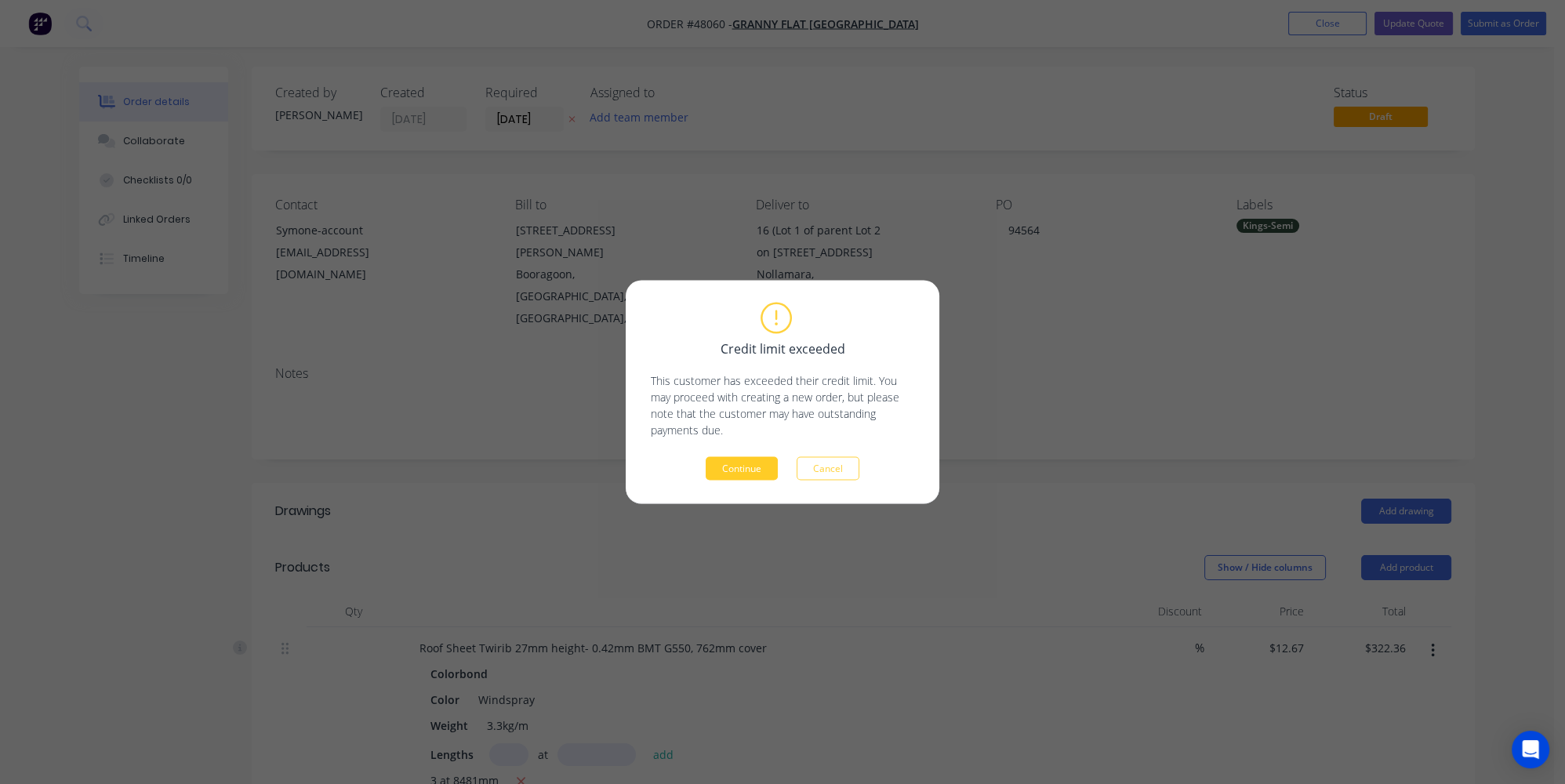
click at [730, 473] on button "Continue" at bounding box center [742, 468] width 72 height 23
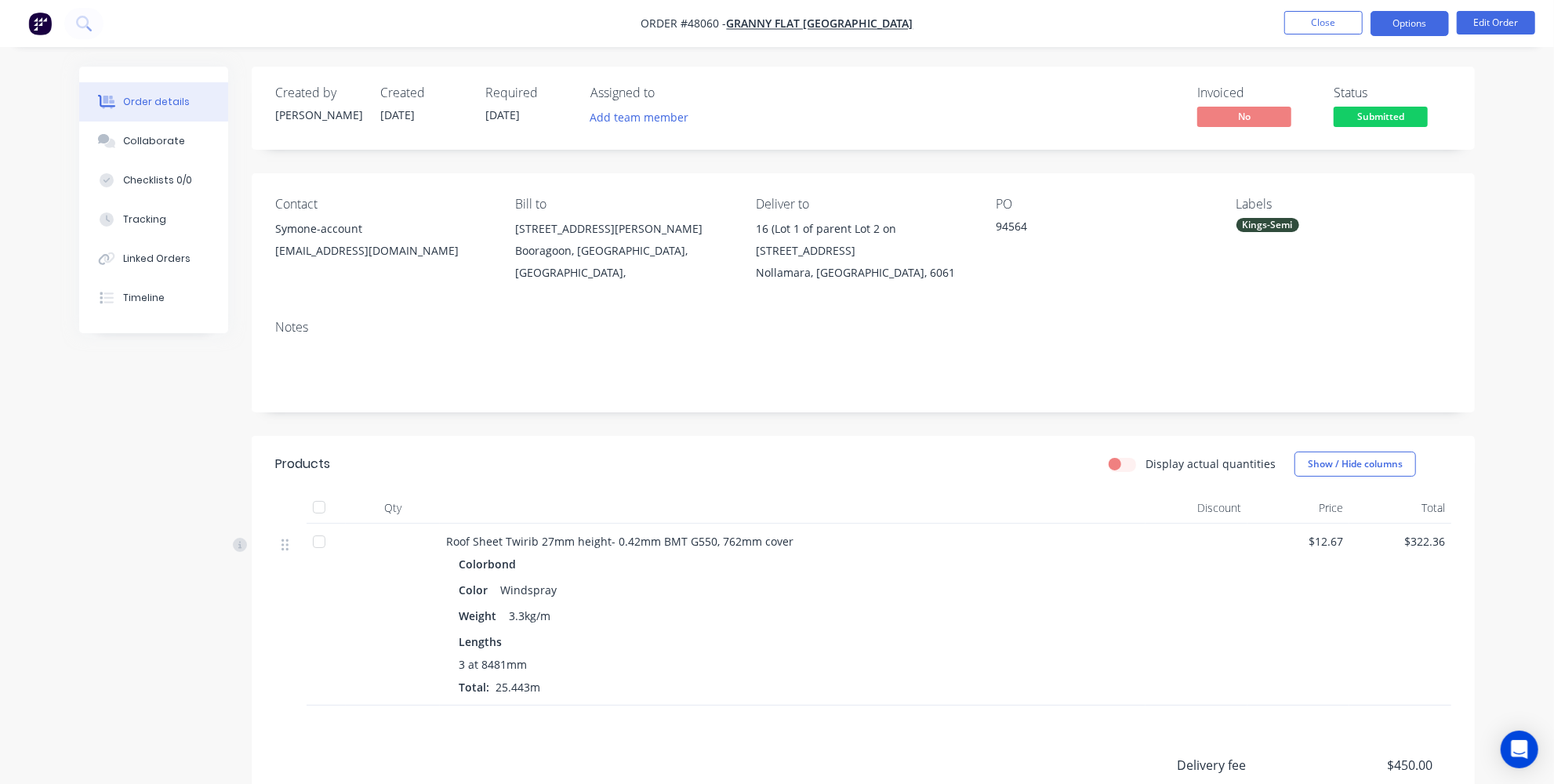
click at [1418, 18] on button "Options" at bounding box center [1410, 23] width 78 height 25
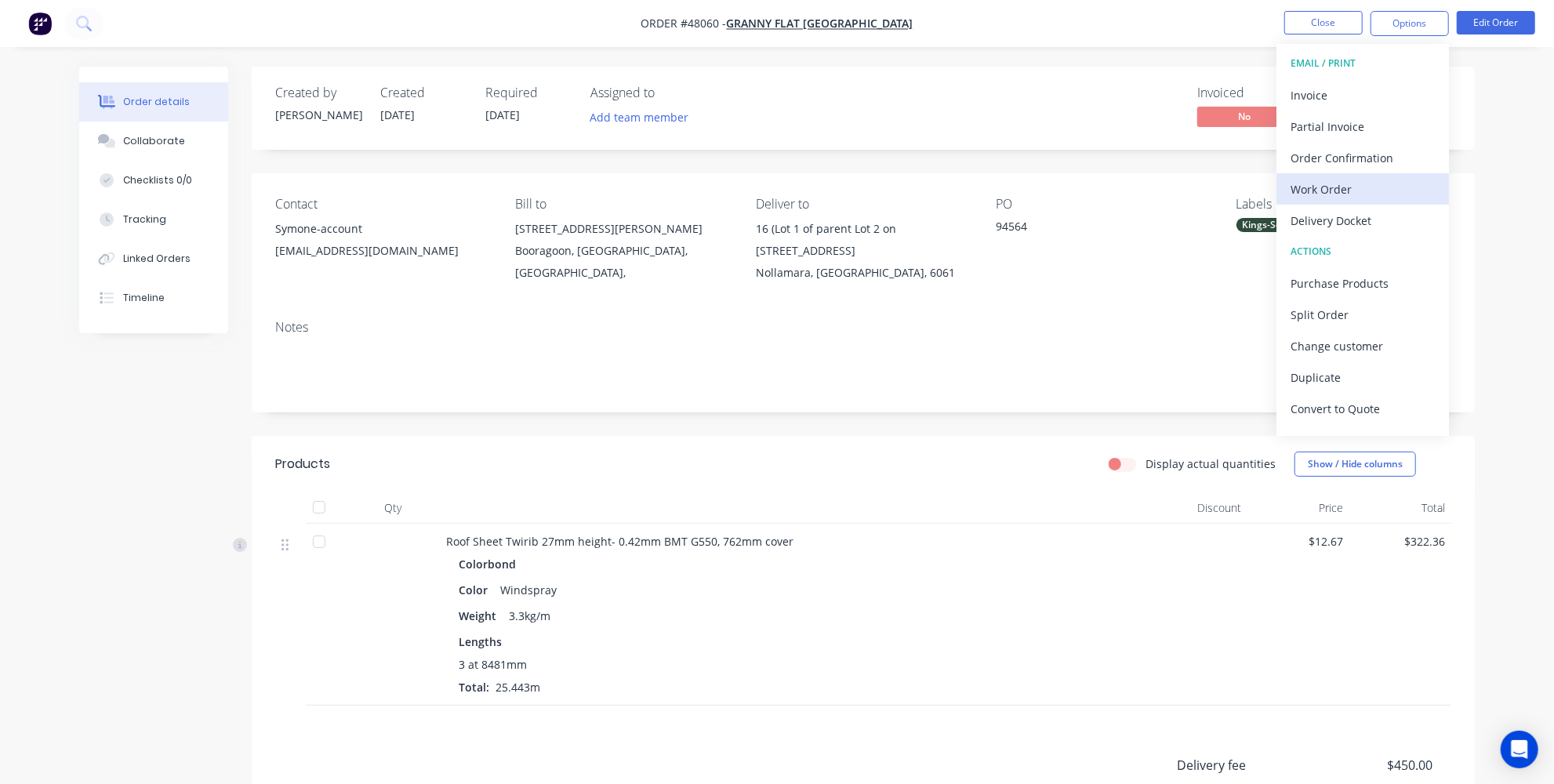
click at [1311, 191] on div "Work Order" at bounding box center [1363, 188] width 144 height 22
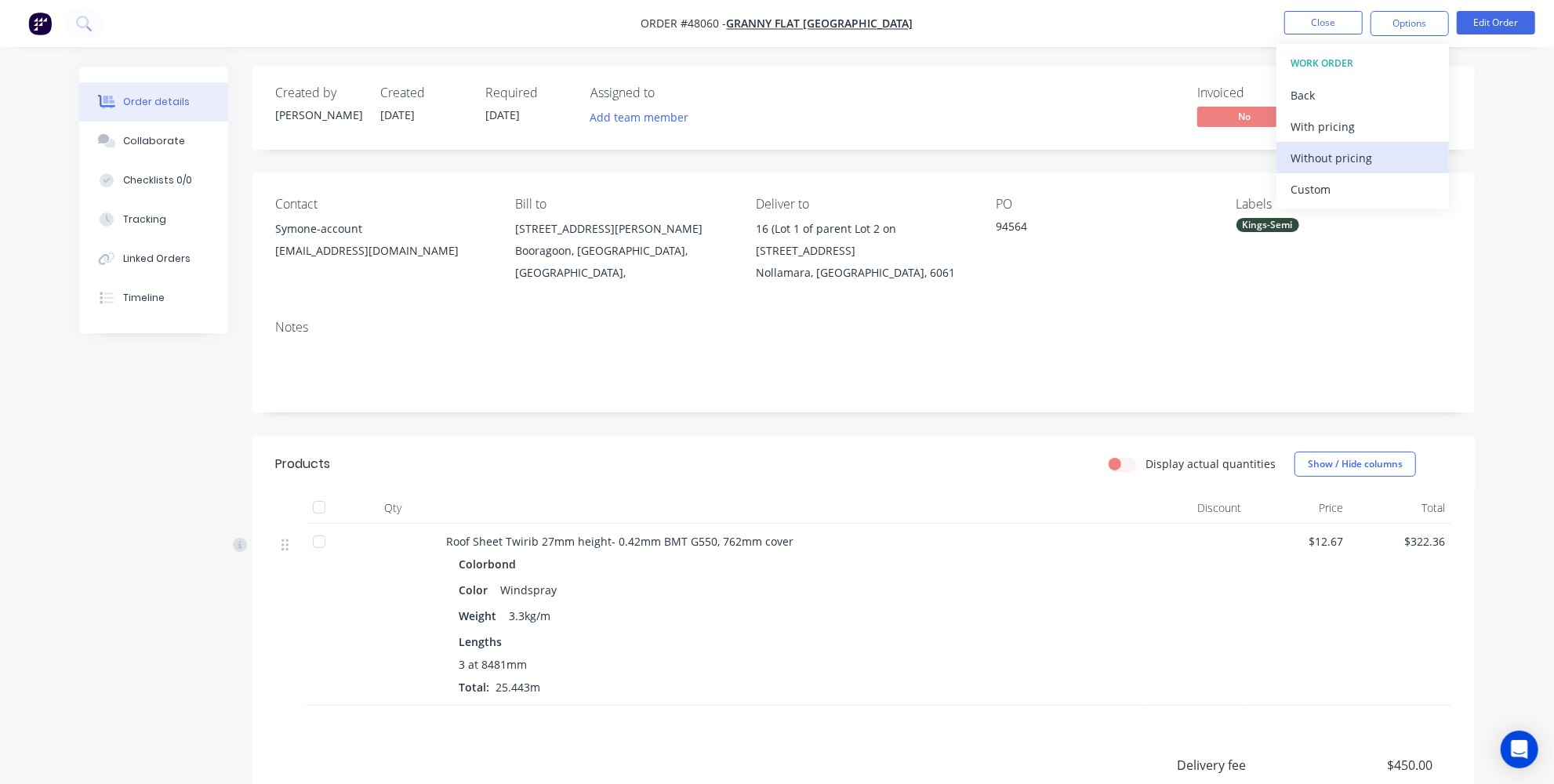
click at [1323, 156] on div "Without pricing" at bounding box center [1363, 157] width 144 height 22
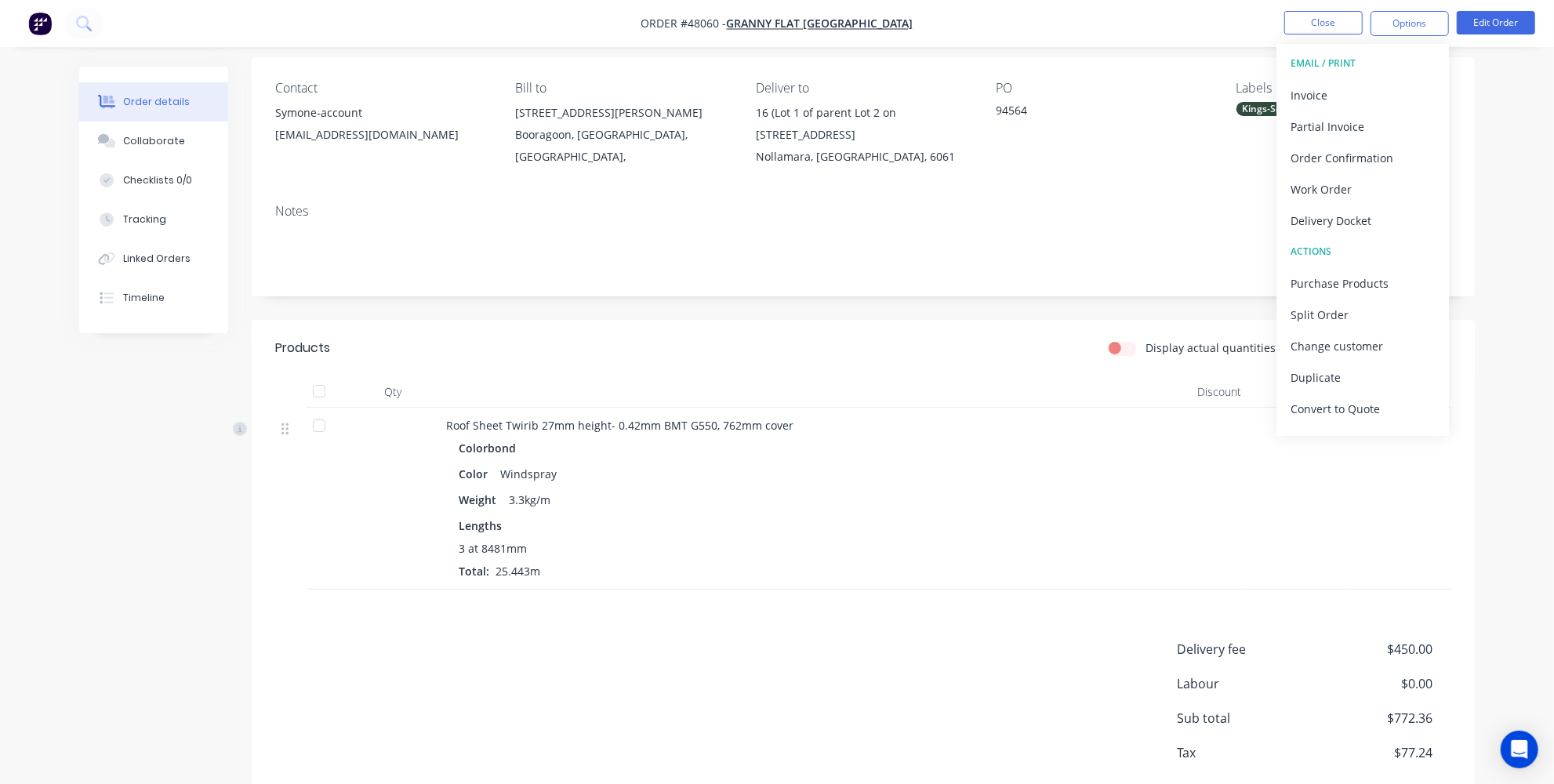
scroll to position [214, 0]
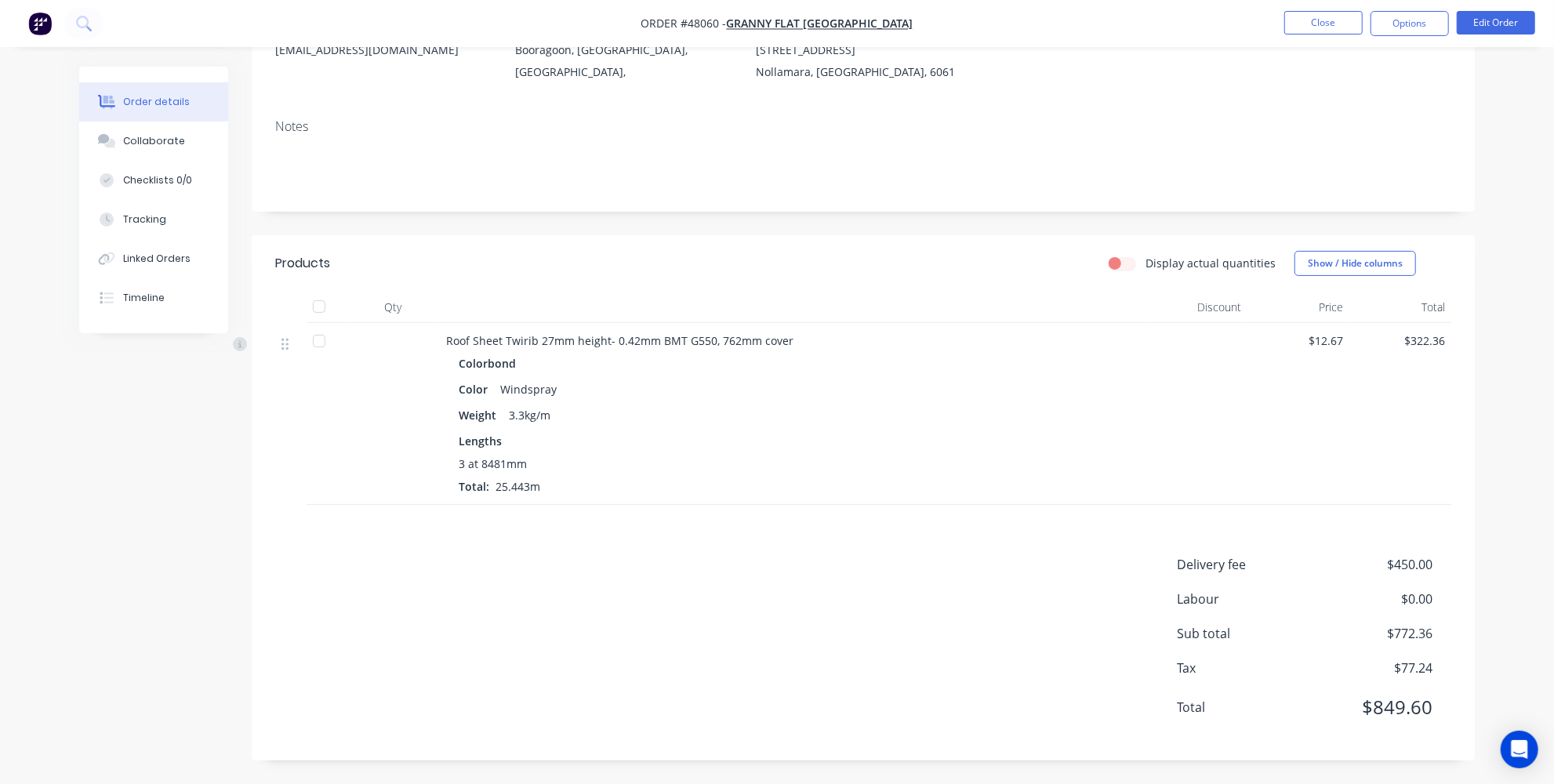
click at [965, 607] on div "Delivery fee $450.00 Labour $0.00 Sub total $772.36 Tax $77.24 Total $849.60" at bounding box center [862, 646] width 1175 height 181
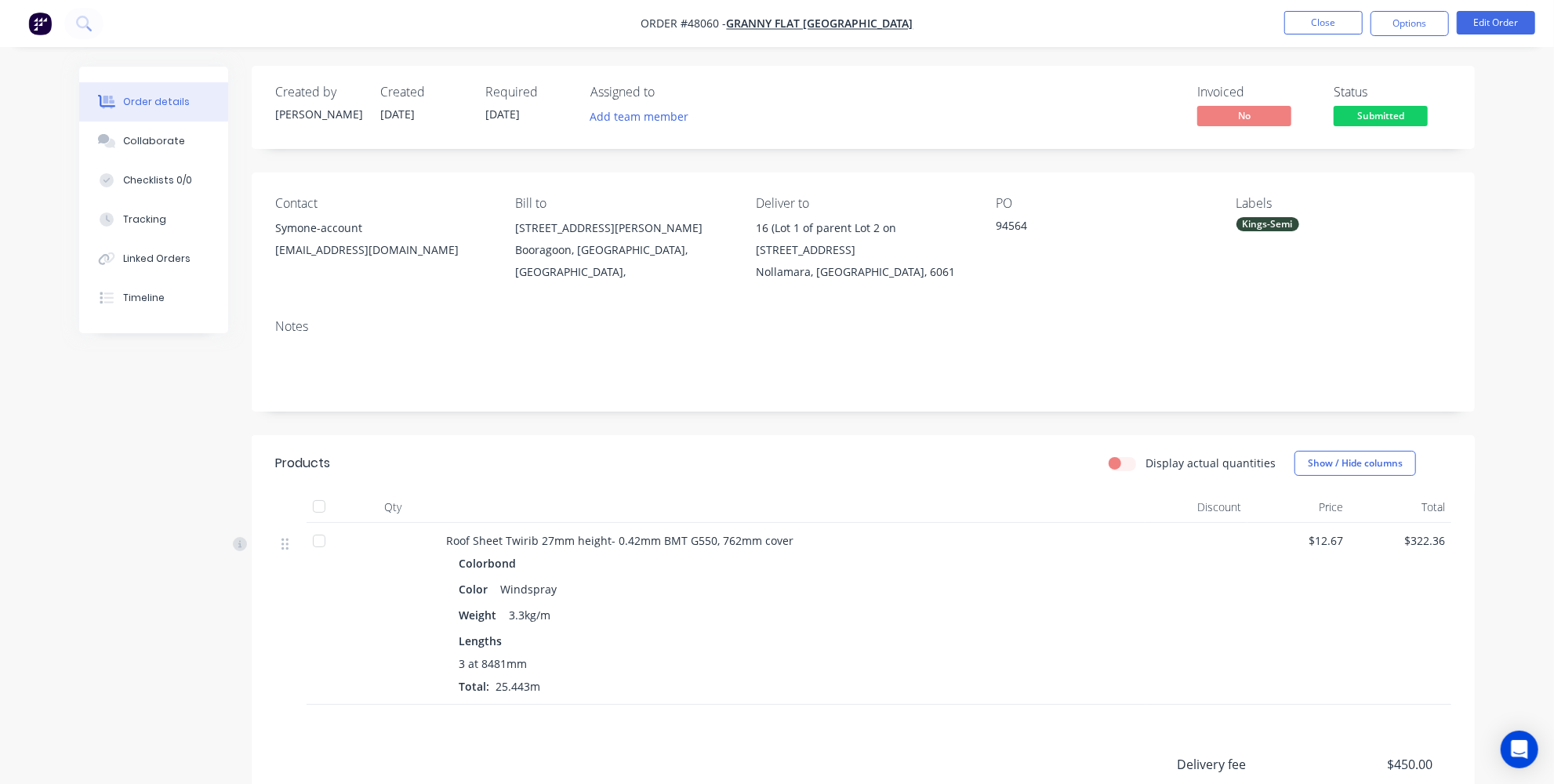
scroll to position [0, 0]
click at [1411, 27] on button "Options" at bounding box center [1410, 23] width 78 height 25
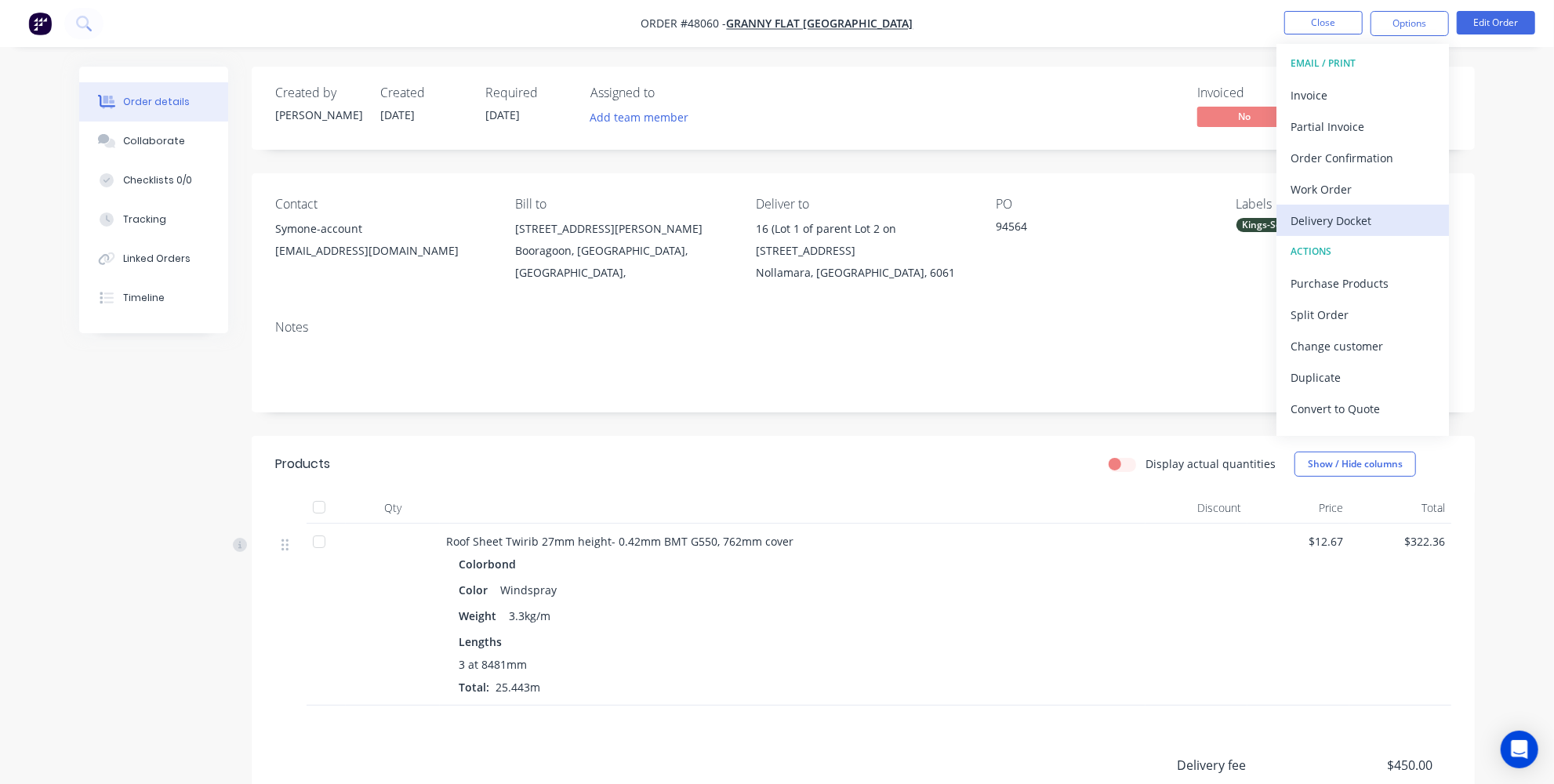
click at [1323, 223] on div "Delivery Docket" at bounding box center [1363, 220] width 144 height 22
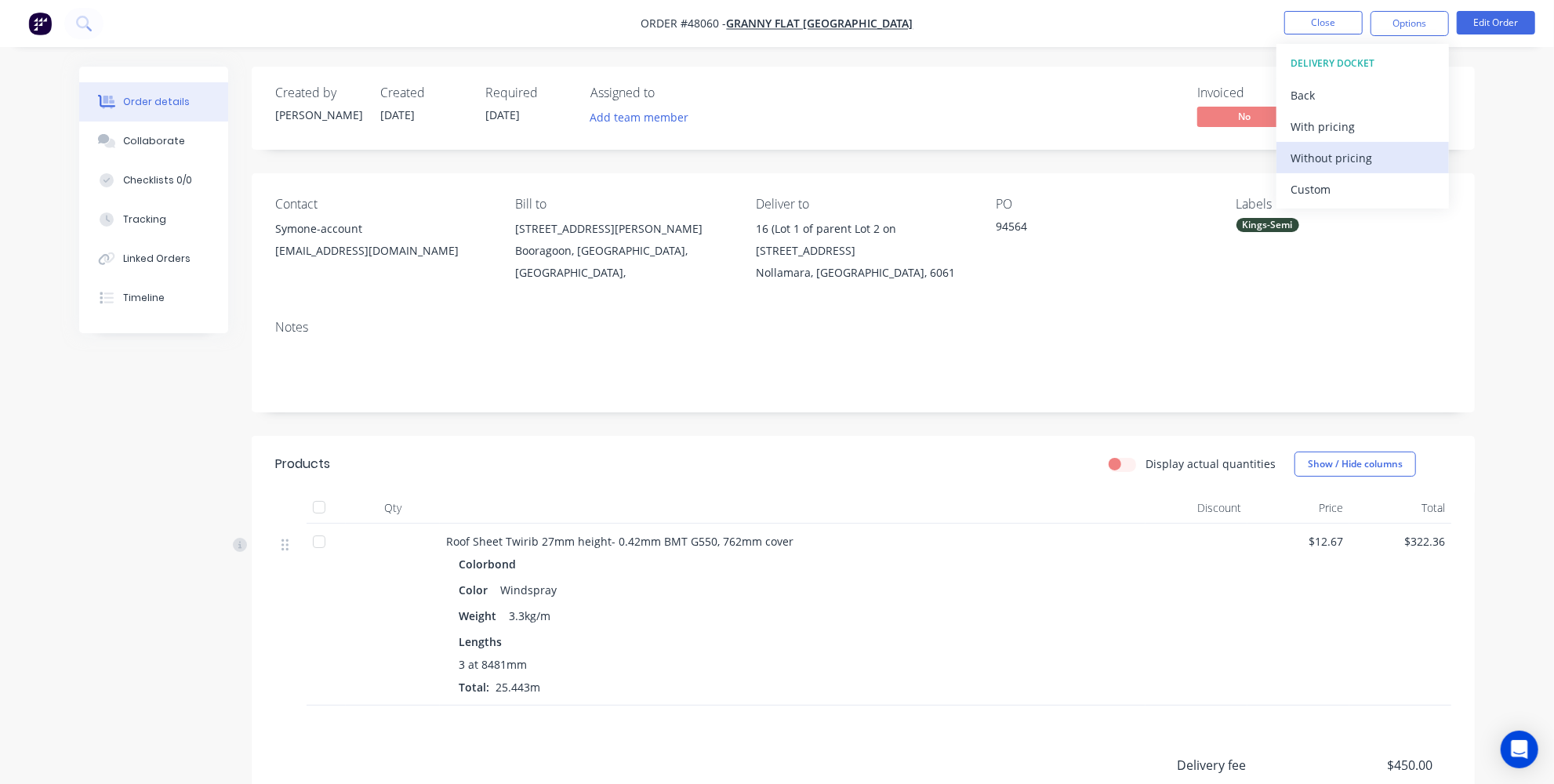
click at [1334, 146] on div "Without pricing" at bounding box center [1363, 157] width 144 height 22
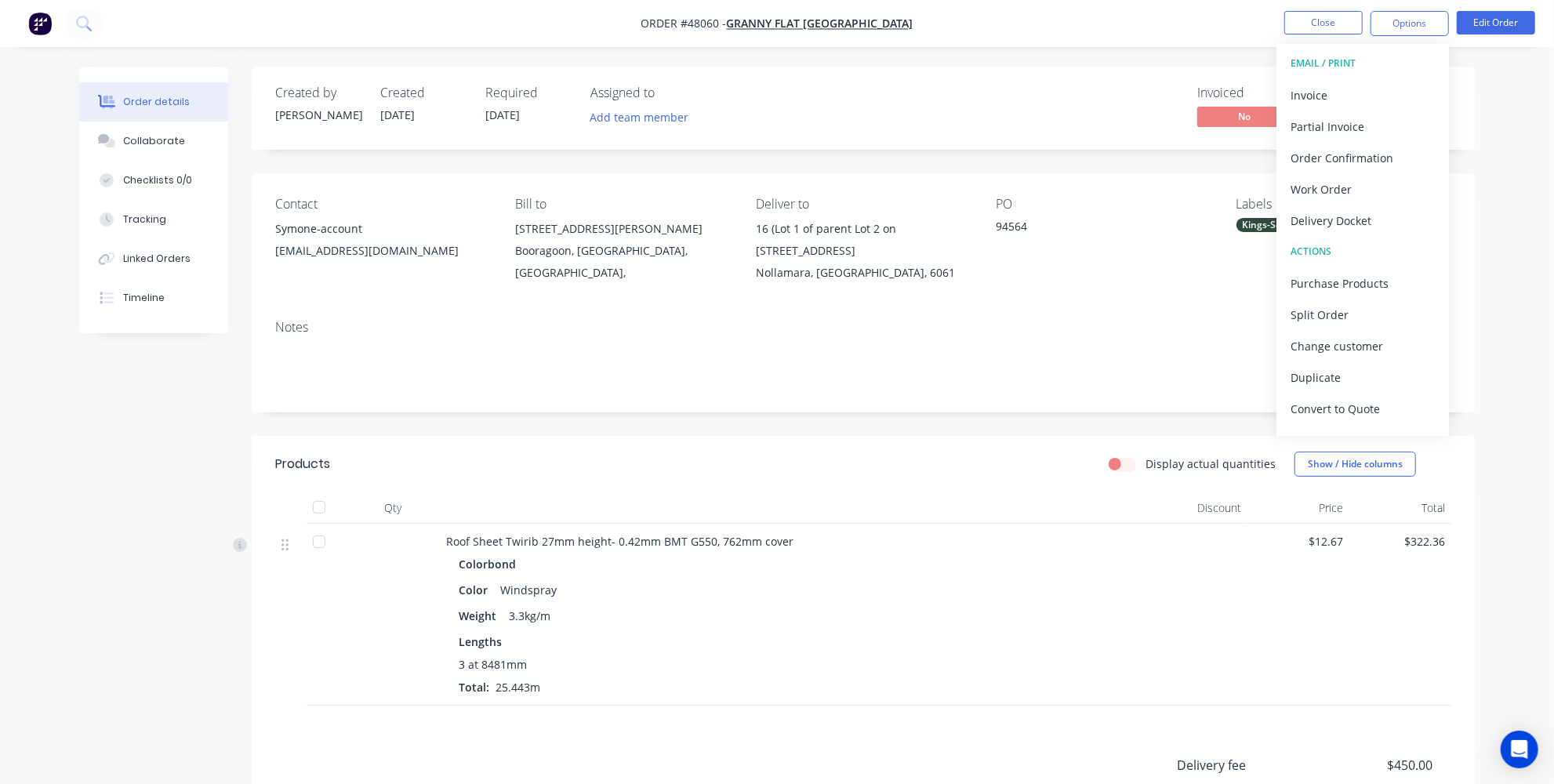
click at [1498, 557] on div "Order details Collaborate Checklists 0/0 Tracking Linked Orders Timeline Order …" at bounding box center [777, 491] width 1554 height 984
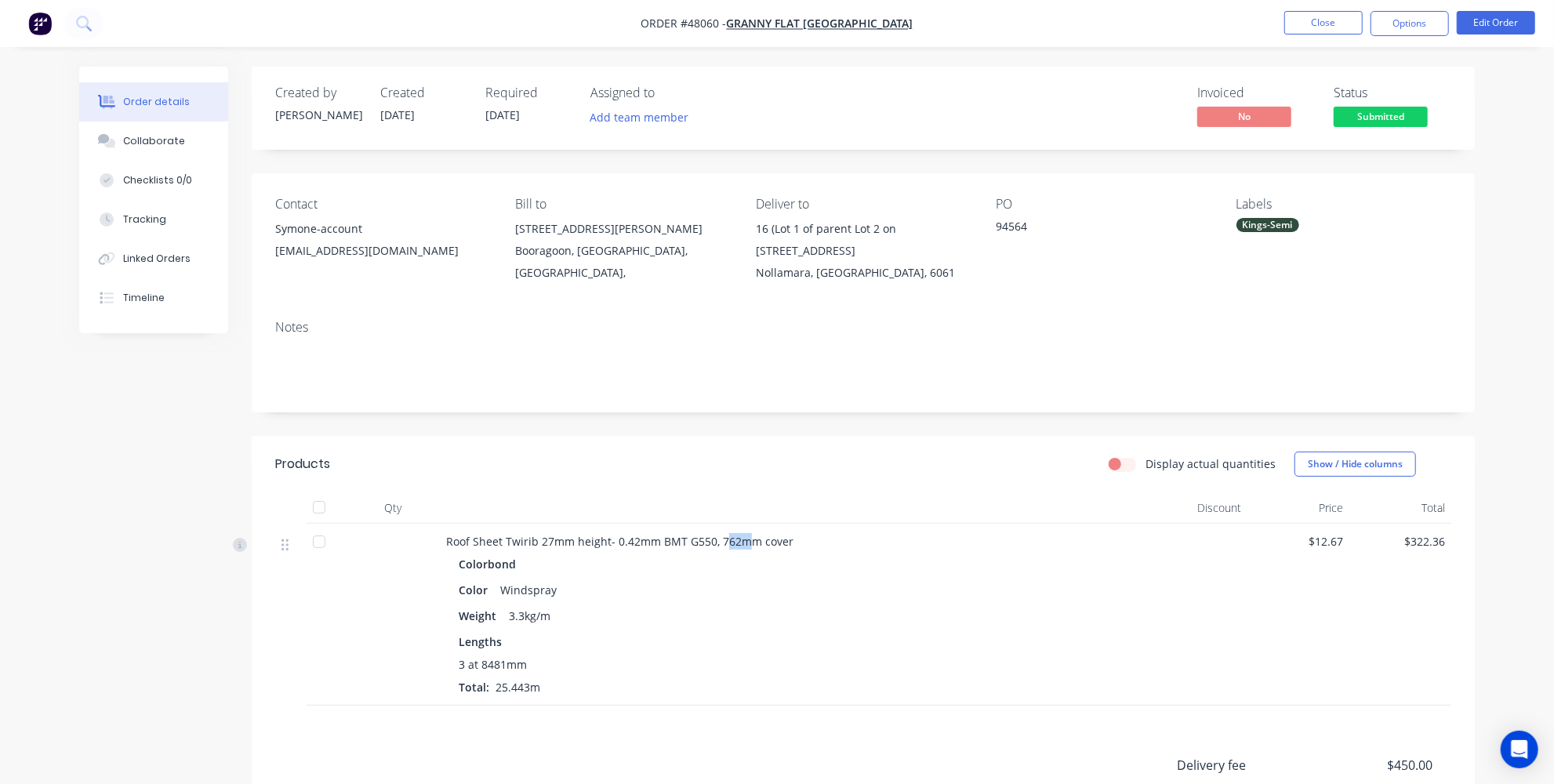
drag, startPoint x: 719, startPoint y: 558, endPoint x: 748, endPoint y: 563, distance: 29.4
click at [748, 549] on span "Roof Sheet Twirib 27mm height- 0.42mm BMT G550, 762mm cover" at bounding box center [619, 540] width 347 height 15
click at [744, 575] on div "Colorbond" at bounding box center [792, 564] width 668 height 22
drag, startPoint x: 717, startPoint y: 563, endPoint x: 757, endPoint y: 563, distance: 40.0
click at [757, 549] on span "Roof Sheet Twirib 27mm height- 0.42mm BMT G550, 762mm cover" at bounding box center [619, 540] width 347 height 15
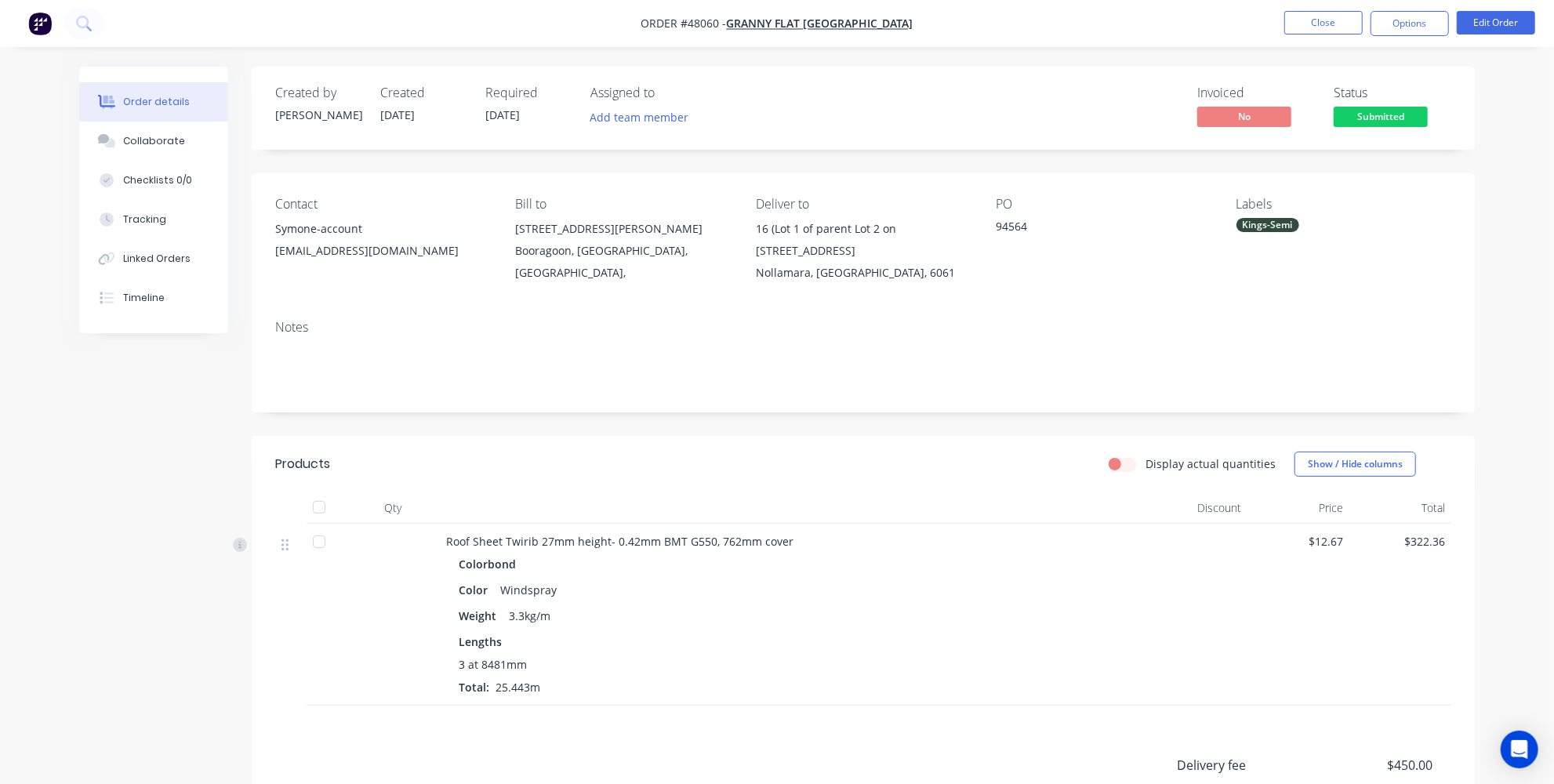
click at [753, 575] on div "Colorbond" at bounding box center [792, 564] width 668 height 22
drag, startPoint x: 717, startPoint y: 563, endPoint x: 752, endPoint y: 565, distance: 35.1
click at [752, 549] on span "Roof Sheet Twirib 27mm height- 0.42mm BMT G550, 762mm cover" at bounding box center [619, 540] width 347 height 15
copy span "762mm"
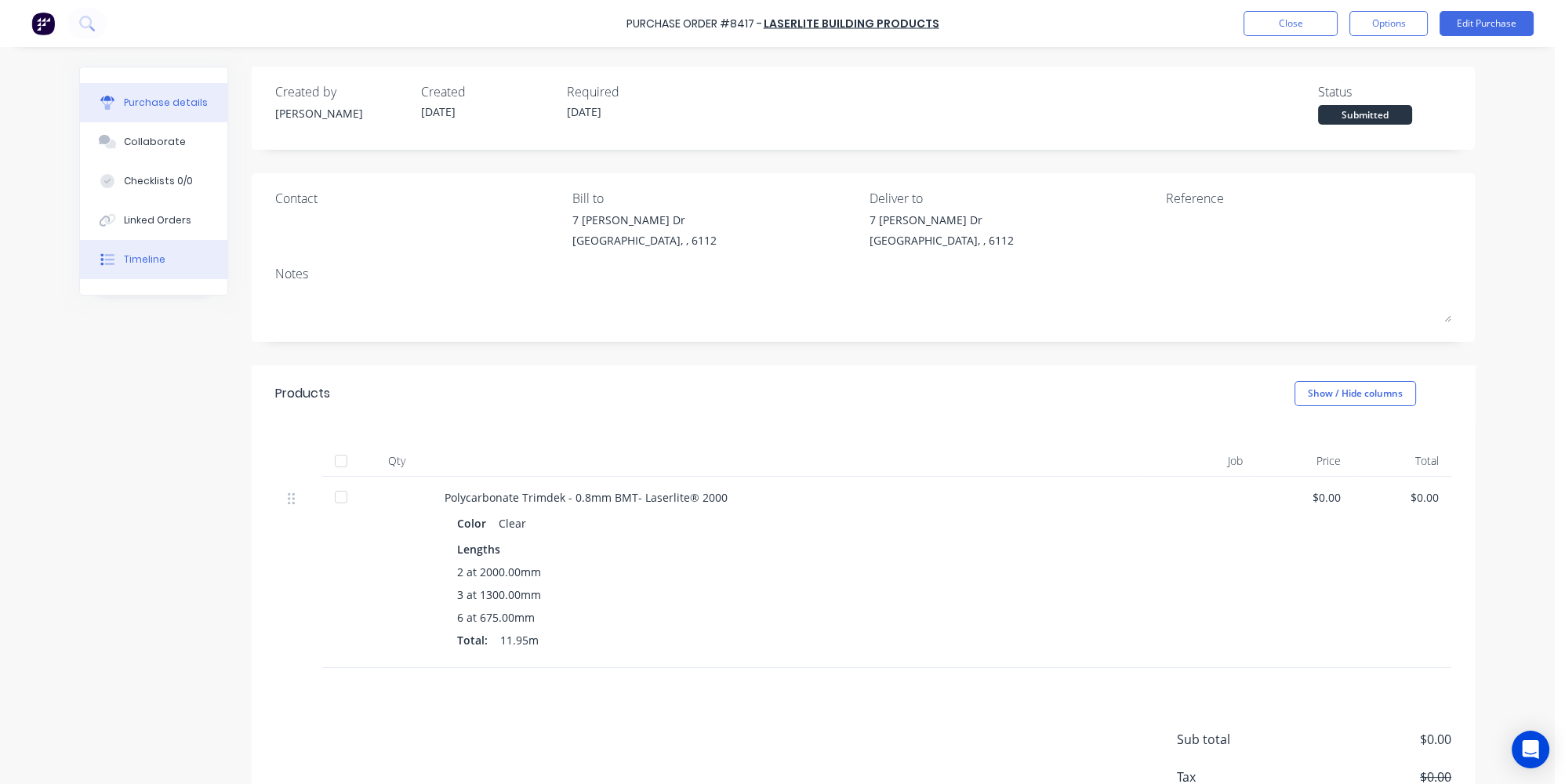
click at [126, 255] on div "Timeline" at bounding box center [144, 259] width 42 height 14
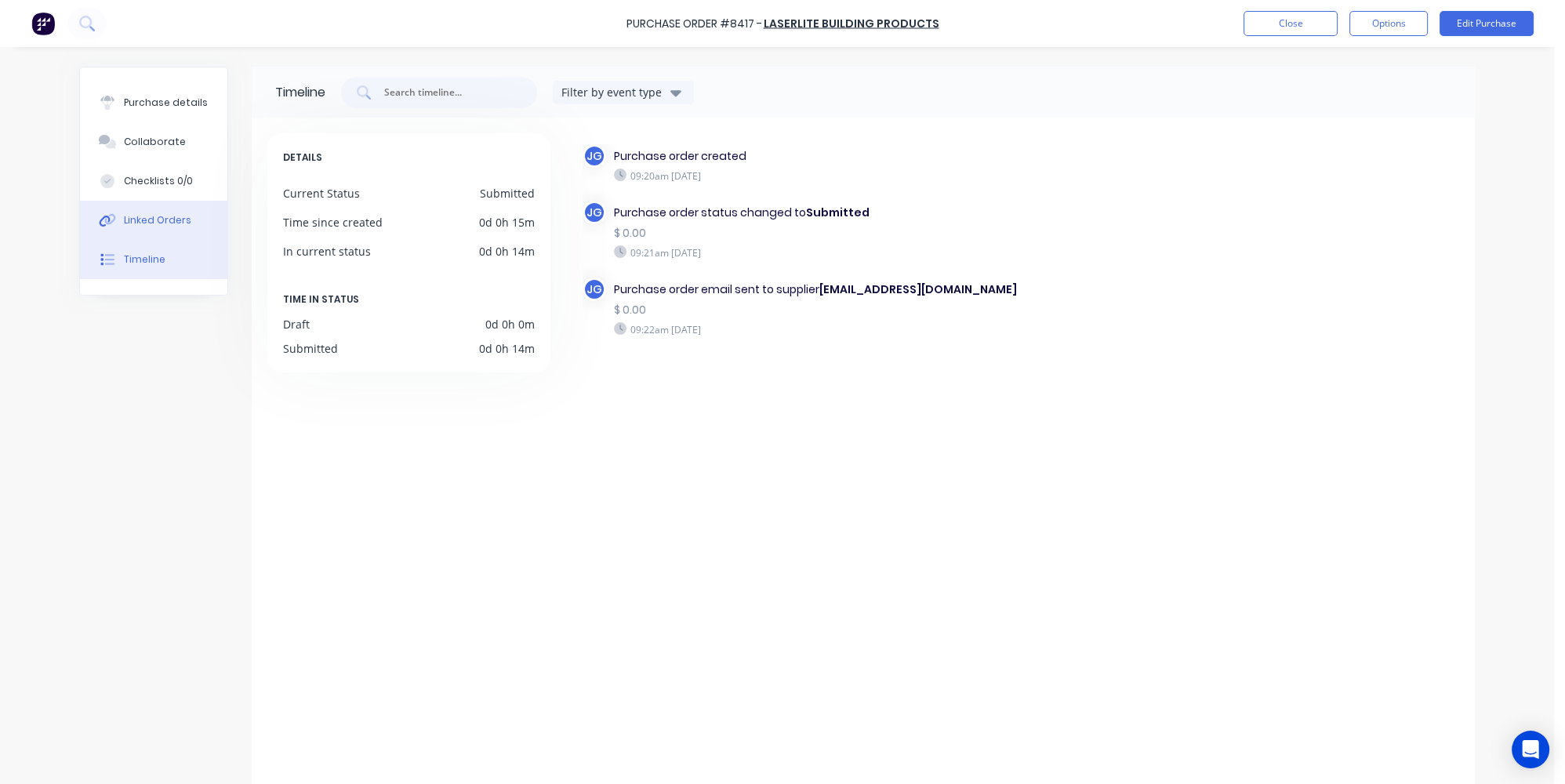
click at [137, 225] on div "Linked Orders" at bounding box center [157, 220] width 67 height 14
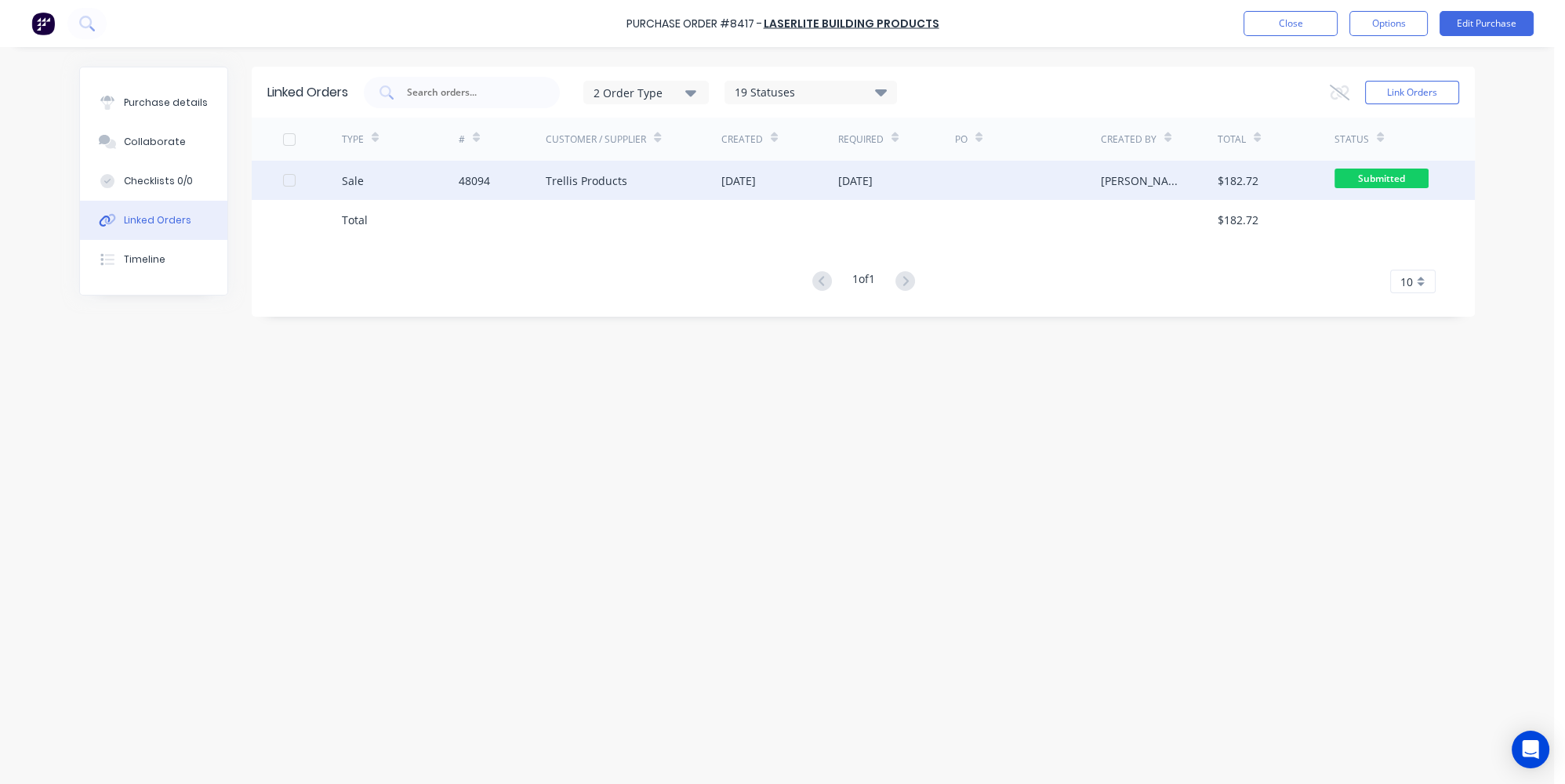
click at [411, 185] on div "Sale" at bounding box center [400, 180] width 117 height 39
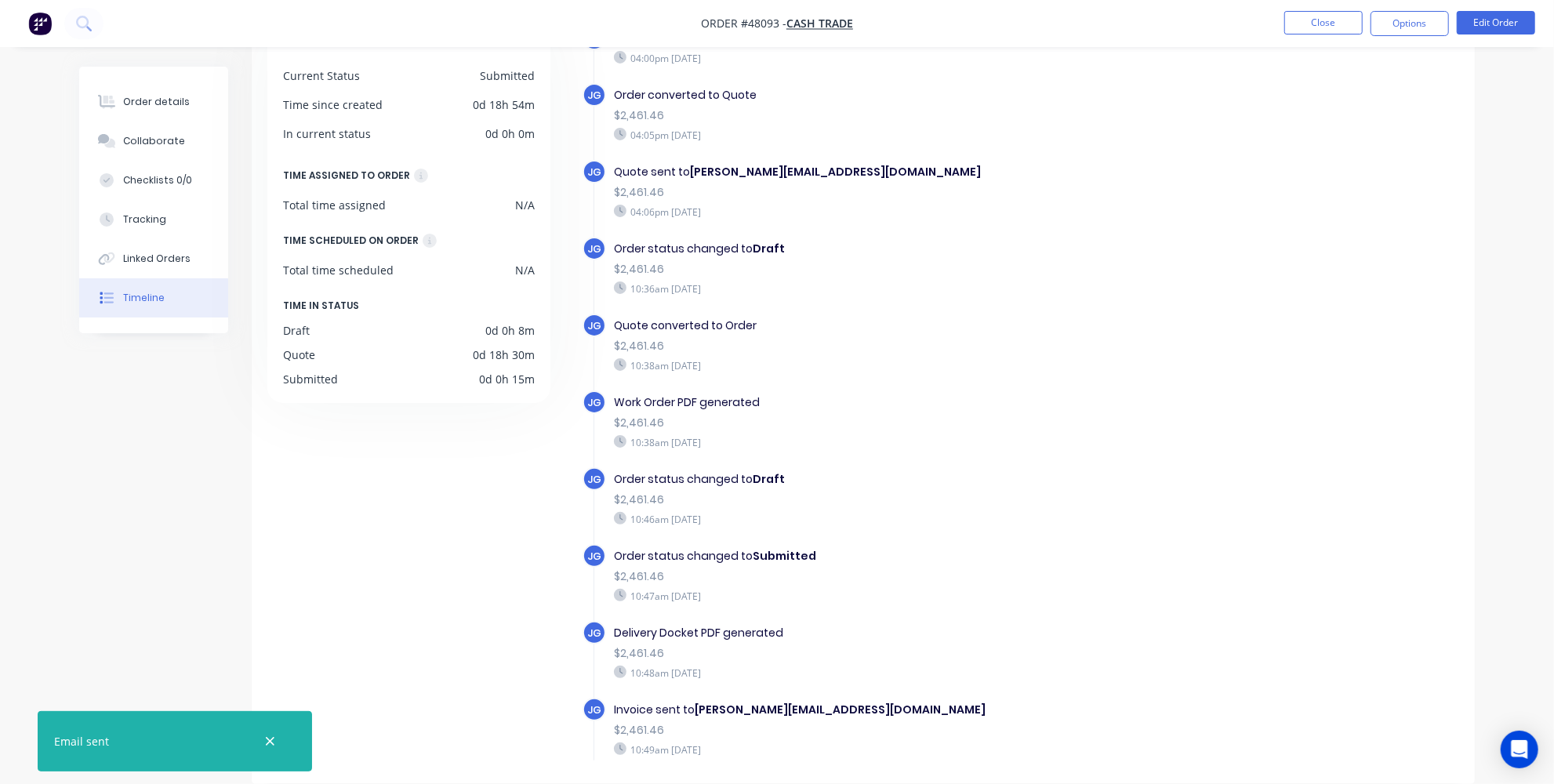
scroll to position [134, 0]
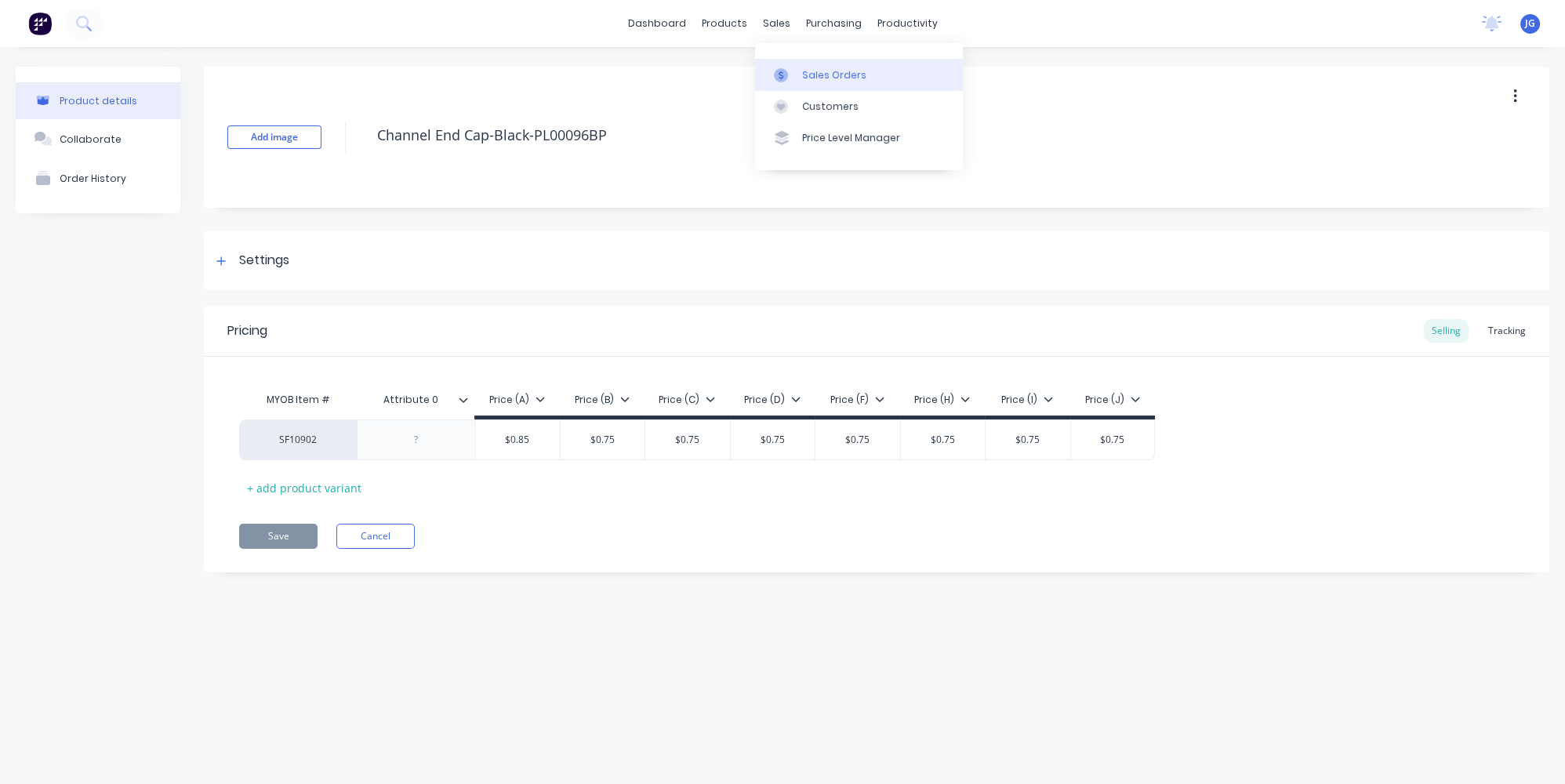
click at [791, 76] on div at bounding box center [785, 75] width 23 height 14
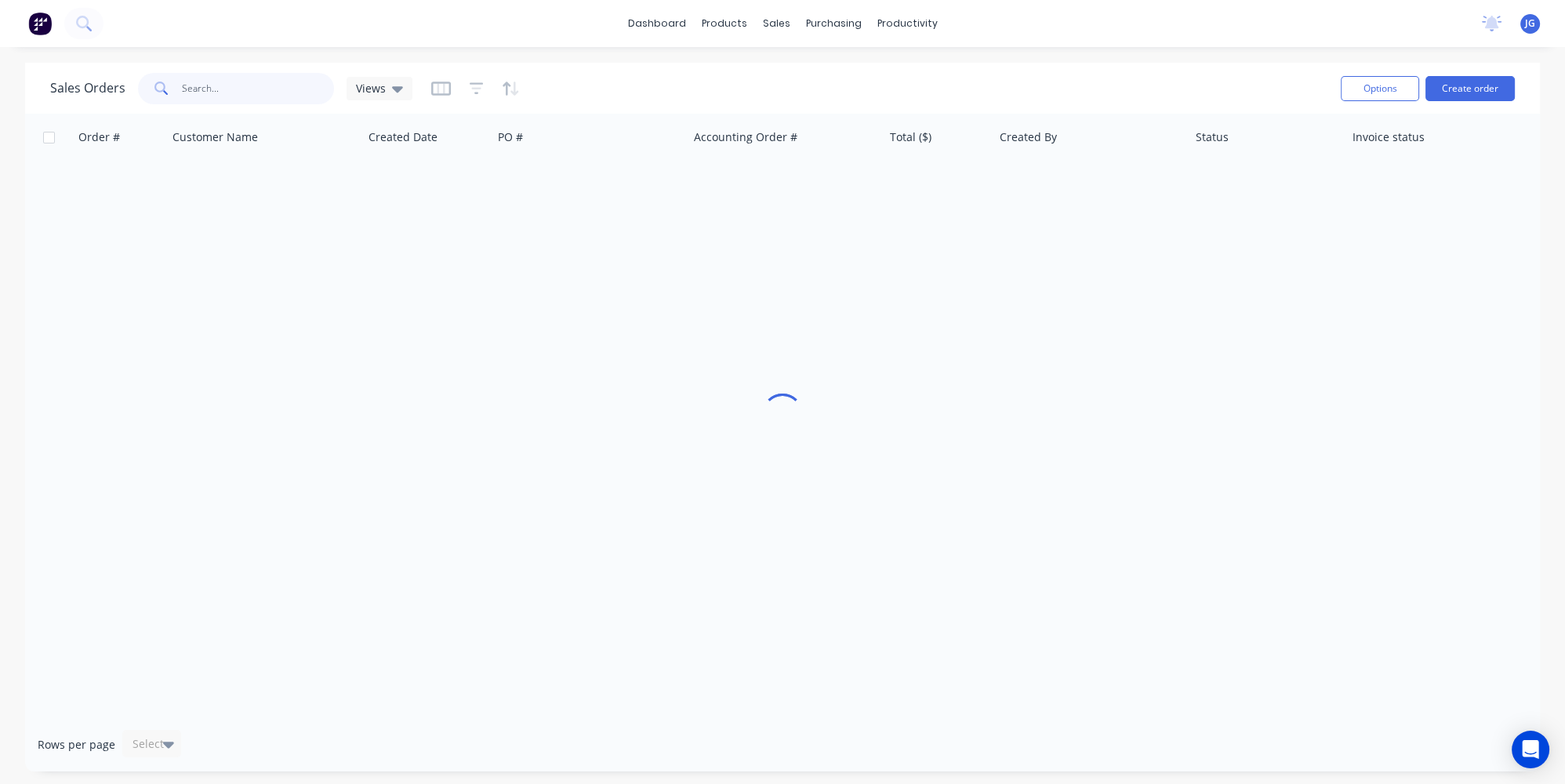
click at [247, 98] on input "text" at bounding box center [258, 89] width 153 height 31
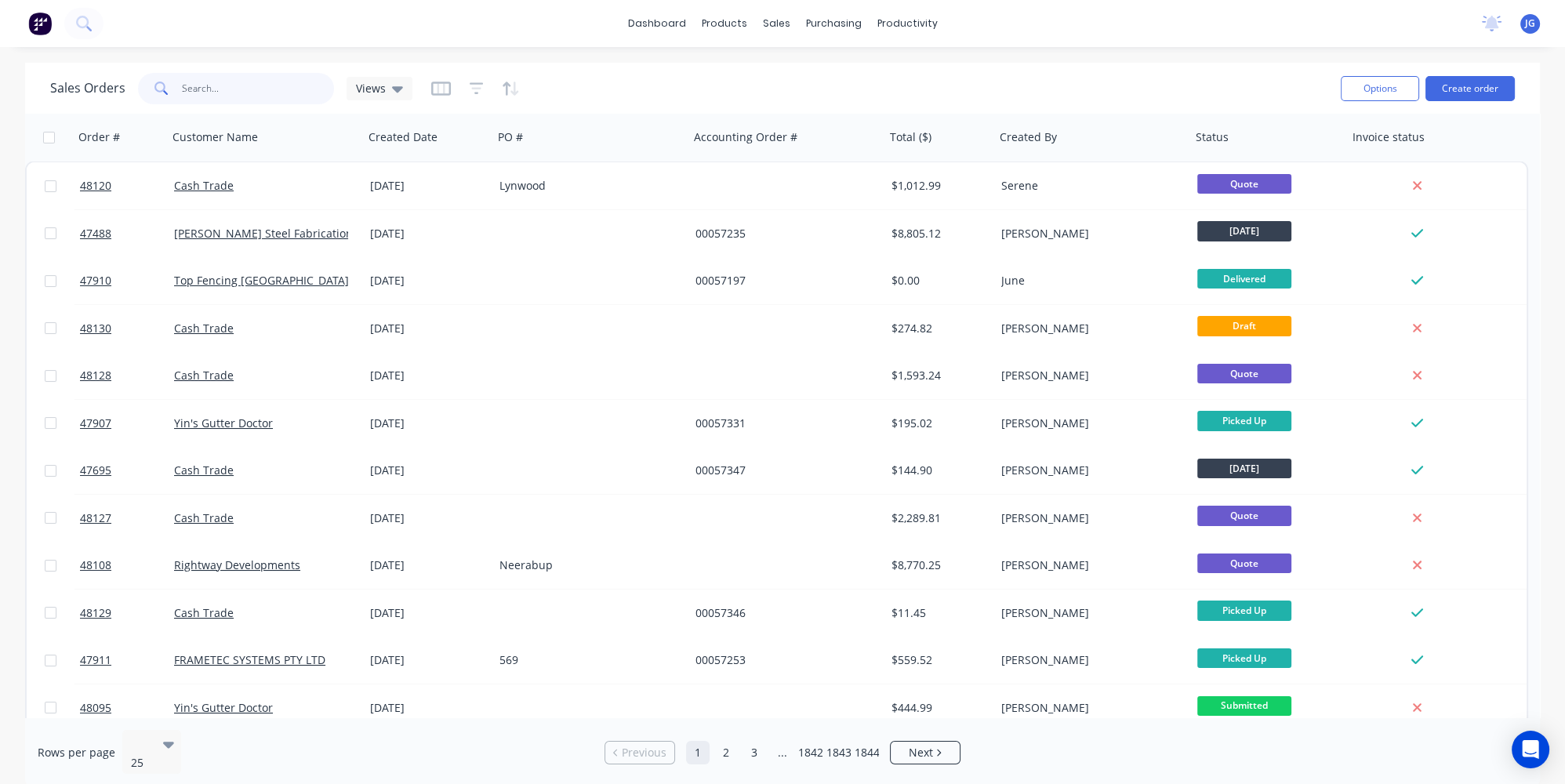
paste input "47213"
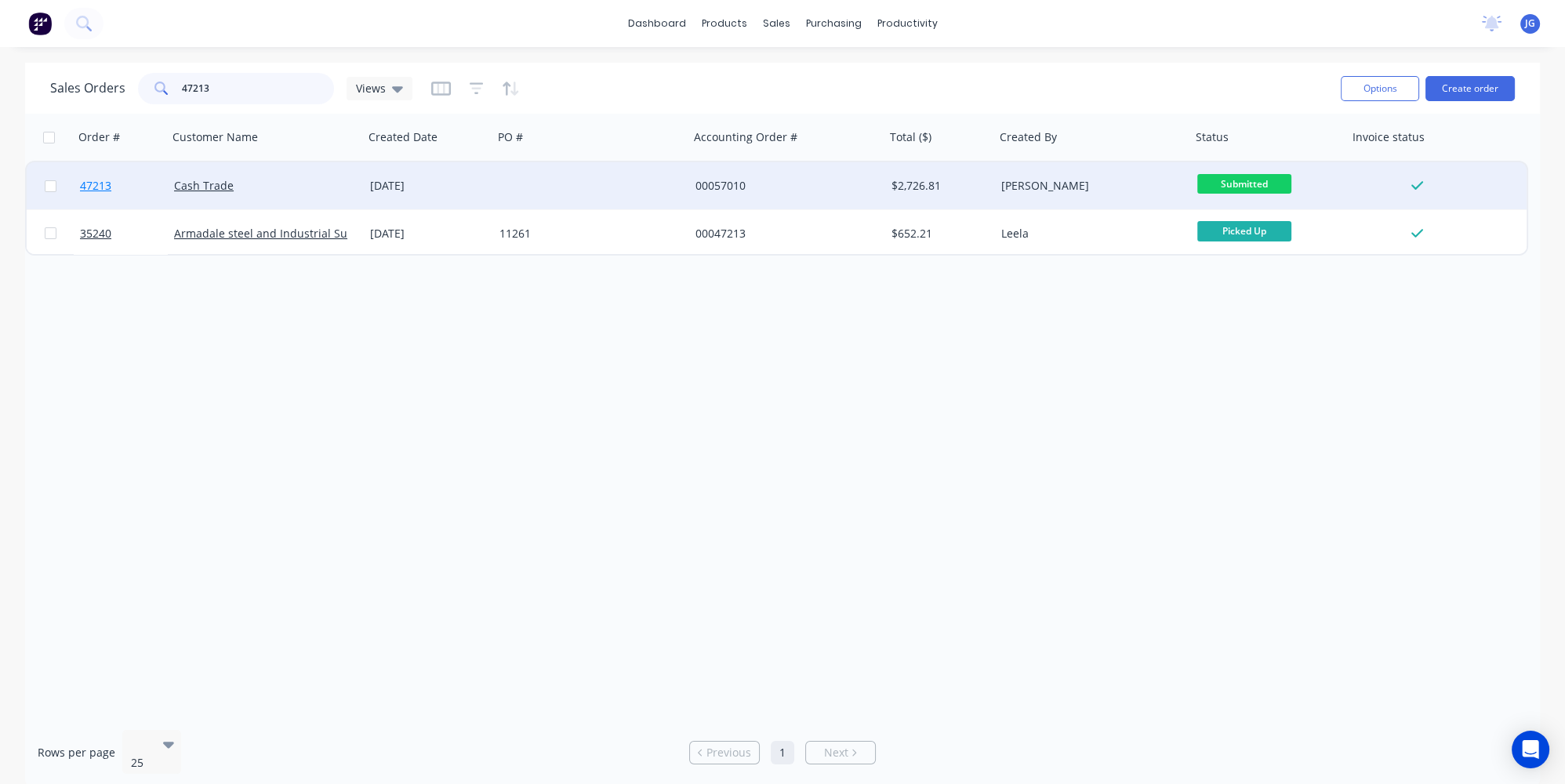
type input "47213"
click at [147, 177] on link "47213" at bounding box center [127, 185] width 94 height 47
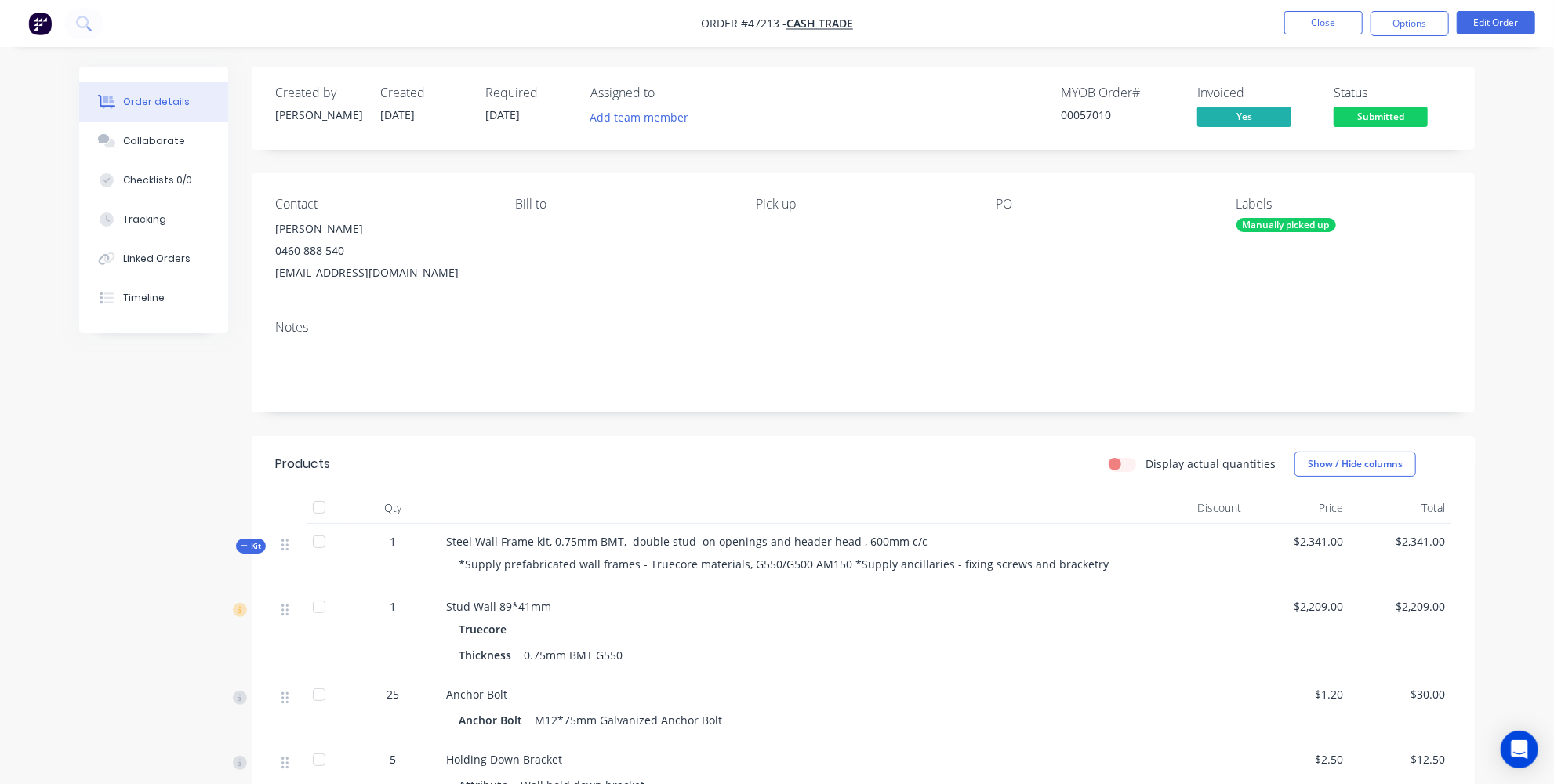
click at [515, 118] on span "[DATE]" at bounding box center [501, 114] width 34 height 15
click at [1515, 21] on button "Edit Order" at bounding box center [1495, 22] width 78 height 23
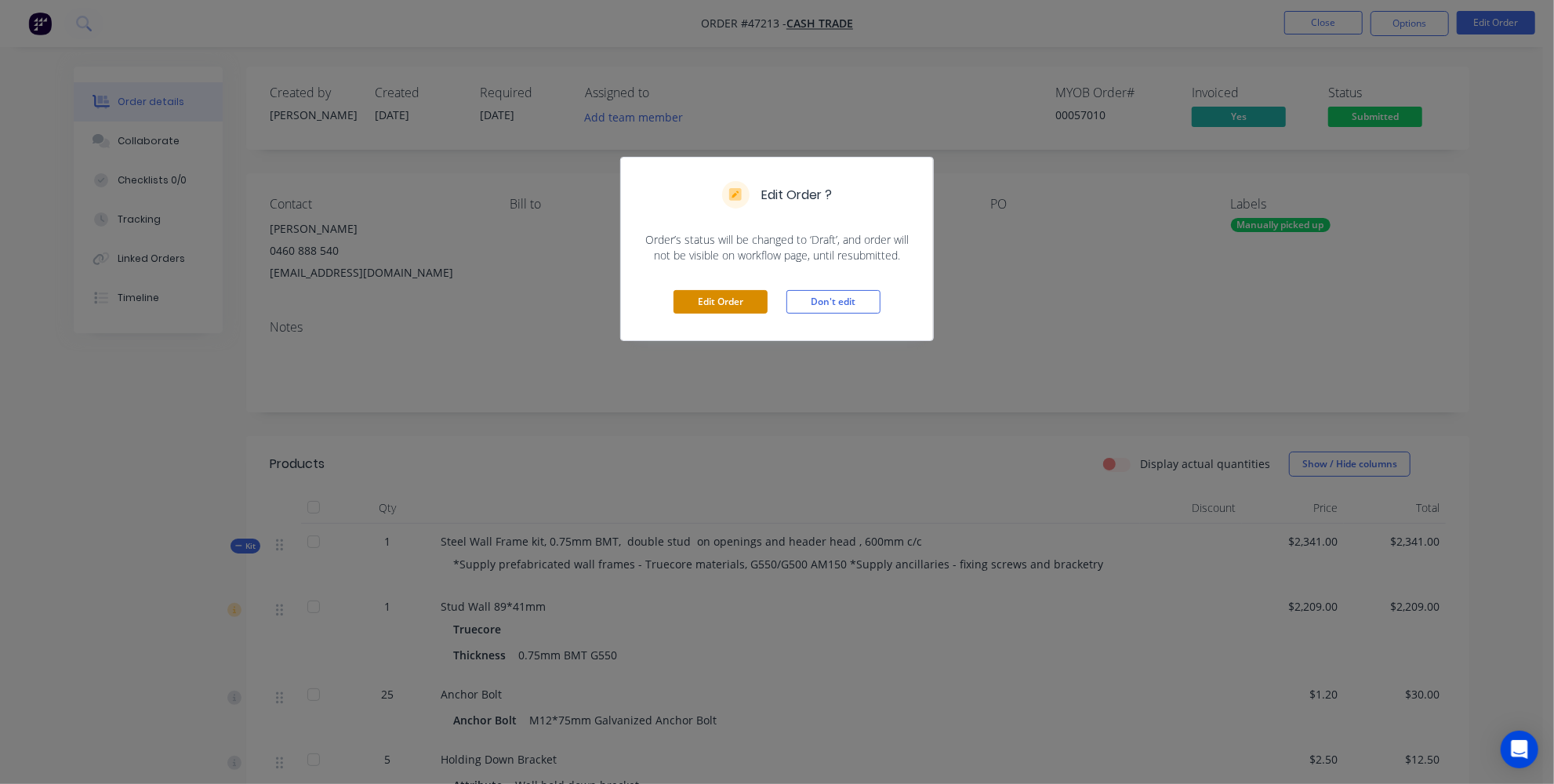
click at [711, 302] on button "Edit Order" at bounding box center [720, 301] width 94 height 23
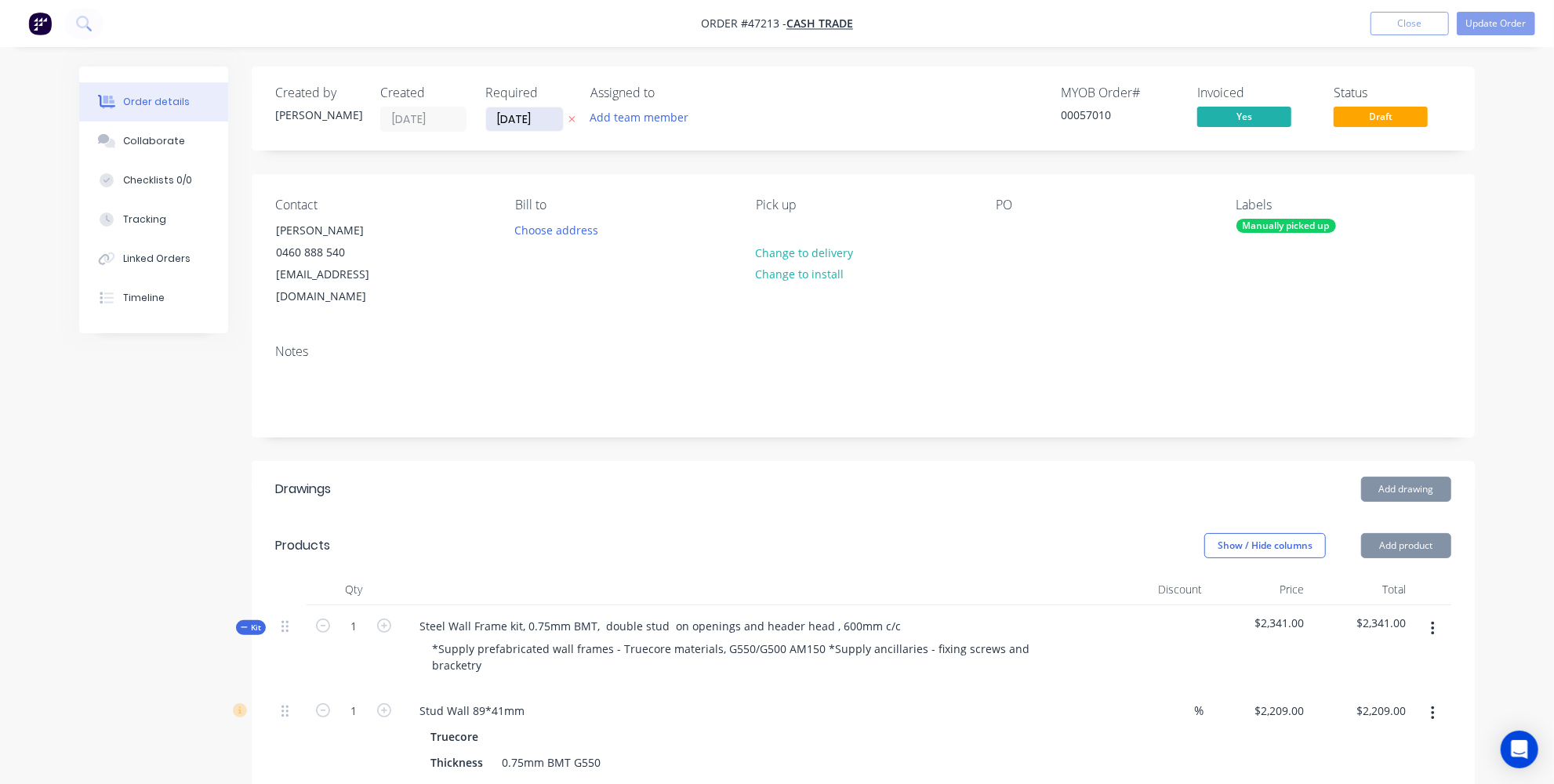
click at [516, 119] on input "[DATE]" at bounding box center [524, 119] width 77 height 23
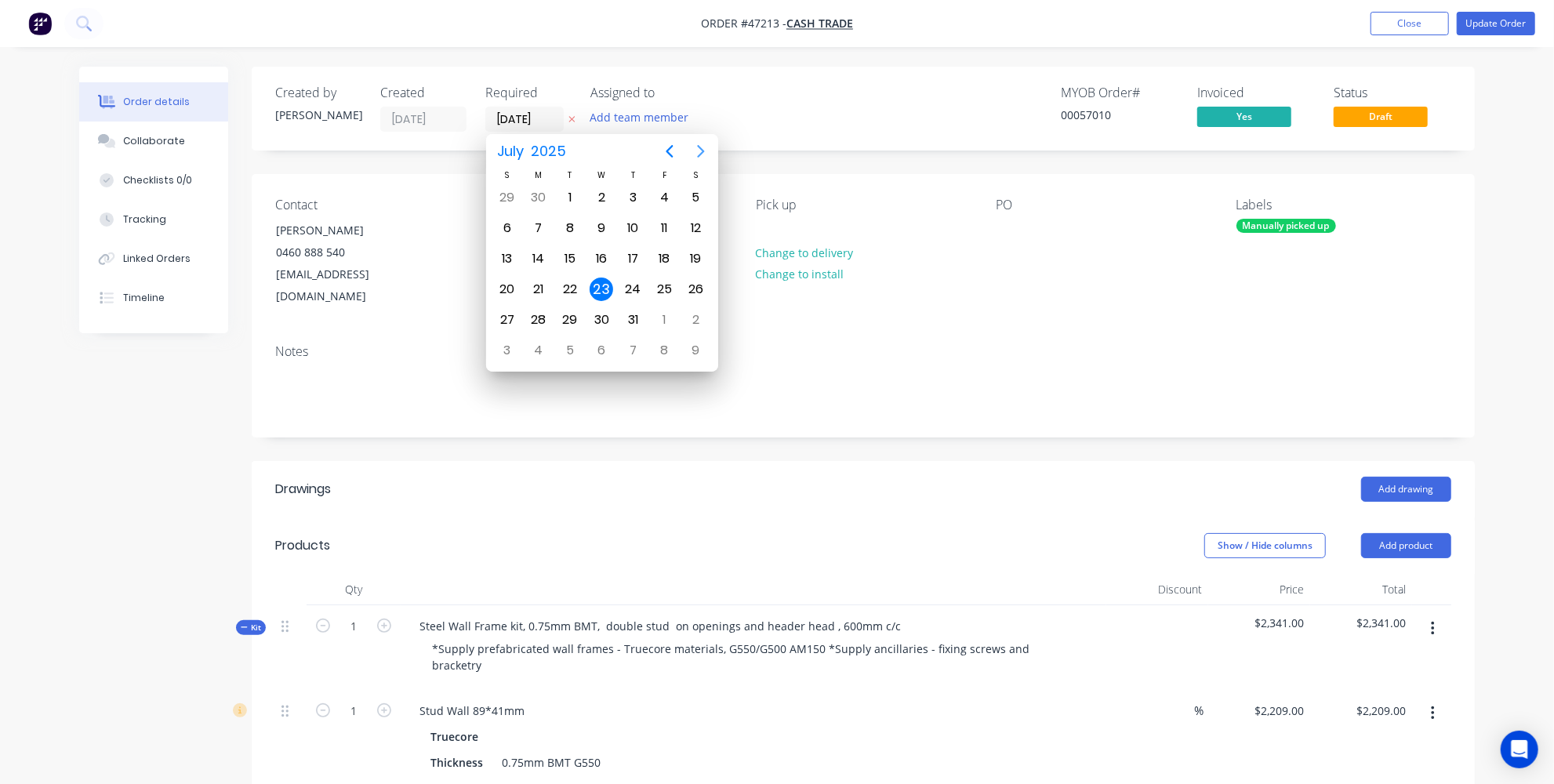
click at [700, 149] on icon "Next page" at bounding box center [700, 150] width 19 height 19
click at [657, 277] on div "22" at bounding box center [664, 289] width 23 height 23
type input "[DATE]"
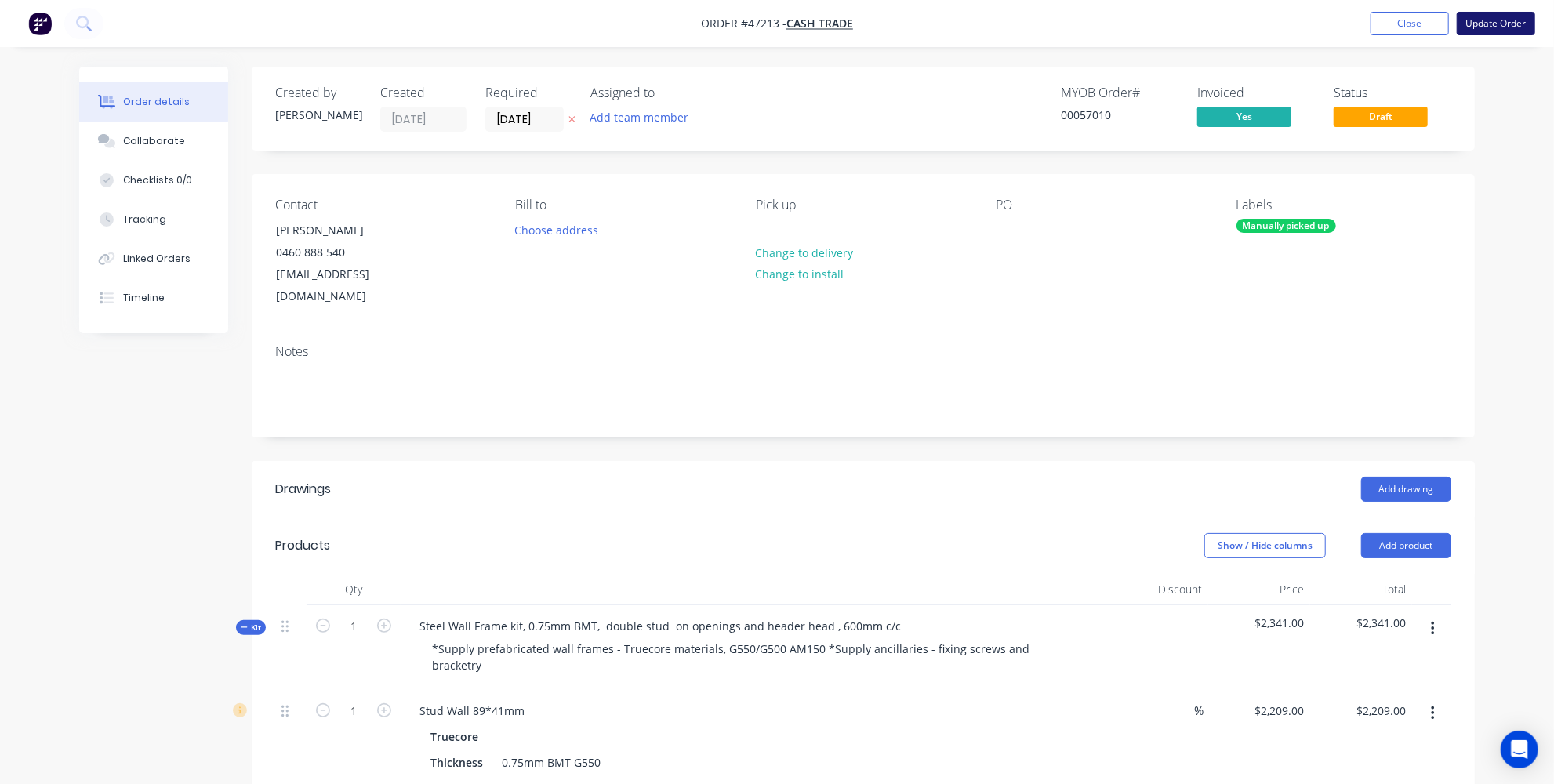
click at [1519, 29] on button "Update Order" at bounding box center [1495, 23] width 78 height 23
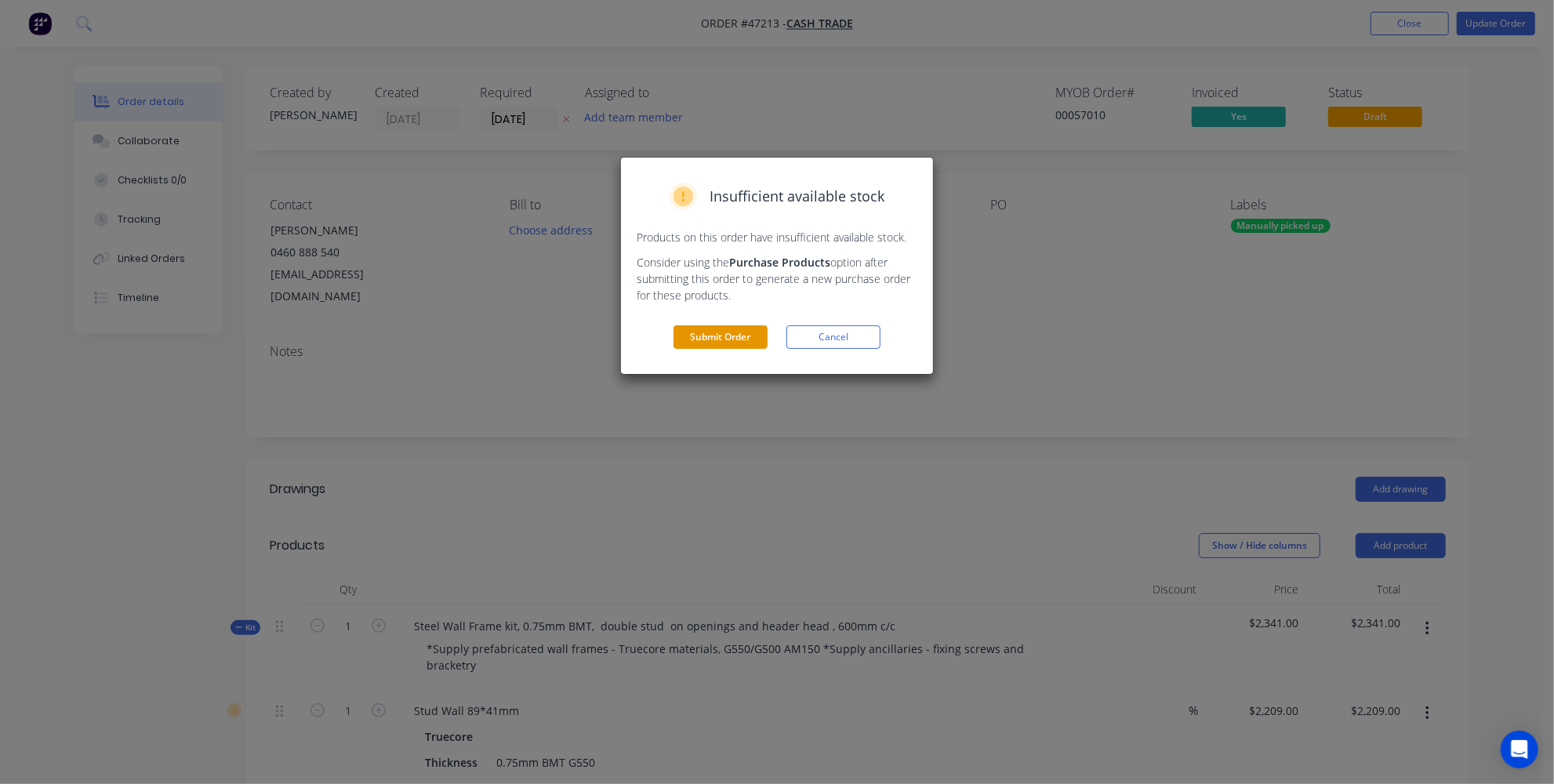
click at [703, 338] on button "Submit Order" at bounding box center [720, 336] width 94 height 23
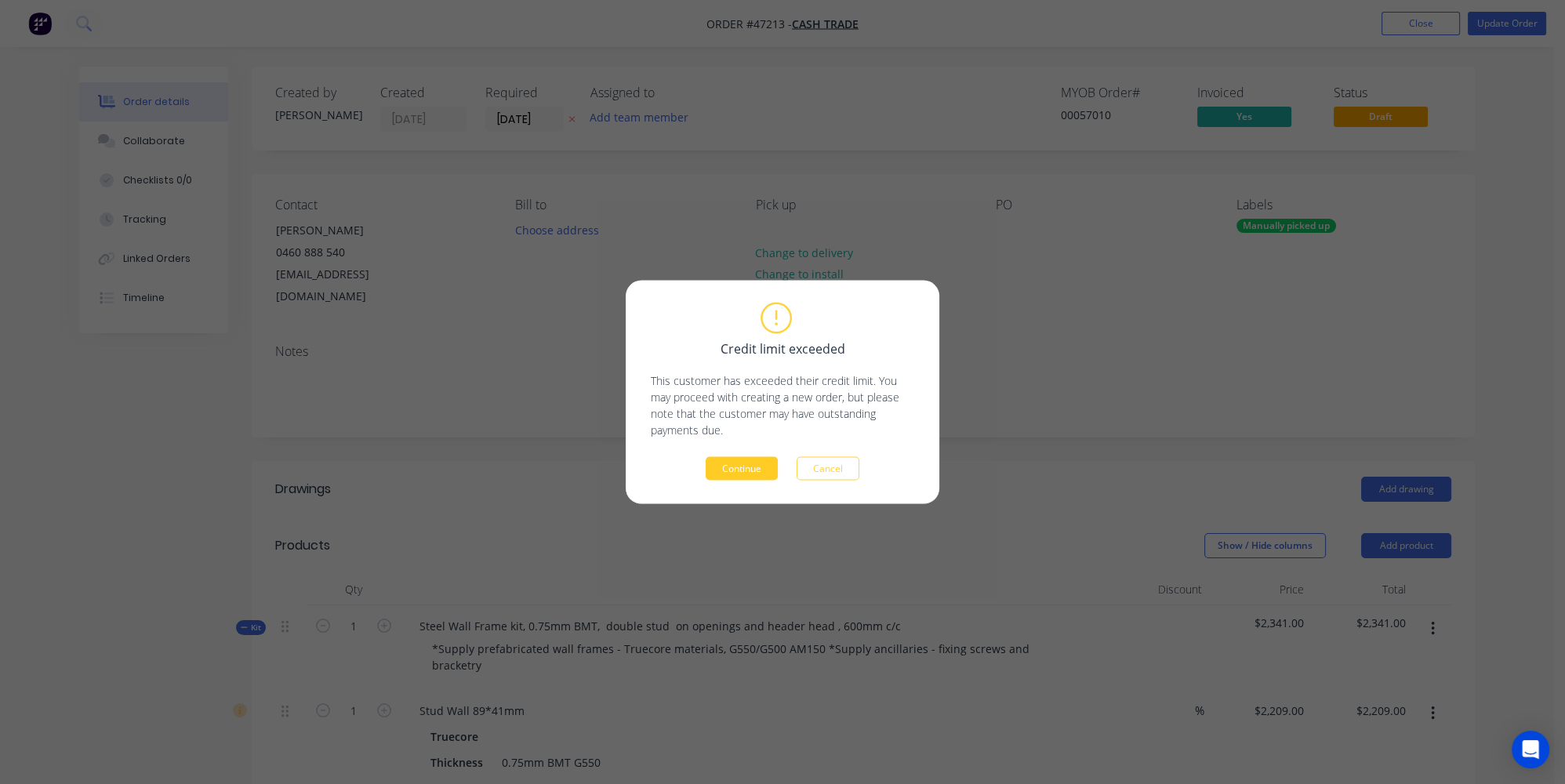
click at [729, 466] on button "Continue" at bounding box center [742, 468] width 72 height 23
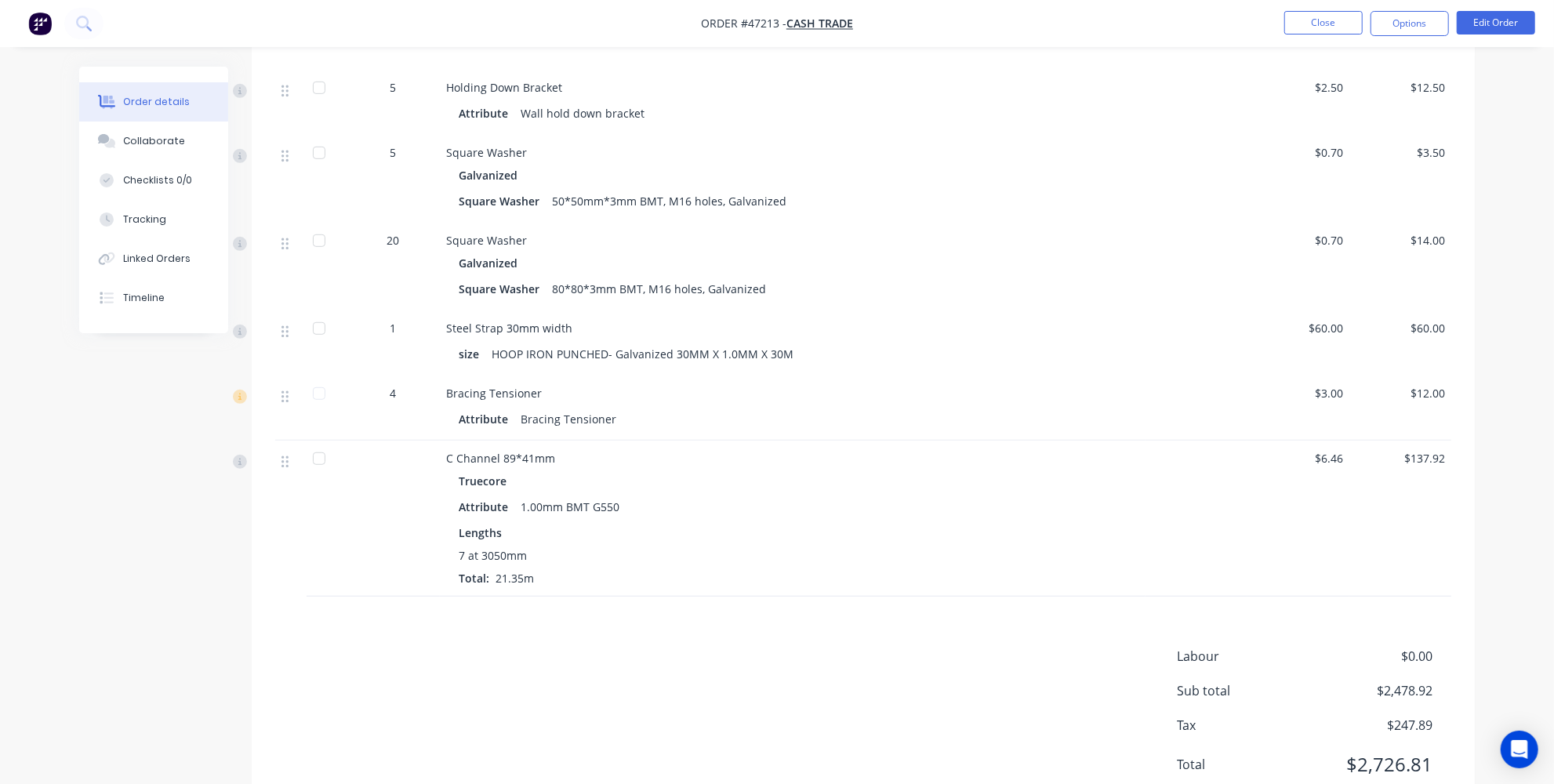
scroll to position [725, 0]
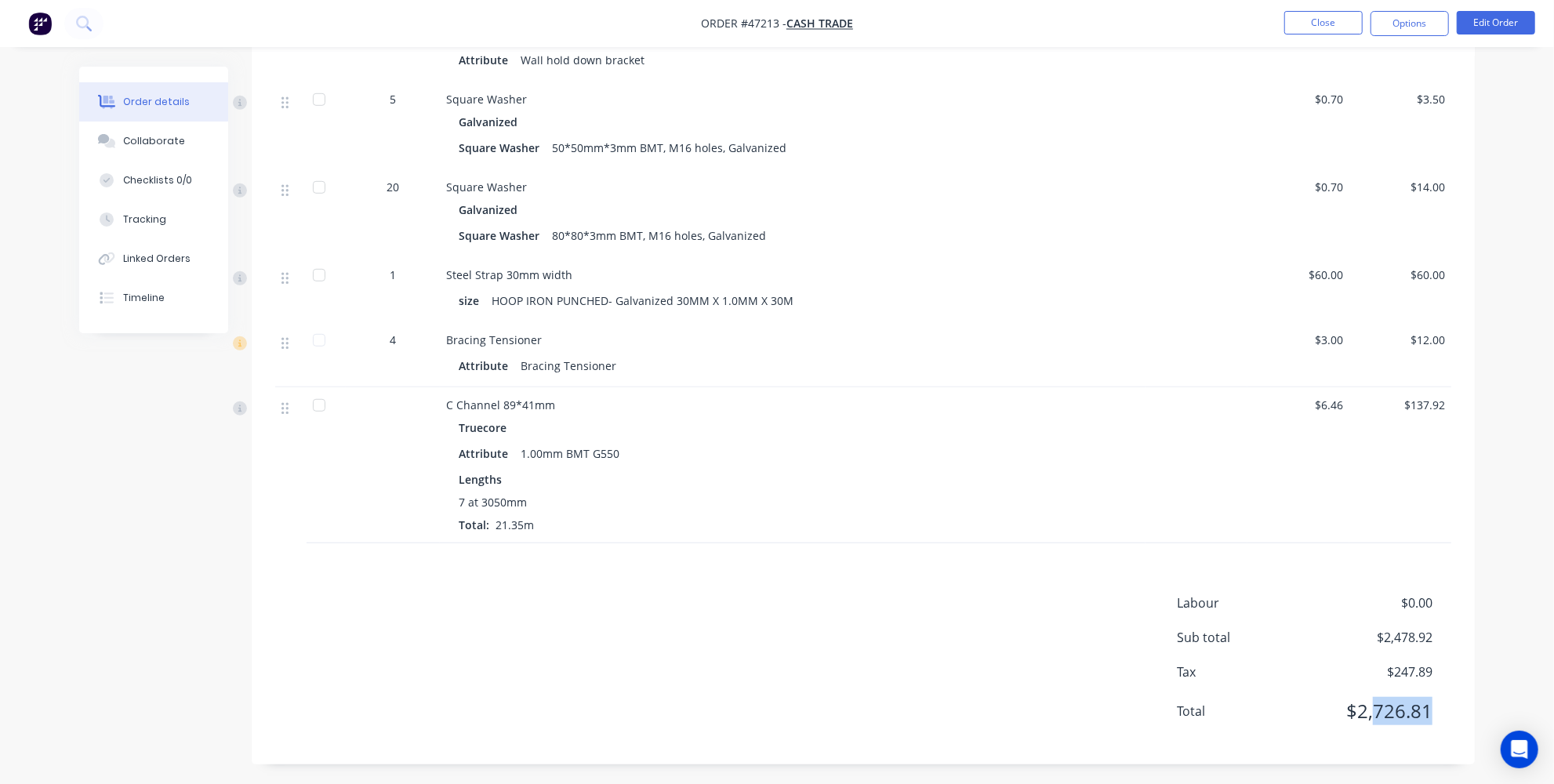
drag, startPoint x: 1375, startPoint y: 707, endPoint x: 1435, endPoint y: 713, distance: 60.3
click at [1435, 713] on div "Total $2,726.81" at bounding box center [1313, 710] width 274 height 28
copy span "726.81"
